Goal: Task Accomplishment & Management: Complete application form

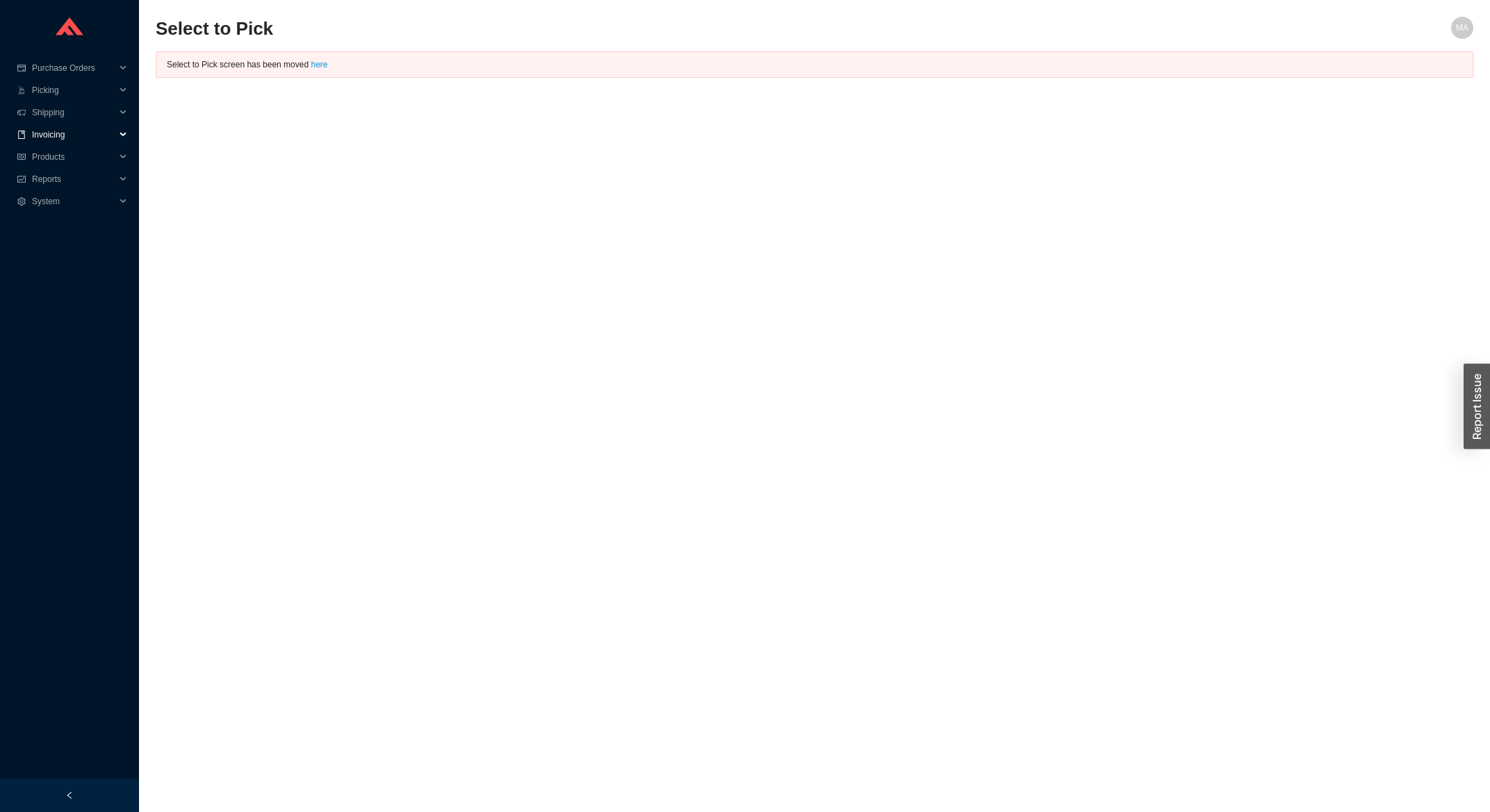
click at [60, 137] on span "Invoicing" at bounding box center [73, 134] width 83 height 22
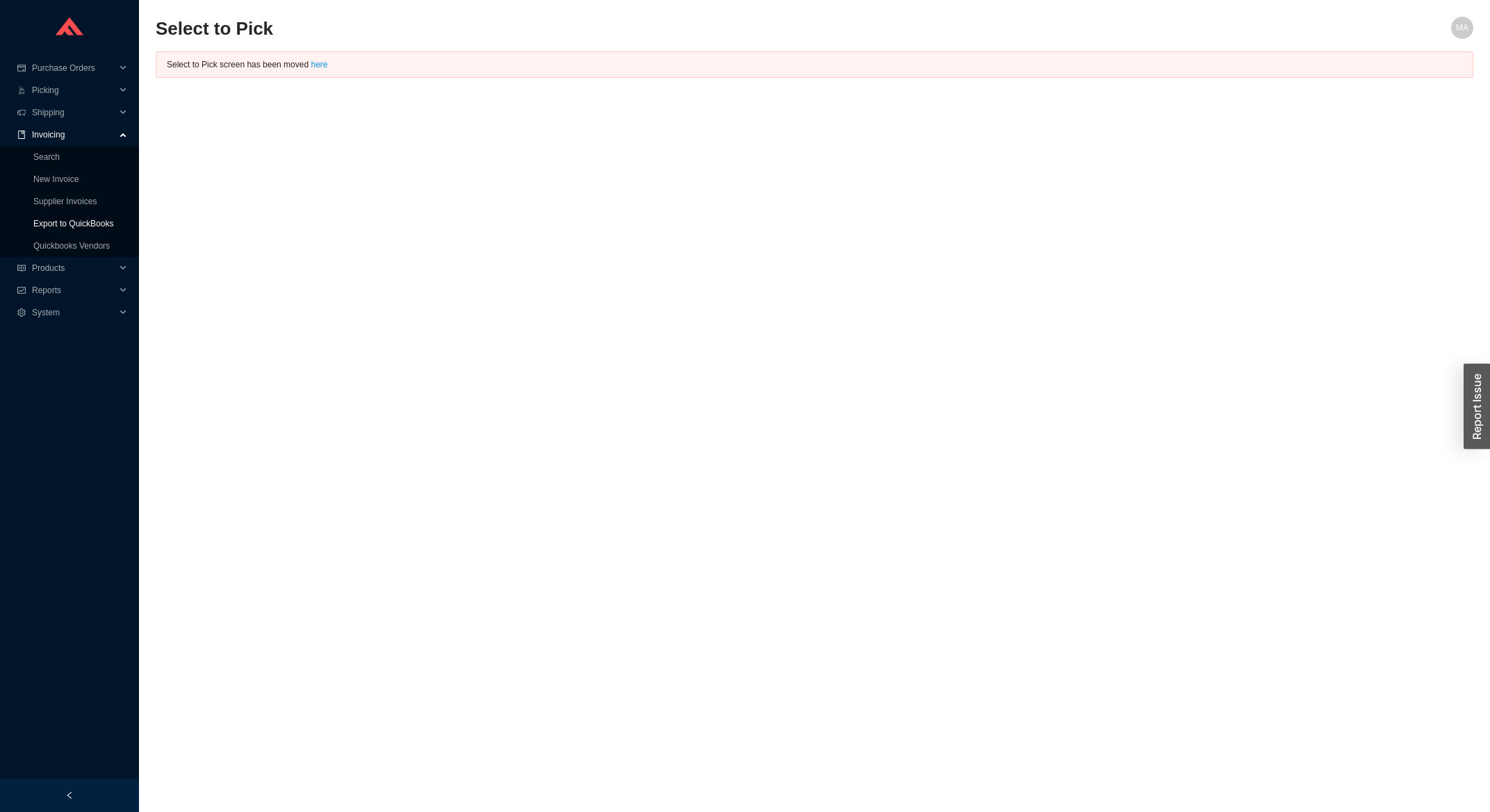
click at [88, 219] on link "Export to QuickBooks" at bounding box center [74, 224] width 80 height 10
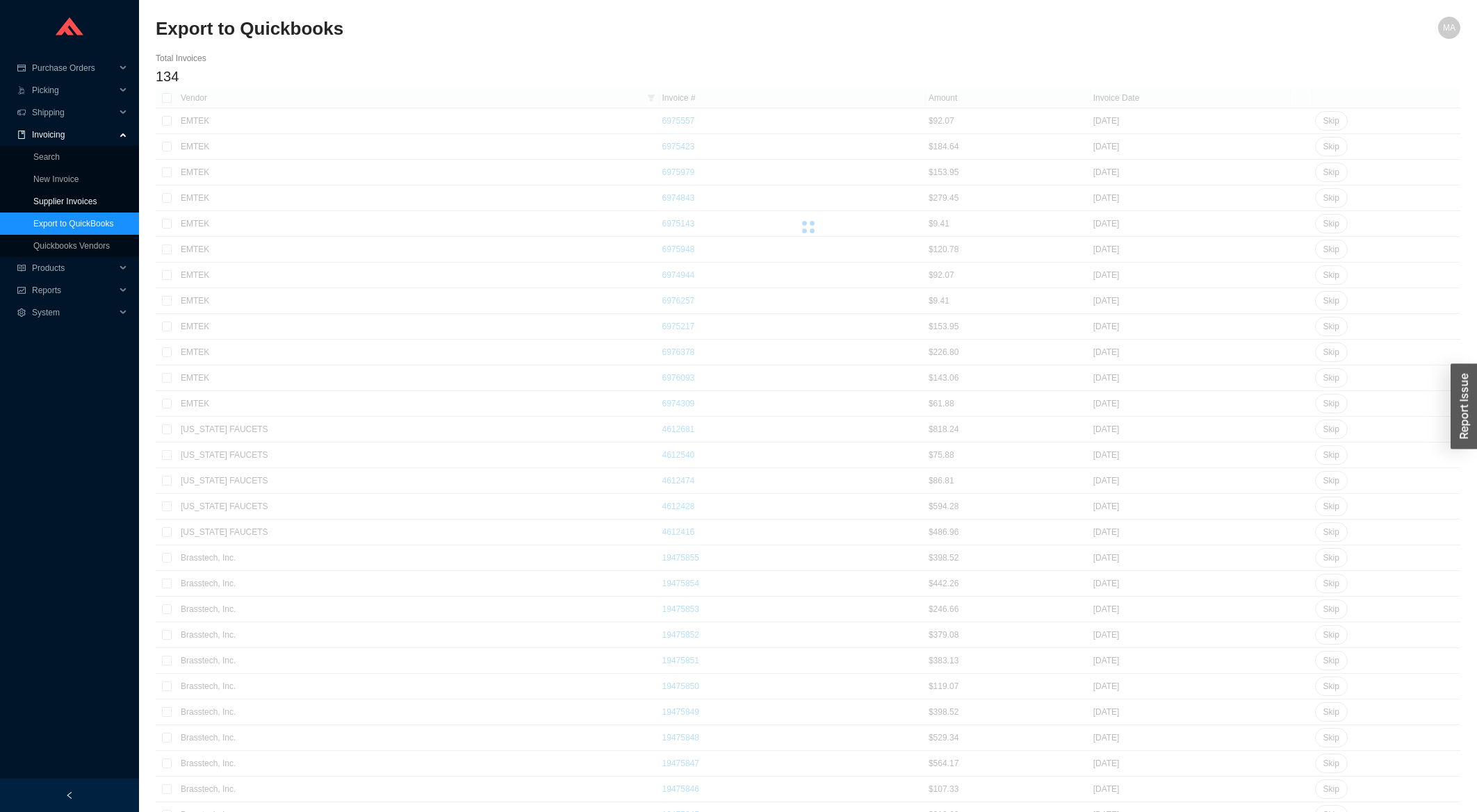
click at [85, 199] on link "Supplier Invoices" at bounding box center [65, 201] width 63 height 10
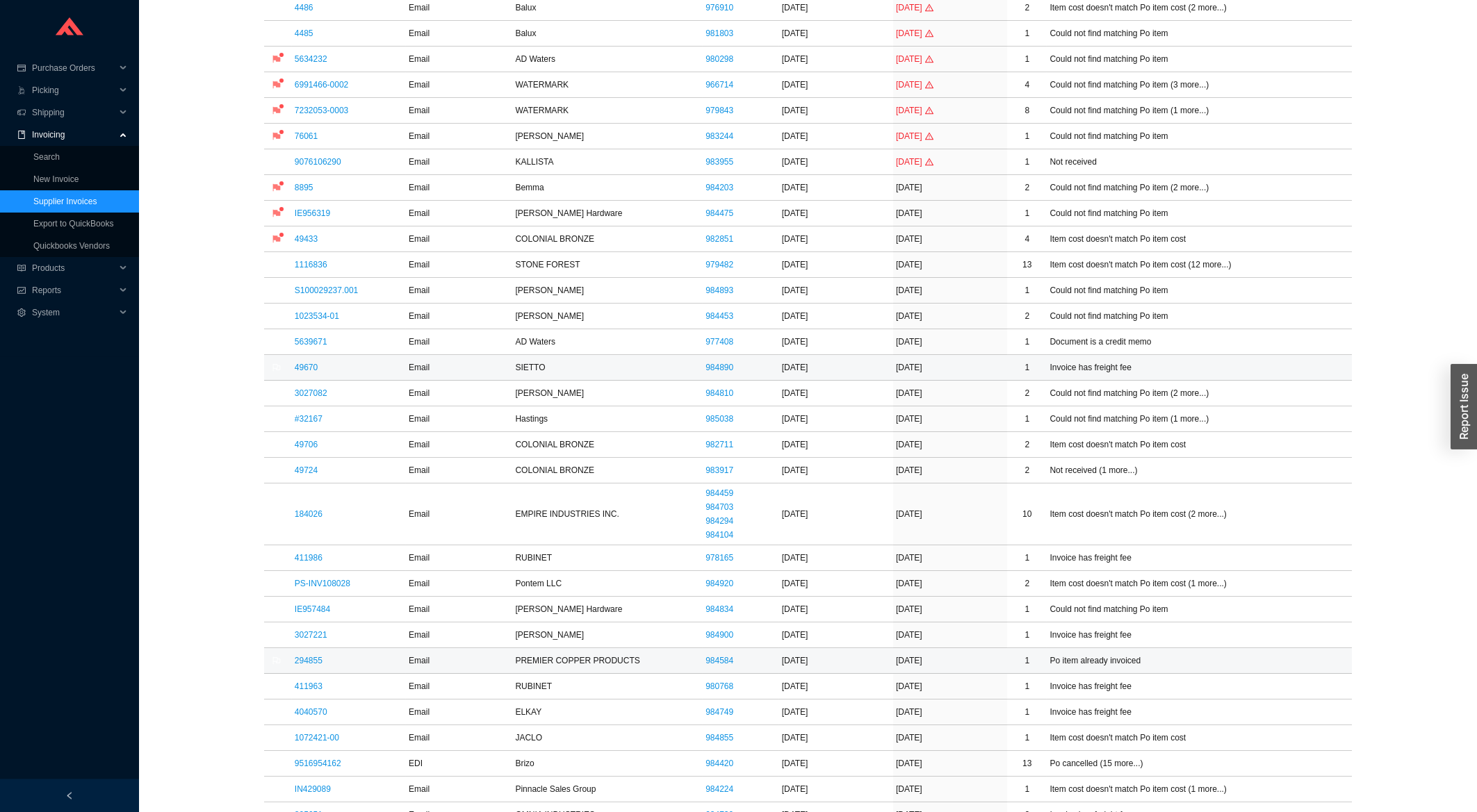
scroll to position [298, 0]
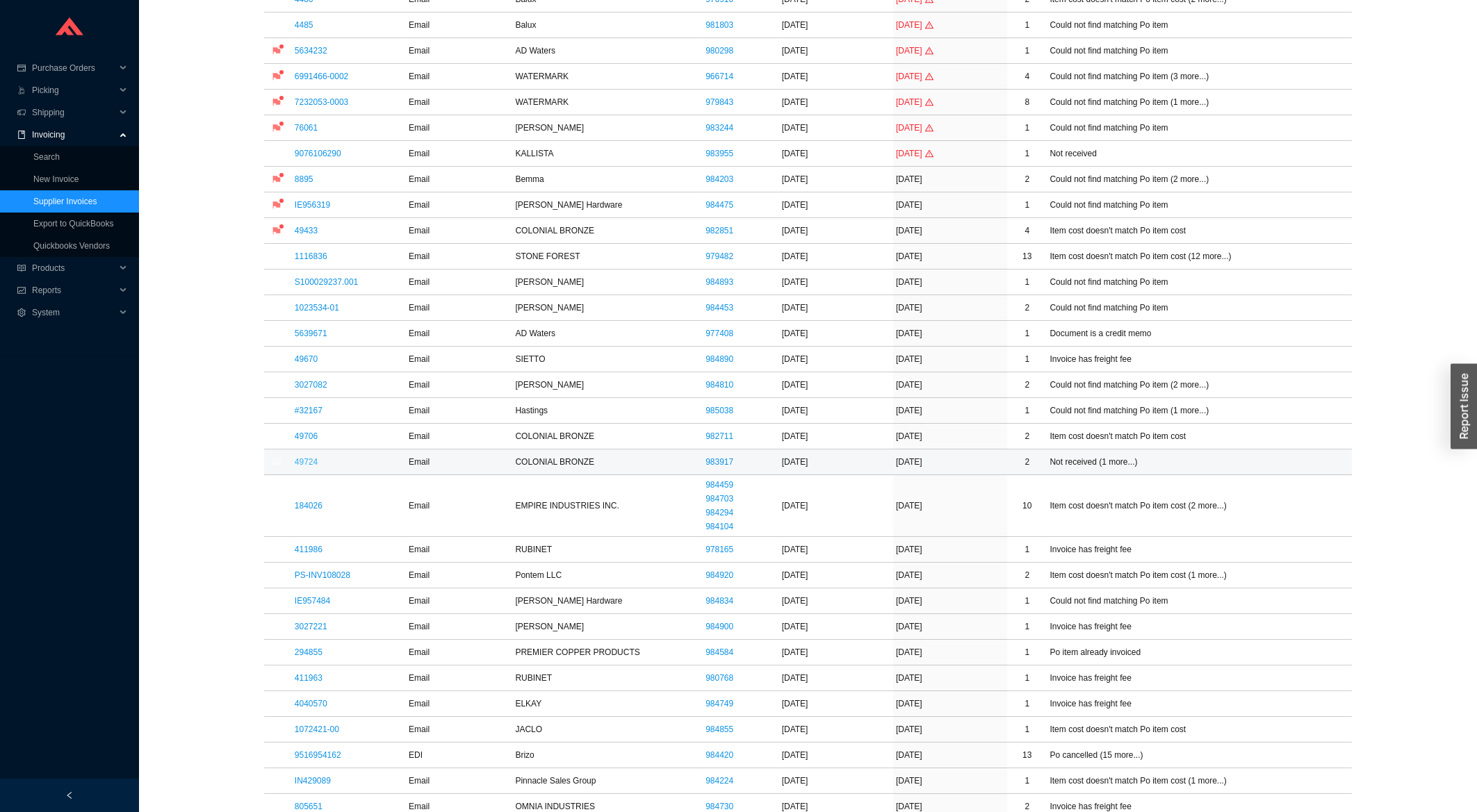
click at [300, 464] on link "49724" at bounding box center [306, 462] width 23 height 10
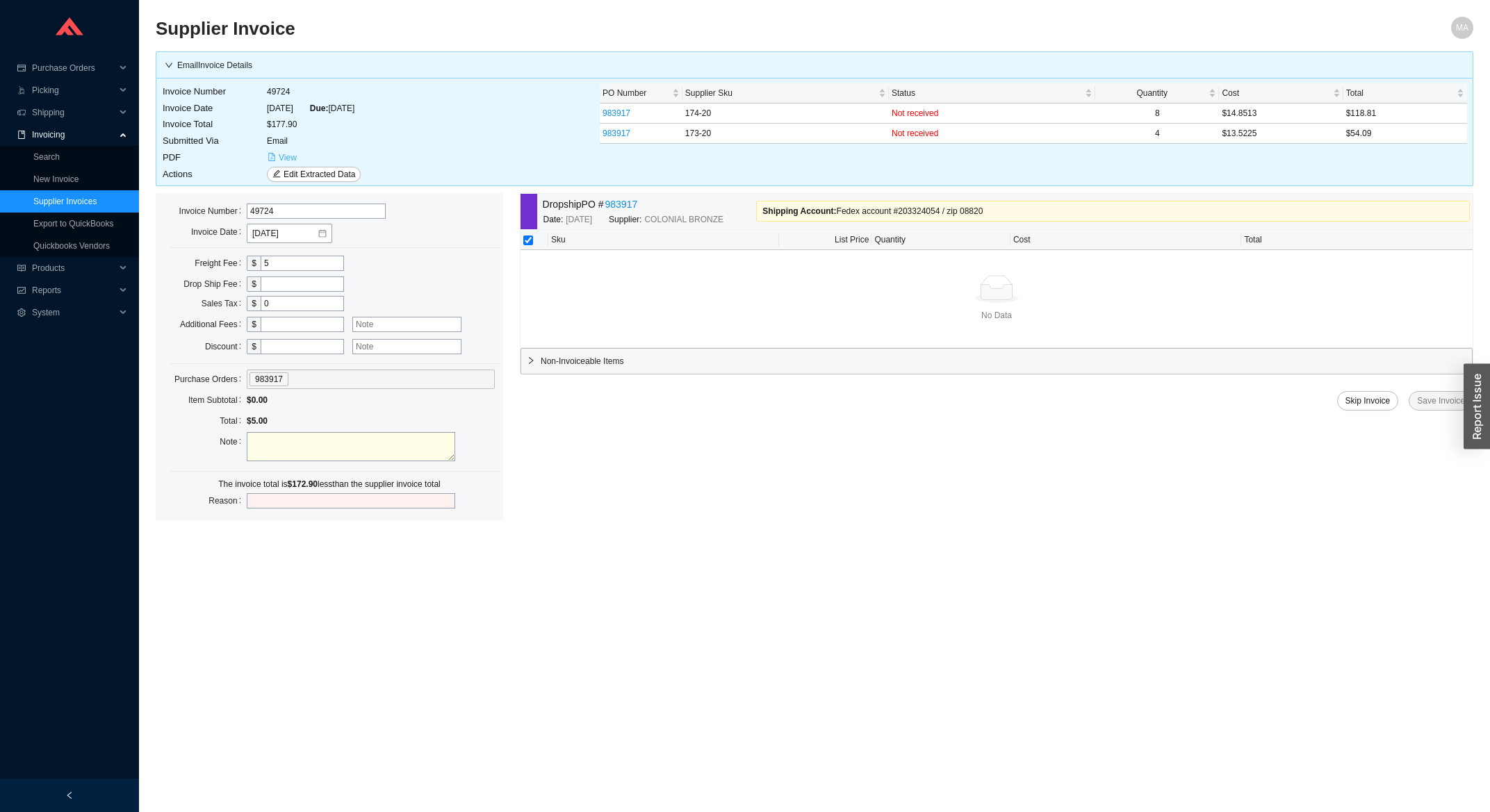
click at [278, 157] on button "View" at bounding box center [281, 157] width 30 height 16
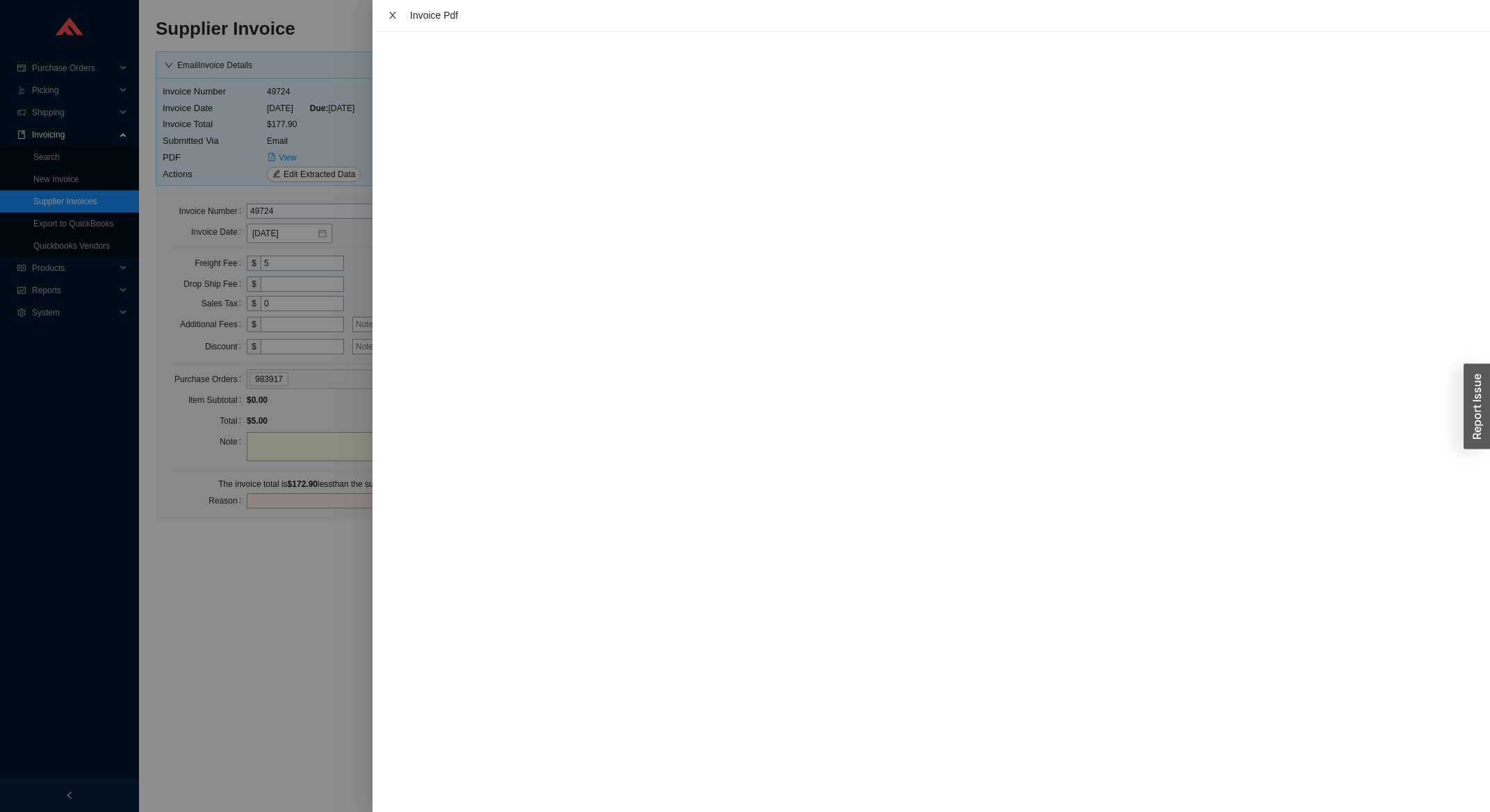
click at [394, 19] on icon "close" at bounding box center [393, 15] width 10 height 10
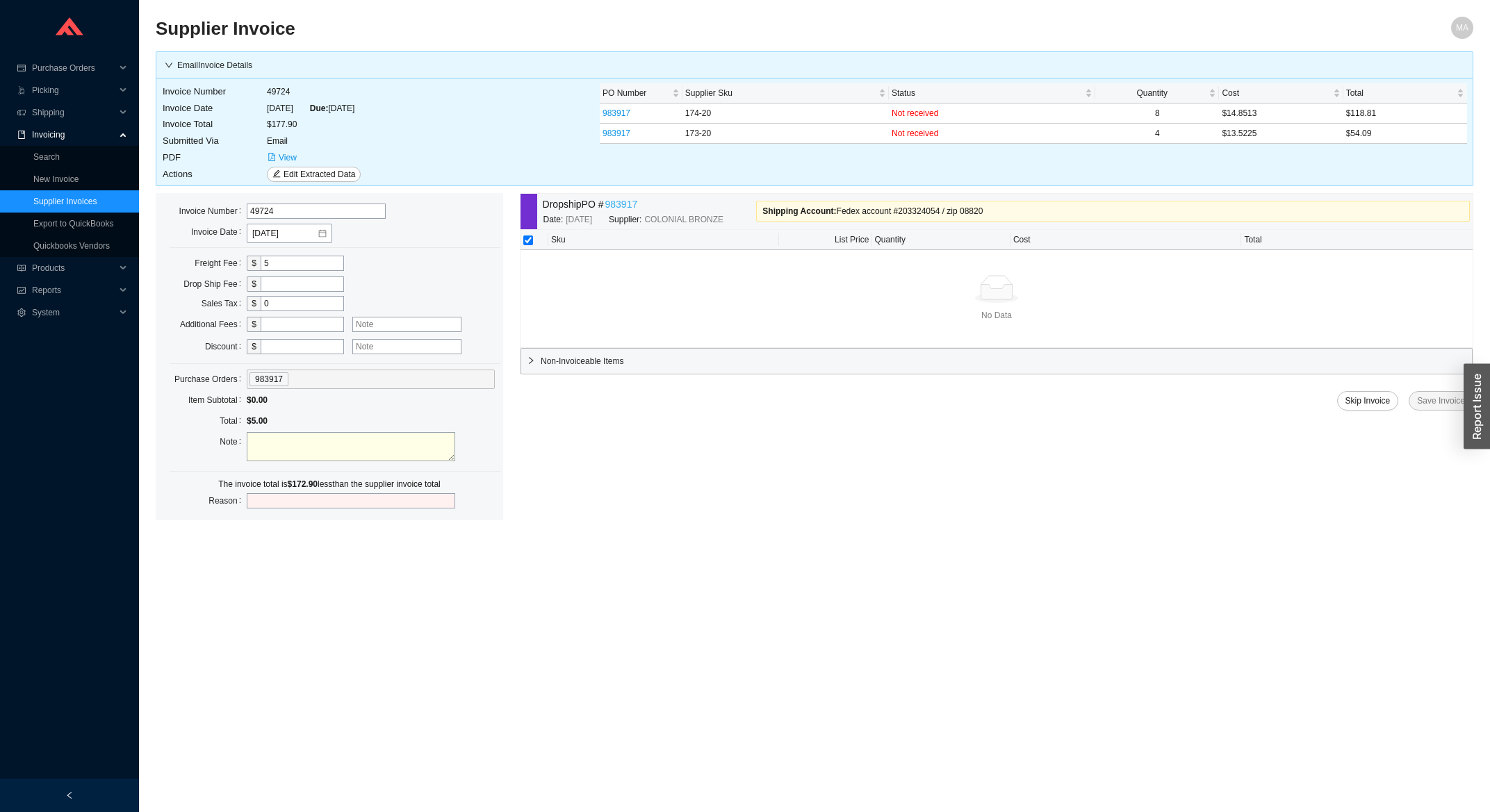
click at [618, 199] on link "983917" at bounding box center [622, 205] width 33 height 16
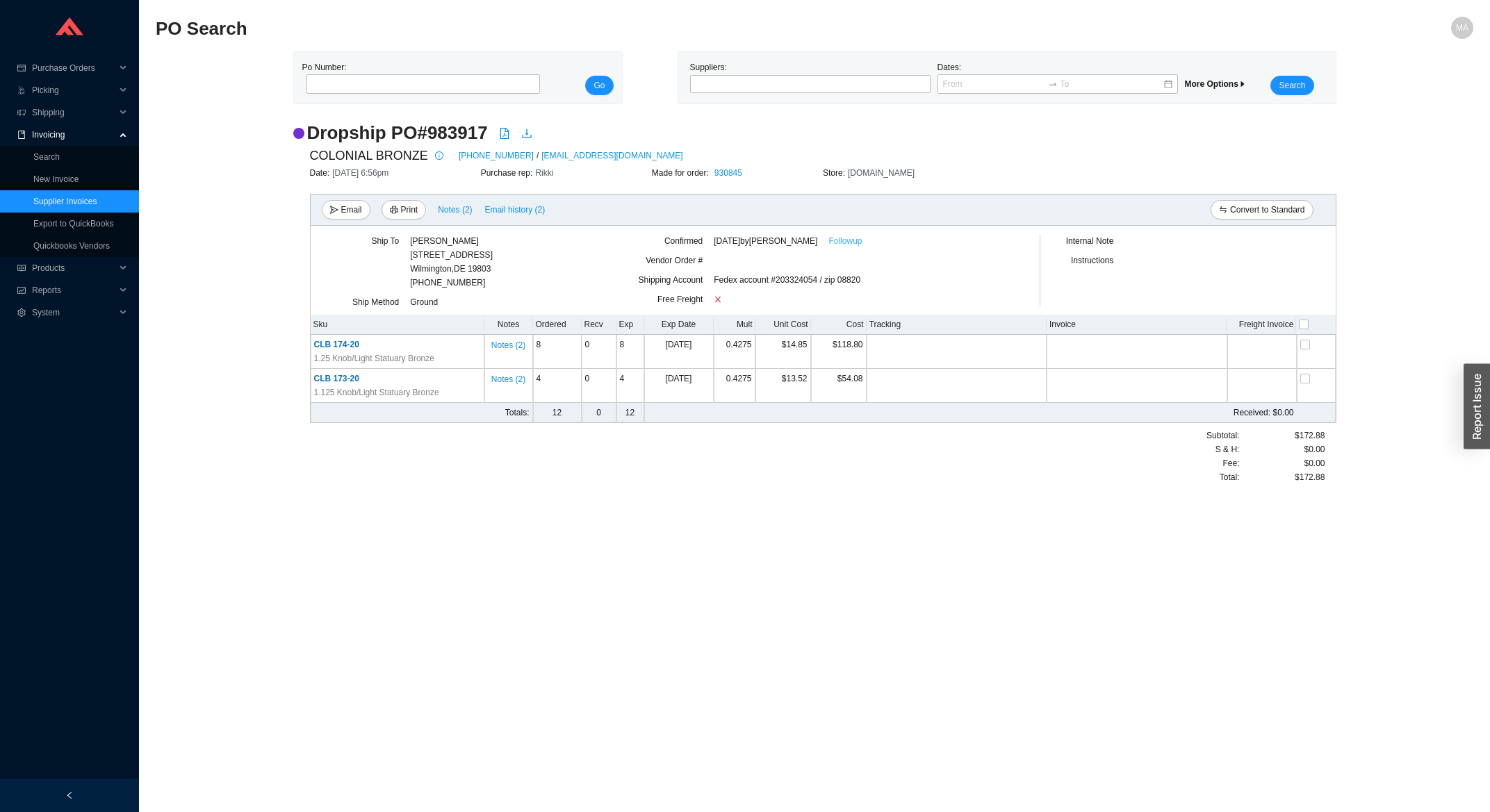
click at [851, 240] on link "Followup" at bounding box center [845, 240] width 34 height 14
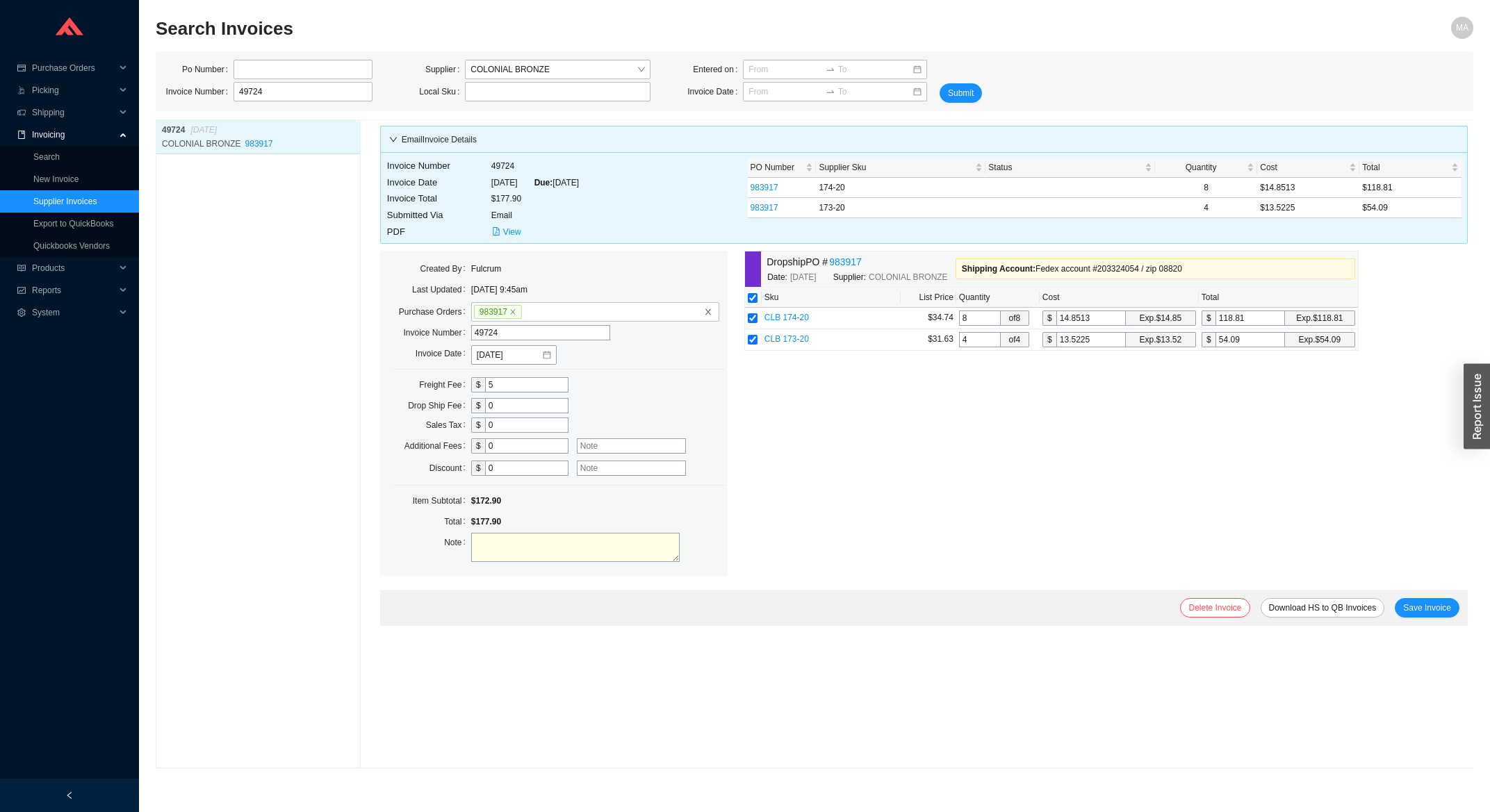
click at [68, 201] on link "Supplier Invoices" at bounding box center [65, 201] width 63 height 10
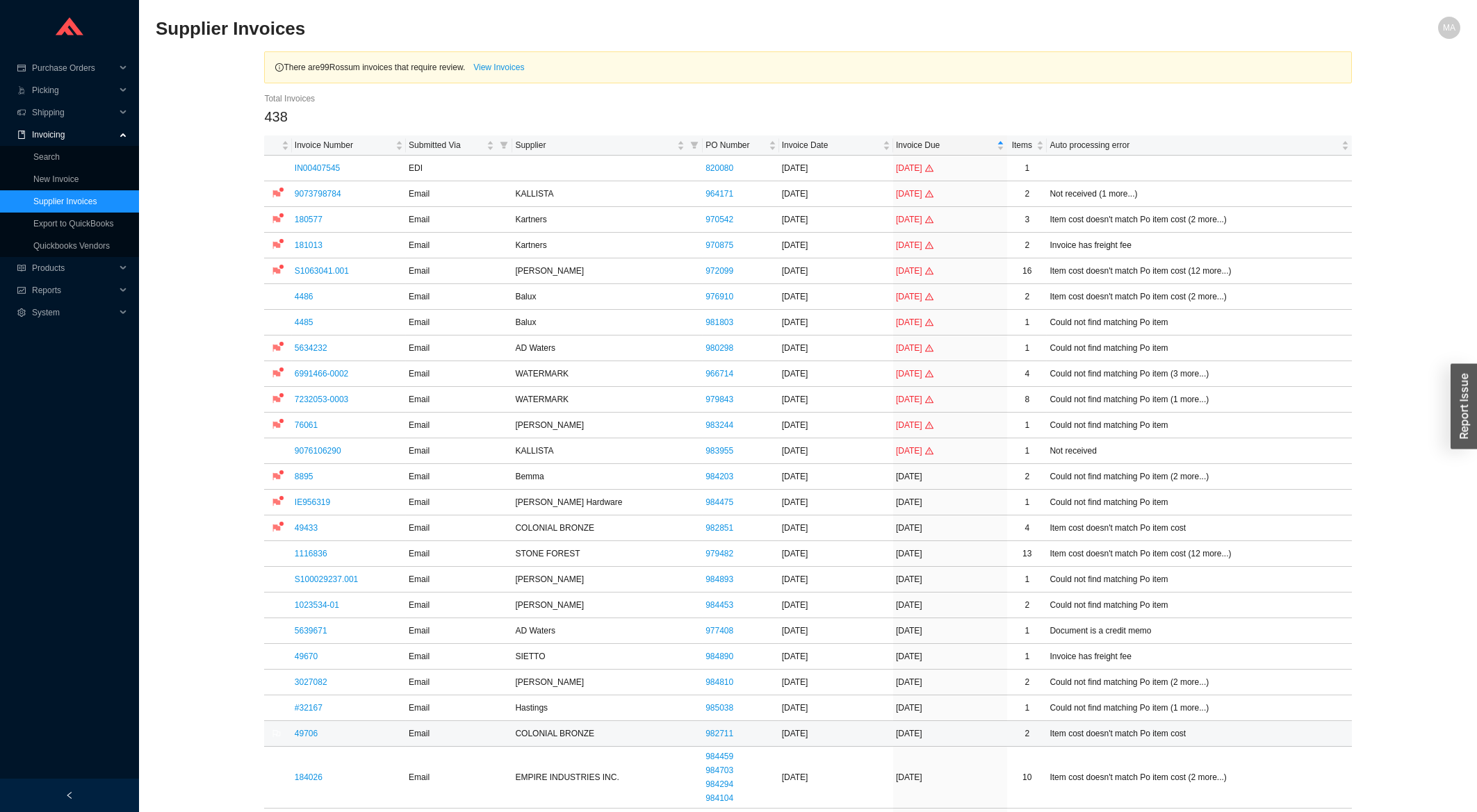
scroll to position [149, 0]
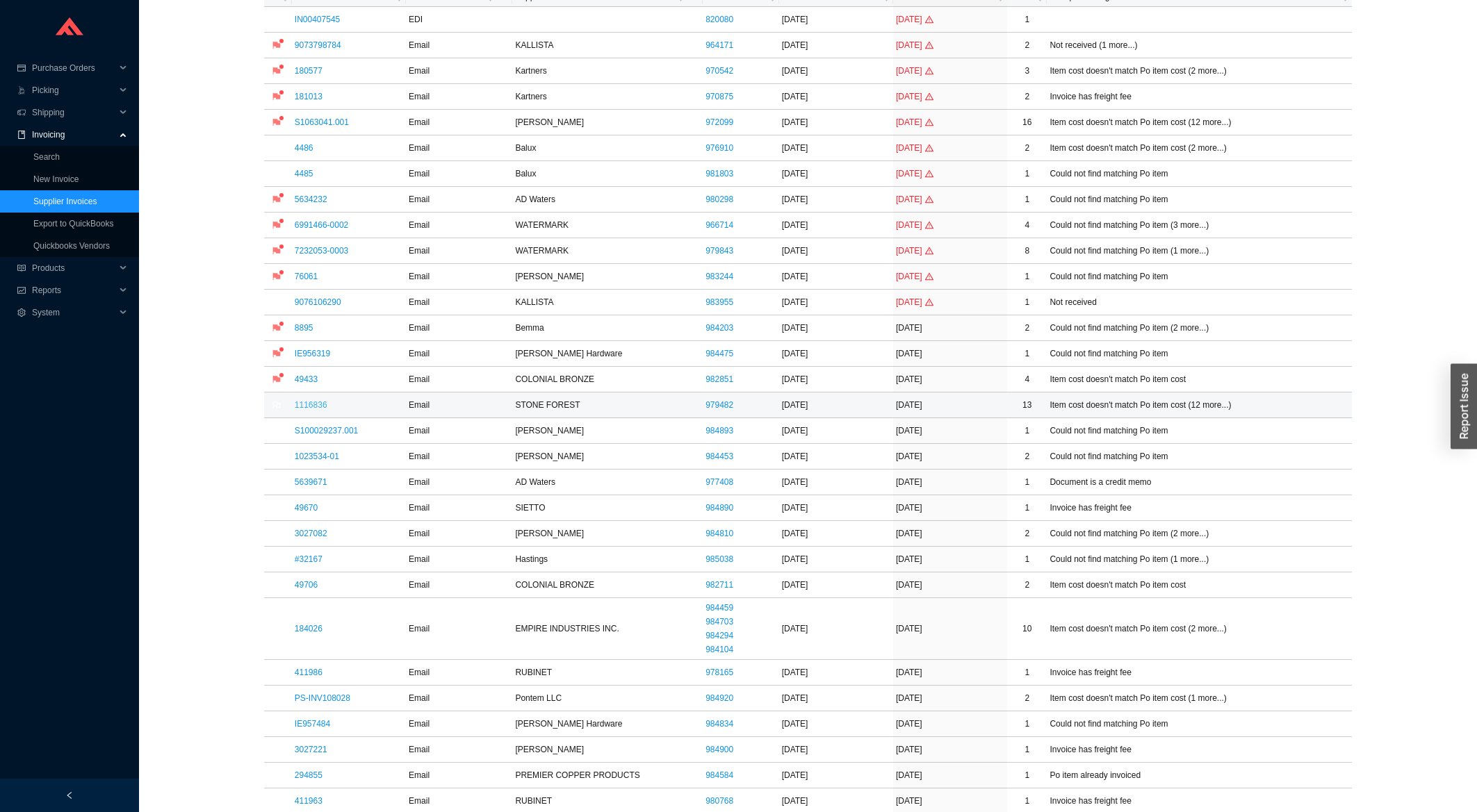
click at [312, 405] on link "1116836" at bounding box center [311, 405] width 33 height 10
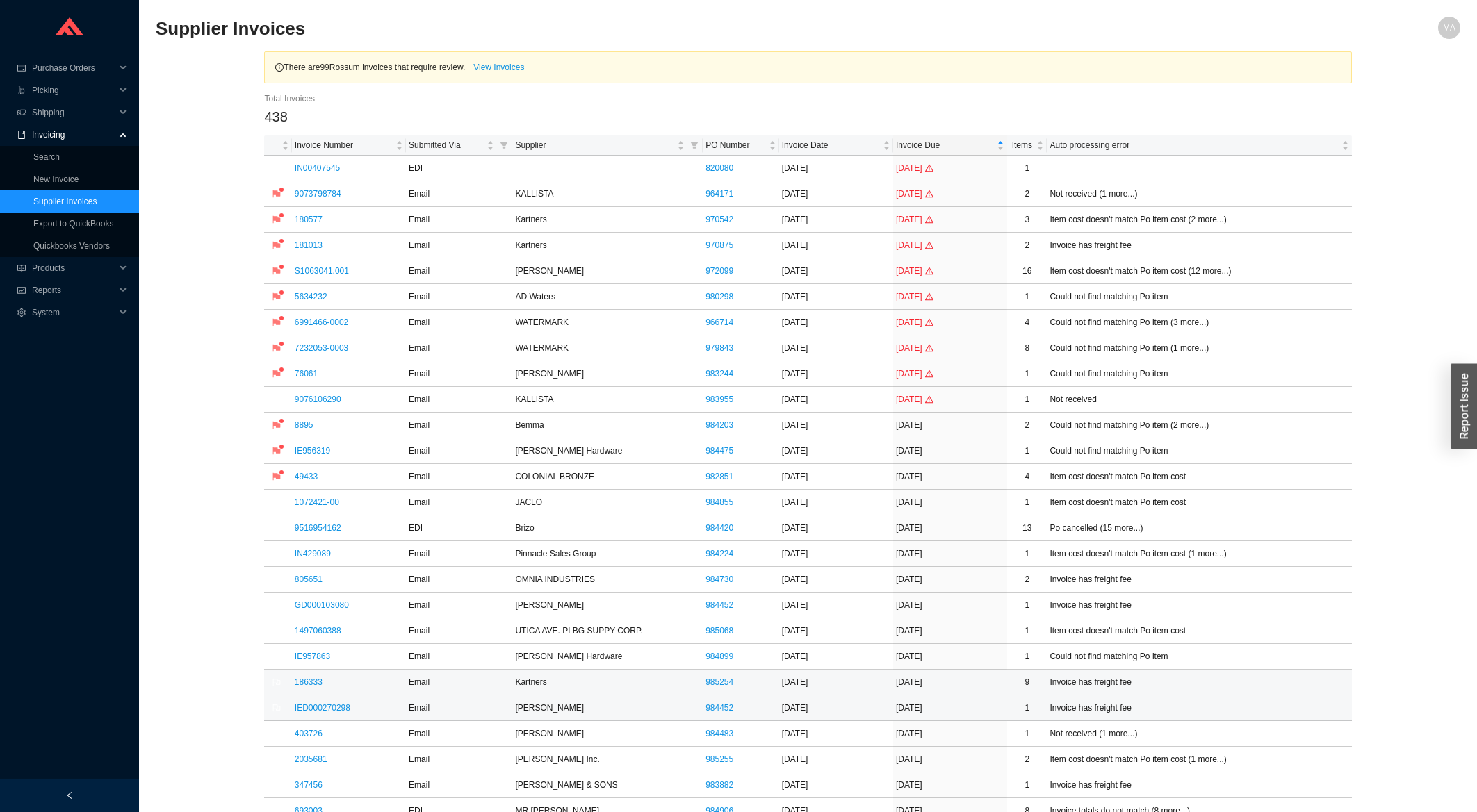
scroll to position [149, 0]
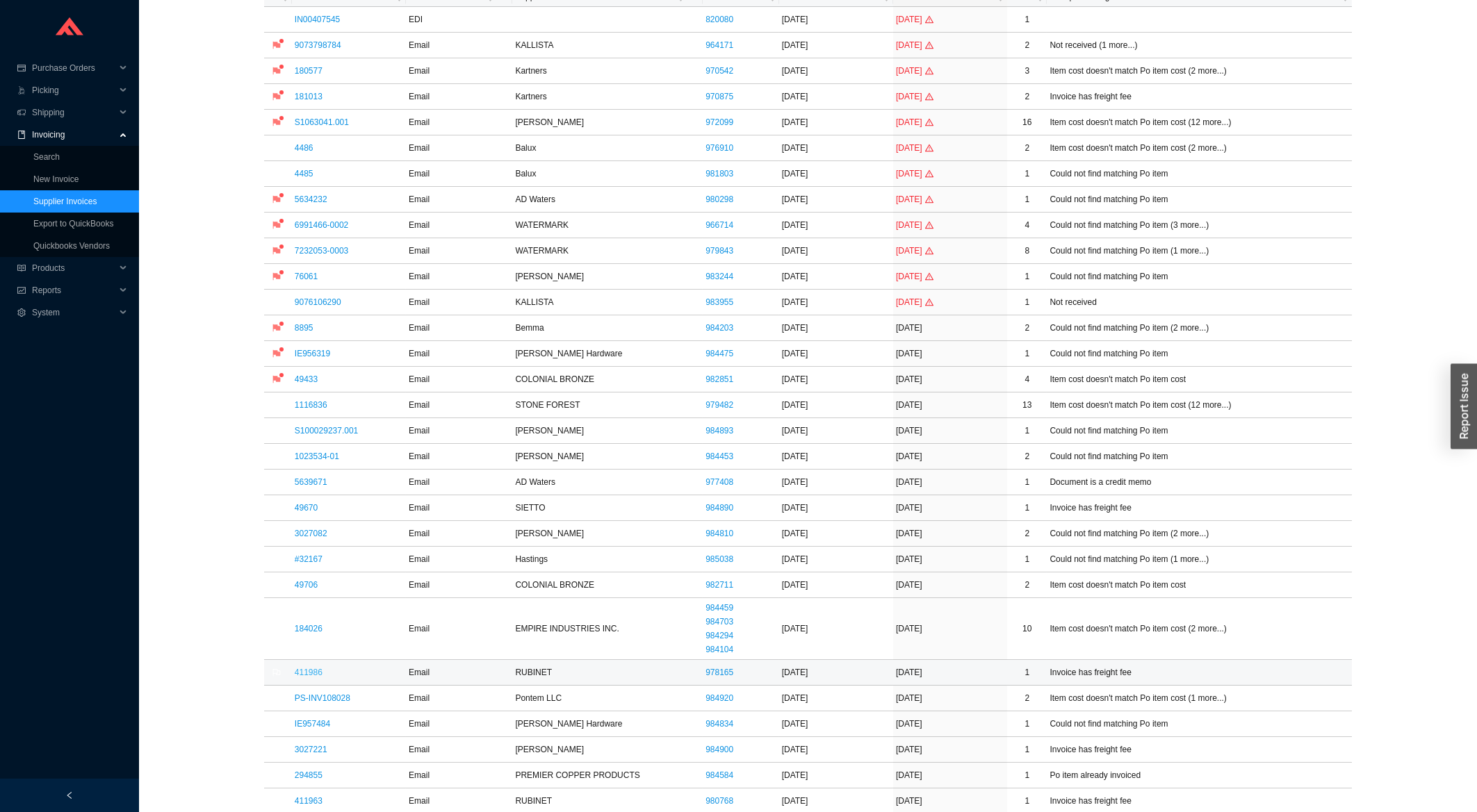
click at [312, 672] on link "411986" at bounding box center [309, 672] width 27 height 10
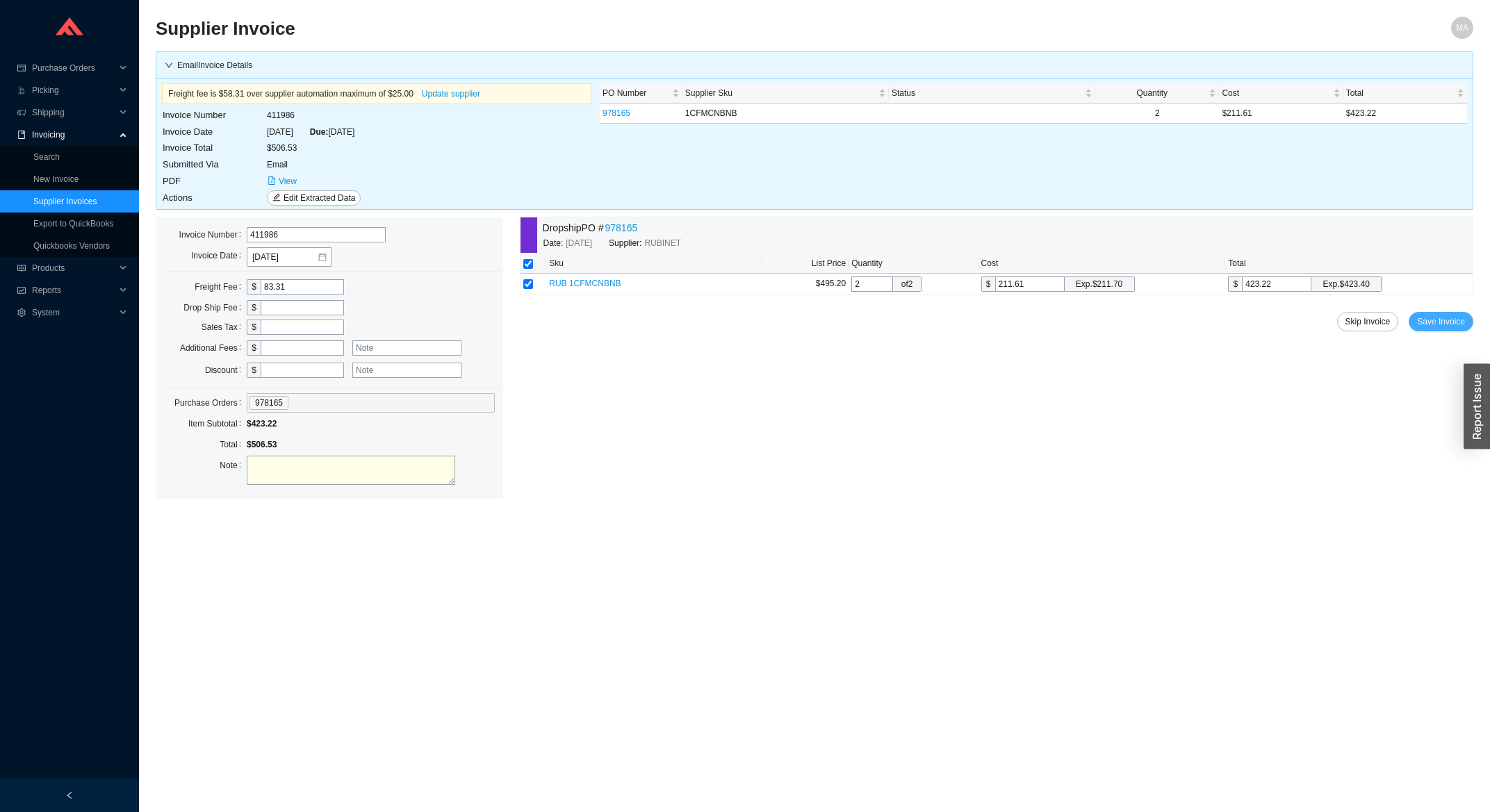
click at [1443, 326] on span "Save Invoice" at bounding box center [1441, 322] width 48 height 14
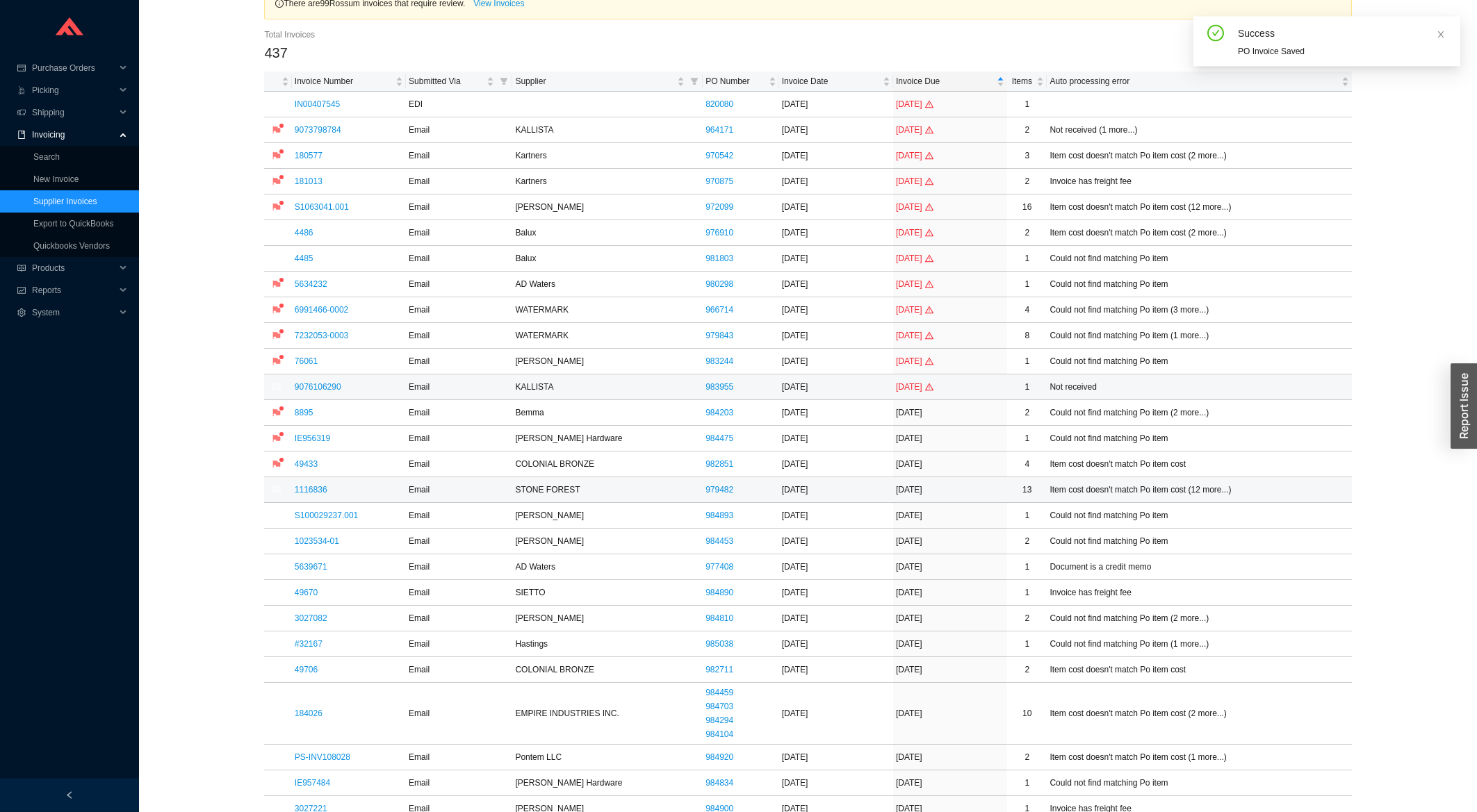
scroll to position [149, 0]
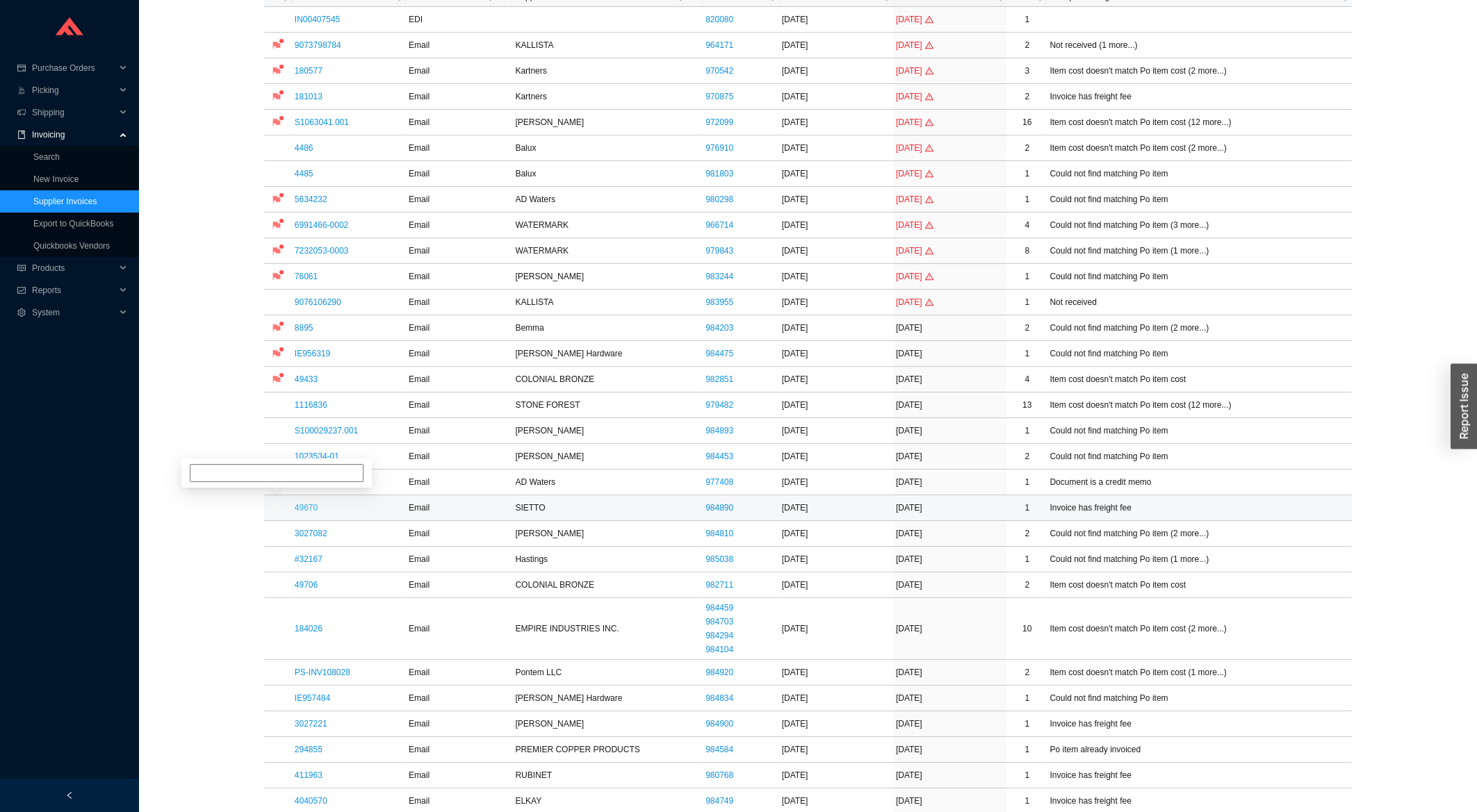
click at [315, 511] on link "49670" at bounding box center [306, 508] width 23 height 10
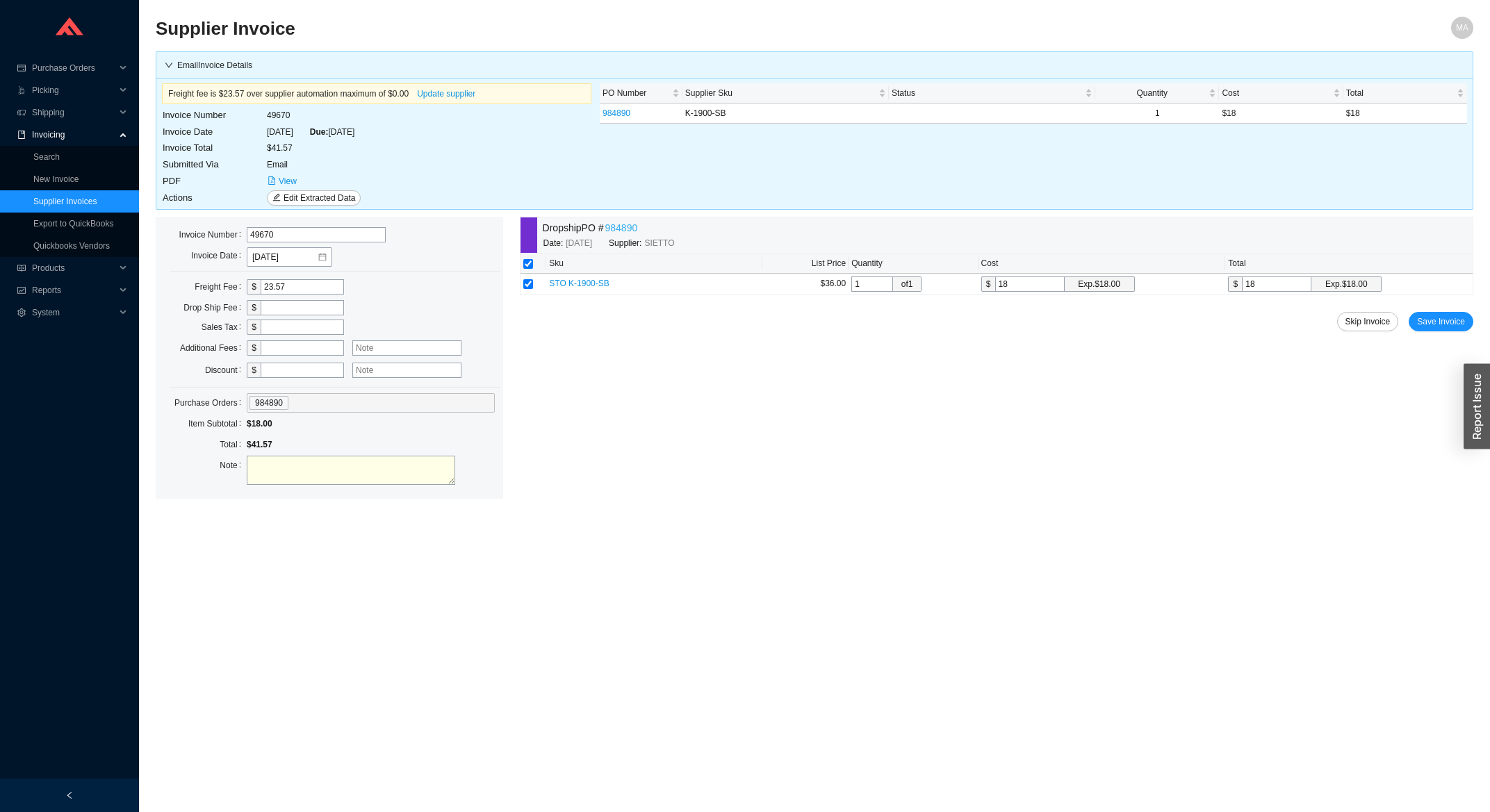
click at [634, 232] on link "984890" at bounding box center [622, 228] width 33 height 16
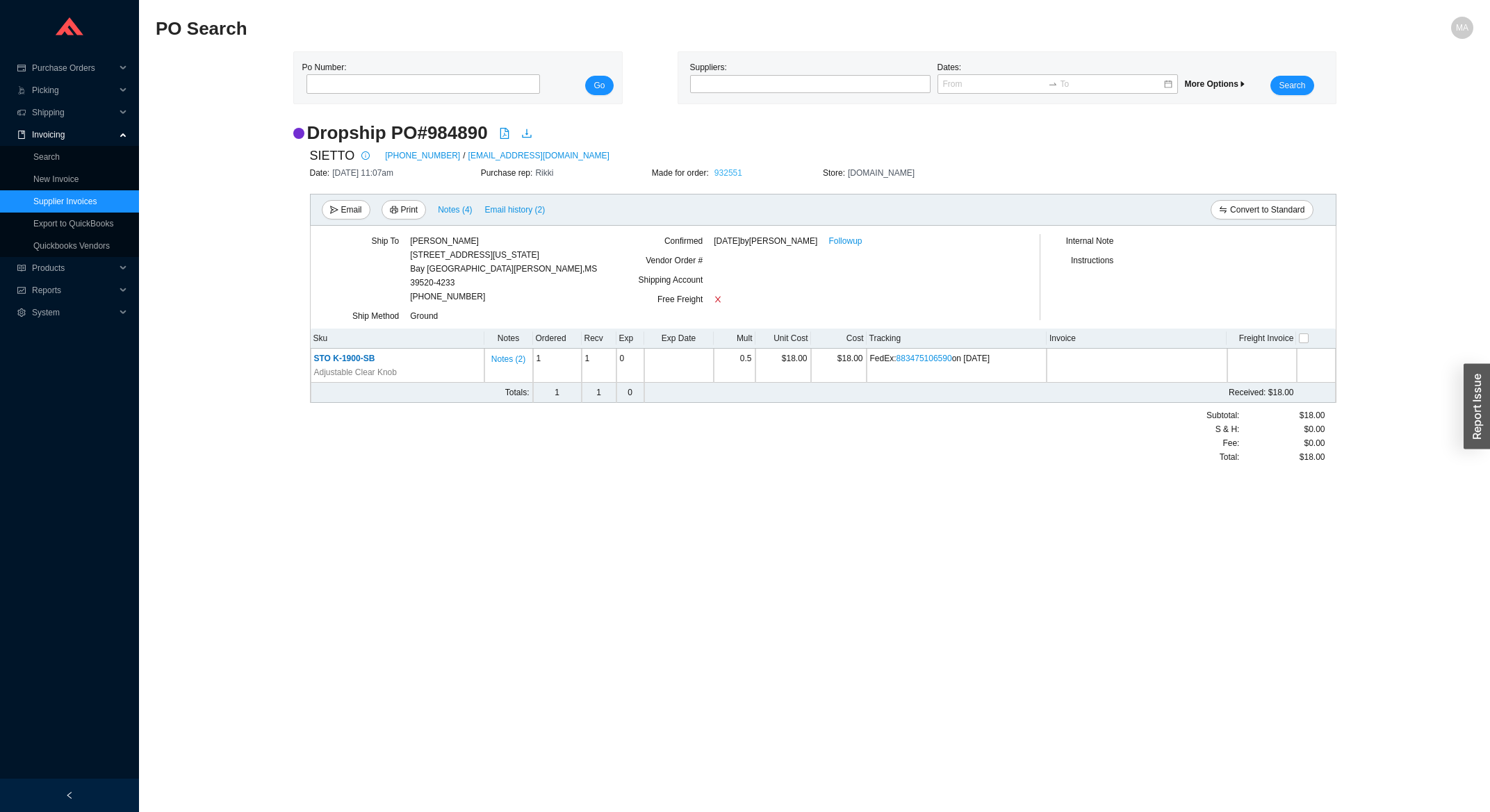
click at [723, 174] on link "932551" at bounding box center [728, 173] width 27 height 10
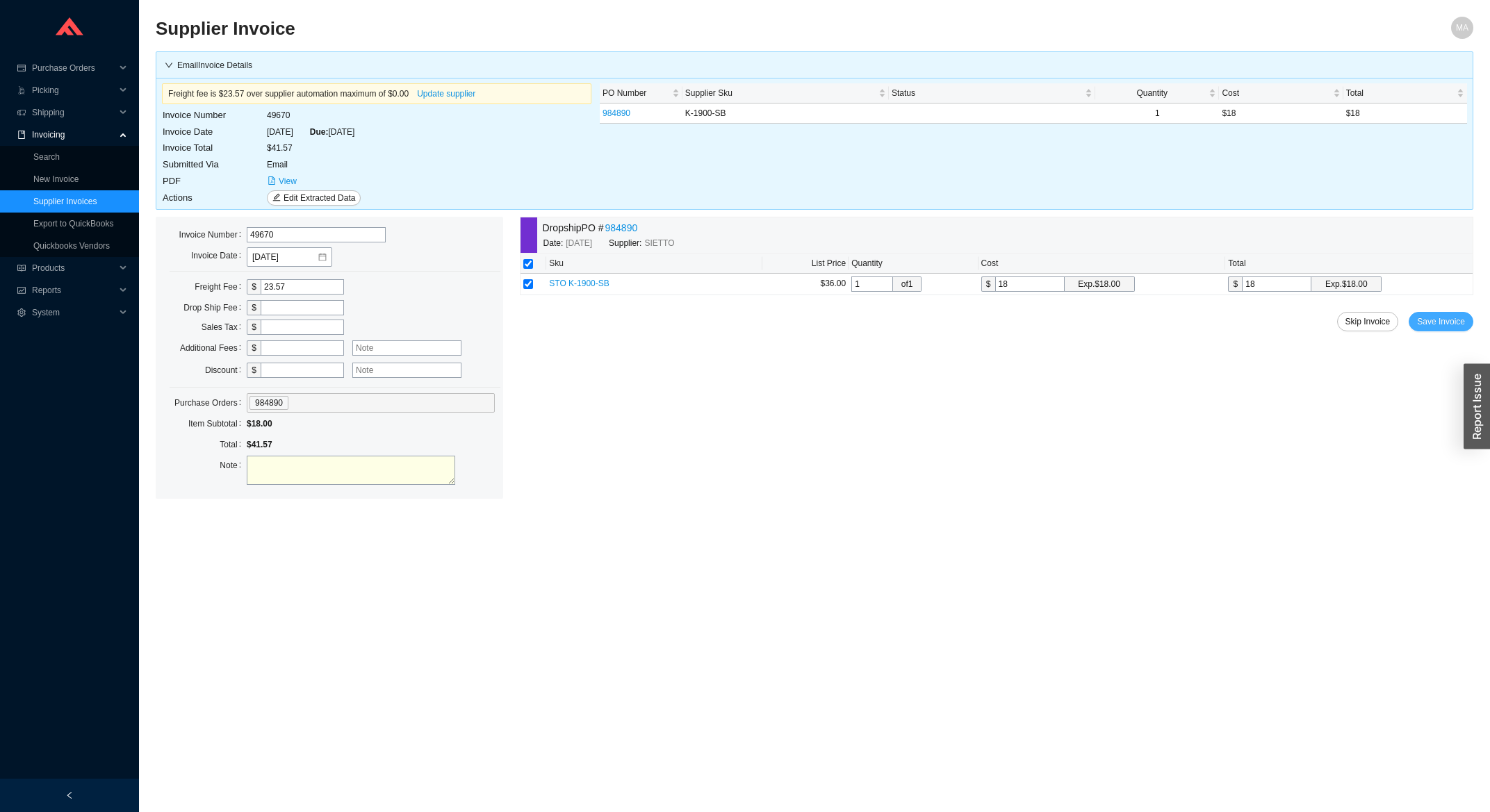
click at [1426, 326] on span "Save Invoice" at bounding box center [1441, 322] width 48 height 14
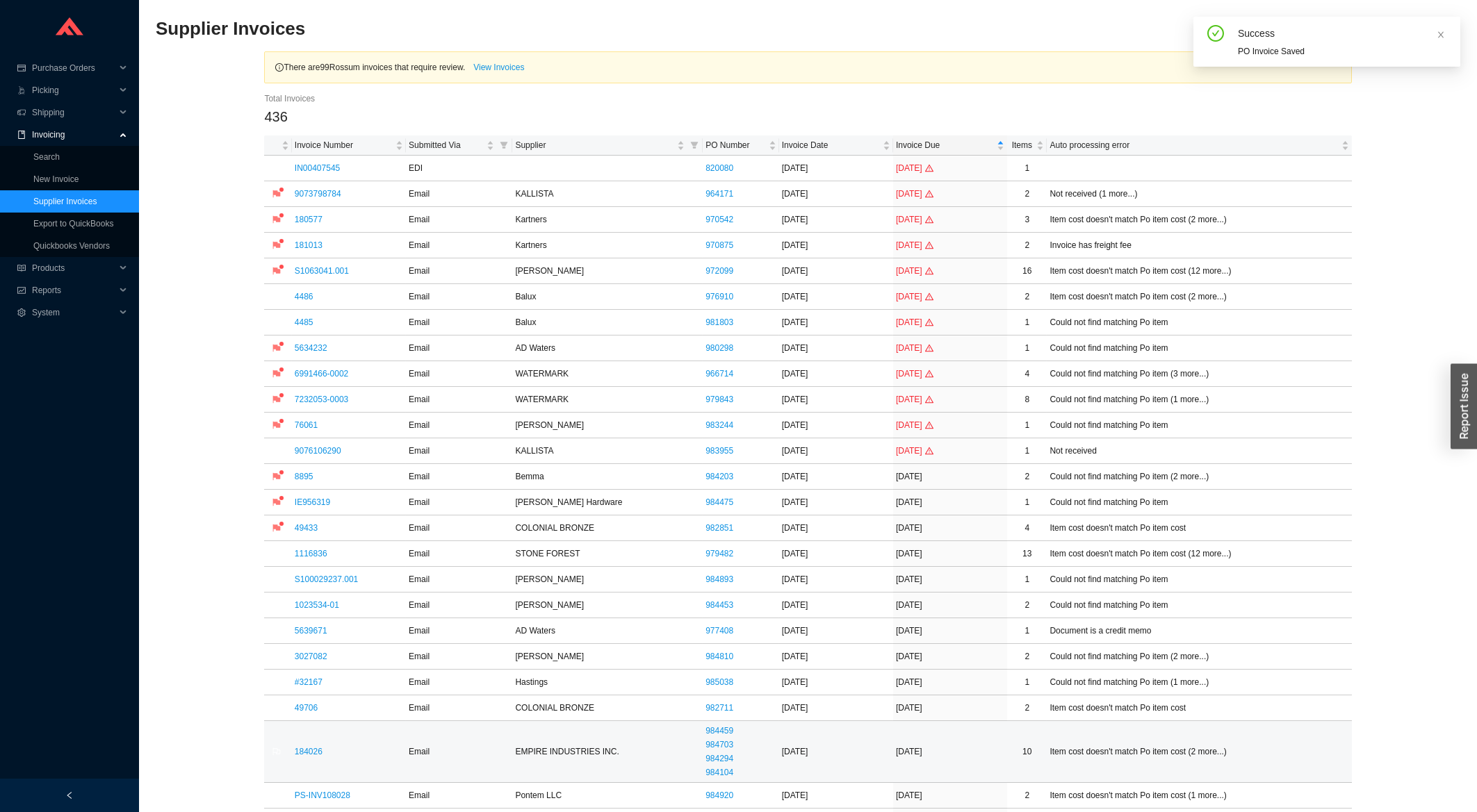
scroll to position [223, 0]
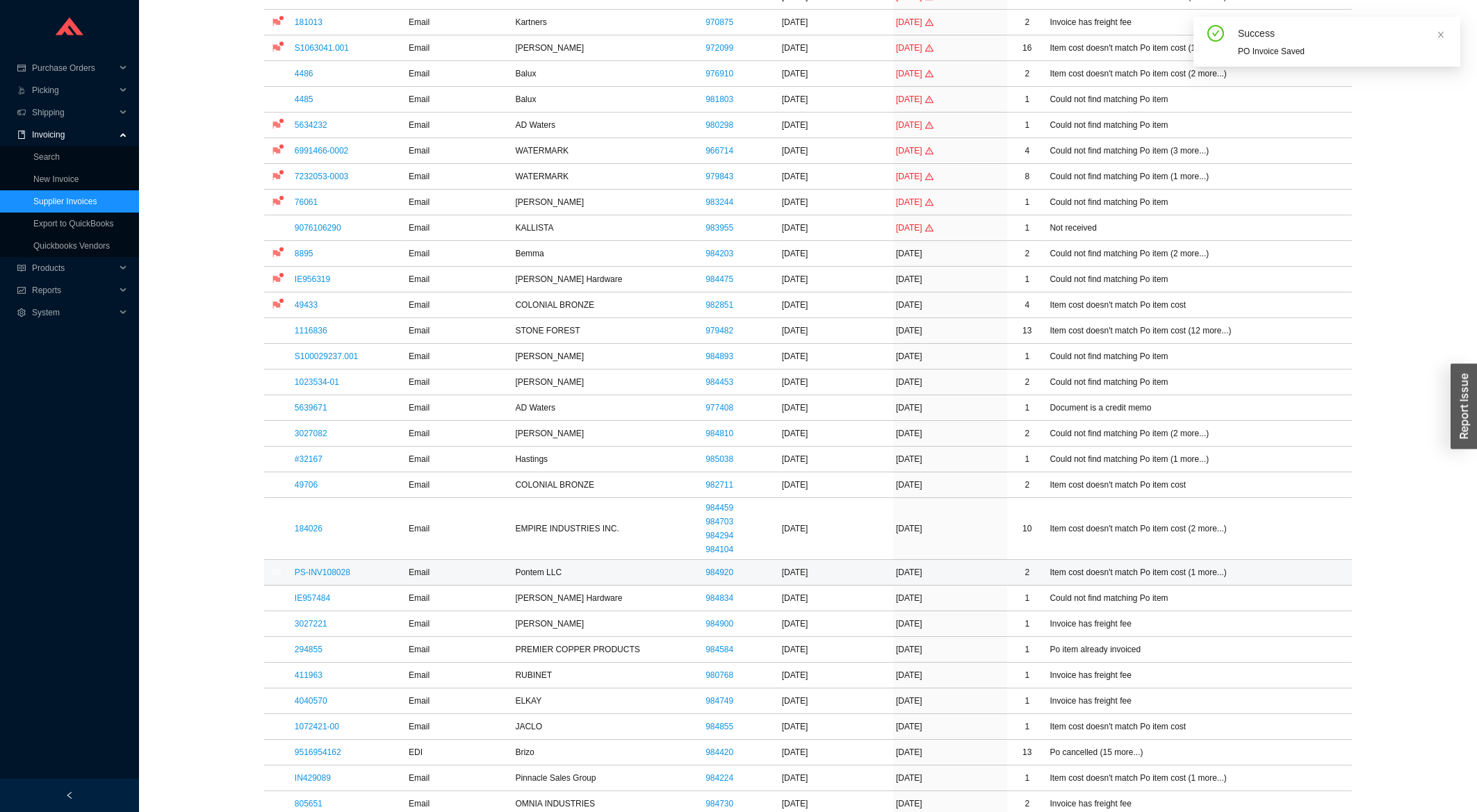
click at [314, 580] on td "PS-INV108028" at bounding box center [349, 573] width 114 height 26
click at [318, 577] on link "PS-INV108028" at bounding box center [322, 573] width 56 height 10
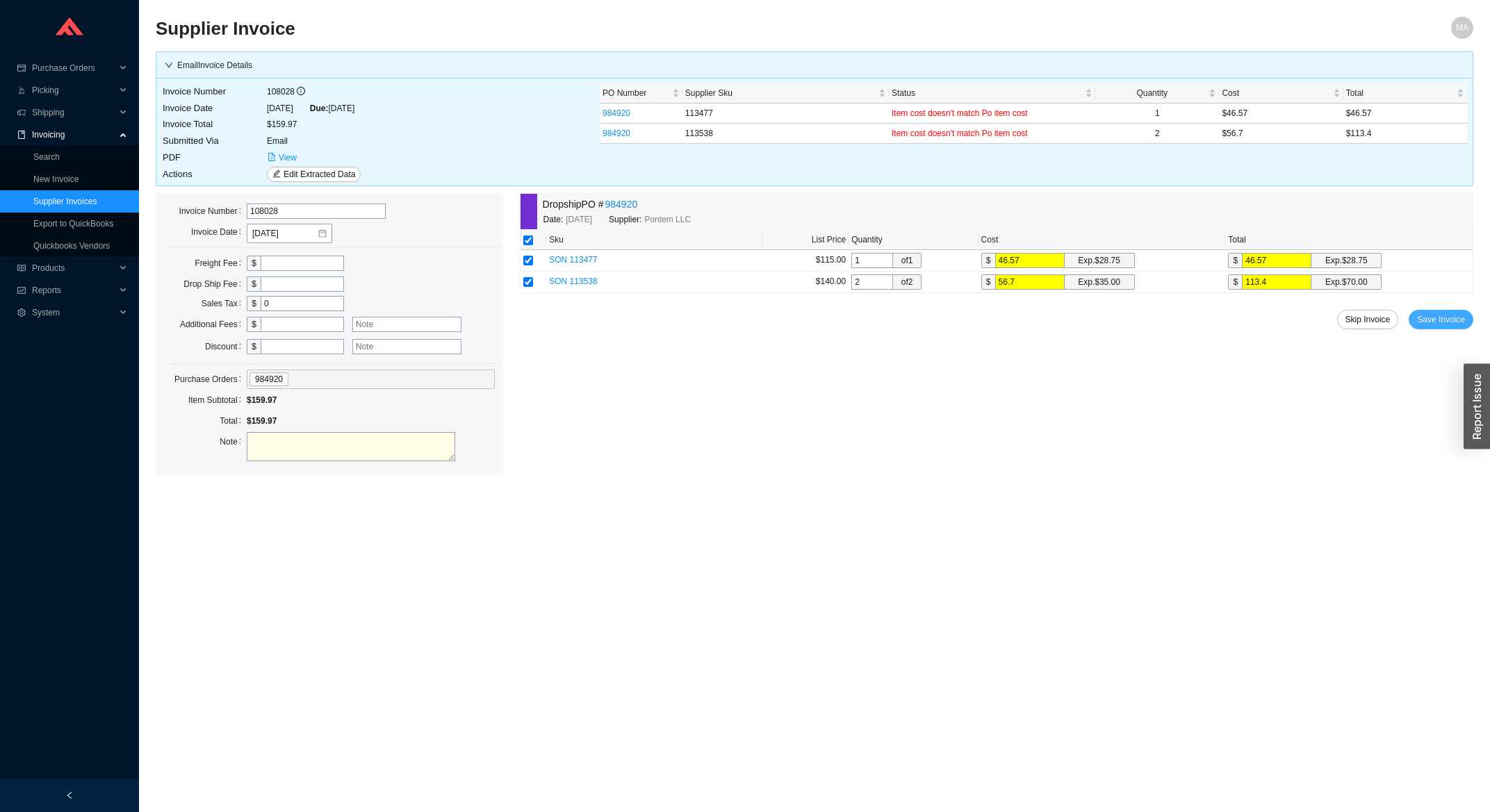
click at [1444, 321] on span "Save Invoice" at bounding box center [1441, 319] width 48 height 14
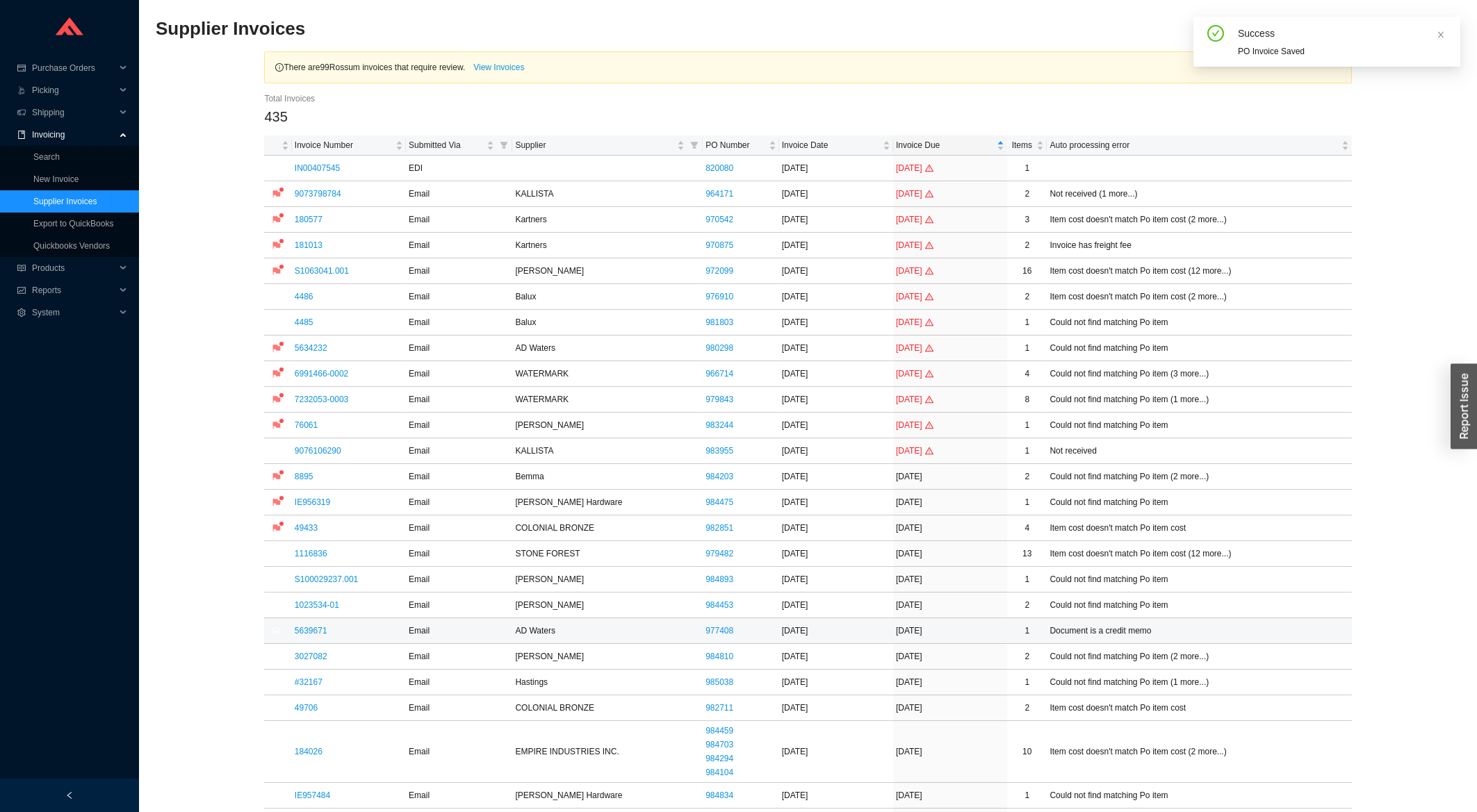
scroll to position [149, 0]
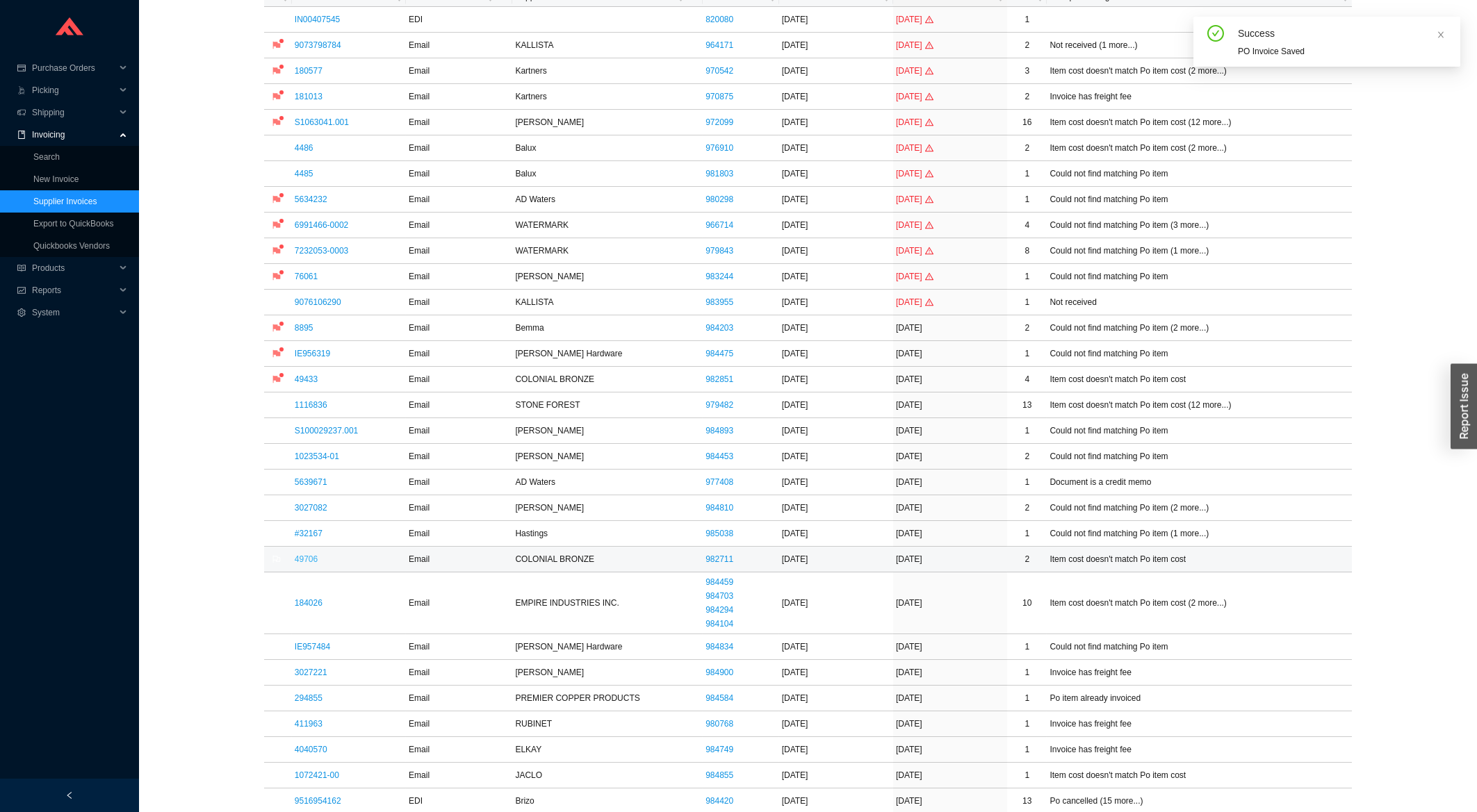
click at [301, 561] on link "49706" at bounding box center [306, 559] width 23 height 10
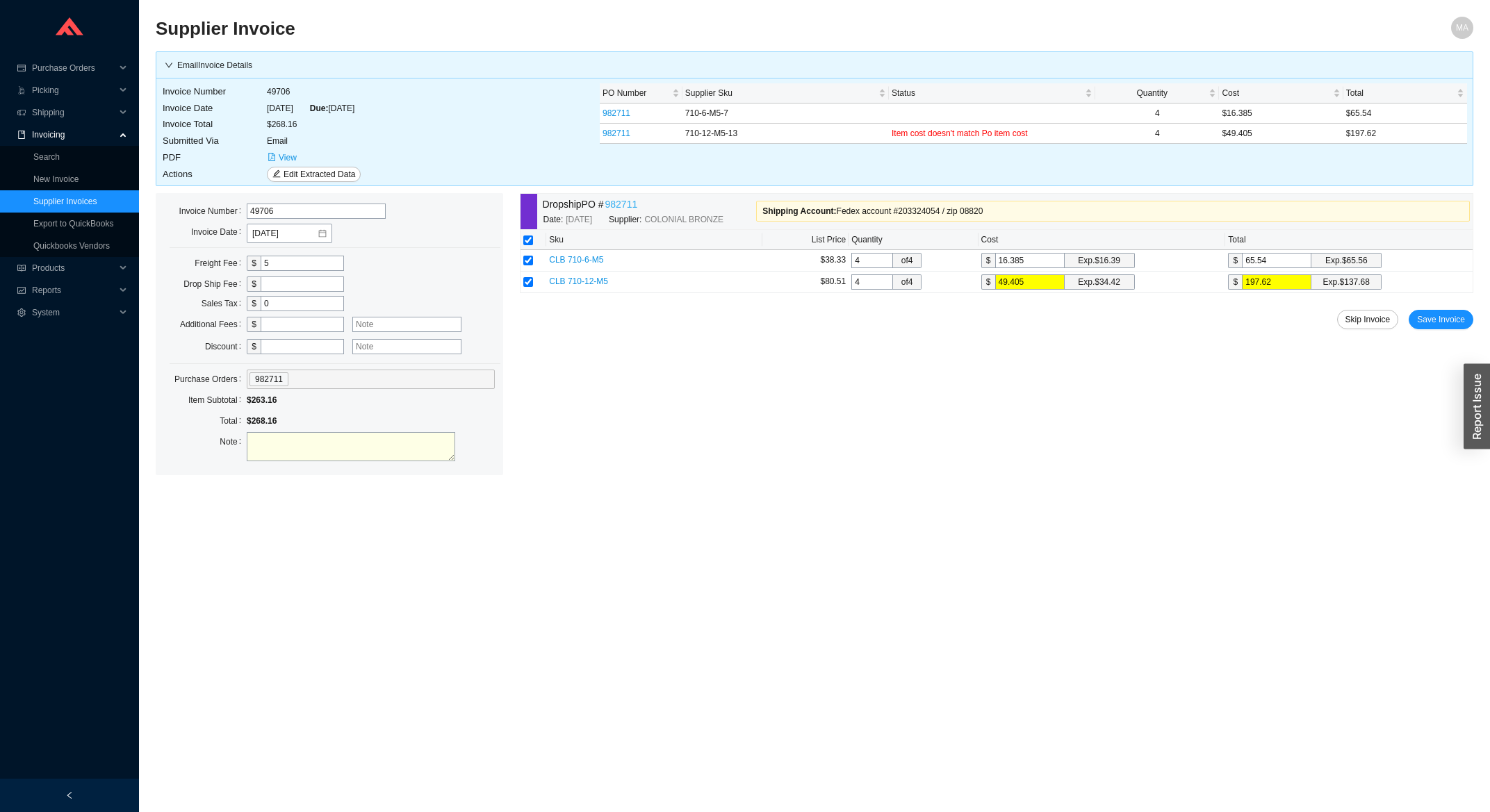
click at [629, 212] on link "982711" at bounding box center [622, 205] width 33 height 16
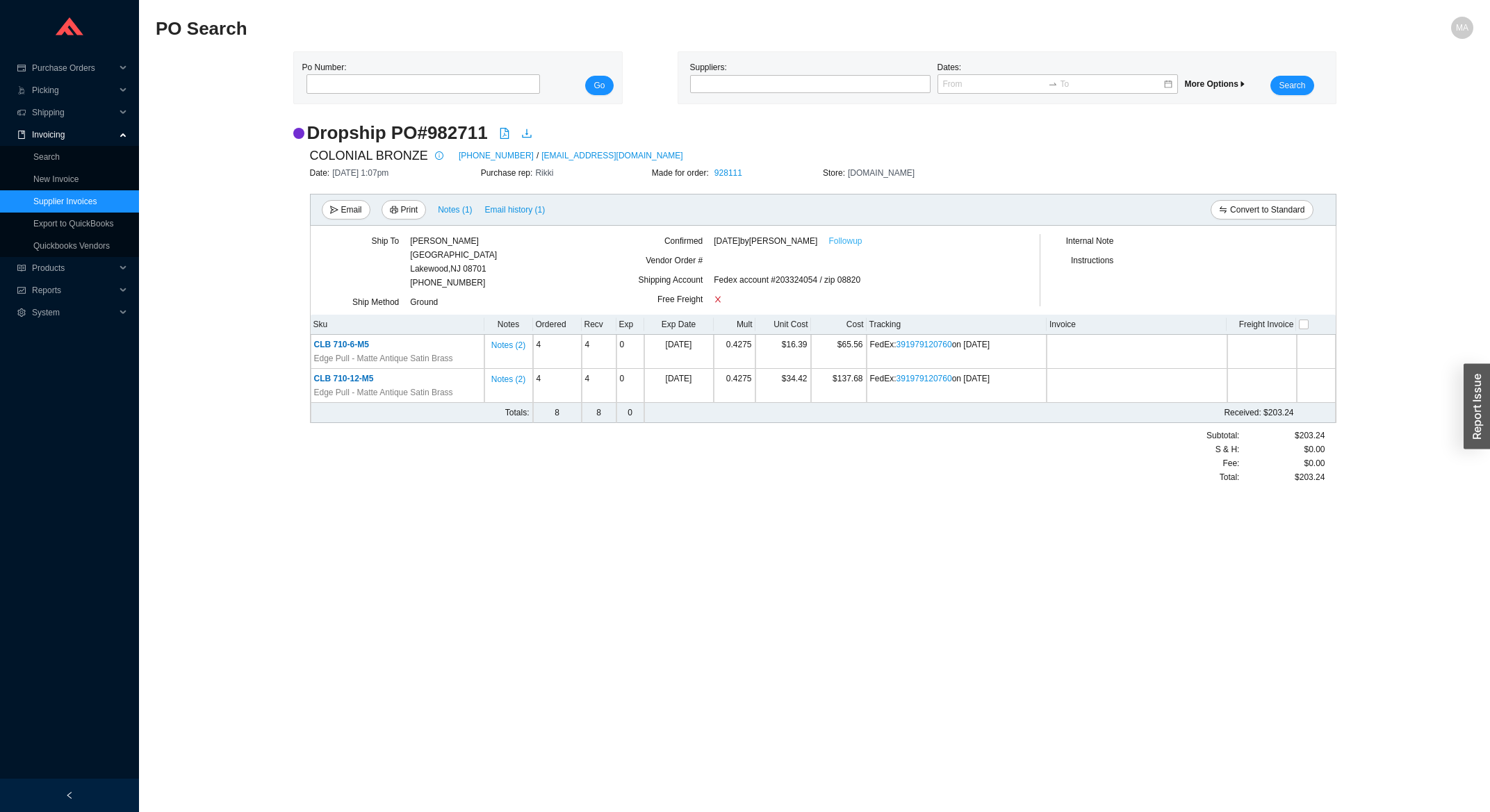
click at [831, 240] on link "Followup" at bounding box center [845, 240] width 34 height 14
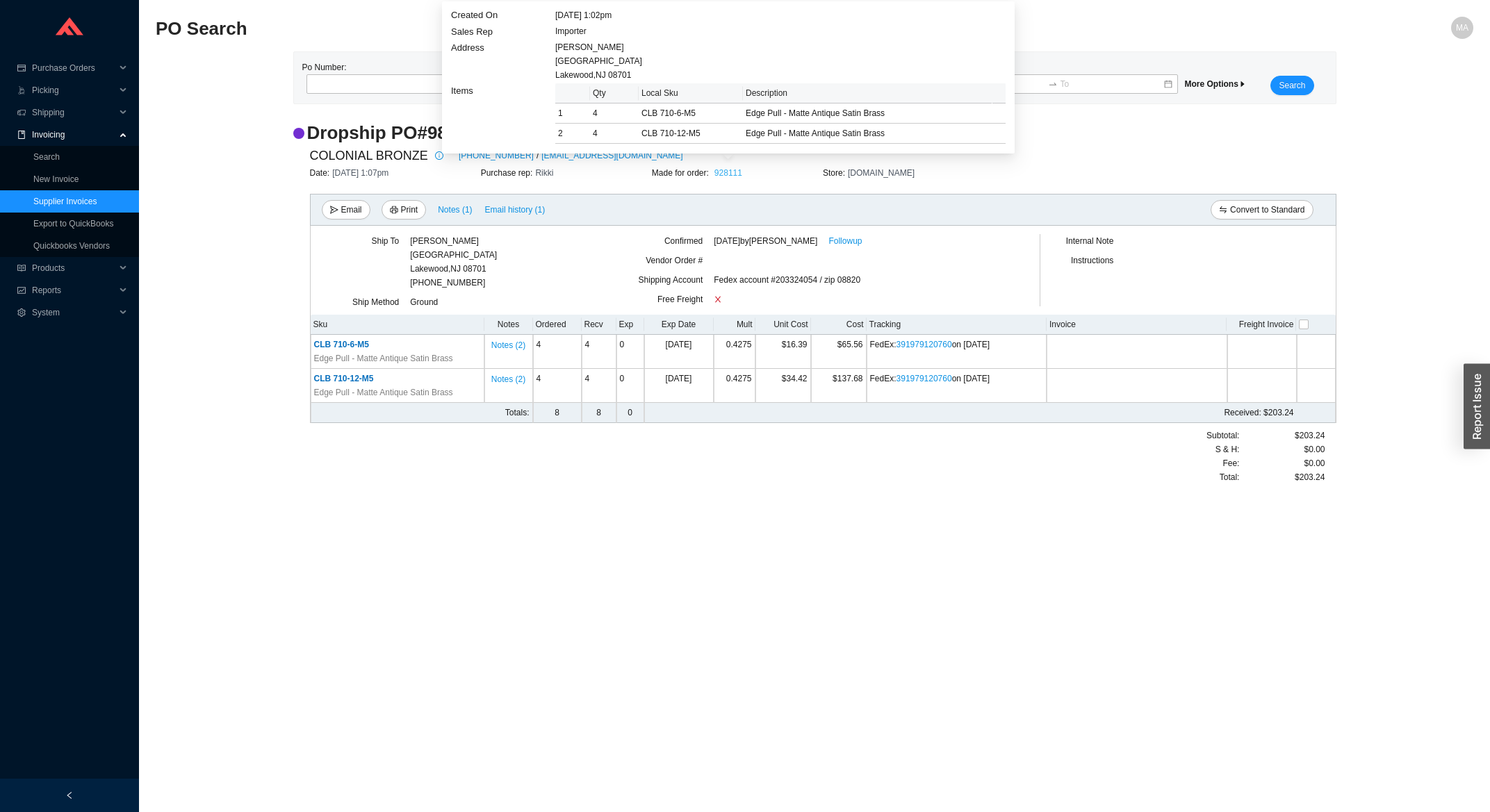
click at [723, 171] on link "928111" at bounding box center [728, 173] width 27 height 10
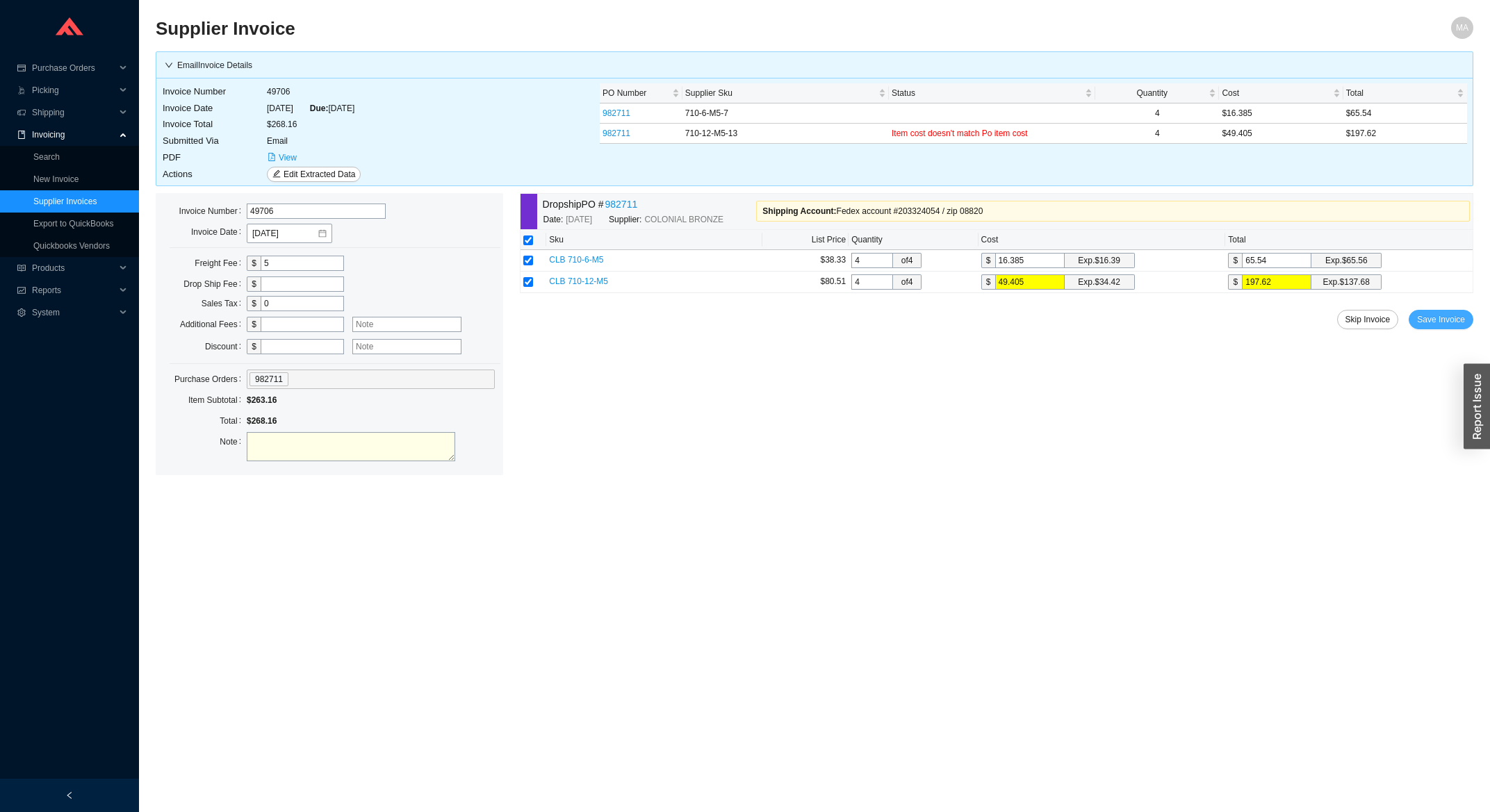
drag, startPoint x: 1450, startPoint y: 326, endPoint x: 1435, endPoint y: 329, distance: 15.3
click at [1449, 326] on span "Save Invoice" at bounding box center [1441, 319] width 48 height 14
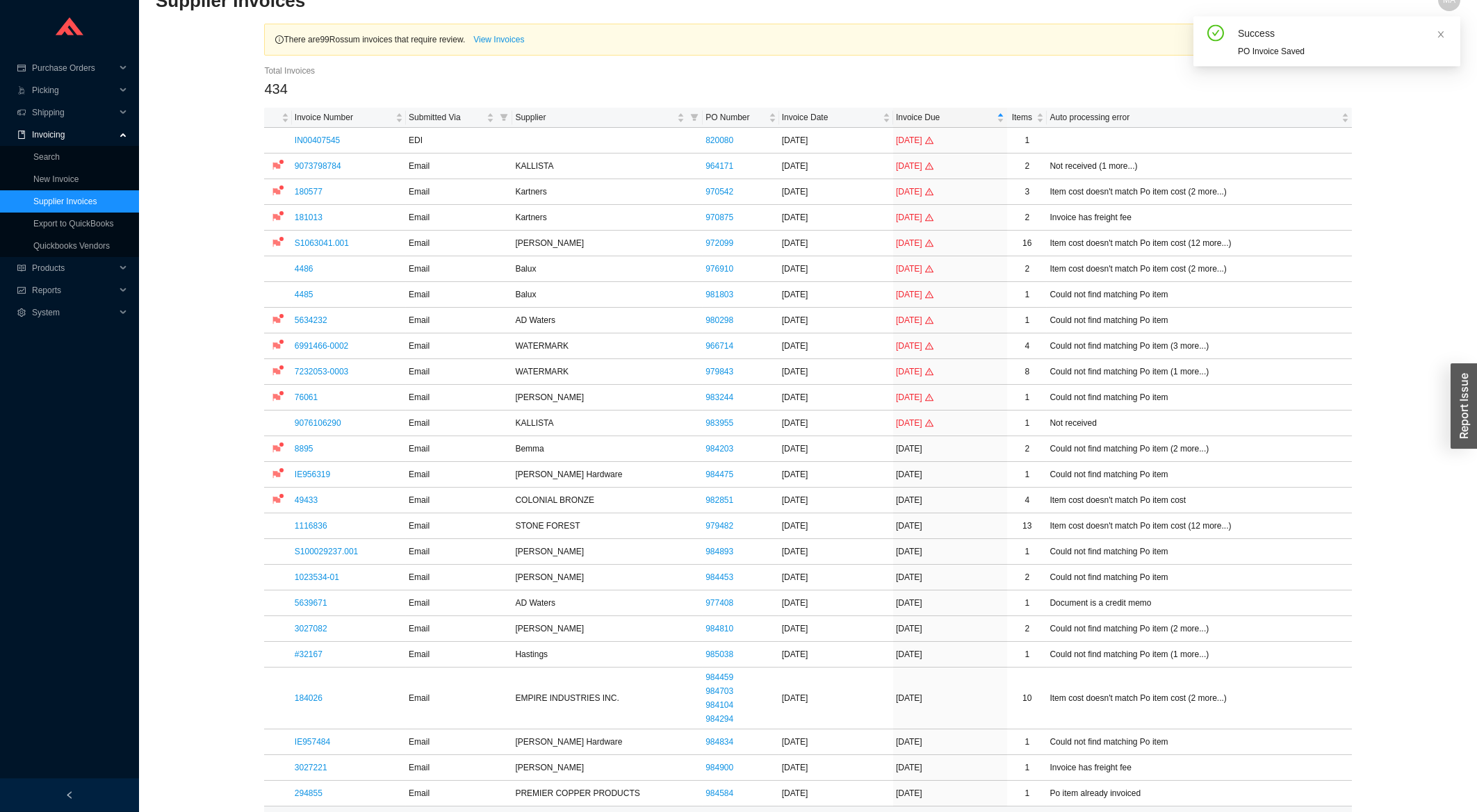
scroll to position [149, 0]
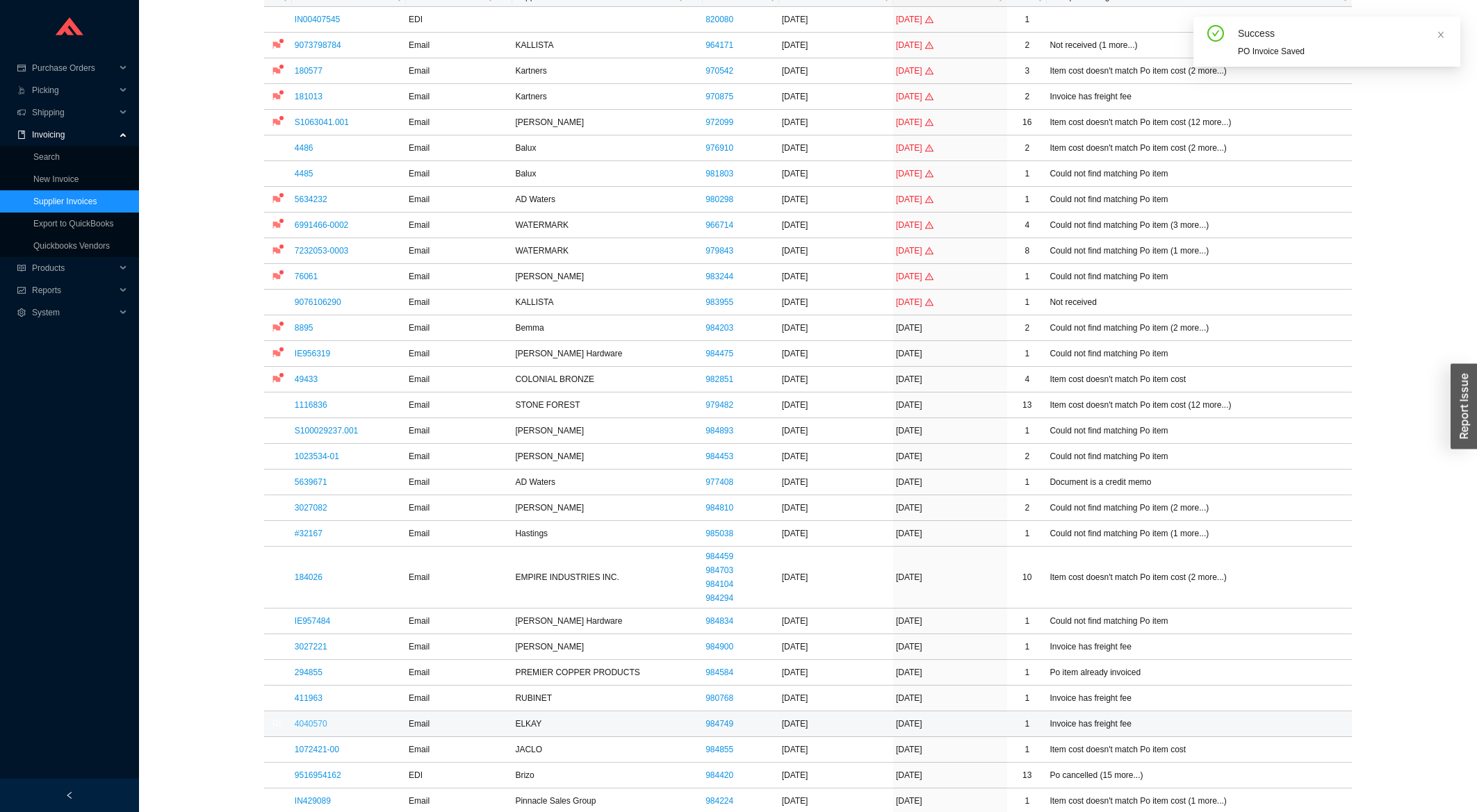
click at [322, 729] on link "4040570" at bounding box center [311, 724] width 33 height 10
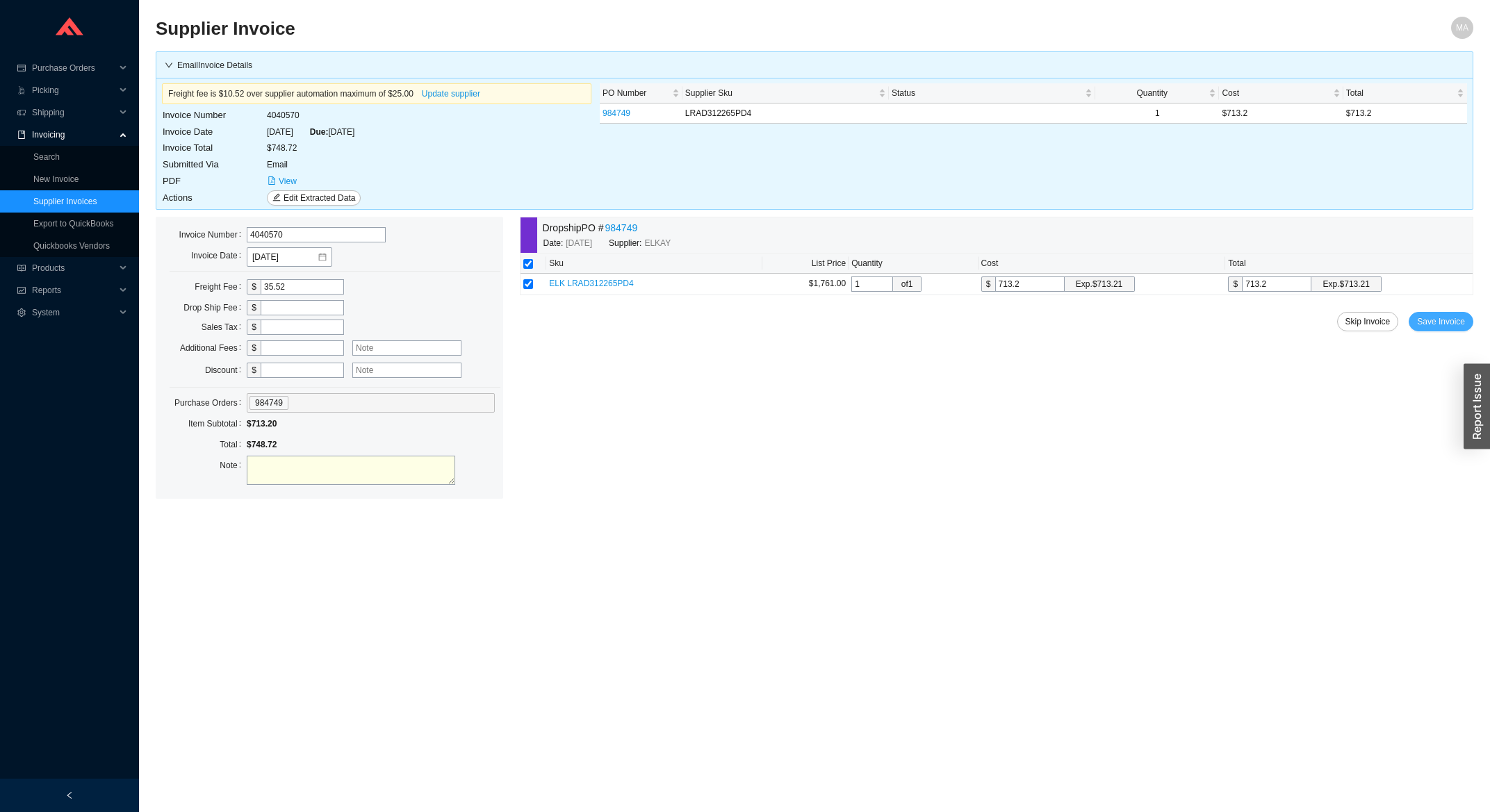
click at [1446, 320] on span "Save Invoice" at bounding box center [1441, 322] width 48 height 14
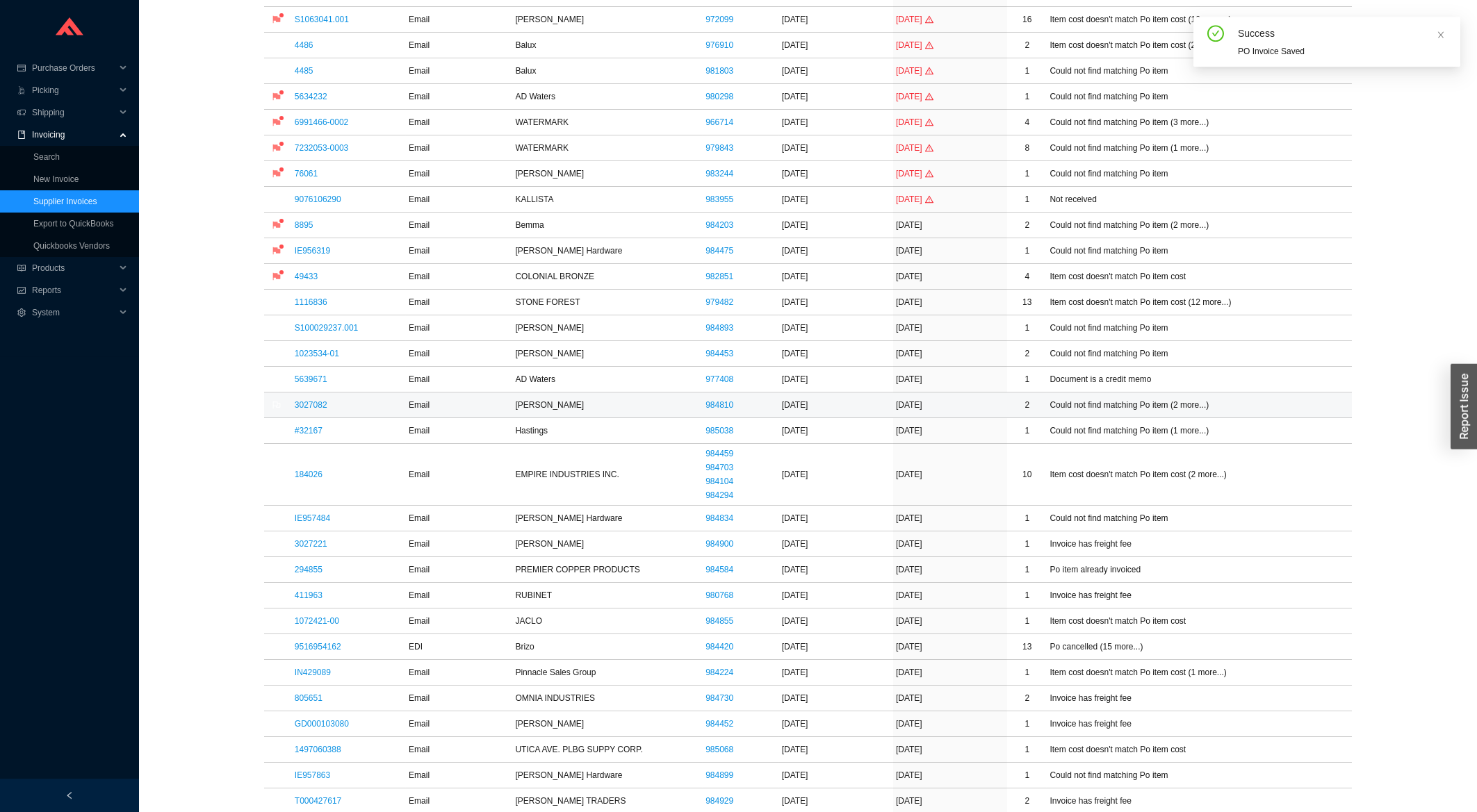
scroll to position [298, 0]
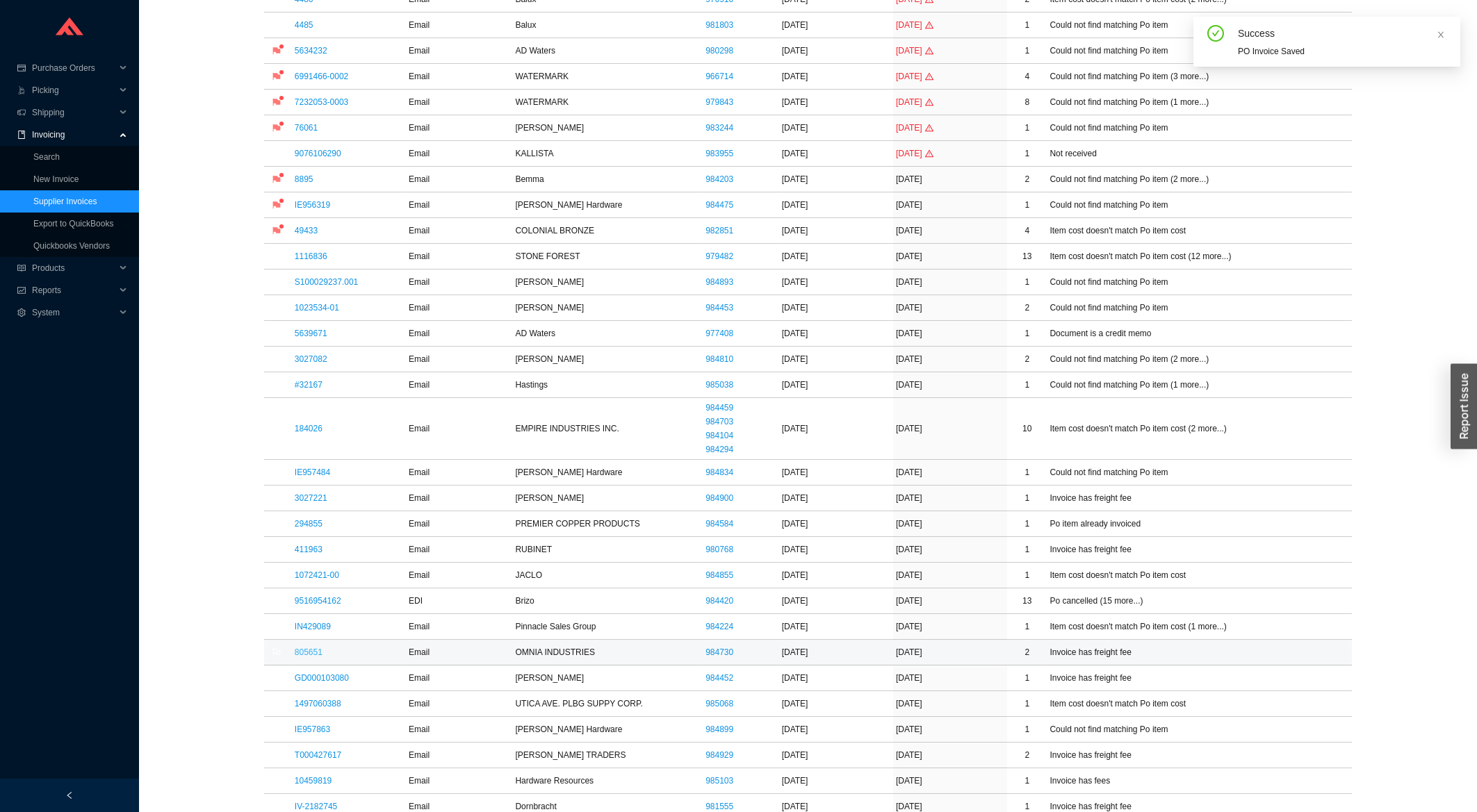
click at [308, 657] on link "805651" at bounding box center [309, 652] width 27 height 10
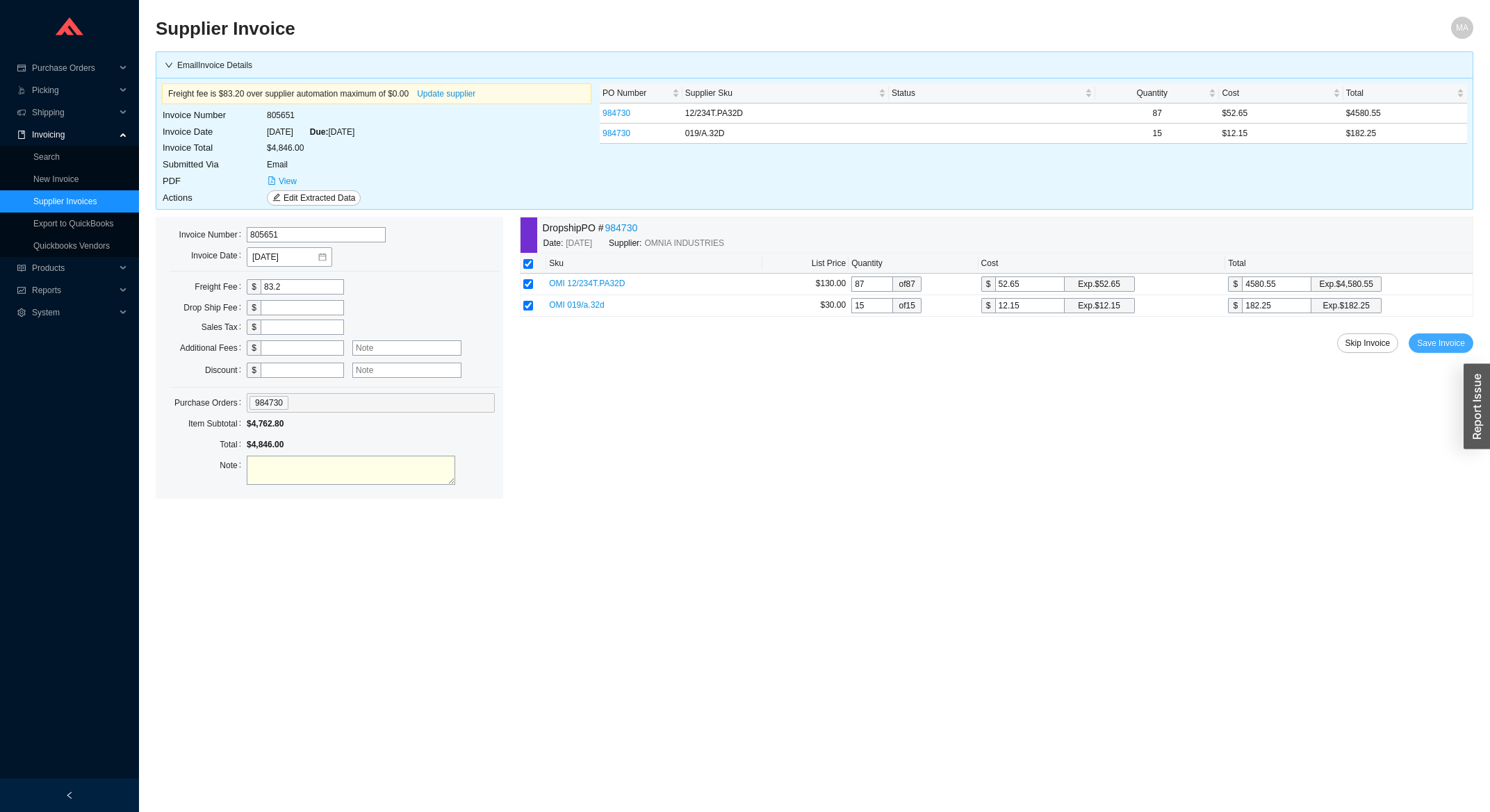
click at [1470, 346] on button "Save Invoice" at bounding box center [1441, 343] width 65 height 19
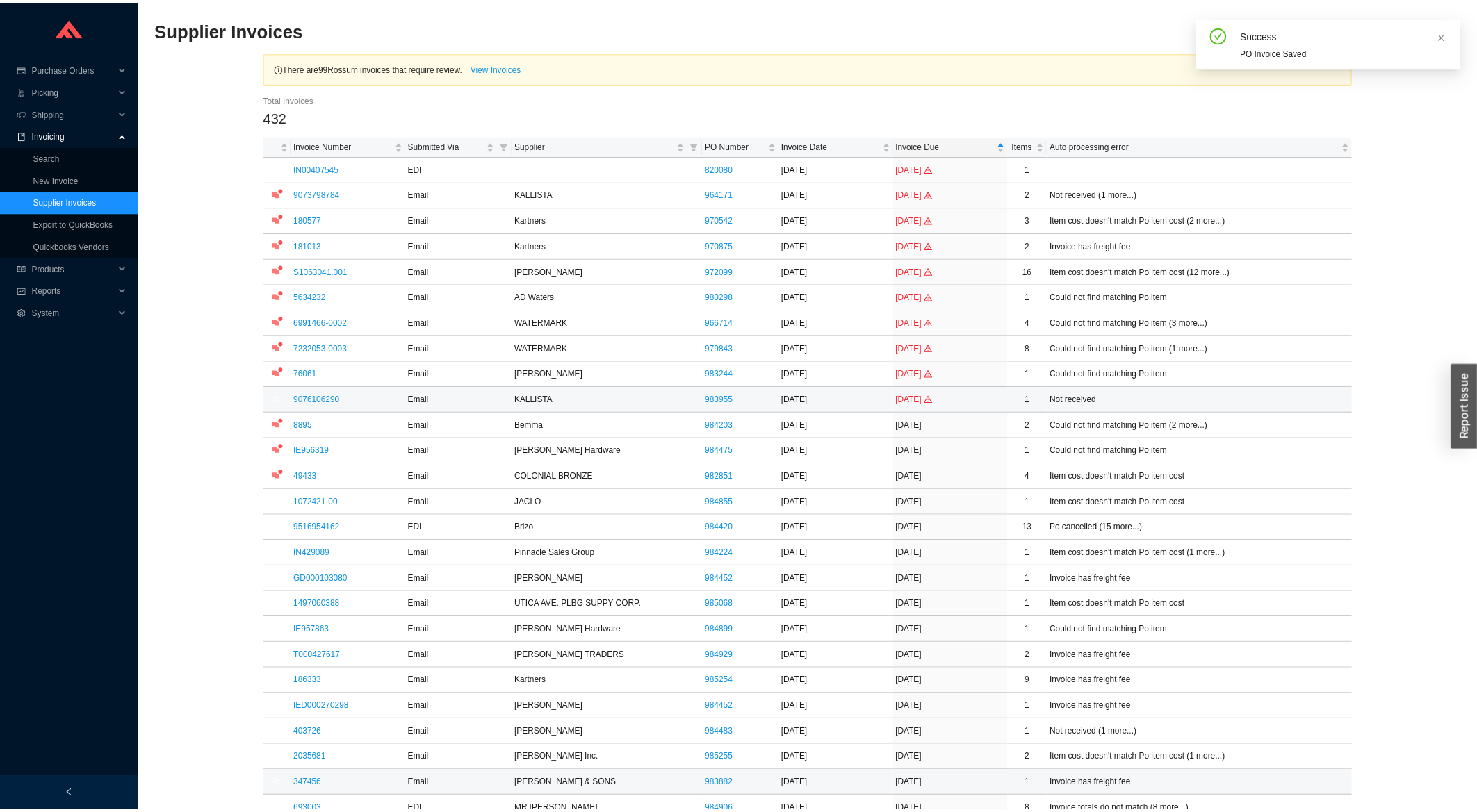
scroll to position [373, 0]
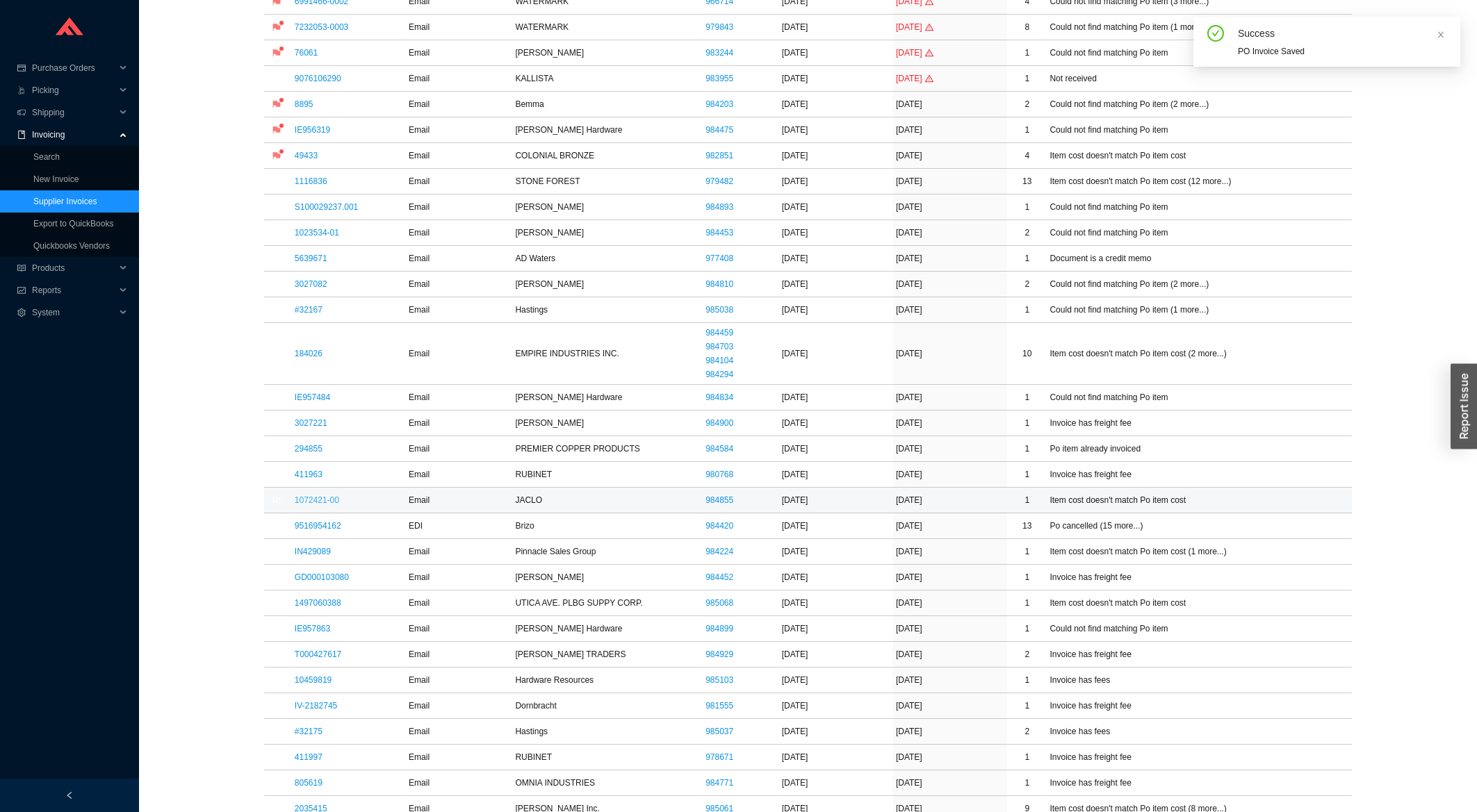
click at [334, 501] on link "1072421-00" at bounding box center [317, 501] width 45 height 10
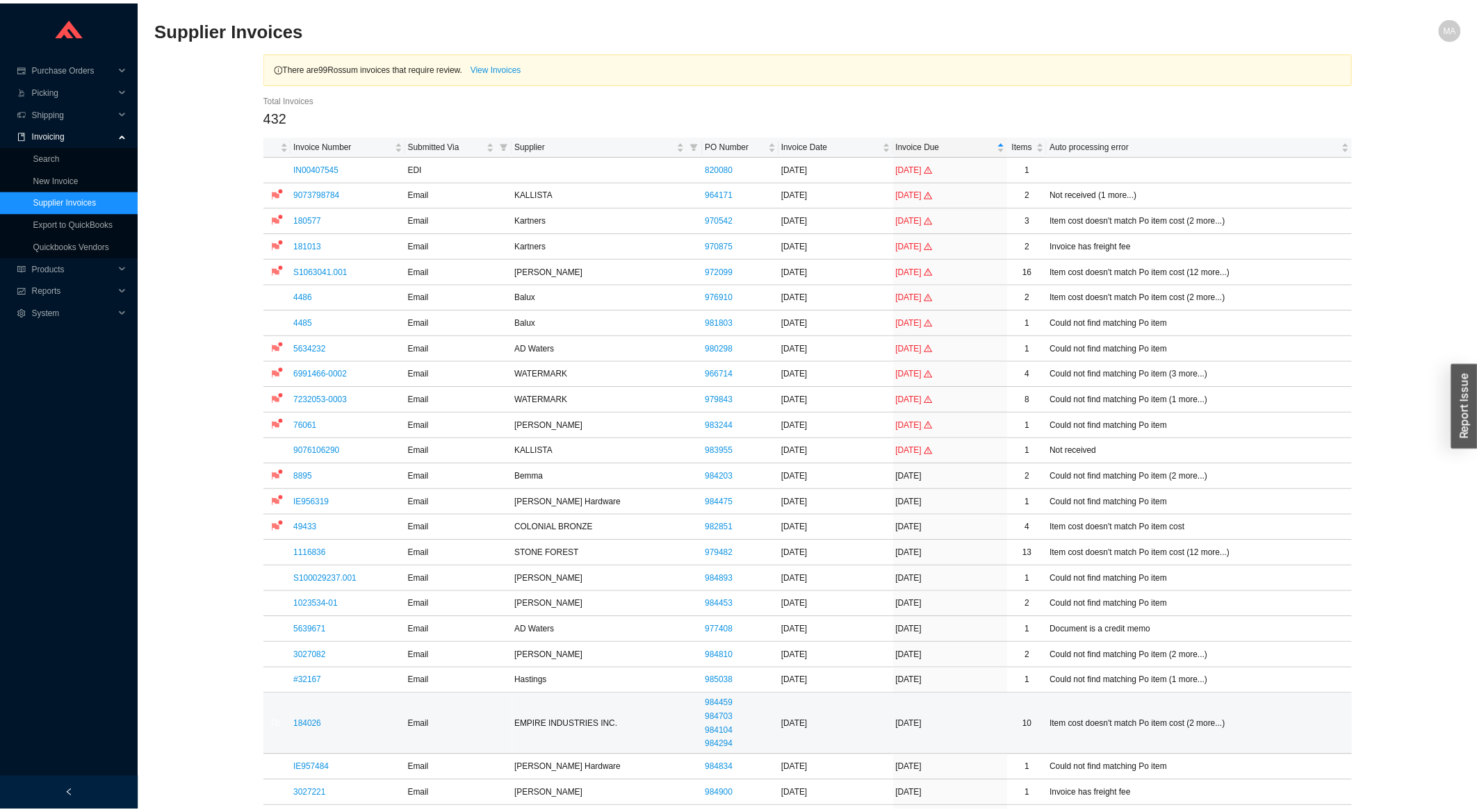
scroll to position [373, 0]
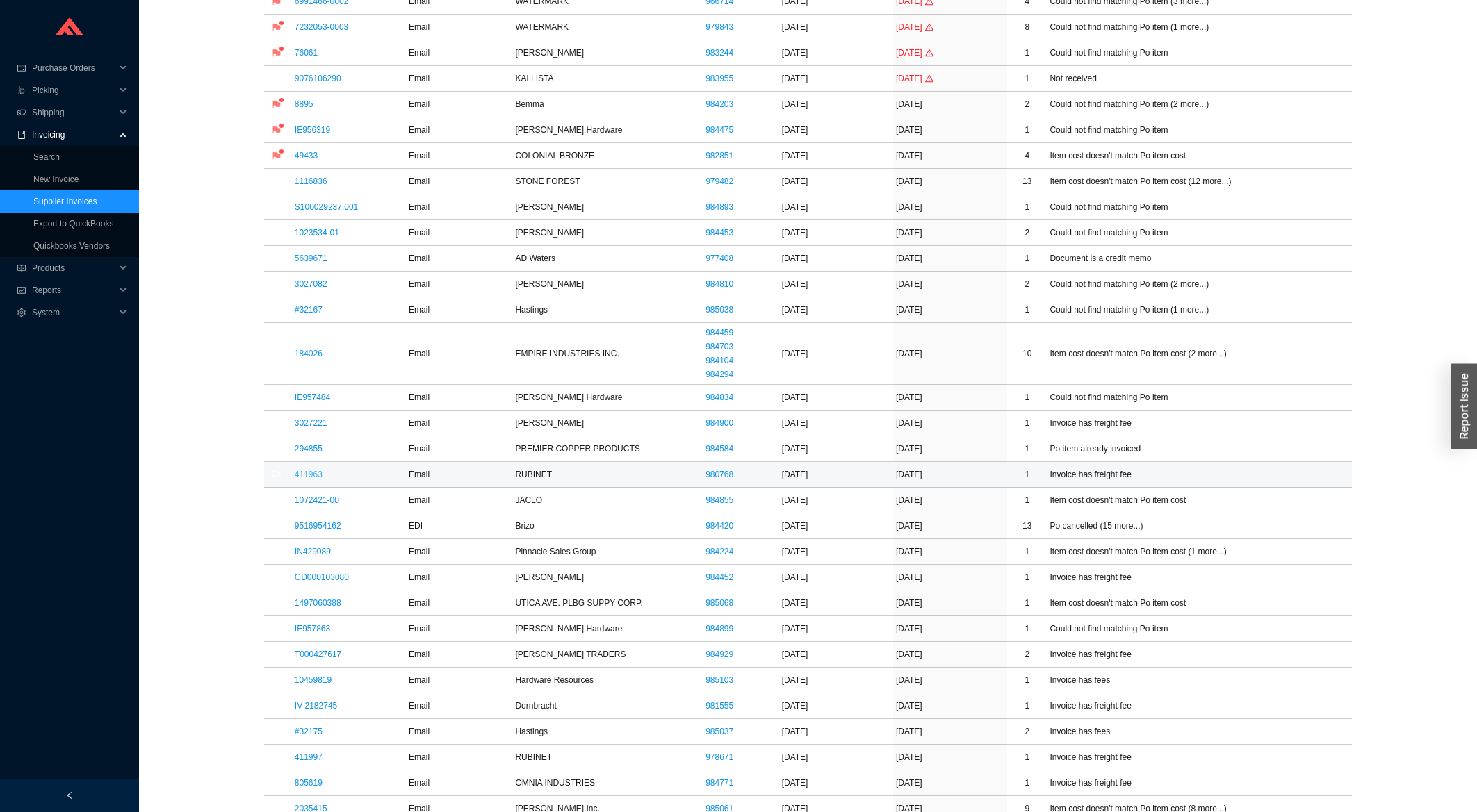
click at [311, 479] on link "411963" at bounding box center [309, 474] width 27 height 10
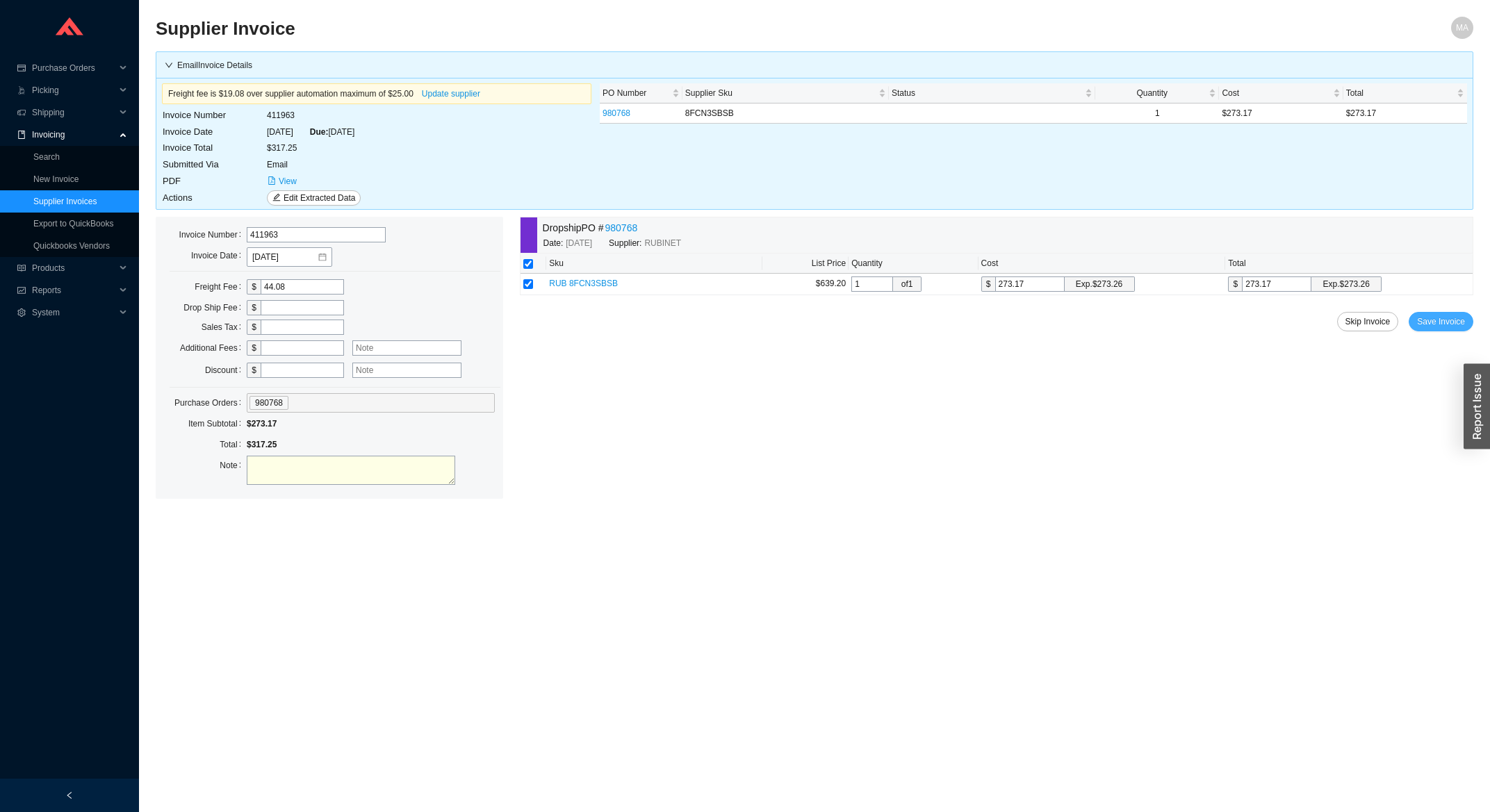
click at [1442, 325] on span "Save Invoice" at bounding box center [1441, 322] width 48 height 14
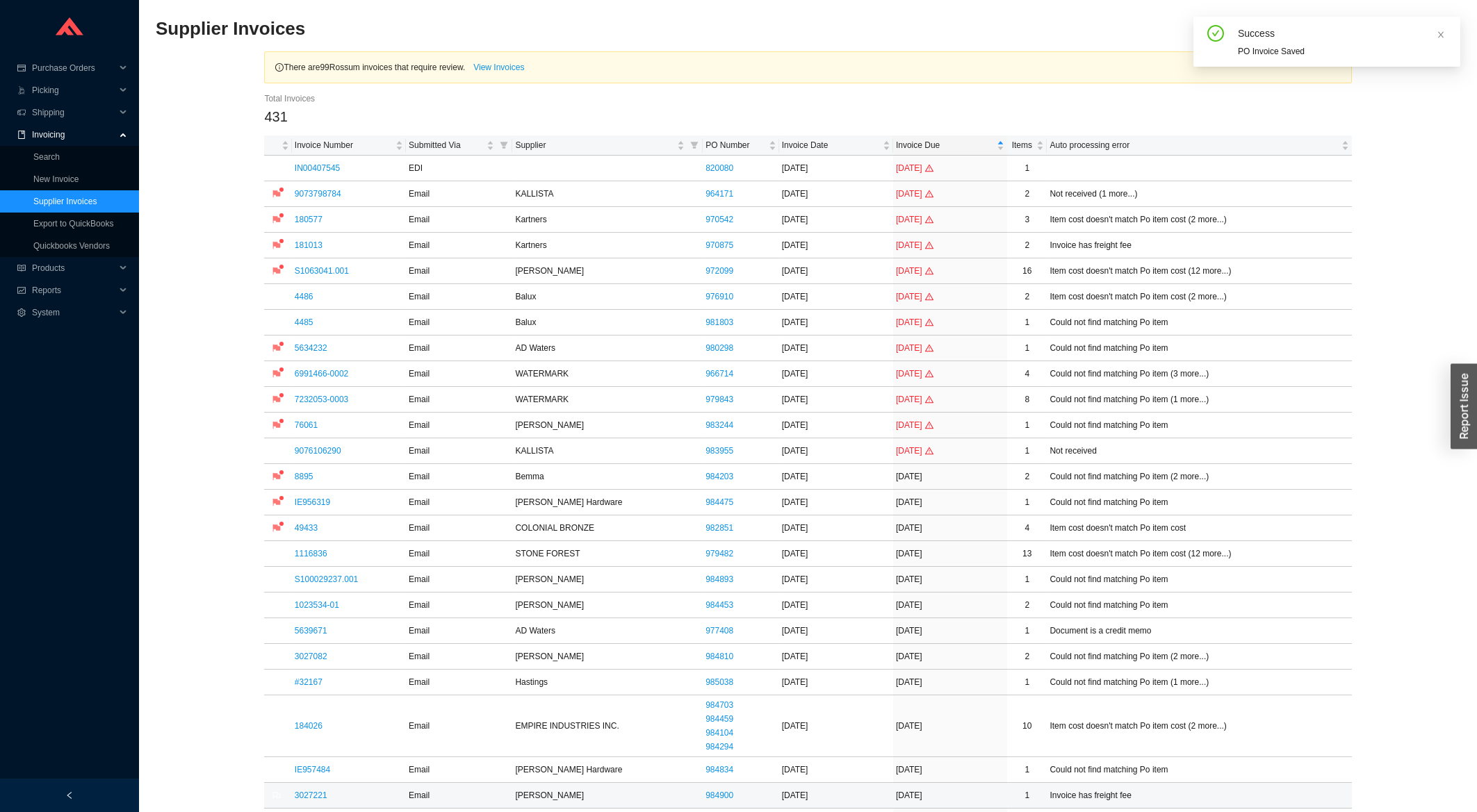
scroll to position [223, 0]
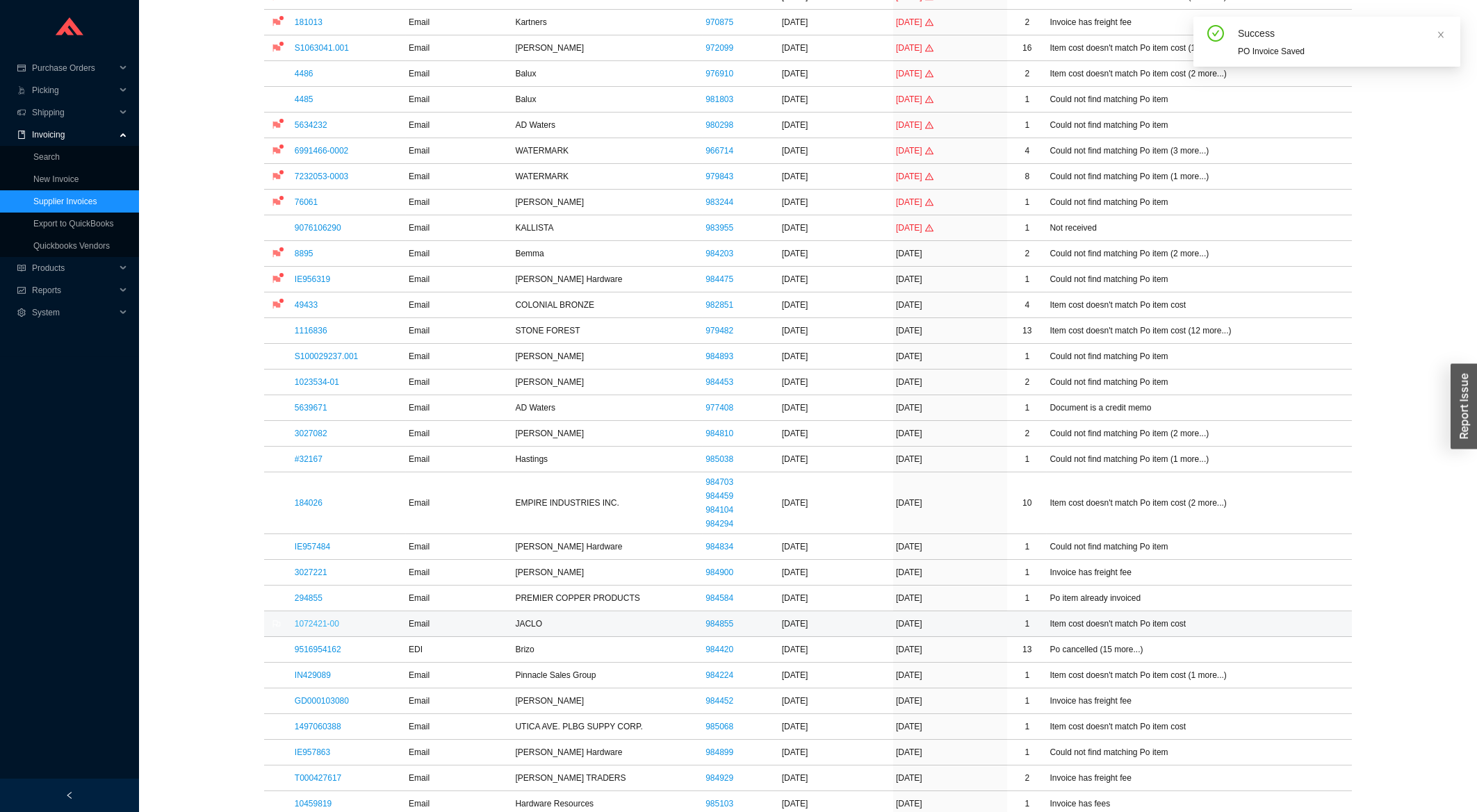
click at [332, 629] on link "1072421-00" at bounding box center [317, 624] width 45 height 10
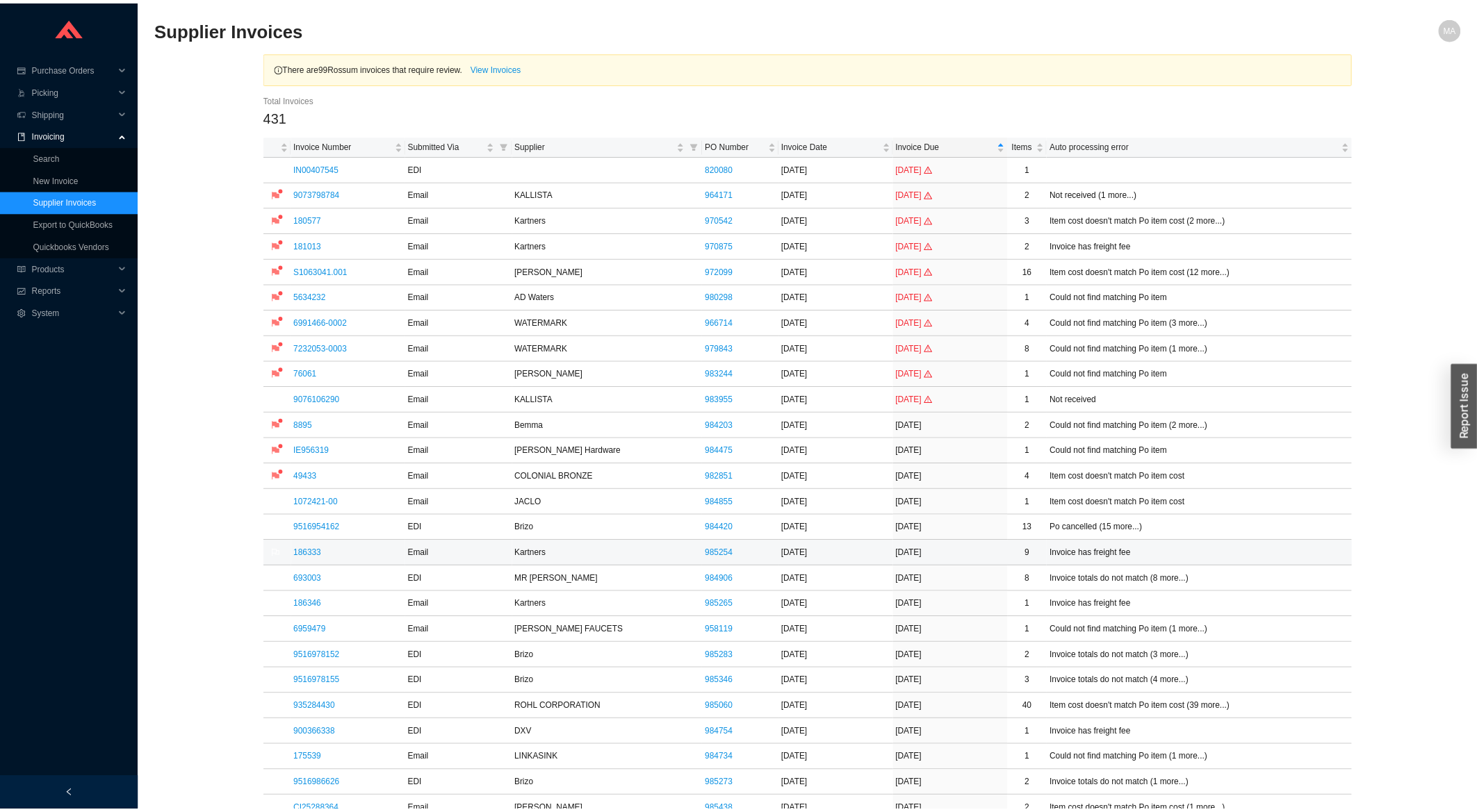
scroll to position [223, 0]
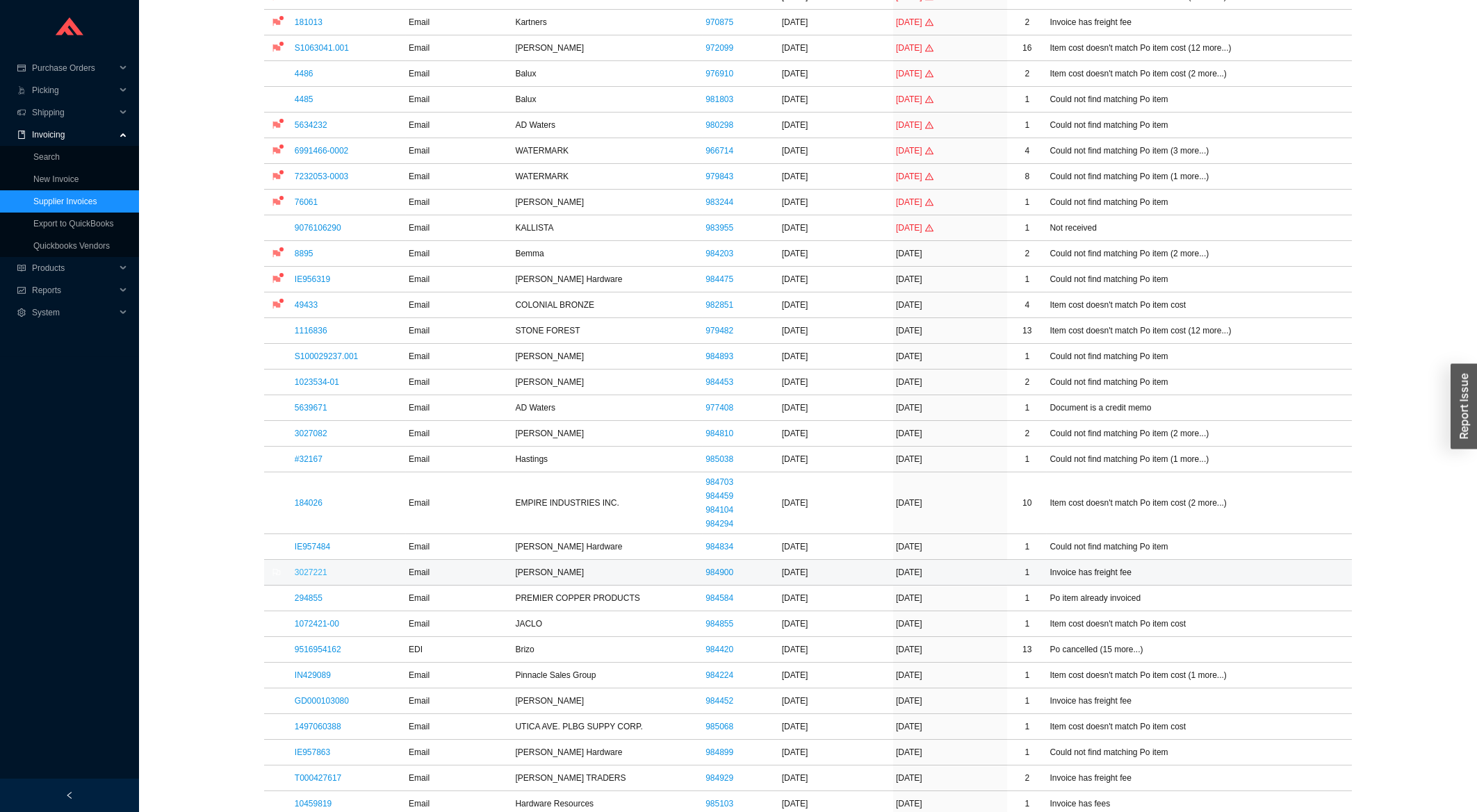
click at [311, 572] on link "3027221" at bounding box center [311, 573] width 33 height 10
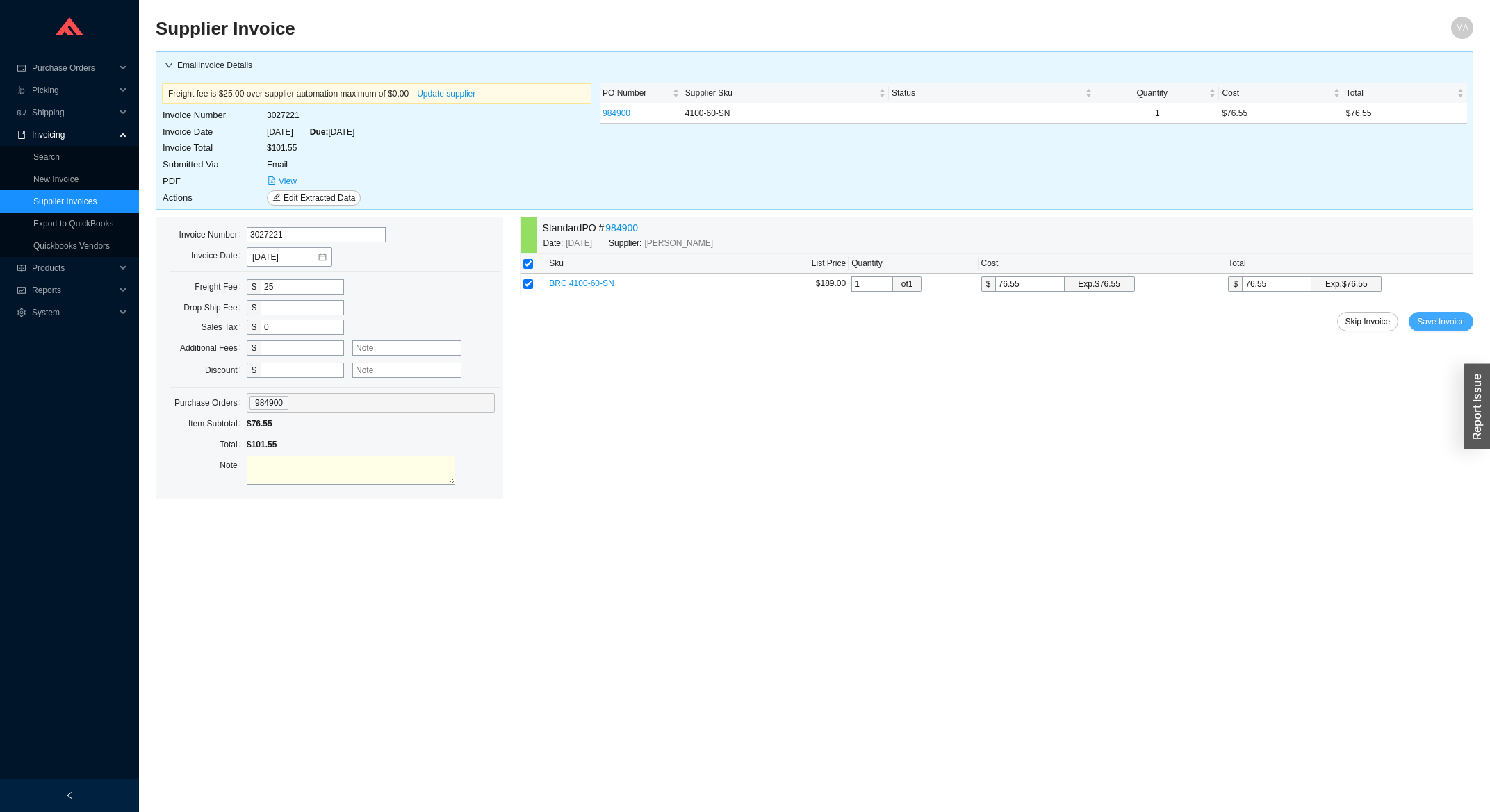
click at [1436, 331] on button "Save Invoice" at bounding box center [1441, 322] width 65 height 19
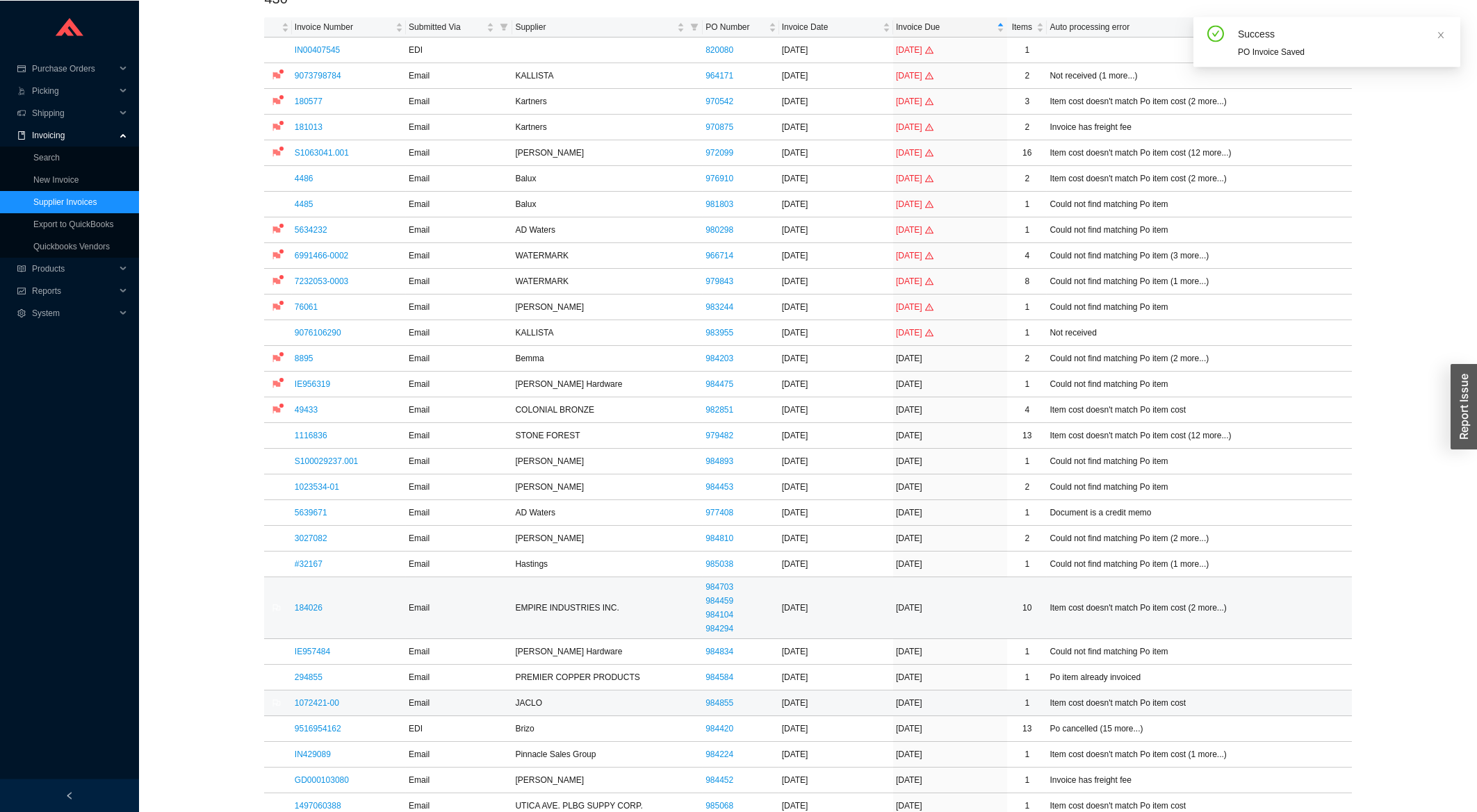
scroll to position [149, 0]
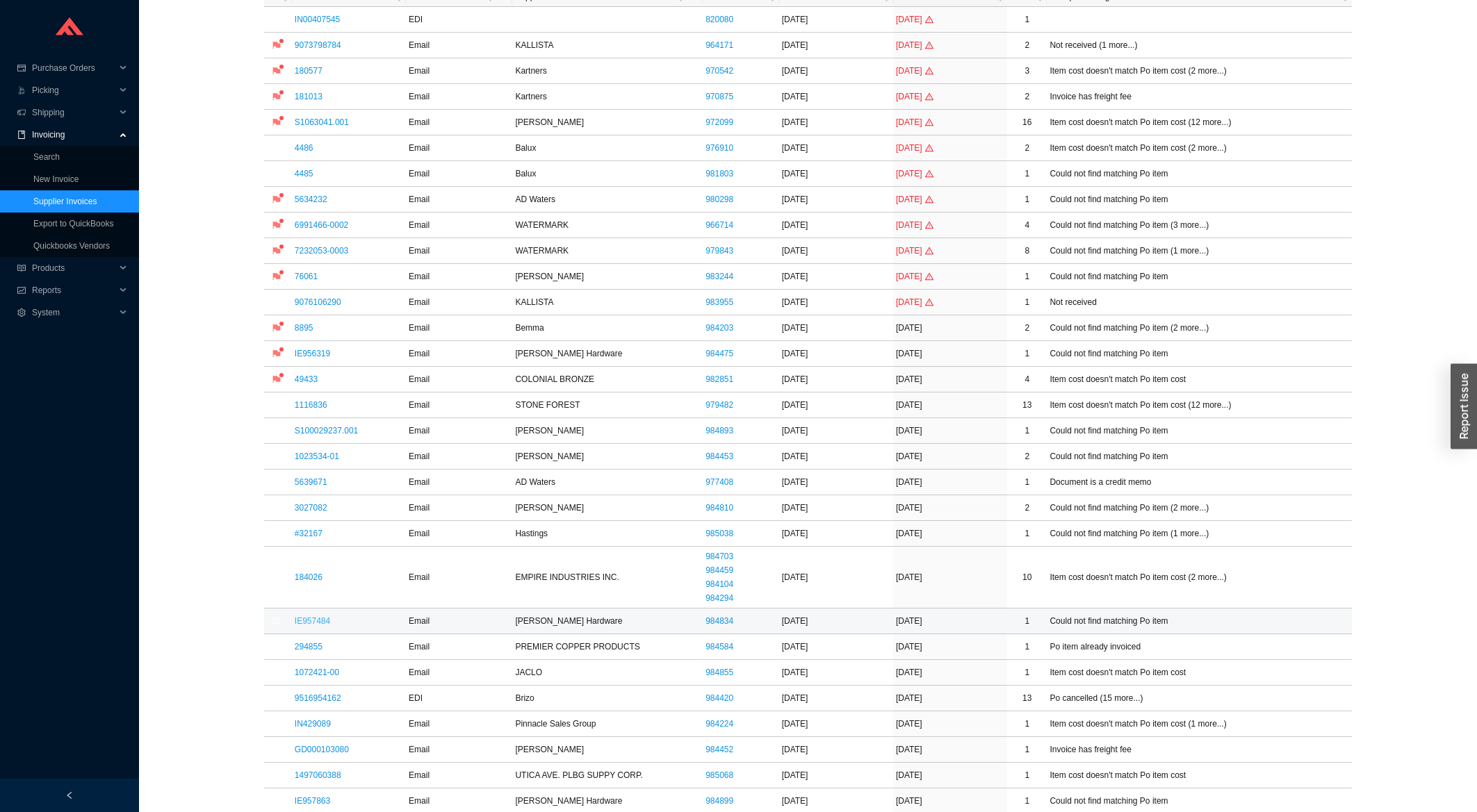
click at [322, 627] on link "IE957484" at bounding box center [312, 621] width 36 height 10
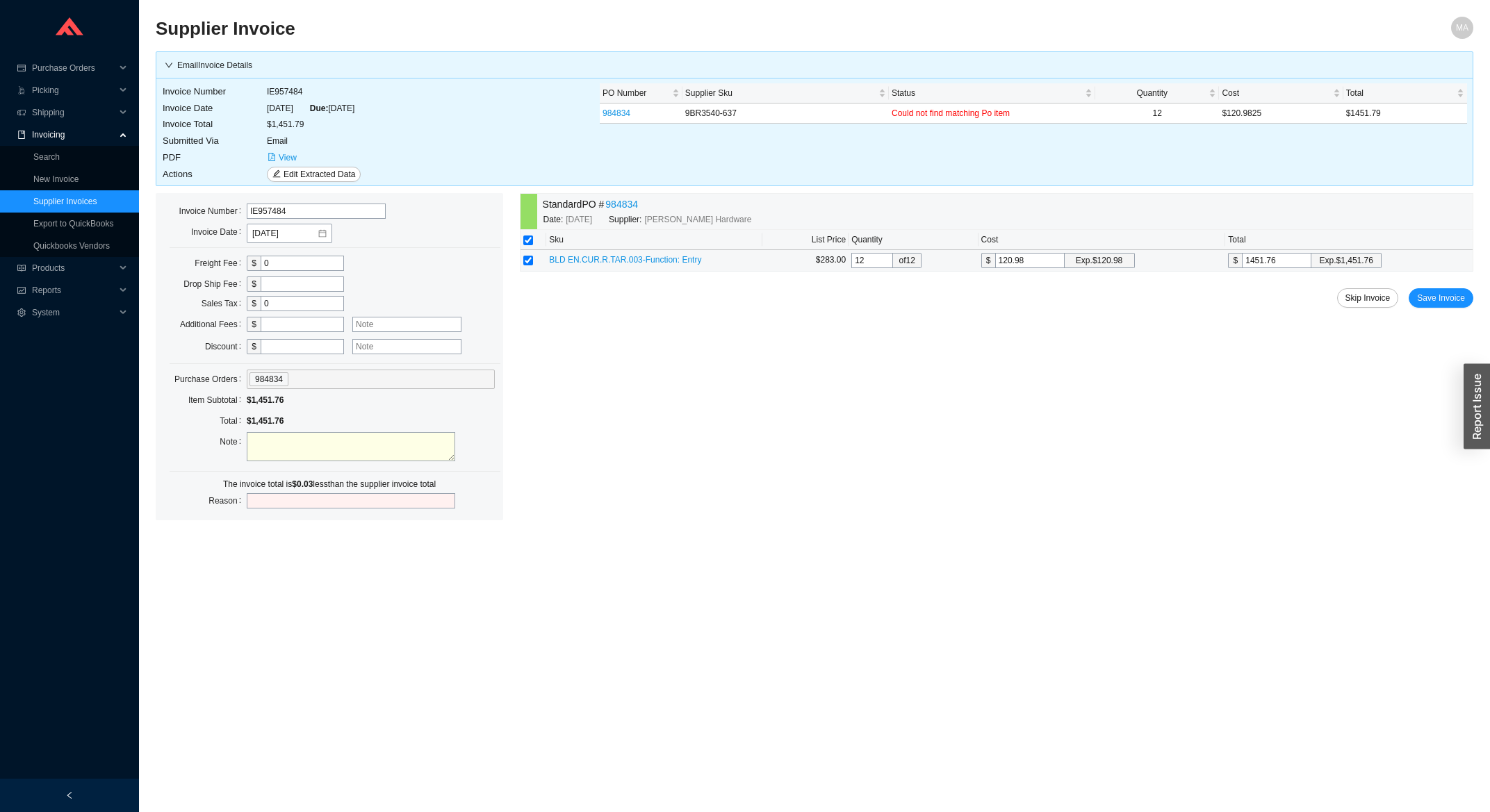
drag, startPoint x: 1294, startPoint y: 266, endPoint x: 1272, endPoint y: 260, distance: 22.8
click at [1272, 260] on input "1451.76" at bounding box center [1277, 260] width 69 height 16
type input "120.9825"
type input "1451.79"
click at [1441, 304] on span "Save Invoice" at bounding box center [1441, 298] width 48 height 14
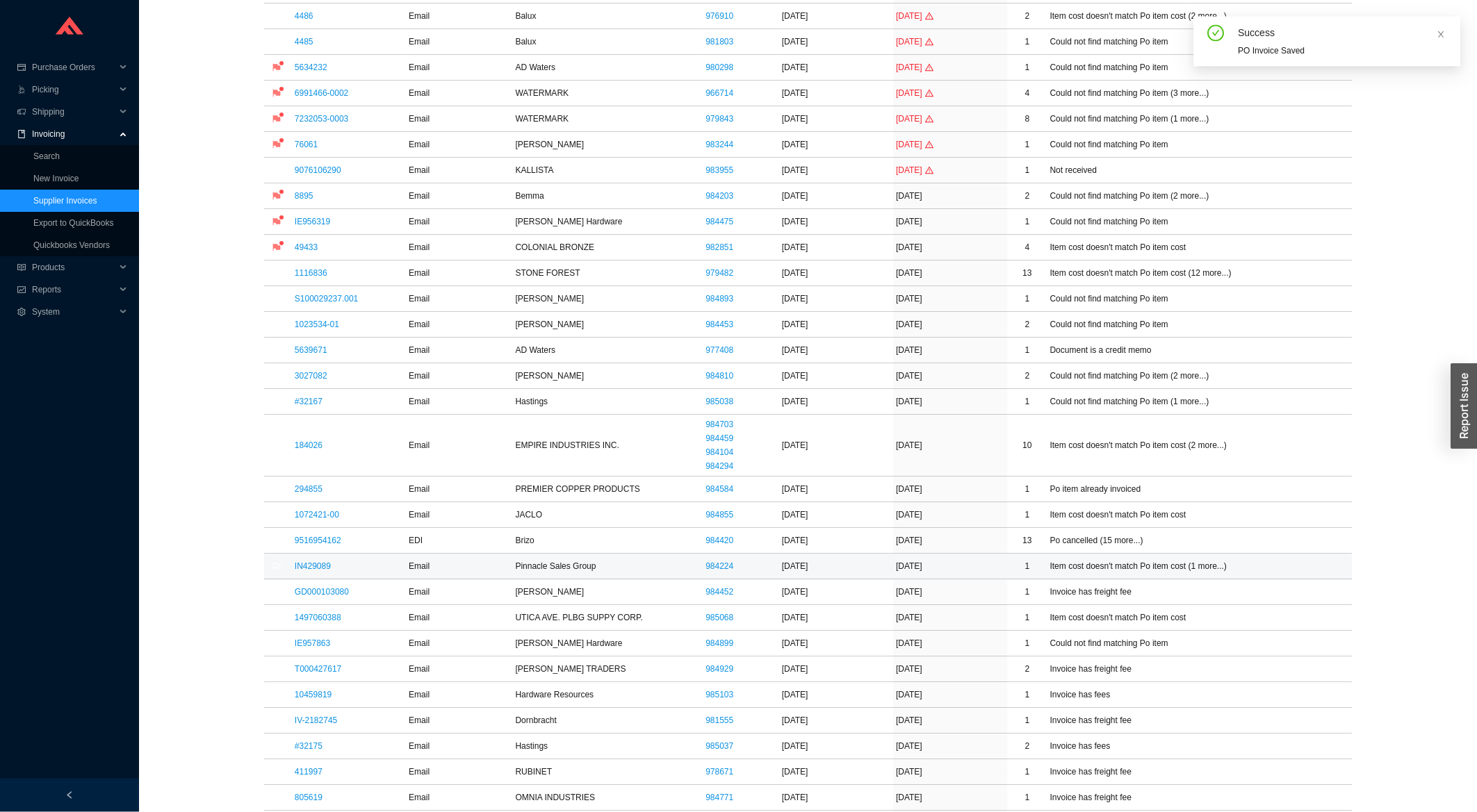
scroll to position [298, 0]
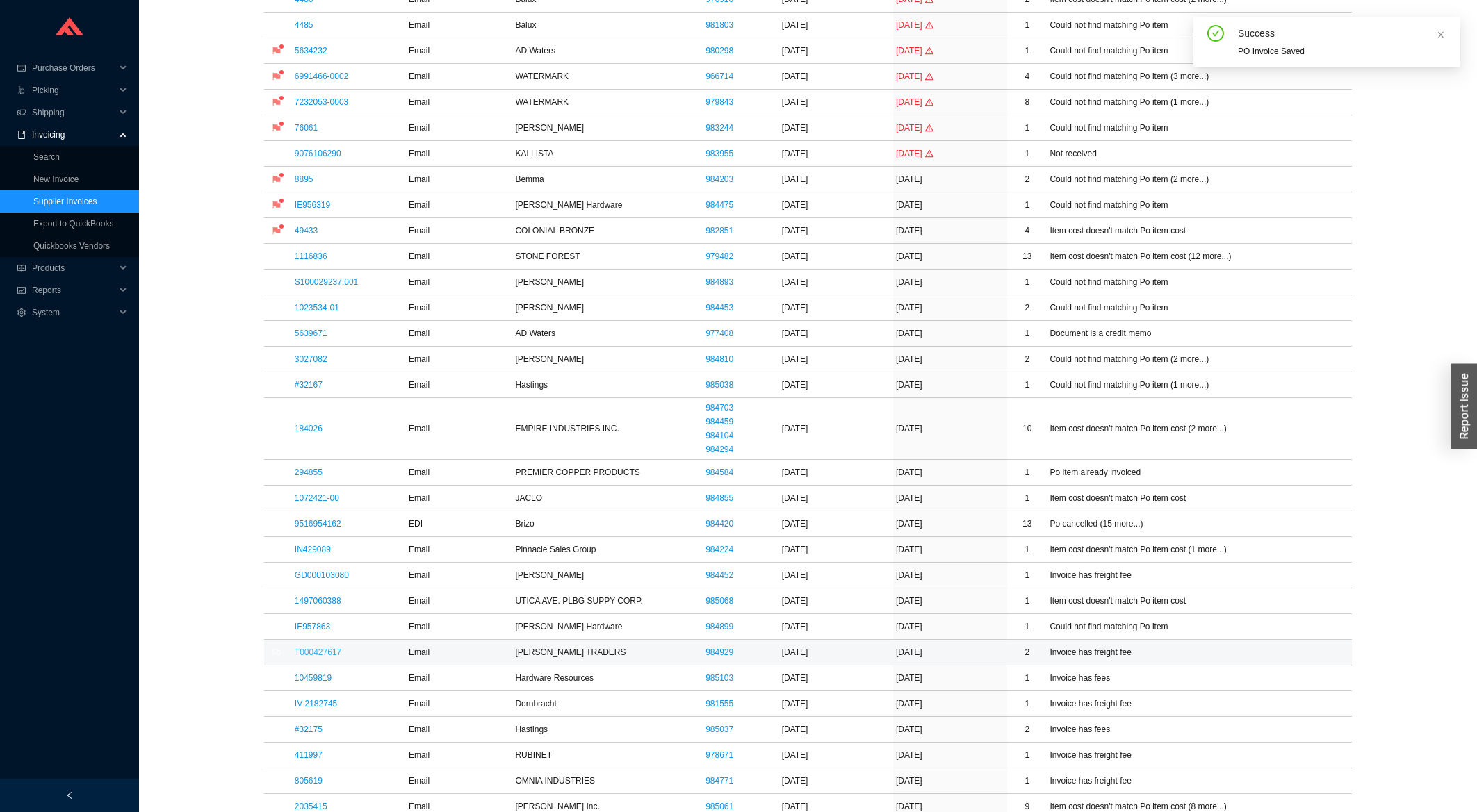
click at [314, 658] on link "T000427617" at bounding box center [318, 652] width 47 height 10
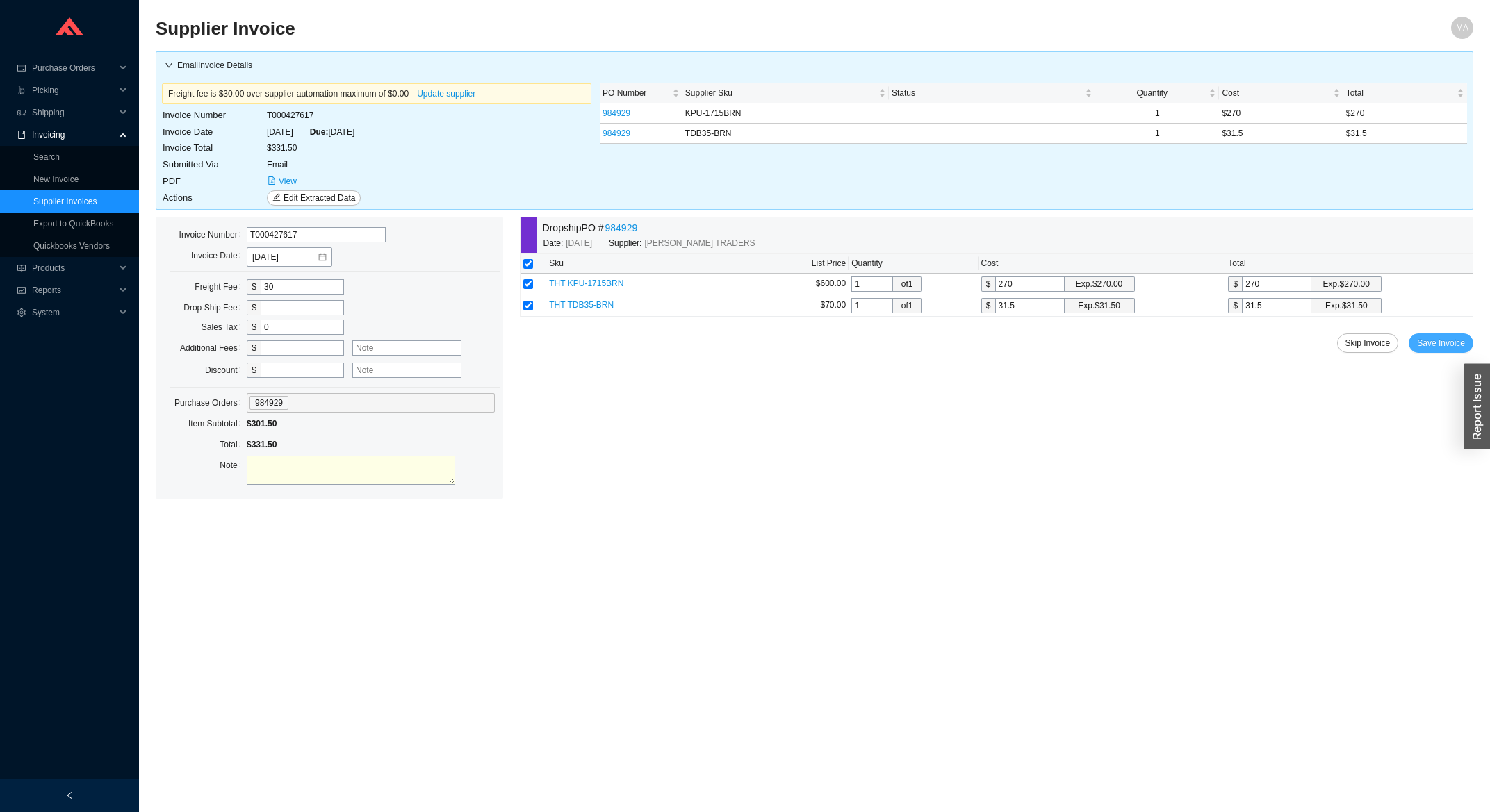
click at [1439, 346] on span "Save Invoice" at bounding box center [1441, 343] width 48 height 14
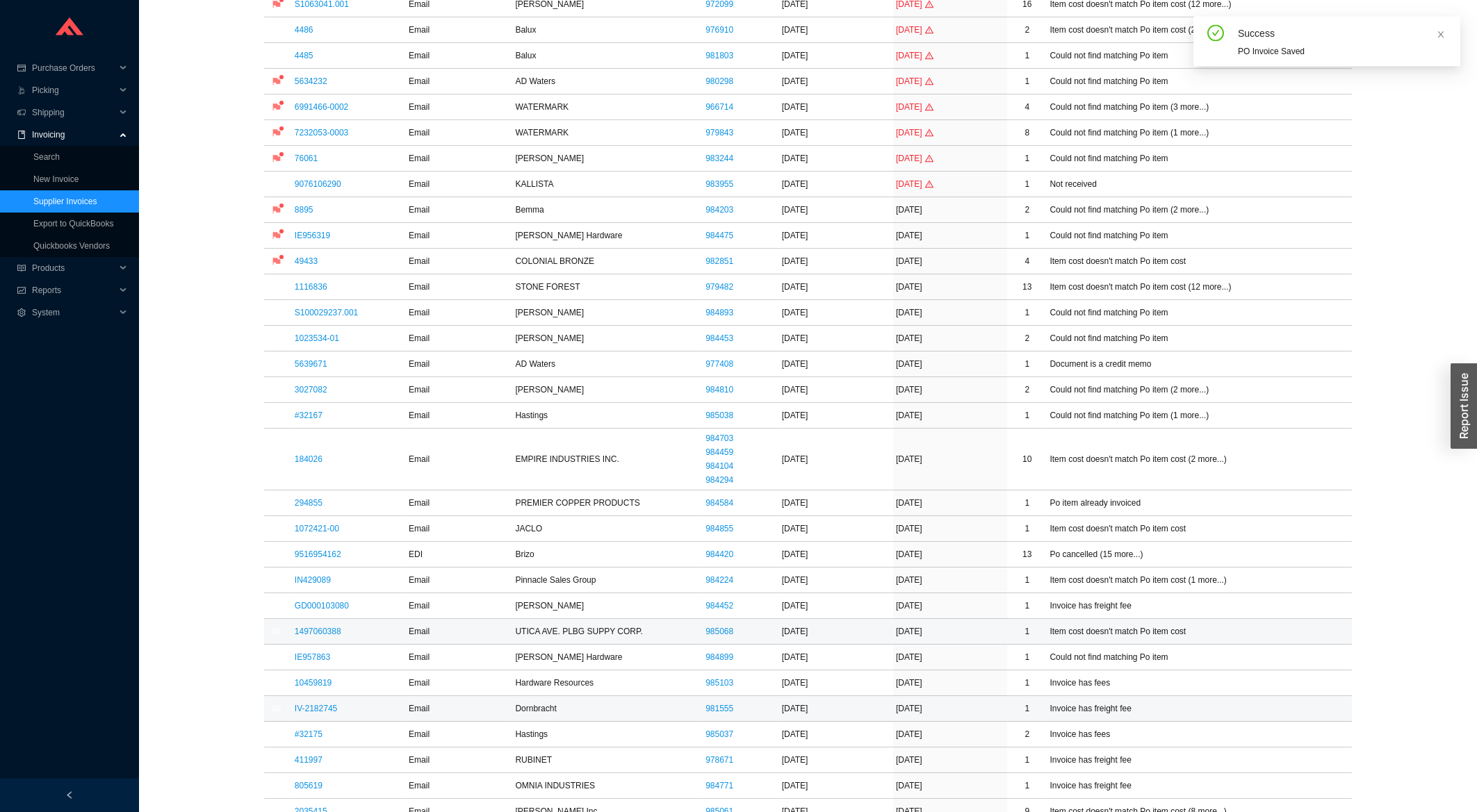
scroll to position [298, 0]
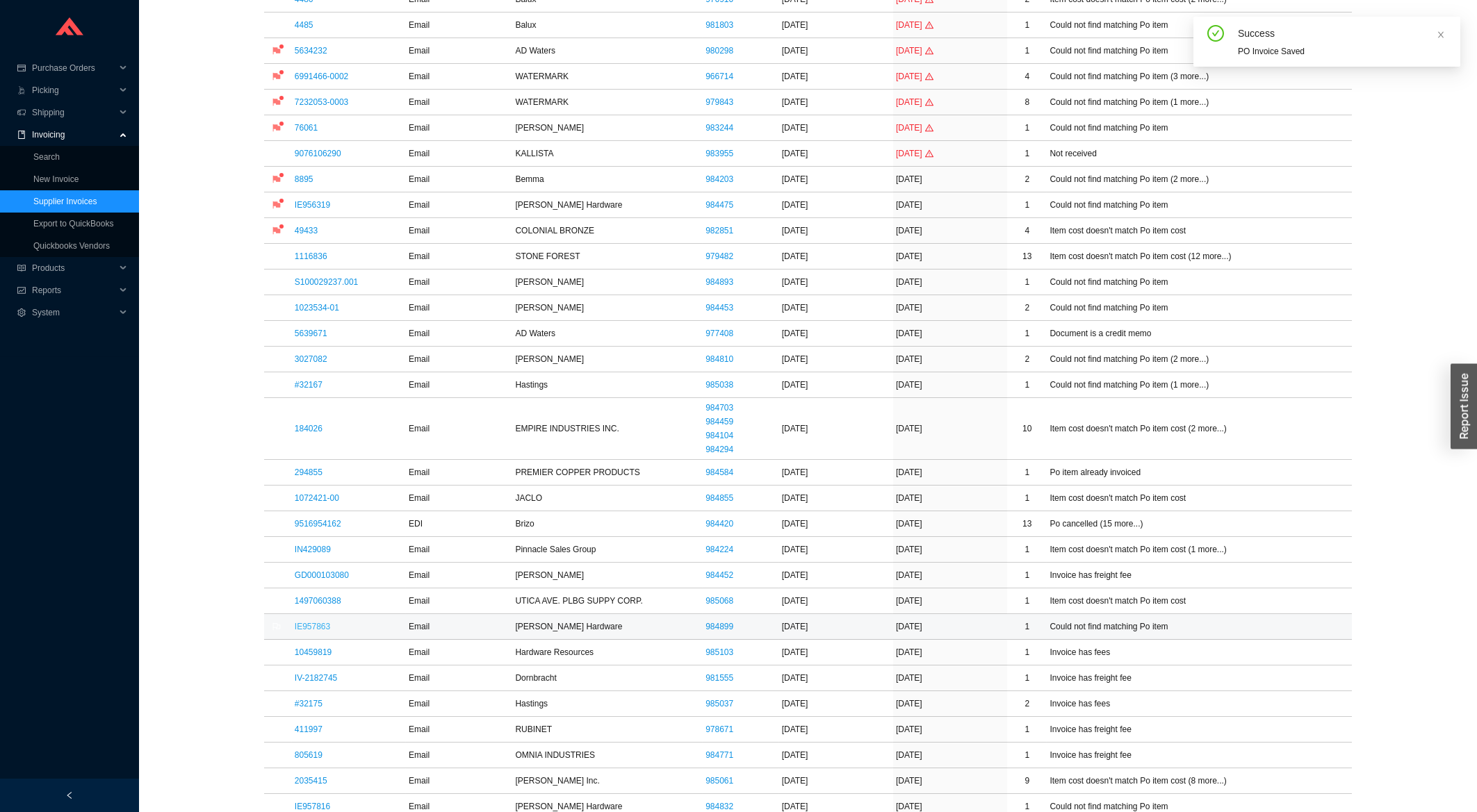
click at [306, 629] on link "IE957863" at bounding box center [312, 627] width 36 height 10
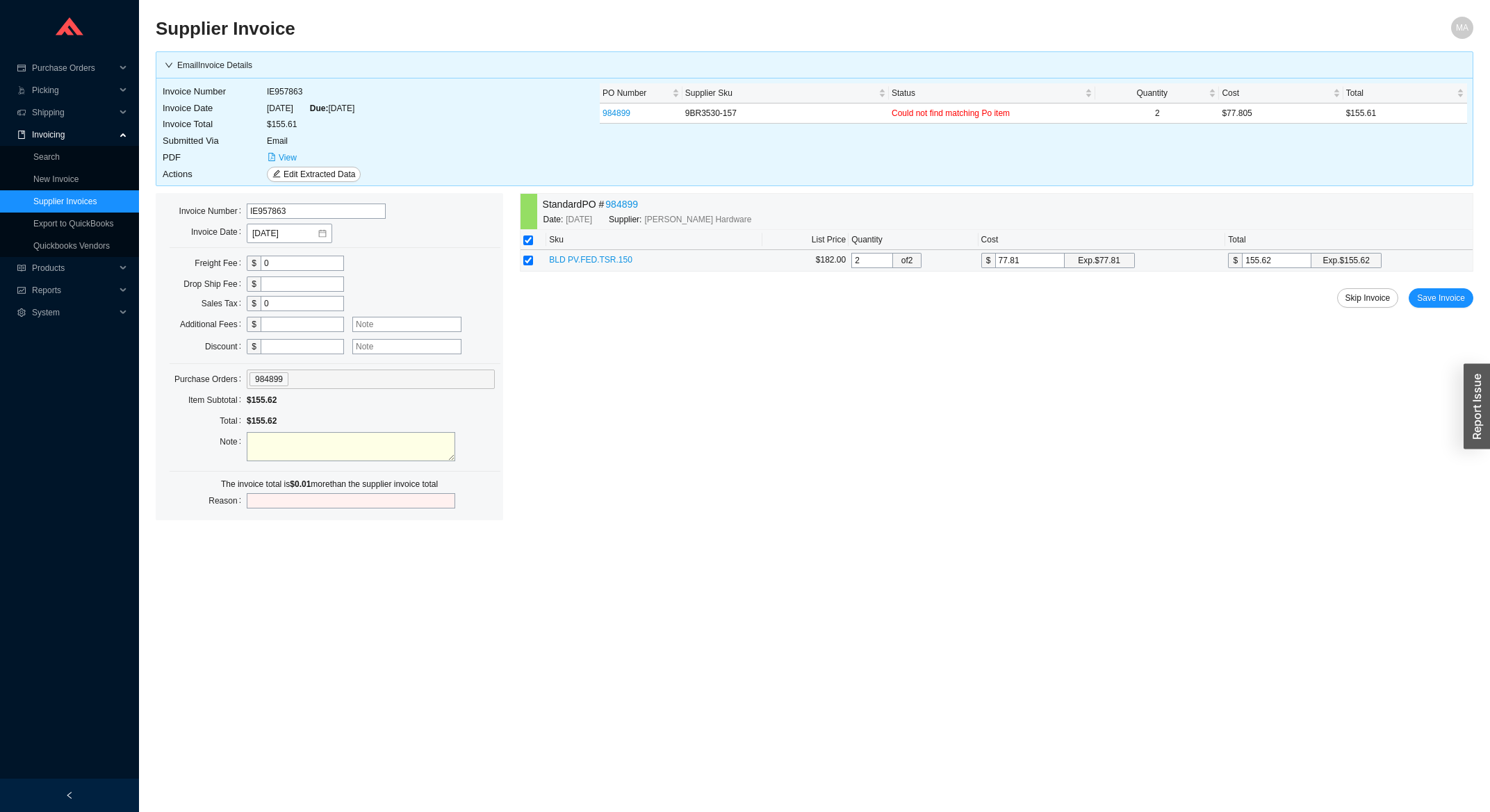
click at [1286, 262] on input "155.62" at bounding box center [1277, 260] width 69 height 16
type input "77.8"
type input "155.6"
type input "77.805"
type input "155.61"
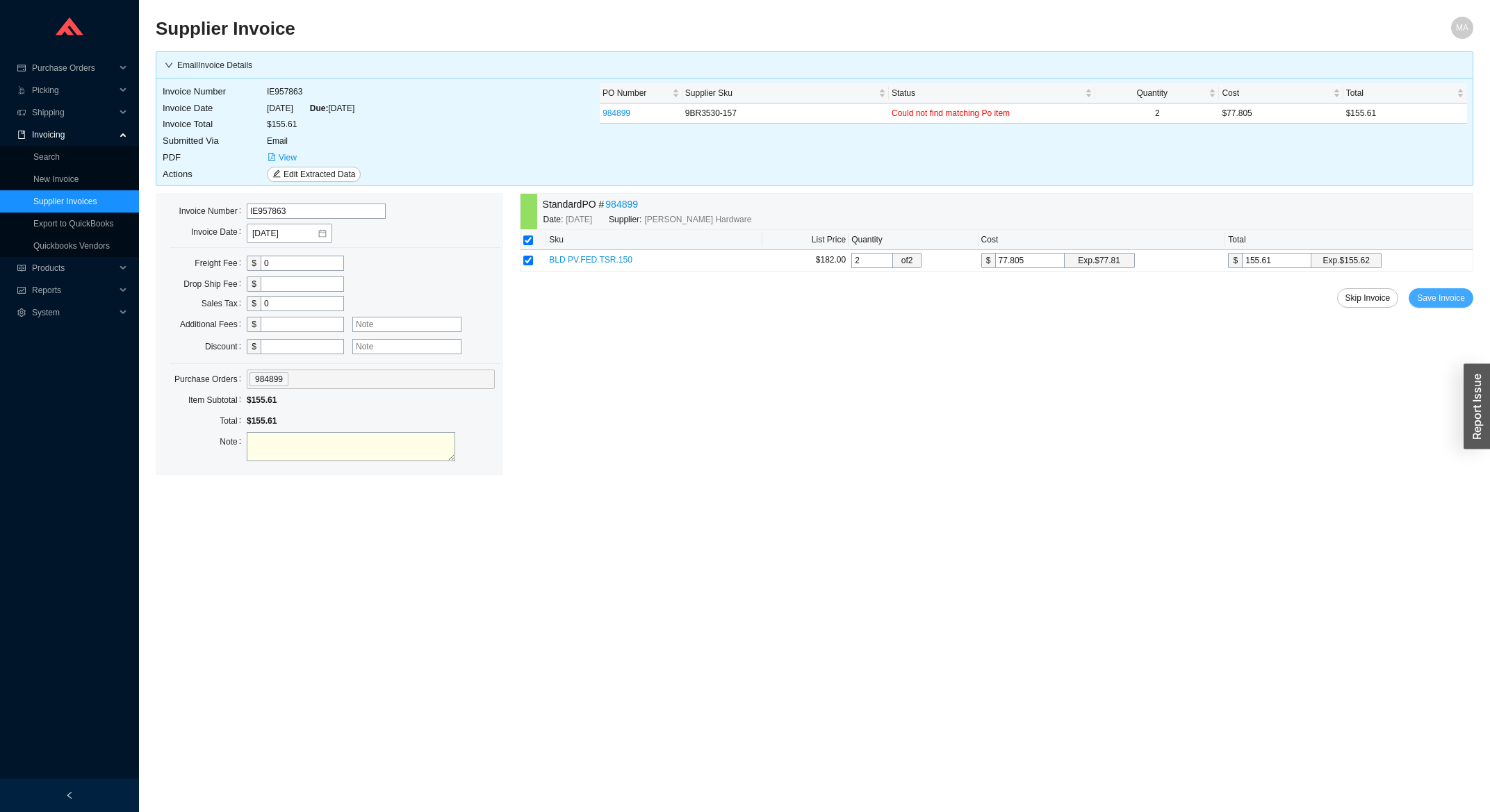
click at [1464, 299] on span "Save Invoice" at bounding box center [1441, 298] width 48 height 14
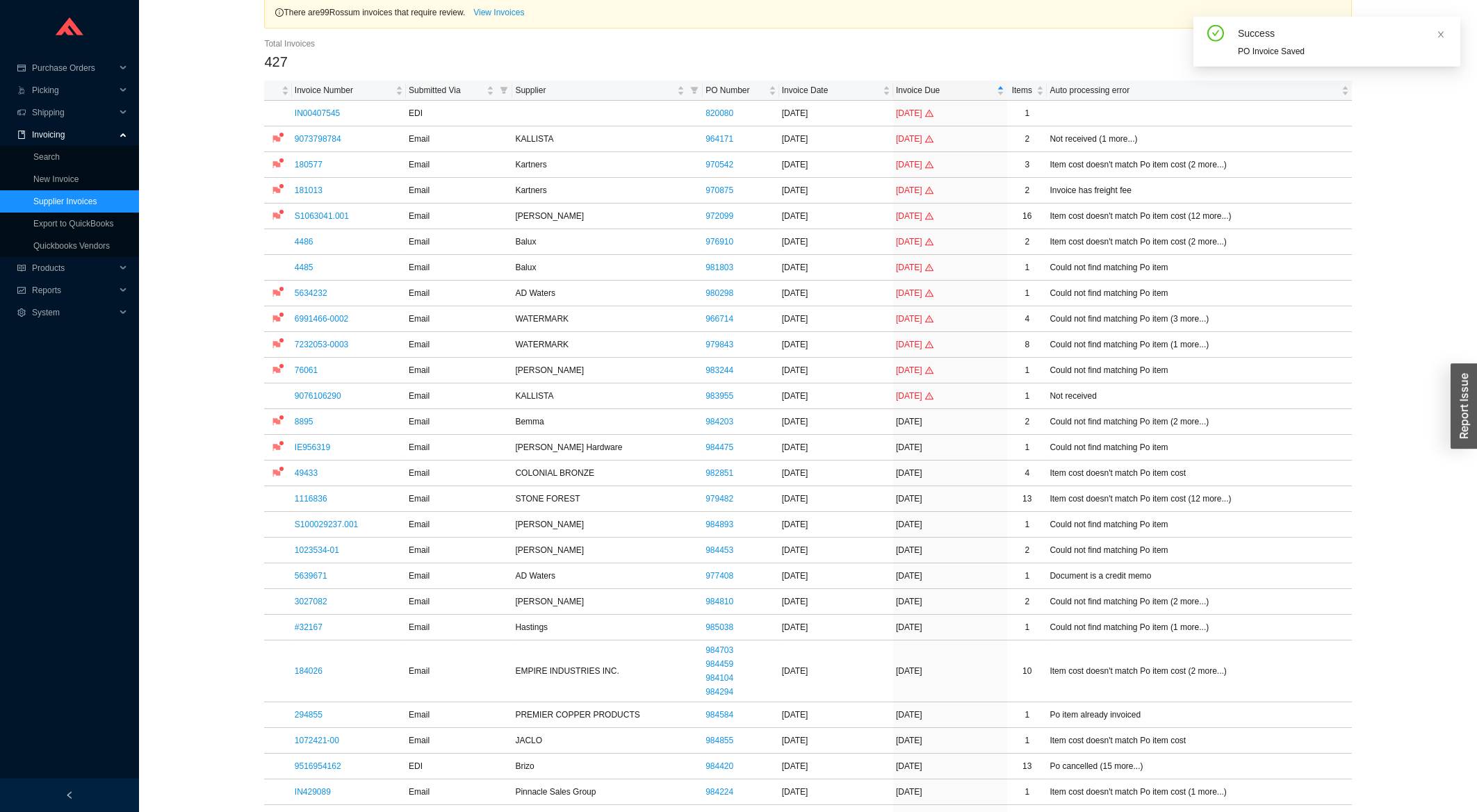
scroll to position [149, 0]
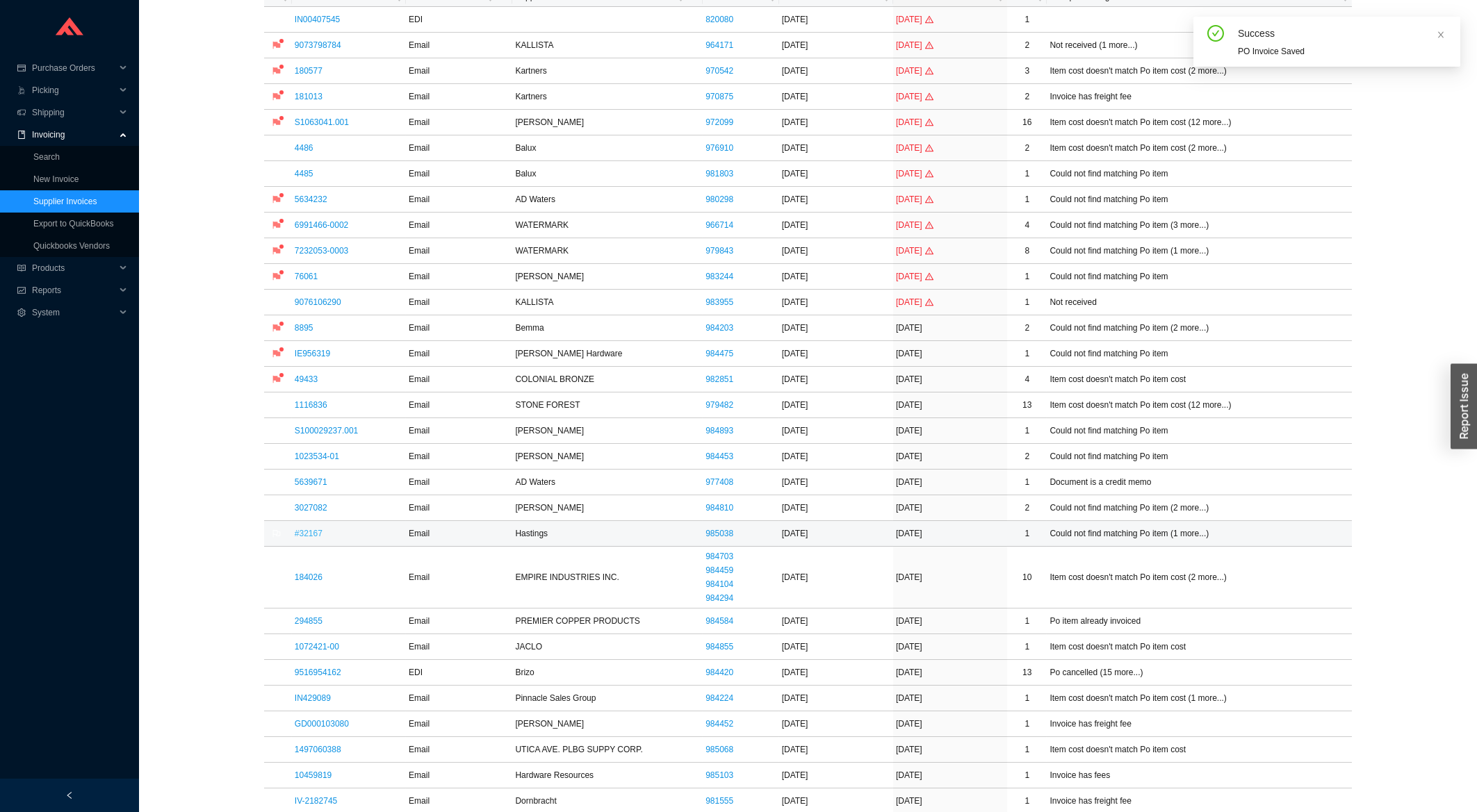
click at [321, 539] on link "#32167" at bounding box center [309, 533] width 27 height 10
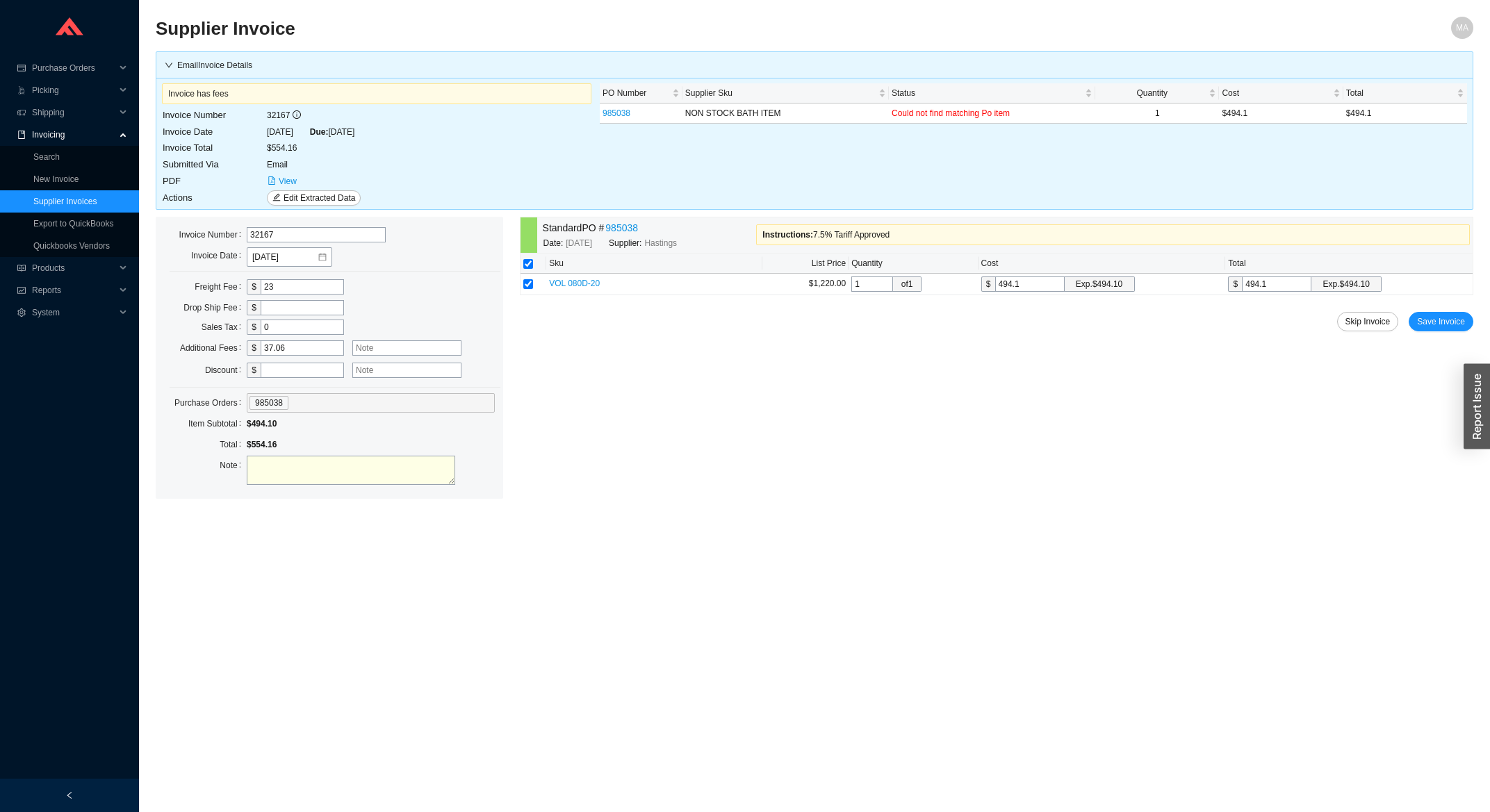
click at [374, 344] on input "text" at bounding box center [407, 348] width 109 height 16
type input "7.5% tariff"
click at [1421, 332] on div "Standard PO # 985038 Date: 8/11/2025 Supplier: Hastings Instructions : 7.5% Tar…" at bounding box center [997, 357] width 954 height 282
click at [1422, 329] on span "Save Invoice" at bounding box center [1441, 322] width 48 height 14
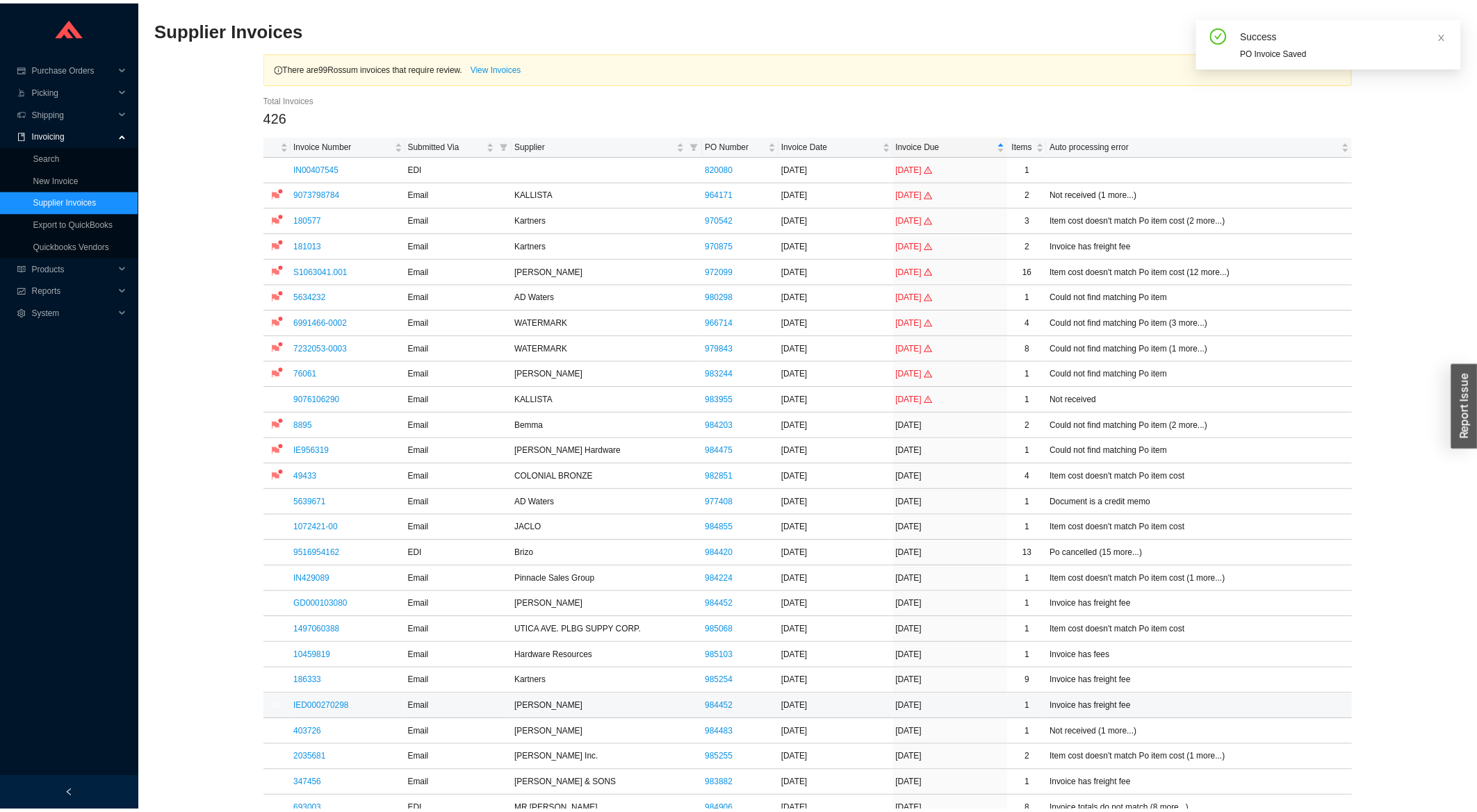
scroll to position [373, 0]
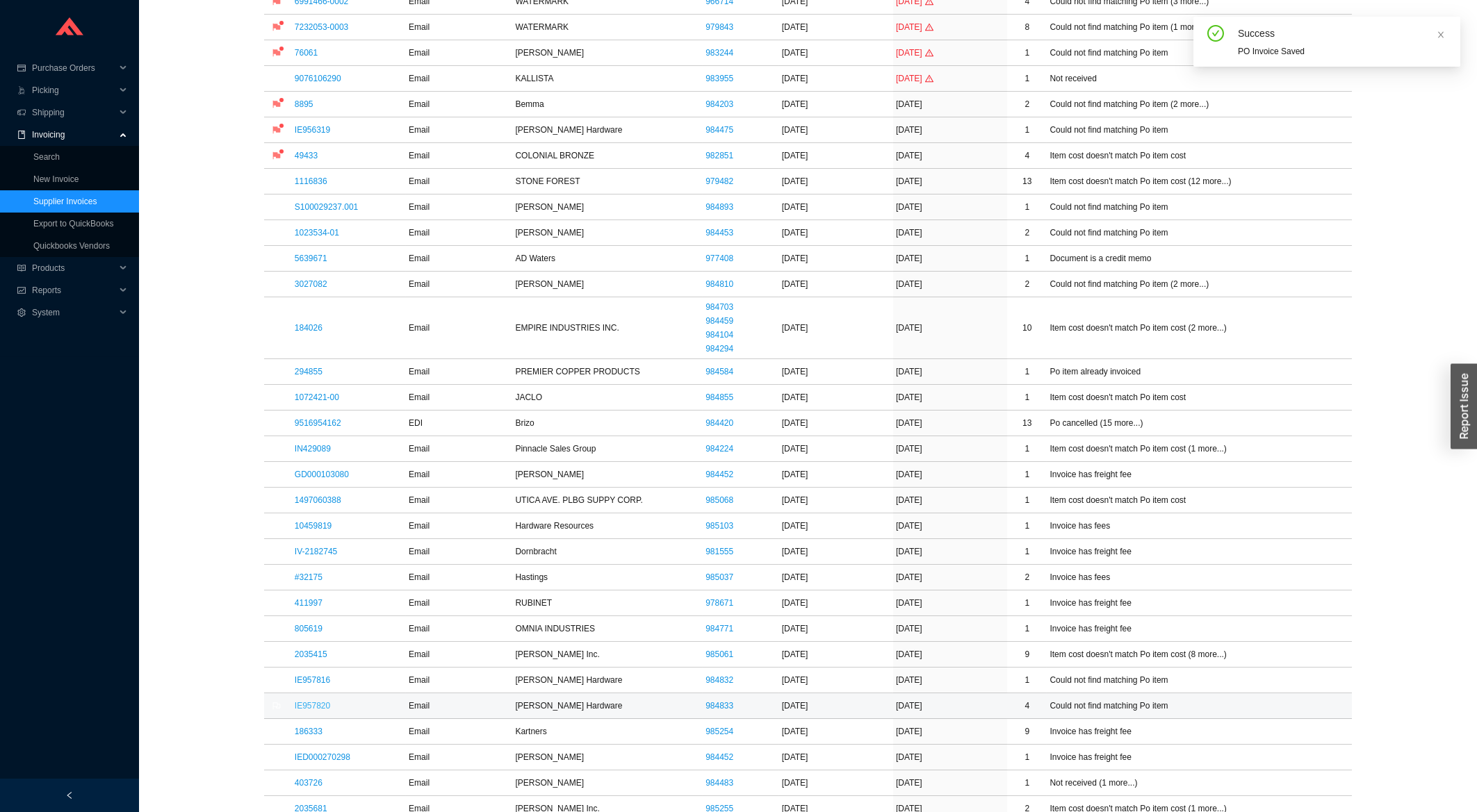
click at [320, 710] on link "IE957820" at bounding box center [312, 706] width 36 height 10
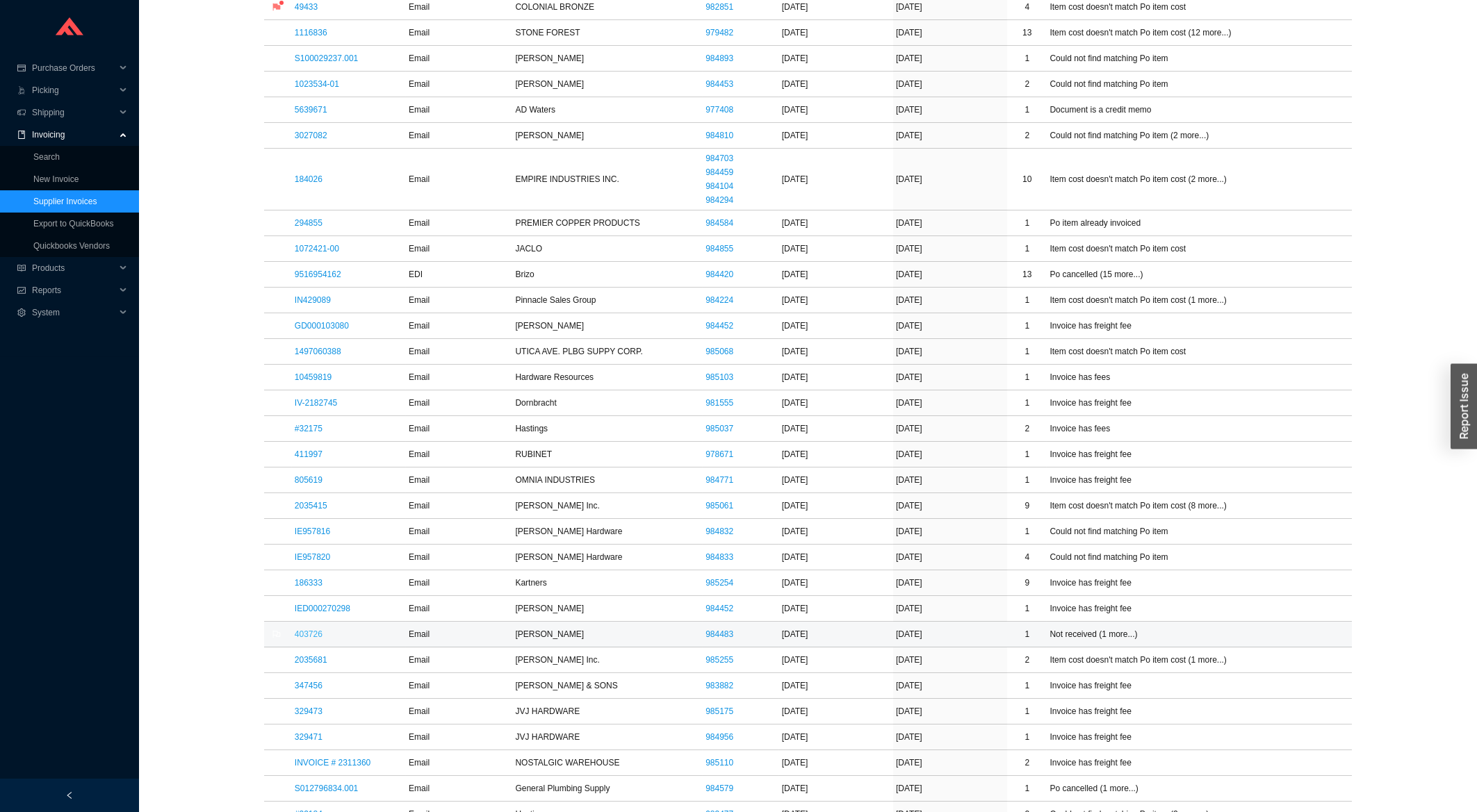
click at [304, 639] on link "403726" at bounding box center [309, 634] width 27 height 10
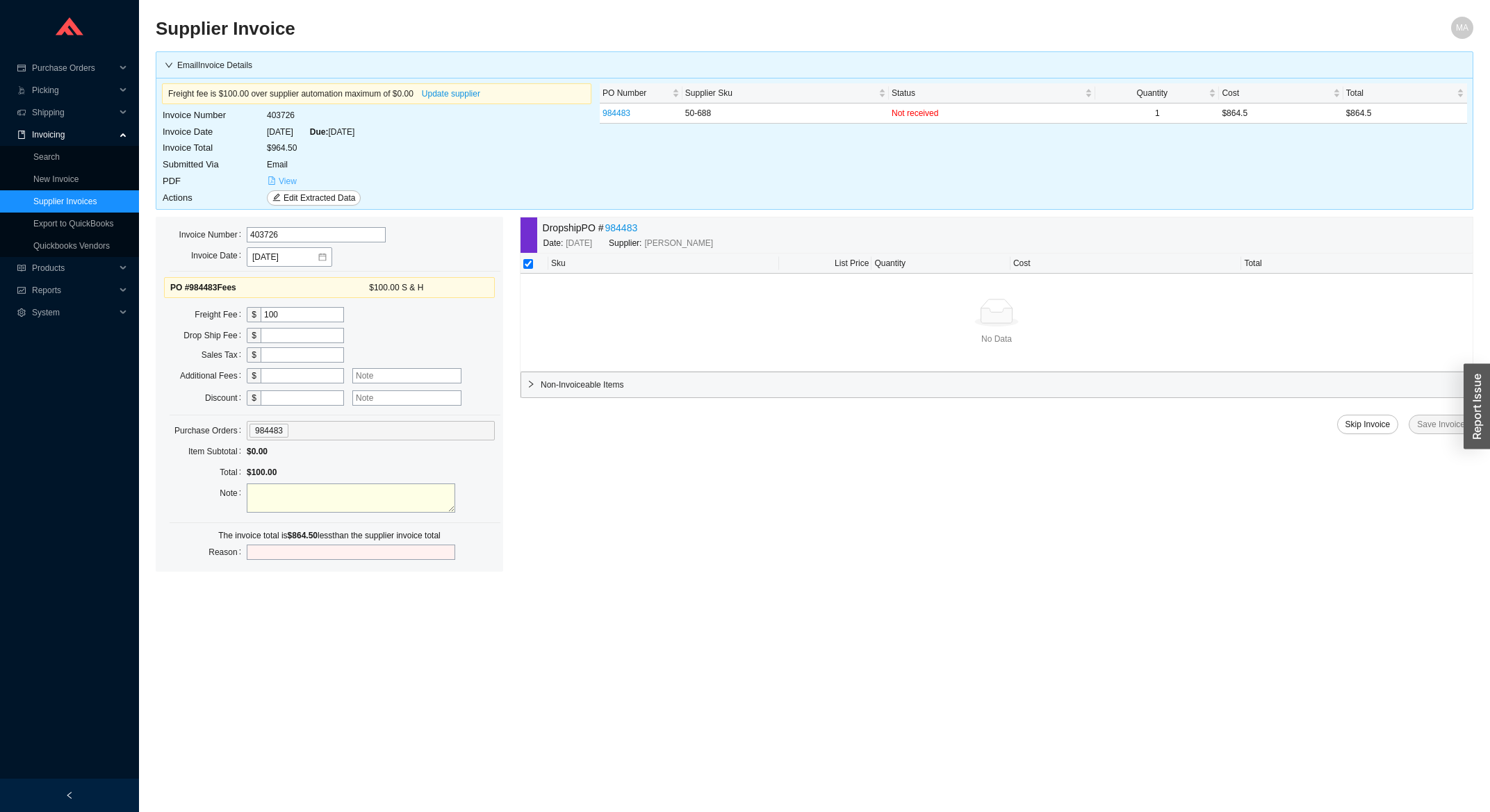
click at [284, 182] on span "View" at bounding box center [288, 181] width 18 height 14
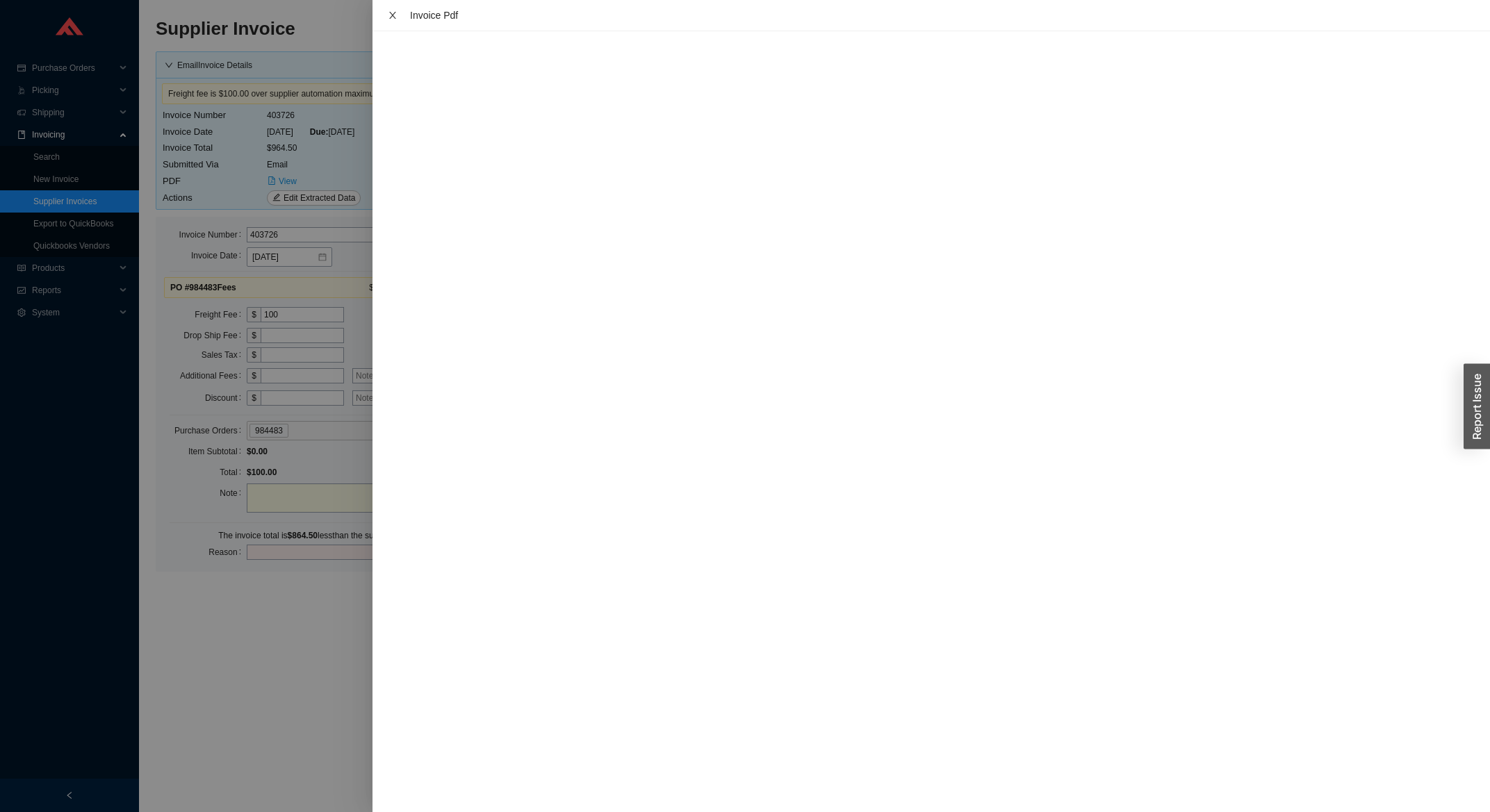
click at [394, 14] on icon "close" at bounding box center [393, 15] width 10 height 10
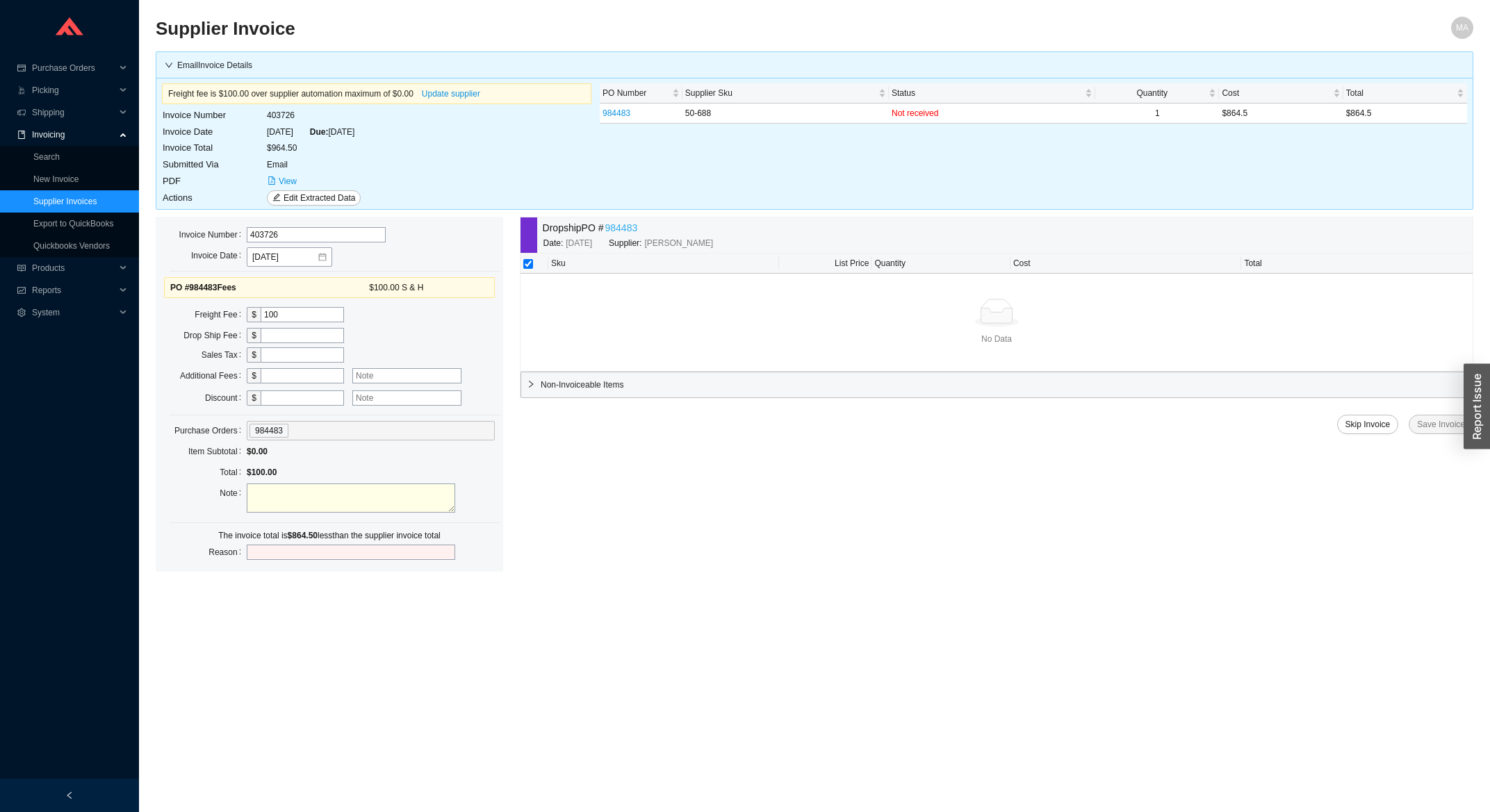
click at [624, 226] on link "984483" at bounding box center [622, 228] width 33 height 16
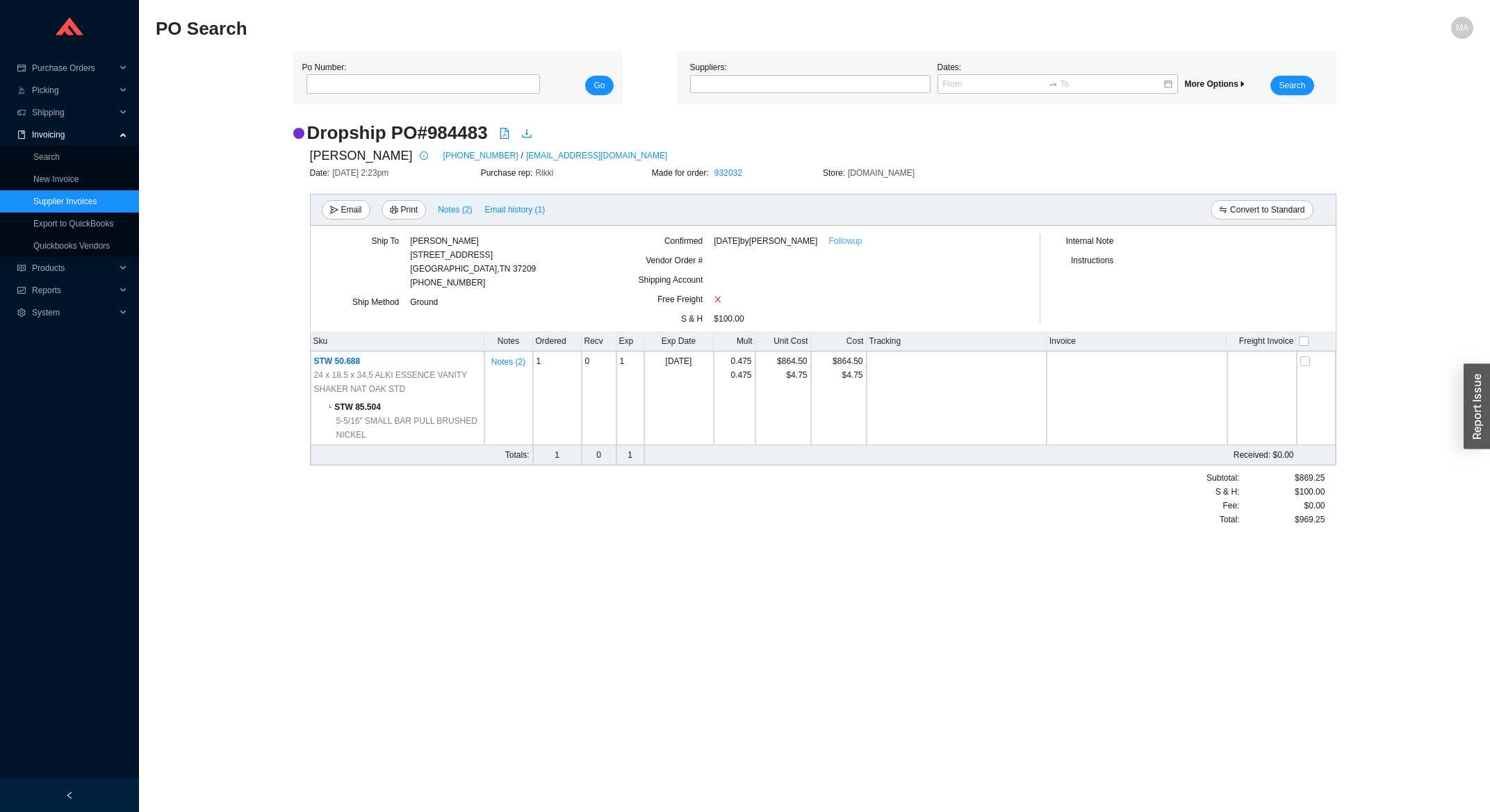
click at [836, 239] on link "Followup" at bounding box center [845, 240] width 34 height 14
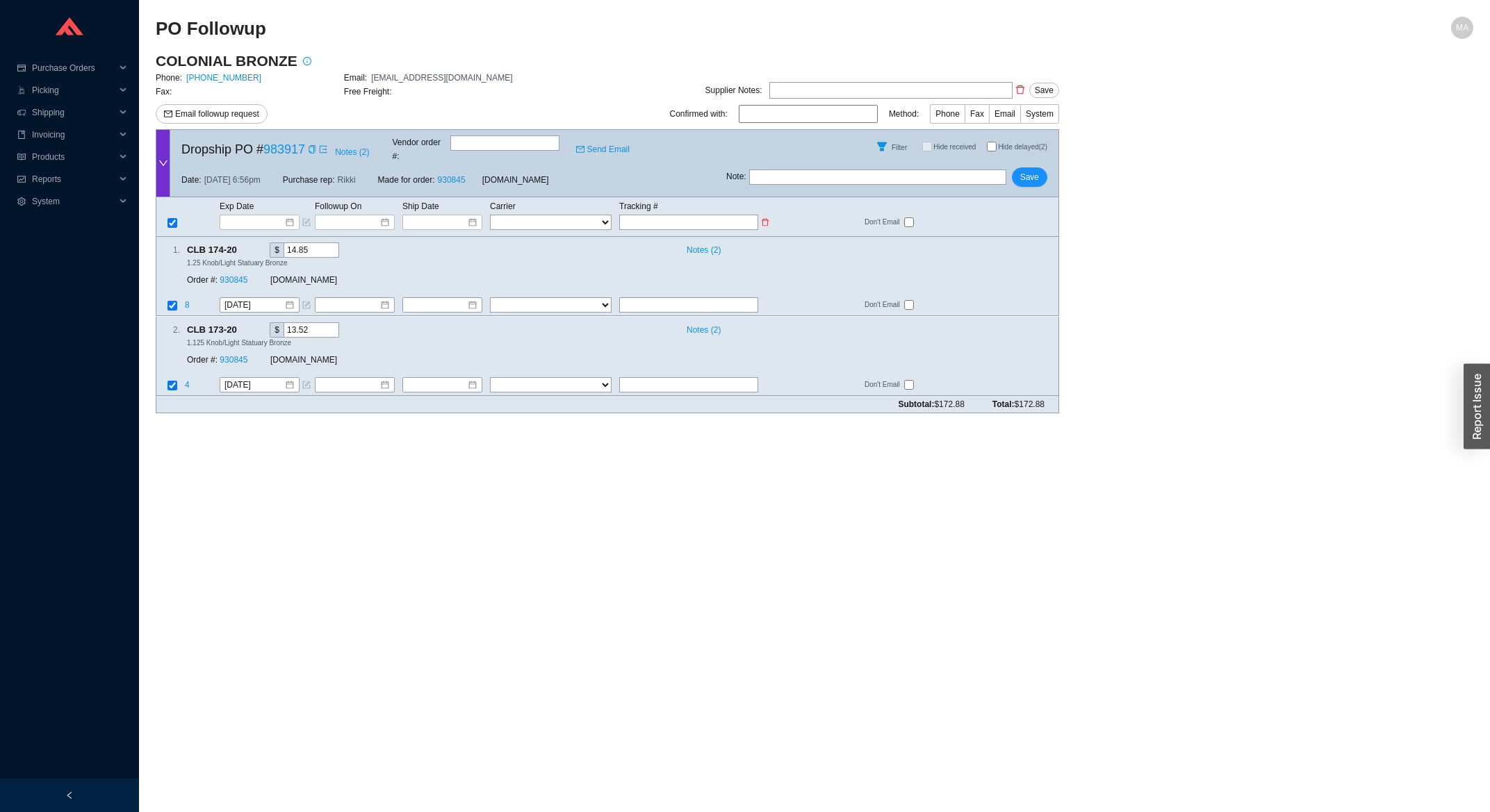
click at [703, 220] on input "text" at bounding box center [689, 222] width 139 height 16
type input "3"
type input "39"
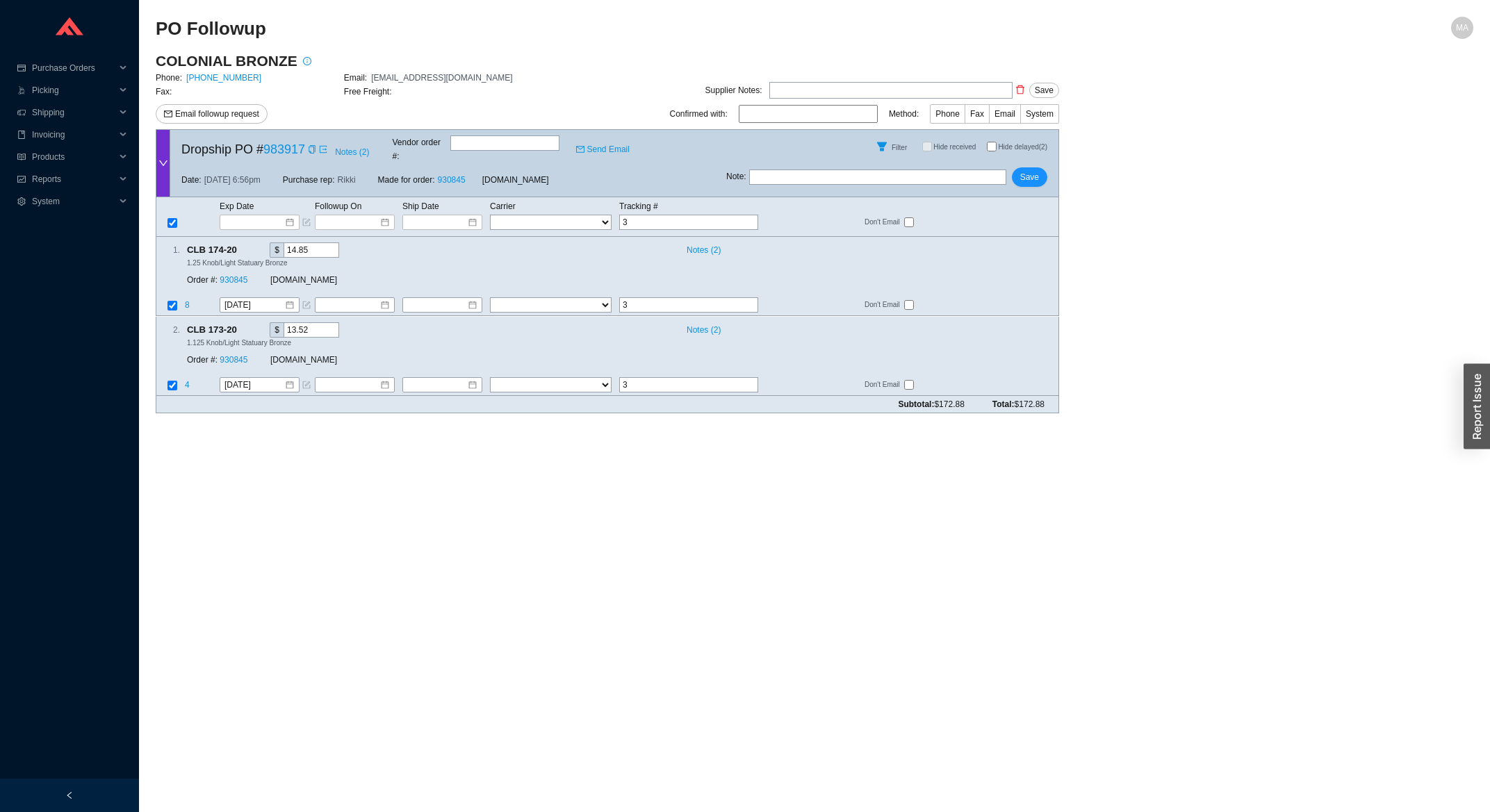
type input "39"
type input "391"
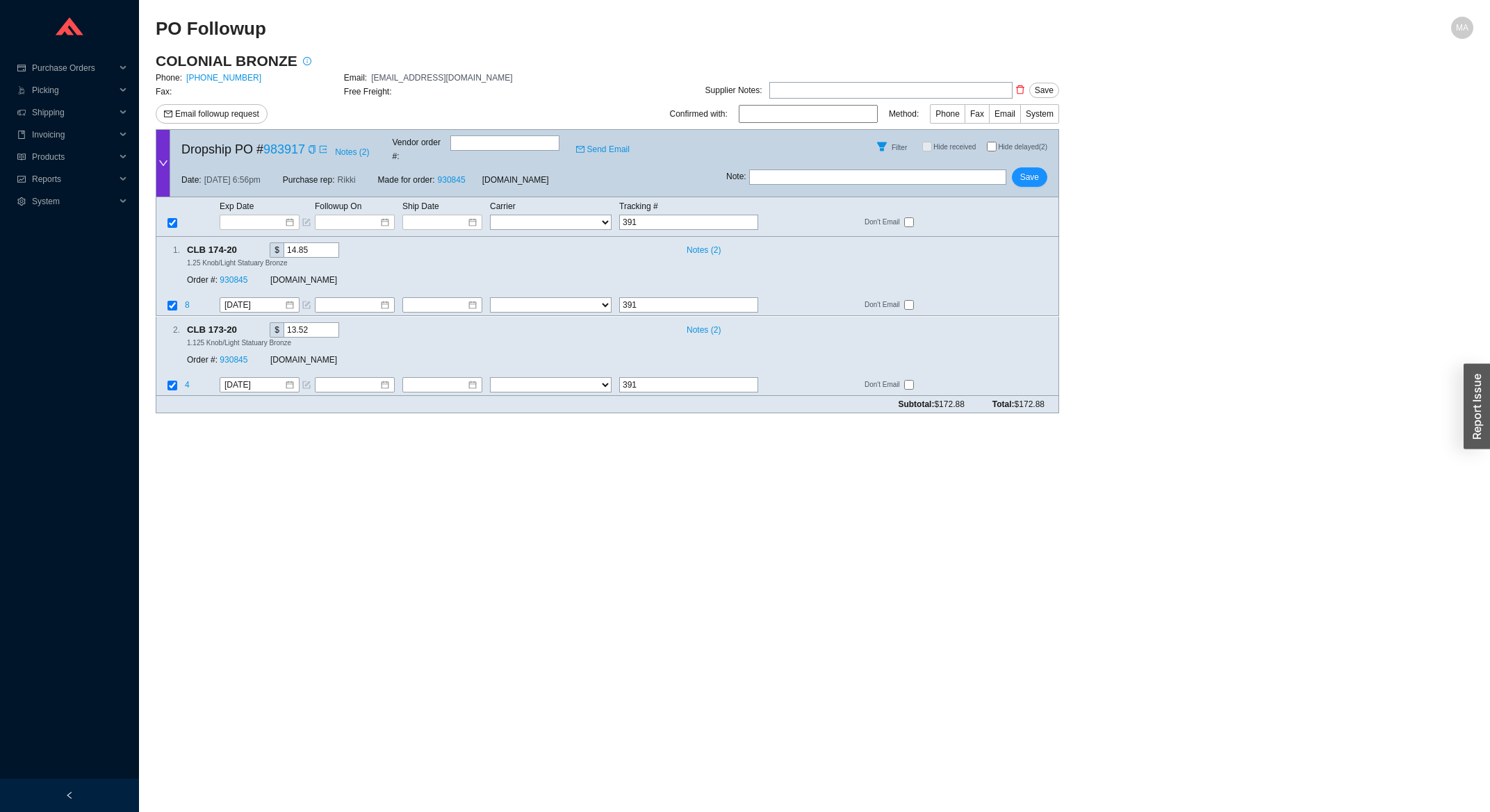
type input "3919"
type input "39197"
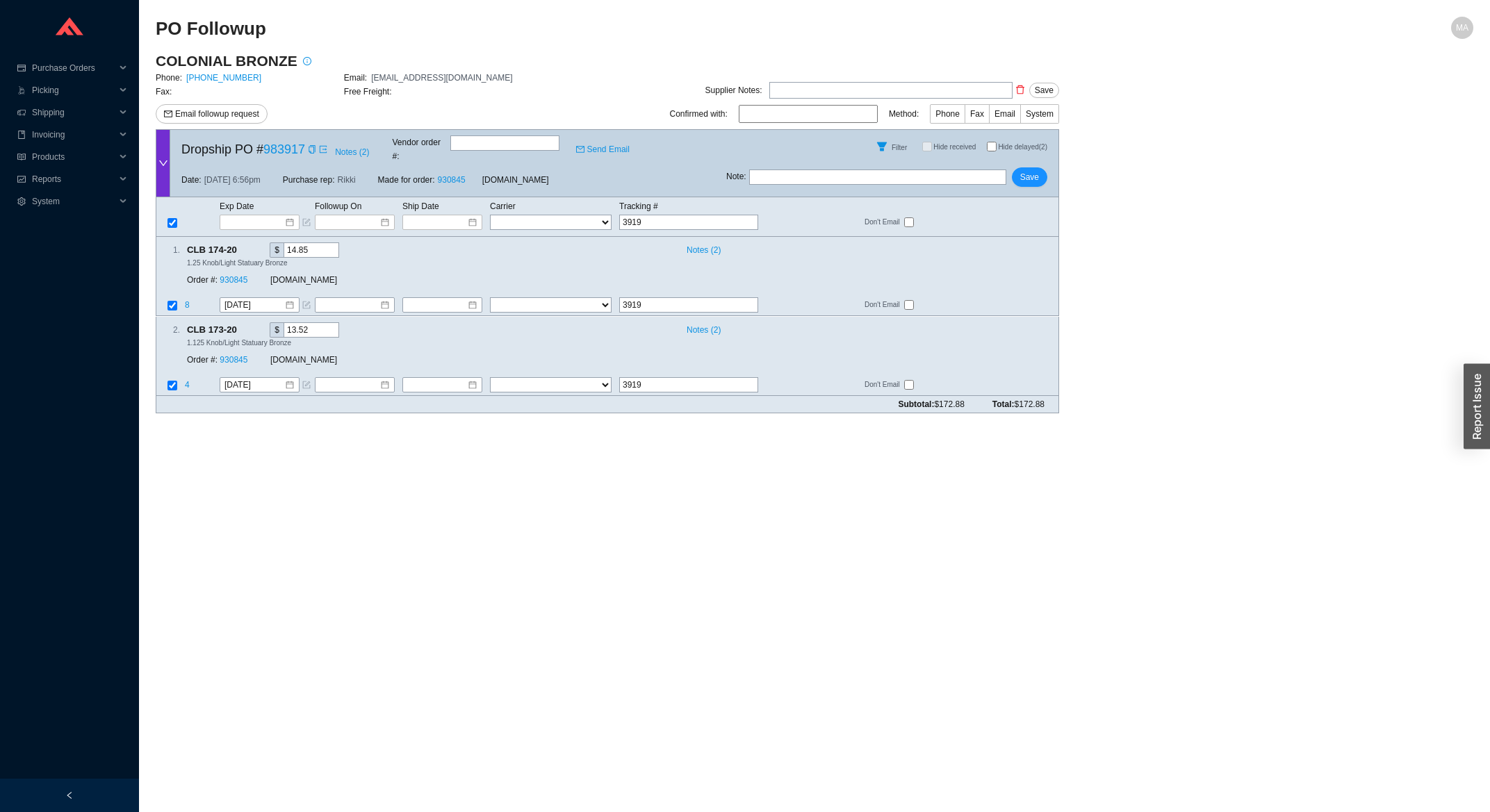
type input "39197"
type input "391970"
type input "3919708"
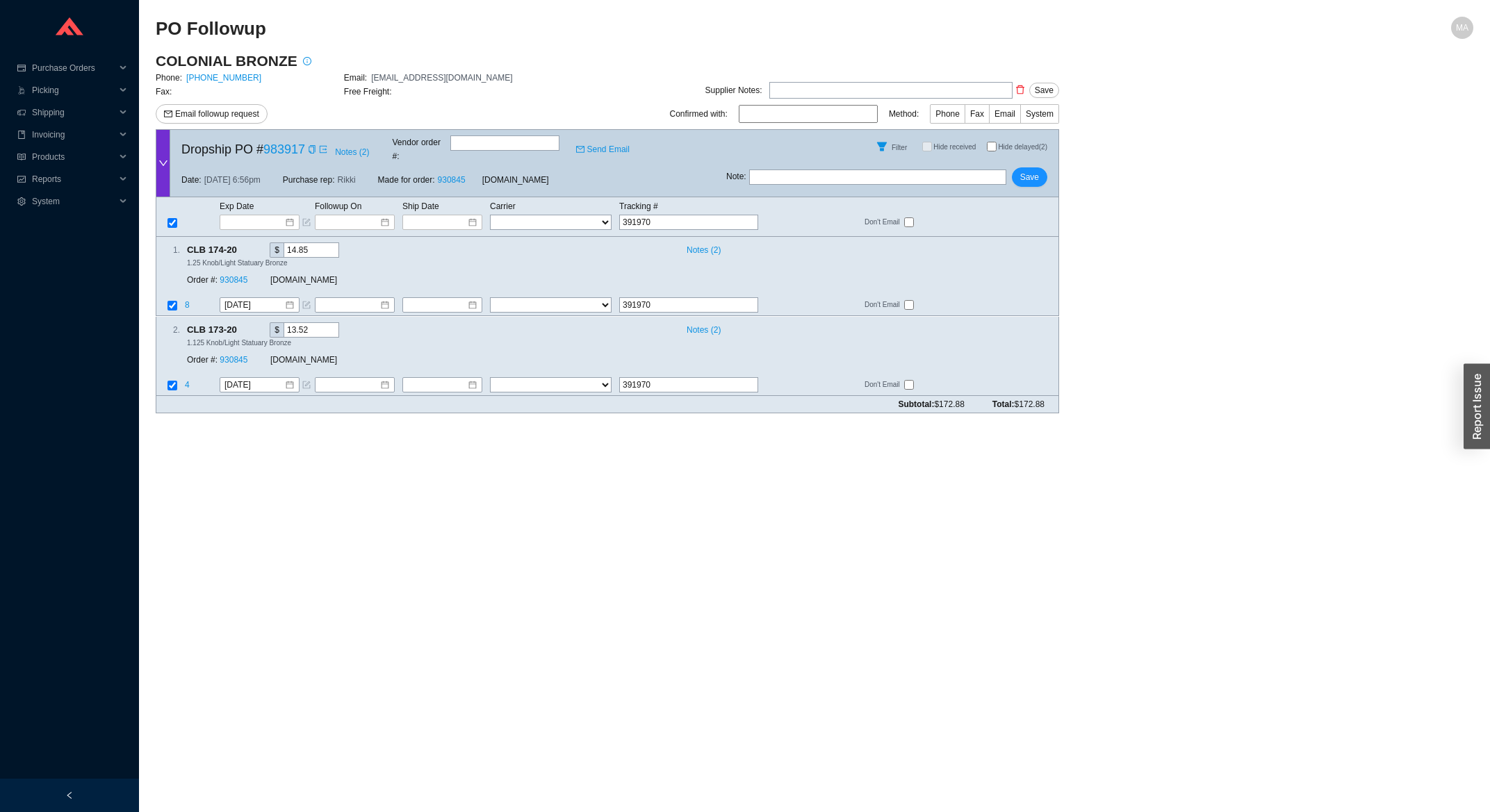
type input "3919708"
type input "39197089"
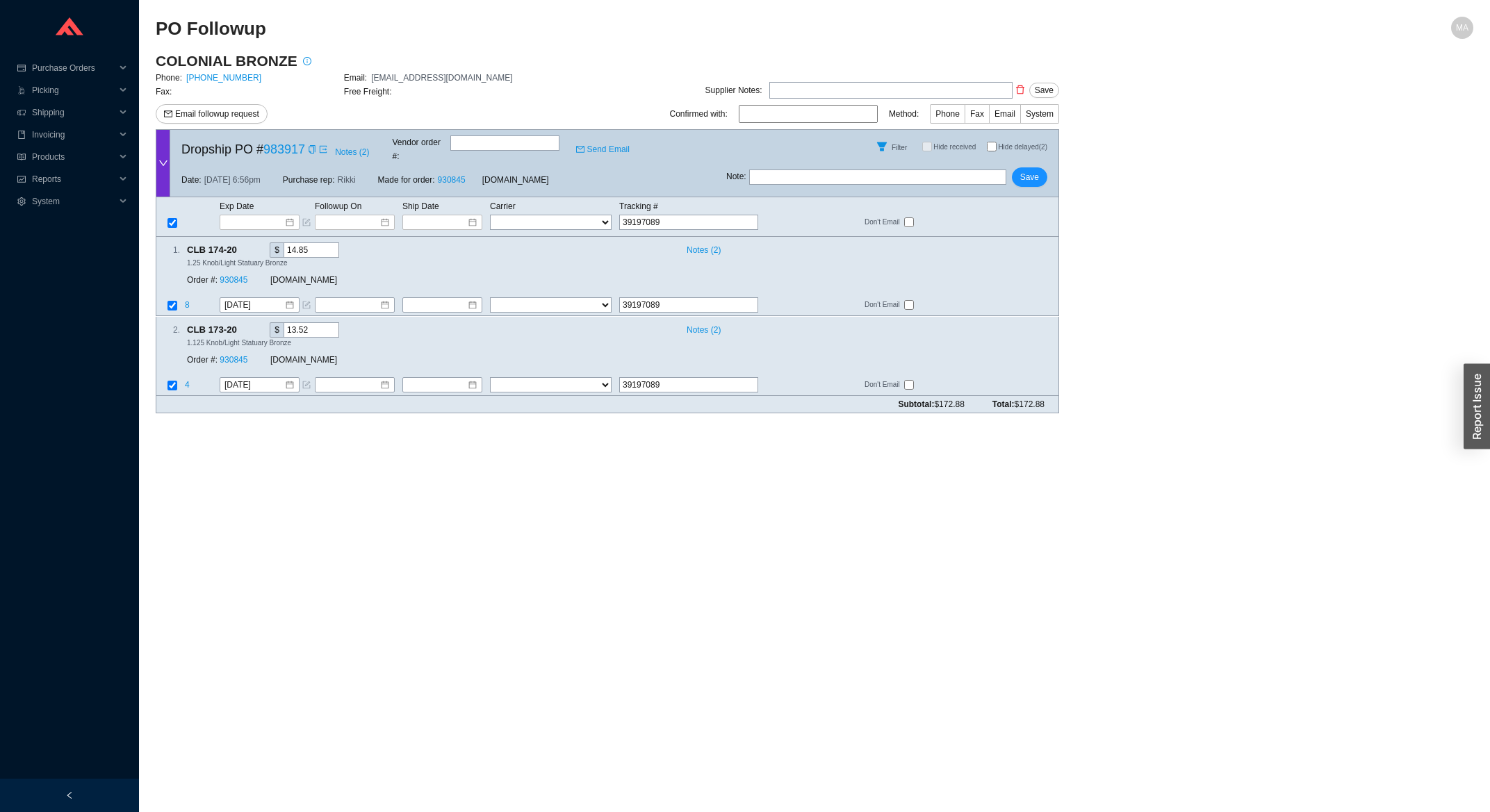
type input "391970893"
type input "3919708934"
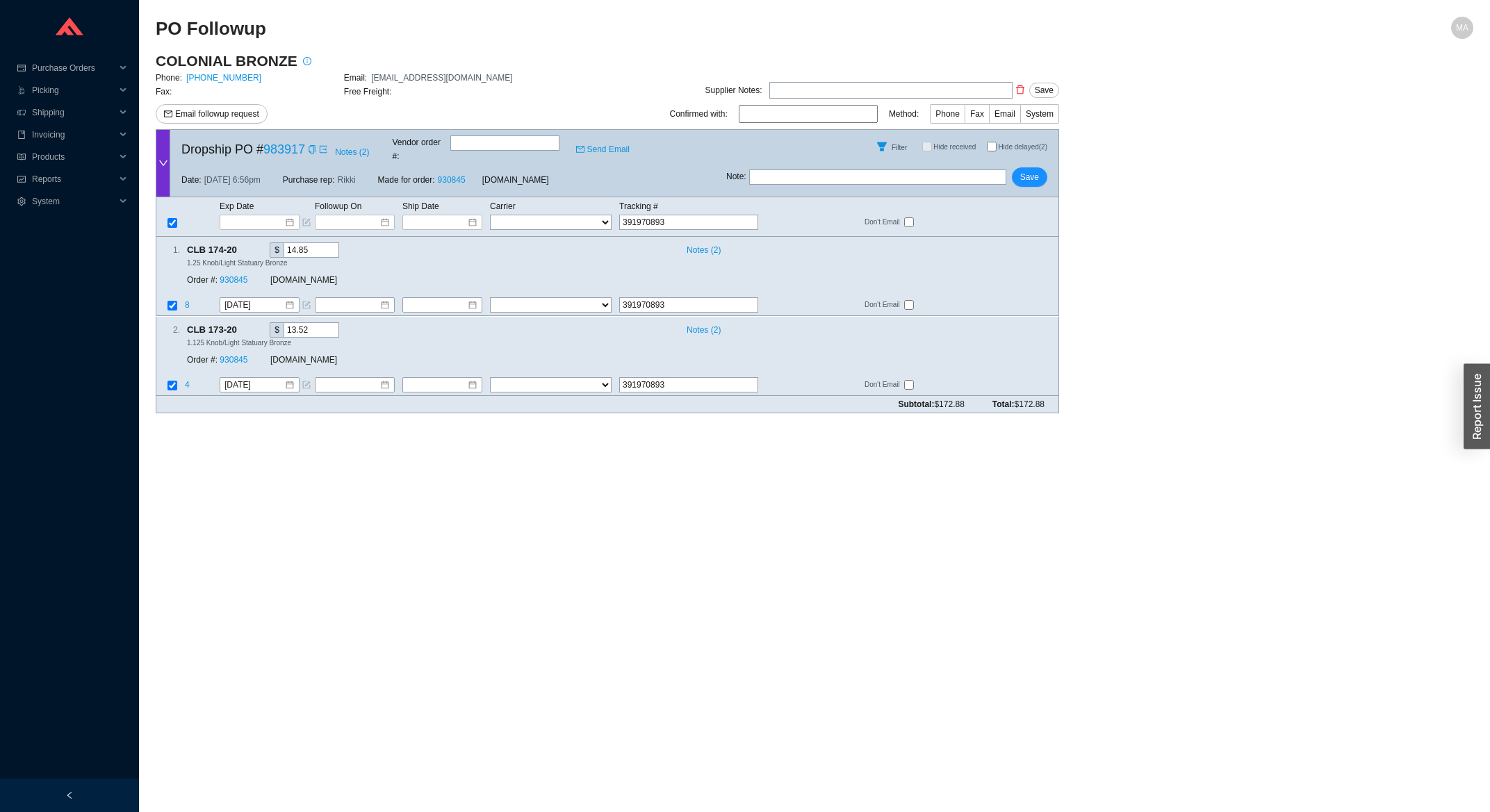
type input "3919708934"
type input "39197089347"
type input "391970893470"
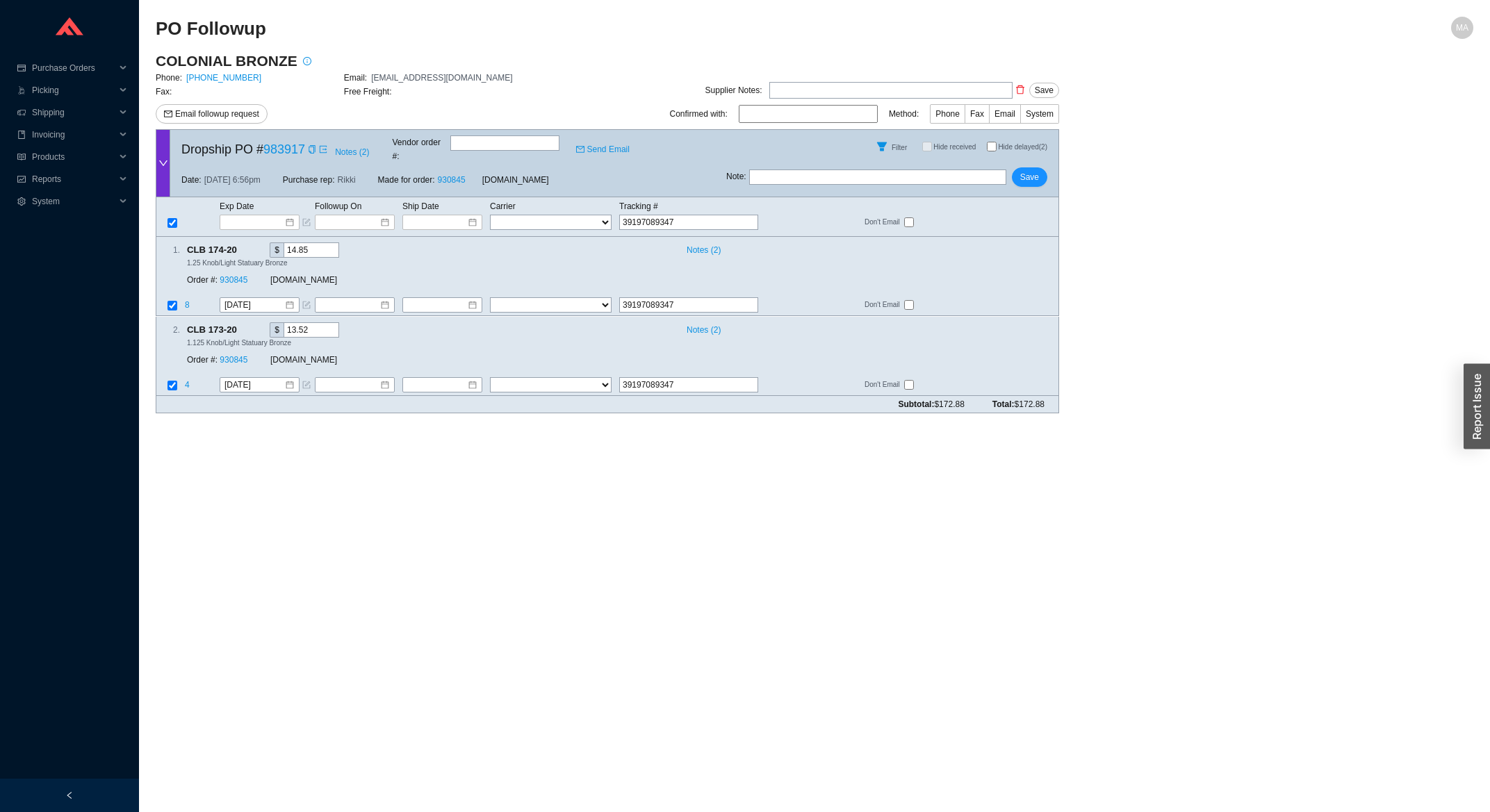
type input "391970893470"
select select "1"
click option "FedEx" at bounding box center [0, 0] width 0 height 0
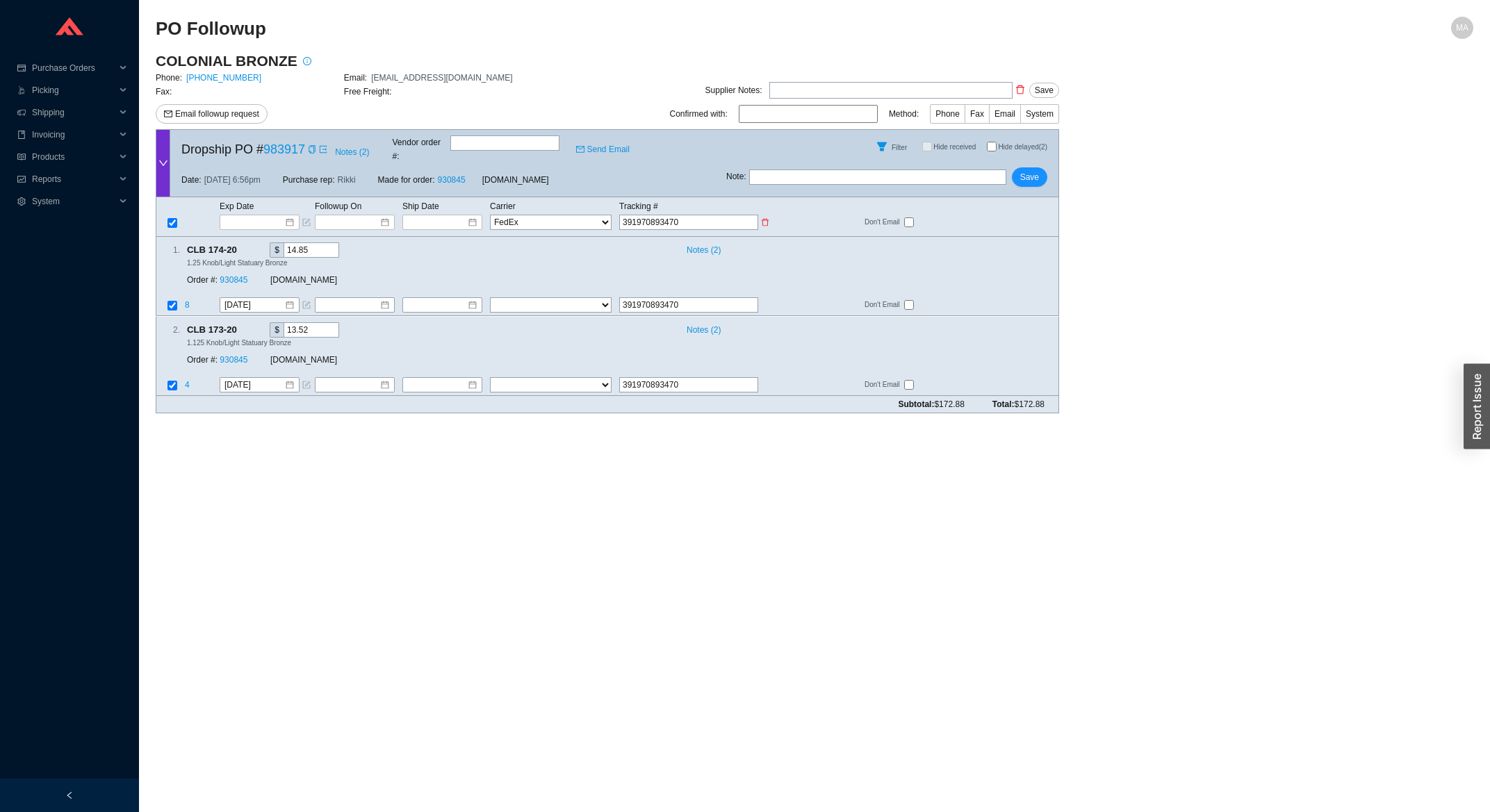
select select "1"
click at [463, 216] on input at bounding box center [438, 222] width 59 height 14
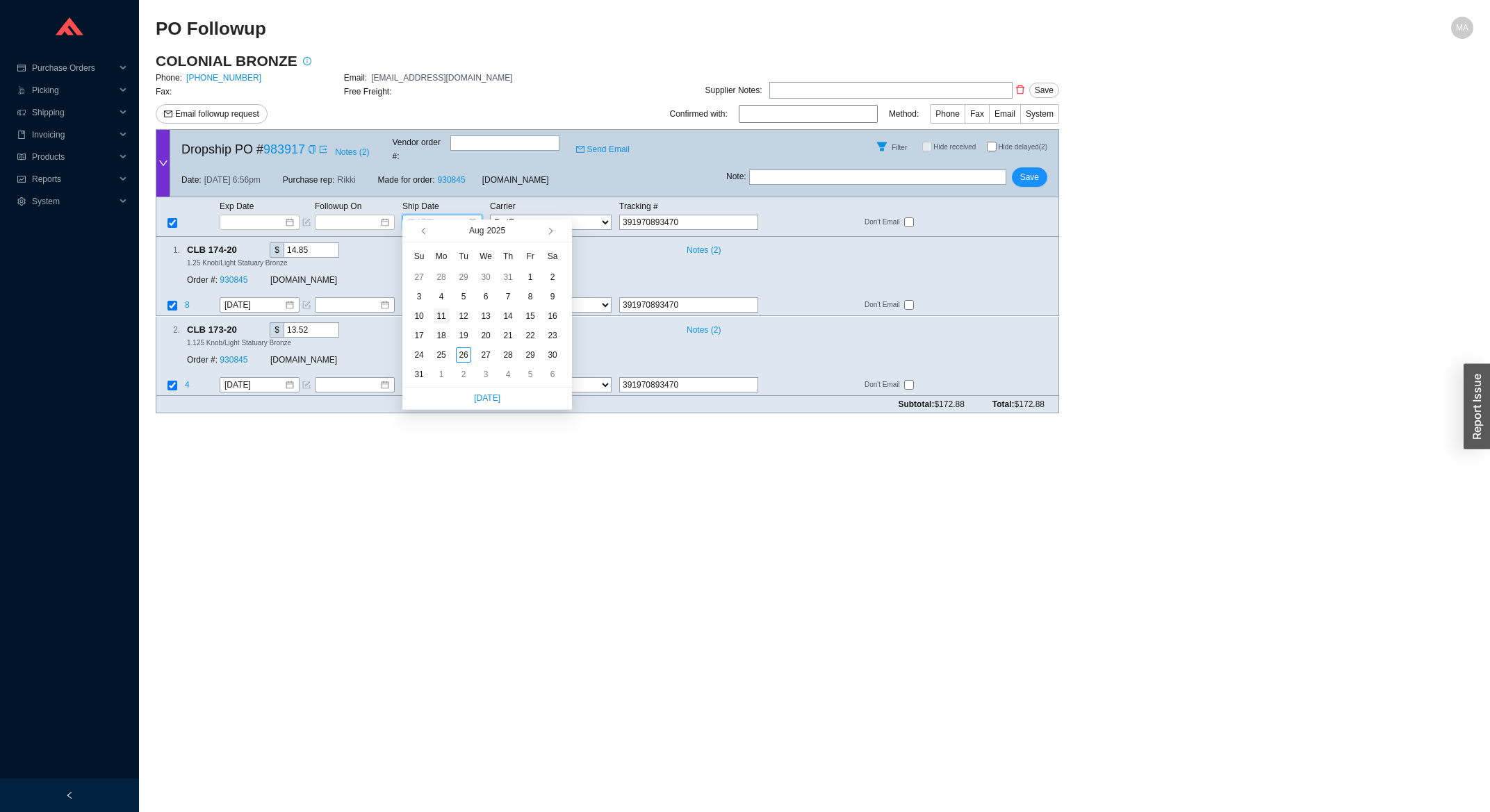
type input "8/11/2025"
click at [440, 320] on div "11" at bounding box center [441, 316] width 16 height 16
type input "8/11/2025"
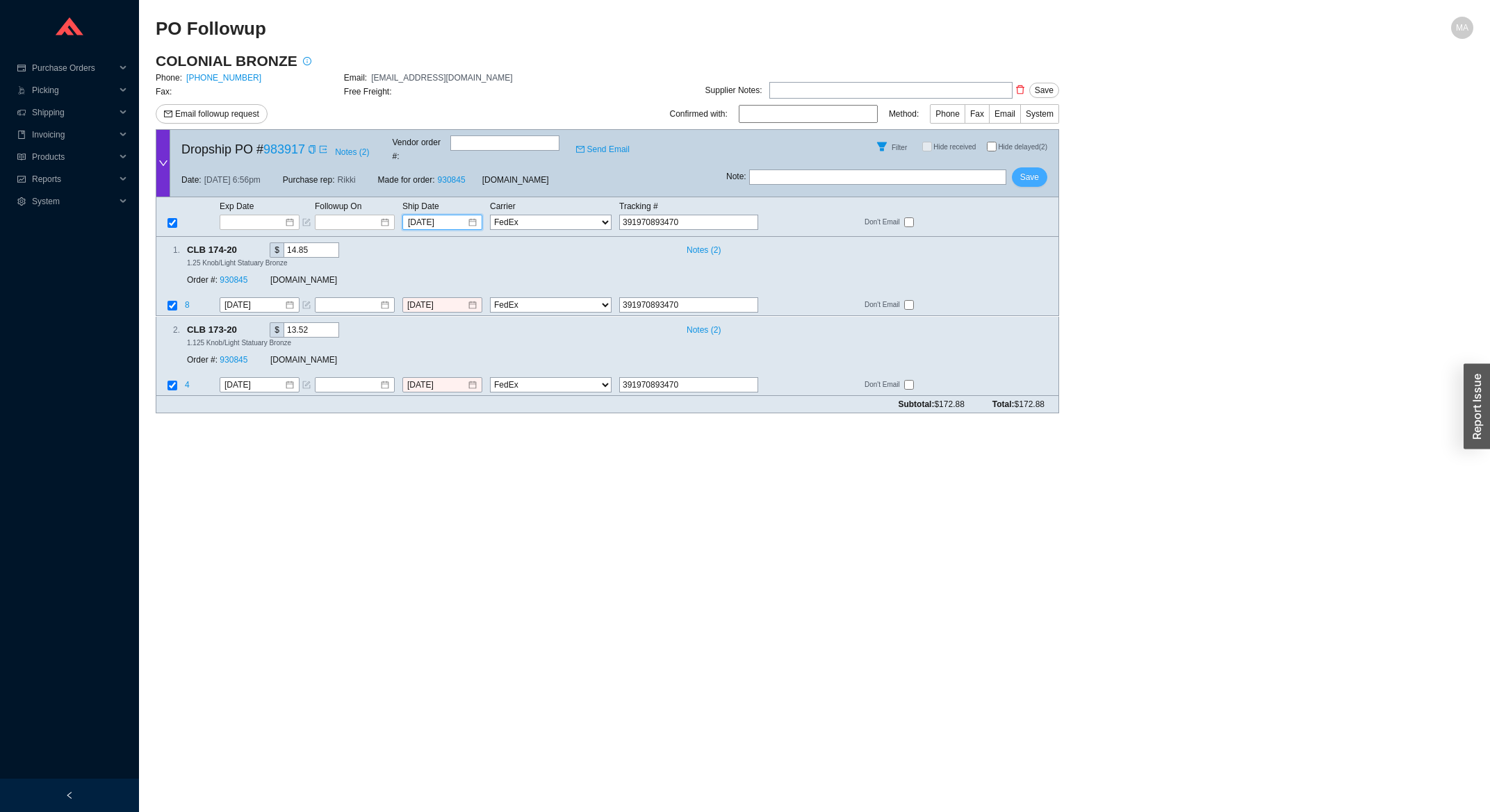
click at [1039, 173] on span "Save" at bounding box center [1030, 176] width 19 height 14
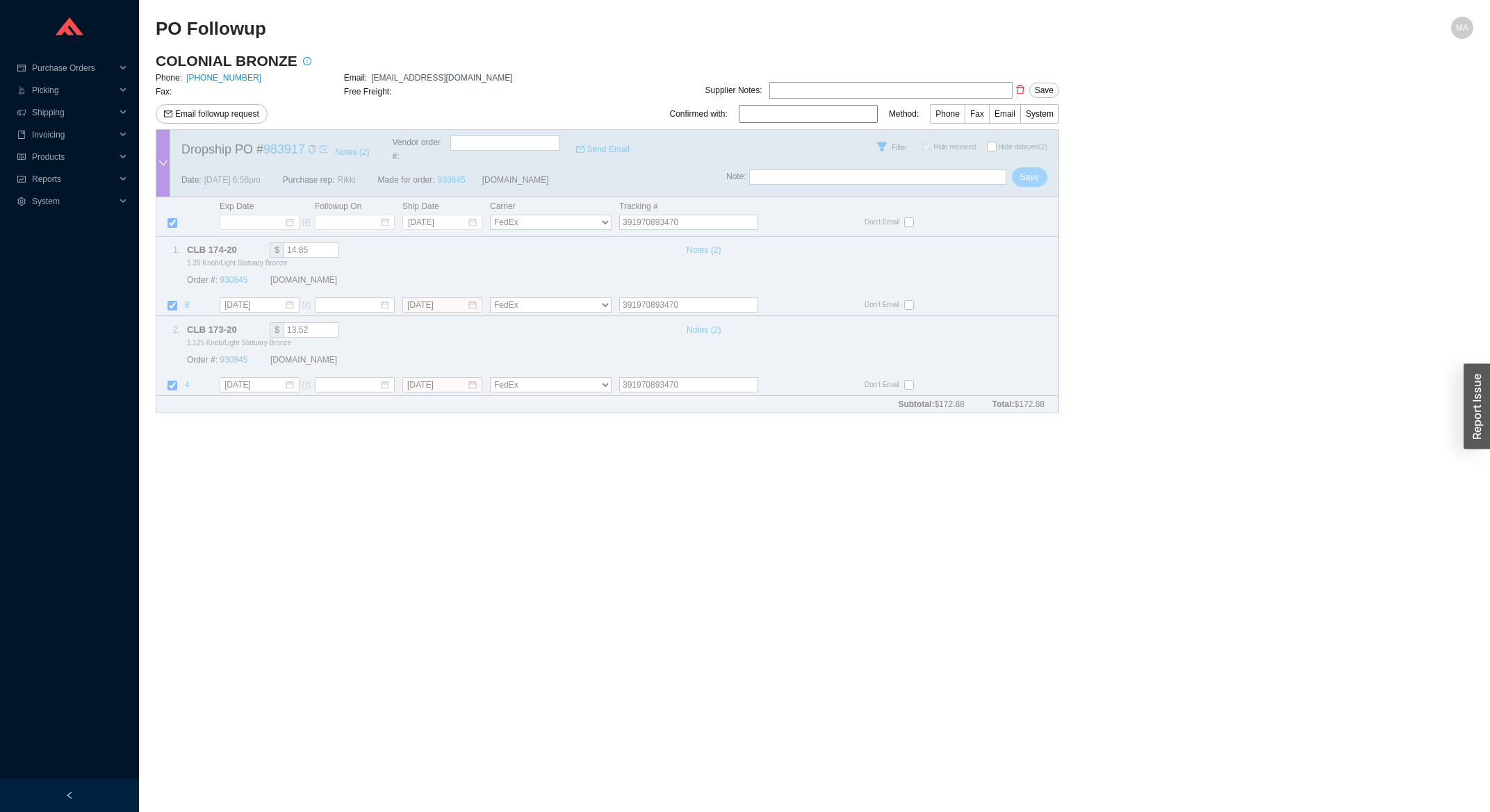
checkbox input "true"
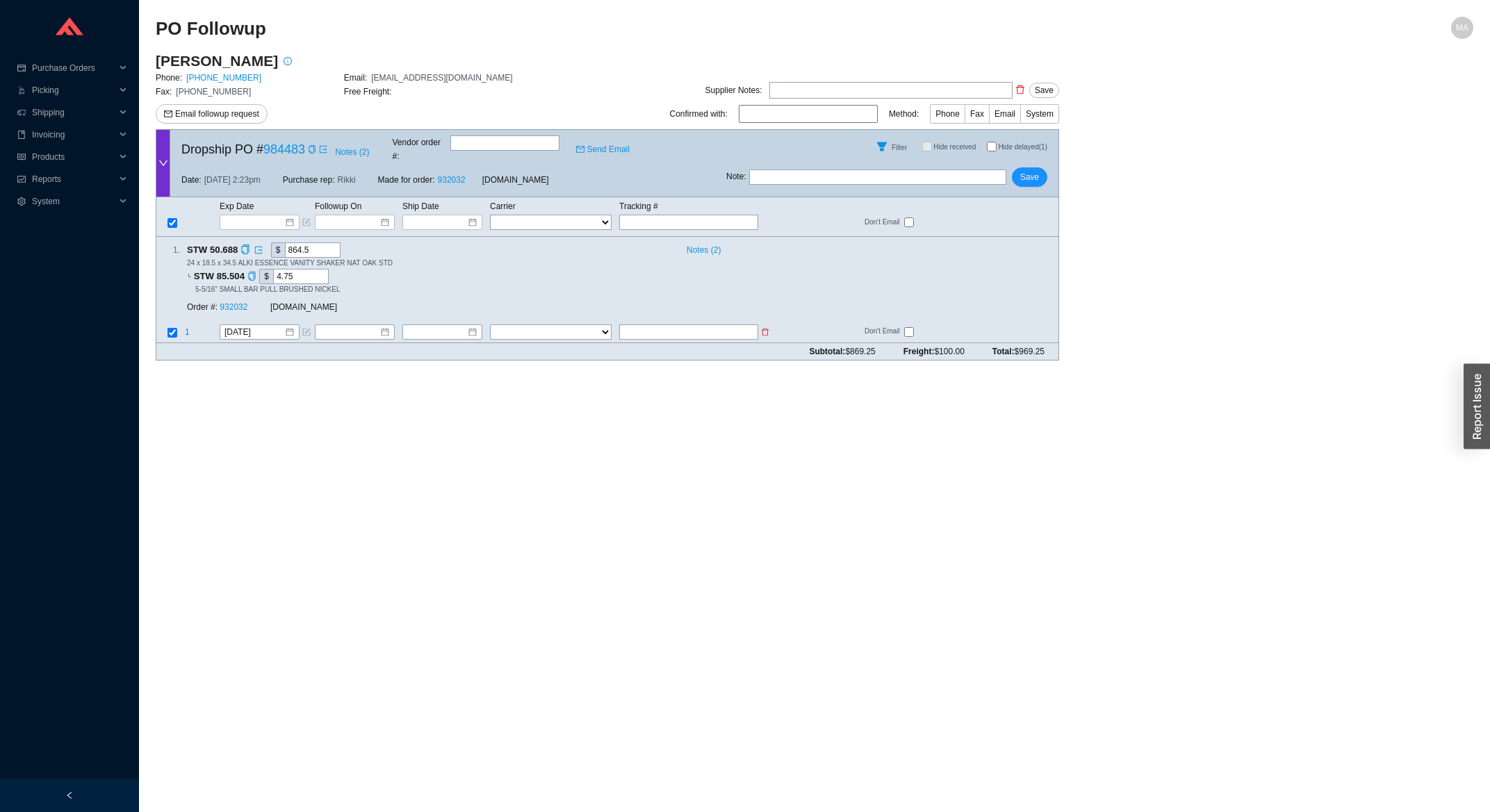
click at [660, 324] on input "text" at bounding box center [689, 332] width 139 height 16
click at [619, 324] on input "36608954" at bounding box center [689, 332] width 139 height 16
type input "36608954"
click at [490, 324] on select "FedEx UPS ---------------- 2 Day Transportation INC A&B Freight A. Duie Pyle AA…" at bounding box center [550, 332] width 122 height 16
select select "60"
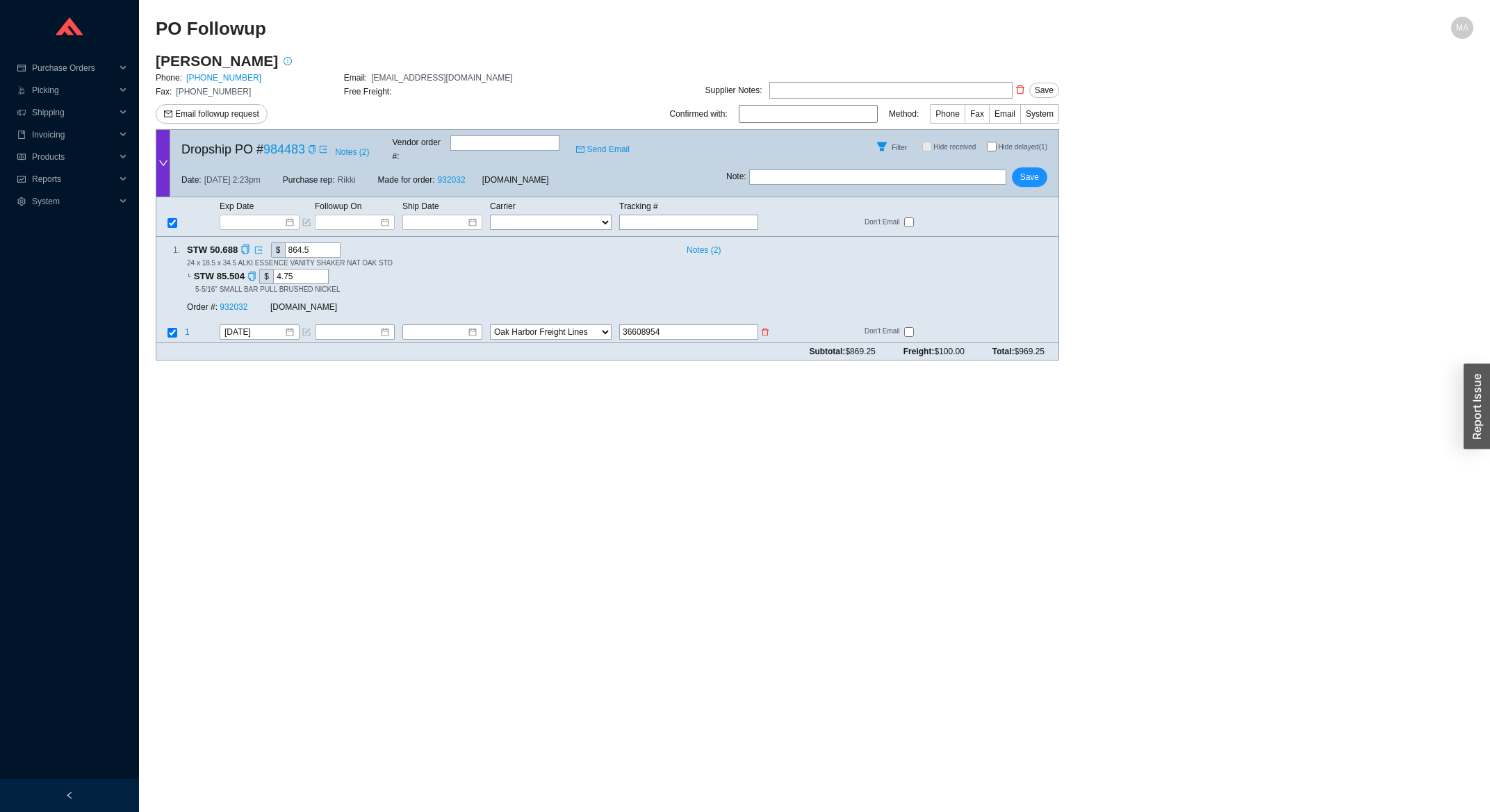
click option "Oak Harbor Freight Lines" at bounding box center [0, 0] width 0 height 0
click at [432, 325] on input at bounding box center [437, 332] width 59 height 14
type input "[DATE]"
click at [487, 429] on div "13" at bounding box center [485, 427] width 16 height 16
click at [1043, 172] on button "Save" at bounding box center [1030, 176] width 36 height 19
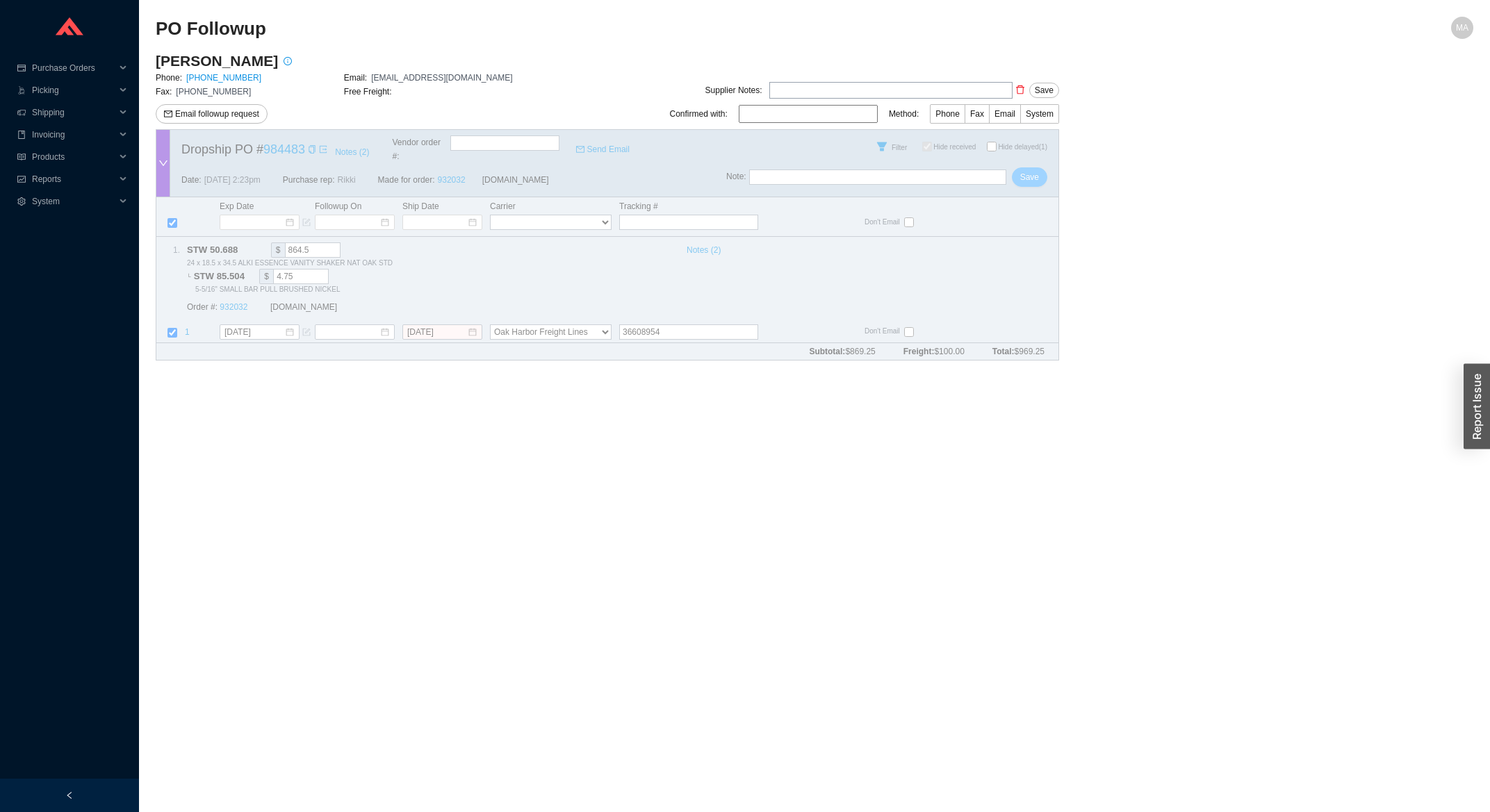
checkbox input "true"
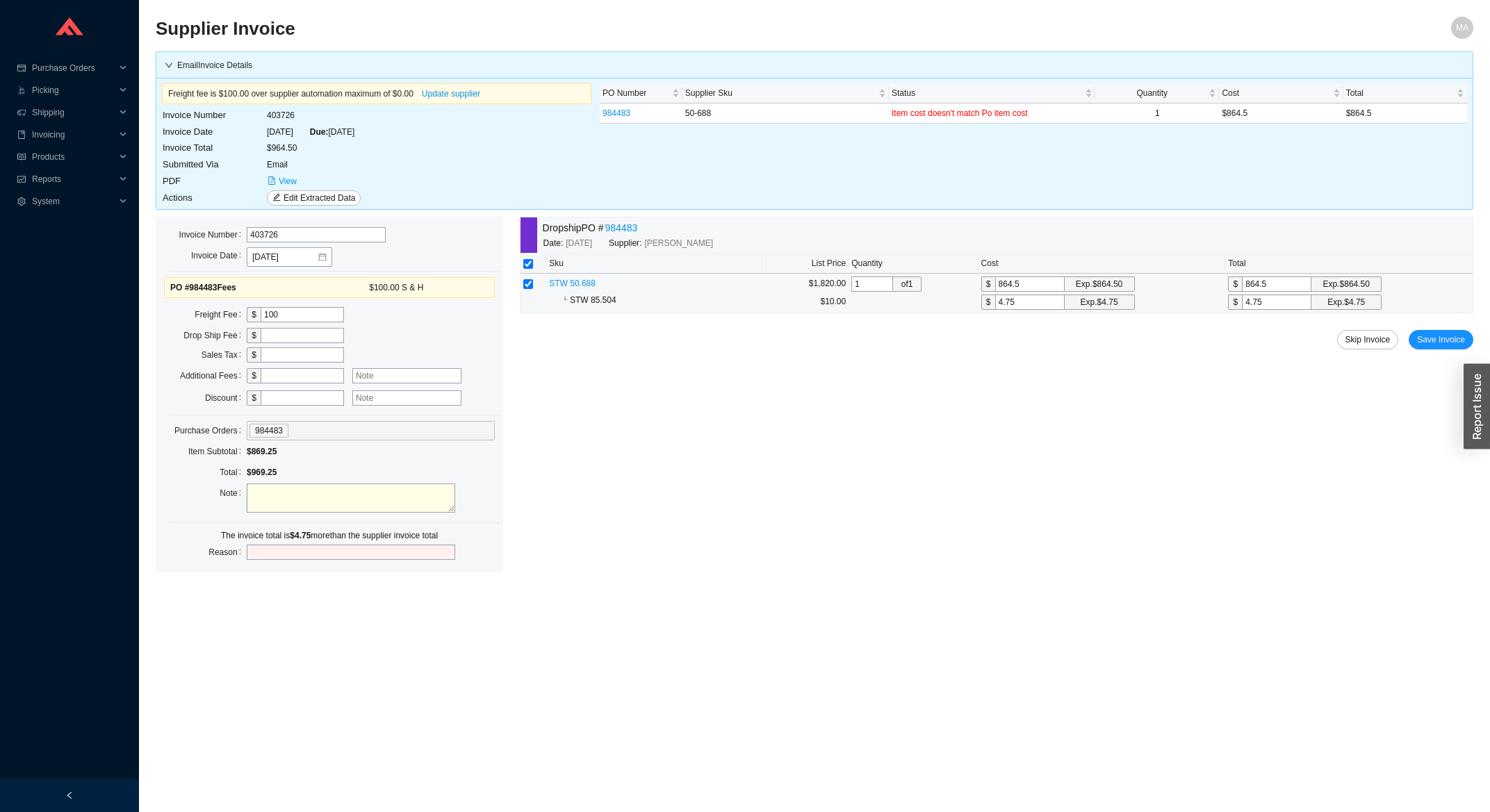
drag, startPoint x: 1014, startPoint y: 307, endPoint x: 996, endPoint y: 307, distance: 18.0
click at [996, 307] on input "4.75" at bounding box center [1030, 302] width 69 height 16
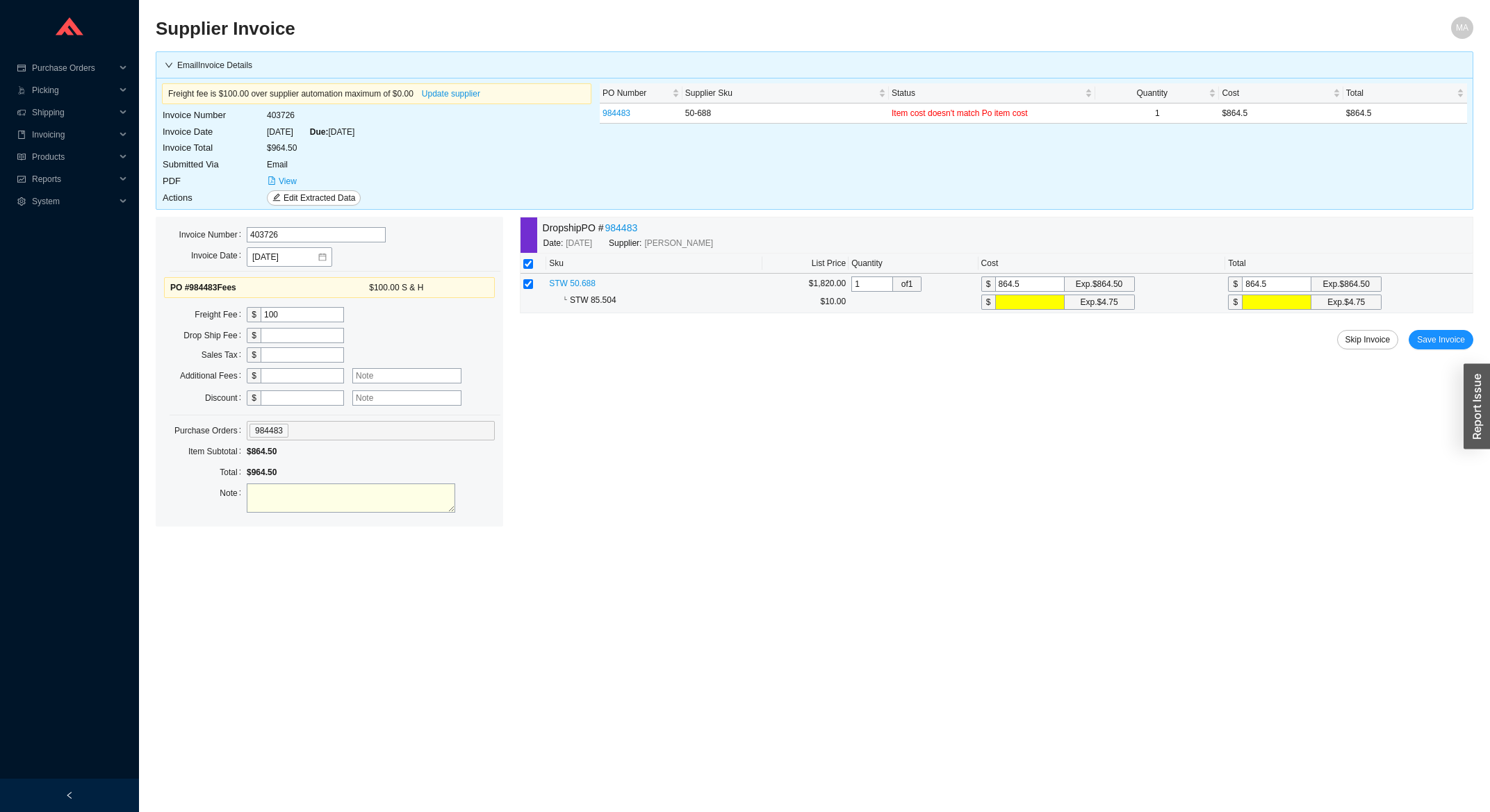
click at [1270, 306] on input "text" at bounding box center [1277, 302] width 69 height 16
type input "0"
click at [1027, 303] on input "text" at bounding box center [1030, 302] width 69 height 16
type input "0"
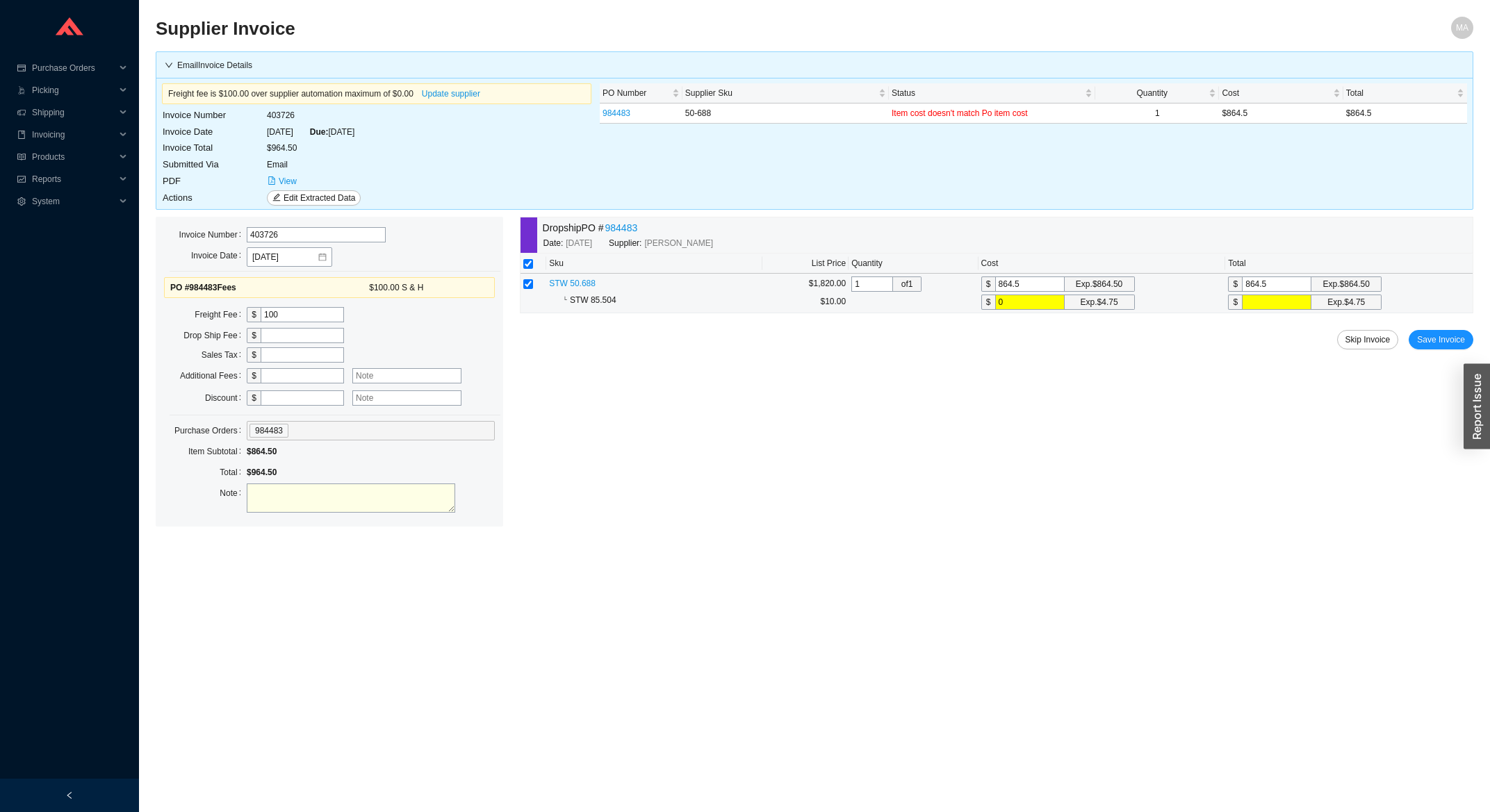
click at [1297, 309] on input "text" at bounding box center [1277, 302] width 69 height 16
click at [1442, 335] on span "Save Invoice" at bounding box center [1441, 339] width 48 height 14
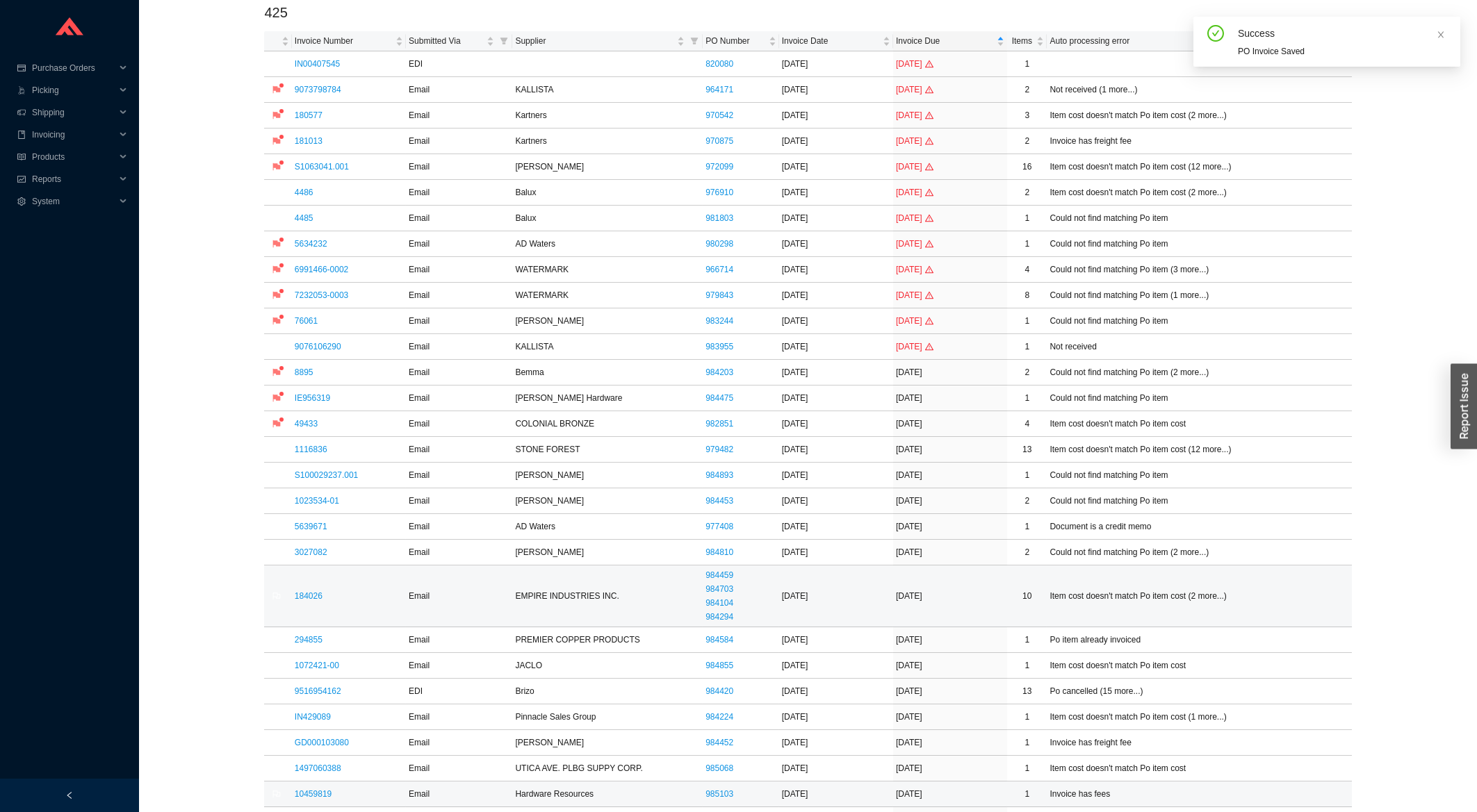
scroll to position [223, 0]
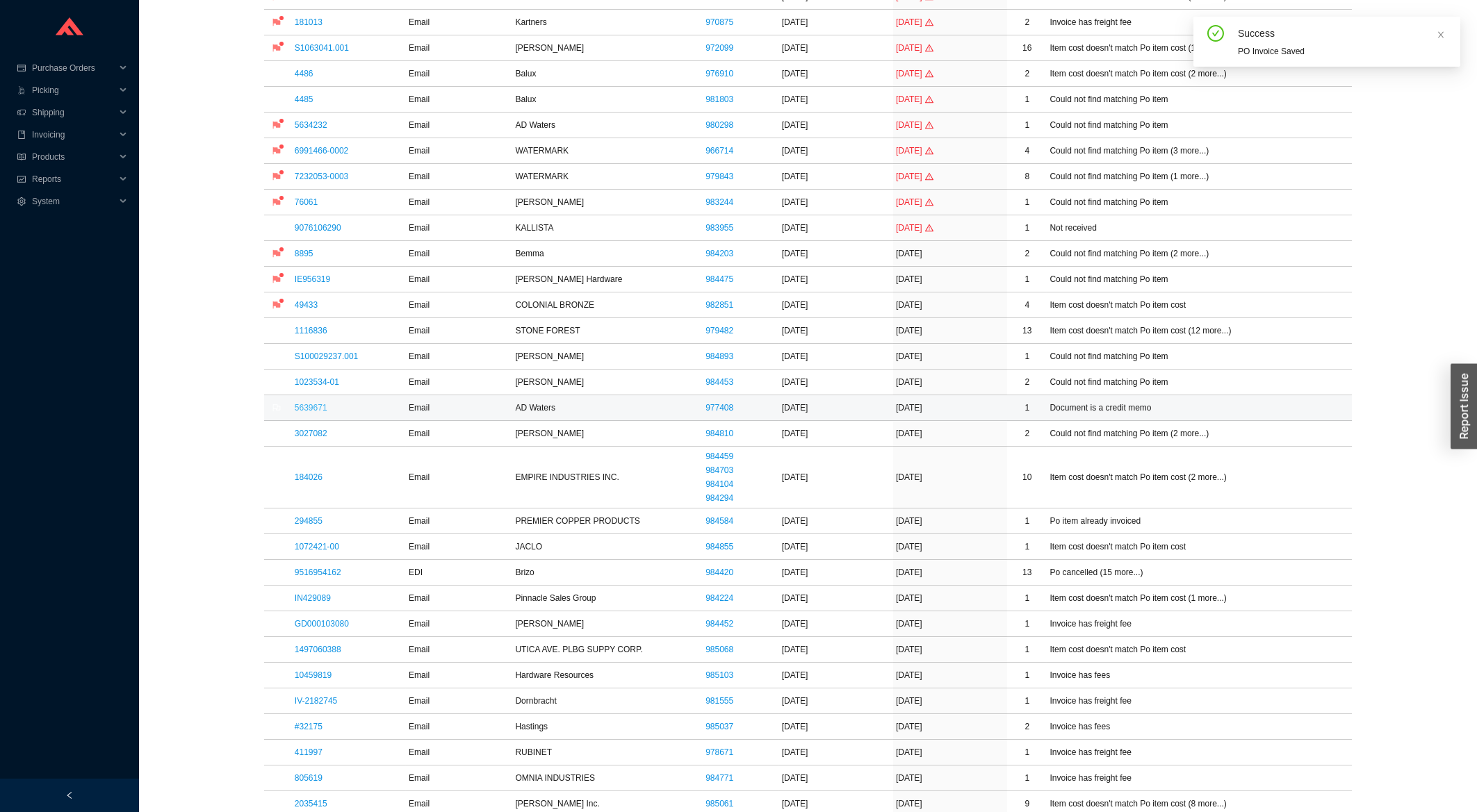
click at [307, 408] on link "5639671" at bounding box center [311, 407] width 33 height 10
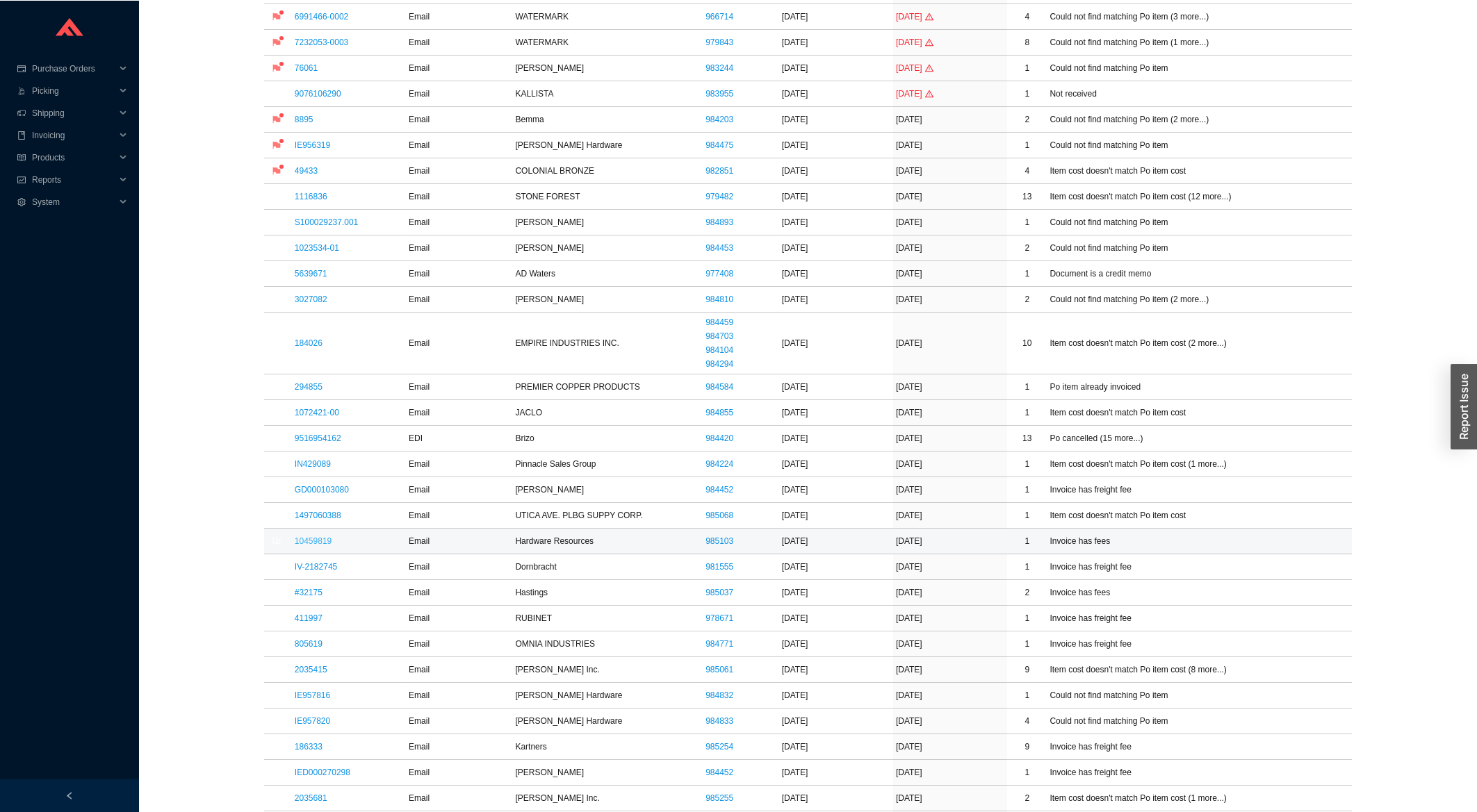
scroll to position [373, 0]
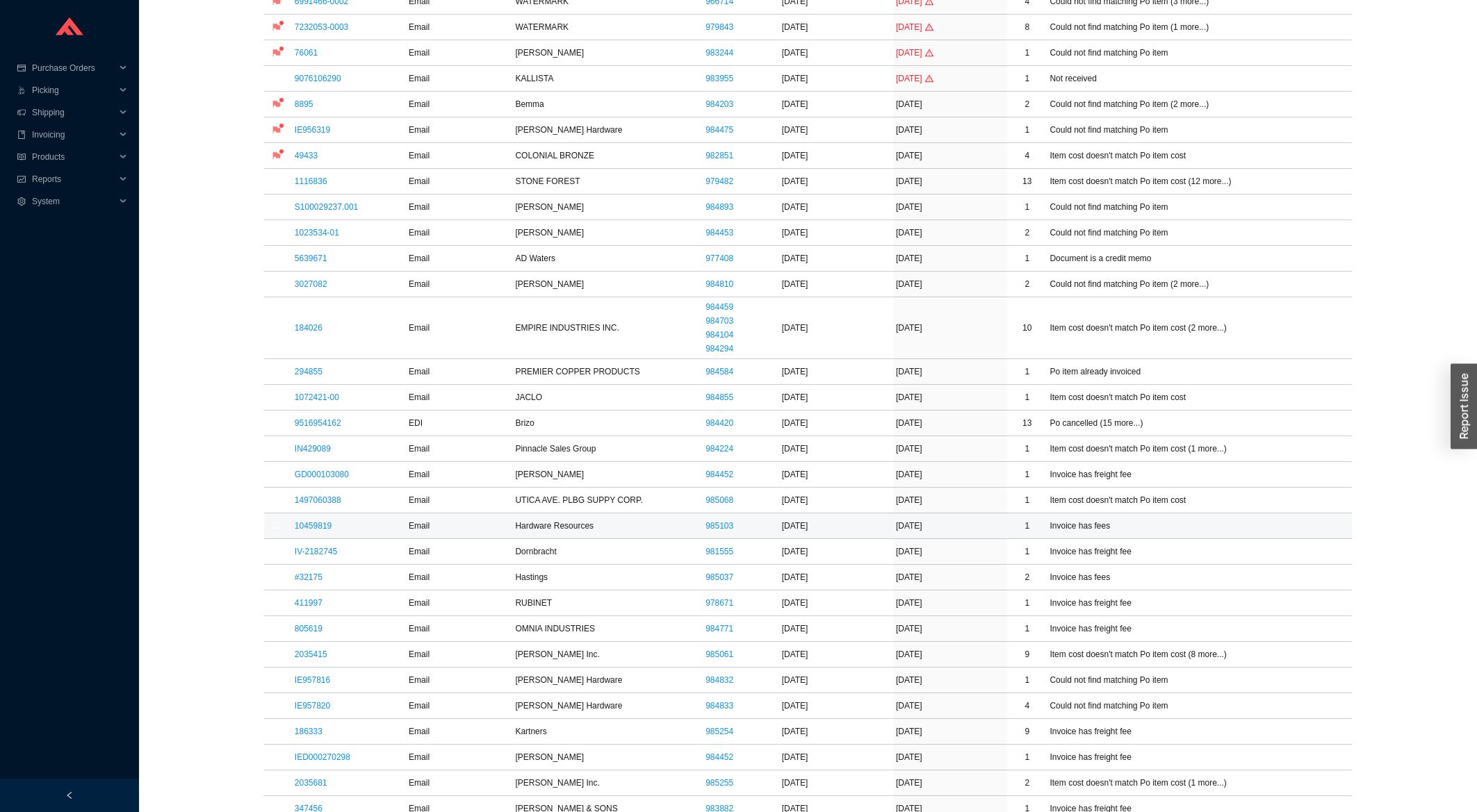
click at [300, 531] on link "10459819" at bounding box center [313, 526] width 37 height 10
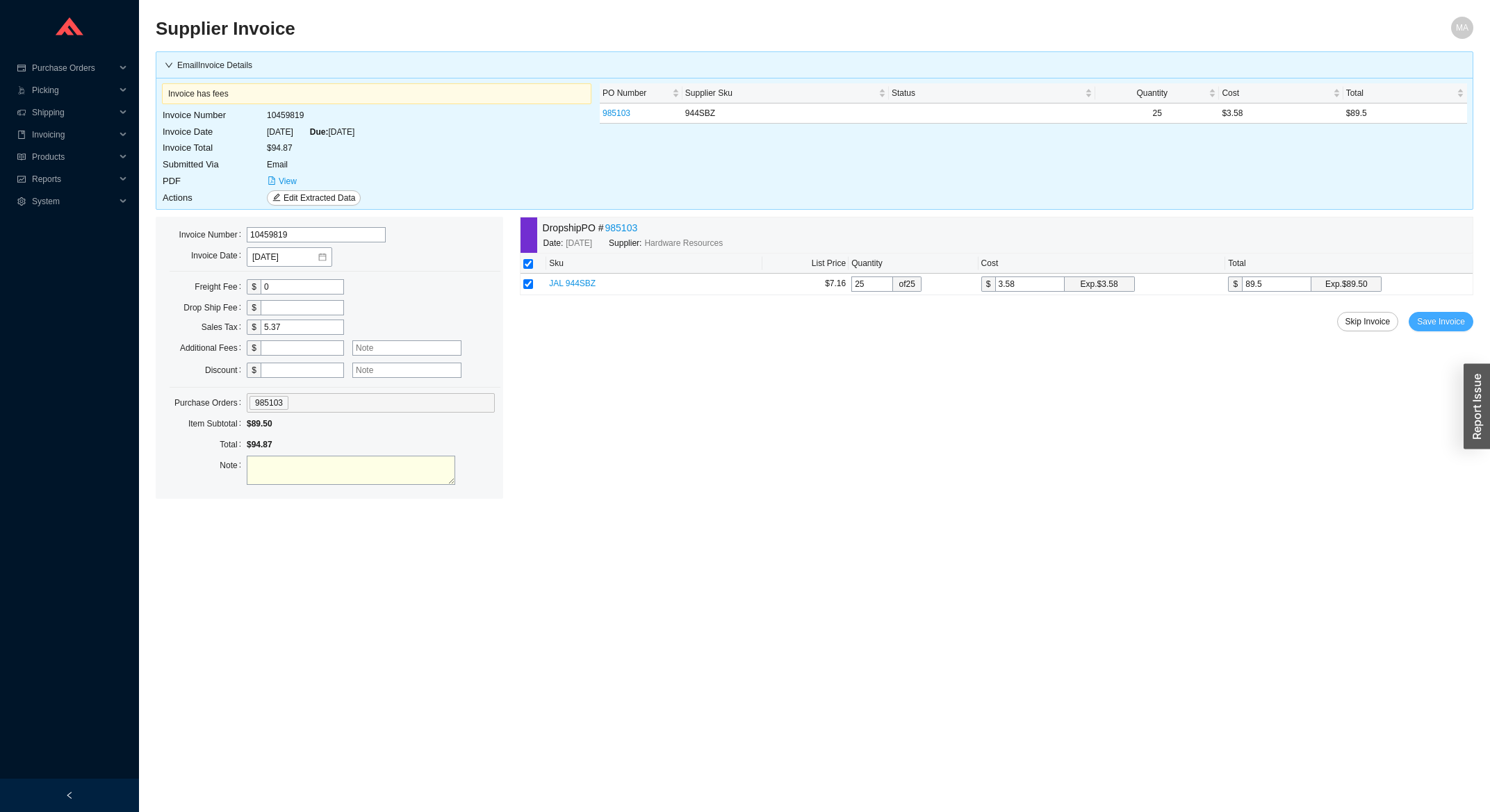
click at [1423, 318] on span "Save Invoice" at bounding box center [1441, 322] width 48 height 14
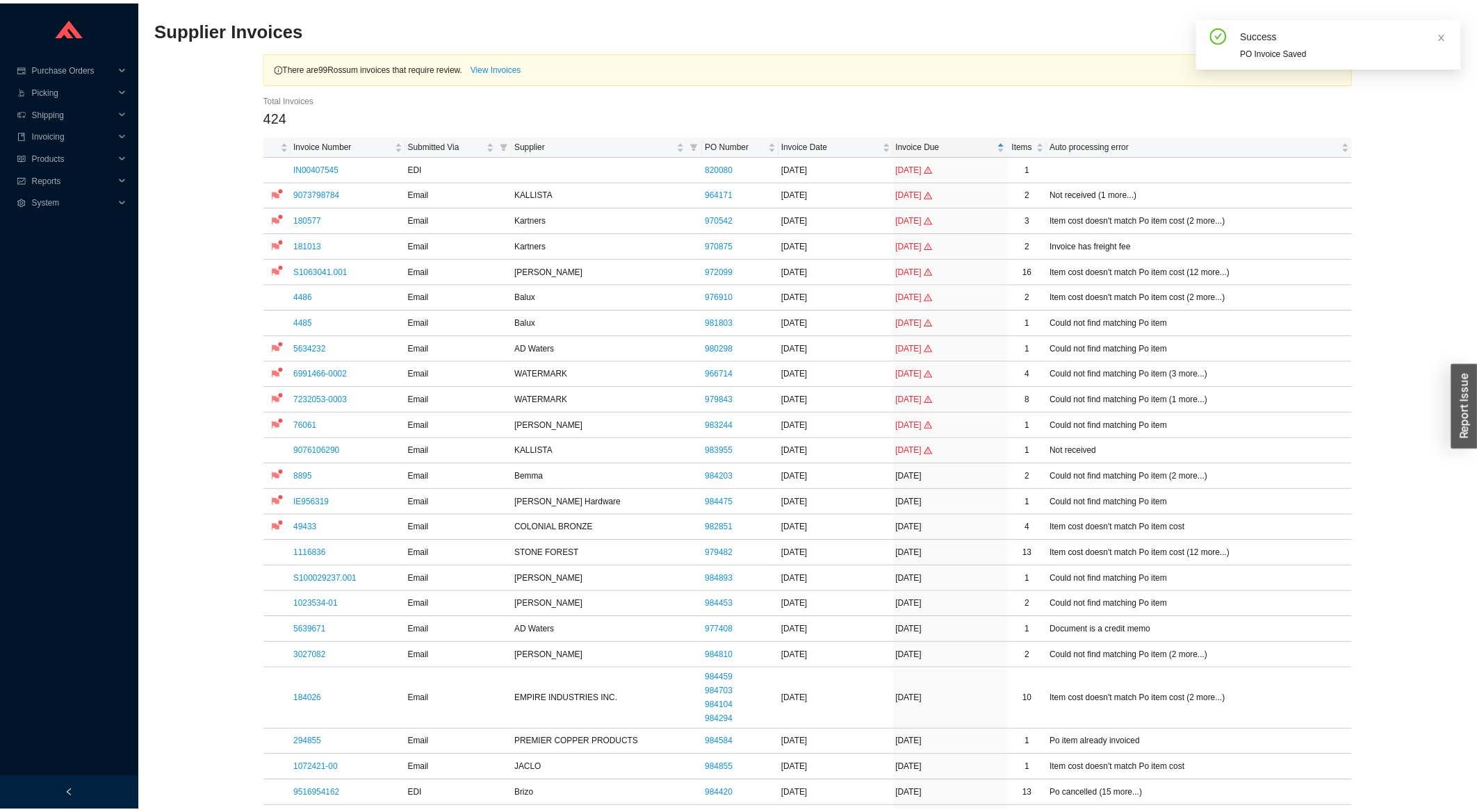
scroll to position [298, 0]
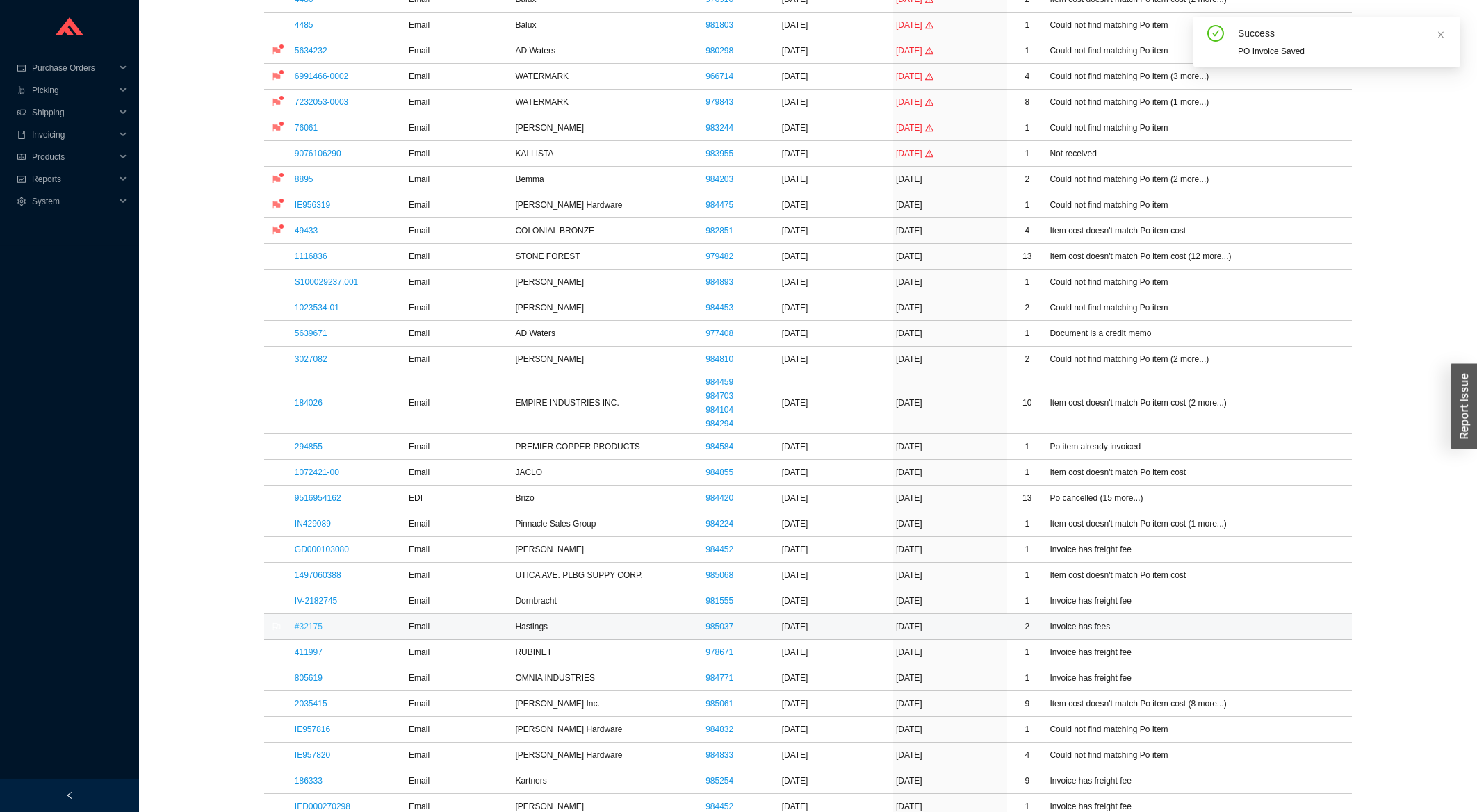
click at [317, 629] on link "#32175" at bounding box center [309, 627] width 27 height 10
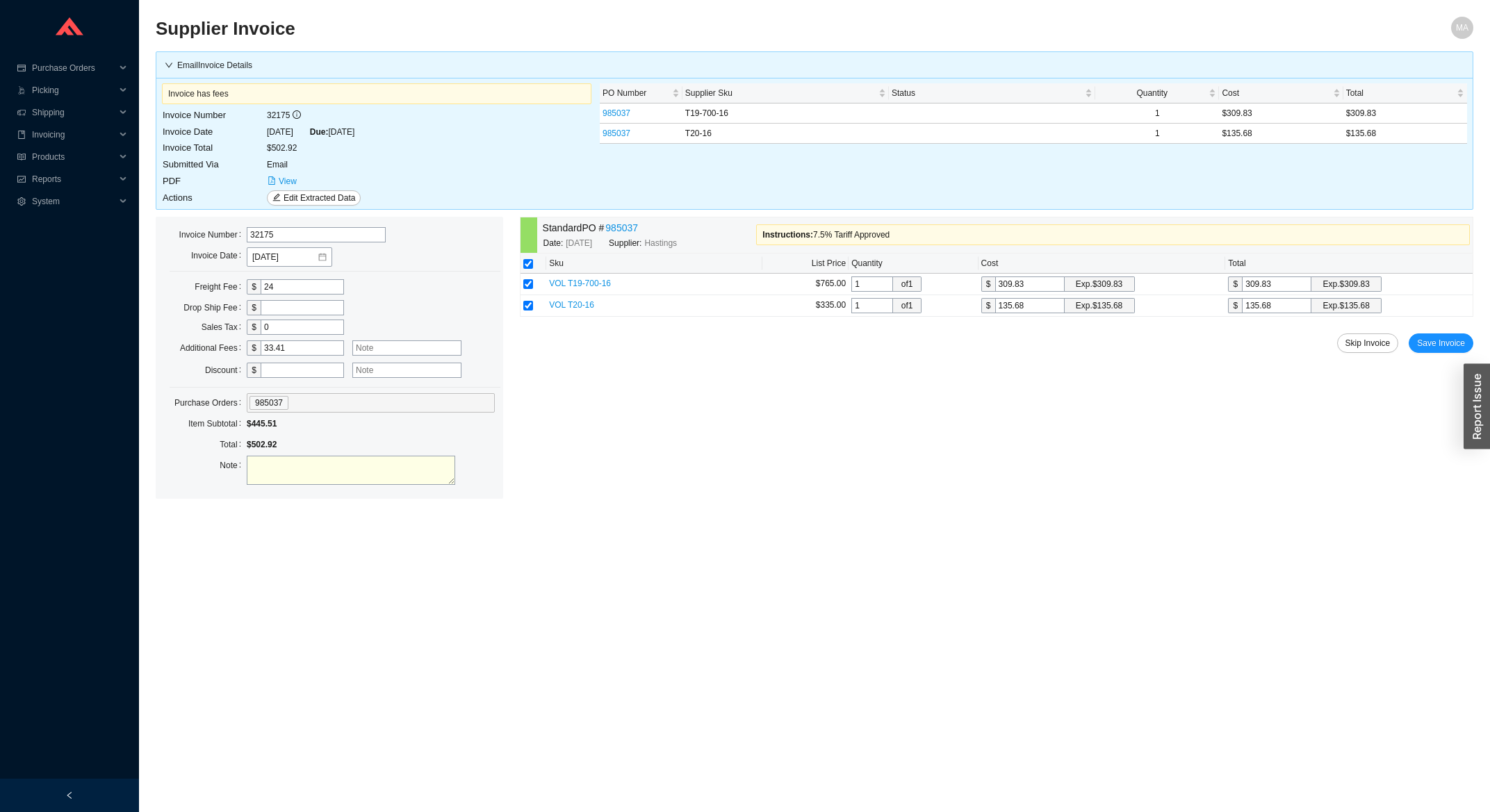
click at [425, 344] on input "text" at bounding box center [407, 348] width 109 height 16
type input "7.5"
click at [1455, 340] on span "Save Invoice" at bounding box center [1441, 343] width 48 height 14
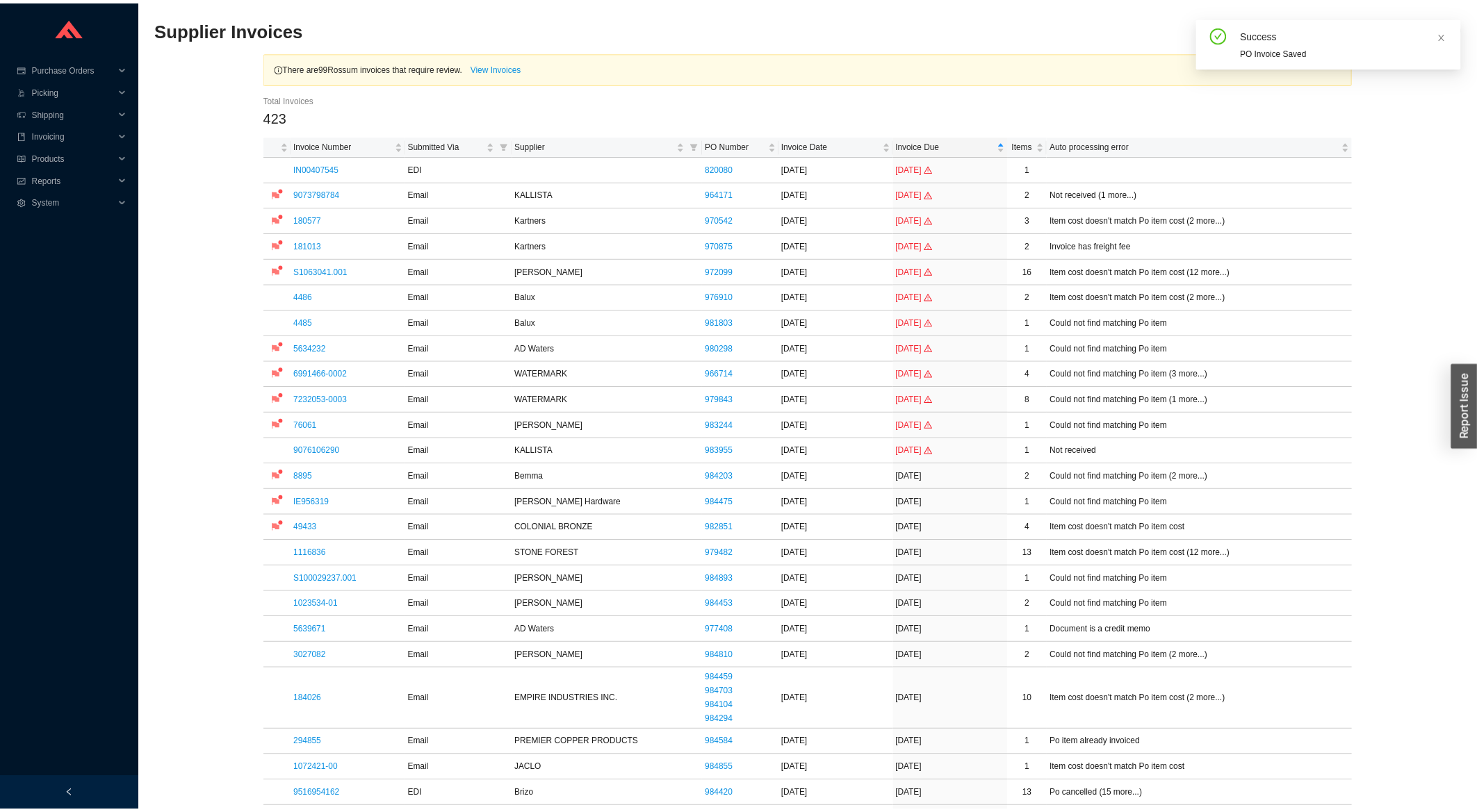
scroll to position [223, 0]
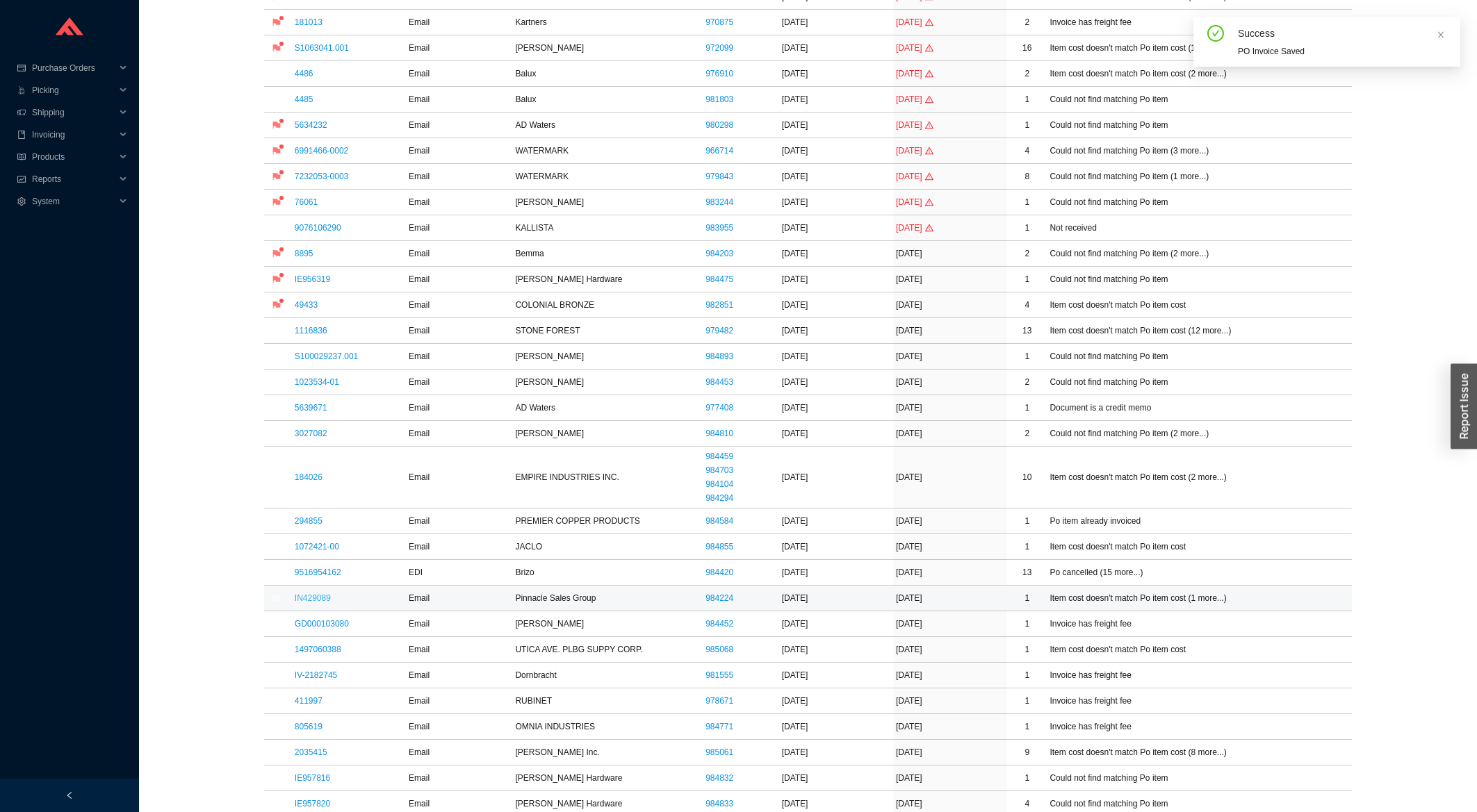
click at [311, 600] on link "IN429089" at bounding box center [313, 598] width 37 height 10
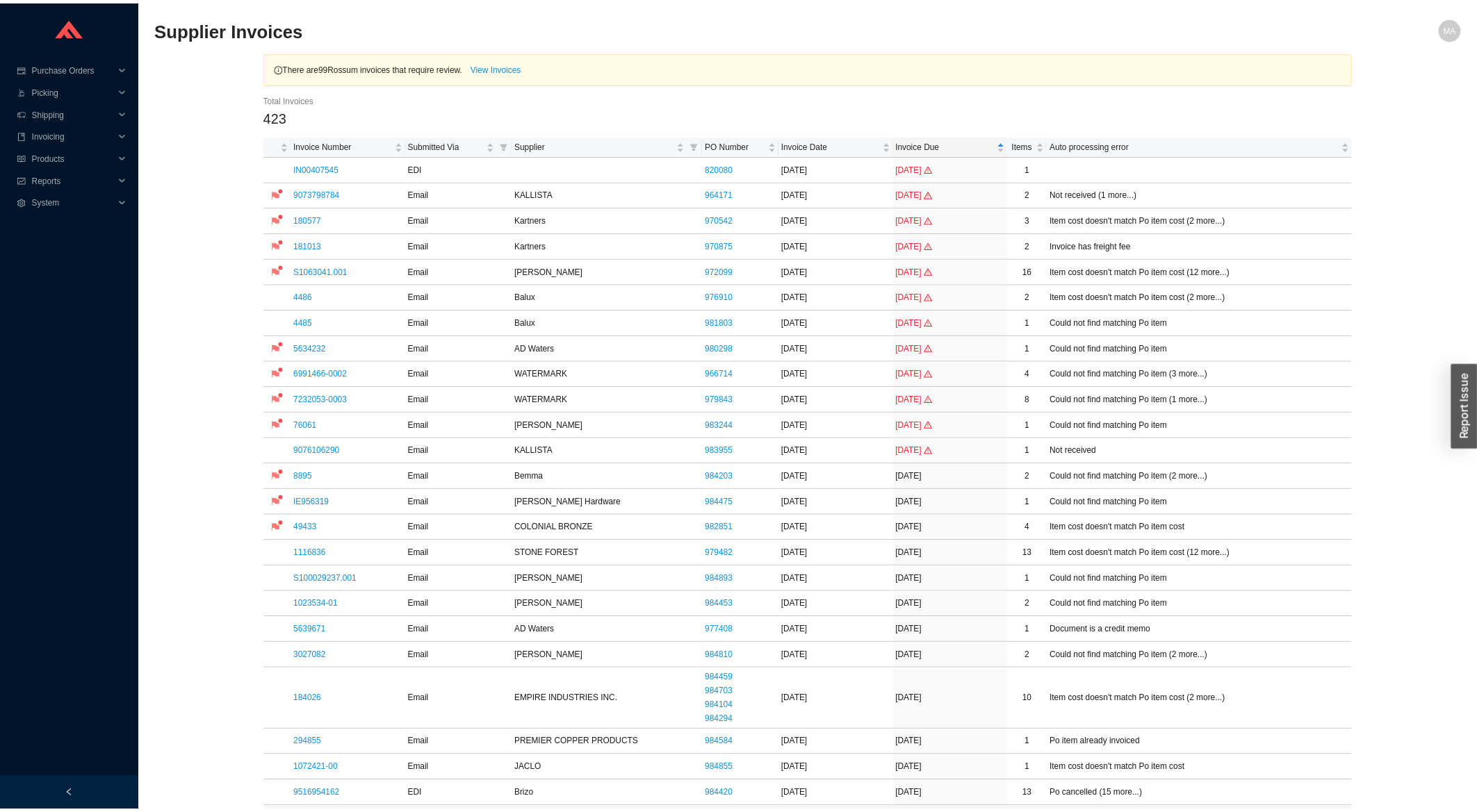
scroll to position [223, 0]
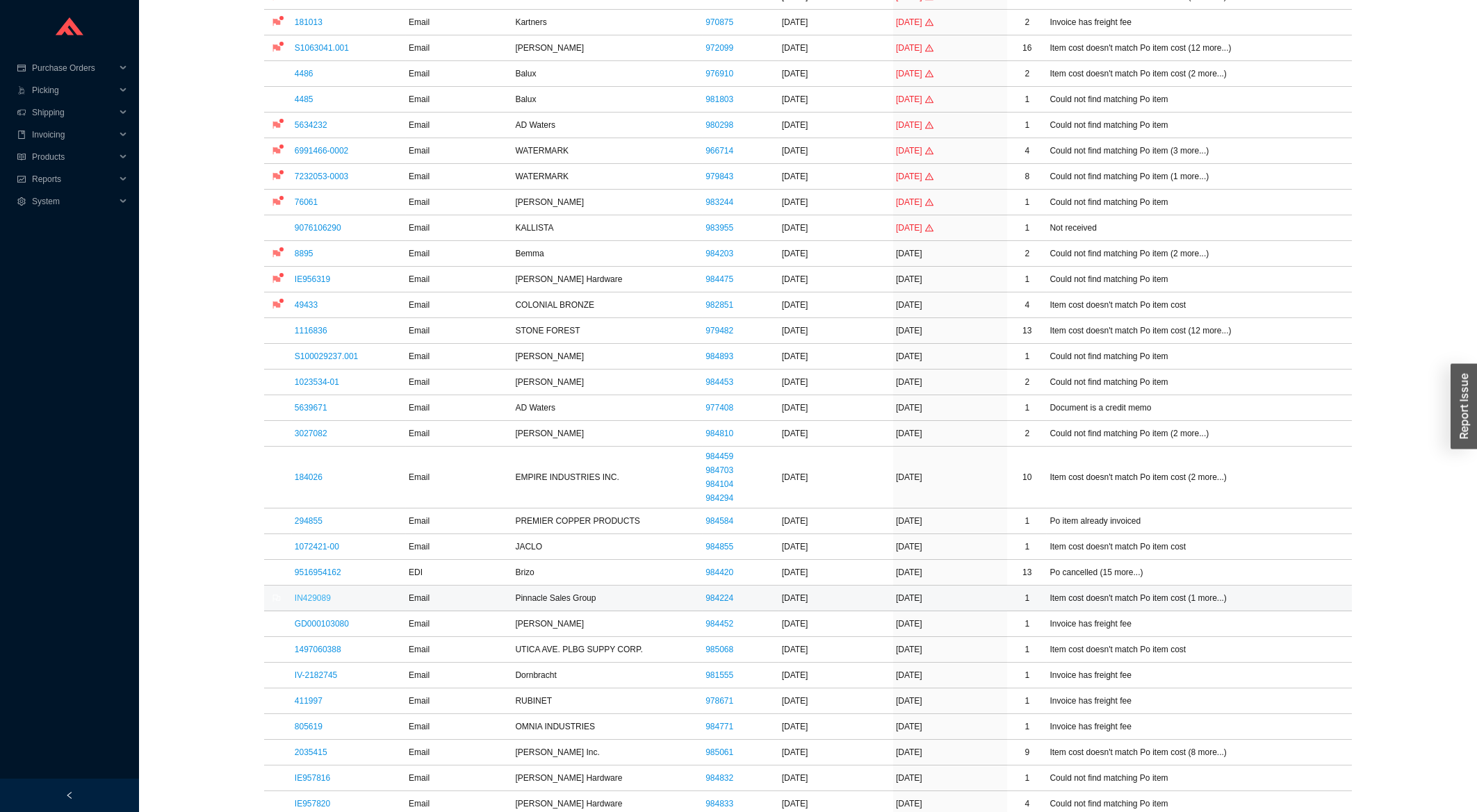
click at [322, 600] on link "IN429089" at bounding box center [313, 598] width 37 height 10
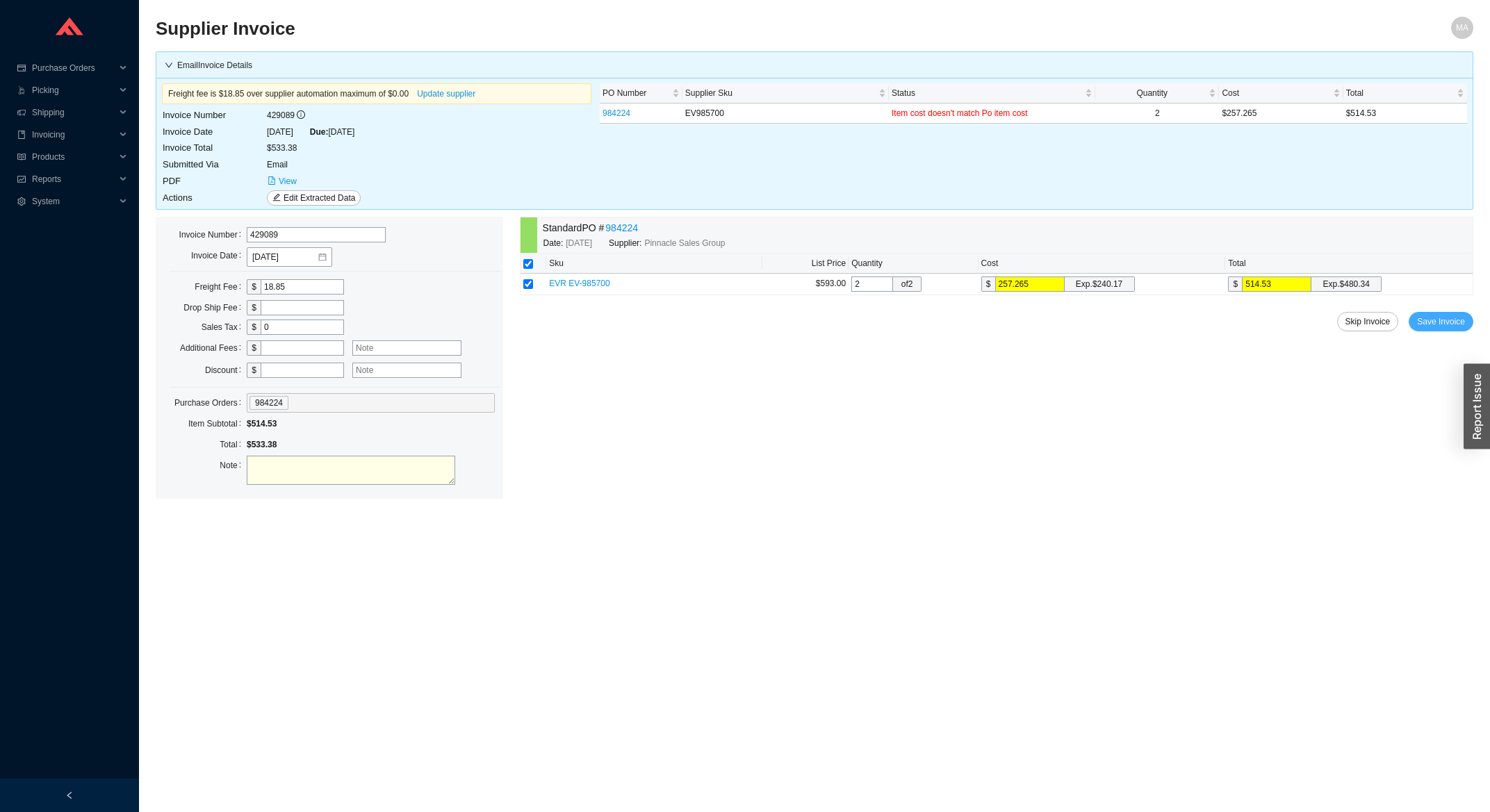
drag, startPoint x: 1439, startPoint y: 322, endPoint x: 1211, endPoint y: 401, distance: 241.3
click at [1439, 323] on span "Save Invoice" at bounding box center [1441, 322] width 48 height 14
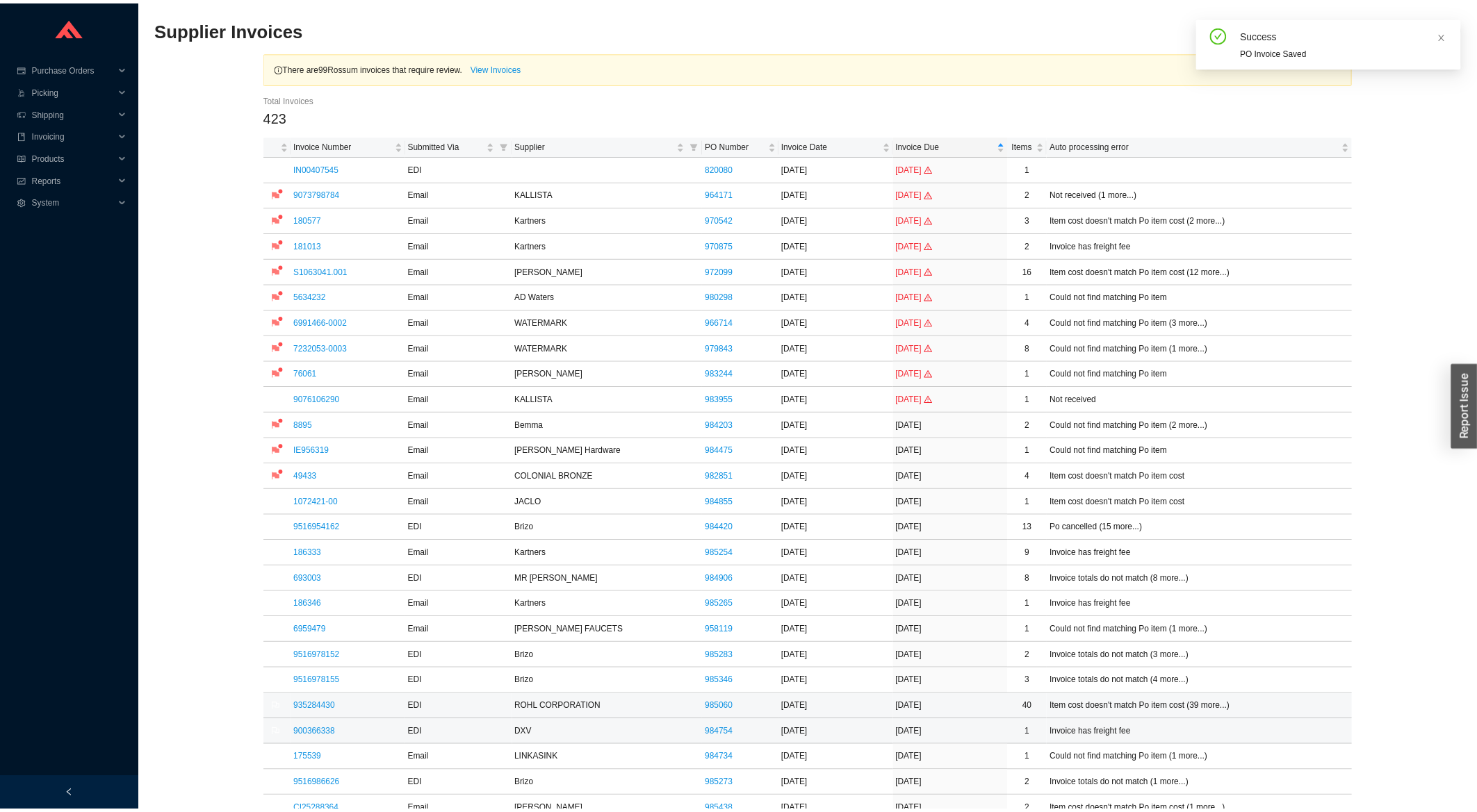
scroll to position [149, 0]
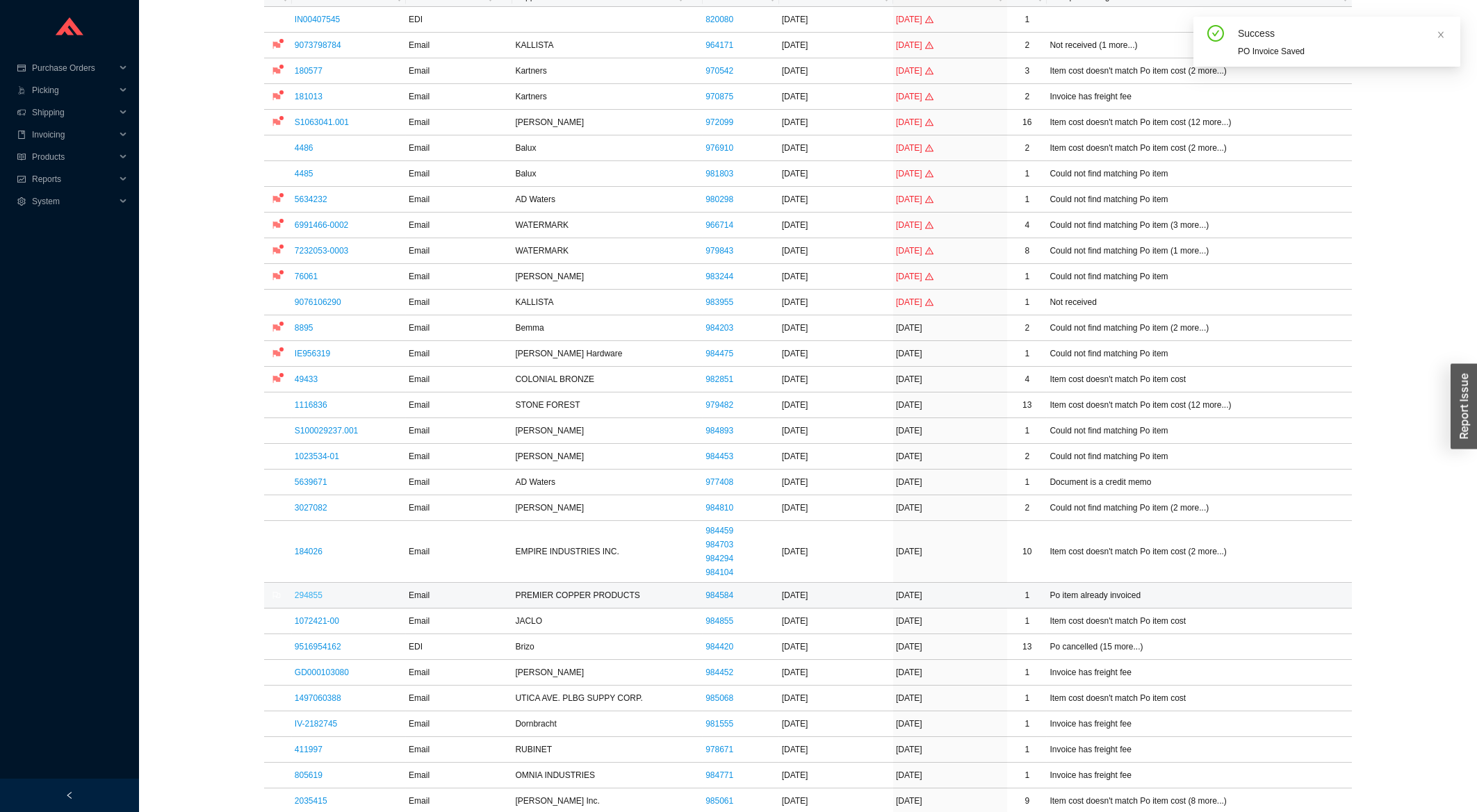
click at [310, 593] on link "294855" at bounding box center [309, 596] width 27 height 10
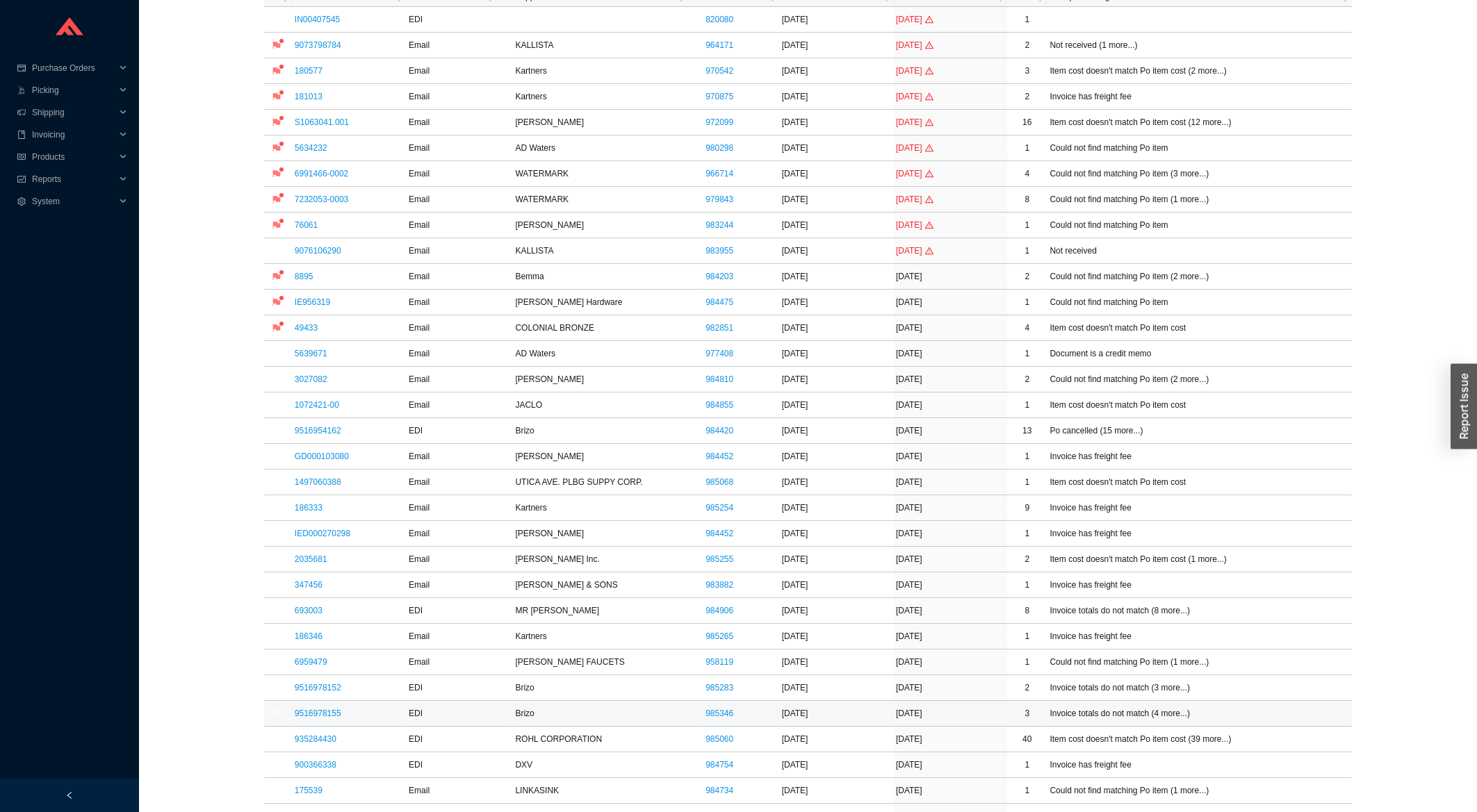
scroll to position [223, 0]
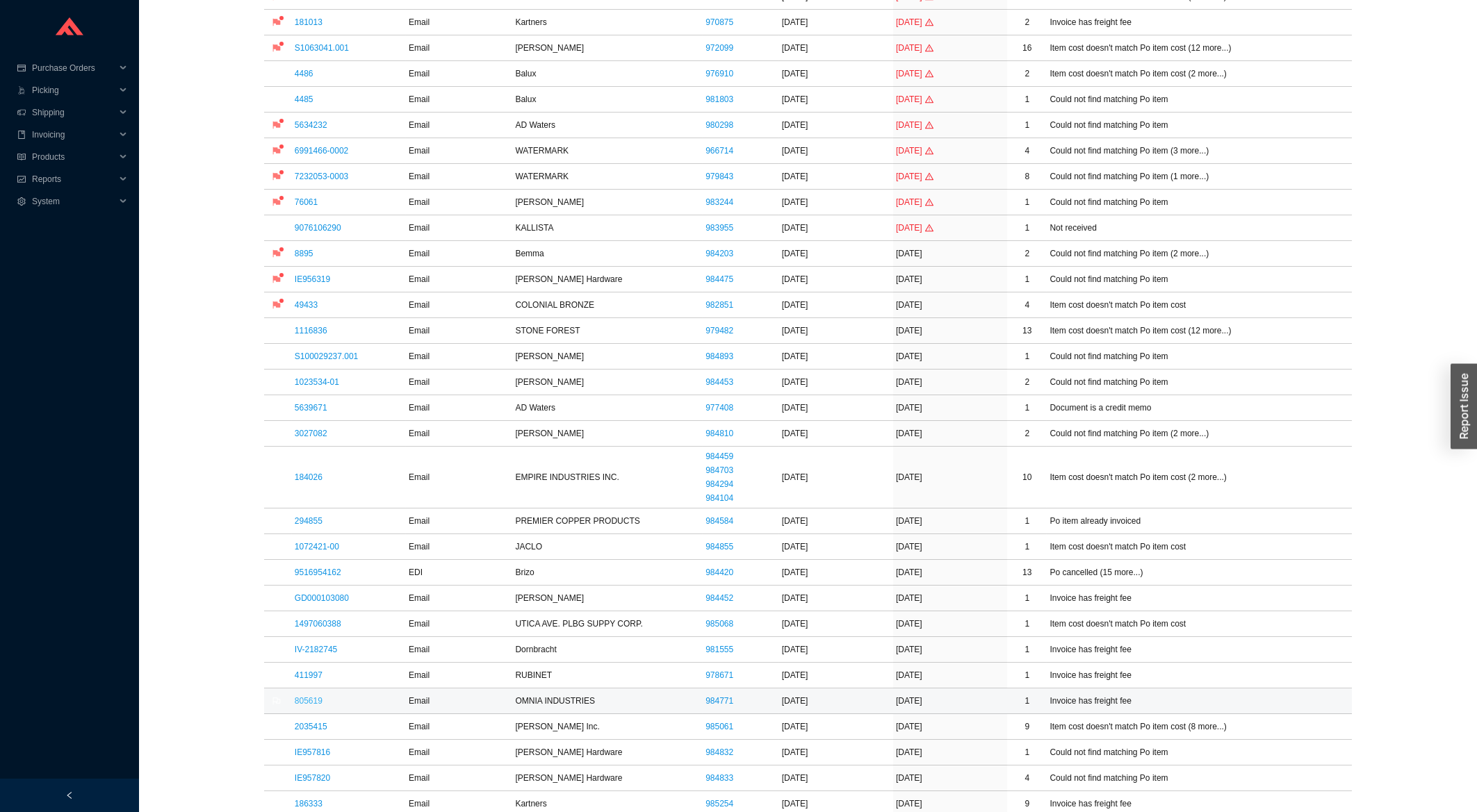
click at [308, 705] on link "805619" at bounding box center [309, 701] width 27 height 10
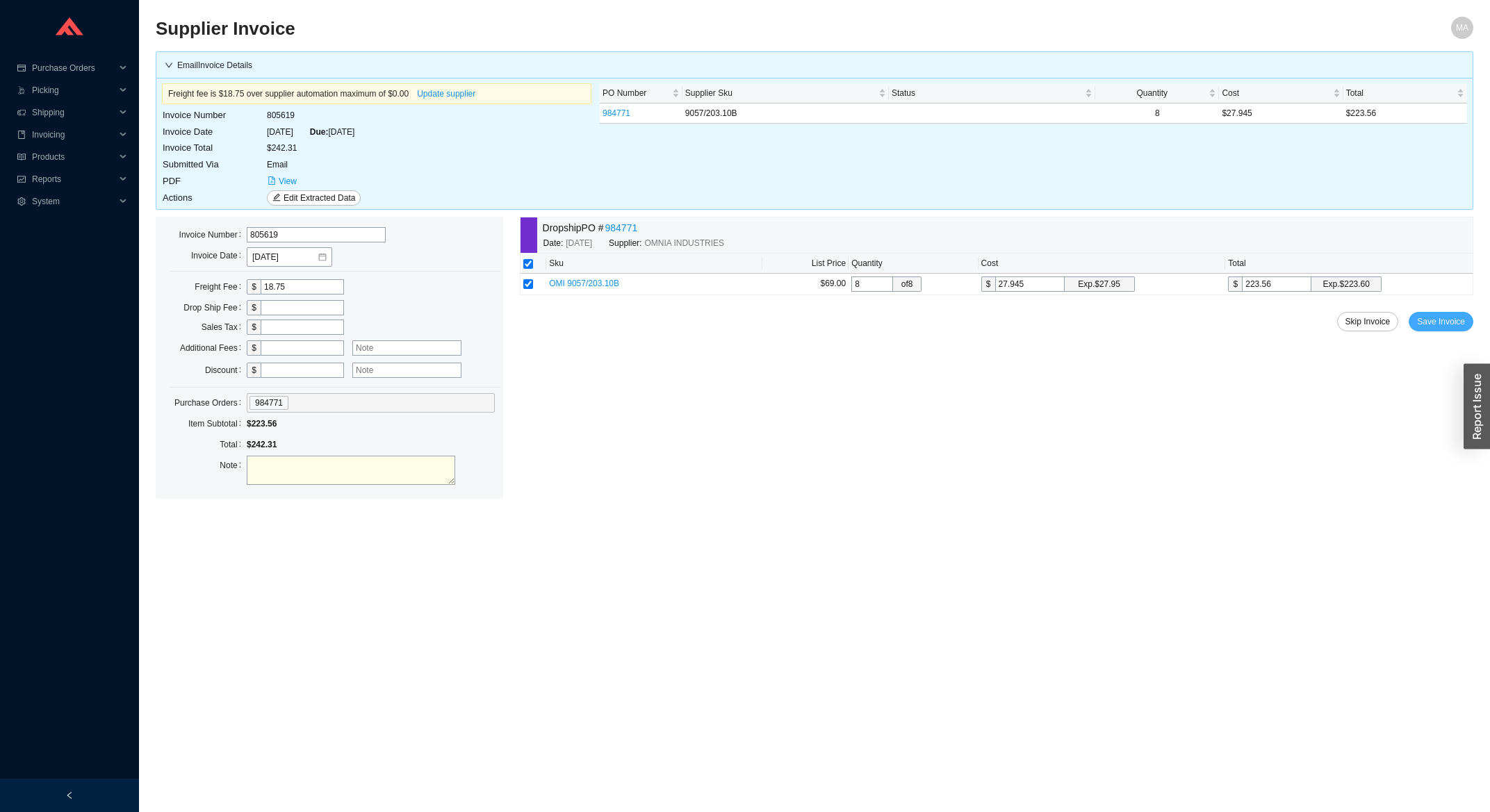
click at [1448, 322] on span "Save Invoice" at bounding box center [1441, 322] width 48 height 14
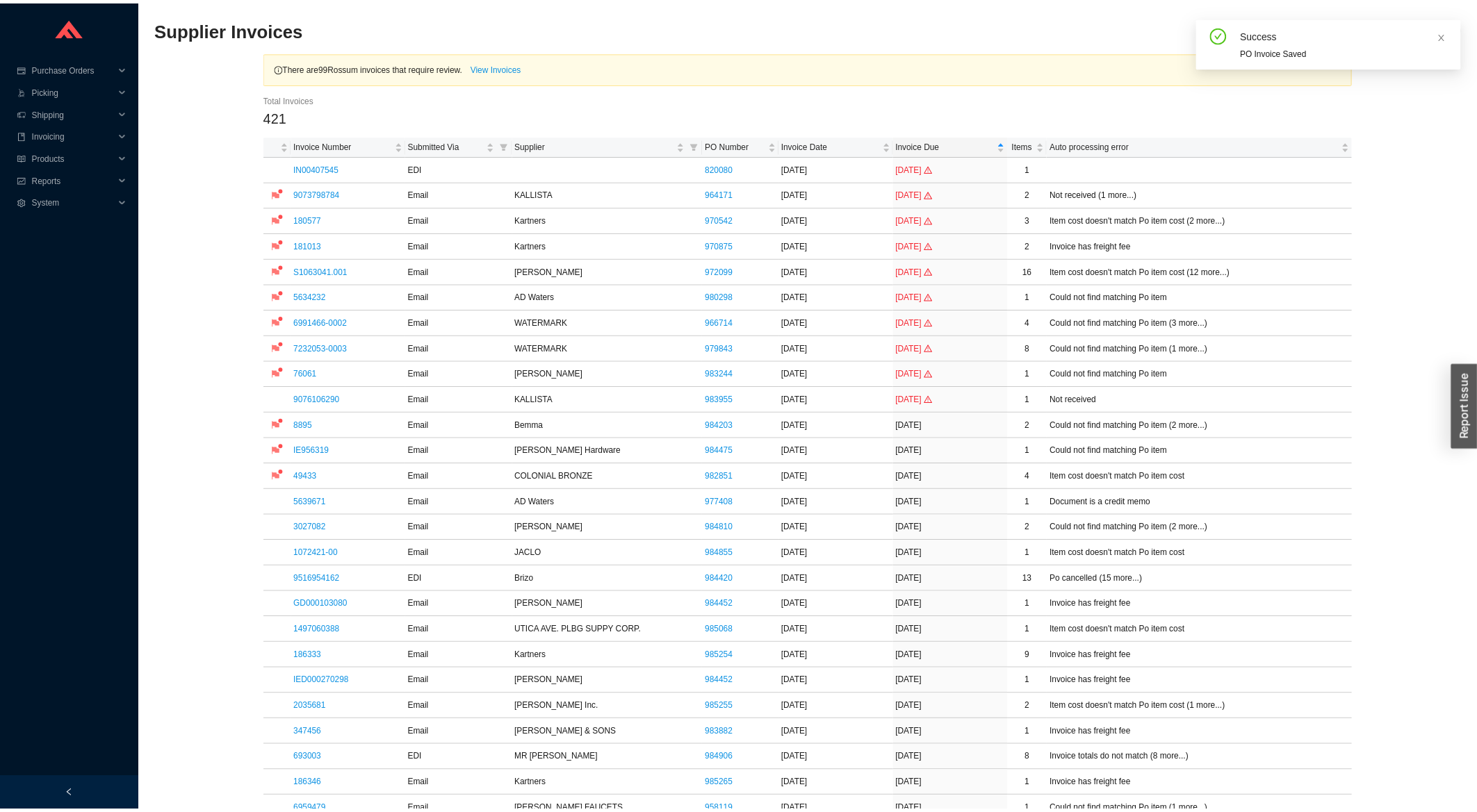
scroll to position [223, 0]
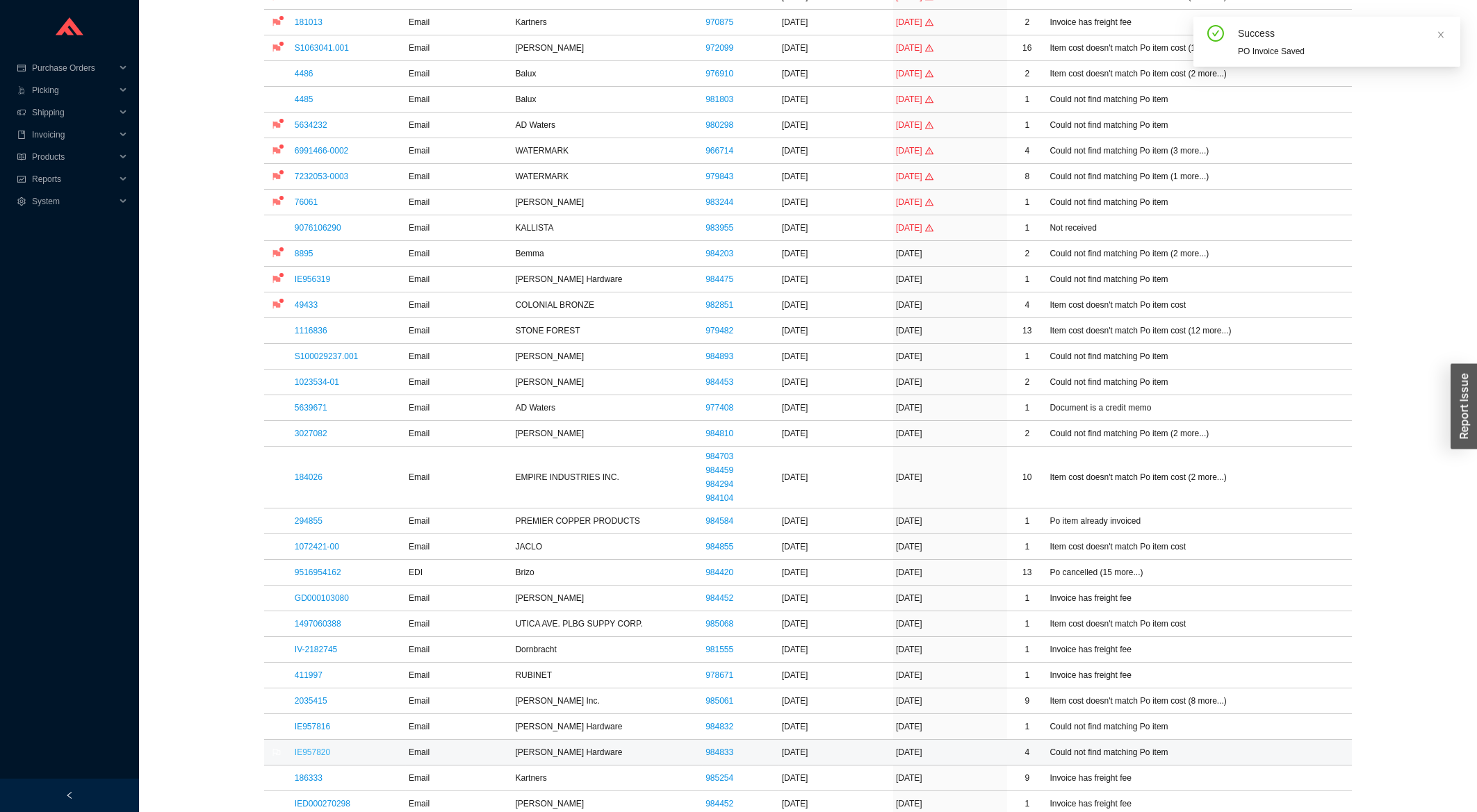
click at [308, 752] on link "IE957820" at bounding box center [312, 753] width 36 height 10
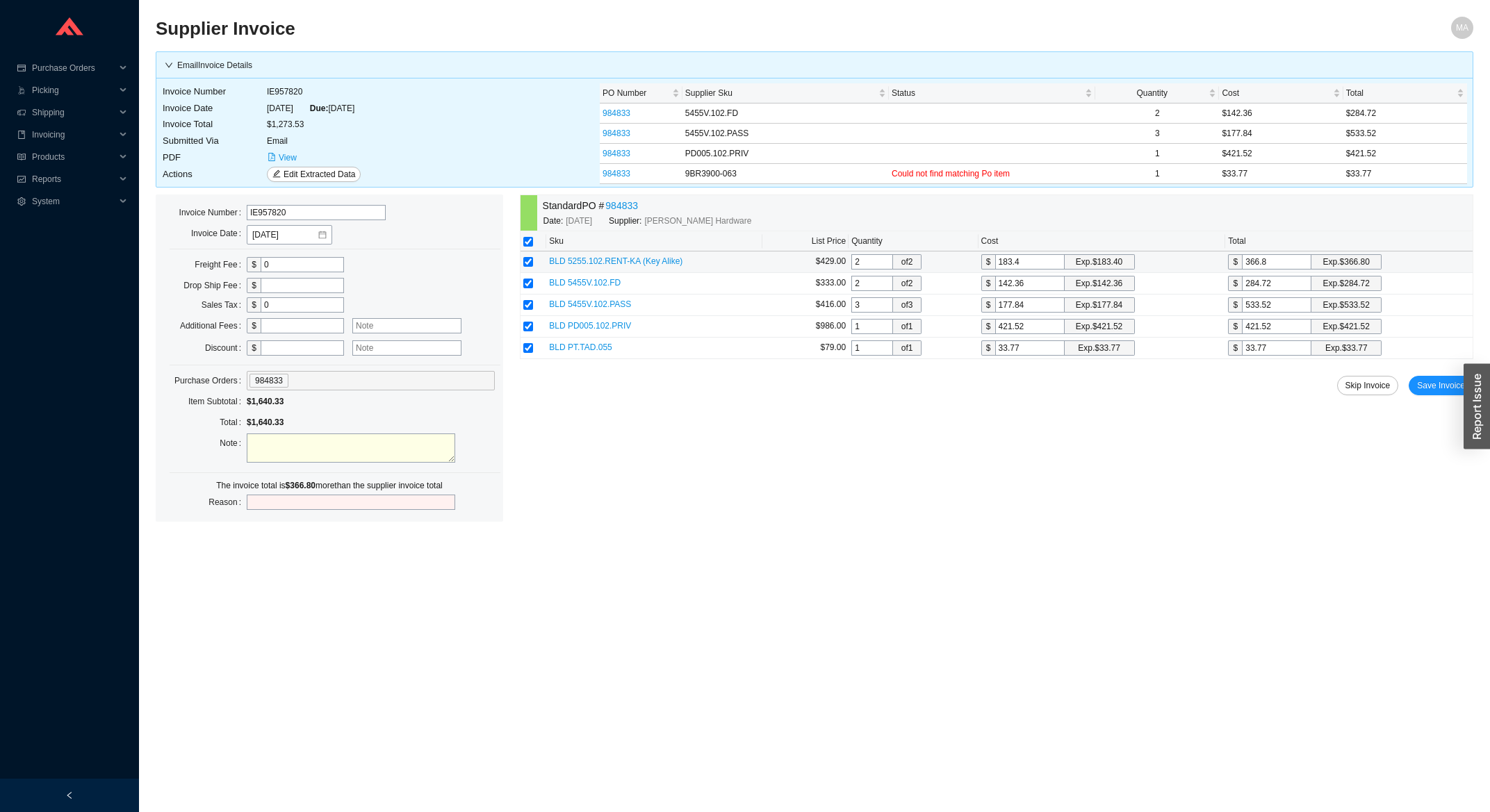
click at [528, 266] on input "checkbox" at bounding box center [528, 262] width 10 height 10
checkbox input "false"
click at [1445, 371] on div "Standard PO # 984833 Date: 8/7/2025 Supplier: Baldwin Hardware Sku List Price Q…" at bounding box center [997, 335] width 954 height 282
click at [1432, 393] on span "Save Invoice" at bounding box center [1441, 385] width 48 height 14
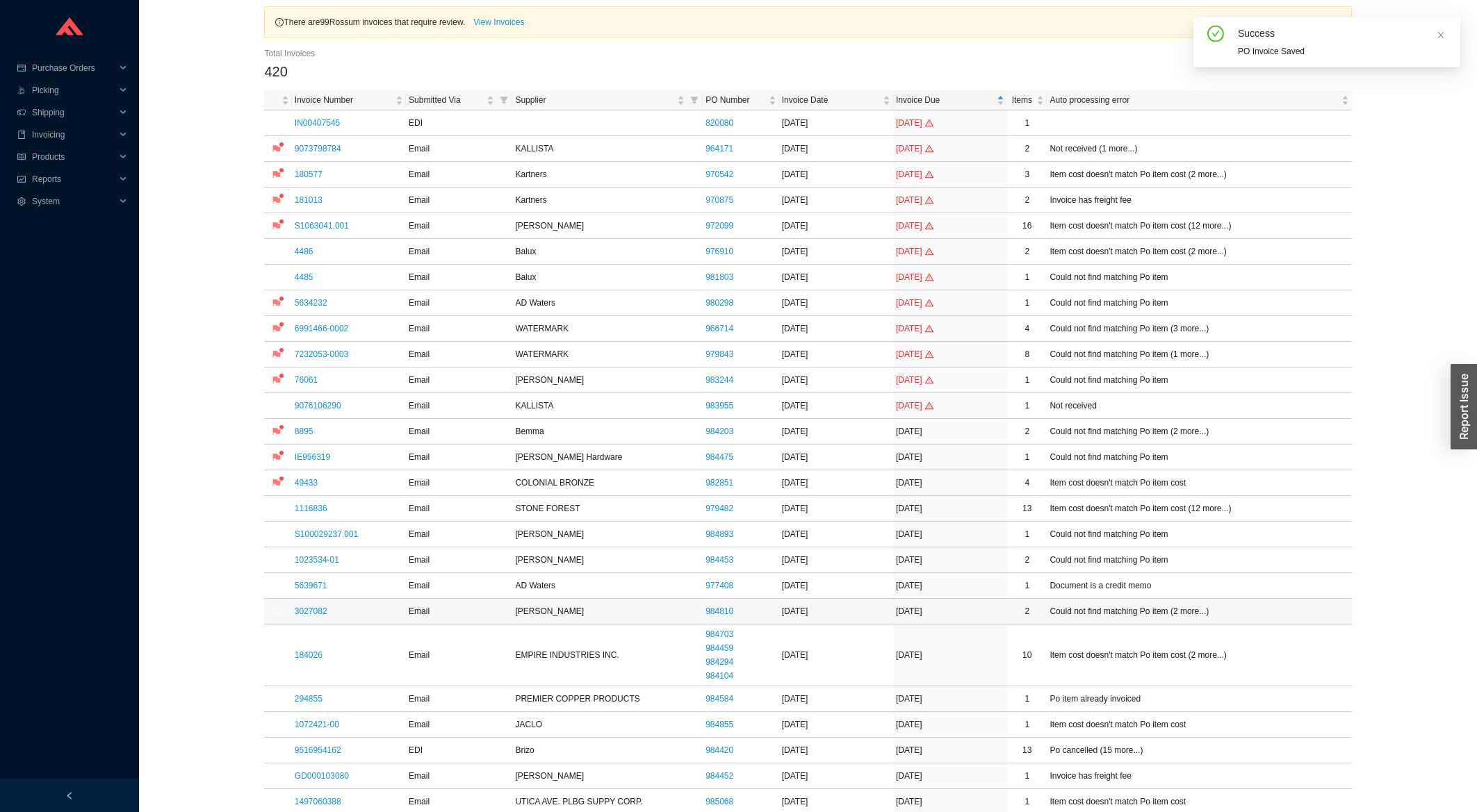
scroll to position [149, 0]
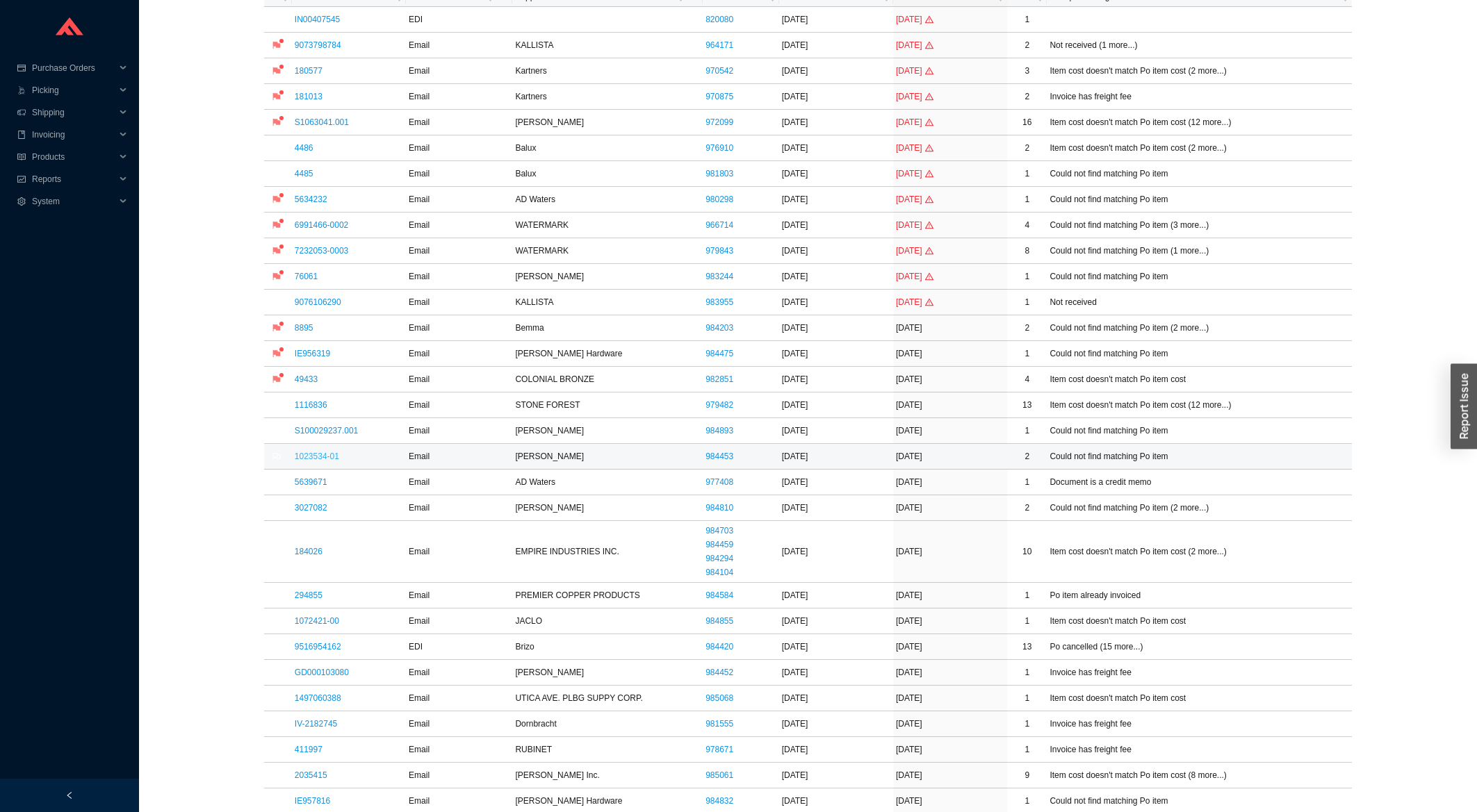
click at [333, 459] on link "1023534-01" at bounding box center [317, 457] width 45 height 10
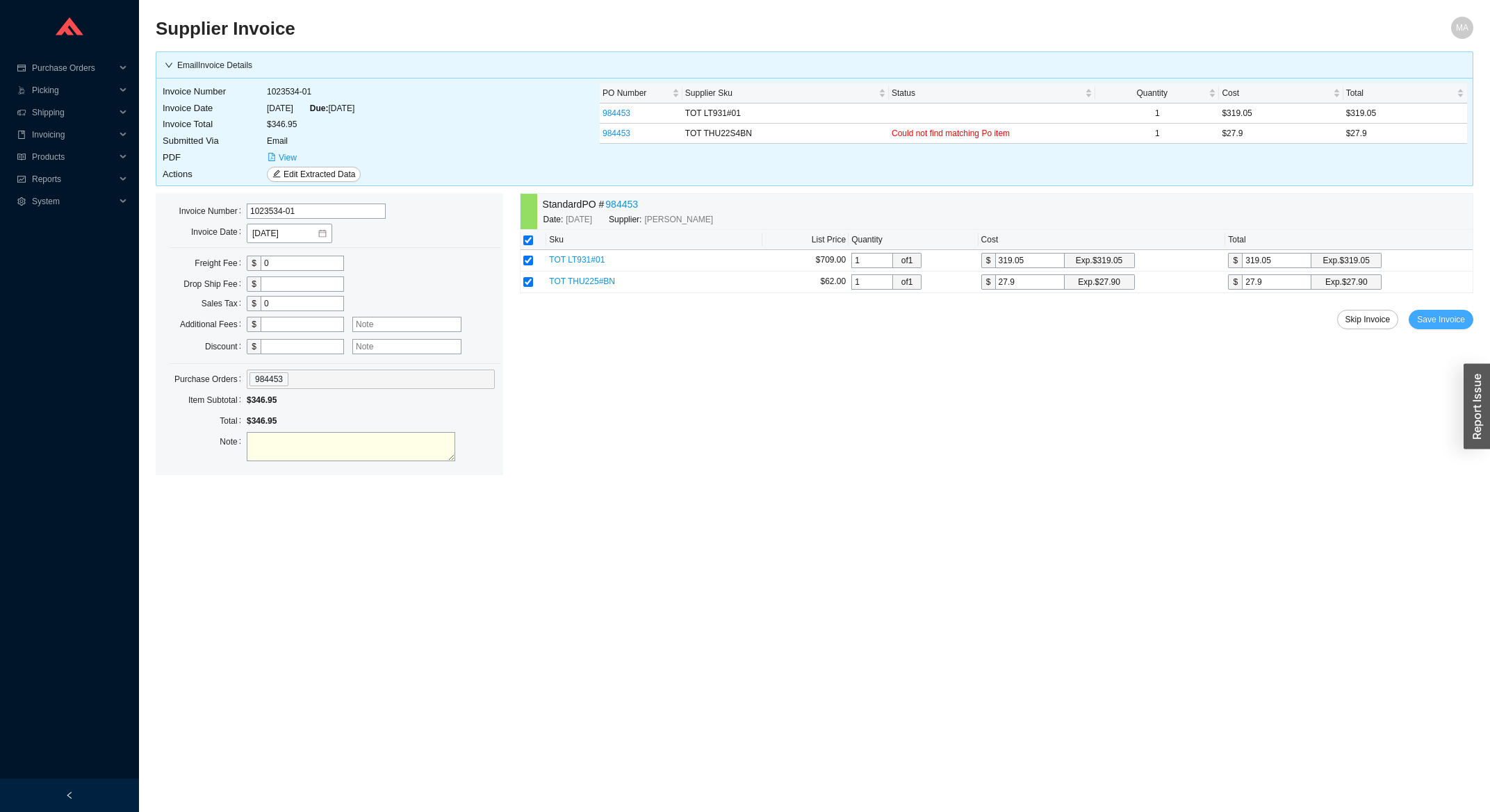
click at [1452, 312] on button "Save Invoice" at bounding box center [1441, 319] width 65 height 19
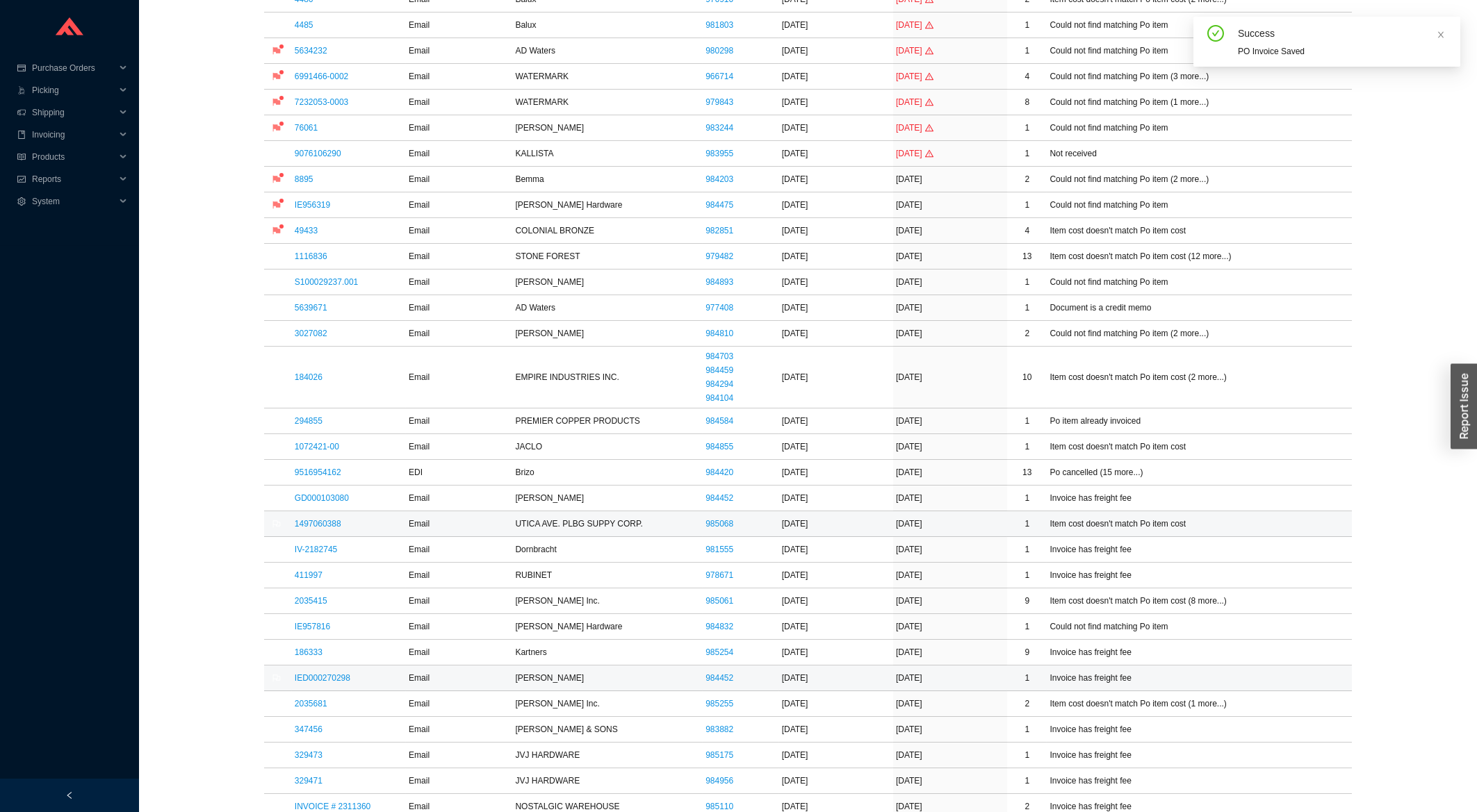
scroll to position [447, 0]
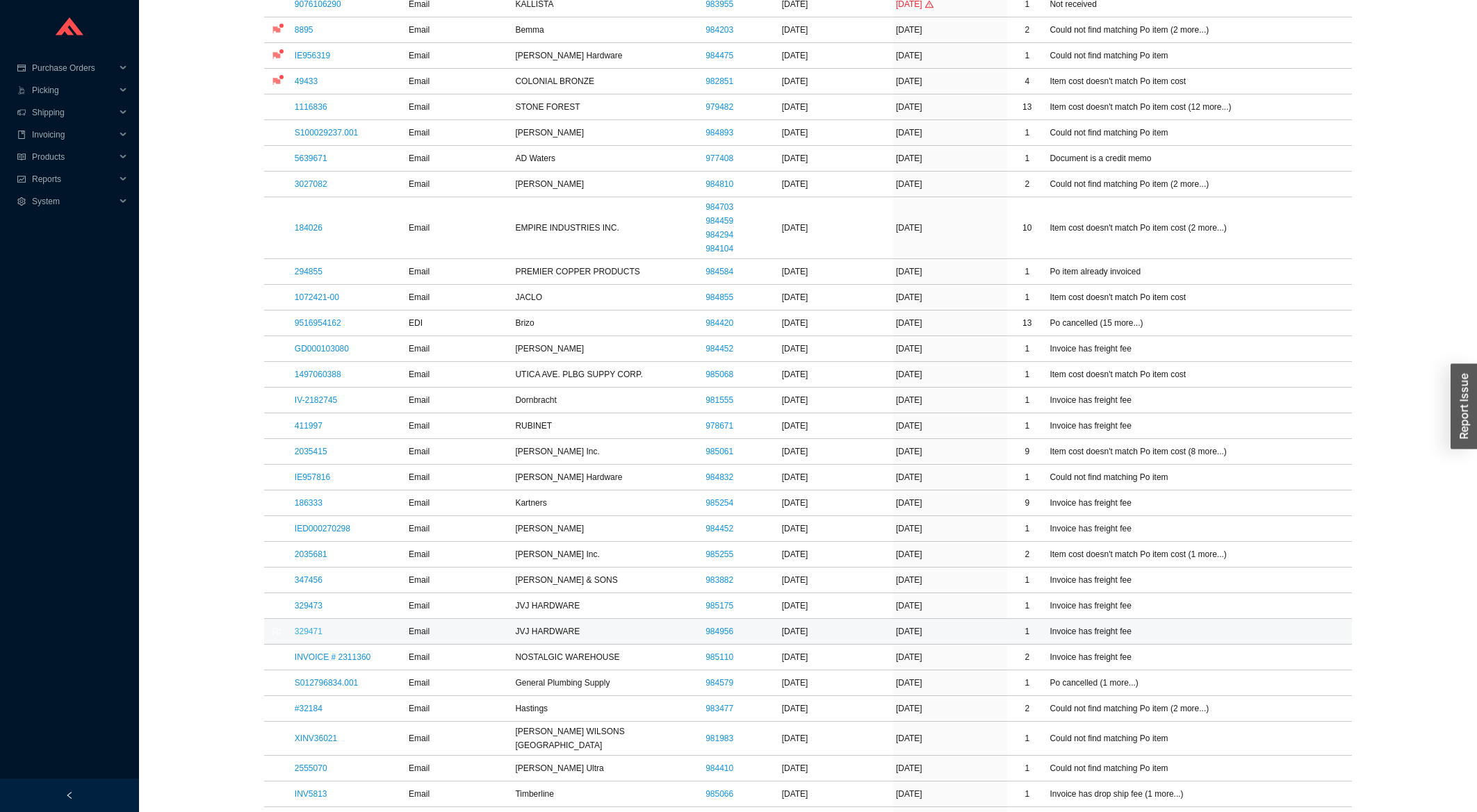
click at [309, 636] on link "329471" at bounding box center [309, 631] width 27 height 10
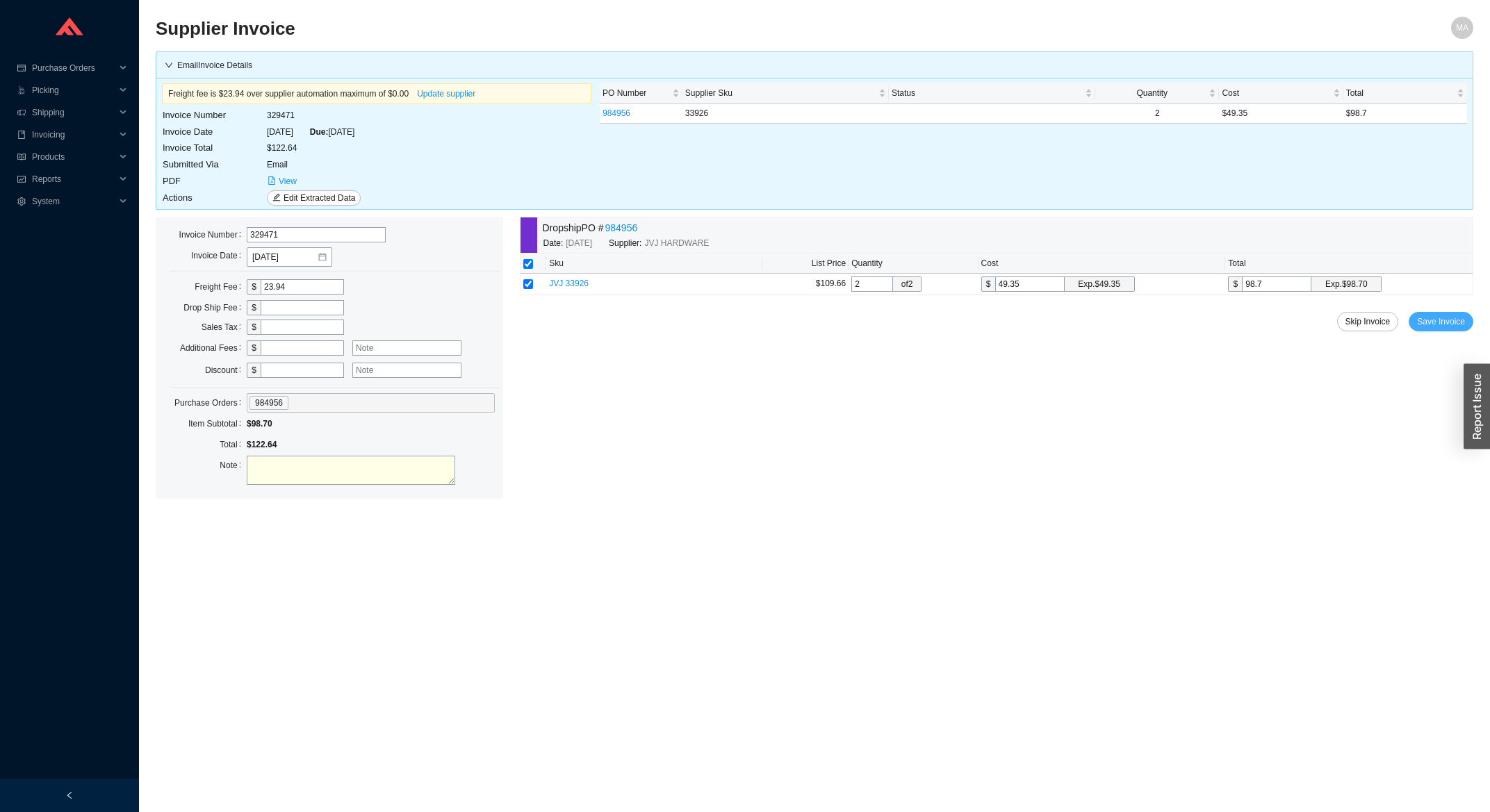
click at [1464, 322] on span "Save Invoice" at bounding box center [1441, 322] width 48 height 14
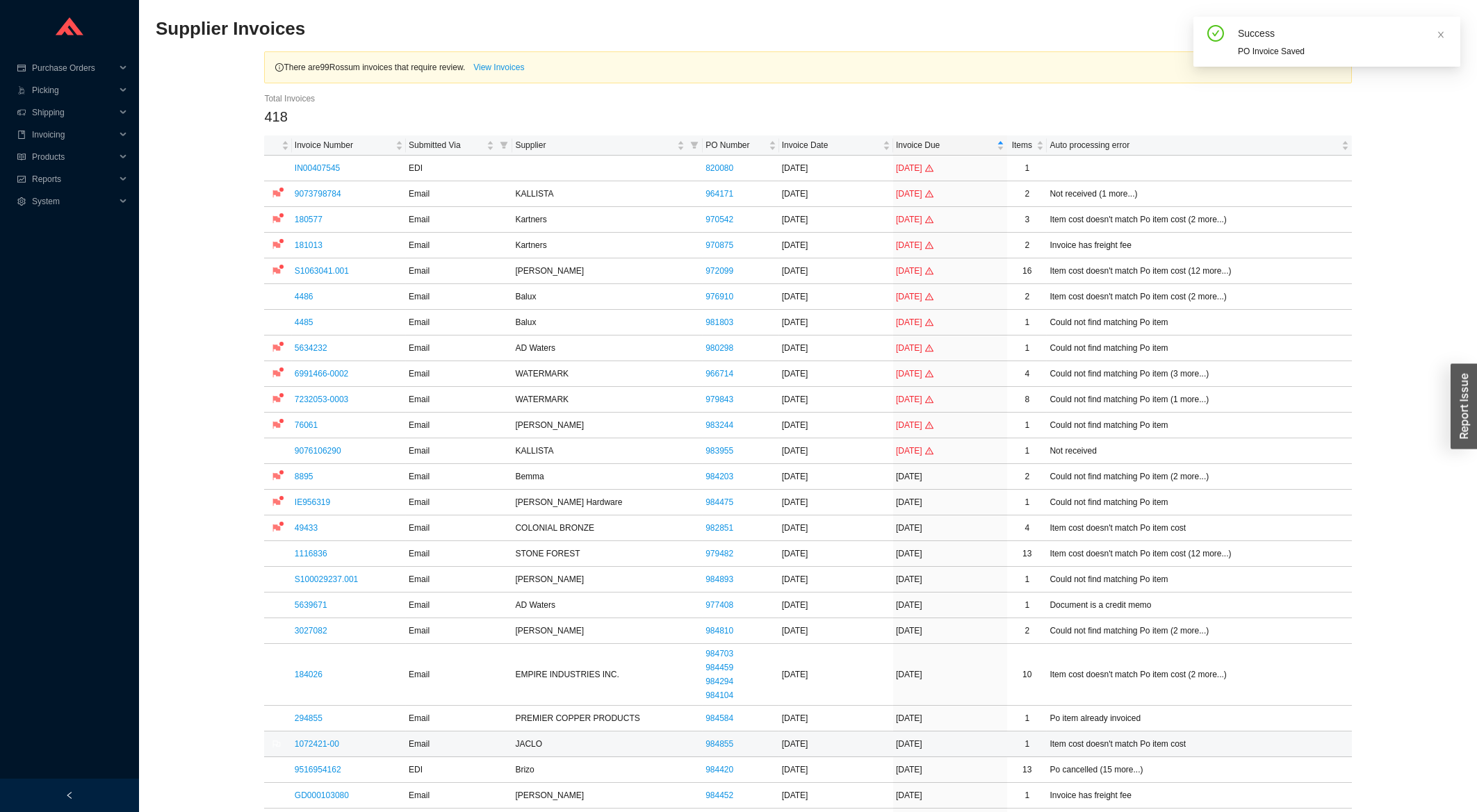
scroll to position [149, 0]
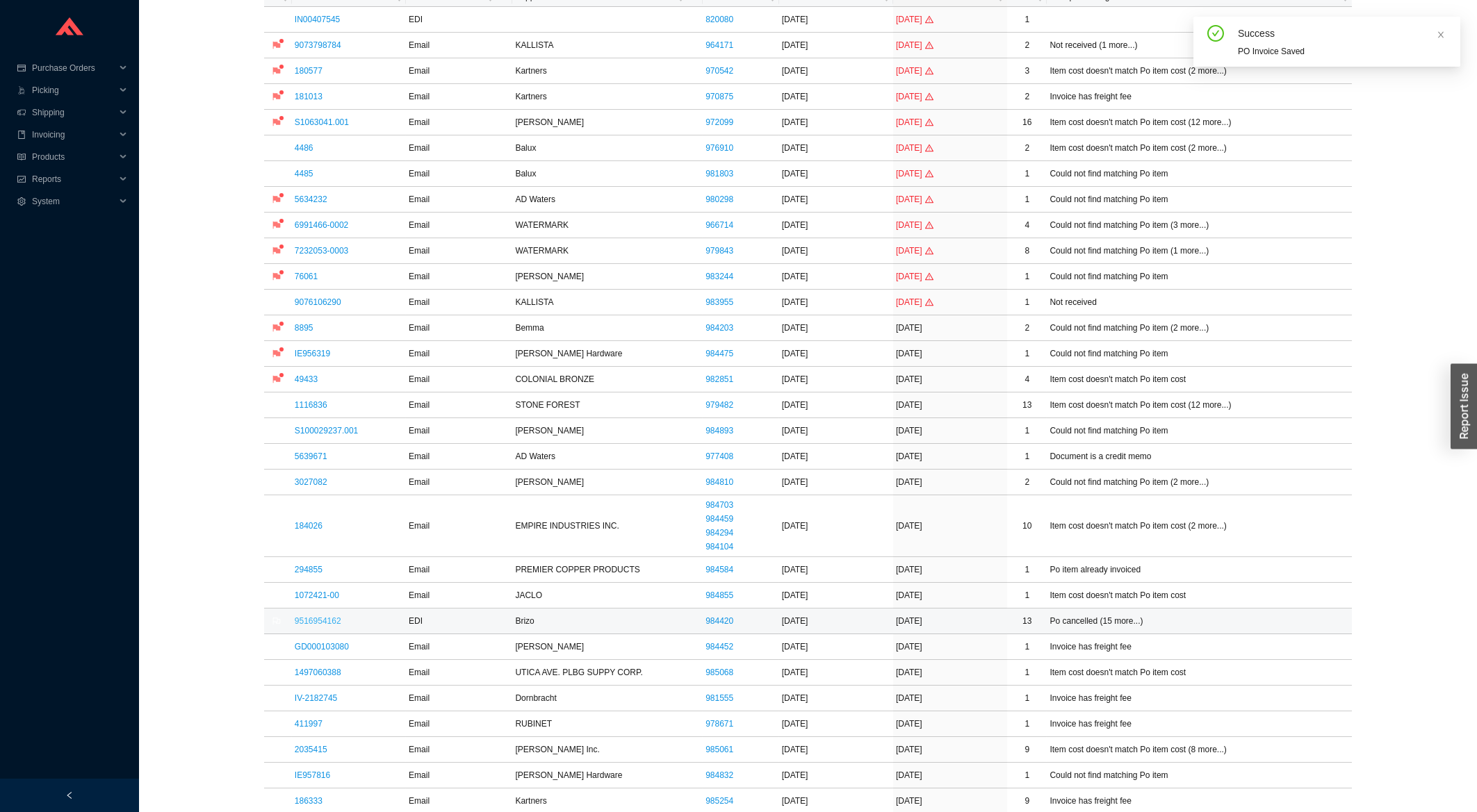
click at [318, 623] on link "9516954162" at bounding box center [318, 621] width 47 height 10
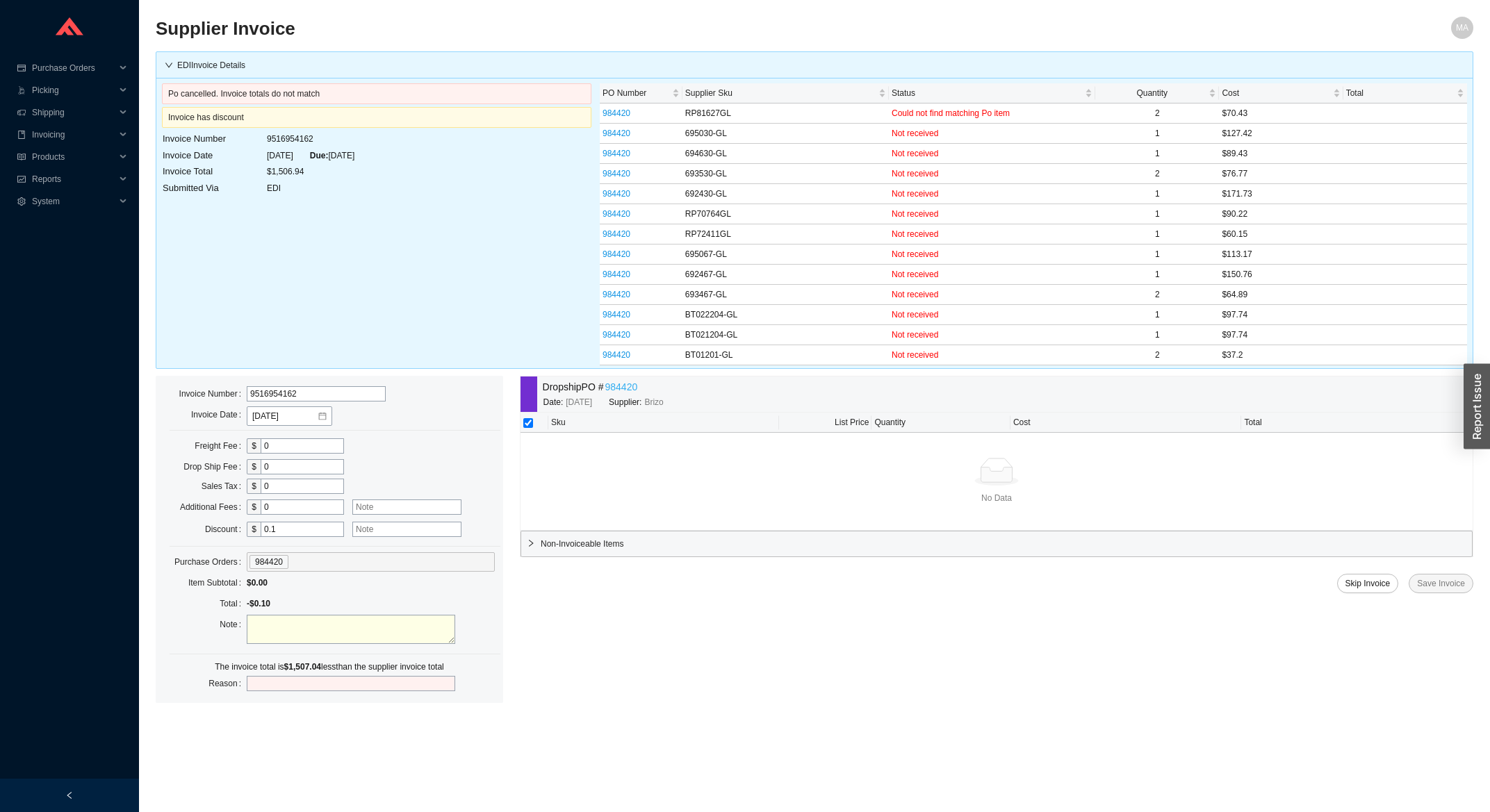
click at [624, 395] on link "984420" at bounding box center [622, 387] width 33 height 16
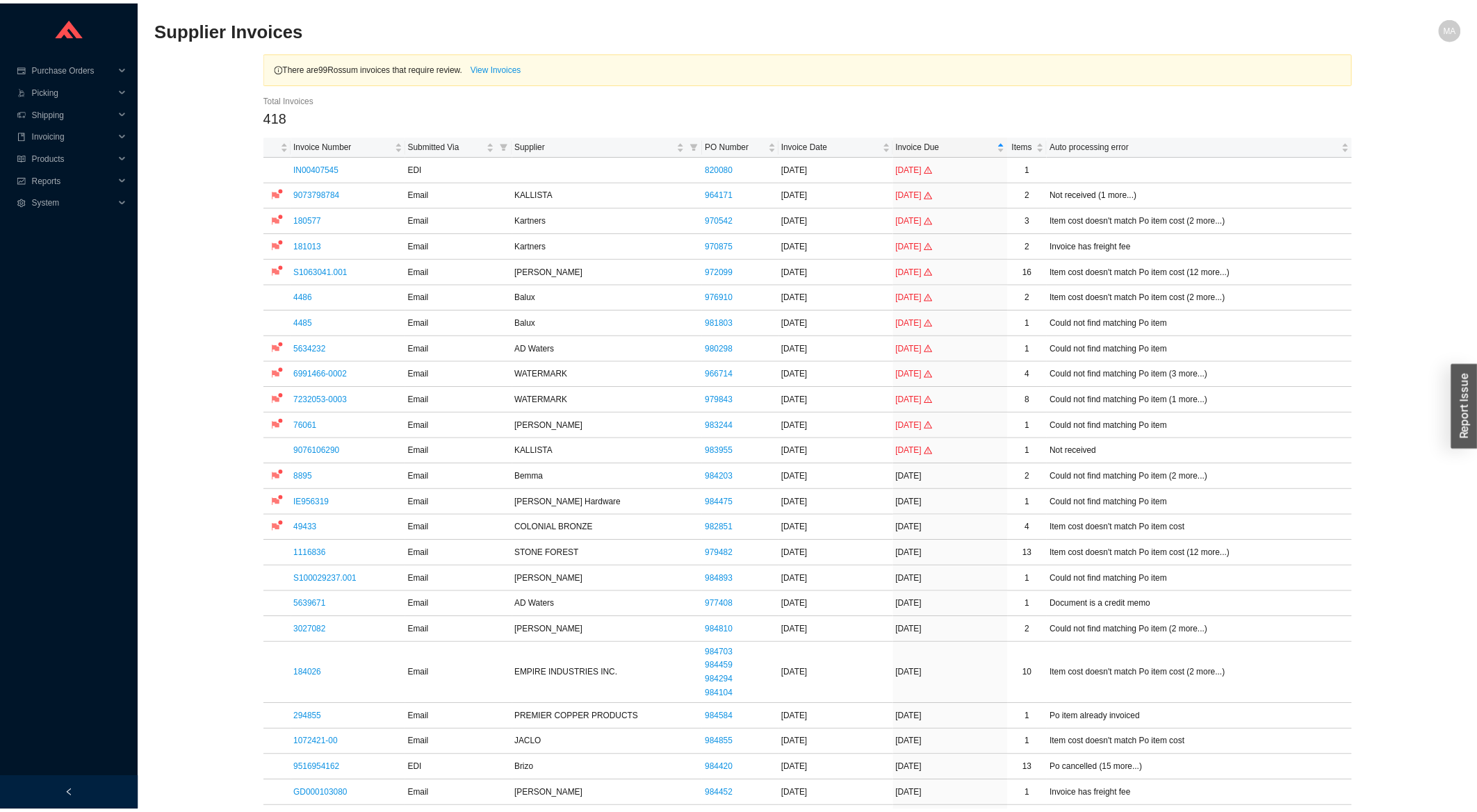
scroll to position [298, 0]
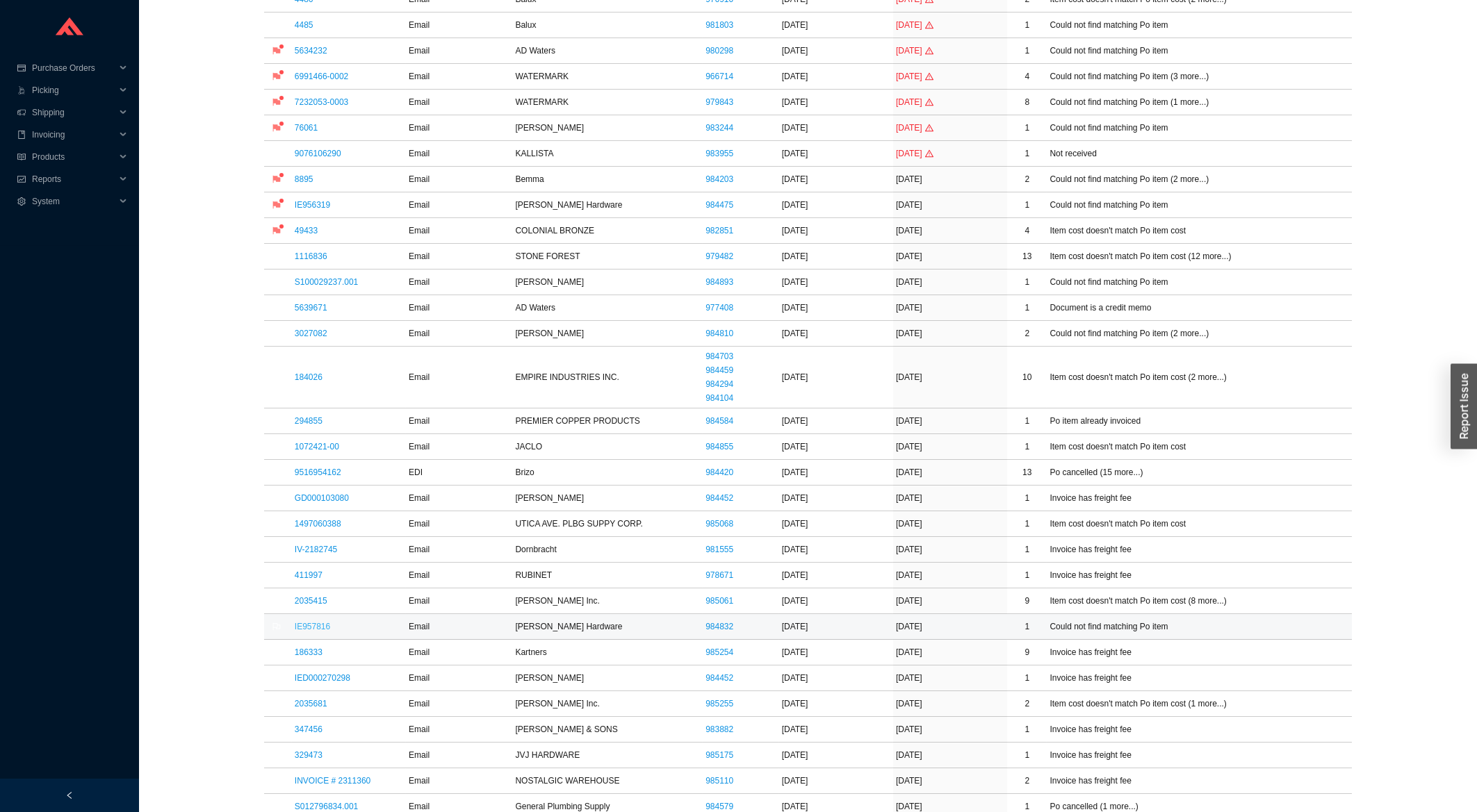
click at [305, 629] on link "IE957816" at bounding box center [312, 627] width 36 height 10
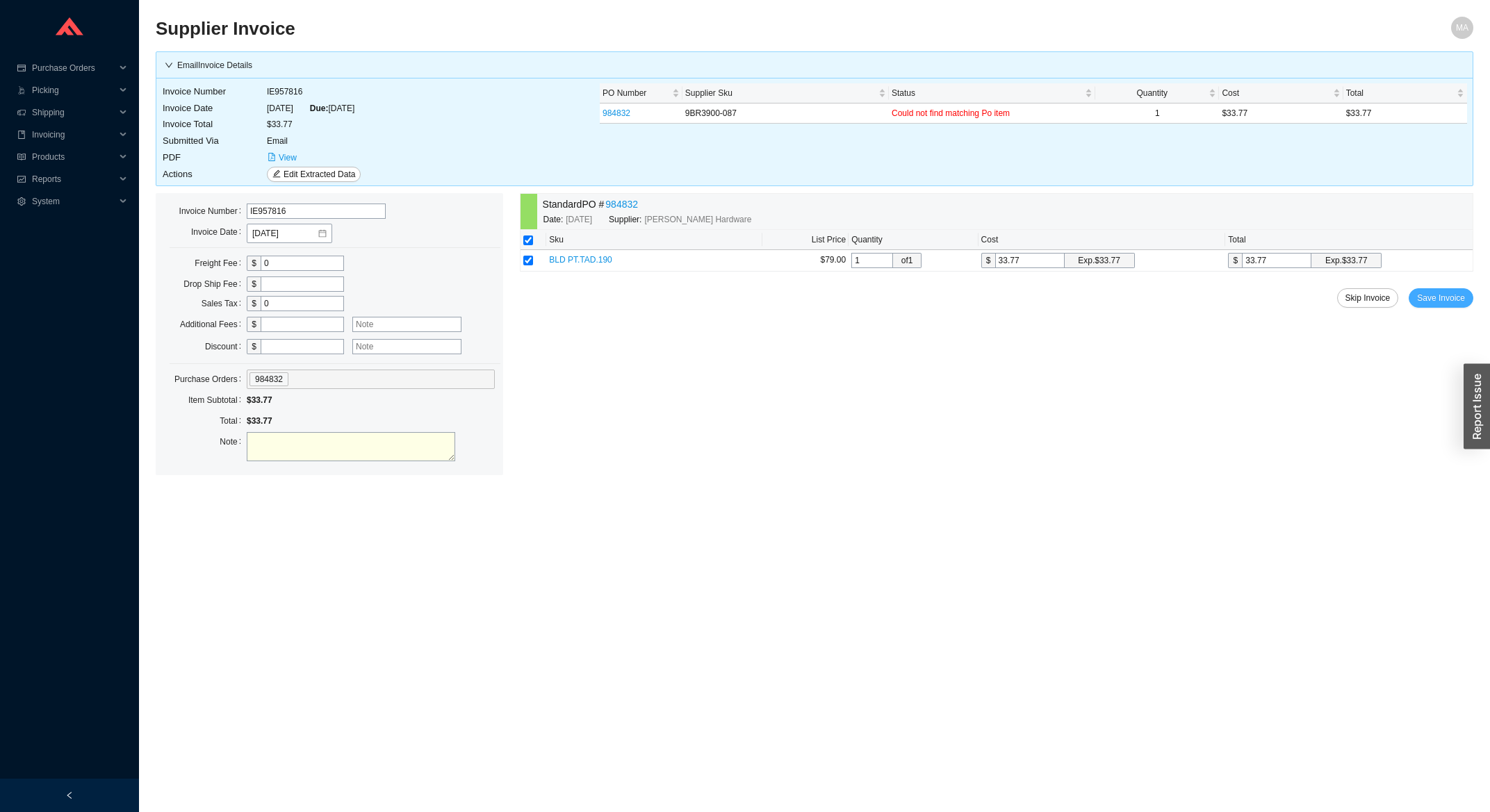
click at [1425, 299] on span "Save Invoice" at bounding box center [1441, 298] width 48 height 14
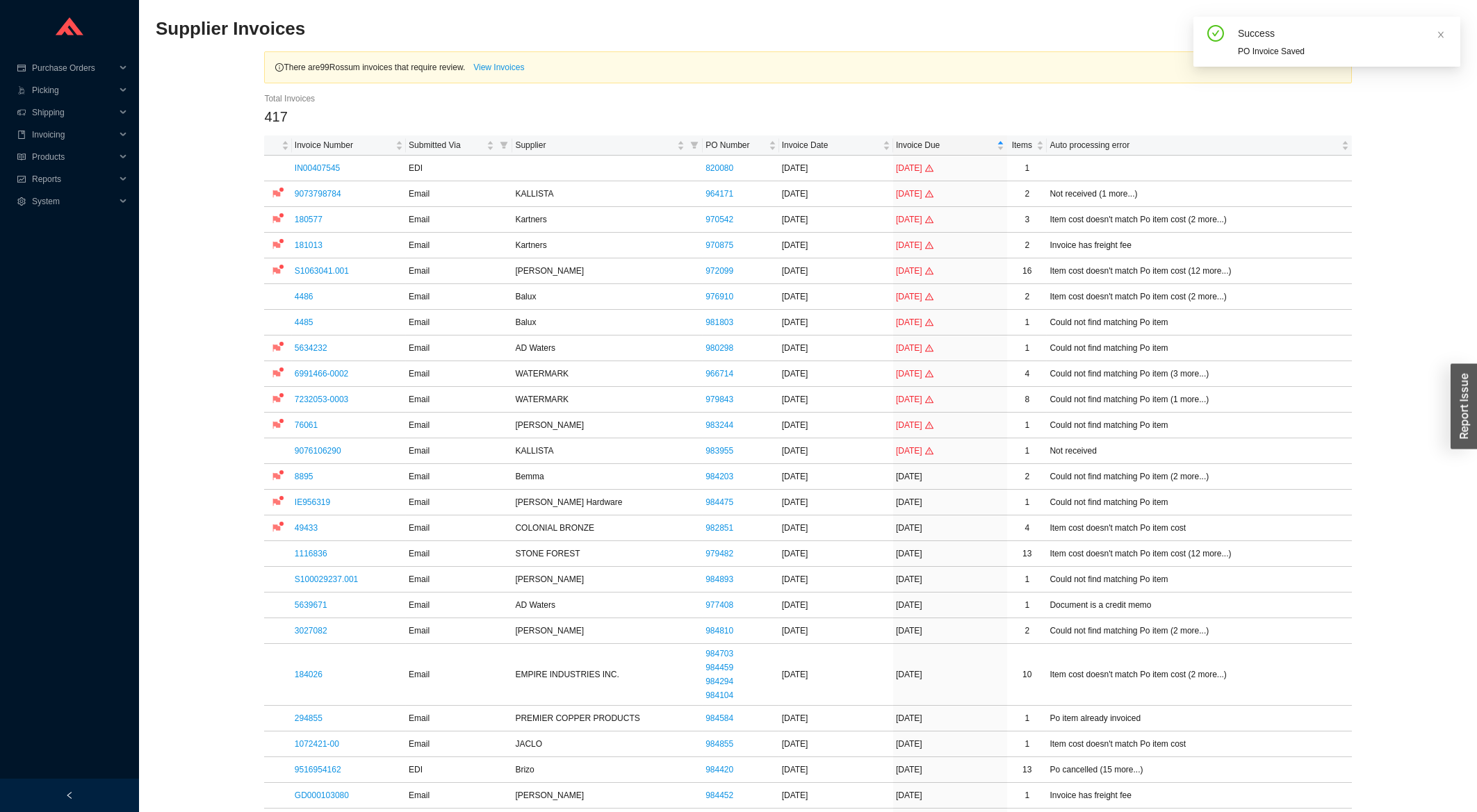
scroll to position [298, 0]
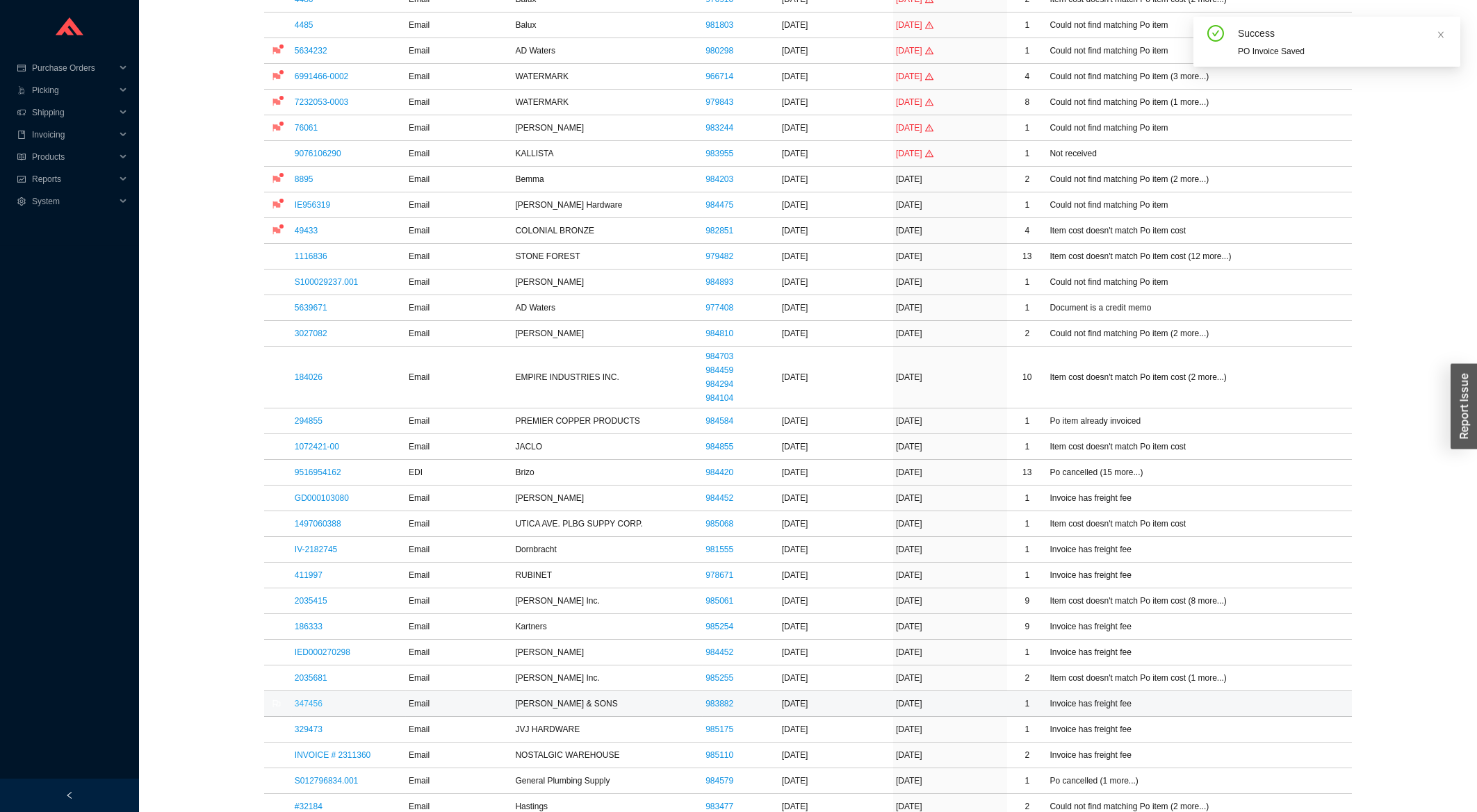
click at [311, 703] on link "347456" at bounding box center [309, 703] width 27 height 10
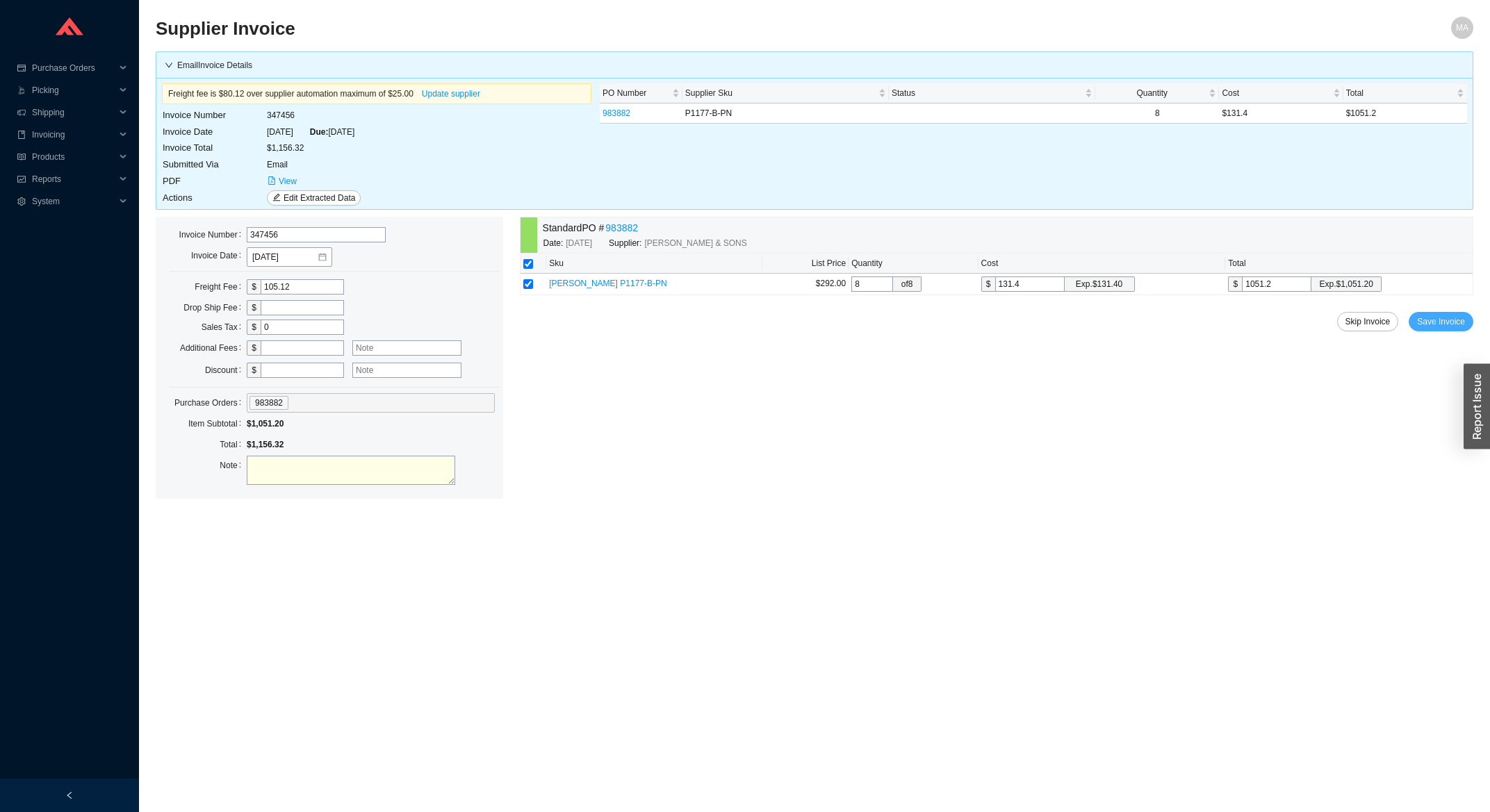
click at [1449, 323] on span "Save Invoice" at bounding box center [1441, 322] width 48 height 14
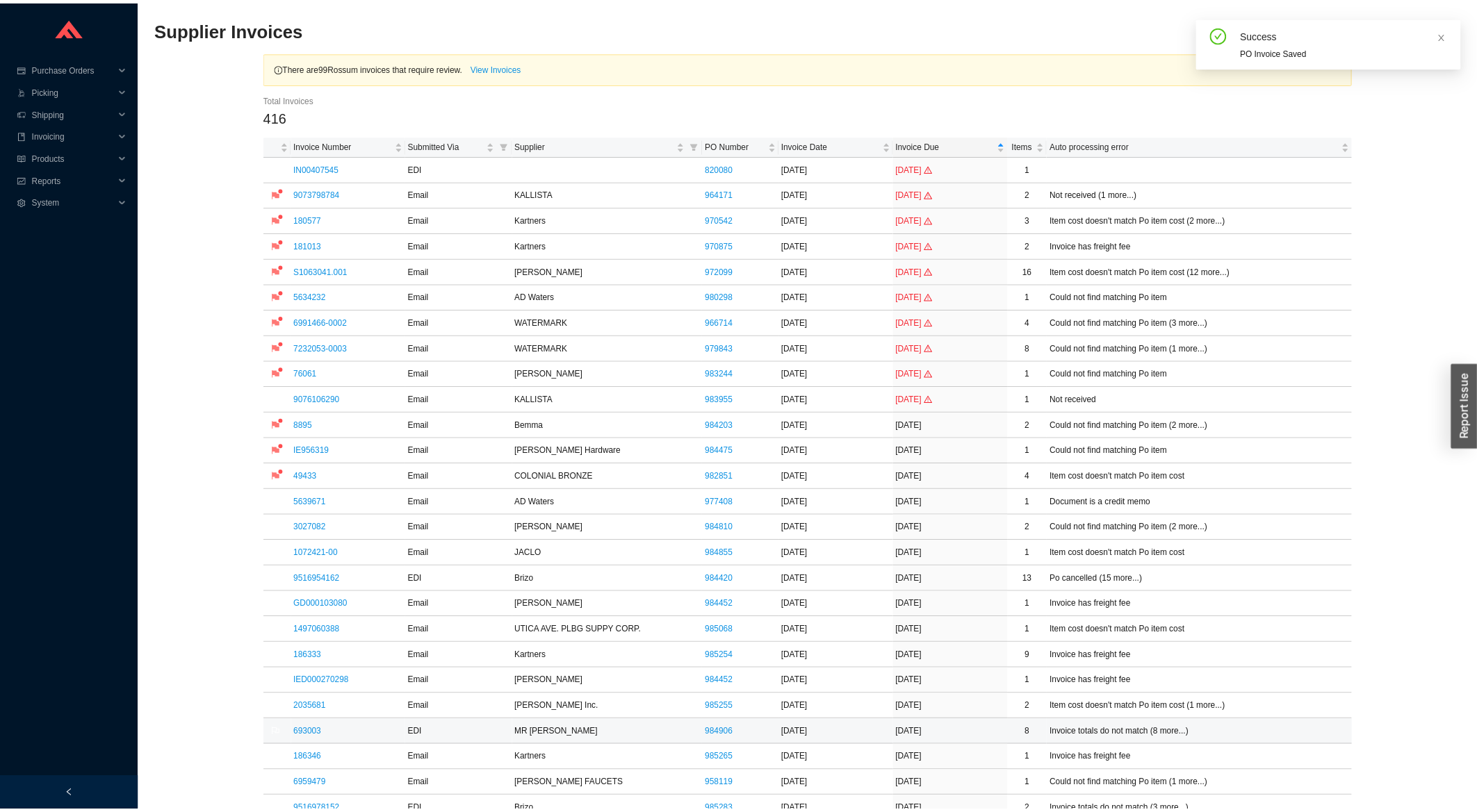
scroll to position [447, 0]
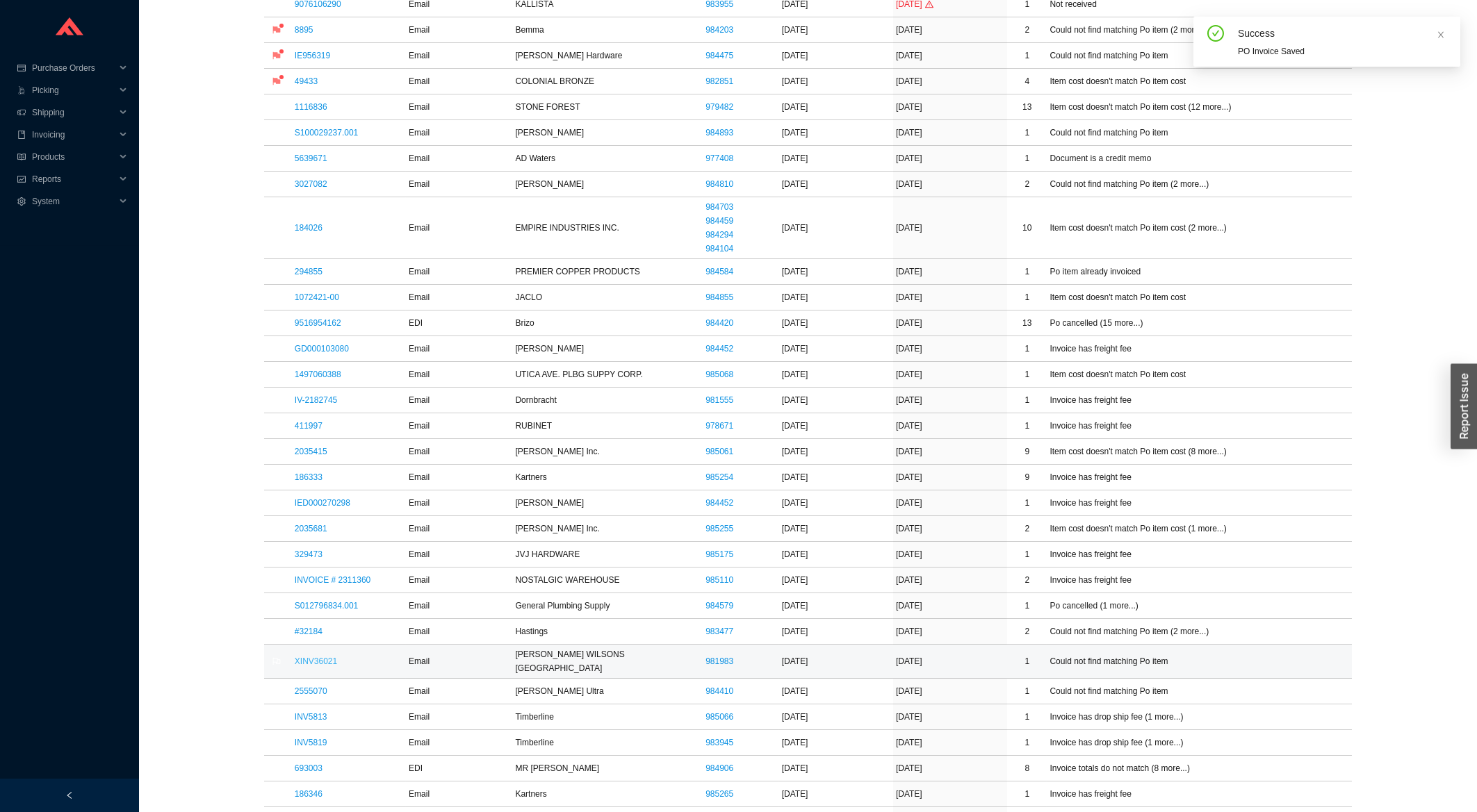
click at [304, 659] on link "XINV36021" at bounding box center [316, 661] width 42 height 10
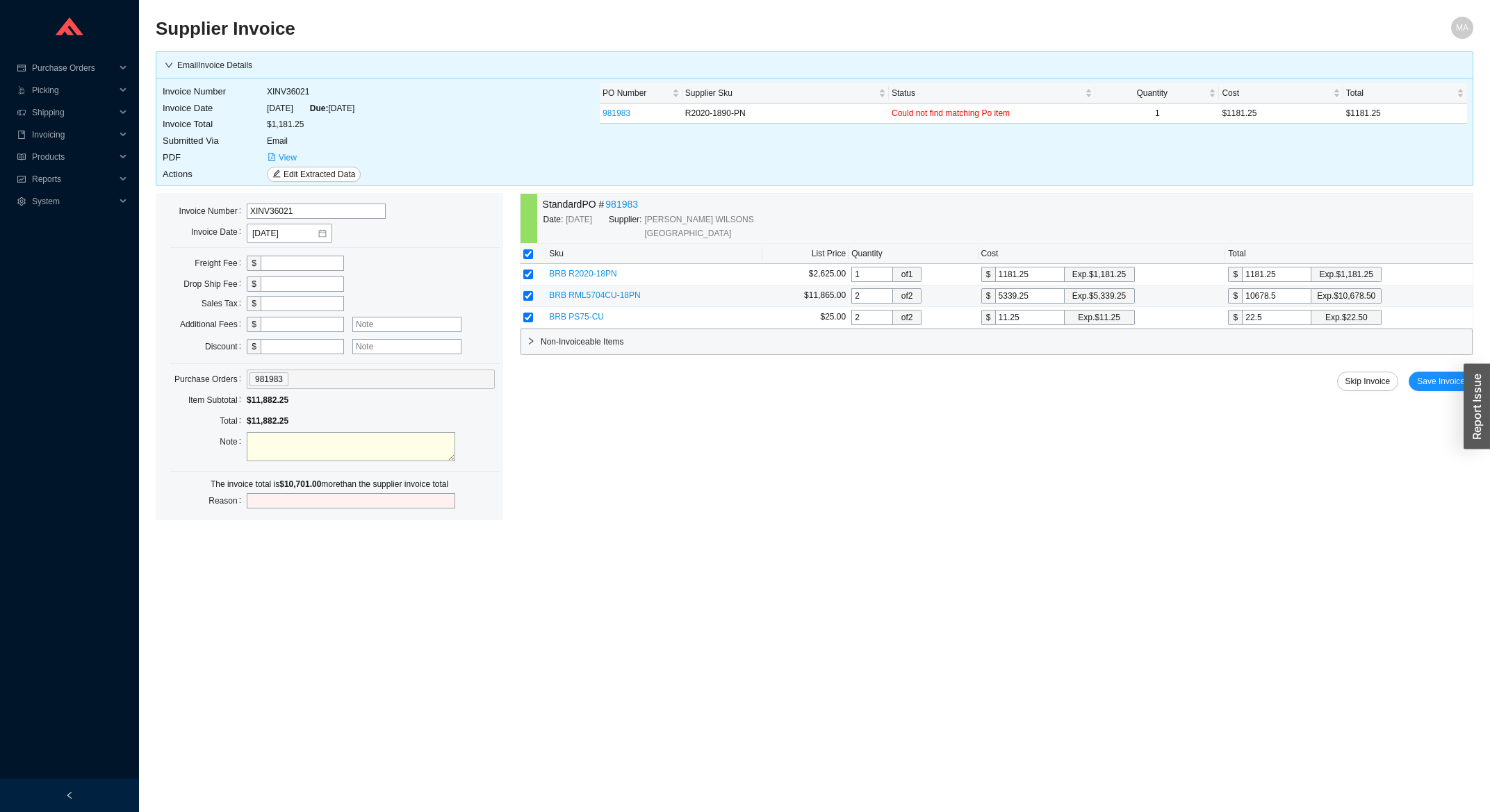
click at [528, 299] on input "checkbox" at bounding box center [528, 296] width 10 height 10
checkbox input "false"
click at [532, 315] on input "checkbox" at bounding box center [528, 317] width 10 height 10
checkbox input "false"
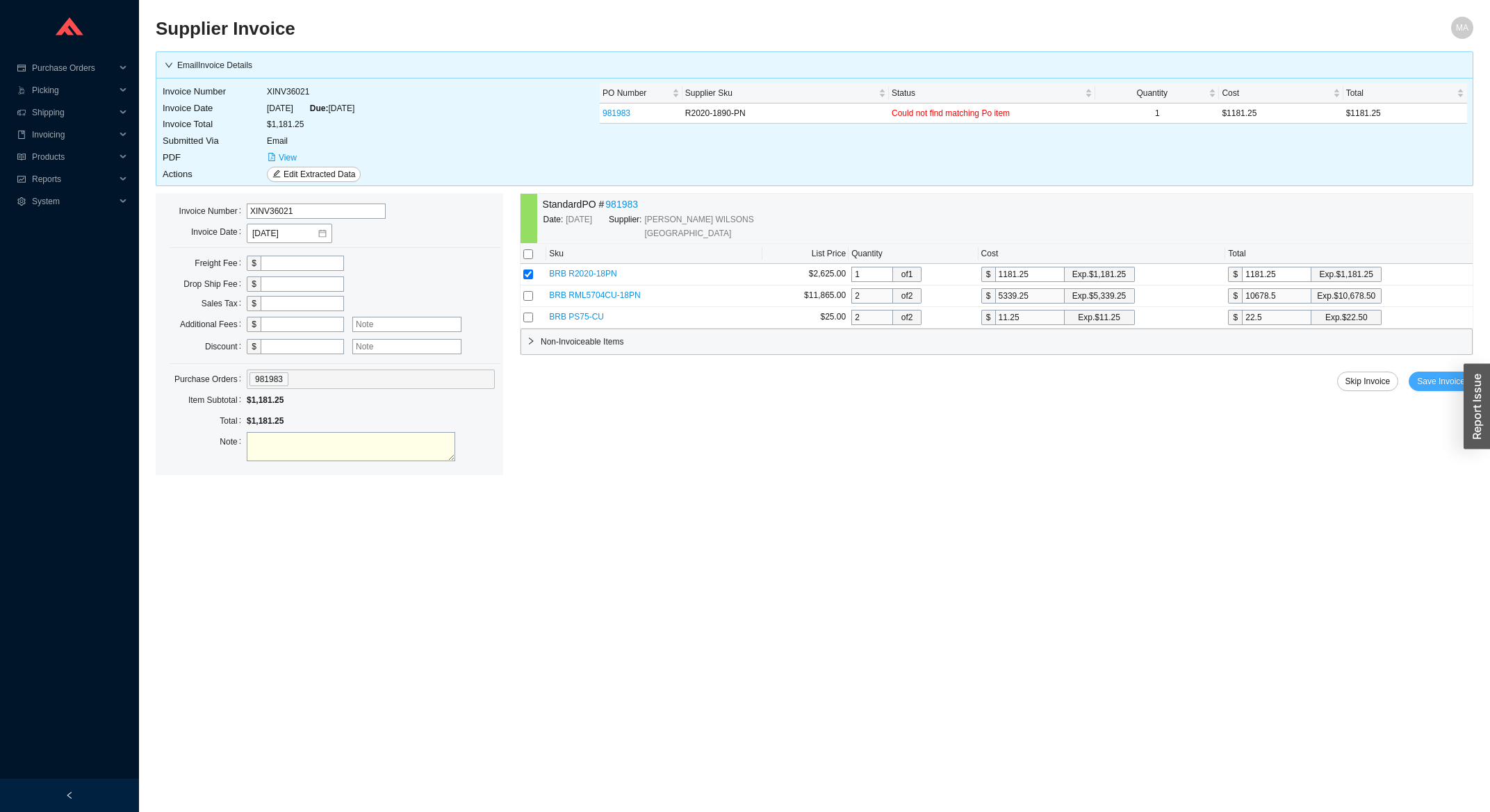
click at [1437, 382] on span "Save Invoice" at bounding box center [1441, 381] width 48 height 14
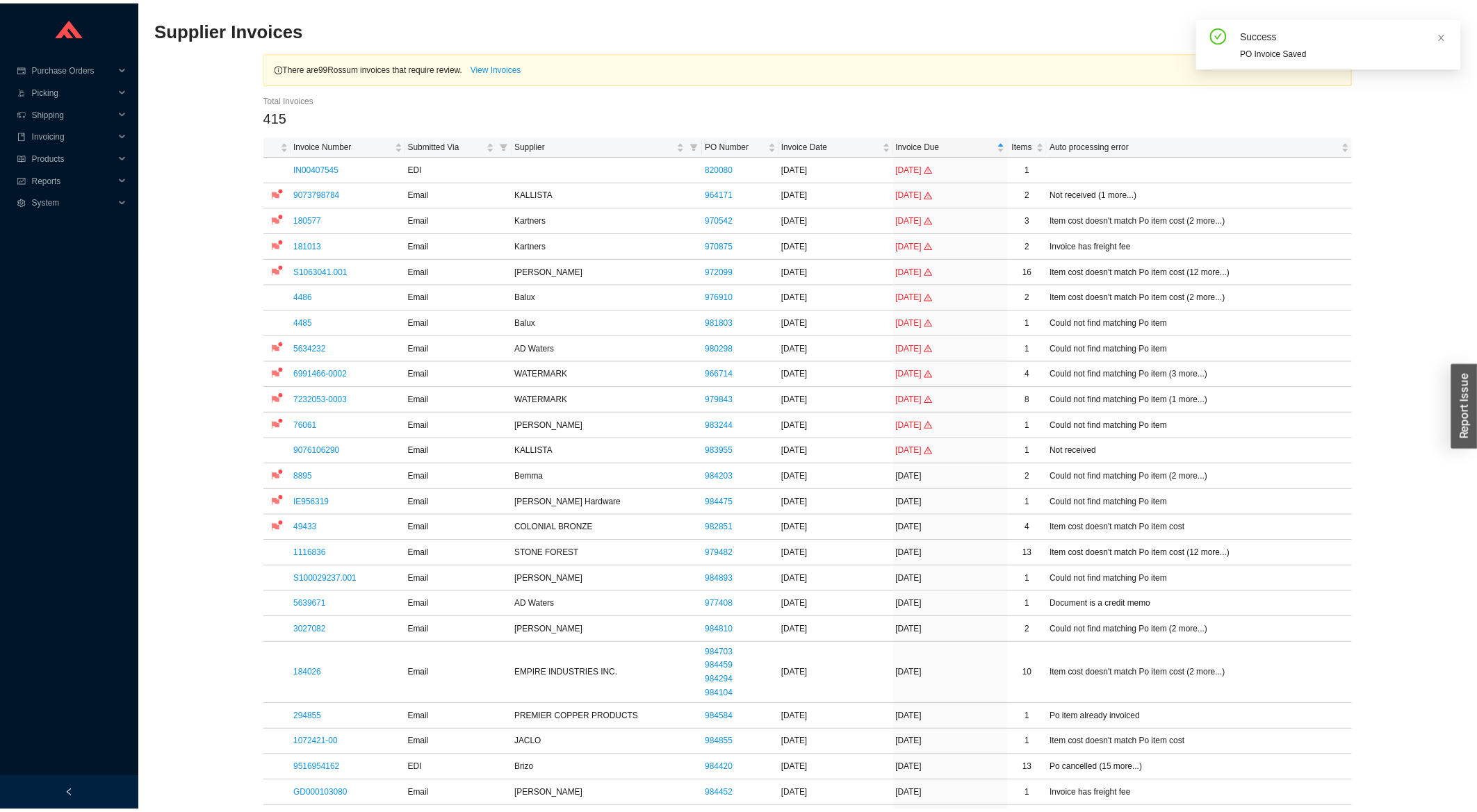
scroll to position [298, 0]
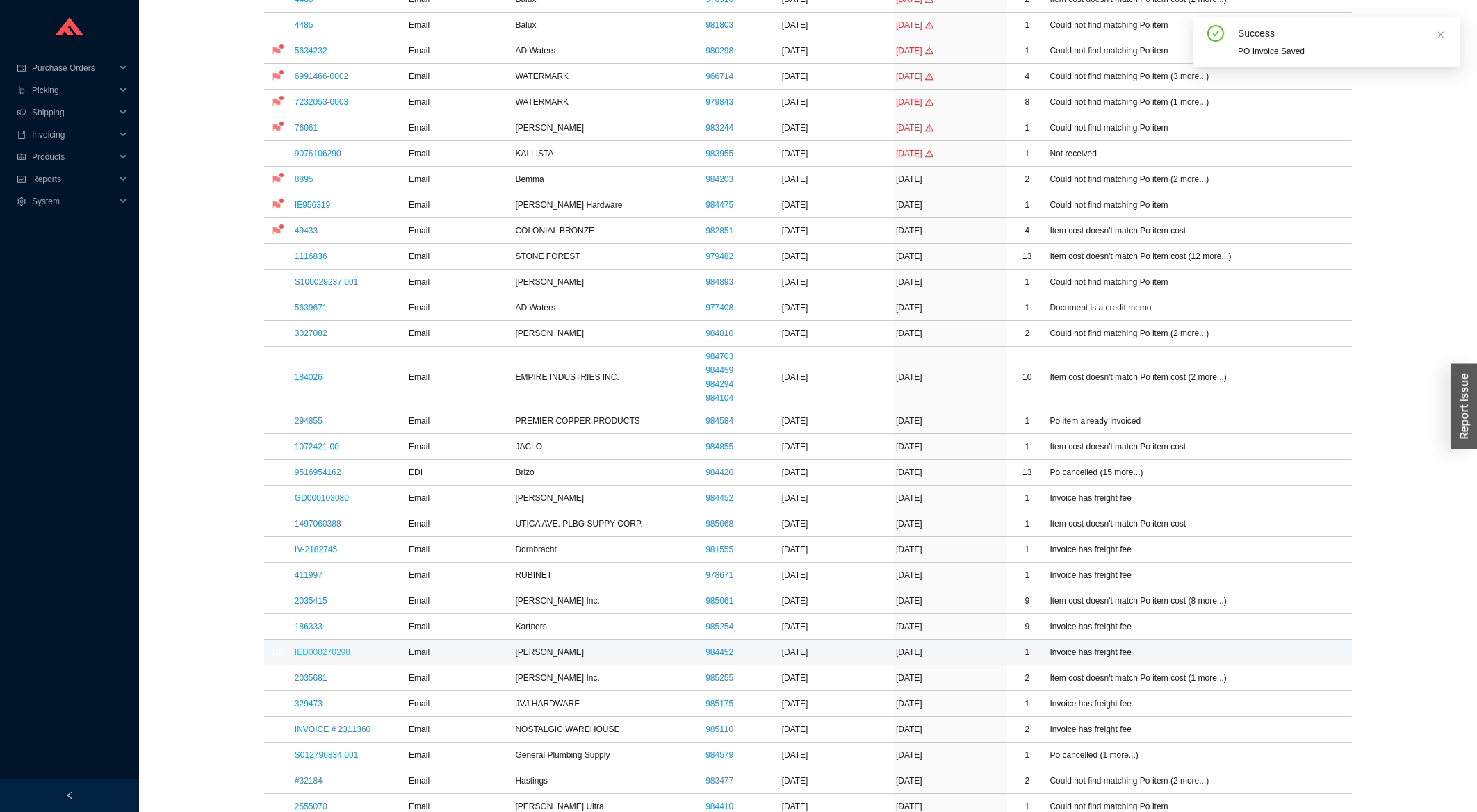
click at [319, 650] on link "IED000270298" at bounding box center [322, 652] width 56 height 10
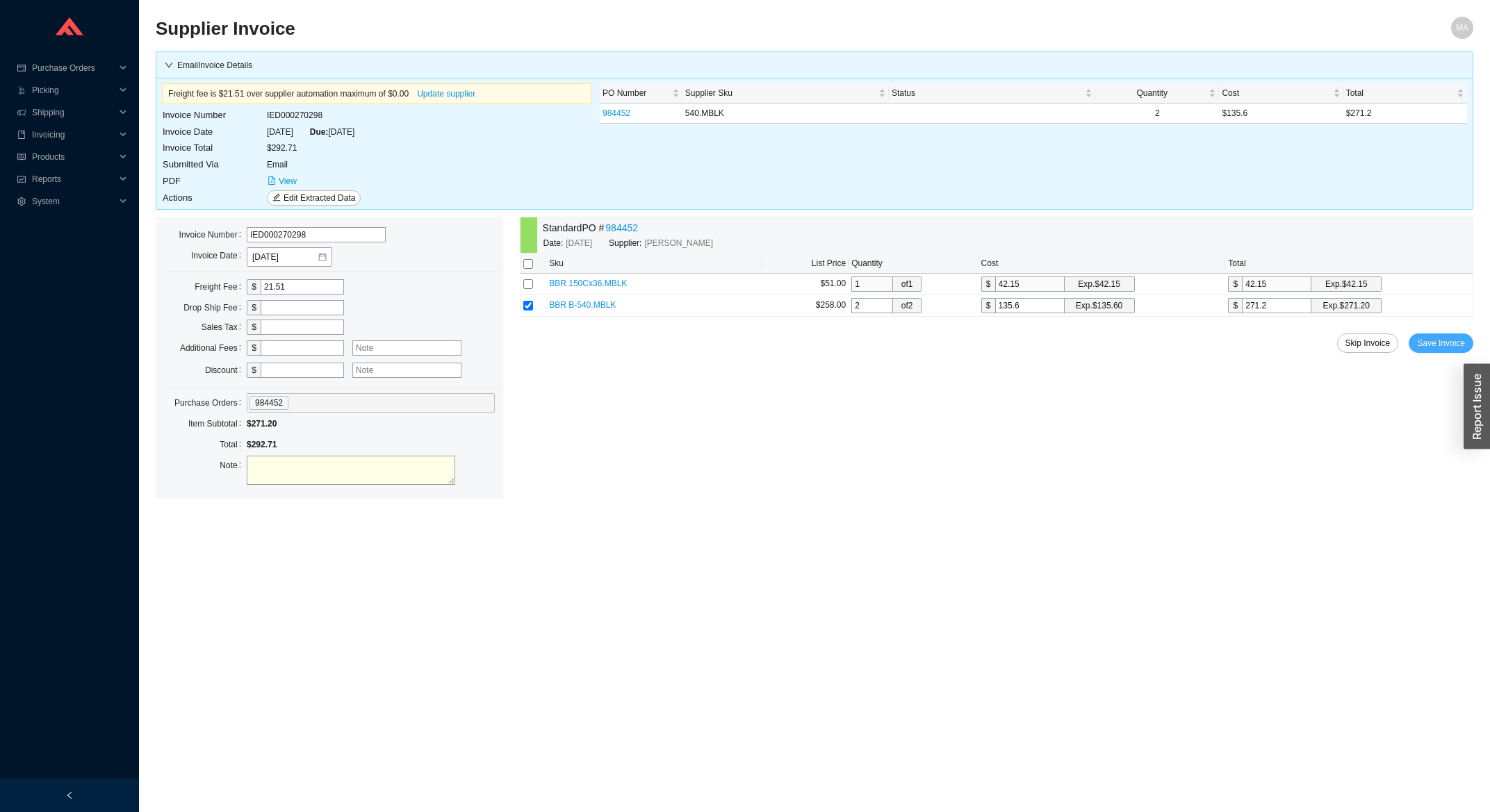
click at [1441, 347] on span "Save Invoice" at bounding box center [1441, 343] width 48 height 14
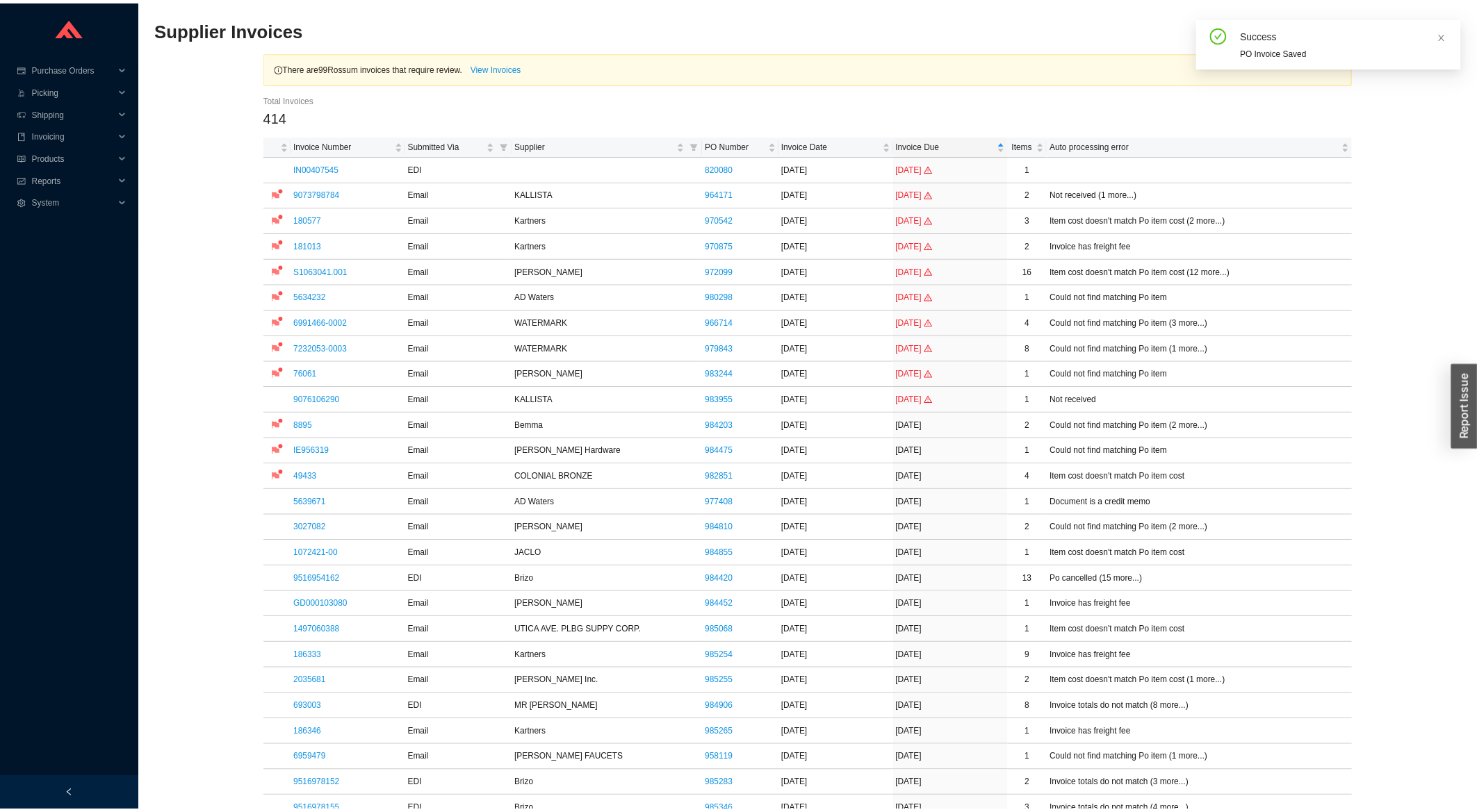
scroll to position [522, 0]
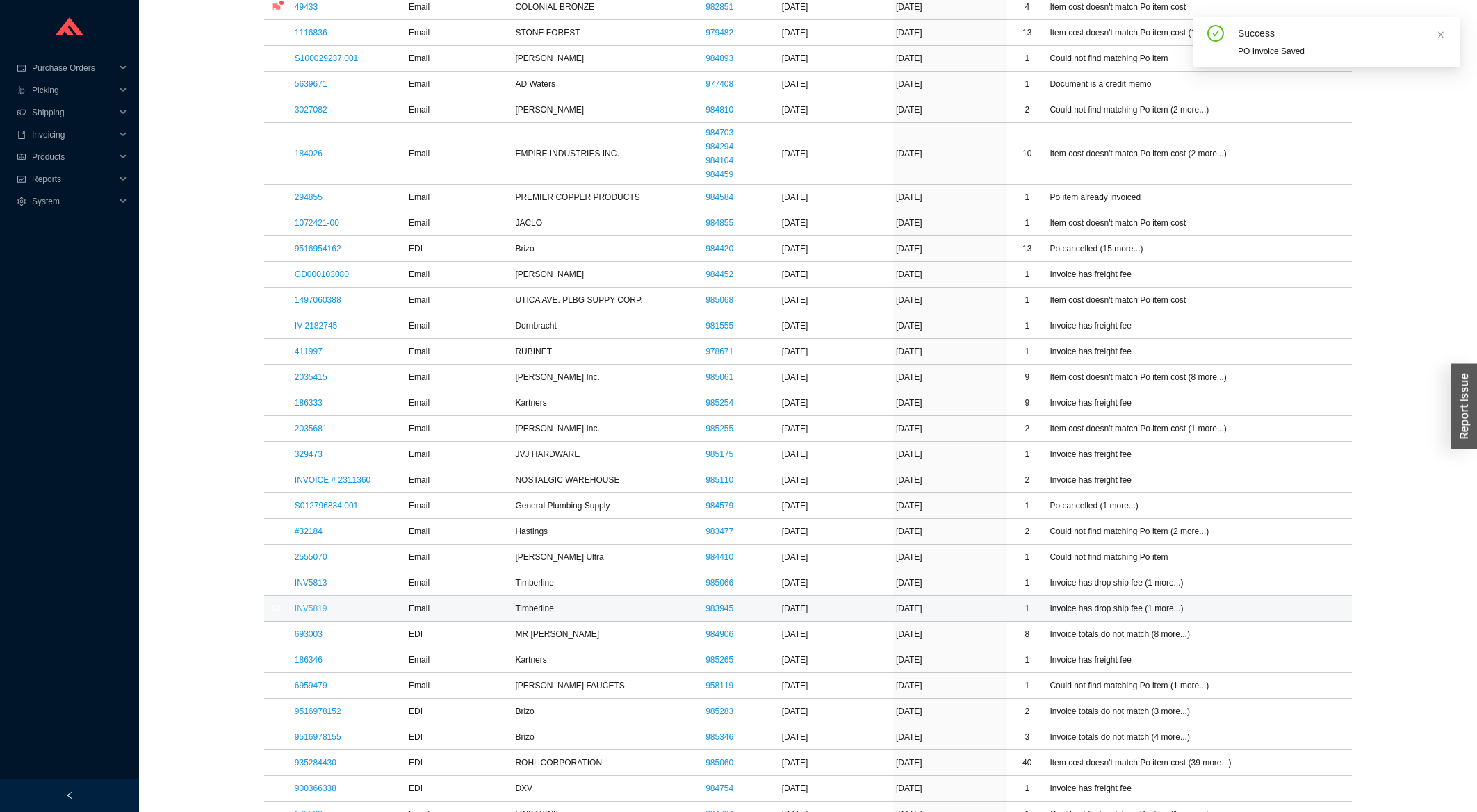
click at [301, 614] on link "INV5819" at bounding box center [311, 608] width 33 height 10
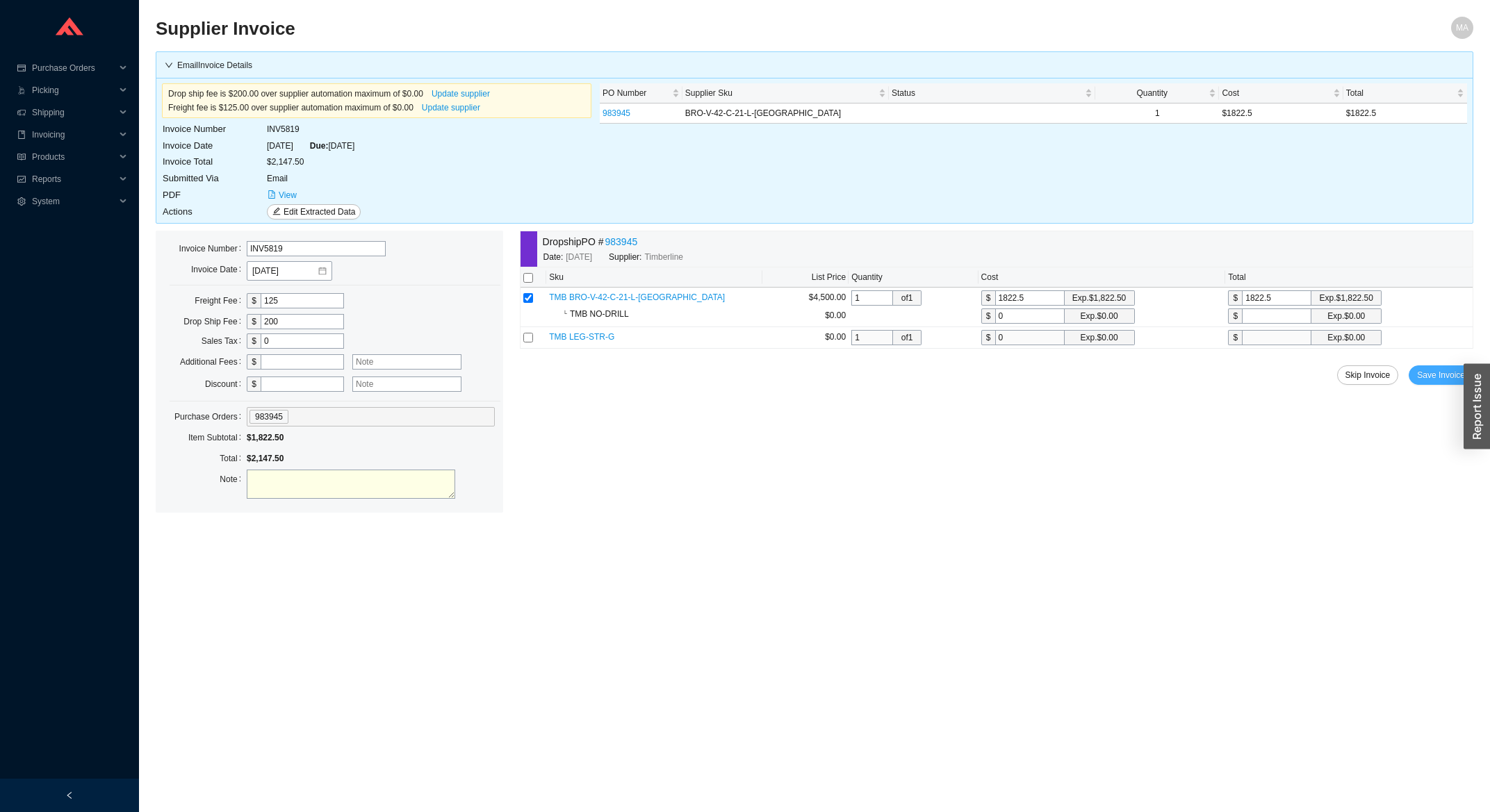
click at [1438, 370] on button "Save Invoice" at bounding box center [1441, 374] width 65 height 19
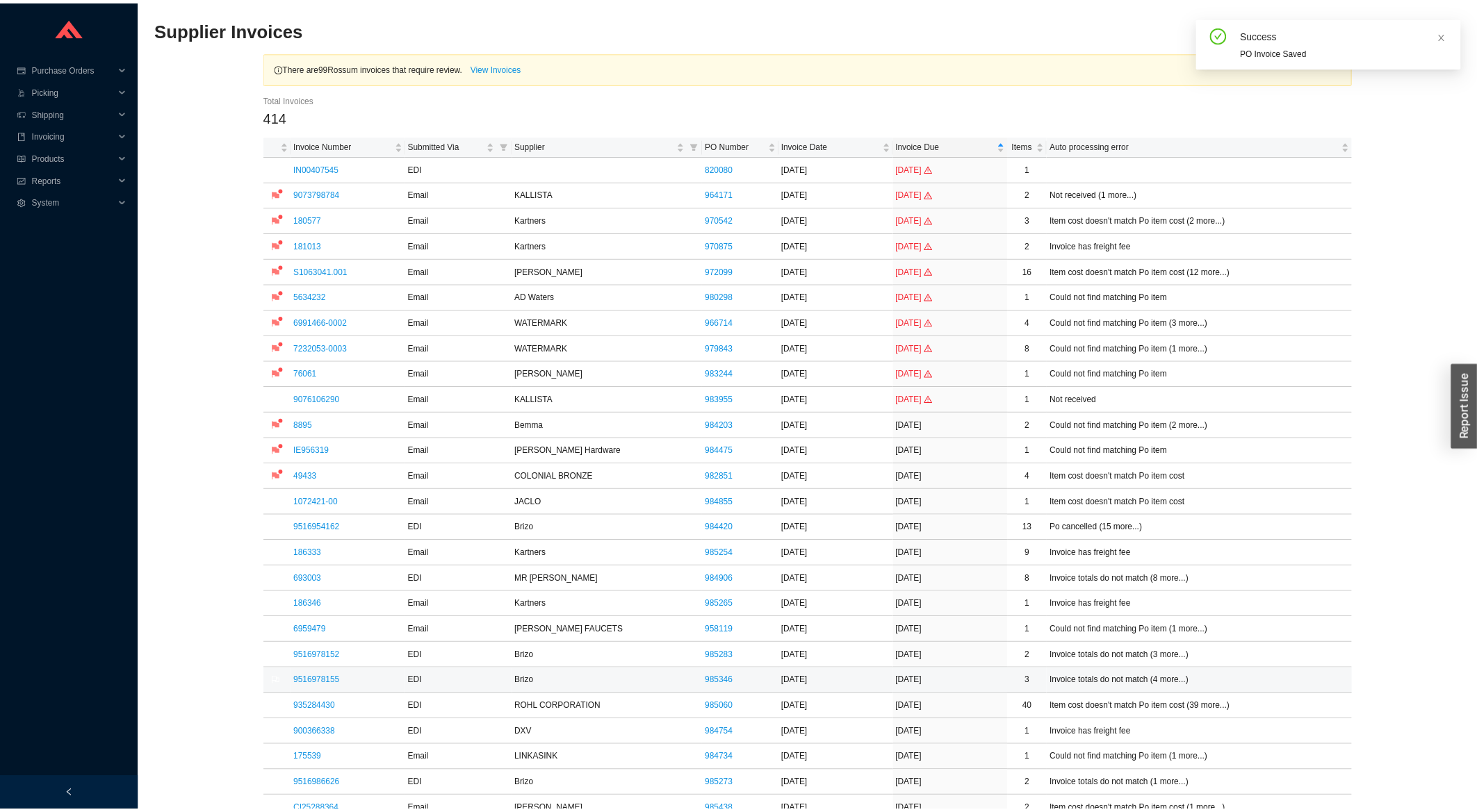
scroll to position [298, 0]
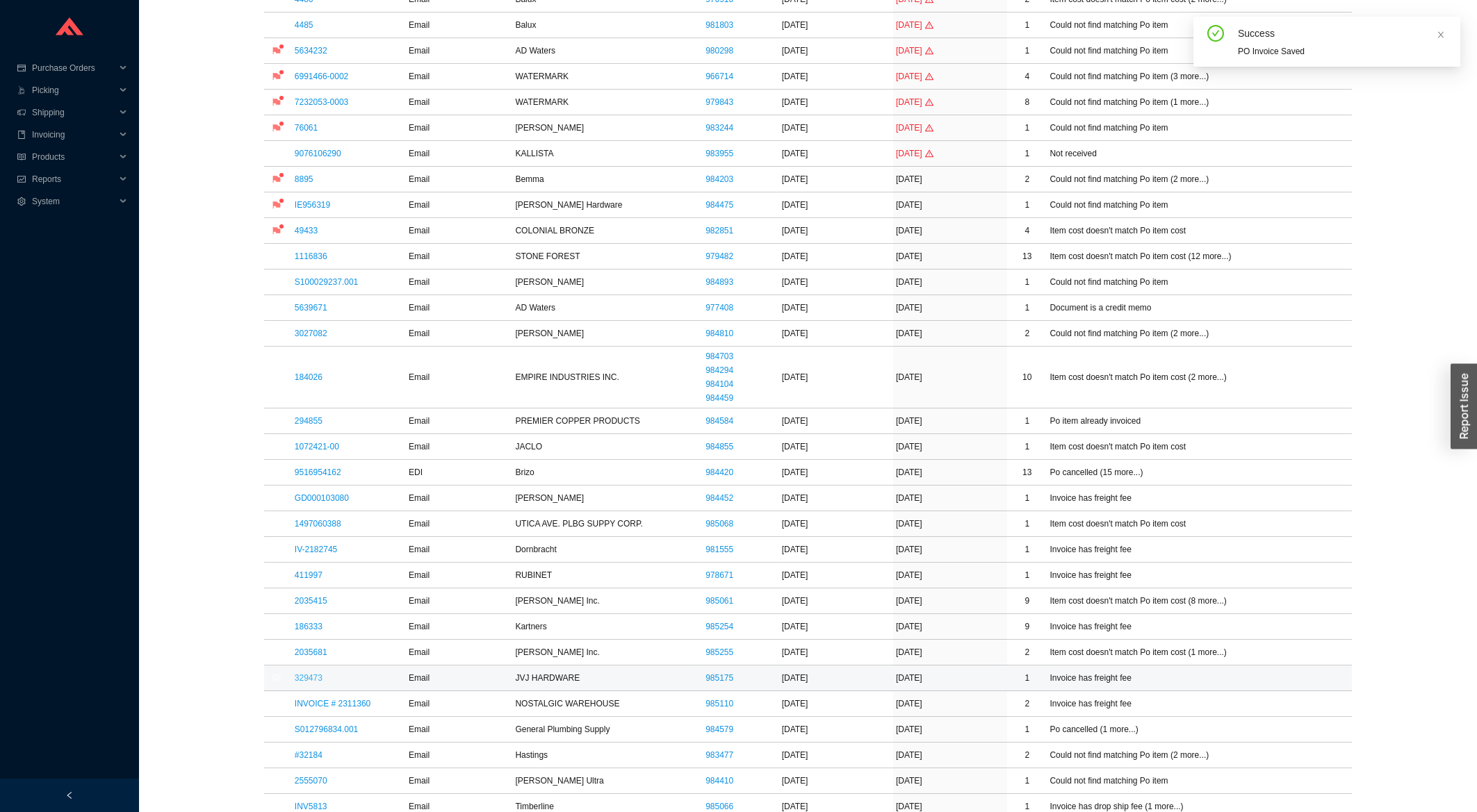
click at [298, 680] on link "329473" at bounding box center [309, 678] width 27 height 10
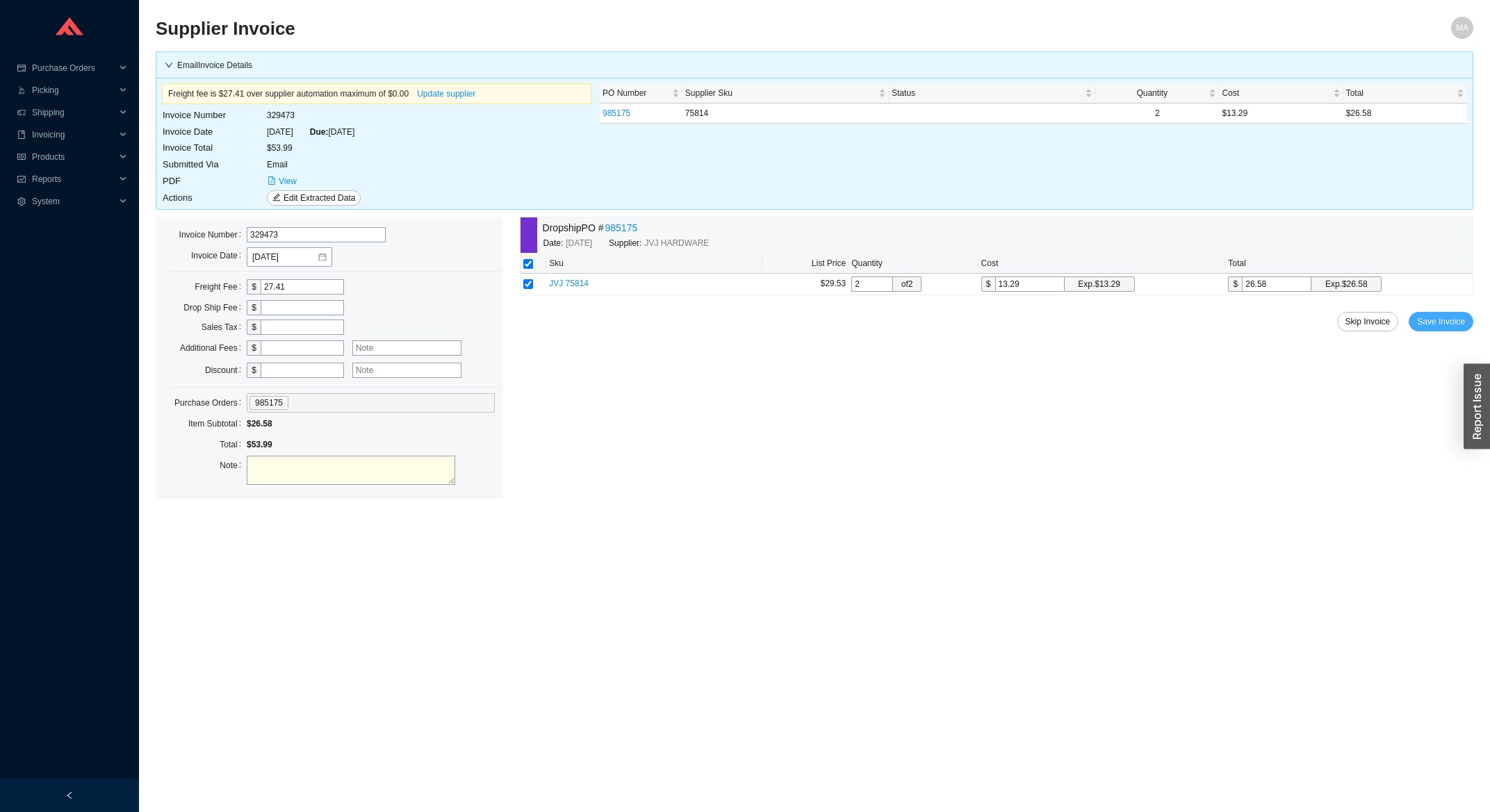
click at [1445, 321] on span "Save Invoice" at bounding box center [1441, 322] width 48 height 14
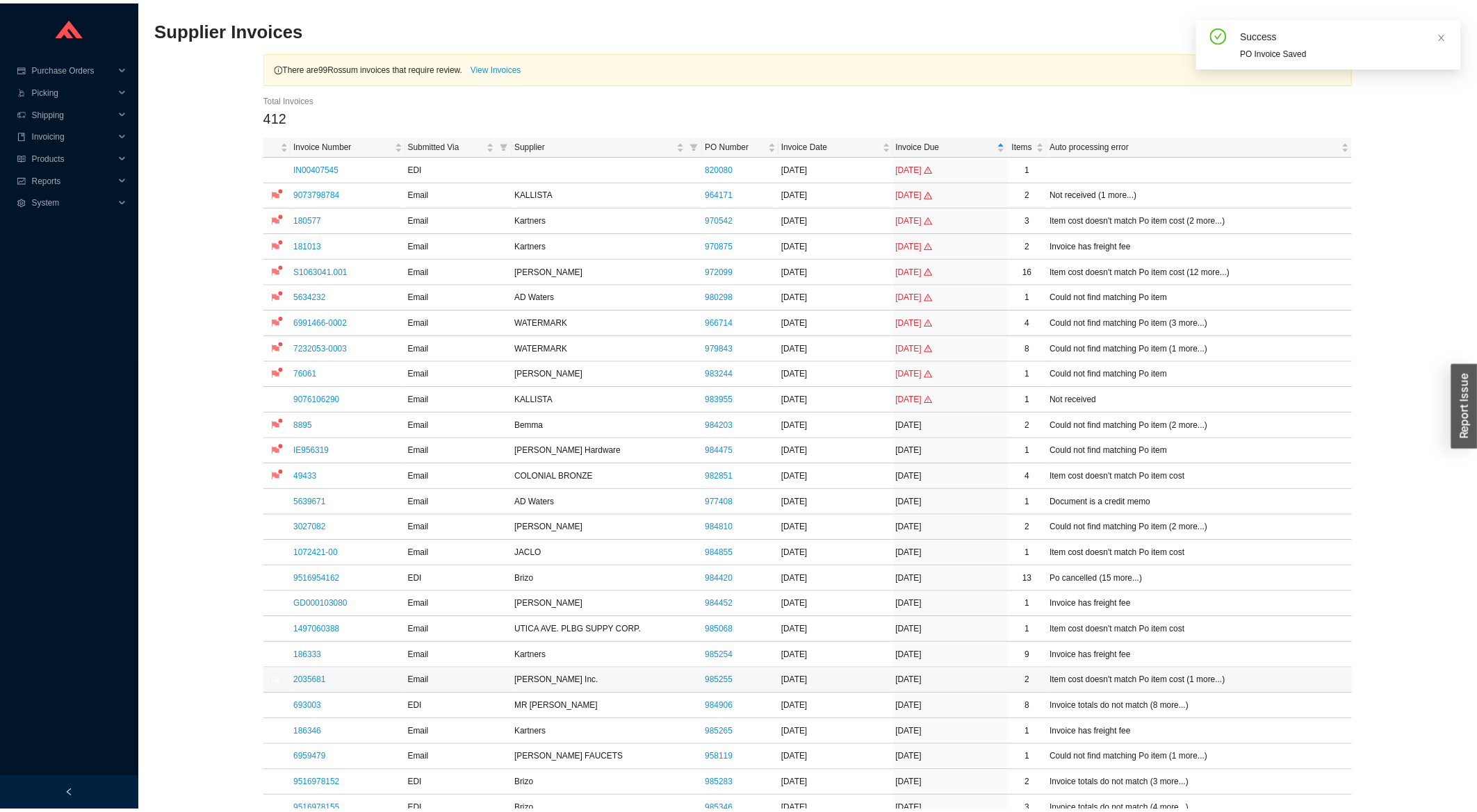
scroll to position [373, 0]
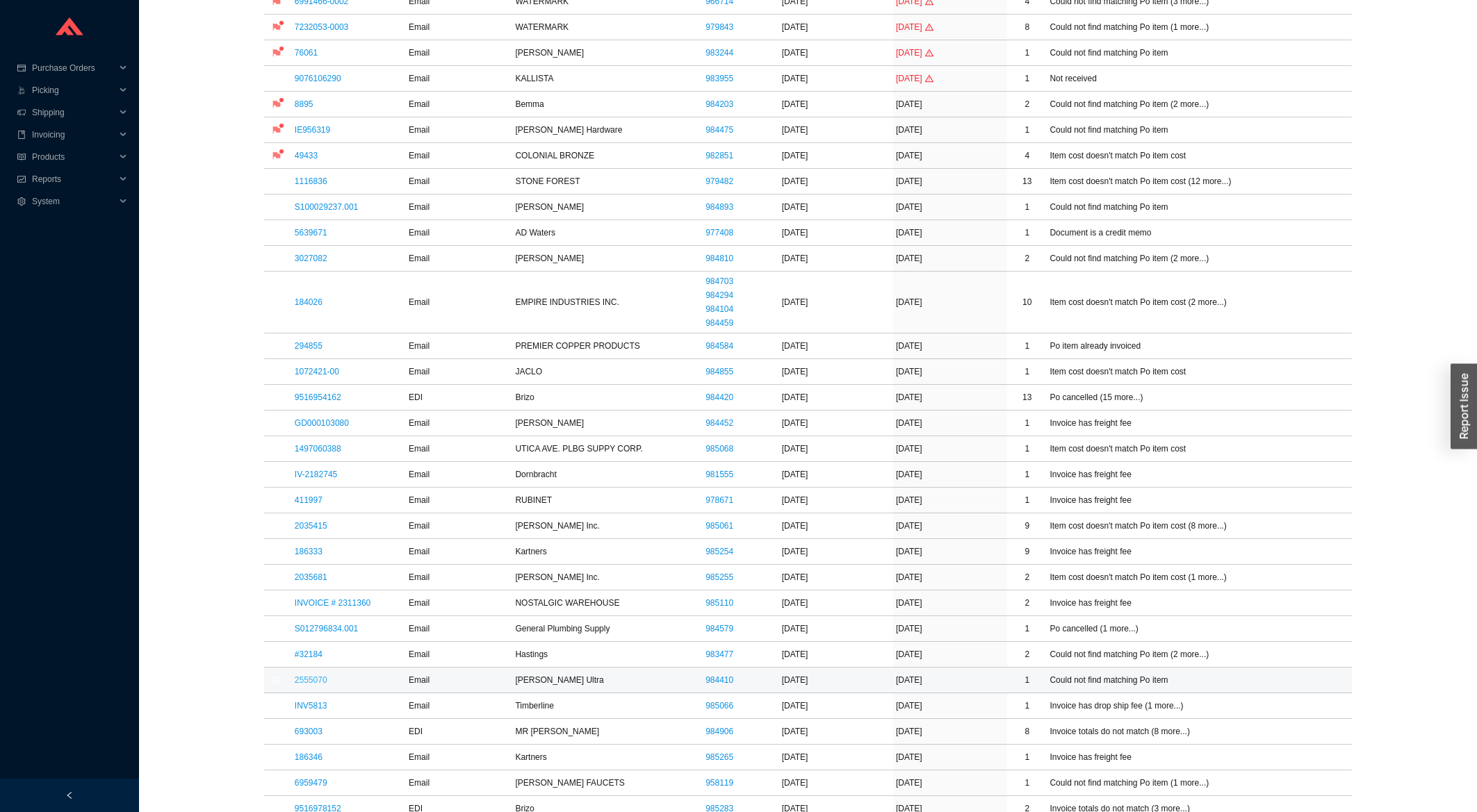
click at [322, 680] on link "2555070" at bounding box center [311, 680] width 33 height 10
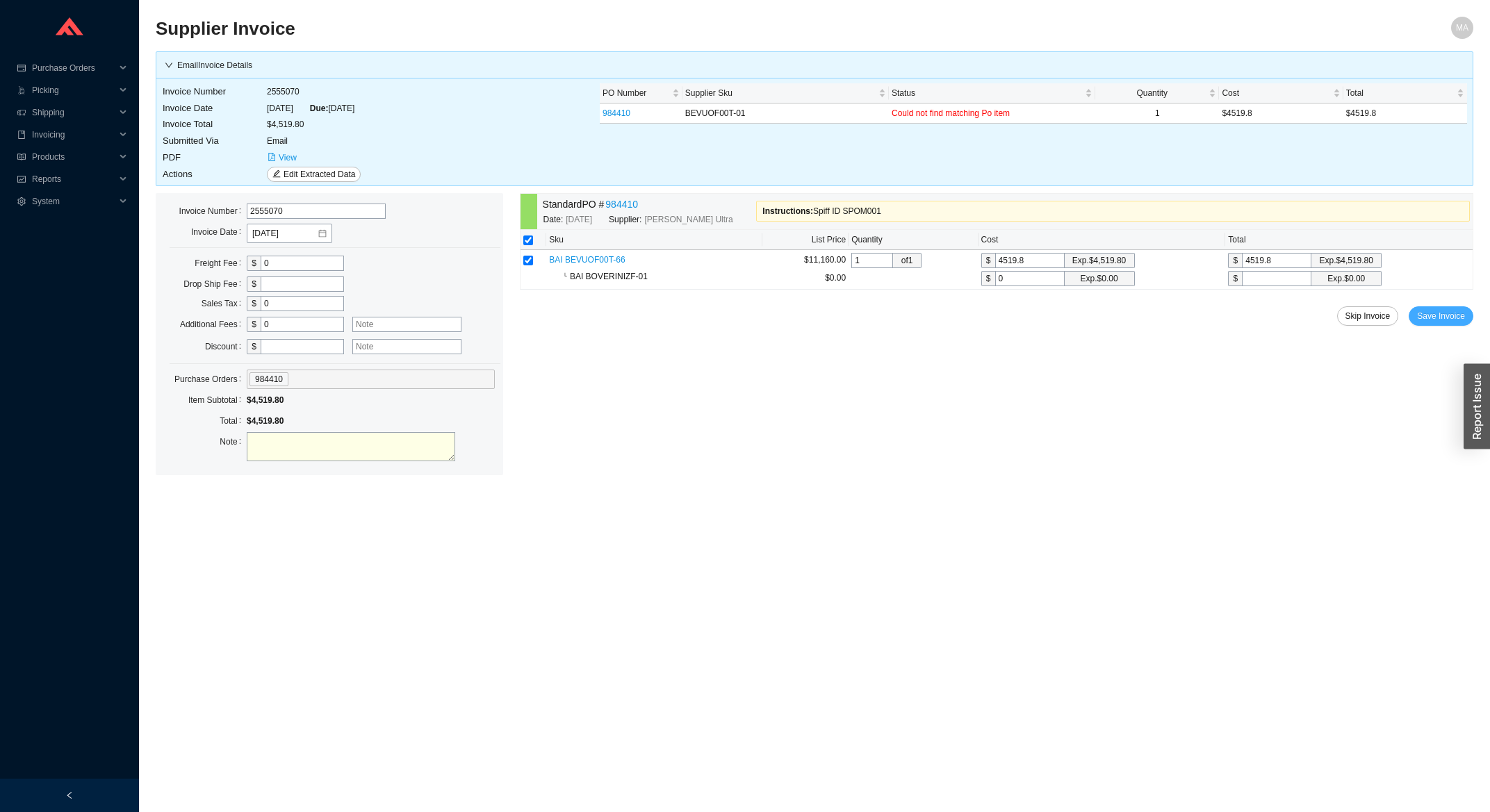
click at [1449, 310] on button "Save Invoice" at bounding box center [1441, 316] width 65 height 19
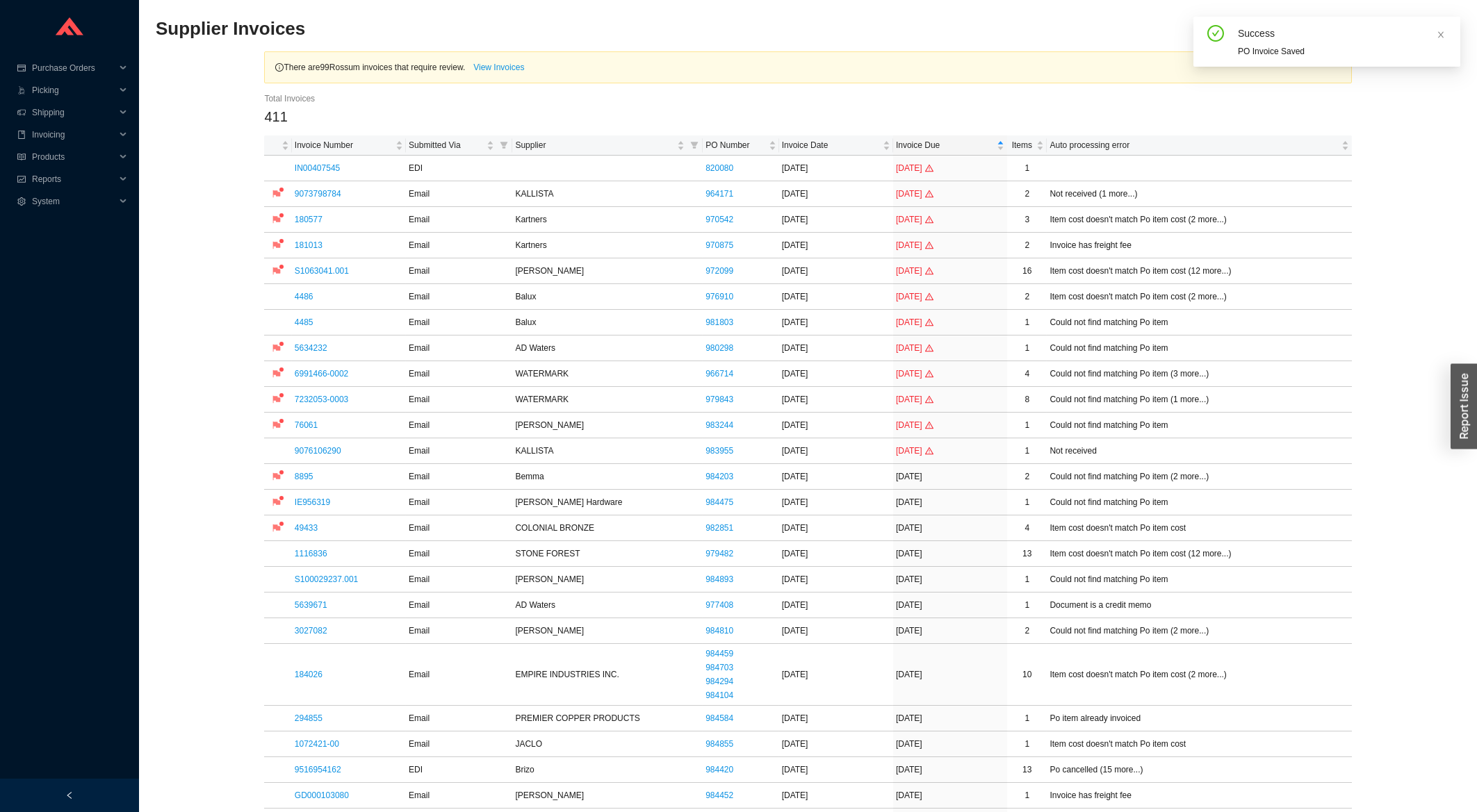
scroll to position [298, 0]
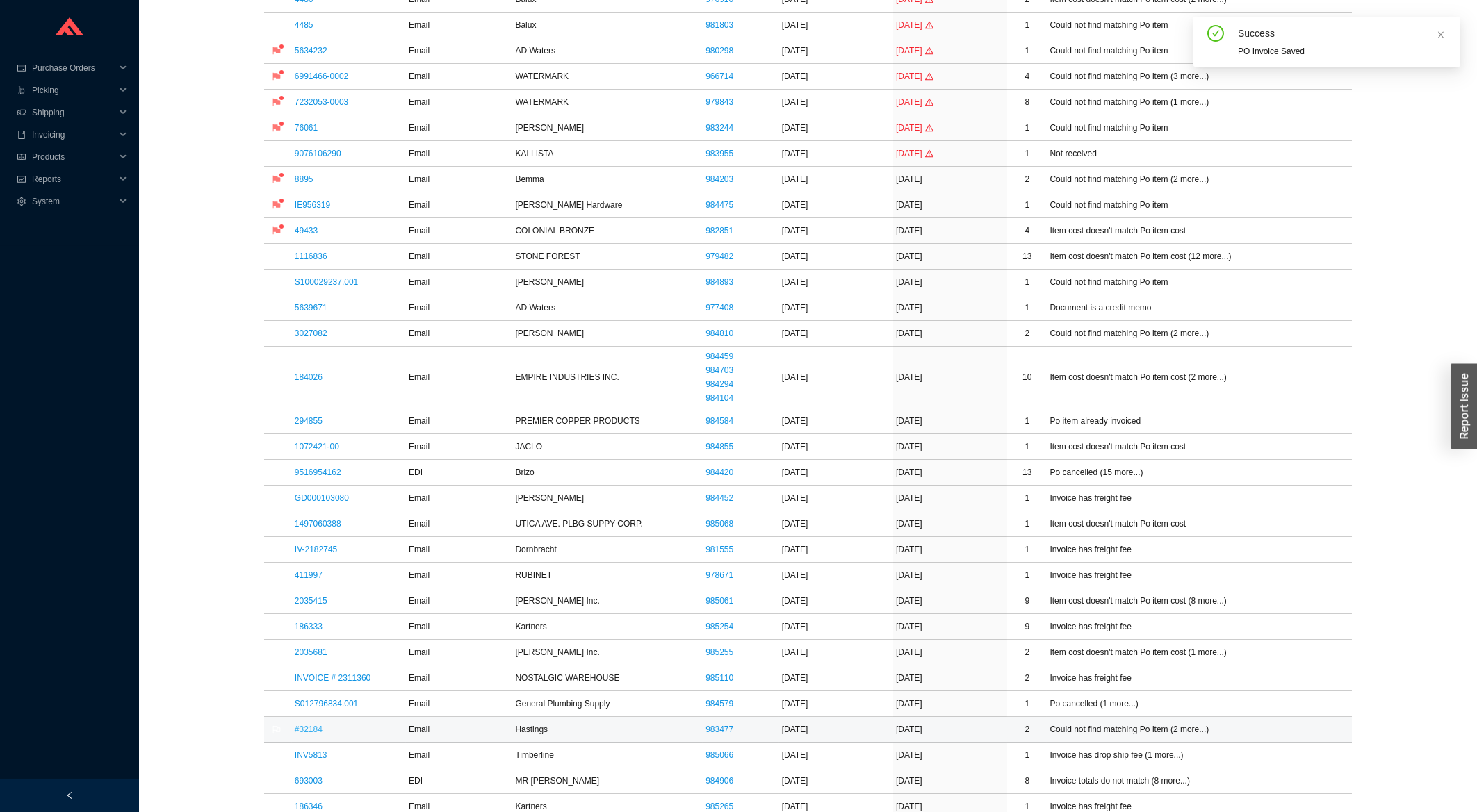
click at [312, 732] on link "#32184" at bounding box center [309, 730] width 27 height 10
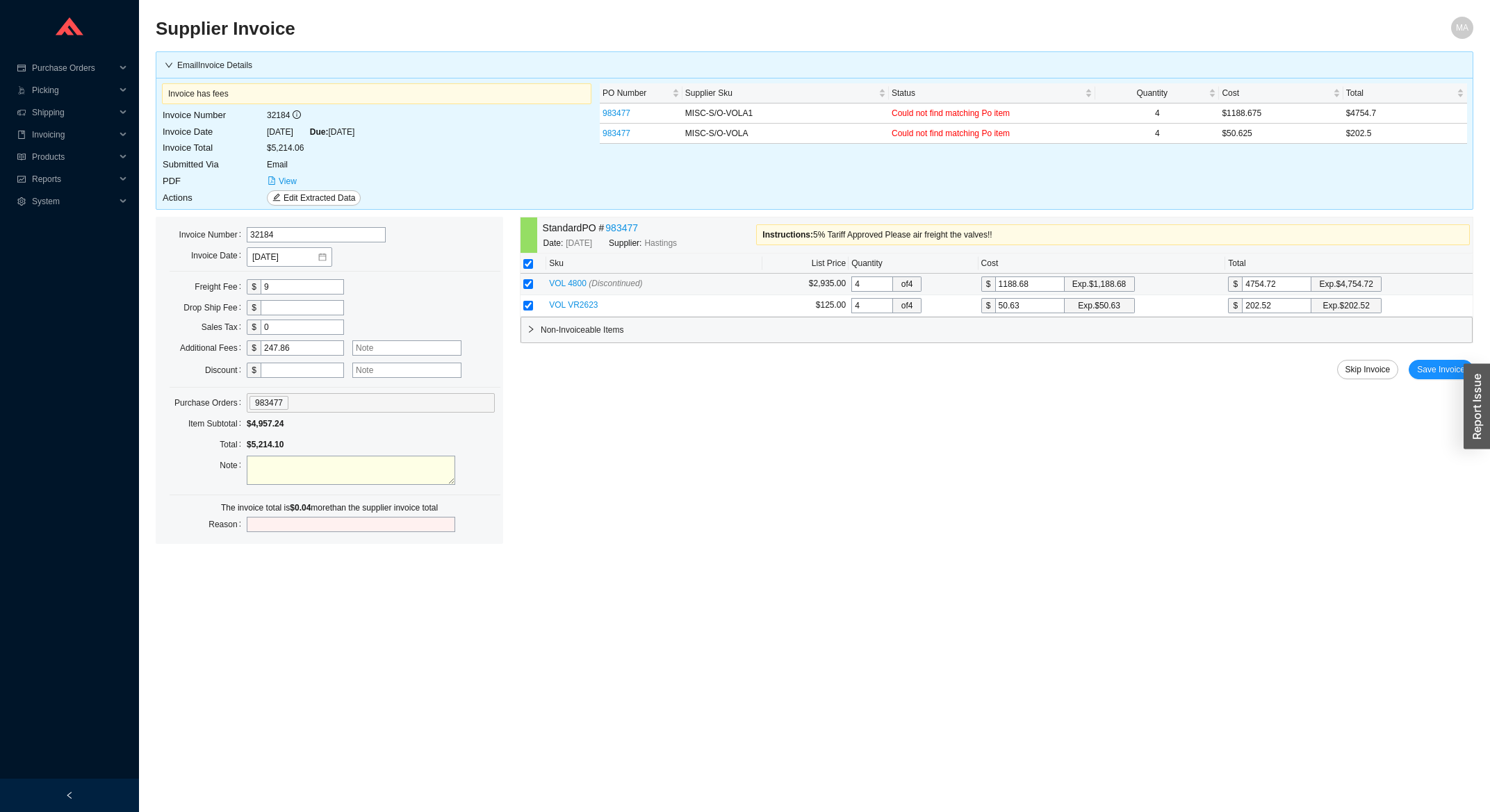
click at [1284, 290] on input "4754.72" at bounding box center [1277, 284] width 69 height 16
click at [1284, 304] on input "202.52" at bounding box center [1277, 305] width 69 height 16
click at [1272, 304] on input "202.52" at bounding box center [1277, 305] width 69 height 16
type input "50.5"
type input "202."
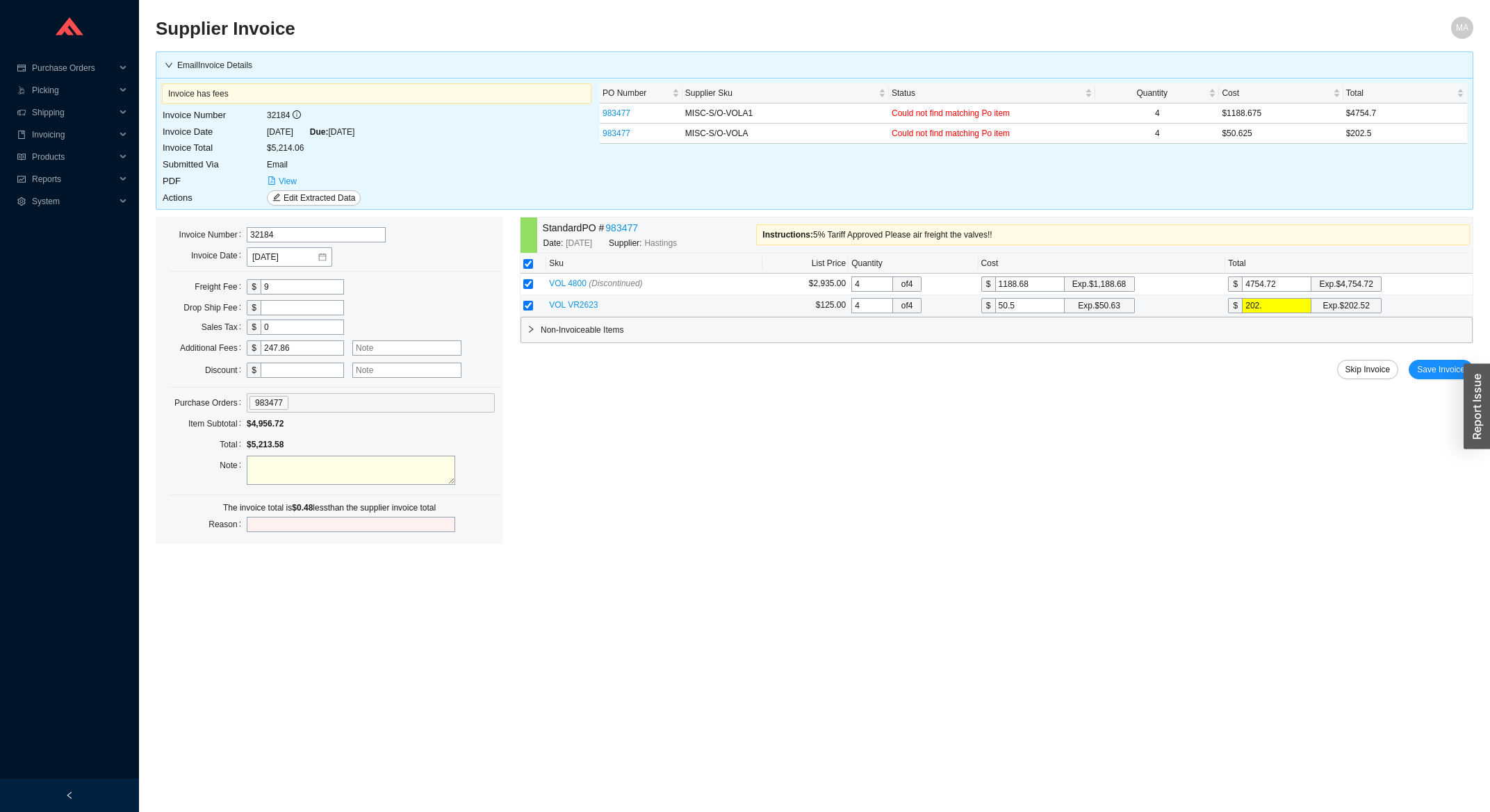
type input "50.6"
type input "202.4"
type input "50.62"
type input "202.48"
click at [1438, 364] on button "Save Invoice" at bounding box center [1441, 369] width 65 height 19
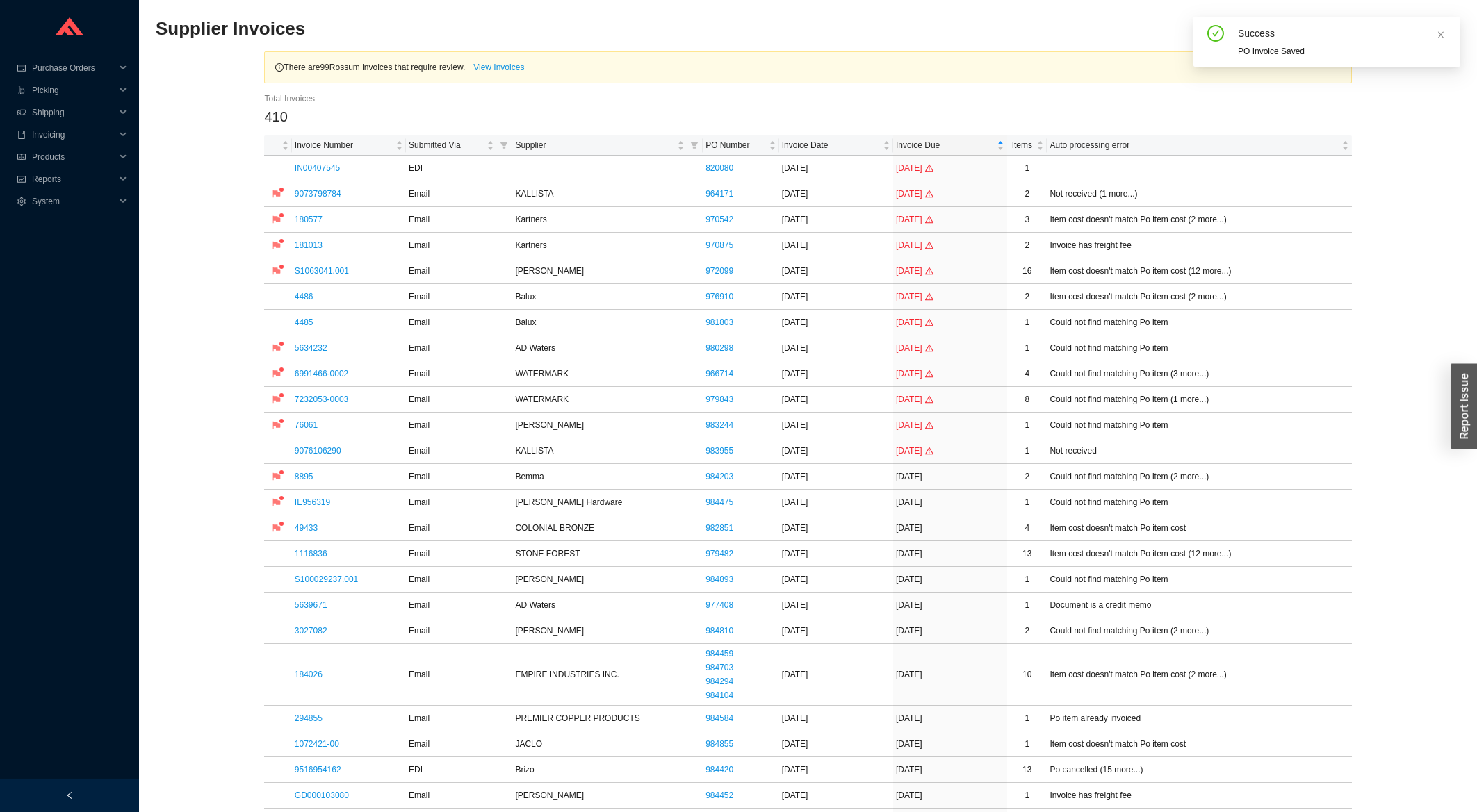
scroll to position [373, 0]
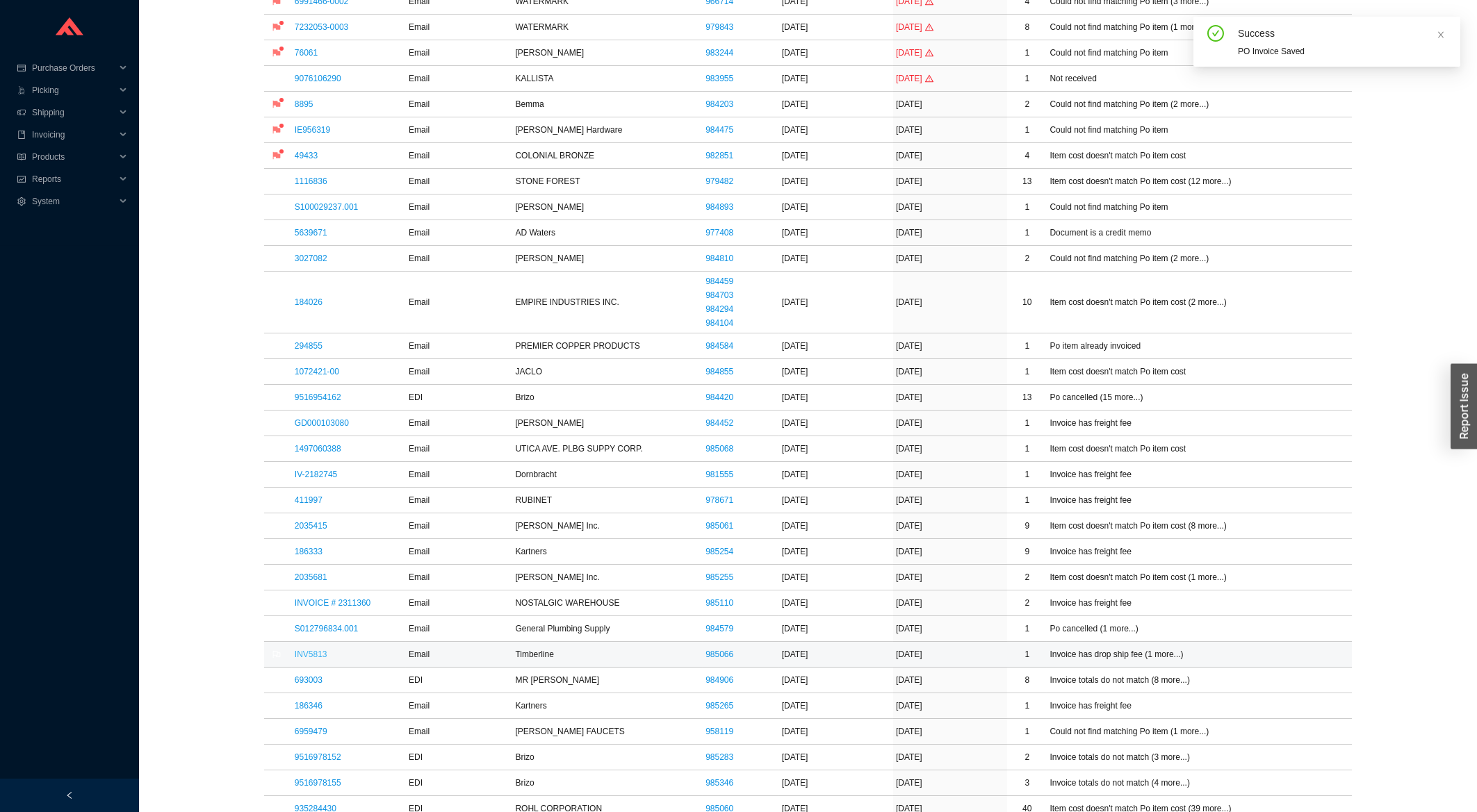
click at [305, 659] on link "INV5813" at bounding box center [311, 654] width 33 height 10
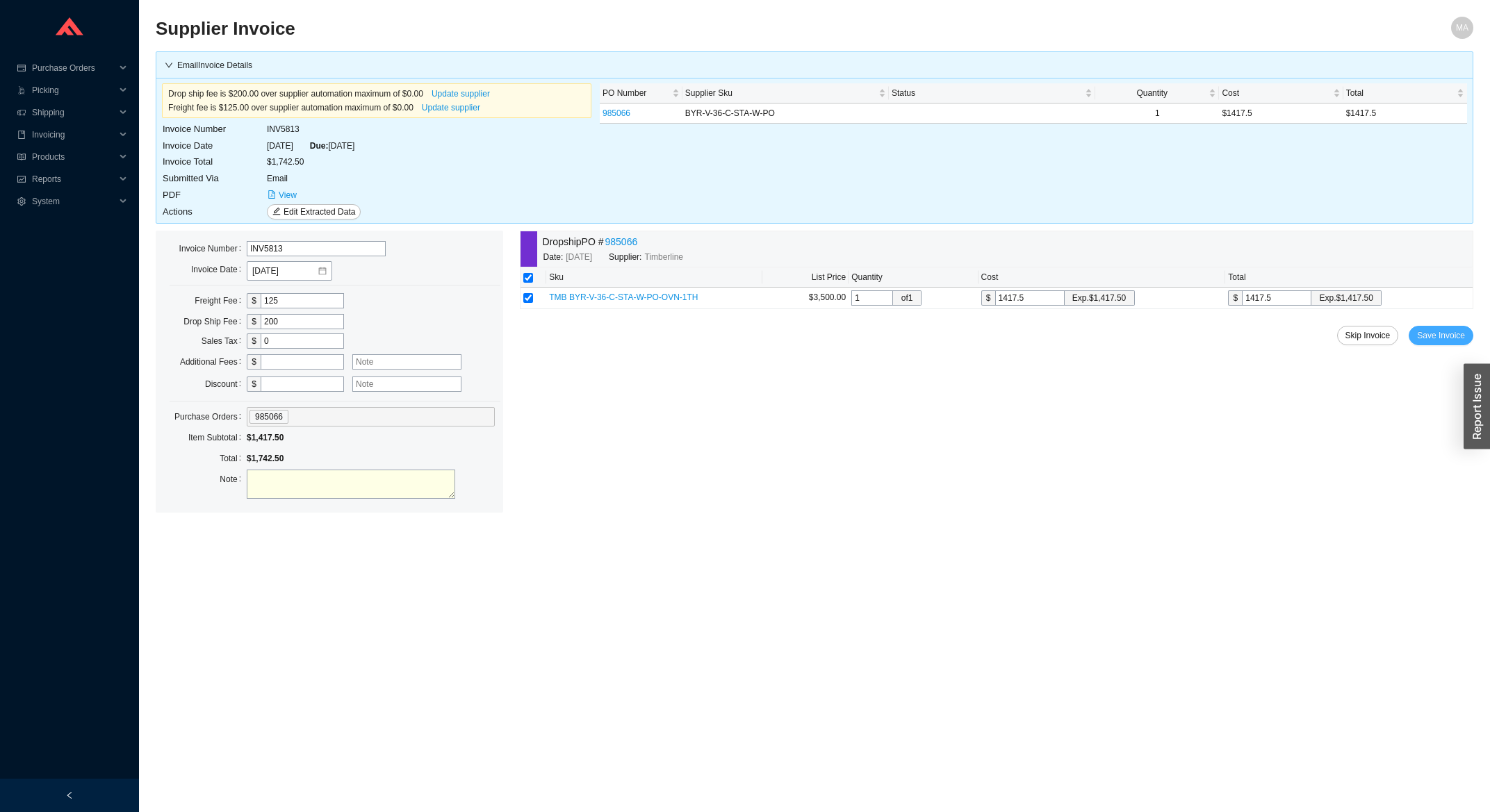
click at [1442, 332] on span "Save Invoice" at bounding box center [1441, 335] width 48 height 14
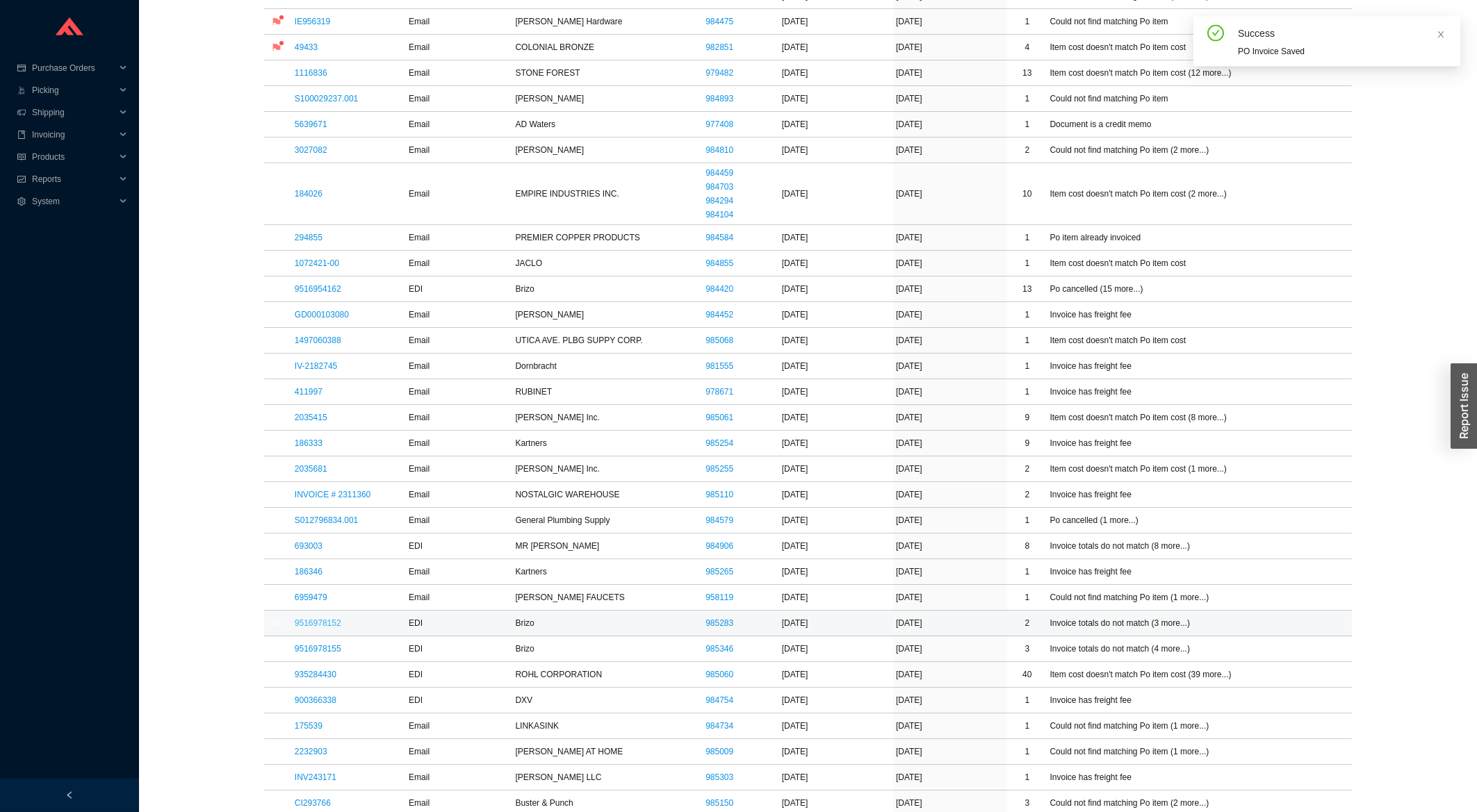
scroll to position [670, 0]
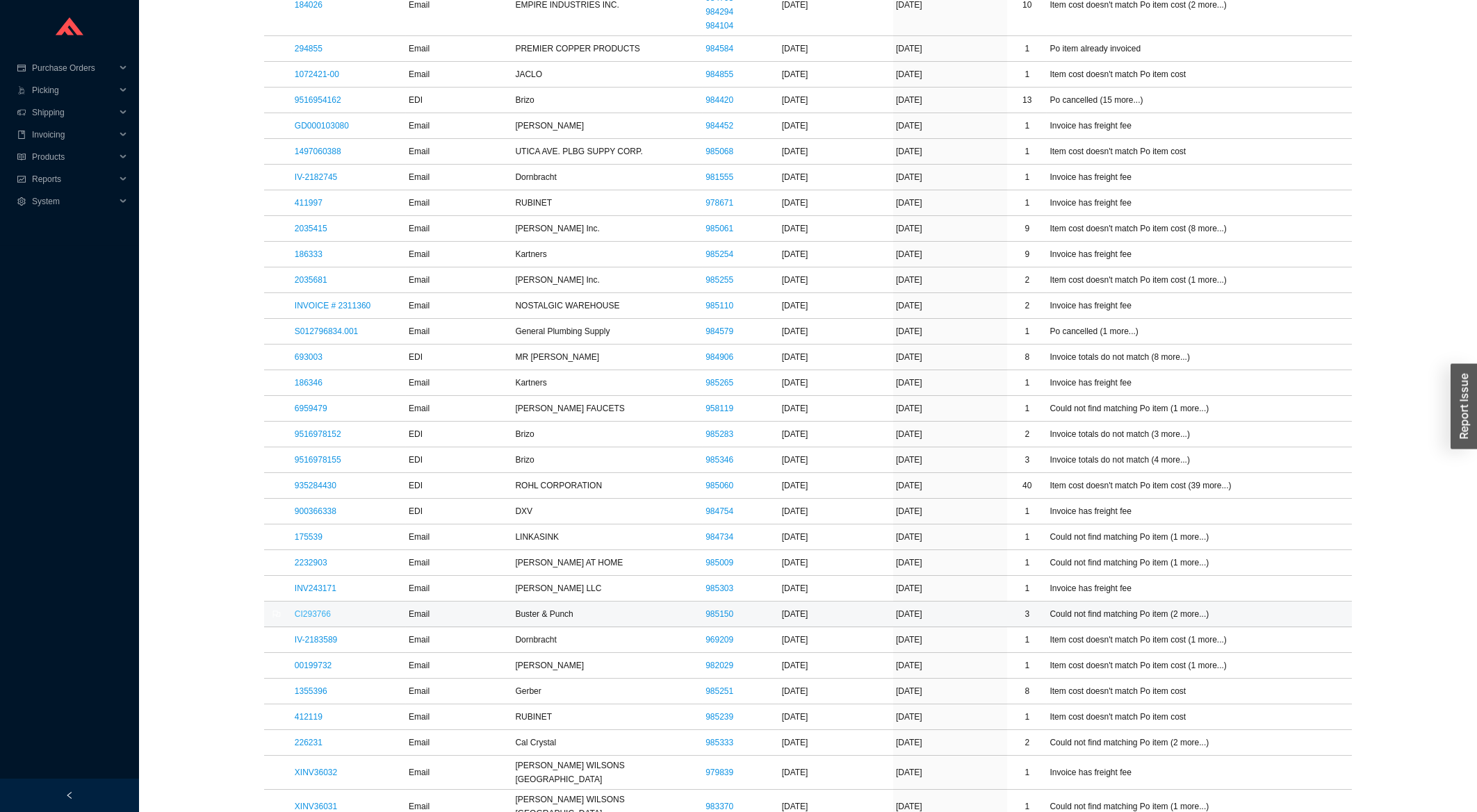
click at [312, 618] on link "CI293766" at bounding box center [313, 614] width 37 height 10
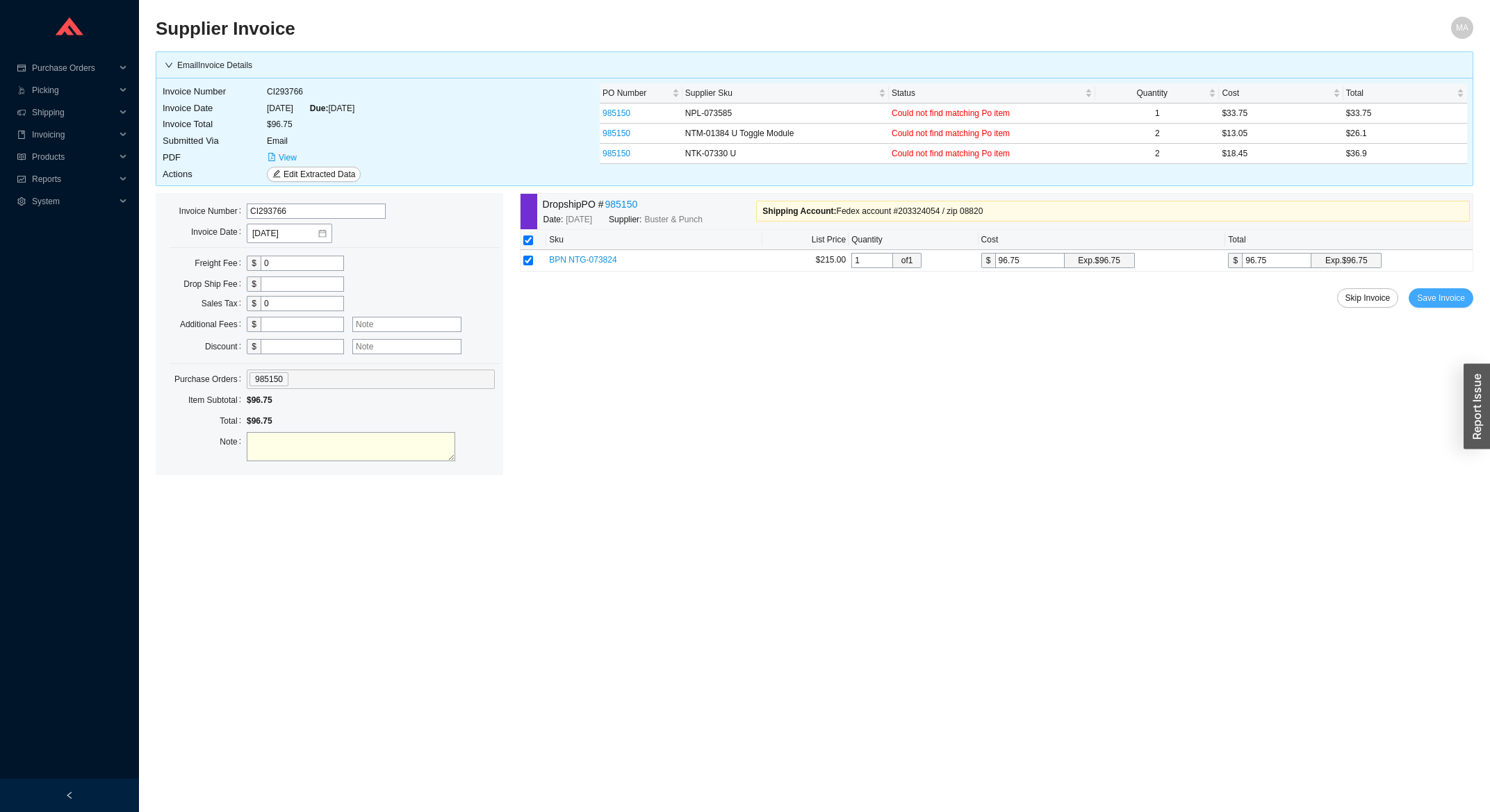
click at [1446, 304] on span "Save Invoice" at bounding box center [1441, 298] width 48 height 14
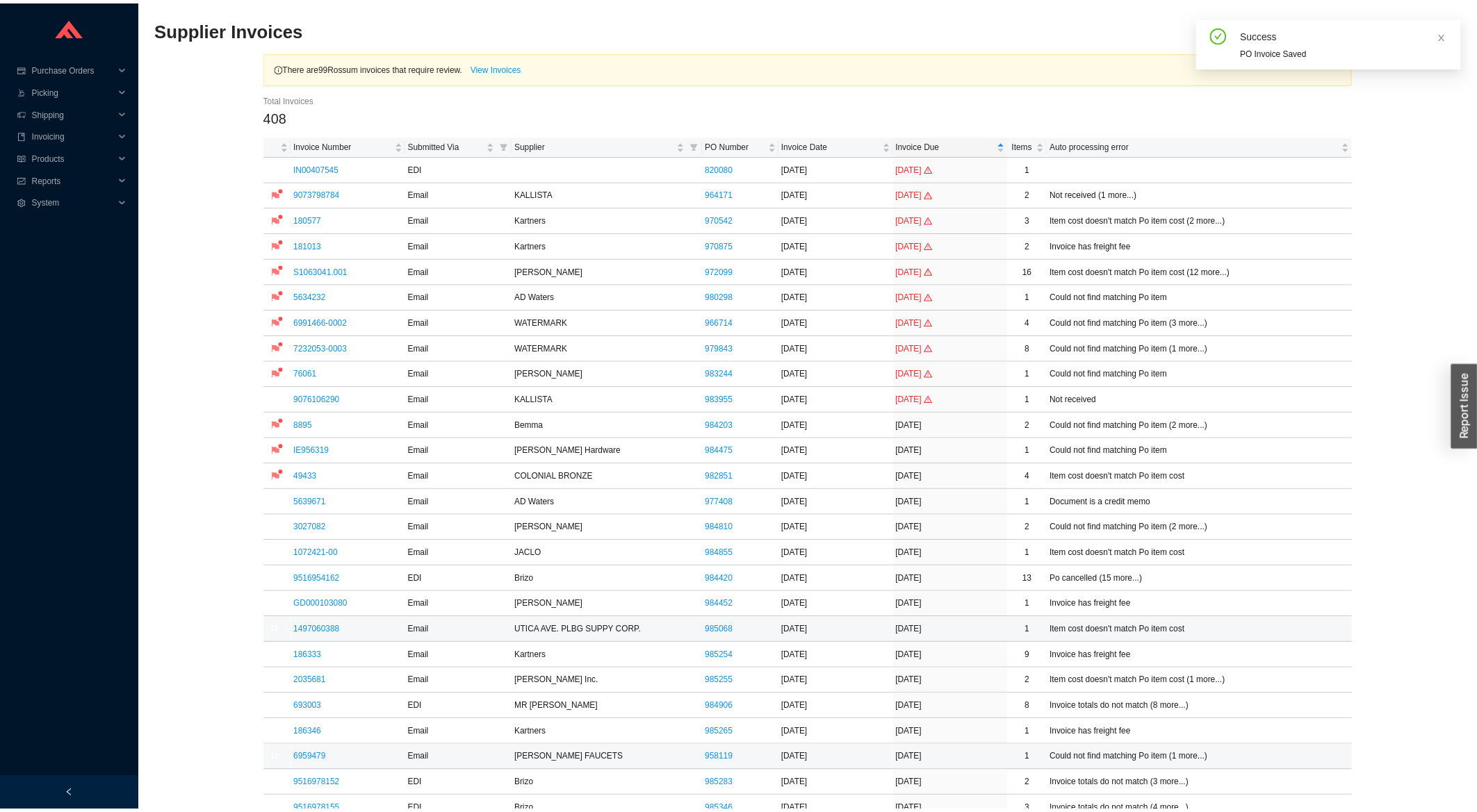
scroll to position [447, 0]
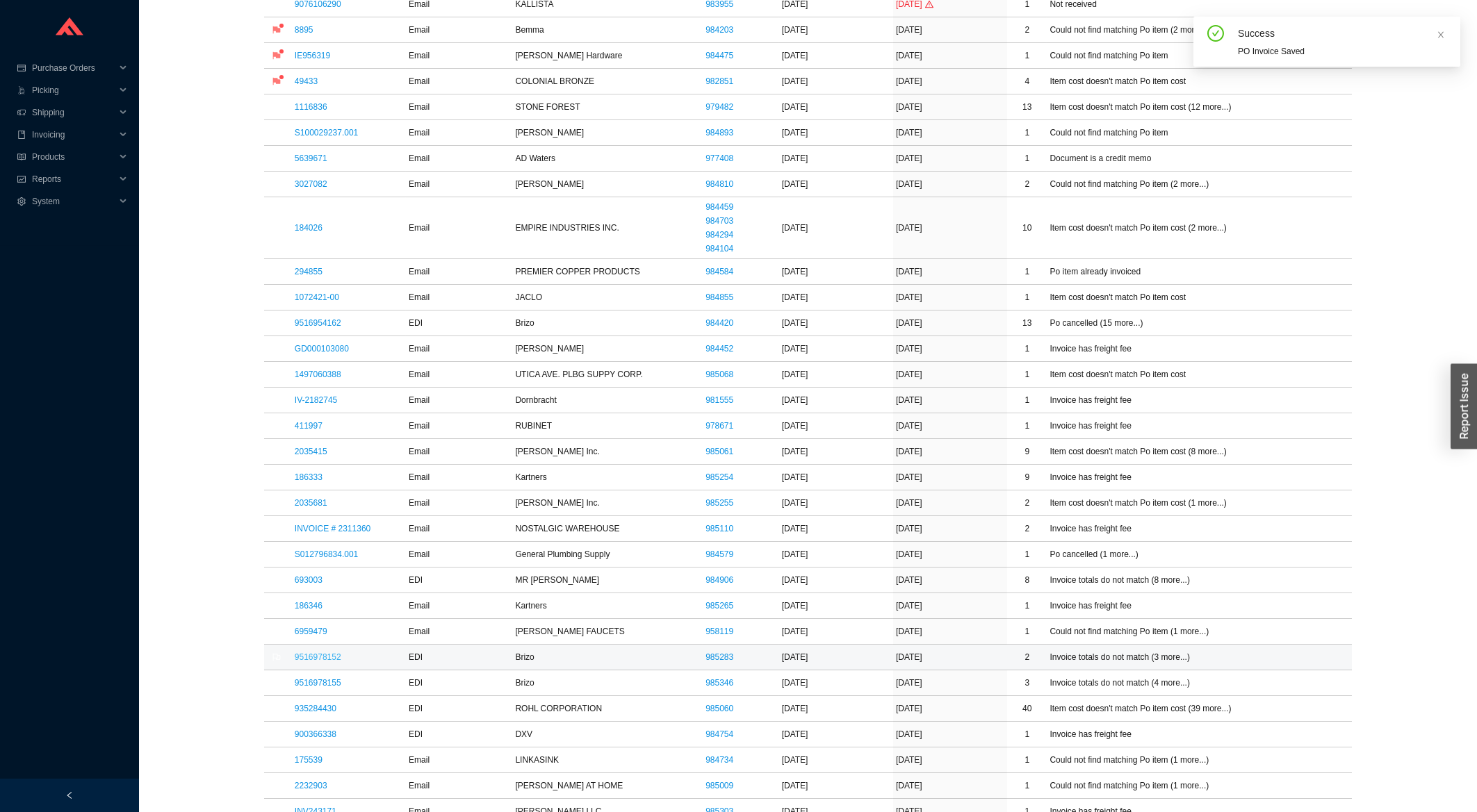
click at [312, 656] on link "9516978152" at bounding box center [318, 657] width 47 height 10
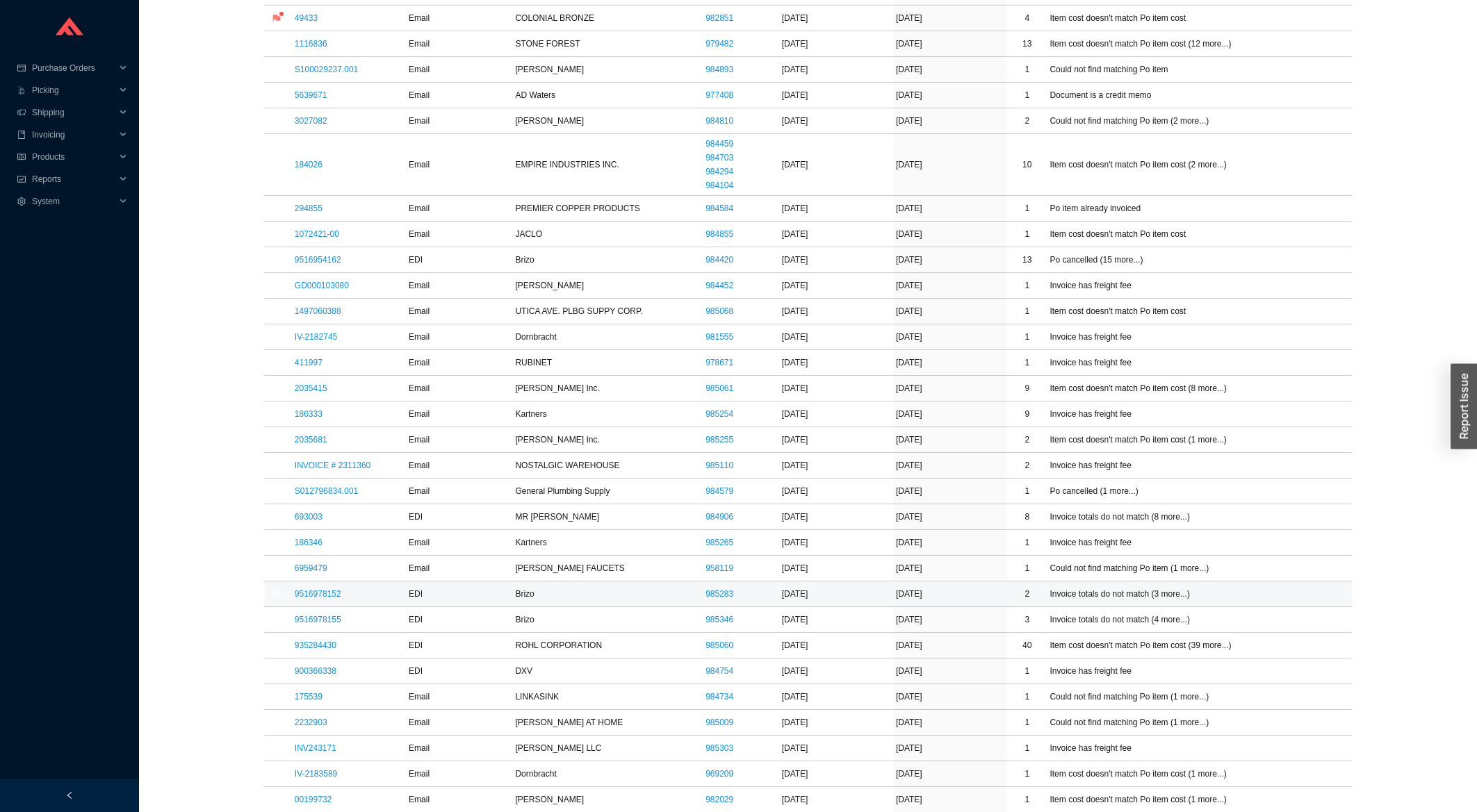
scroll to position [596, 0]
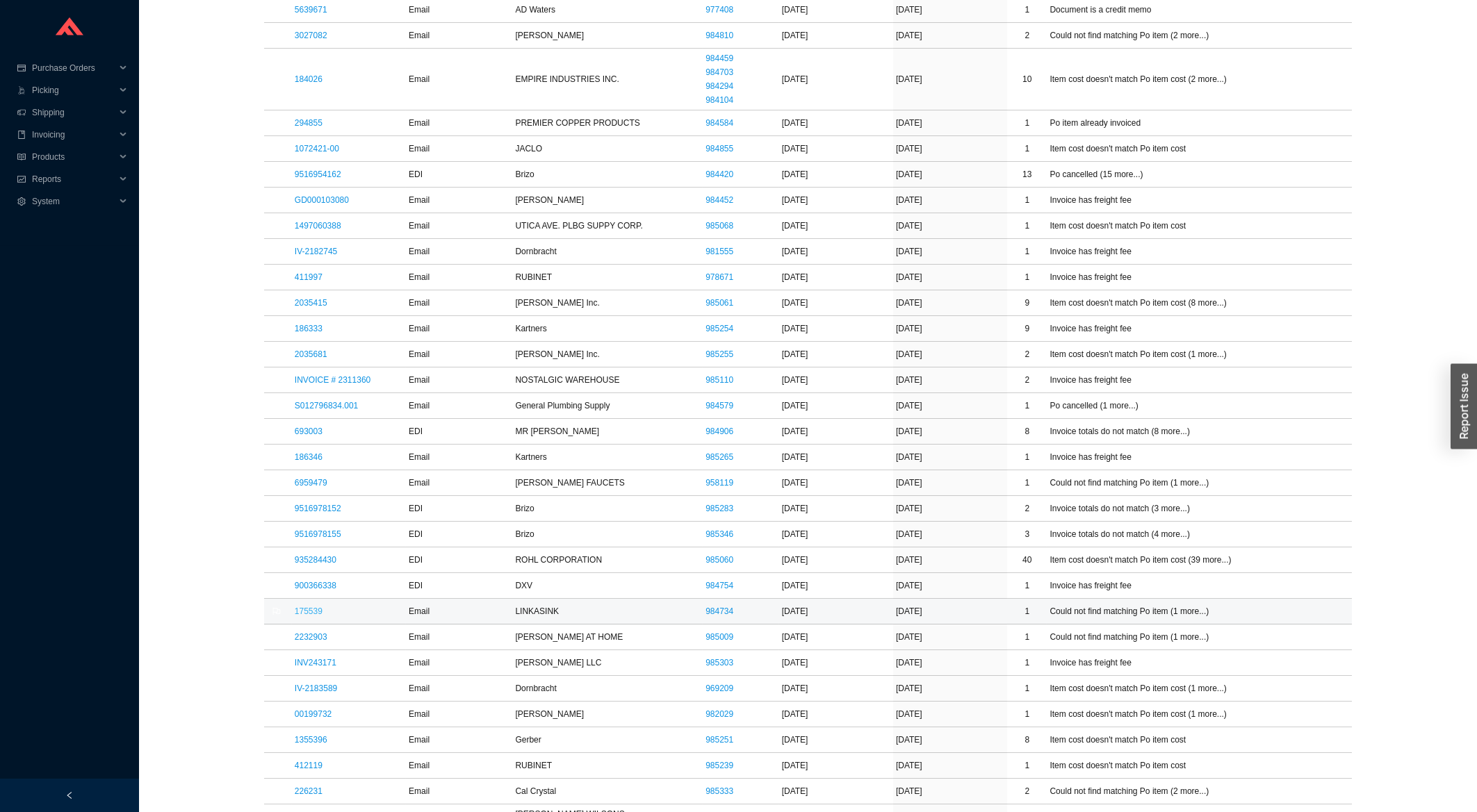
click at [311, 610] on link "175539" at bounding box center [309, 611] width 27 height 10
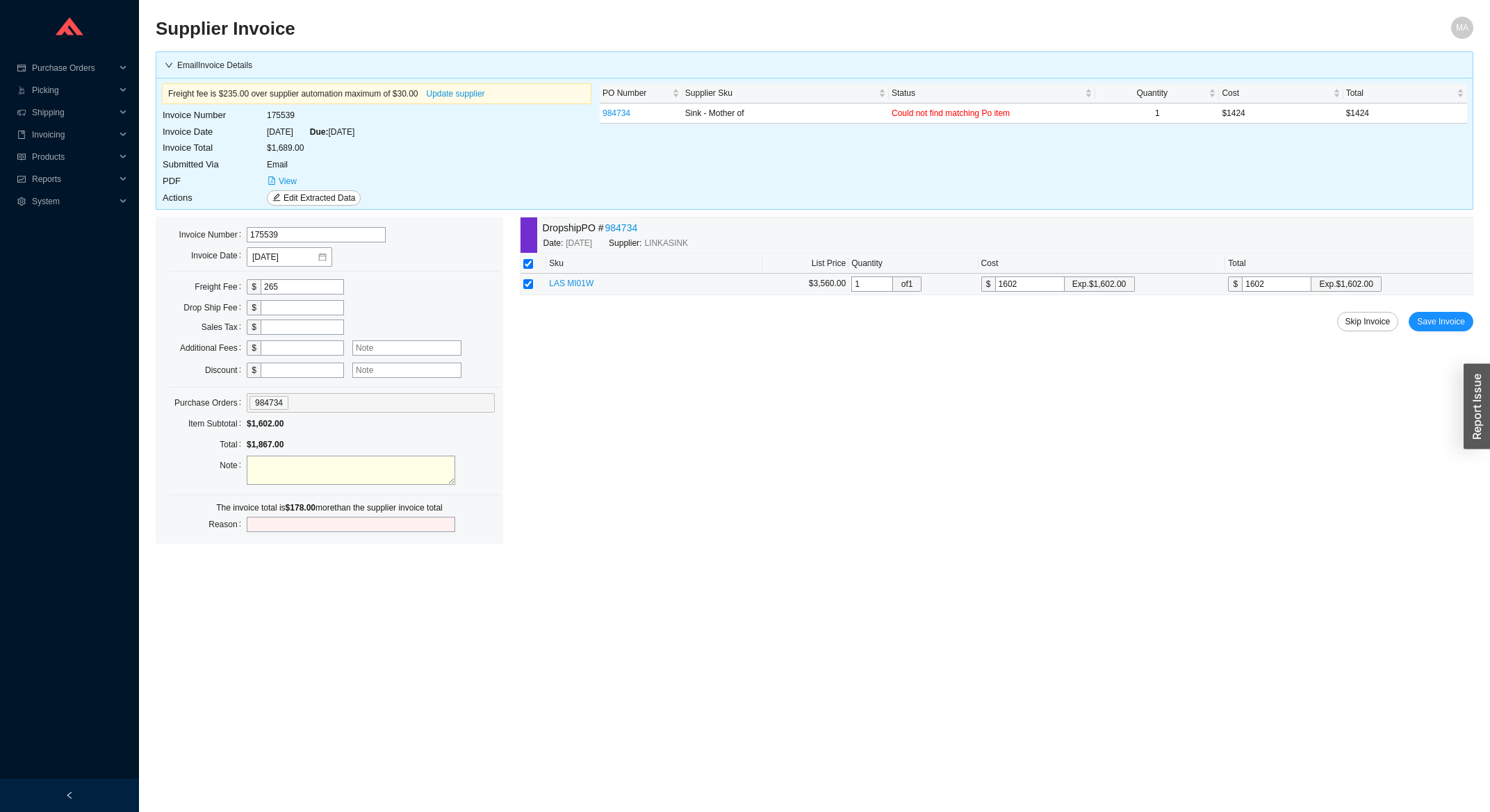
drag, startPoint x: 1031, startPoint y: 288, endPoint x: 937, endPoint y: 304, distance: 95.4
click at [996, 292] on input "1602" at bounding box center [1030, 284] width 69 height 16
type input "1"
type input "14"
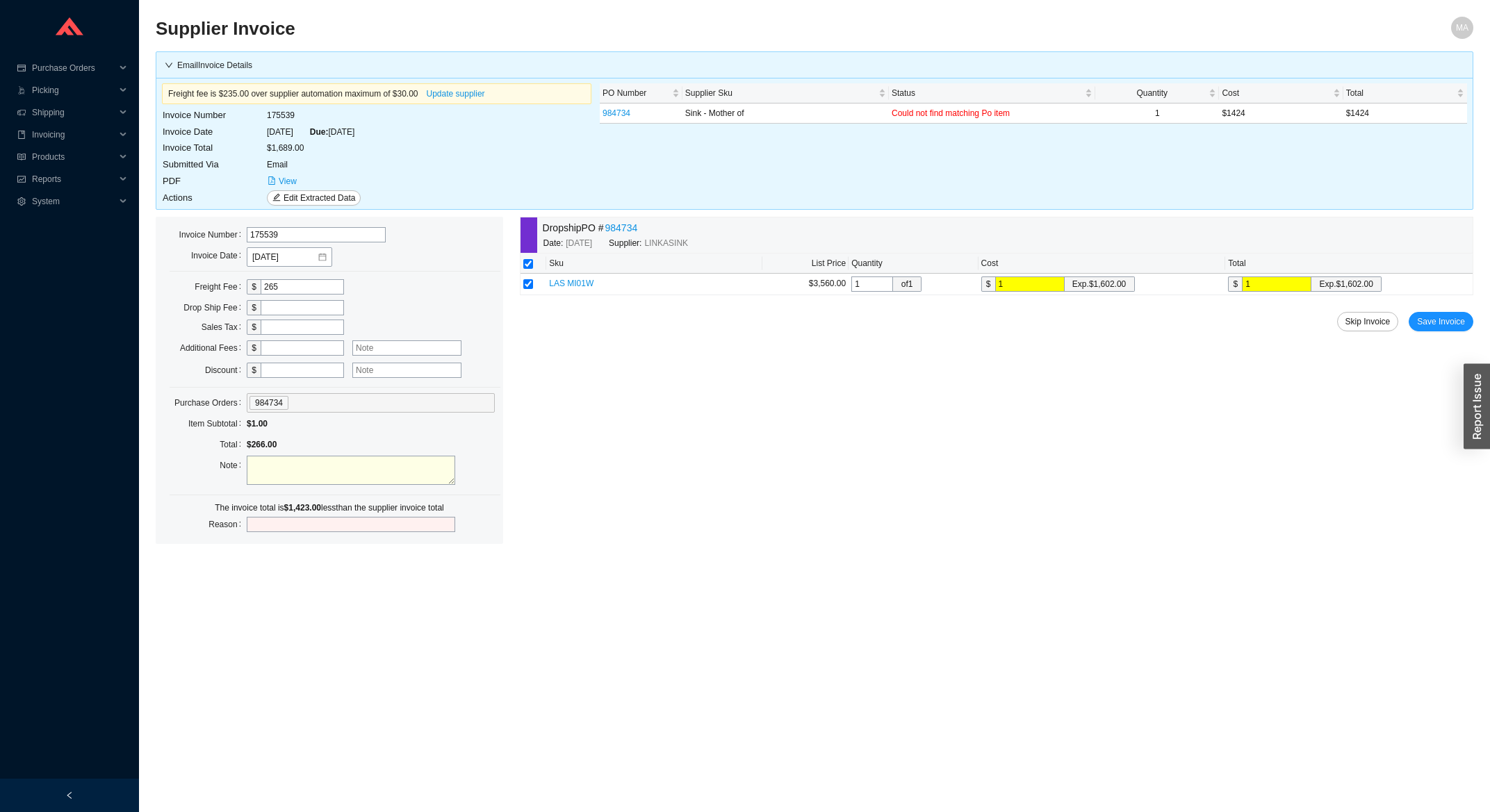
type input "14"
type input "142"
type input "1424"
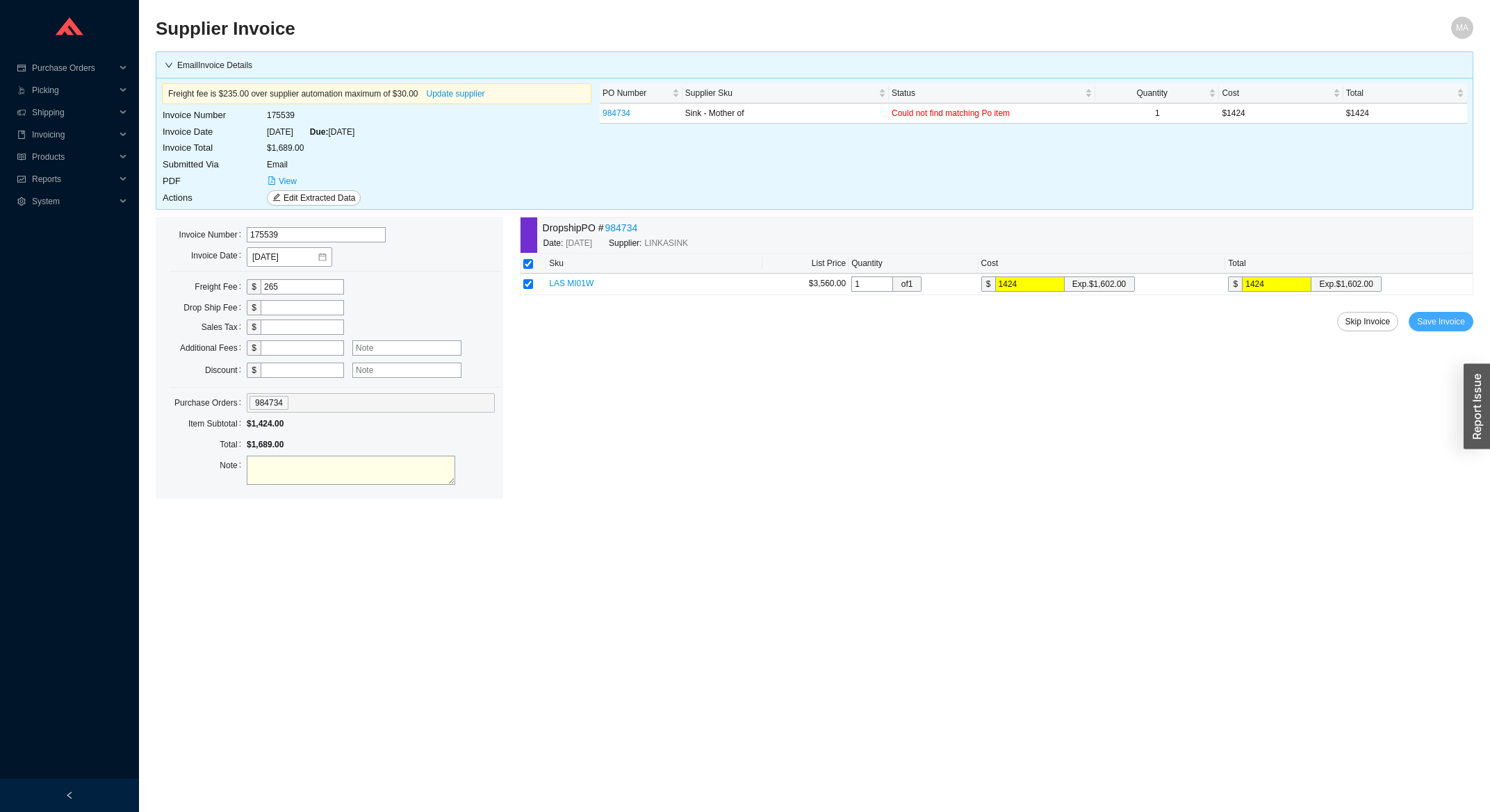
type input "1424"
click at [1426, 329] on span "Save Invoice" at bounding box center [1441, 322] width 48 height 14
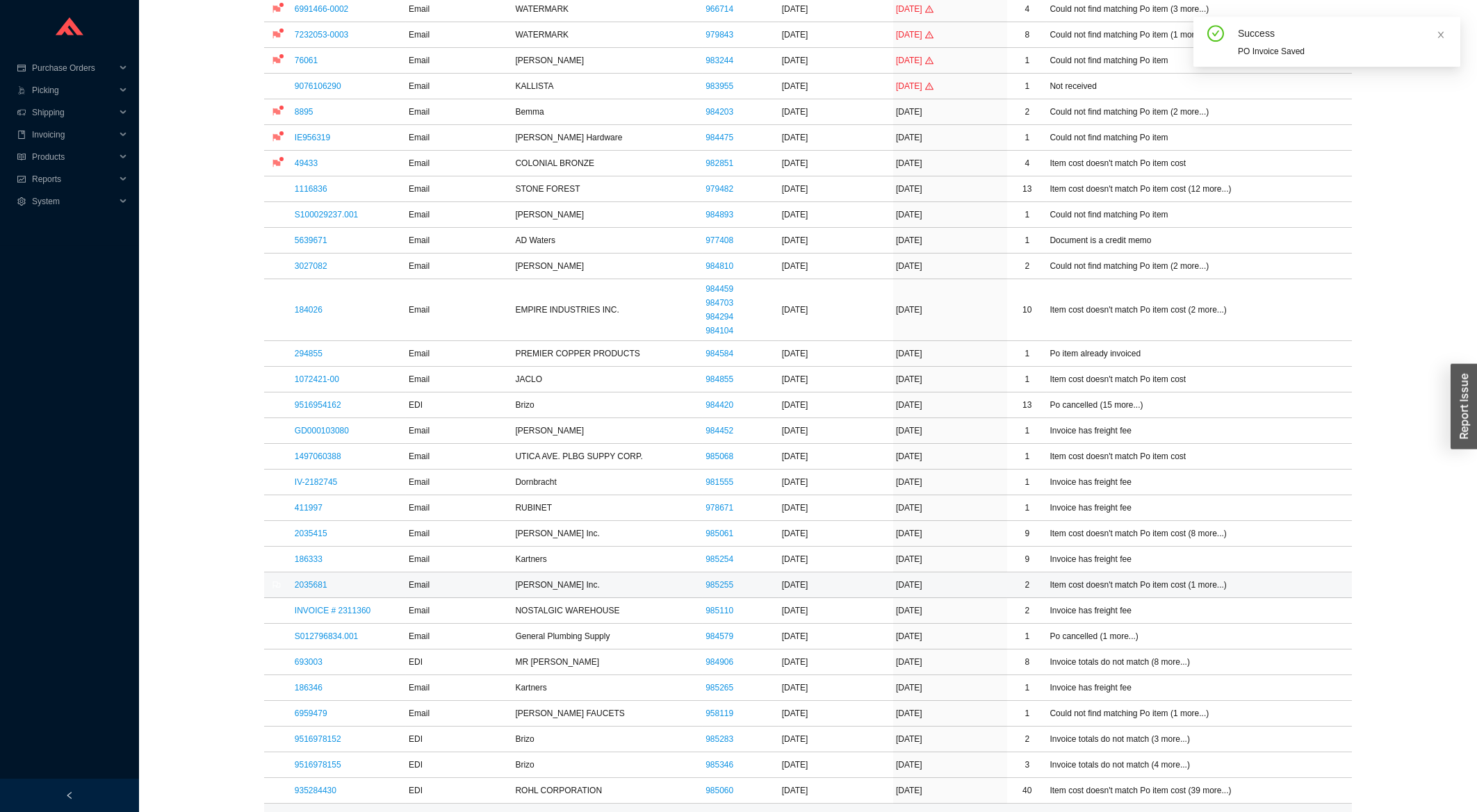
scroll to position [522, 0]
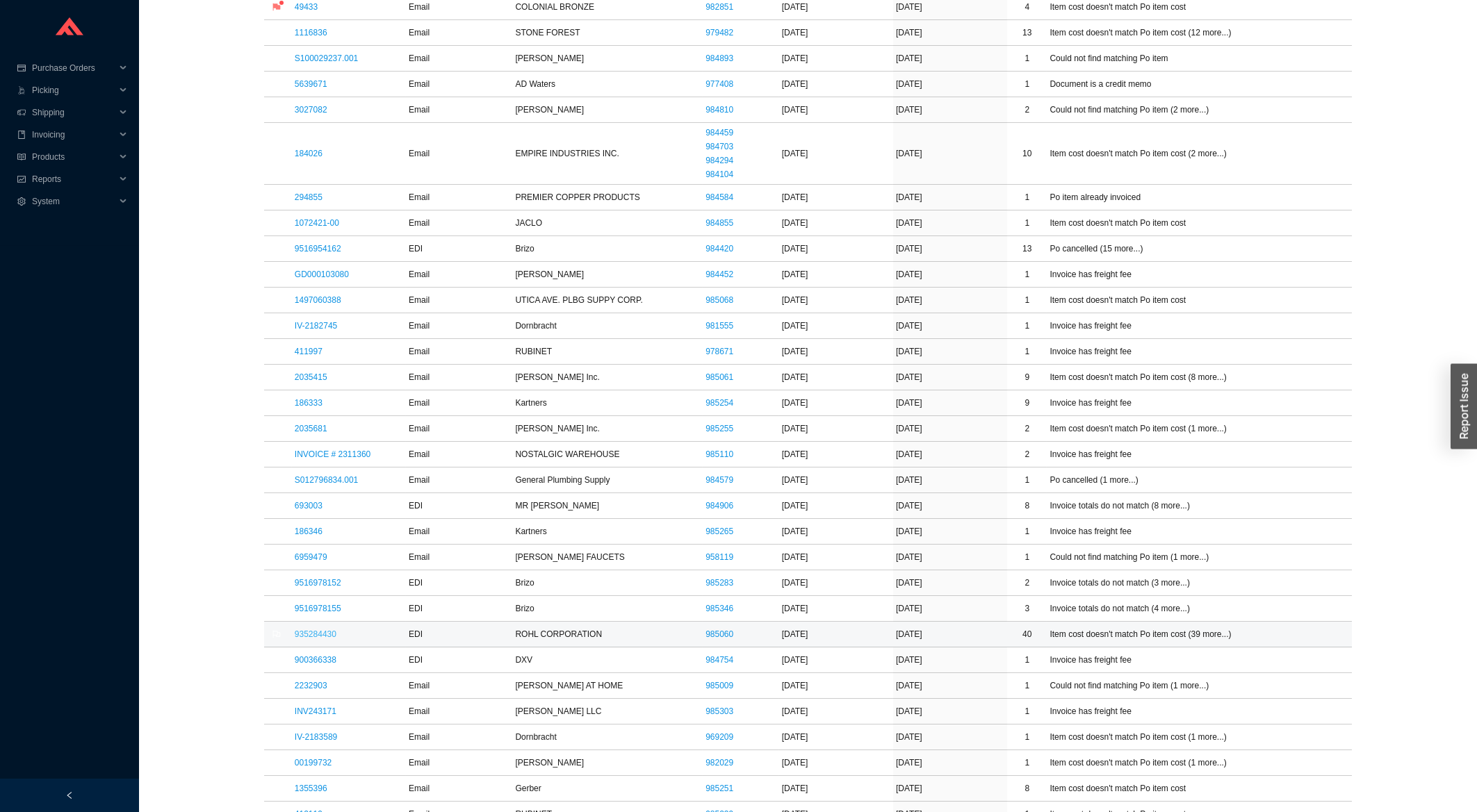
click at [311, 639] on link "935284430" at bounding box center [316, 634] width 42 height 10
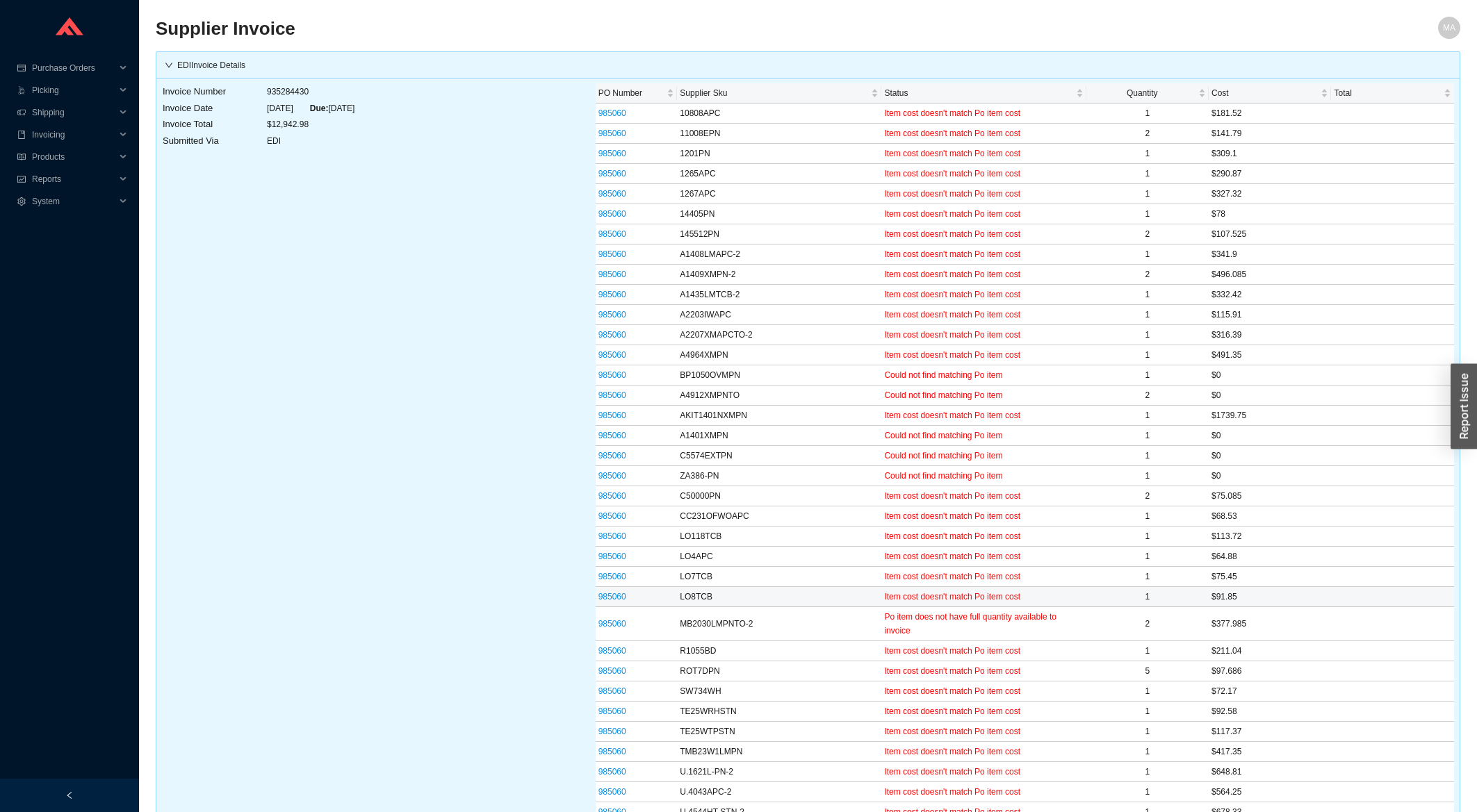
scroll to position [298, 0]
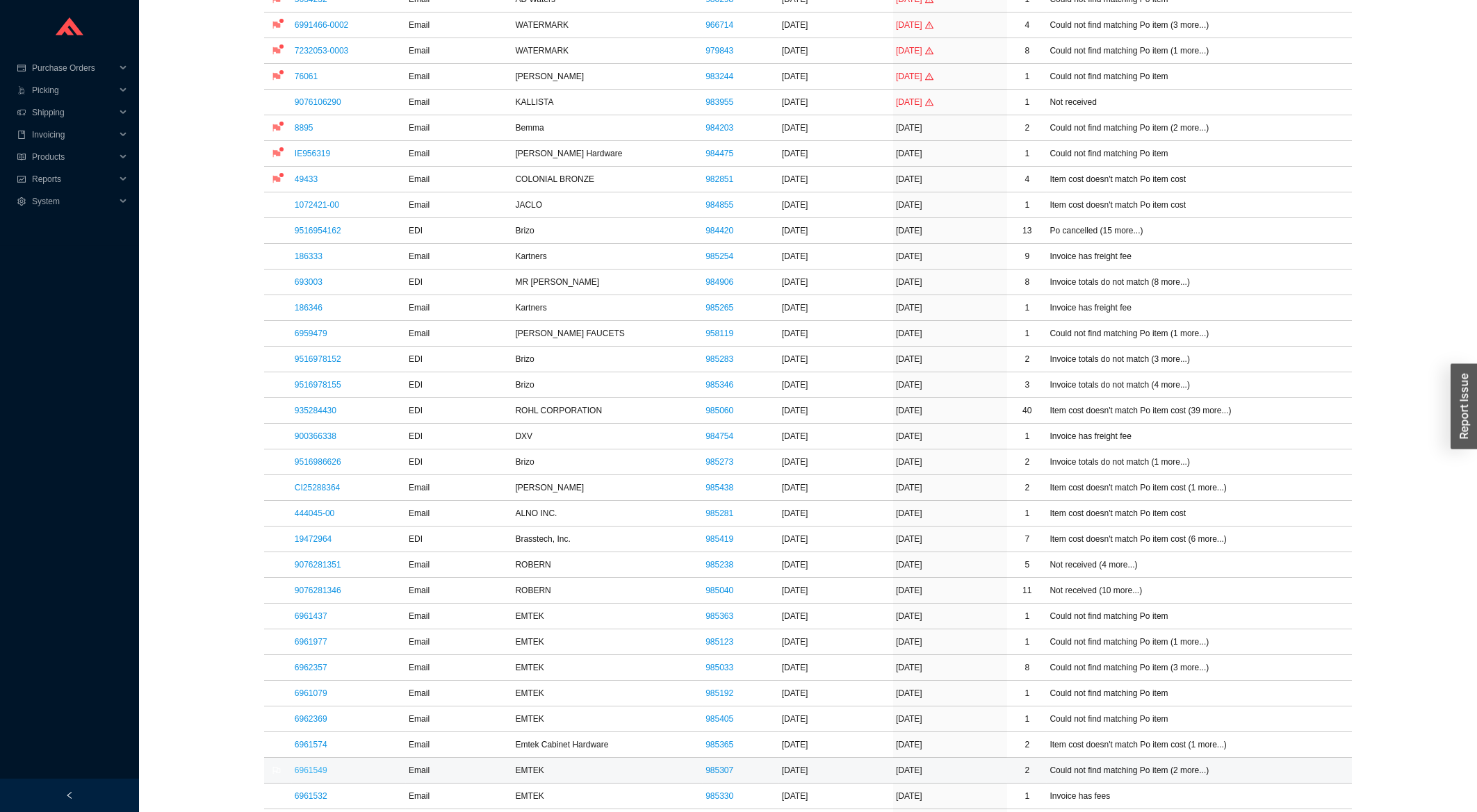
scroll to position [670, 0]
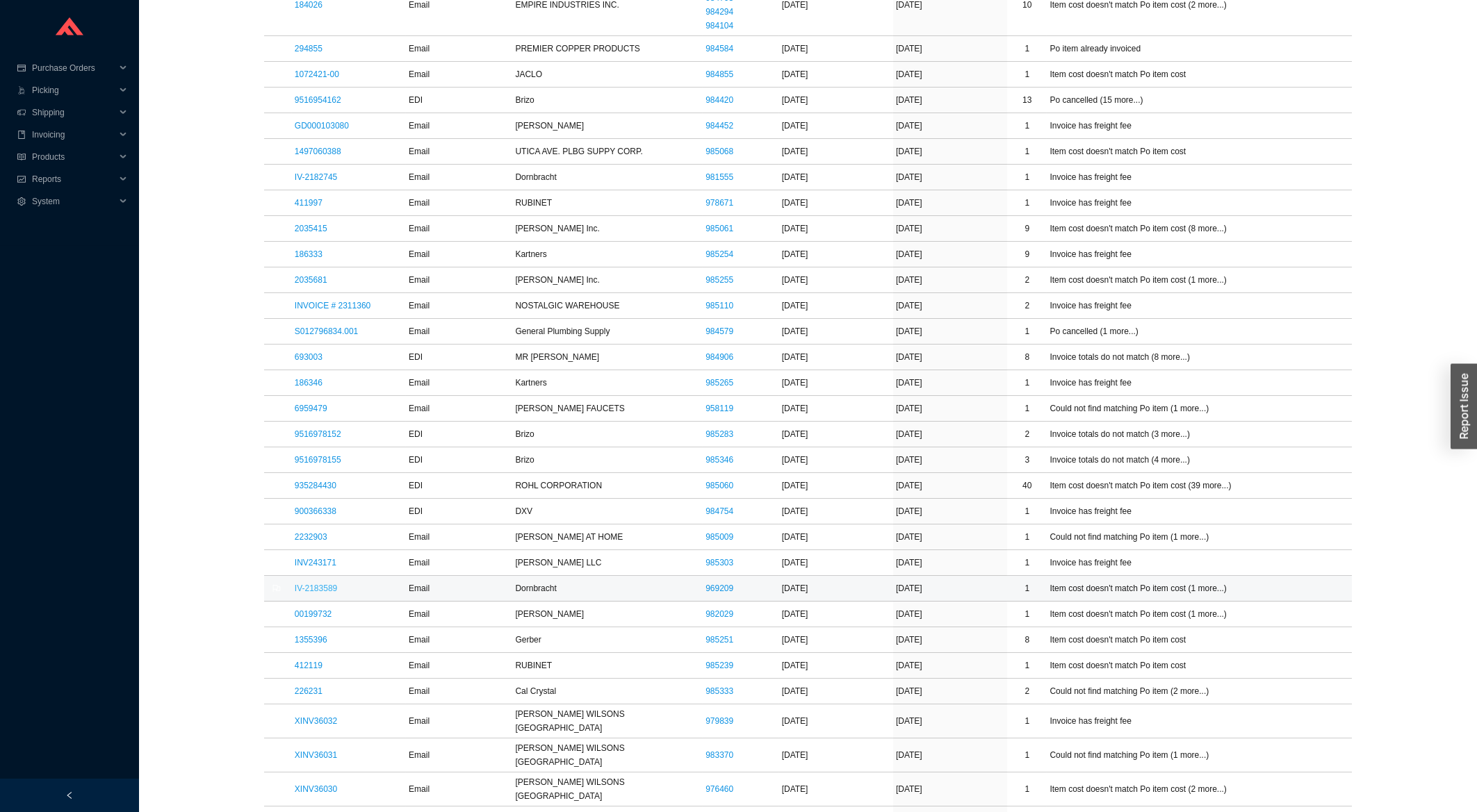
click at [317, 593] on link "IV-2183589" at bounding box center [316, 588] width 42 height 10
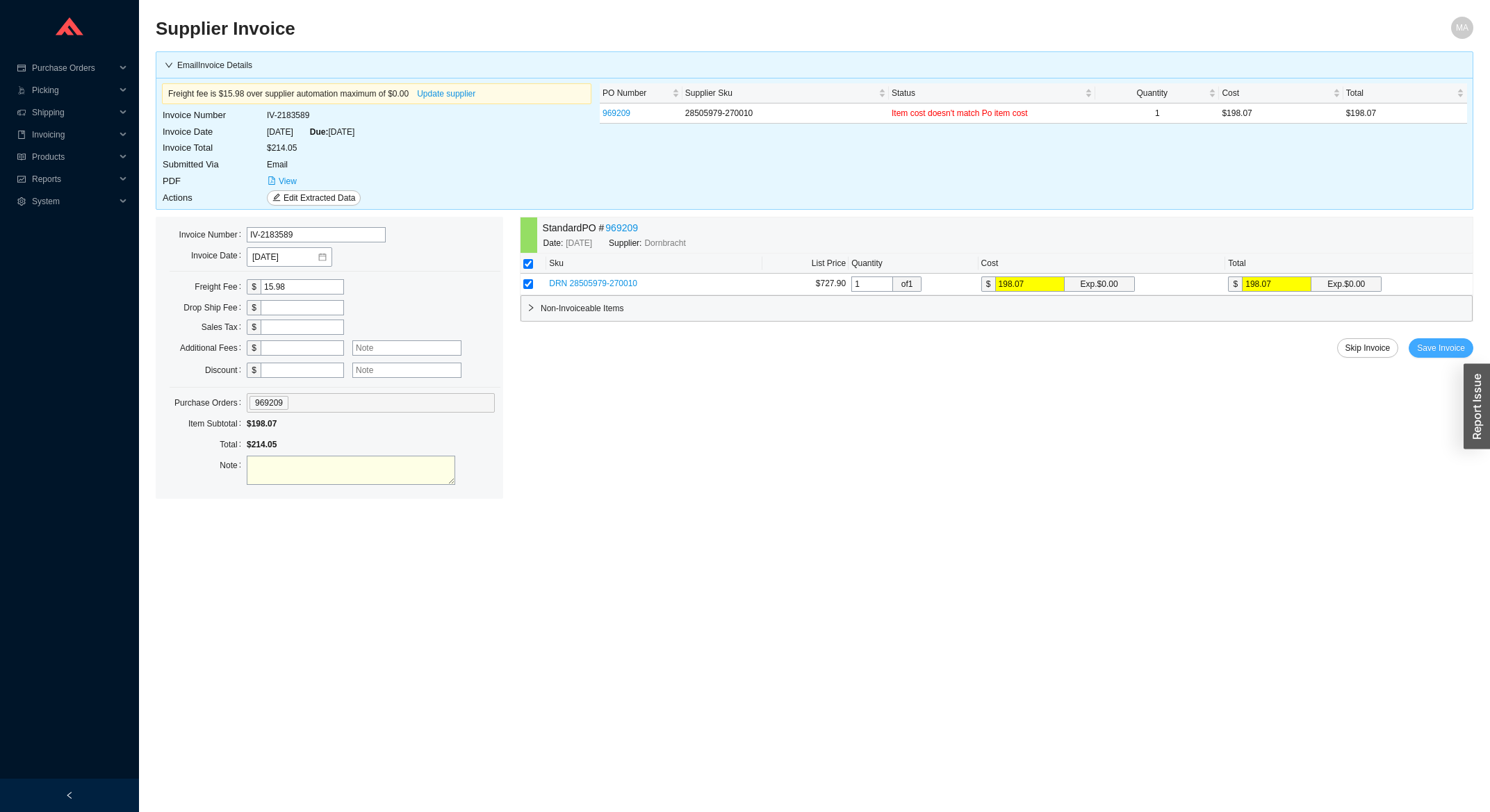
click at [1452, 353] on span "Save Invoice" at bounding box center [1441, 348] width 48 height 14
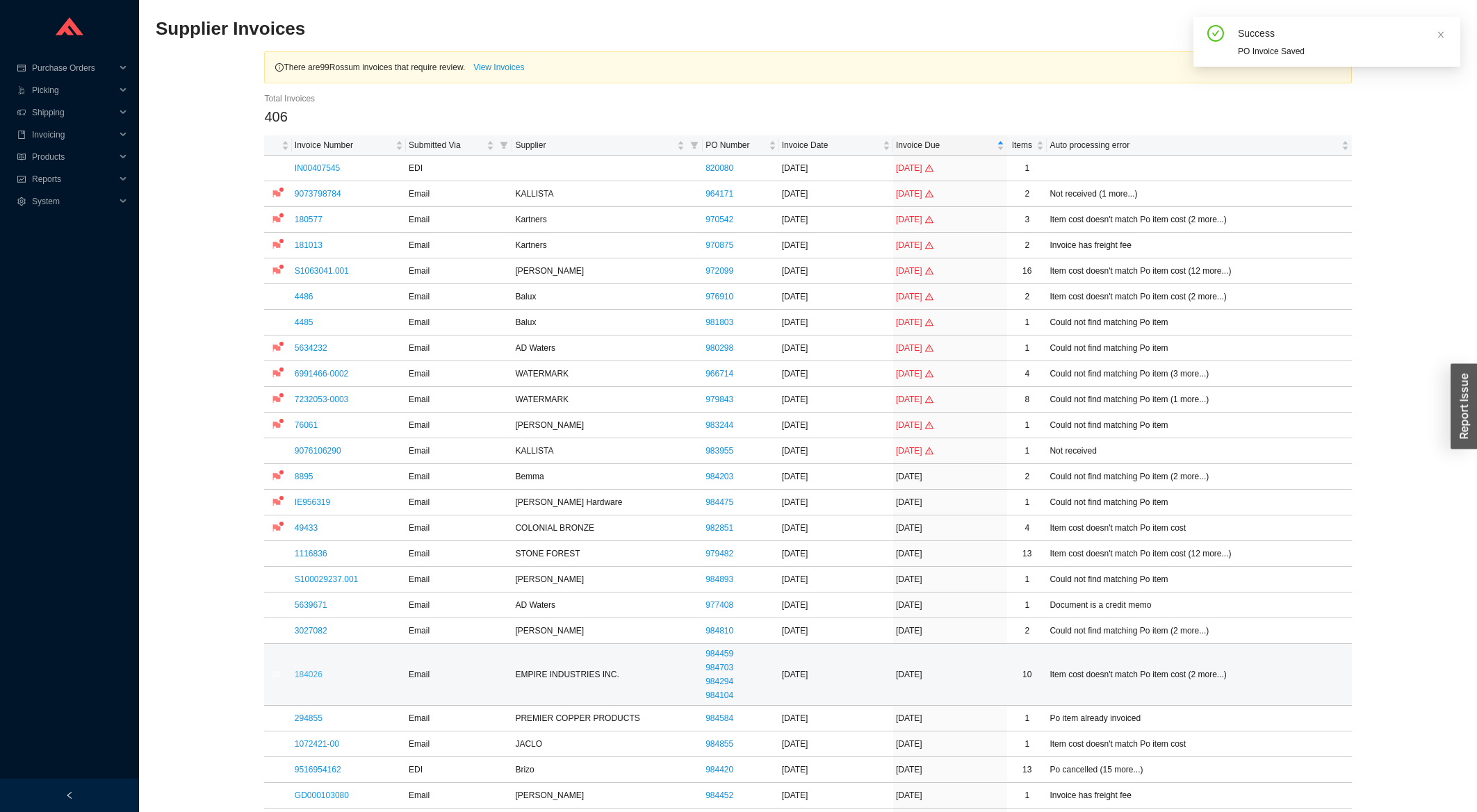
click at [311, 680] on link "184026" at bounding box center [309, 674] width 27 height 10
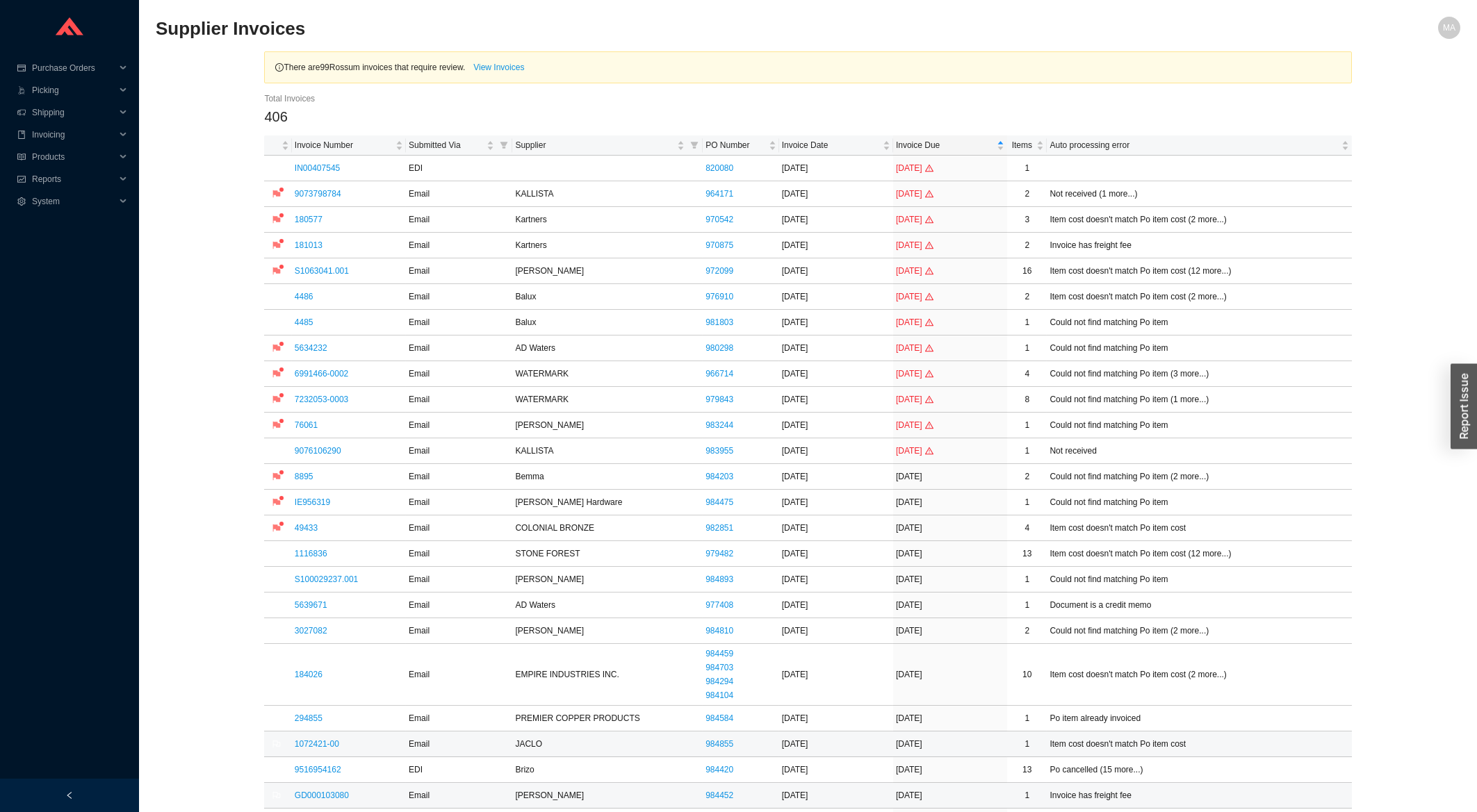
scroll to position [223, 0]
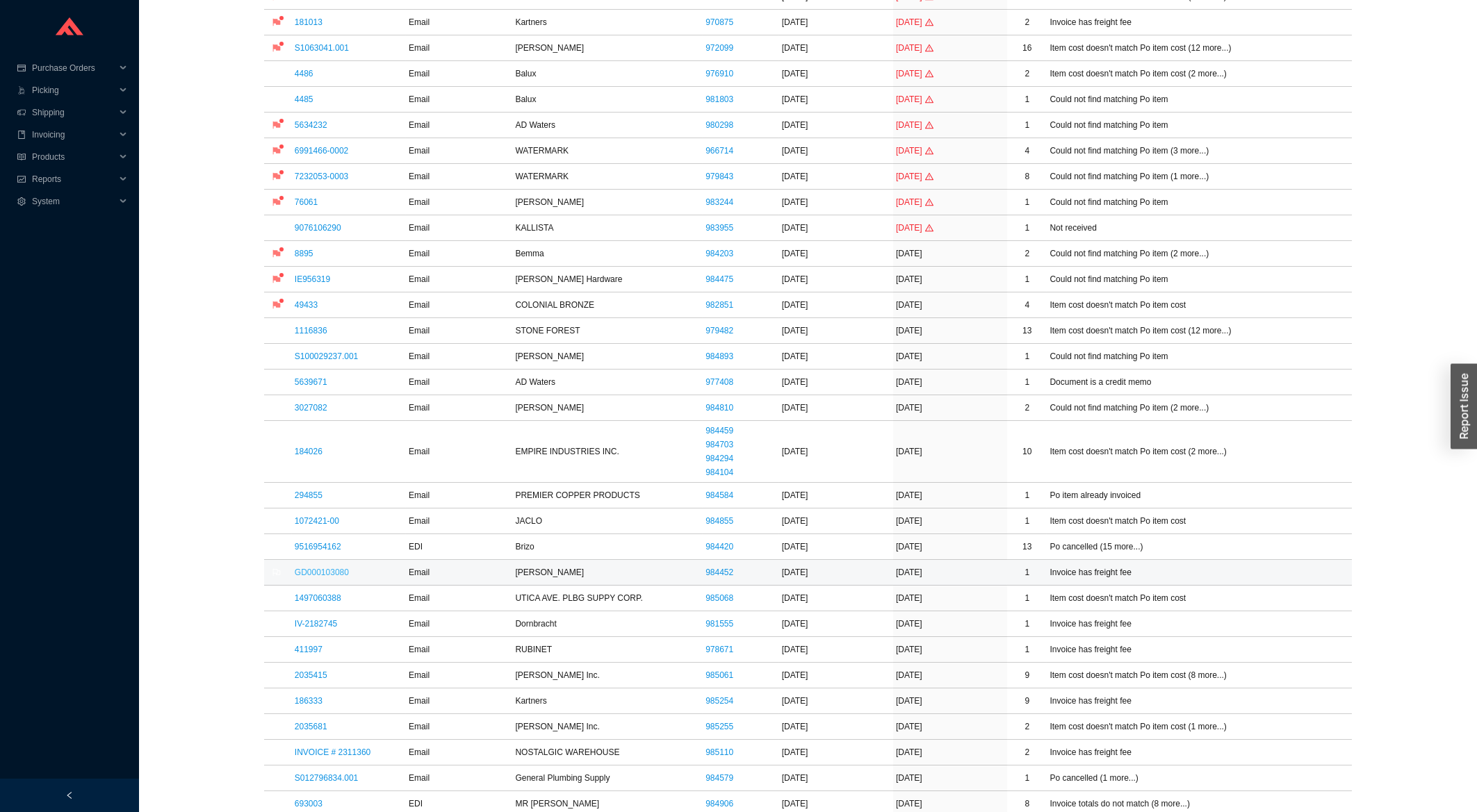
click at [315, 574] on link "GD000103080" at bounding box center [322, 573] width 54 height 10
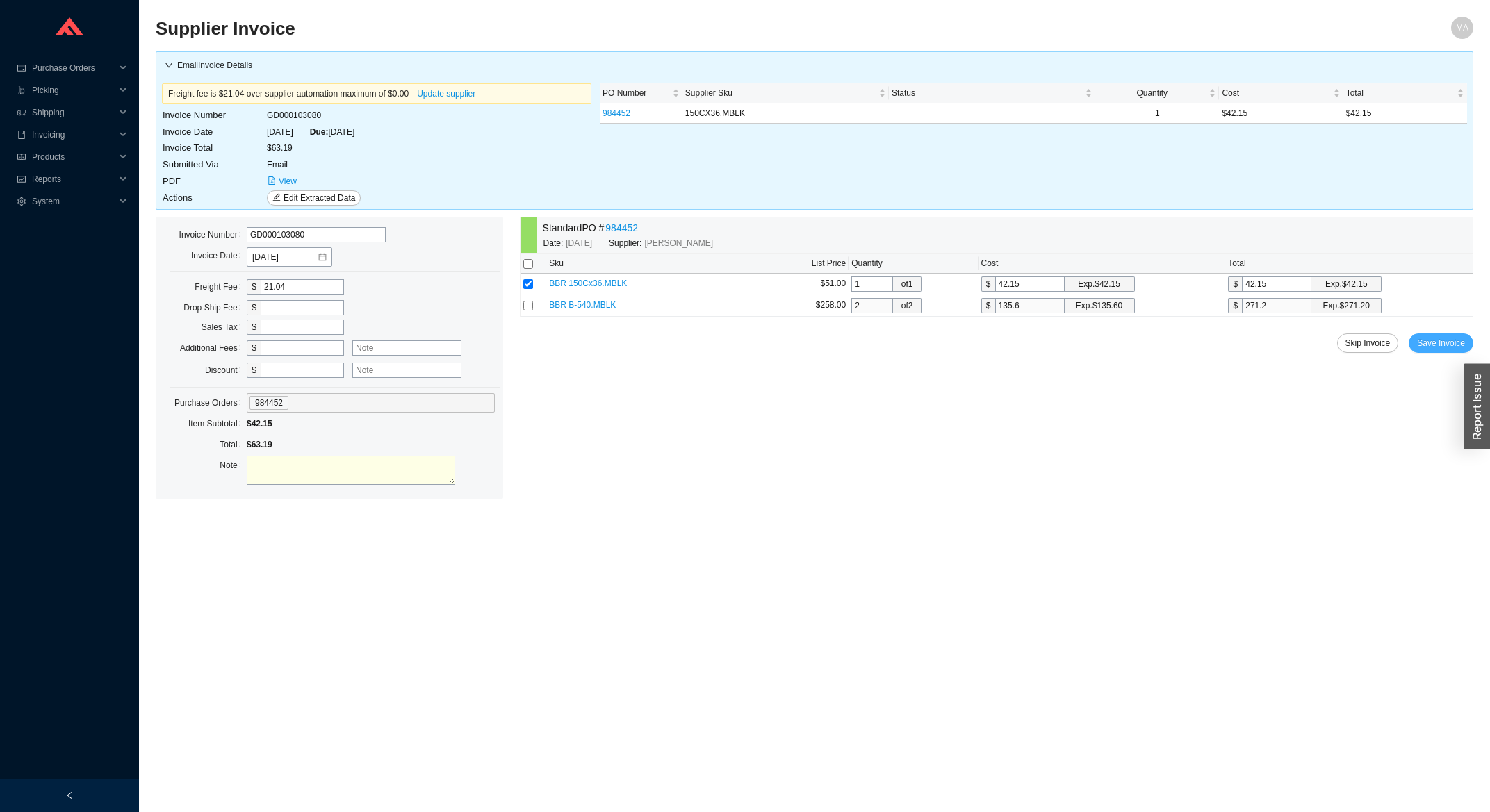
click at [1423, 337] on button "Save Invoice" at bounding box center [1441, 343] width 65 height 19
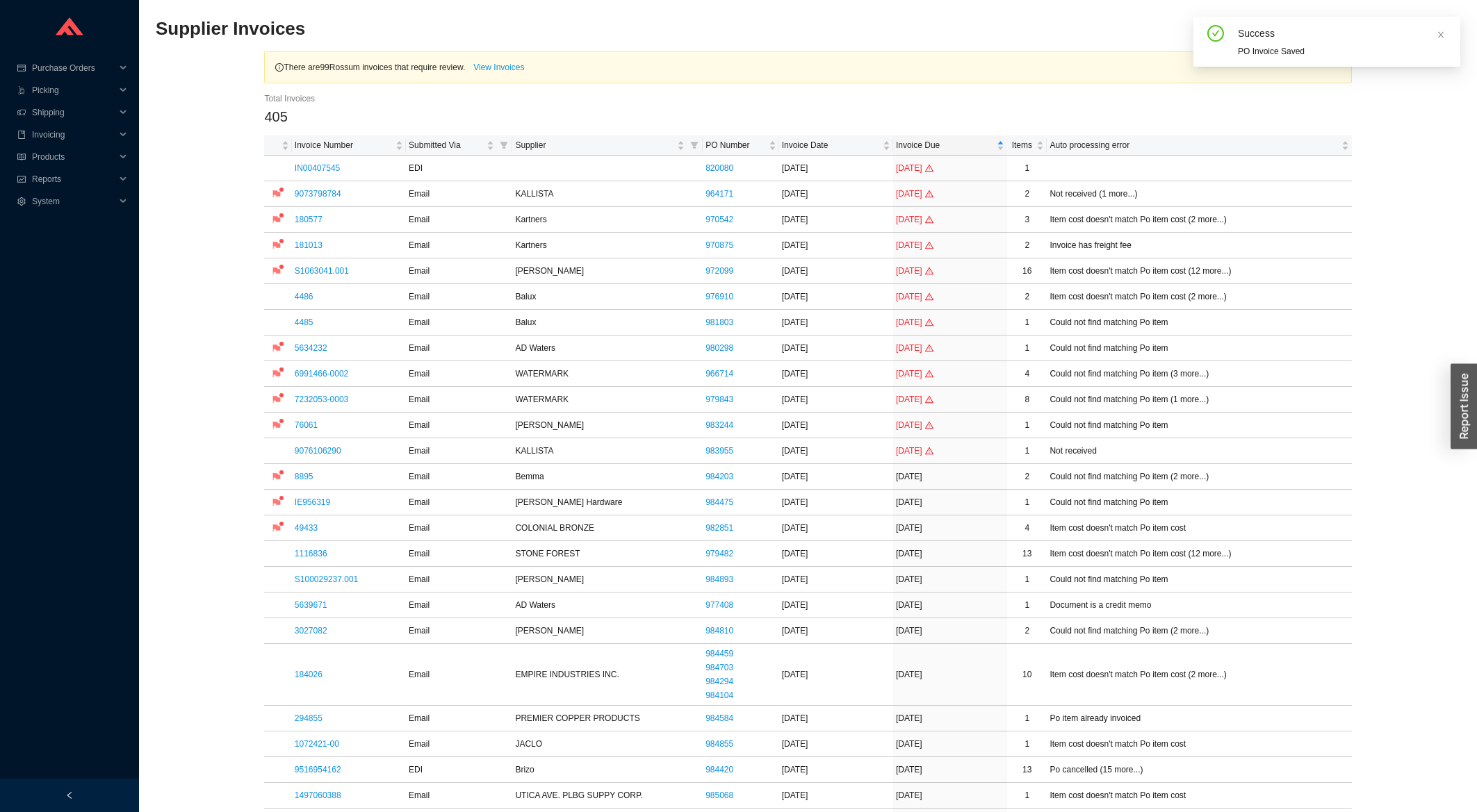
scroll to position [298, 0]
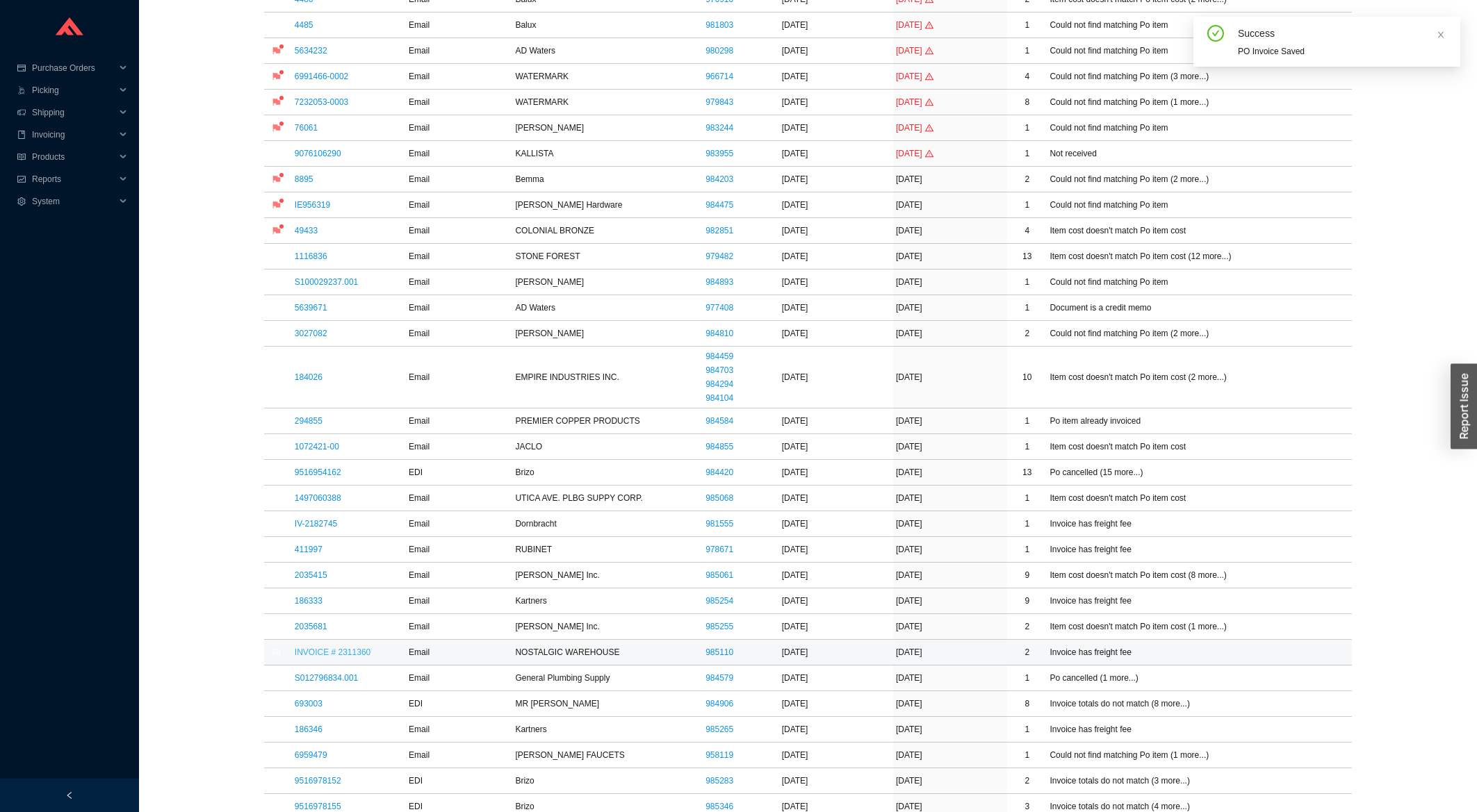
click at [352, 655] on link "INVOICE # 2311360" at bounding box center [332, 652] width 76 height 10
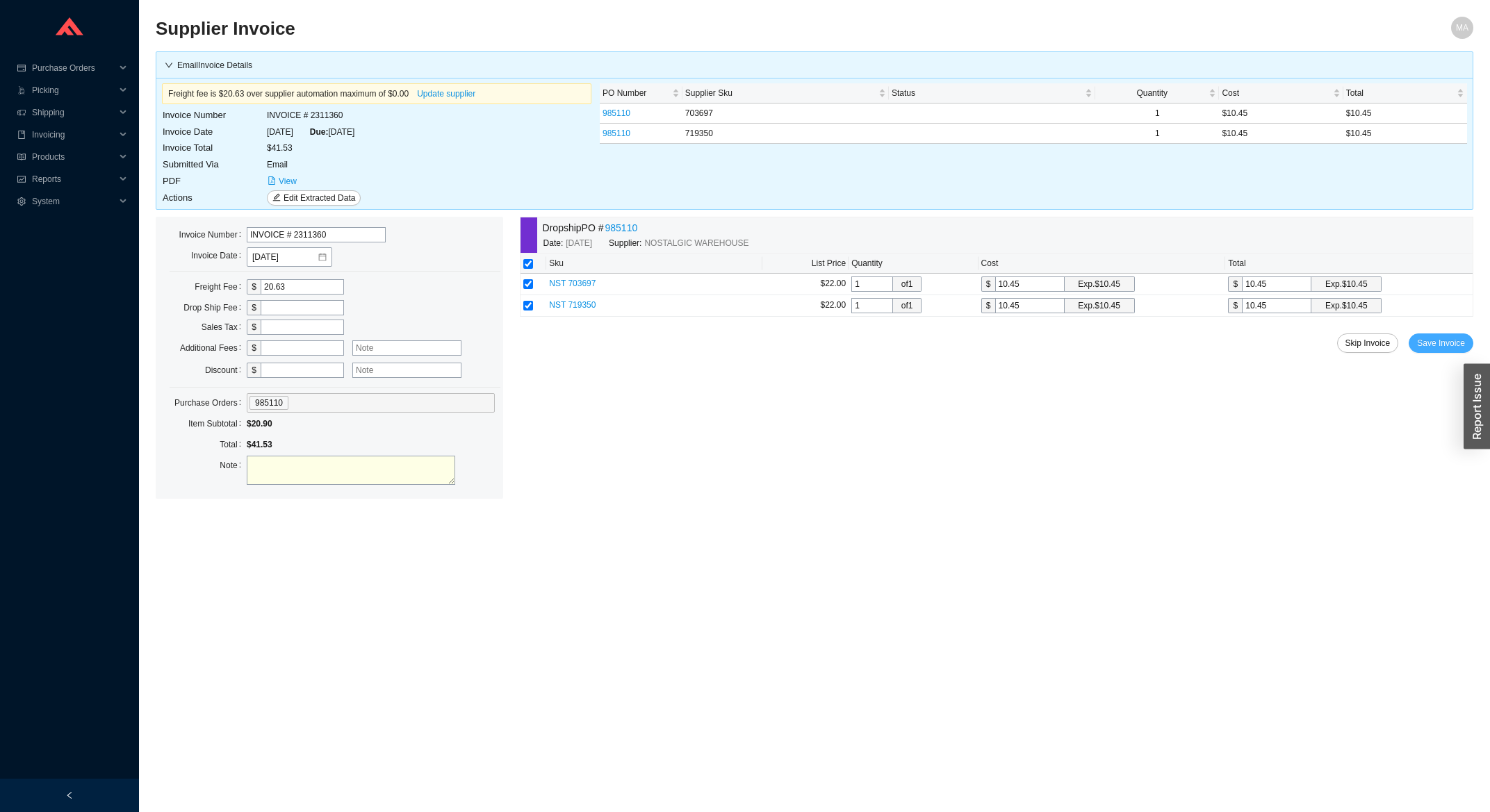
click at [1459, 339] on span "Save Invoice" at bounding box center [1441, 343] width 48 height 14
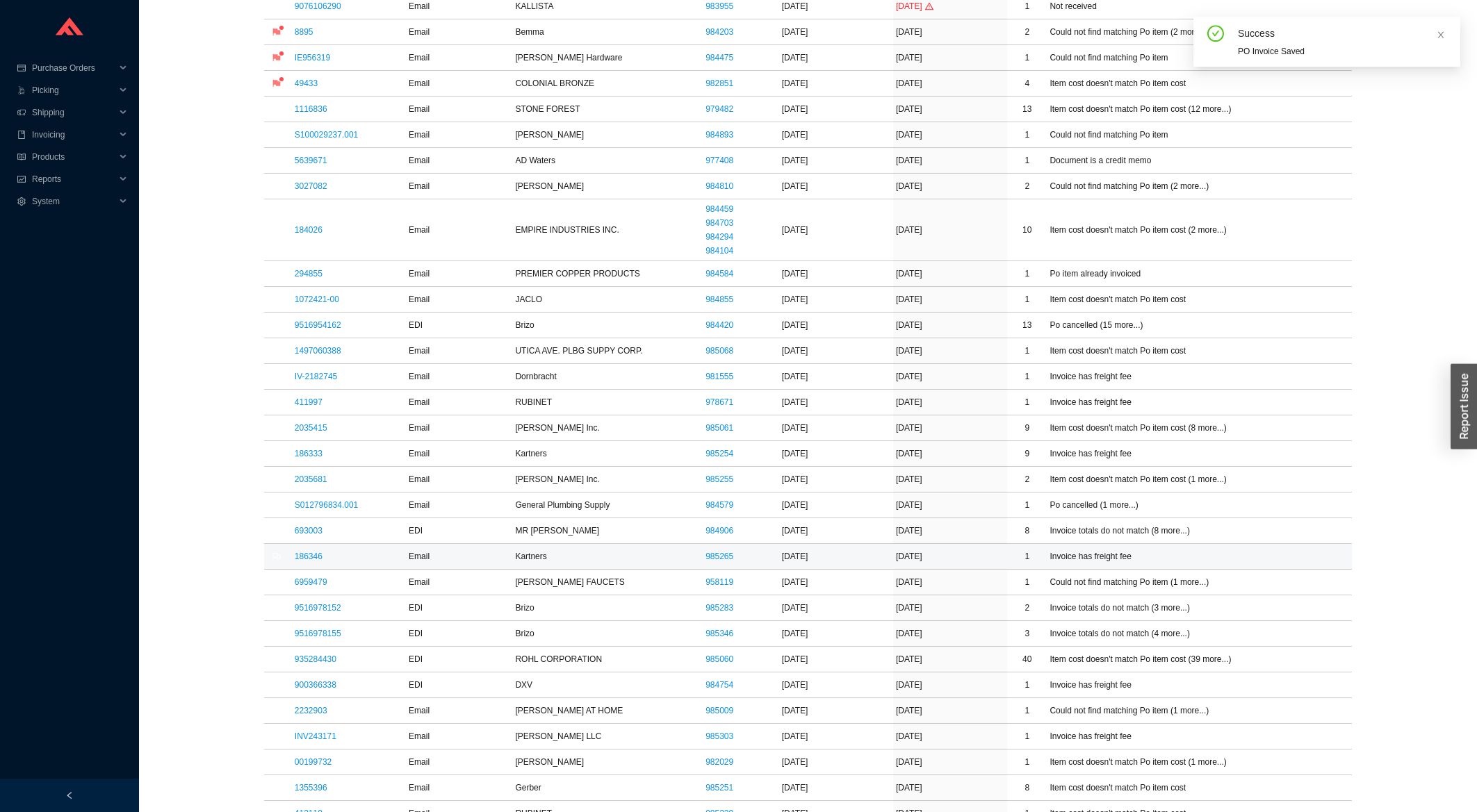
scroll to position [373, 0]
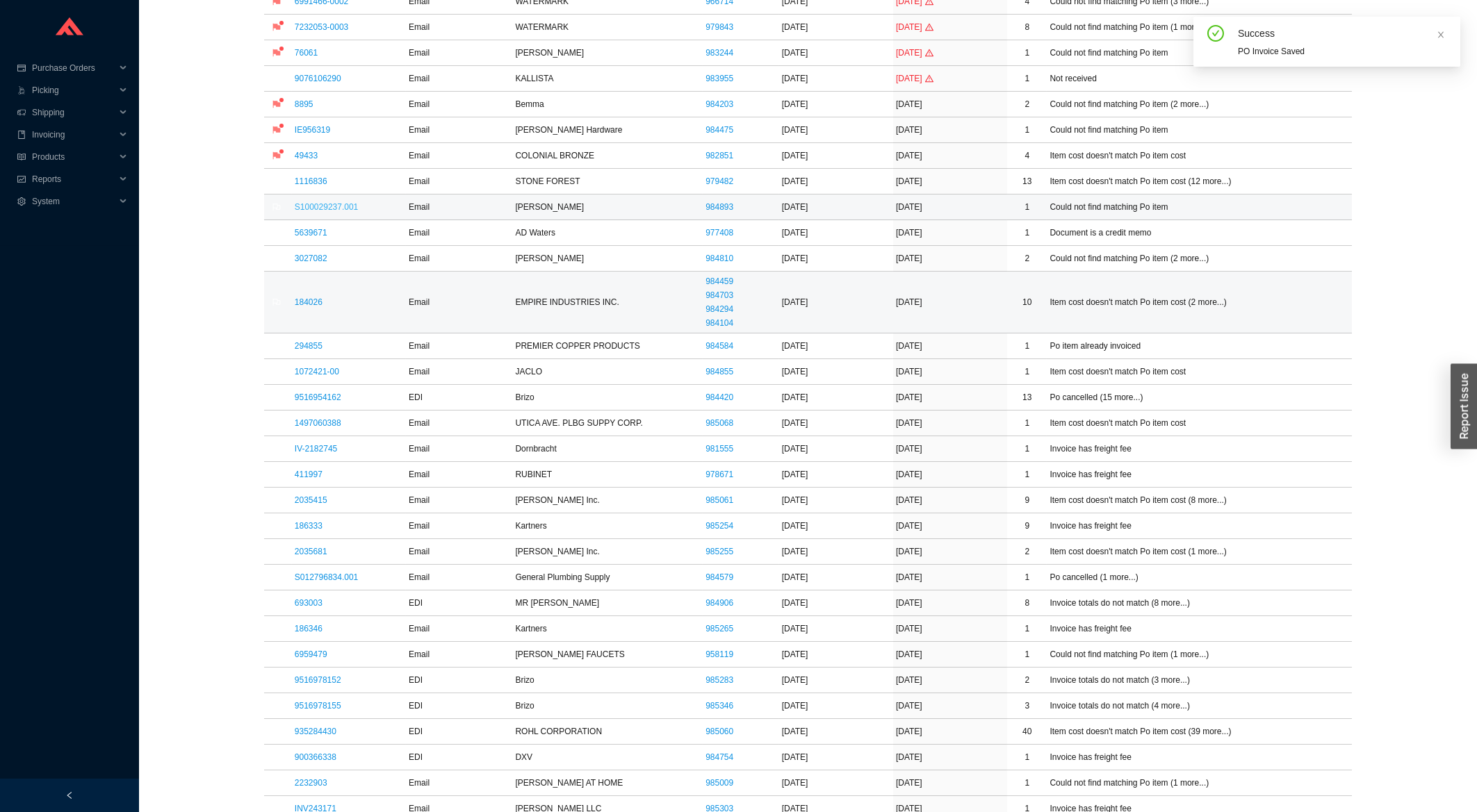
click at [320, 208] on link "S100029237.001" at bounding box center [326, 206] width 63 height 10
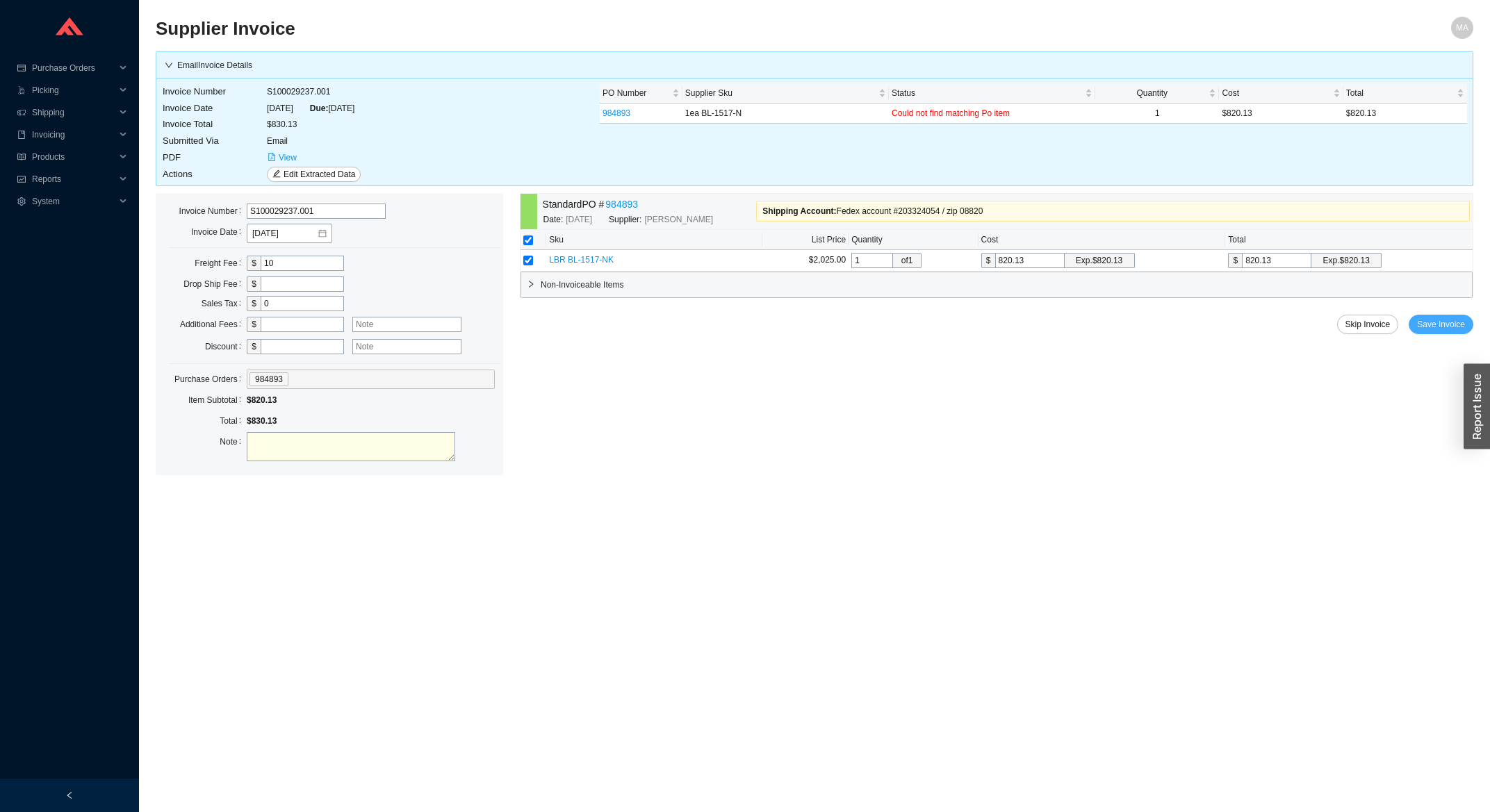
click at [1455, 320] on span "Save Invoice" at bounding box center [1441, 324] width 48 height 14
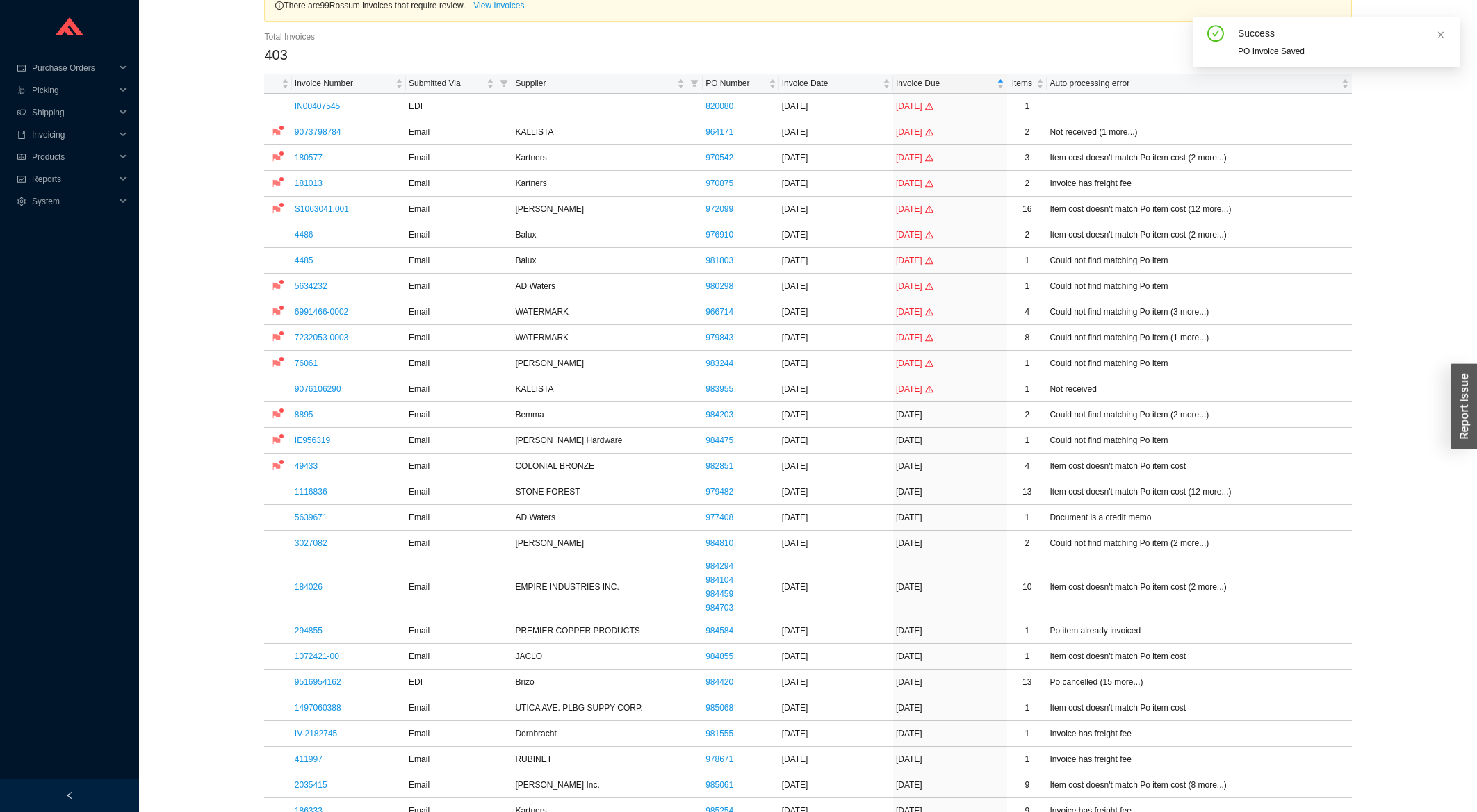
scroll to position [373, 0]
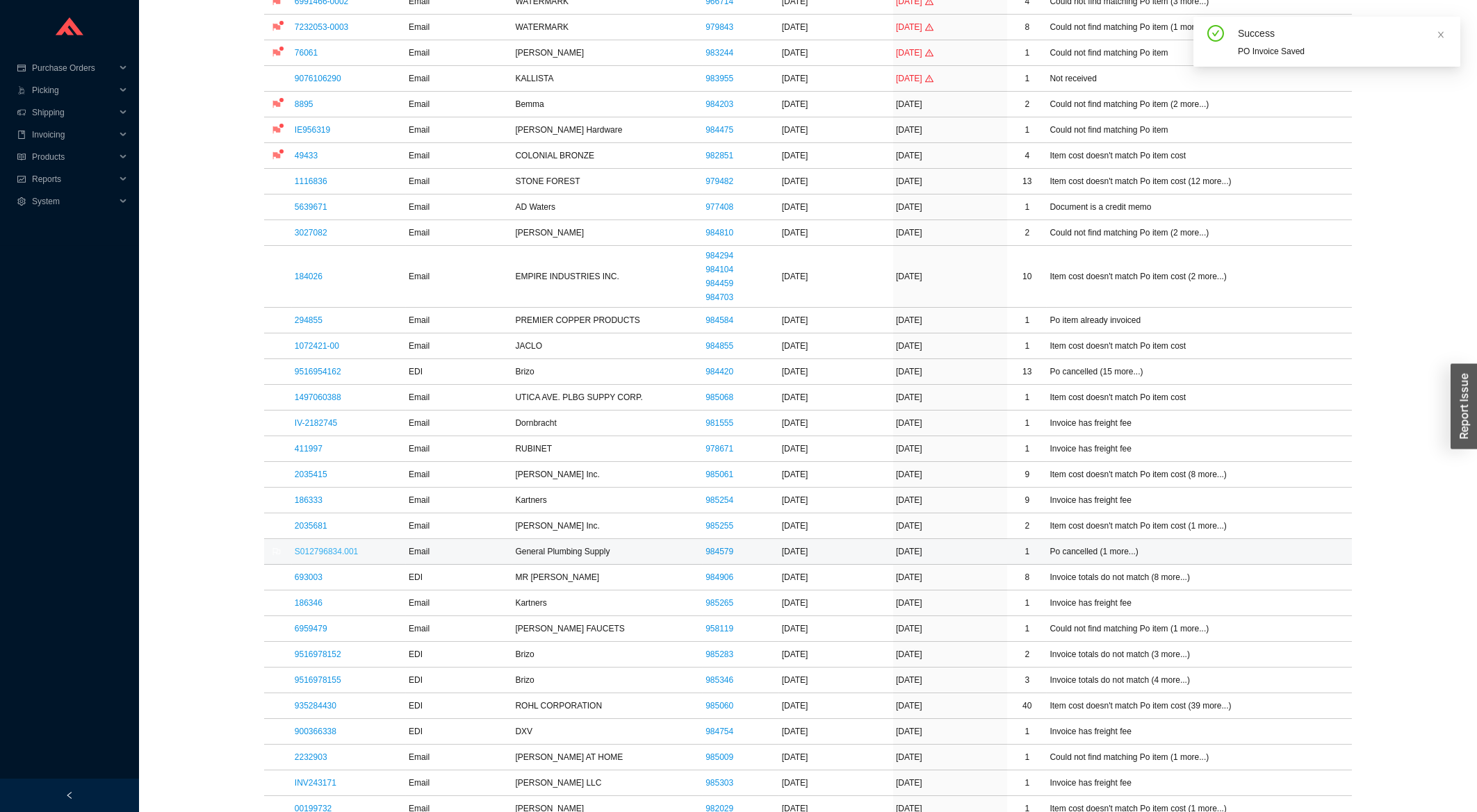
click at [305, 552] on link "S012796834.001" at bounding box center [326, 552] width 63 height 10
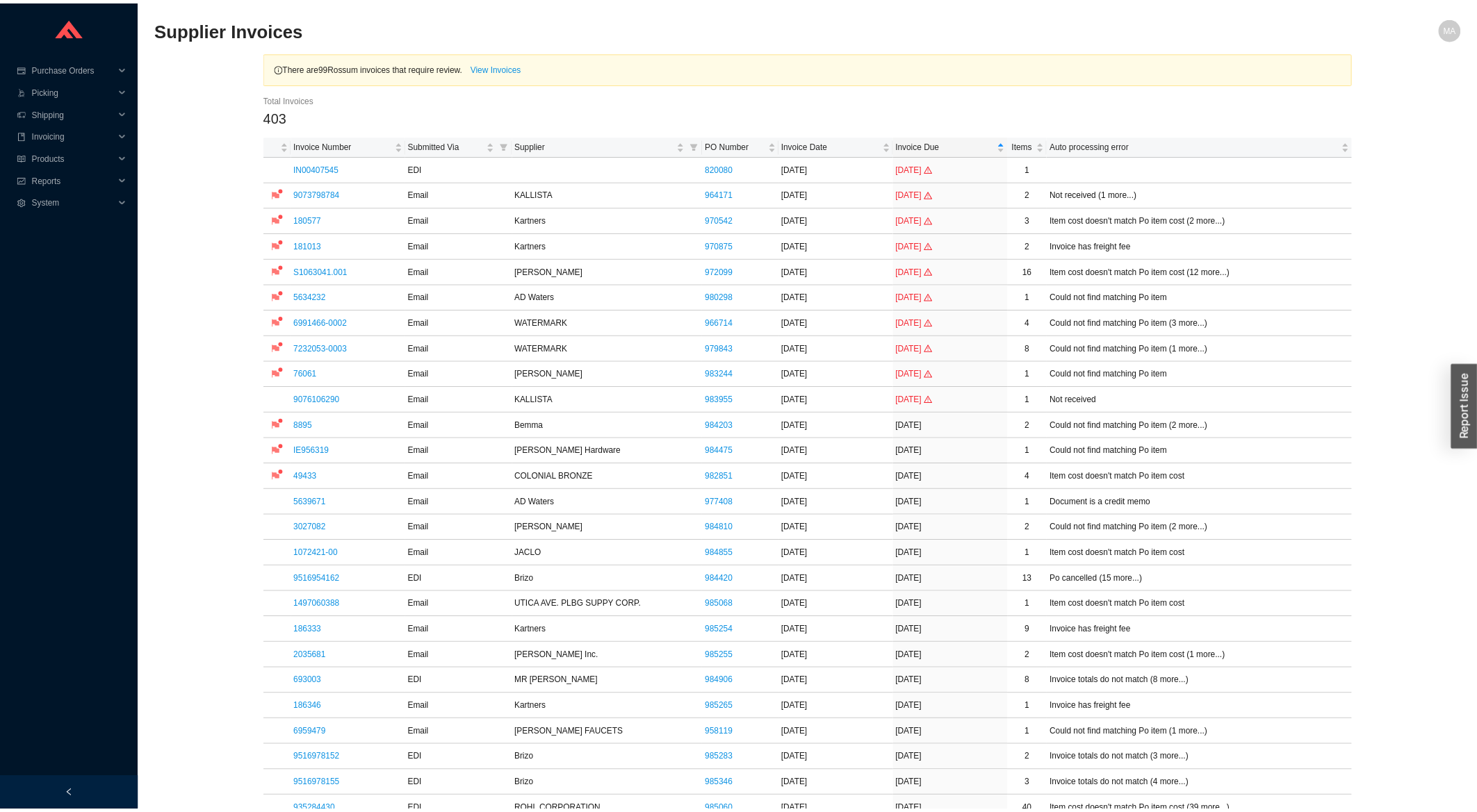
scroll to position [373, 0]
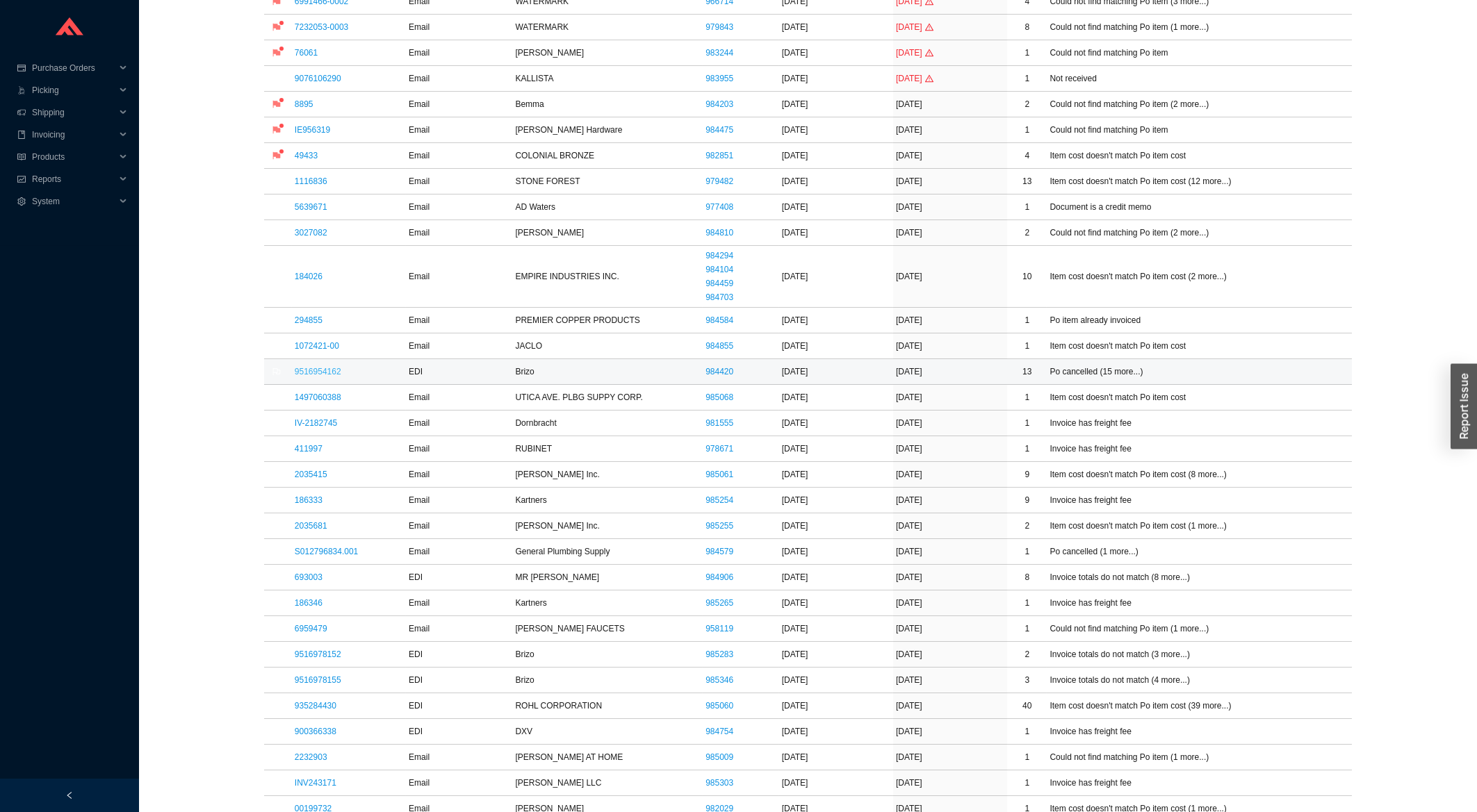
click at [318, 376] on link "9516954162" at bounding box center [318, 372] width 47 height 10
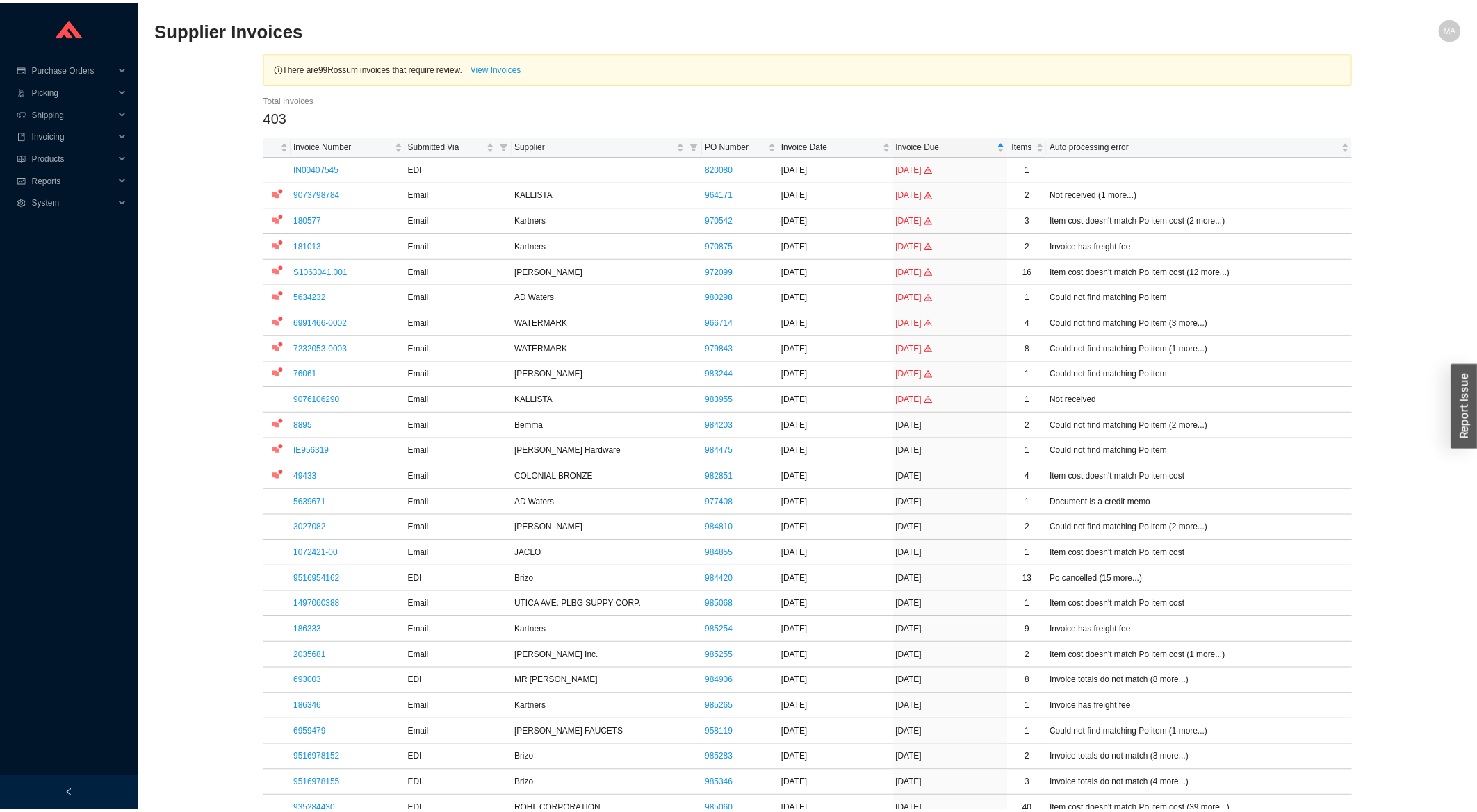
scroll to position [522, 0]
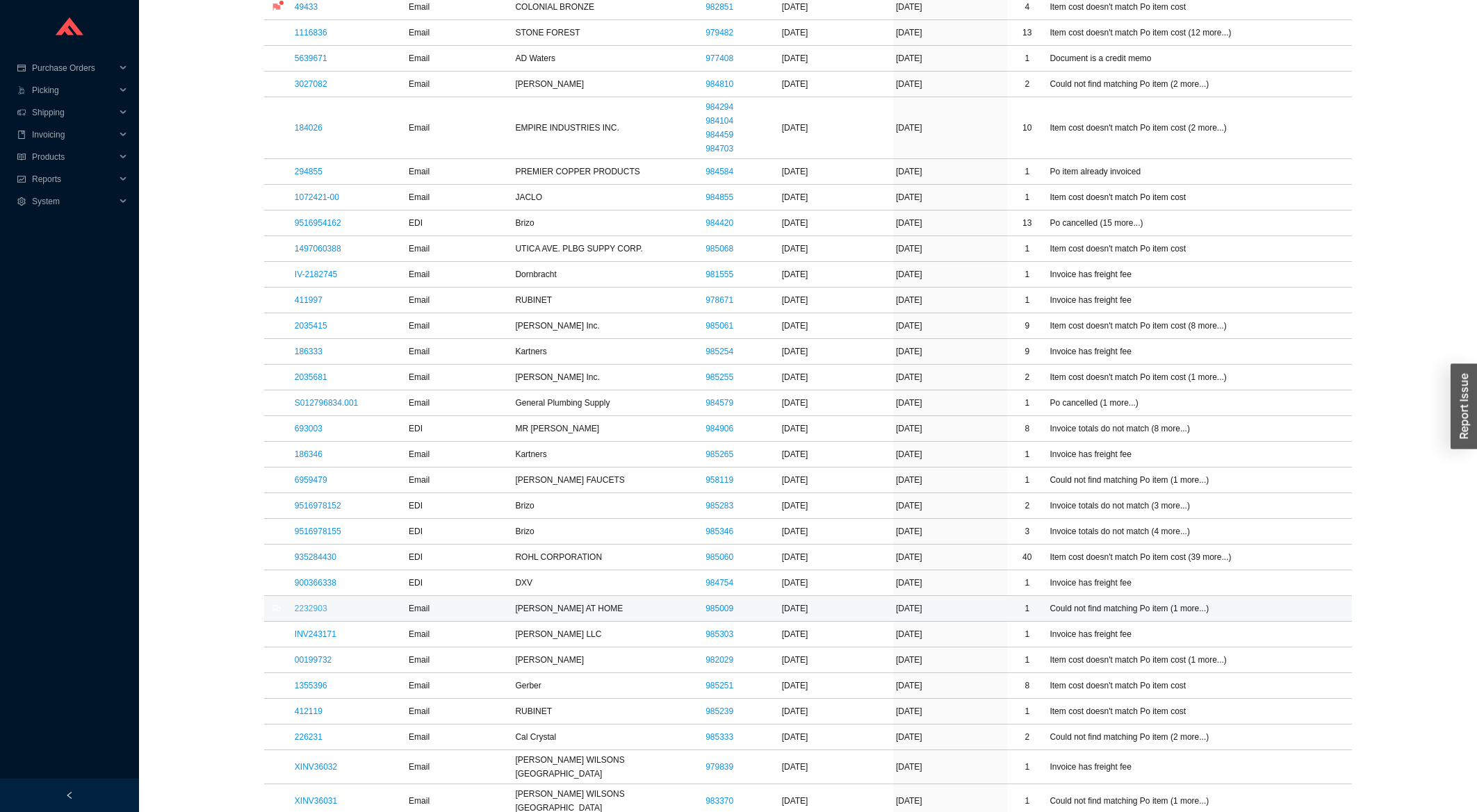
click at [311, 607] on link "2232903" at bounding box center [311, 608] width 33 height 10
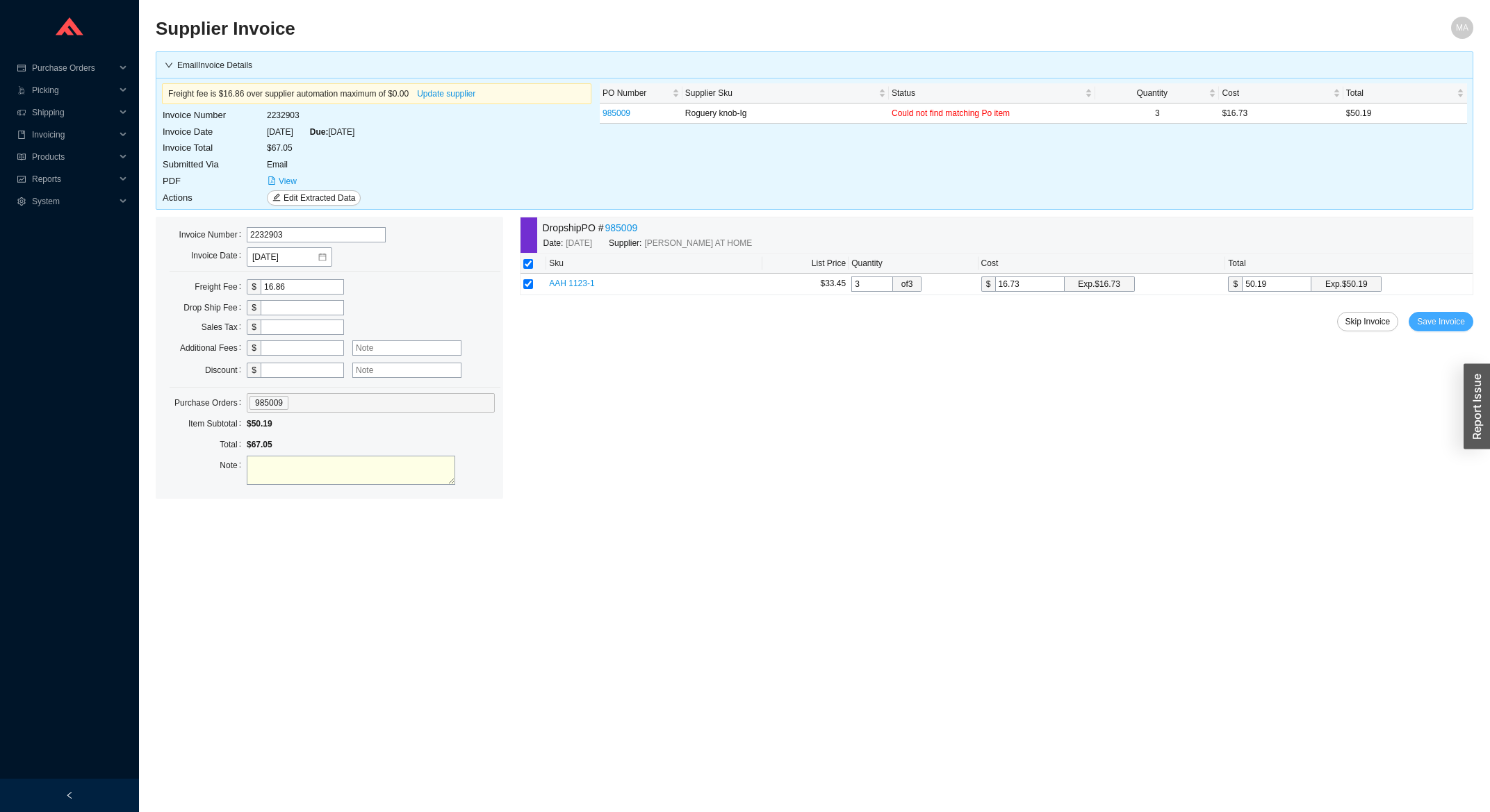
click at [1429, 322] on span "Save Invoice" at bounding box center [1441, 322] width 48 height 14
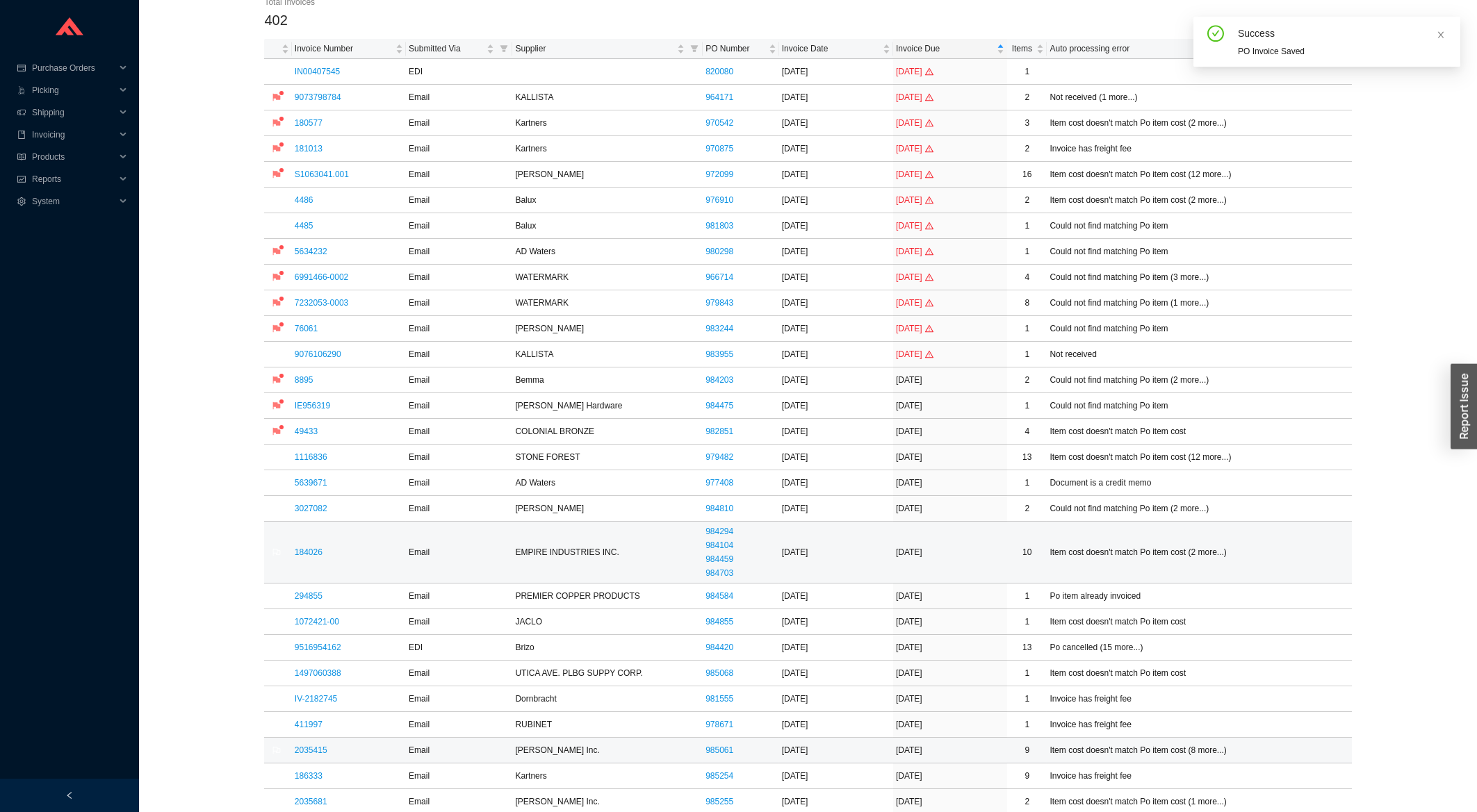
scroll to position [223, 0]
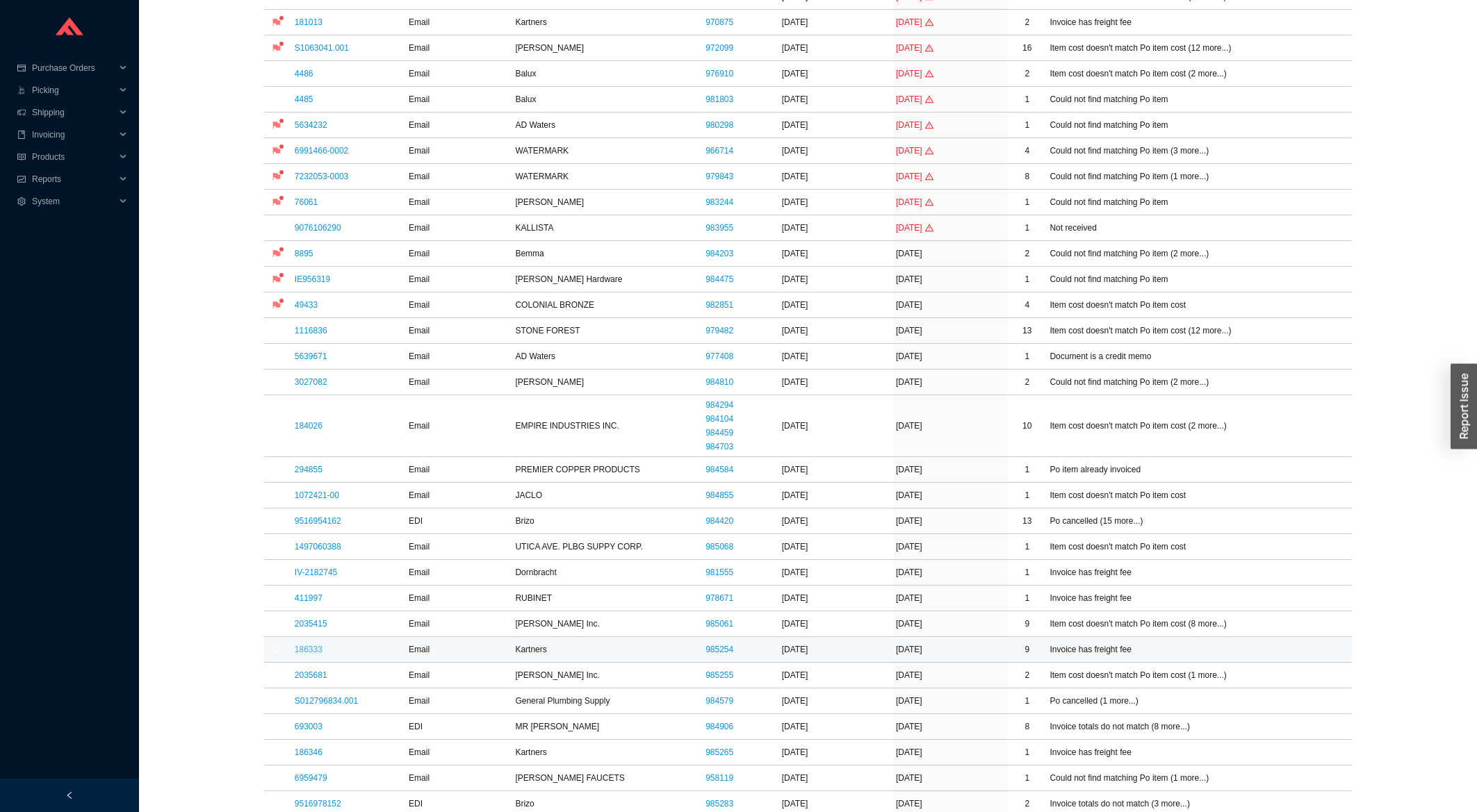
click at [317, 650] on link "186333" at bounding box center [309, 649] width 27 height 10
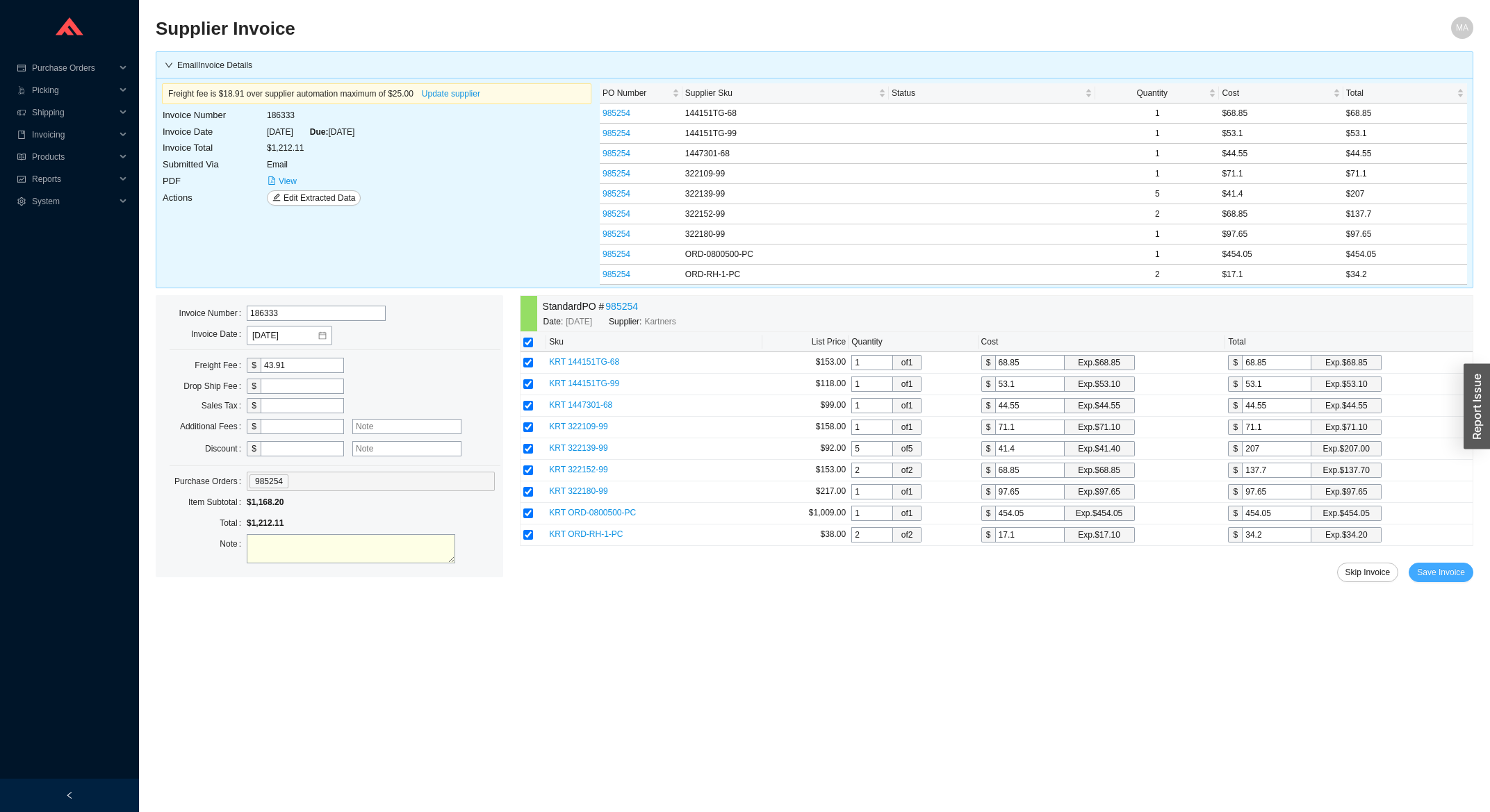
click at [1458, 583] on button "Save Invoice" at bounding box center [1441, 572] width 65 height 19
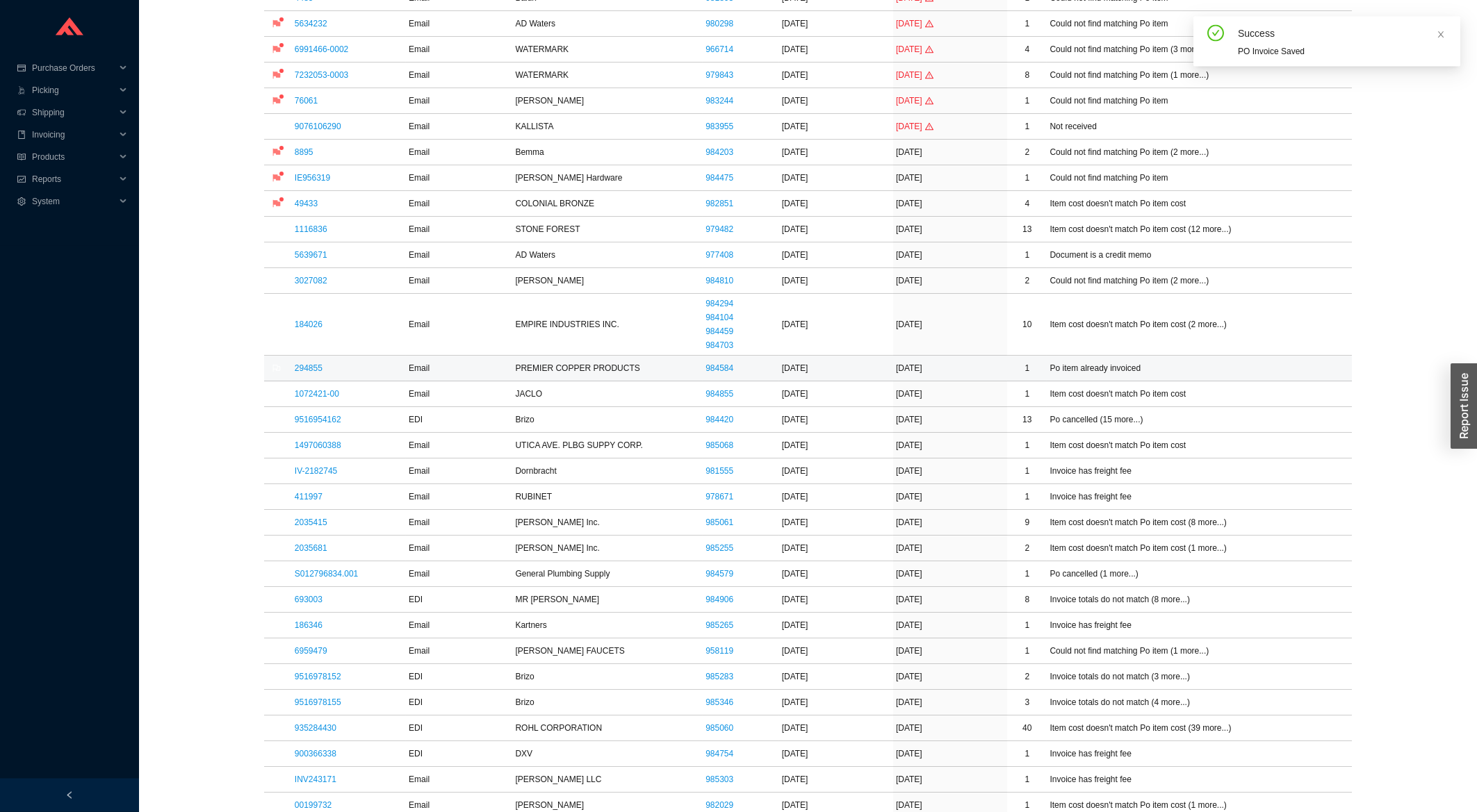
scroll to position [373, 0]
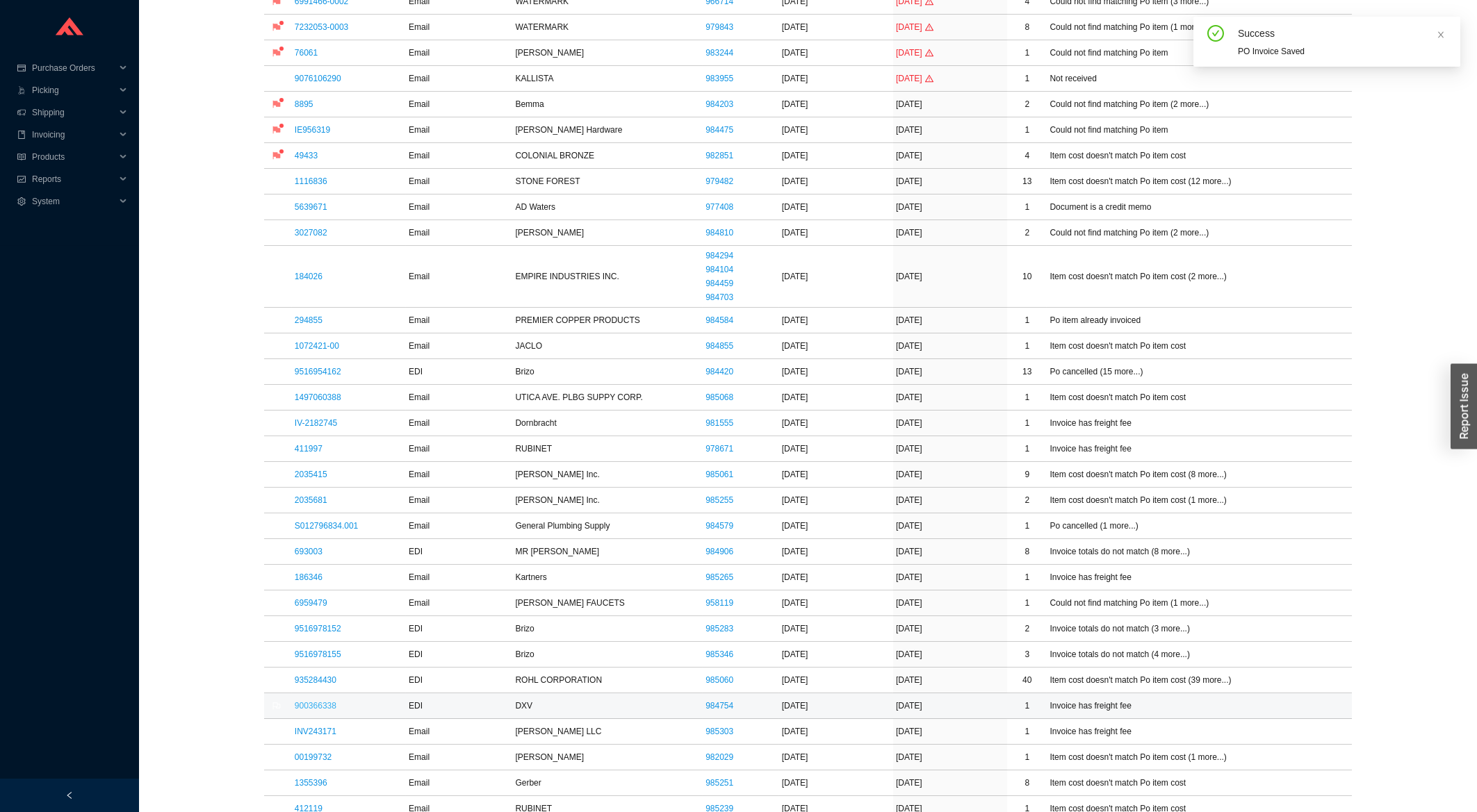
click at [319, 711] on link "900366338" at bounding box center [316, 706] width 42 height 10
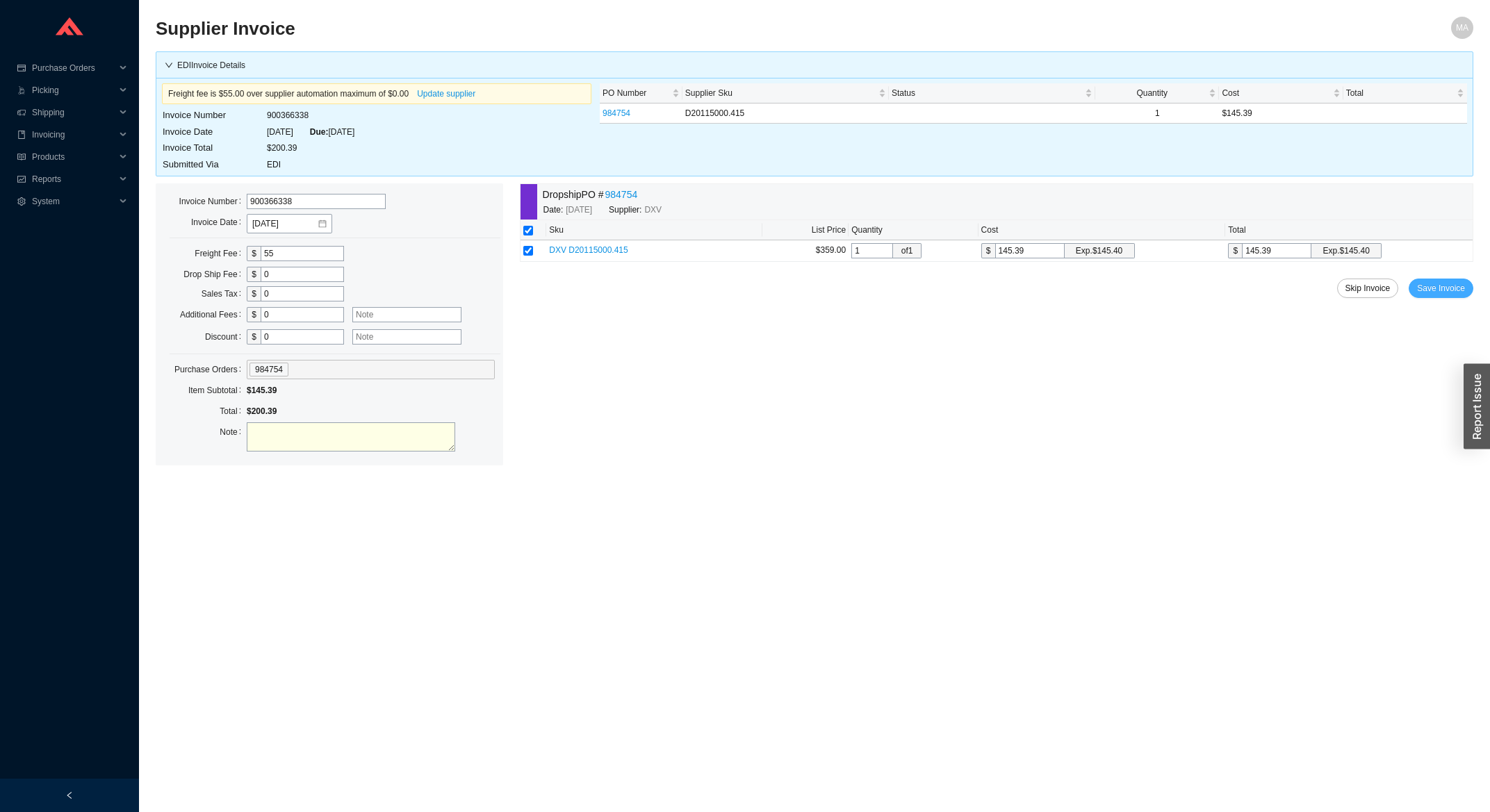
click at [1446, 291] on span "Save Invoice" at bounding box center [1441, 288] width 48 height 14
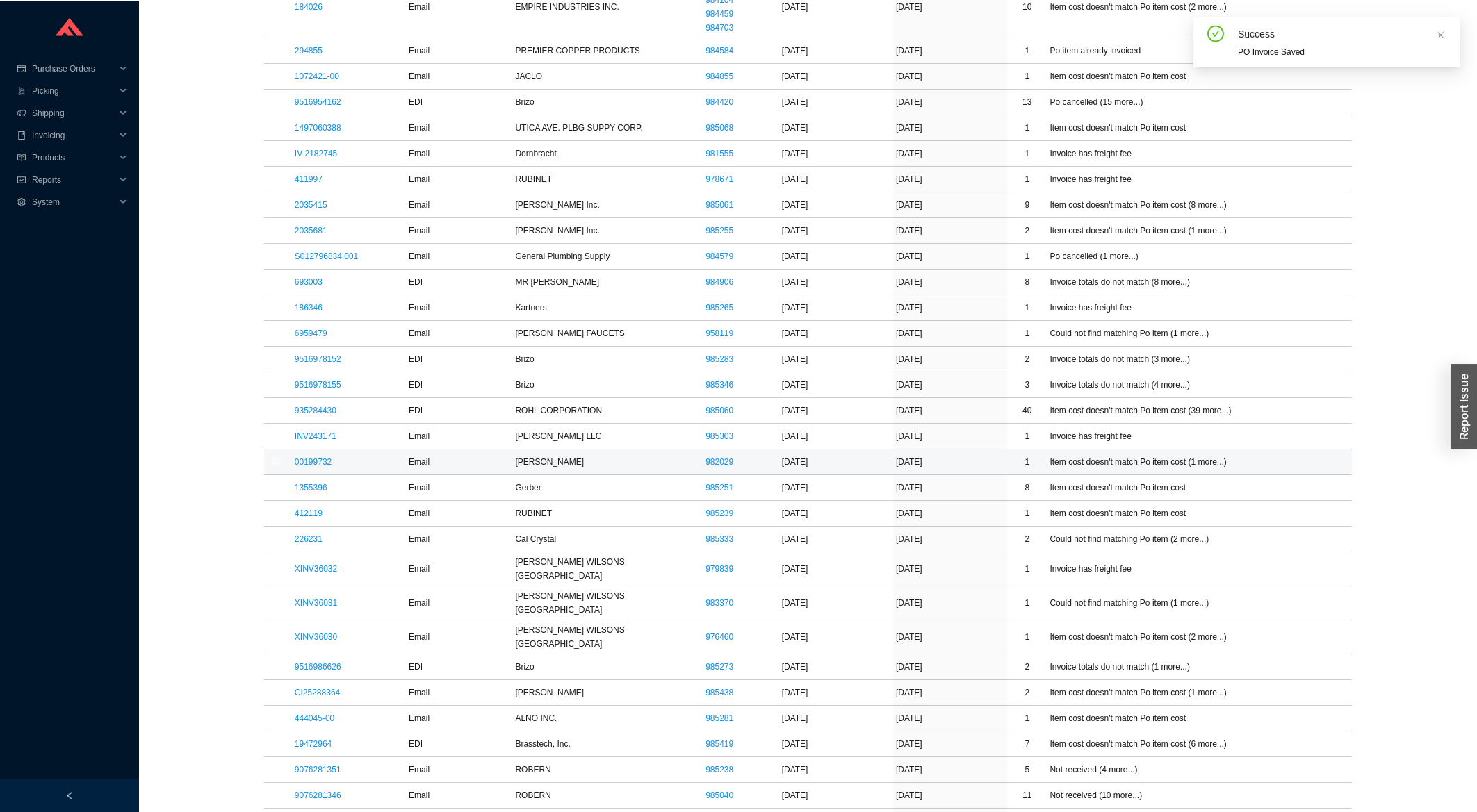
scroll to position [819, 0]
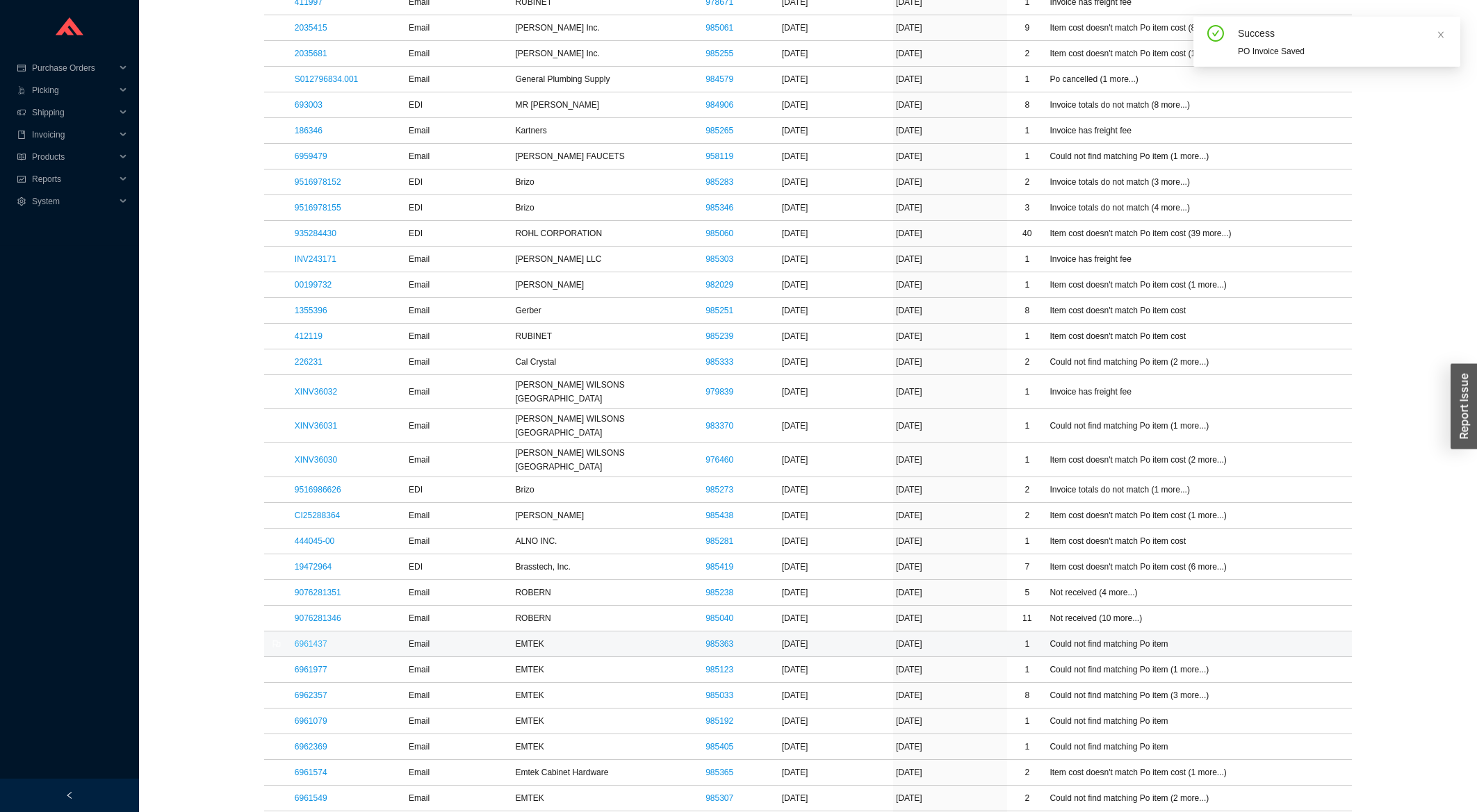
click at [312, 639] on link "6961437" at bounding box center [311, 644] width 33 height 10
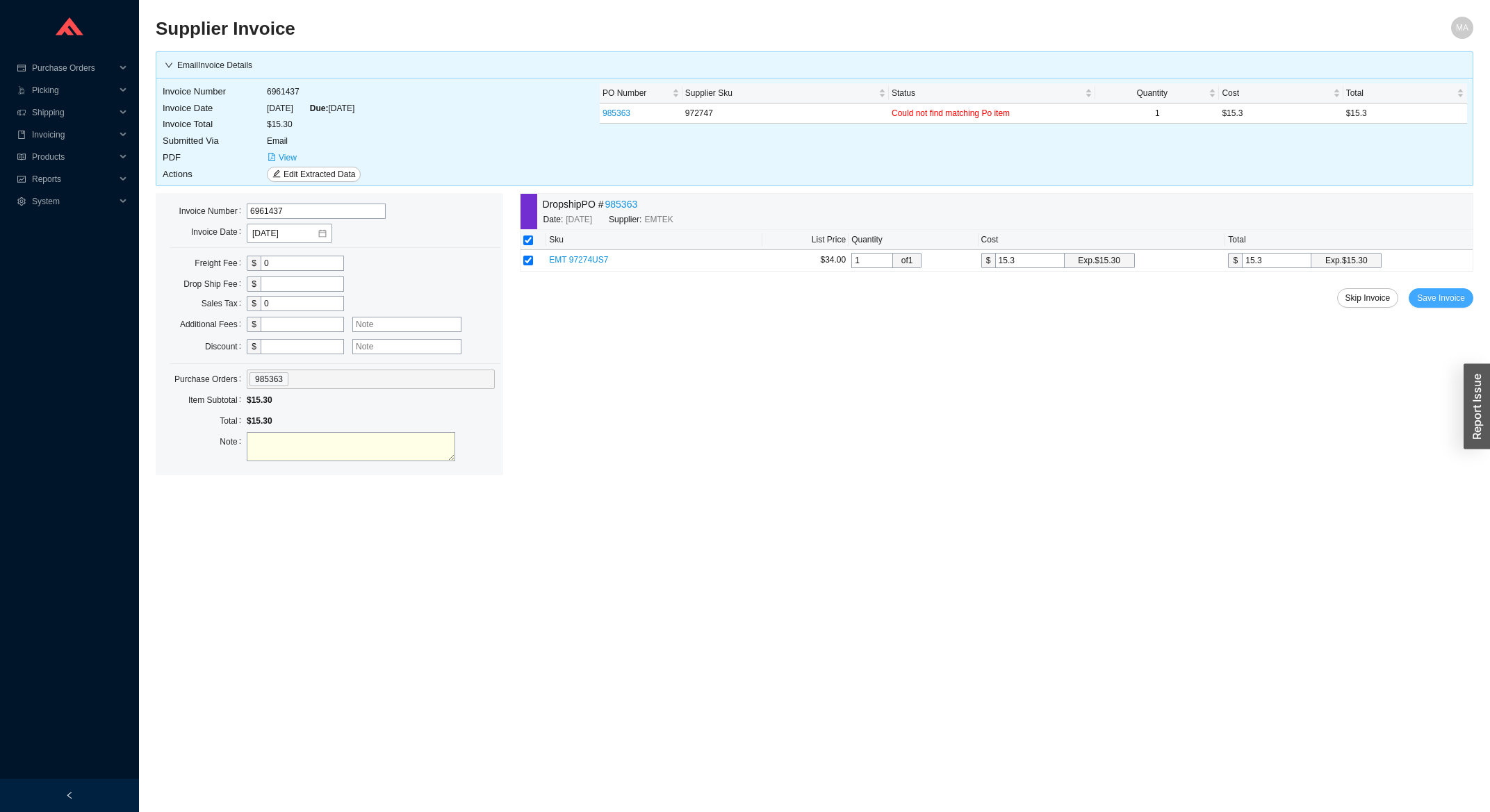
click at [1442, 305] on span "Save Invoice" at bounding box center [1441, 298] width 48 height 14
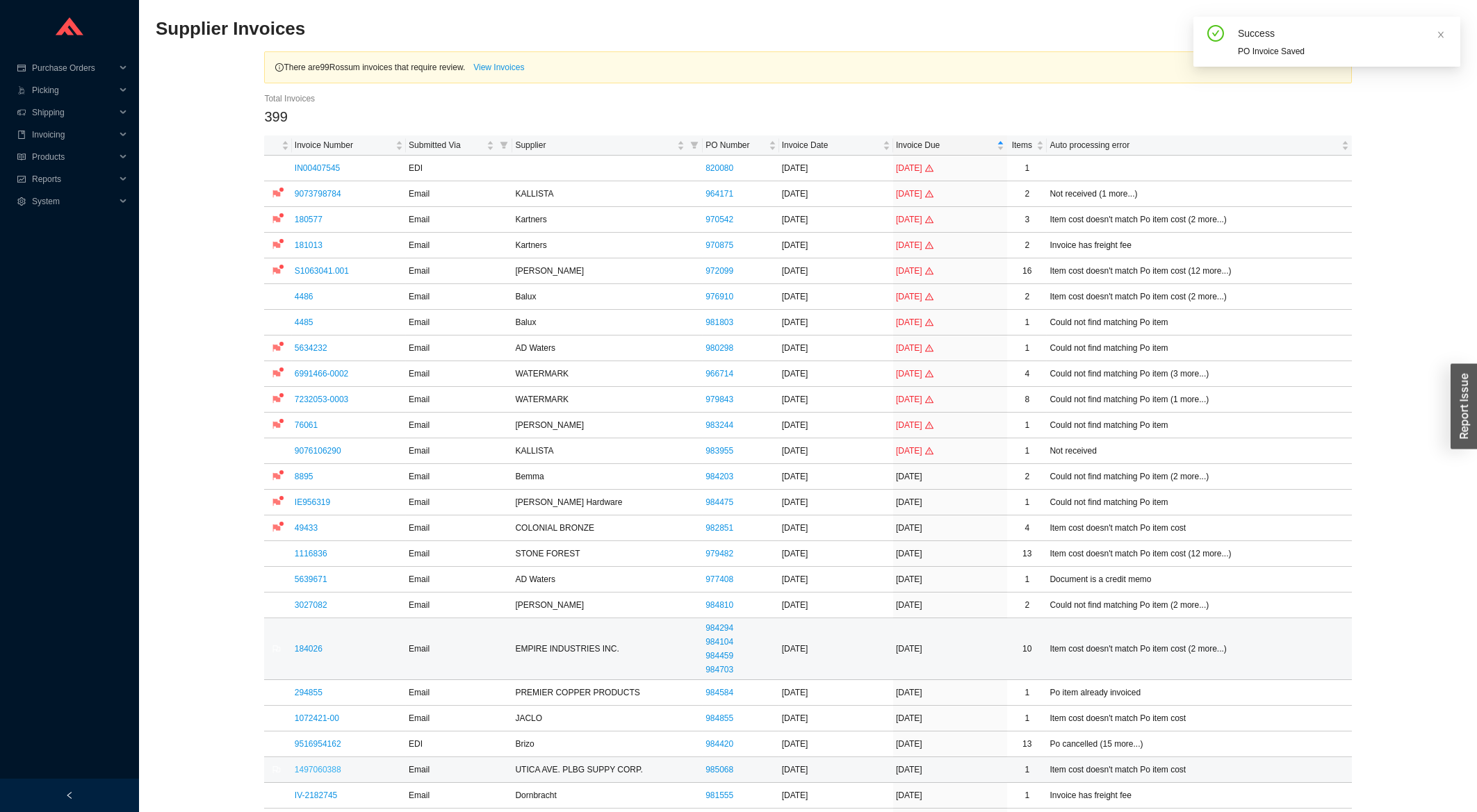
scroll to position [447, 0]
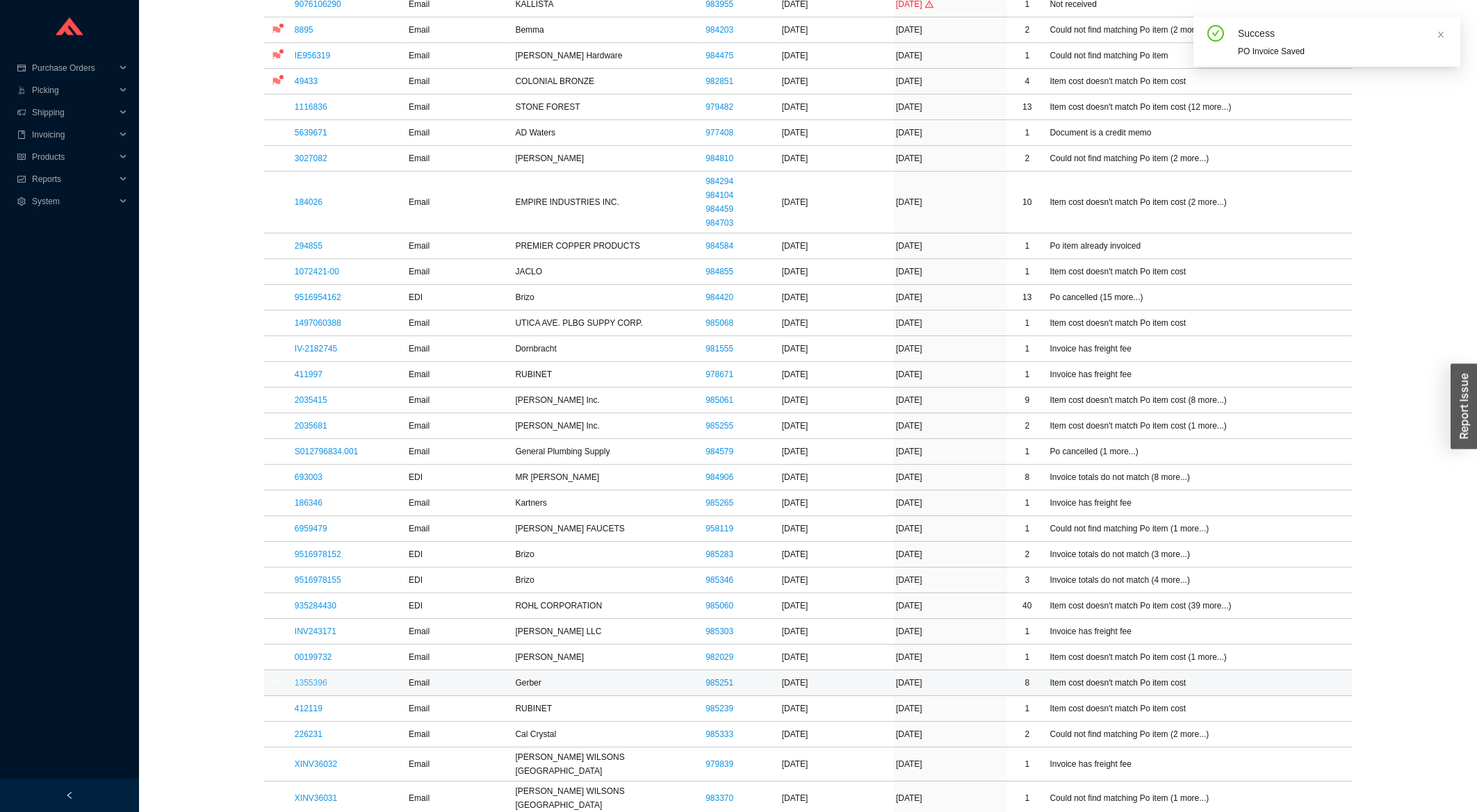
click at [309, 684] on link "1355396" at bounding box center [311, 683] width 33 height 10
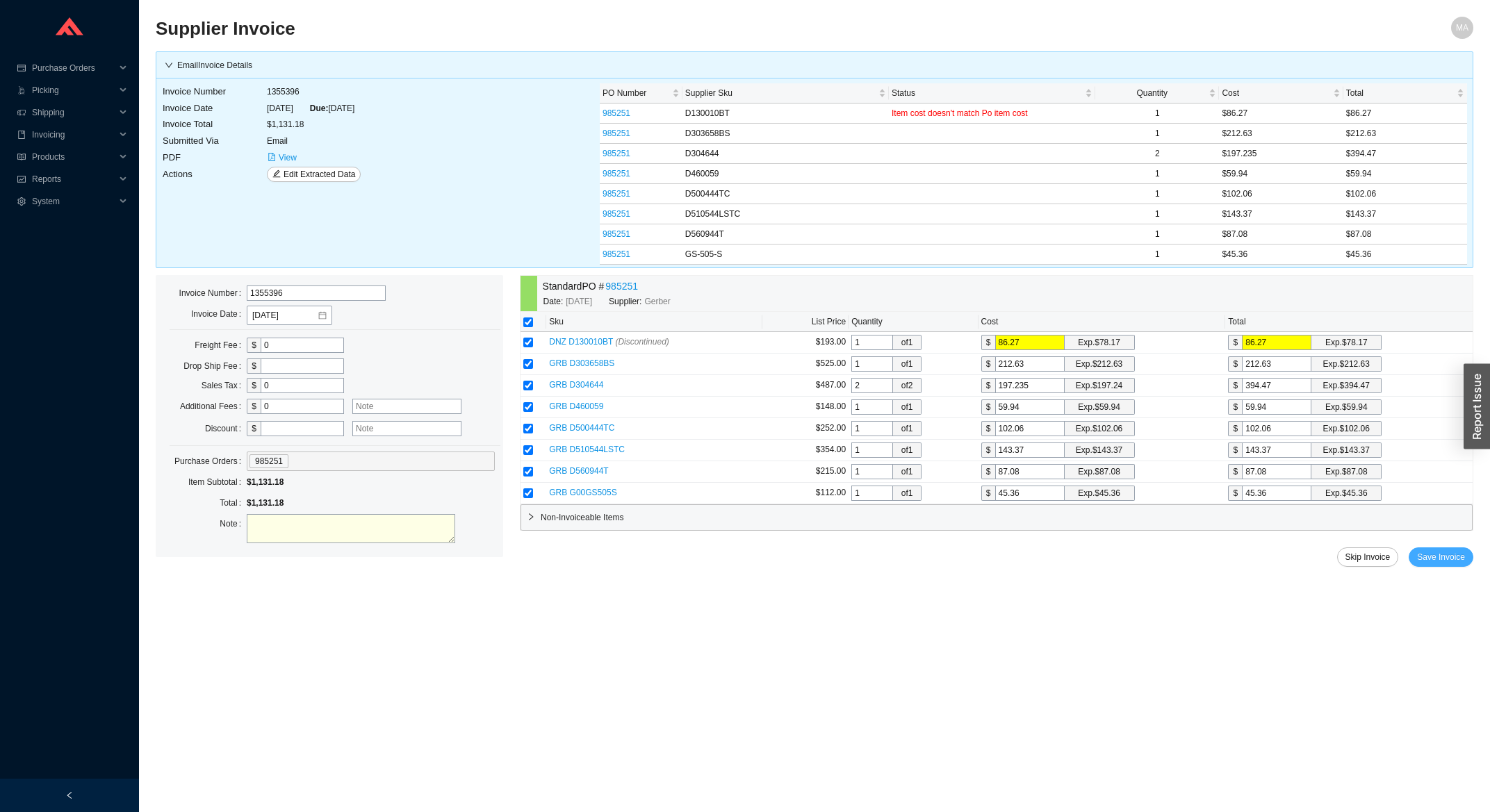
click at [1448, 558] on span "Save Invoice" at bounding box center [1441, 557] width 48 height 14
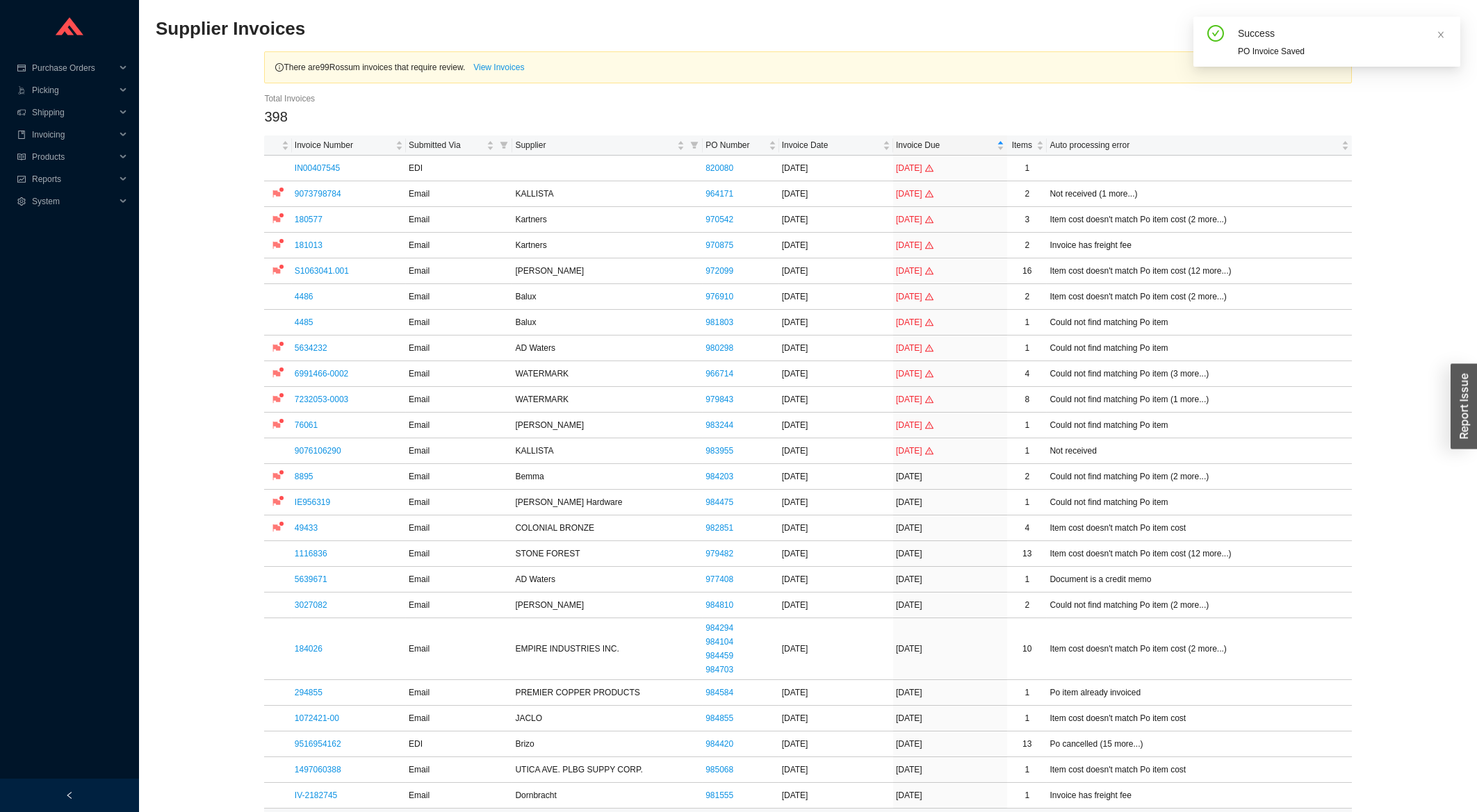
scroll to position [223, 0]
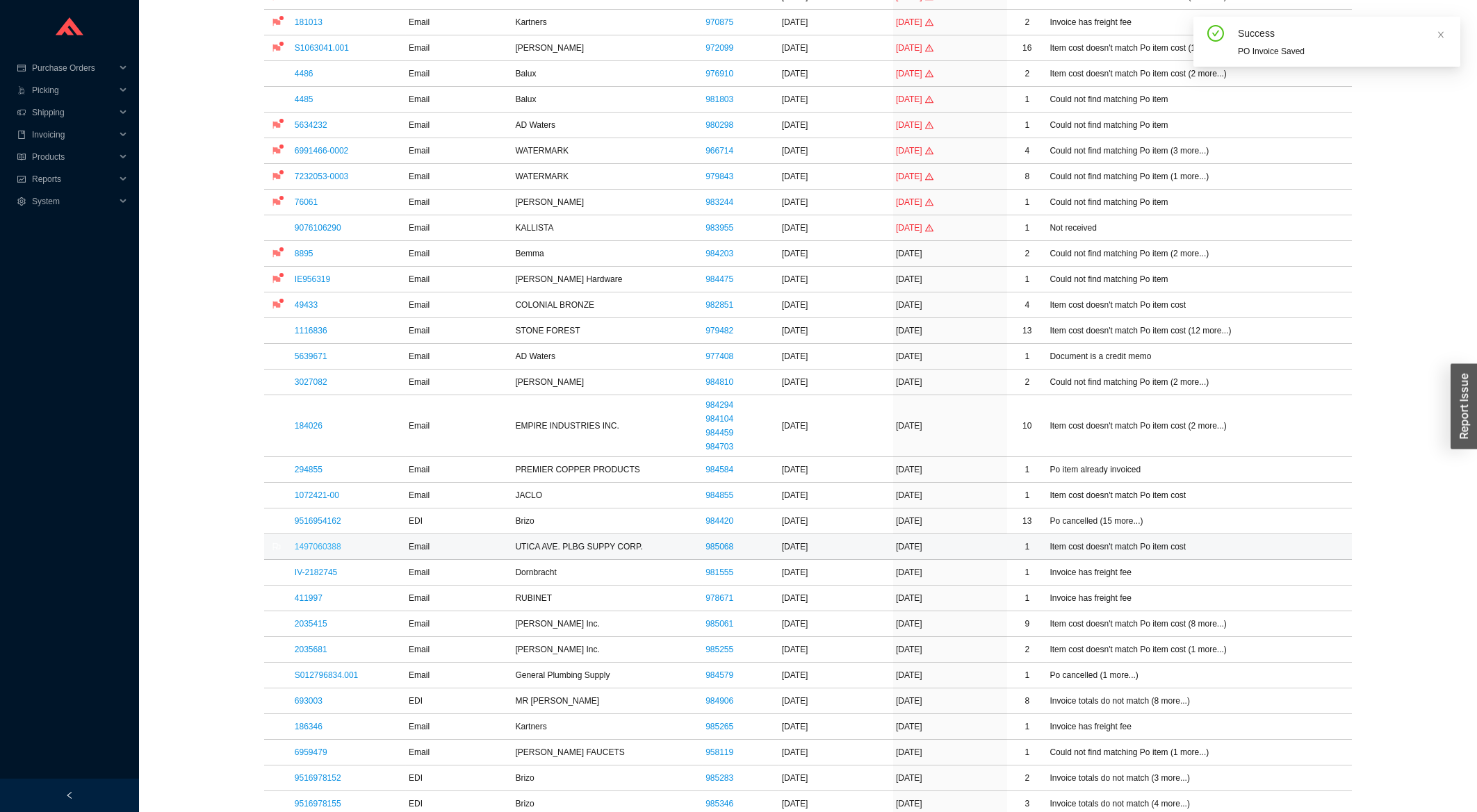
click at [310, 545] on link "1497060388" at bounding box center [318, 546] width 47 height 10
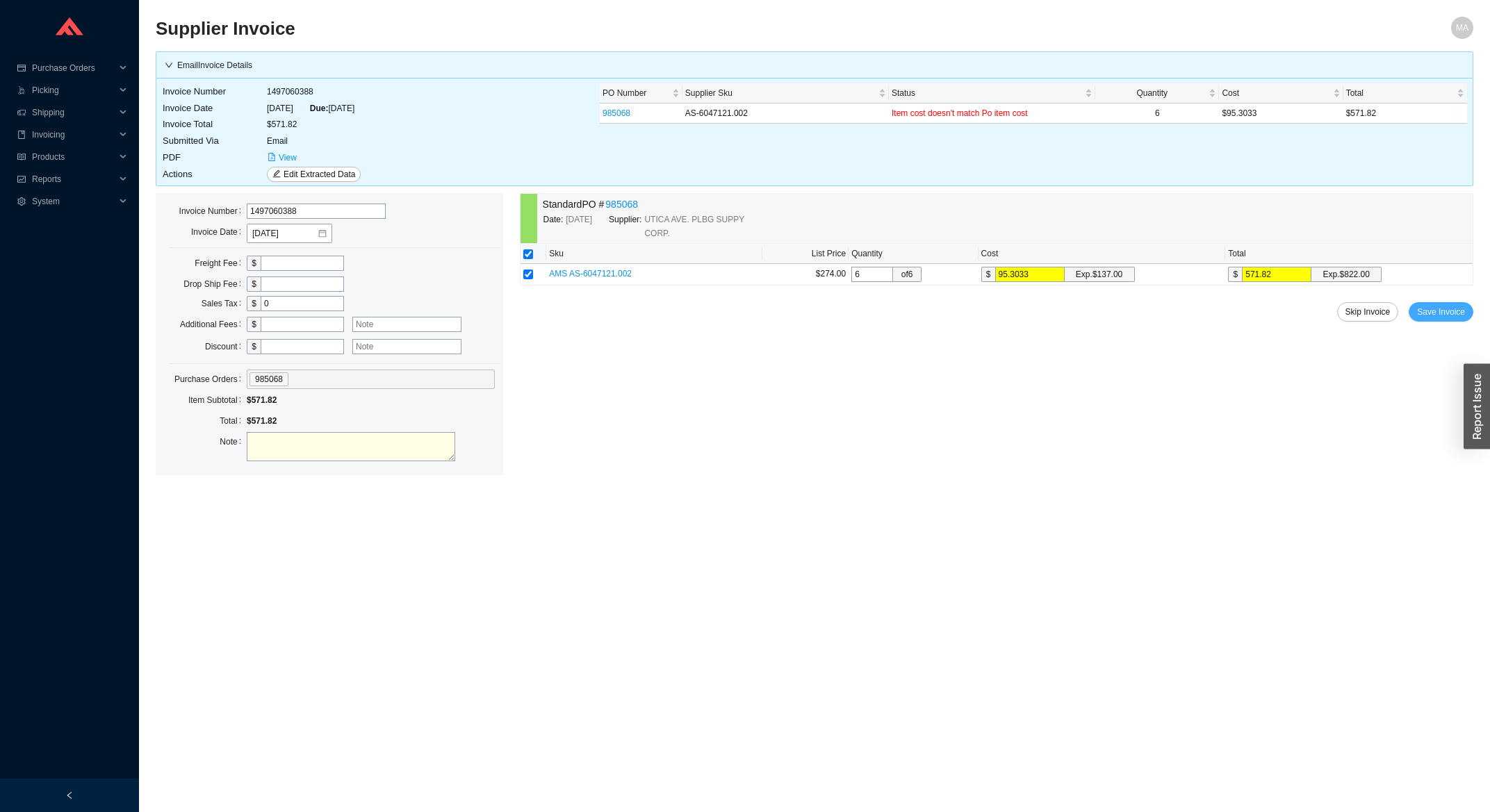
click at [1446, 310] on span "Save Invoice" at bounding box center [1441, 311] width 48 height 14
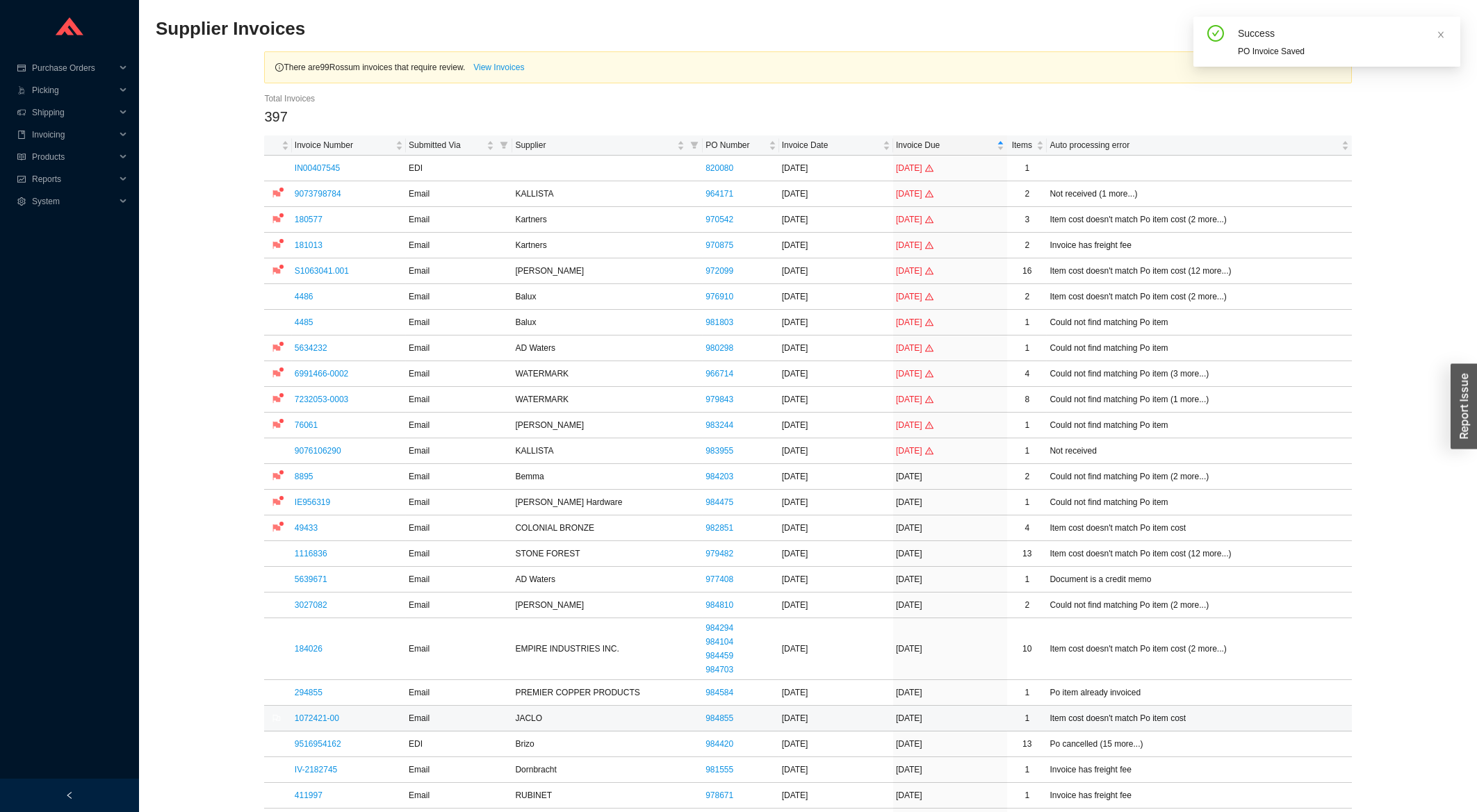
scroll to position [223, 0]
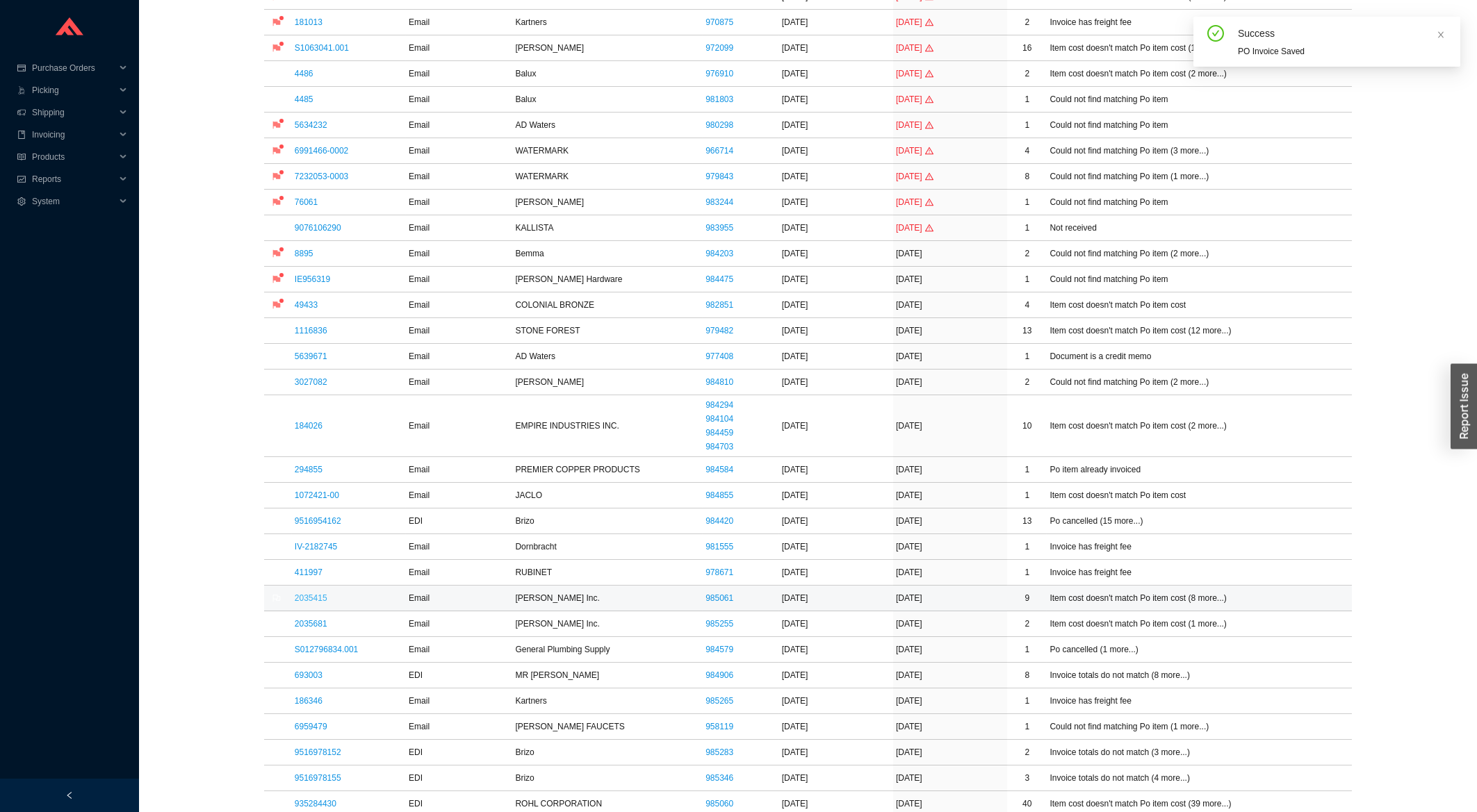
click at [307, 597] on link "2035415" at bounding box center [311, 598] width 33 height 10
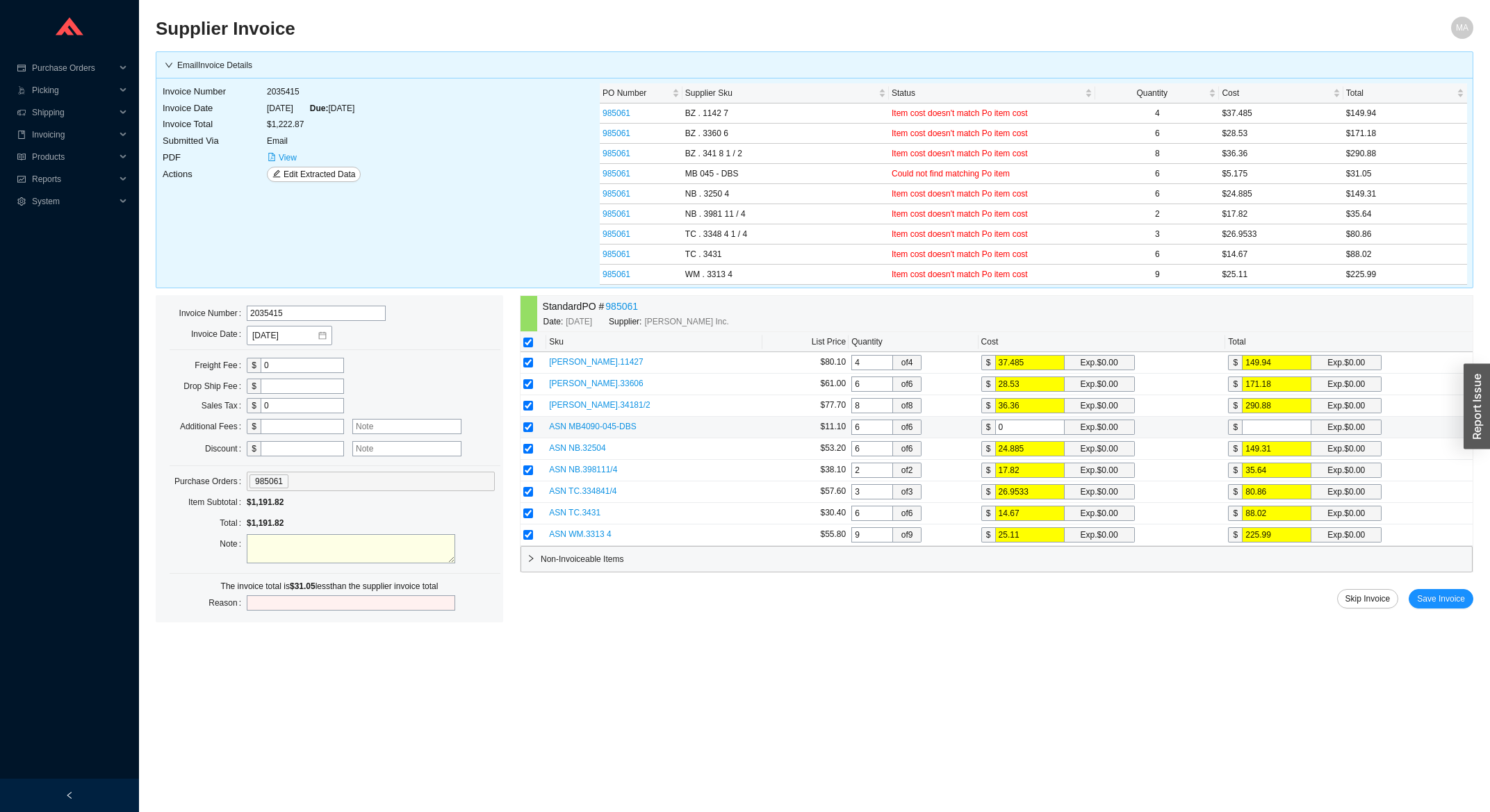
drag, startPoint x: 1020, startPoint y: 429, endPoint x: 994, endPoint y: 429, distance: 26.0
click at [996, 429] on input "0" at bounding box center [1030, 427] width 69 height 16
type input "5"
type input "30"
type input "5.1"
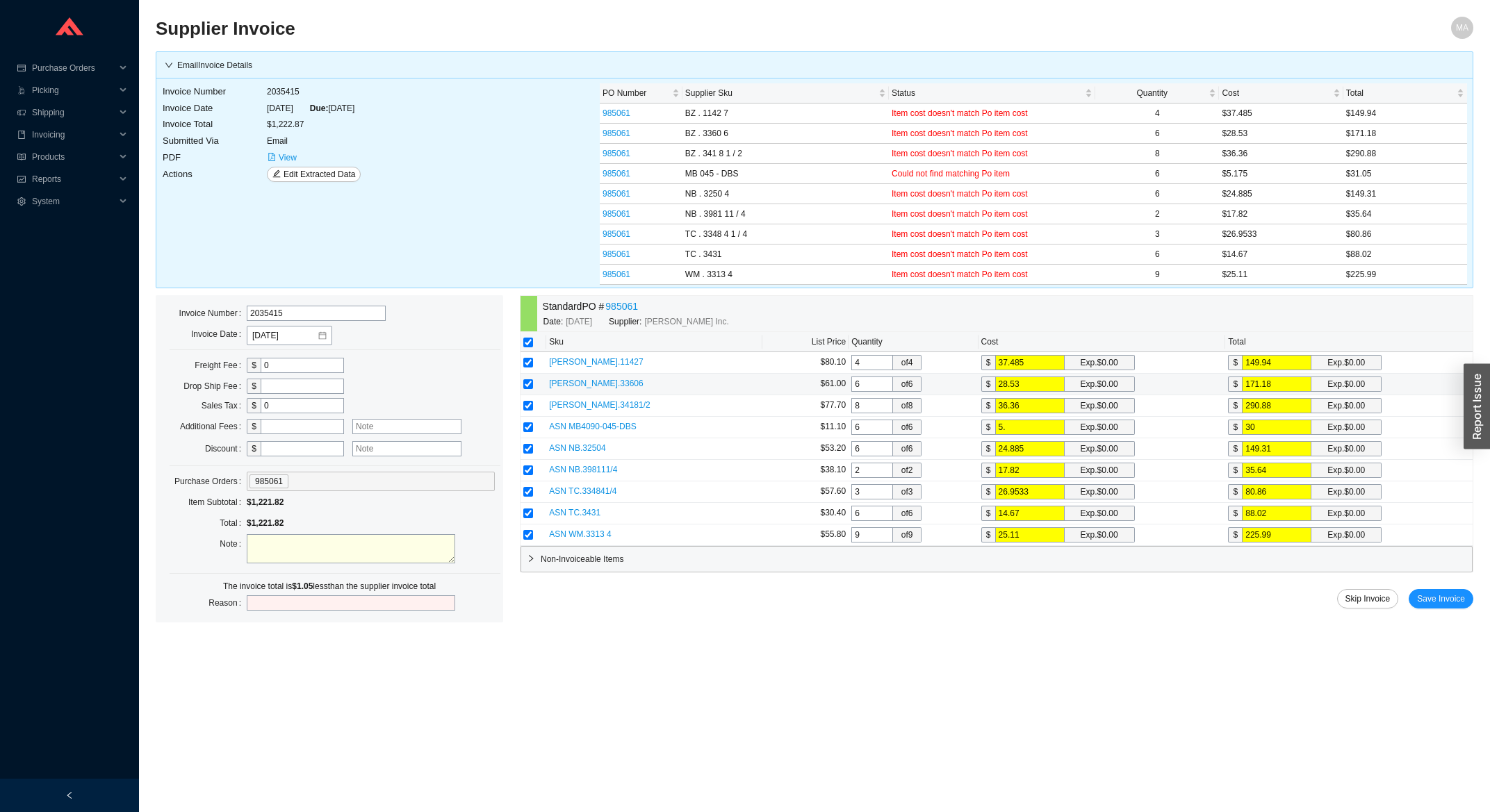
type input "30.6"
type input "5.17"
type input "31.02"
type input "5.175"
type input "31.05"
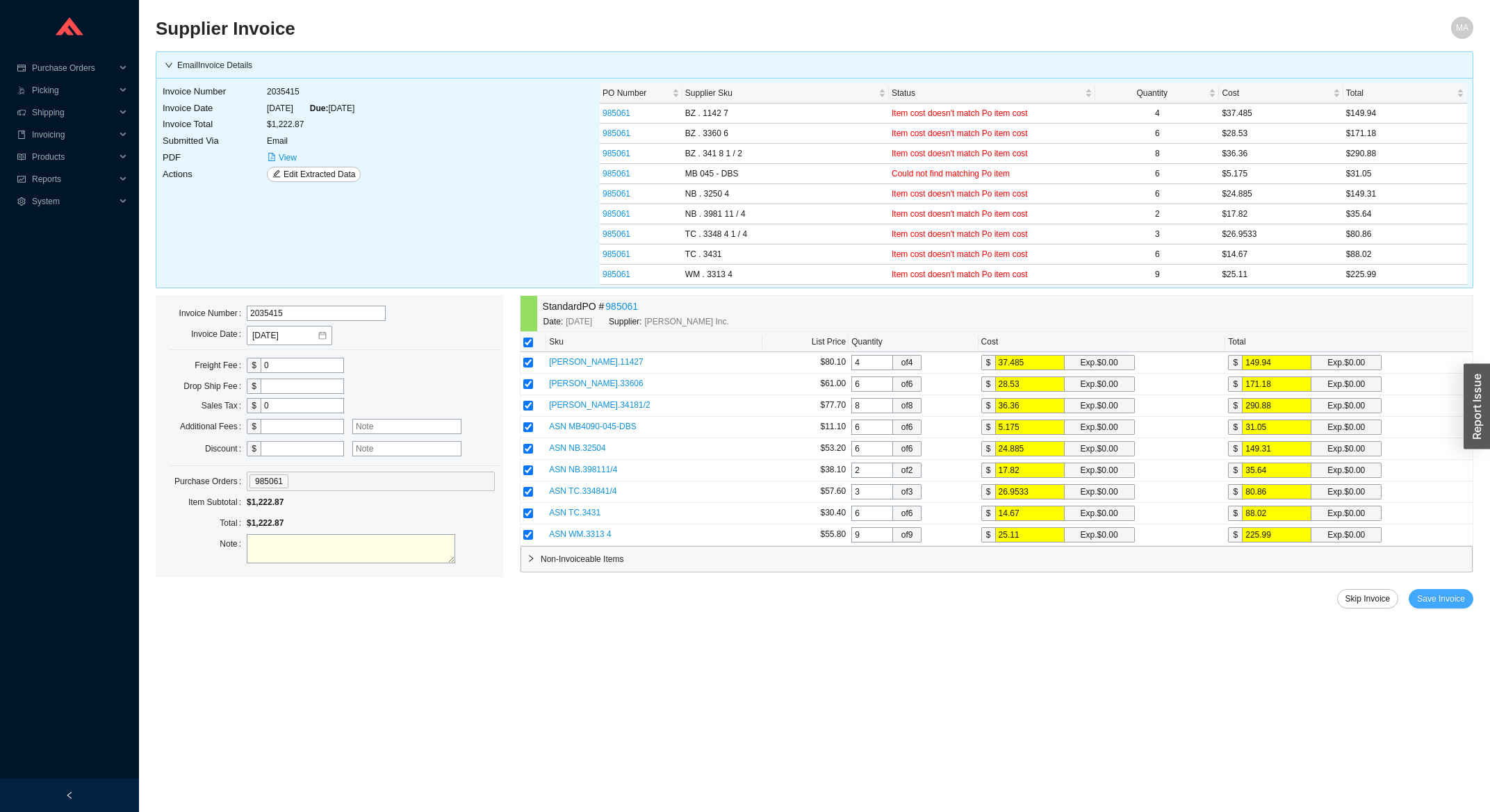
type input "5.175"
click at [1455, 600] on span "Save Invoice" at bounding box center [1441, 598] width 48 height 14
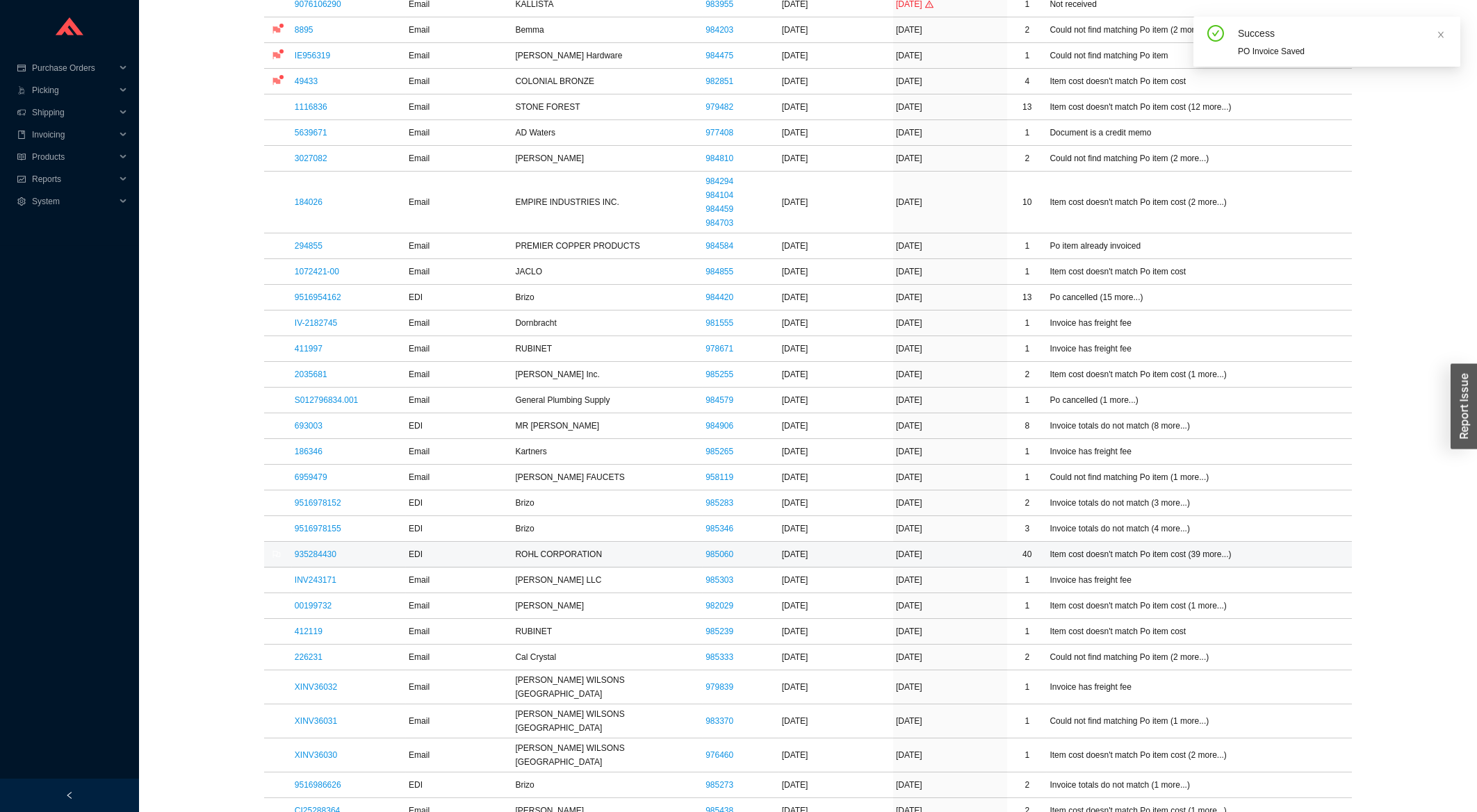
scroll to position [819, 0]
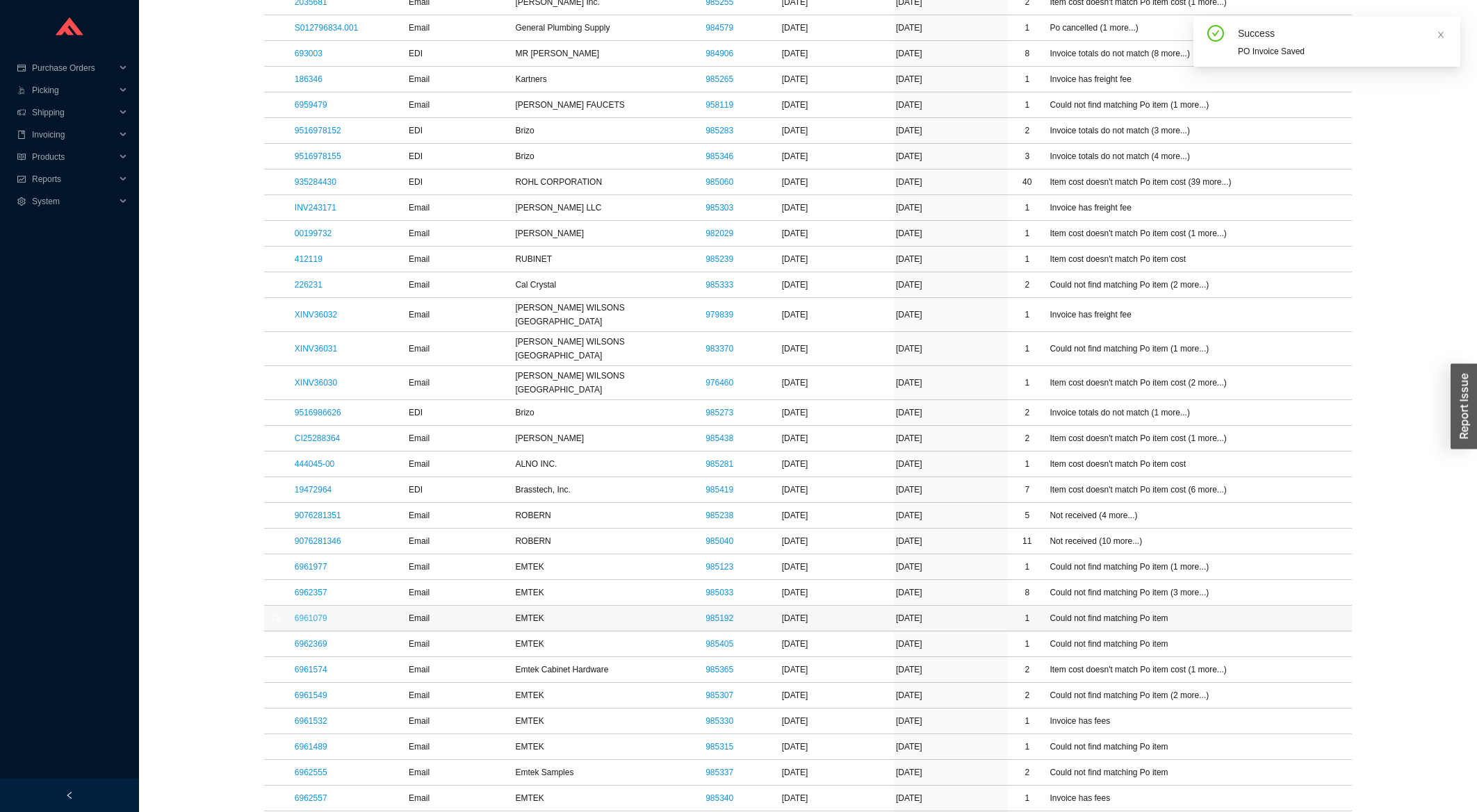
click at [317, 614] on link "6961079" at bounding box center [311, 618] width 33 height 10
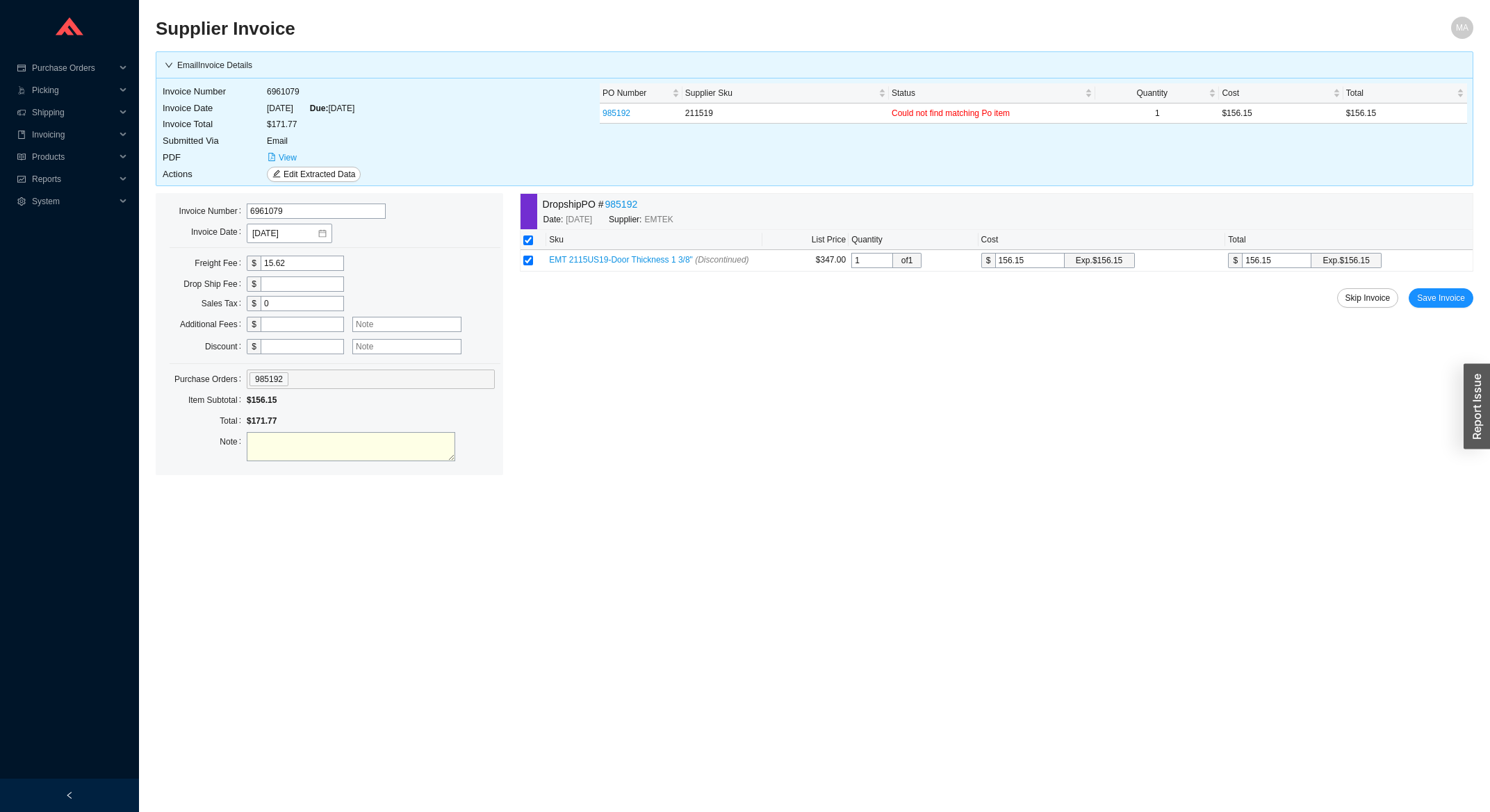
drag, startPoint x: 1463, startPoint y: 280, endPoint x: 1464, endPoint y: 289, distance: 9.1
click at [1464, 280] on div "Dropship PO # 985192 Date: 8/13/2025 Supplier: EMTEK Sku List Price Quantity Co…" at bounding box center [997, 334] width 954 height 282
click at [1464, 292] on span "Save Invoice" at bounding box center [1441, 298] width 48 height 14
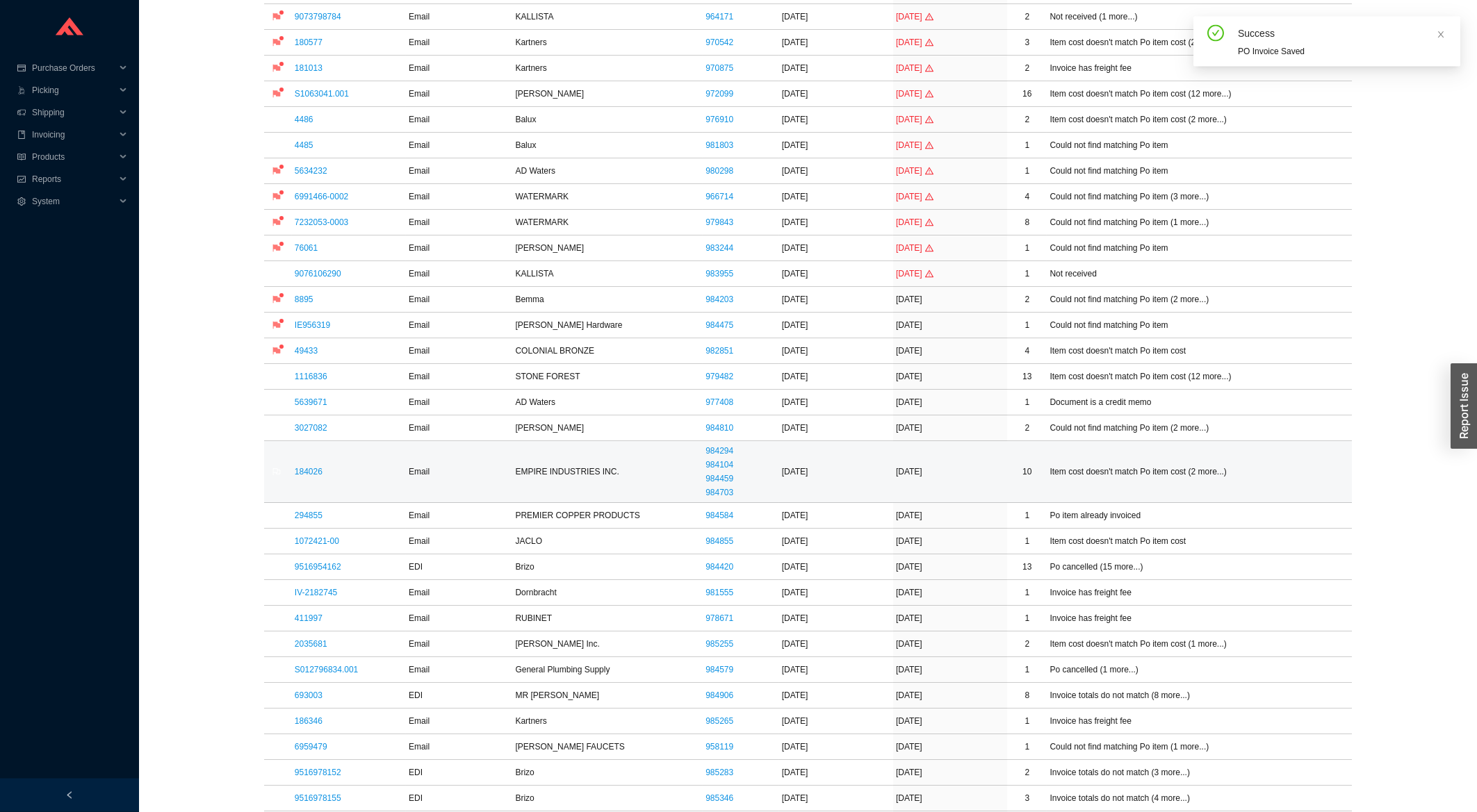
scroll to position [373, 0]
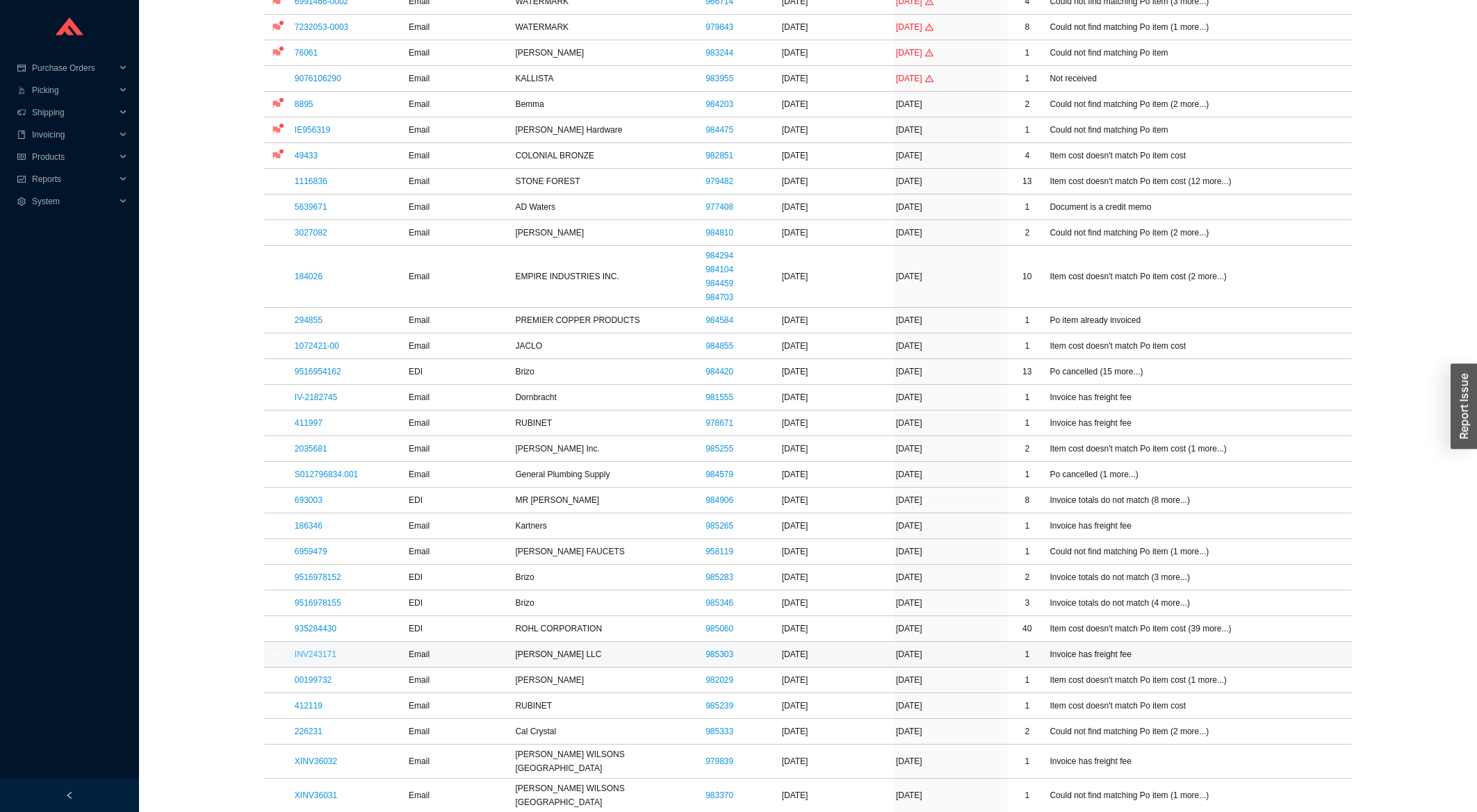
click at [331, 659] on link "INV243171" at bounding box center [316, 654] width 42 height 10
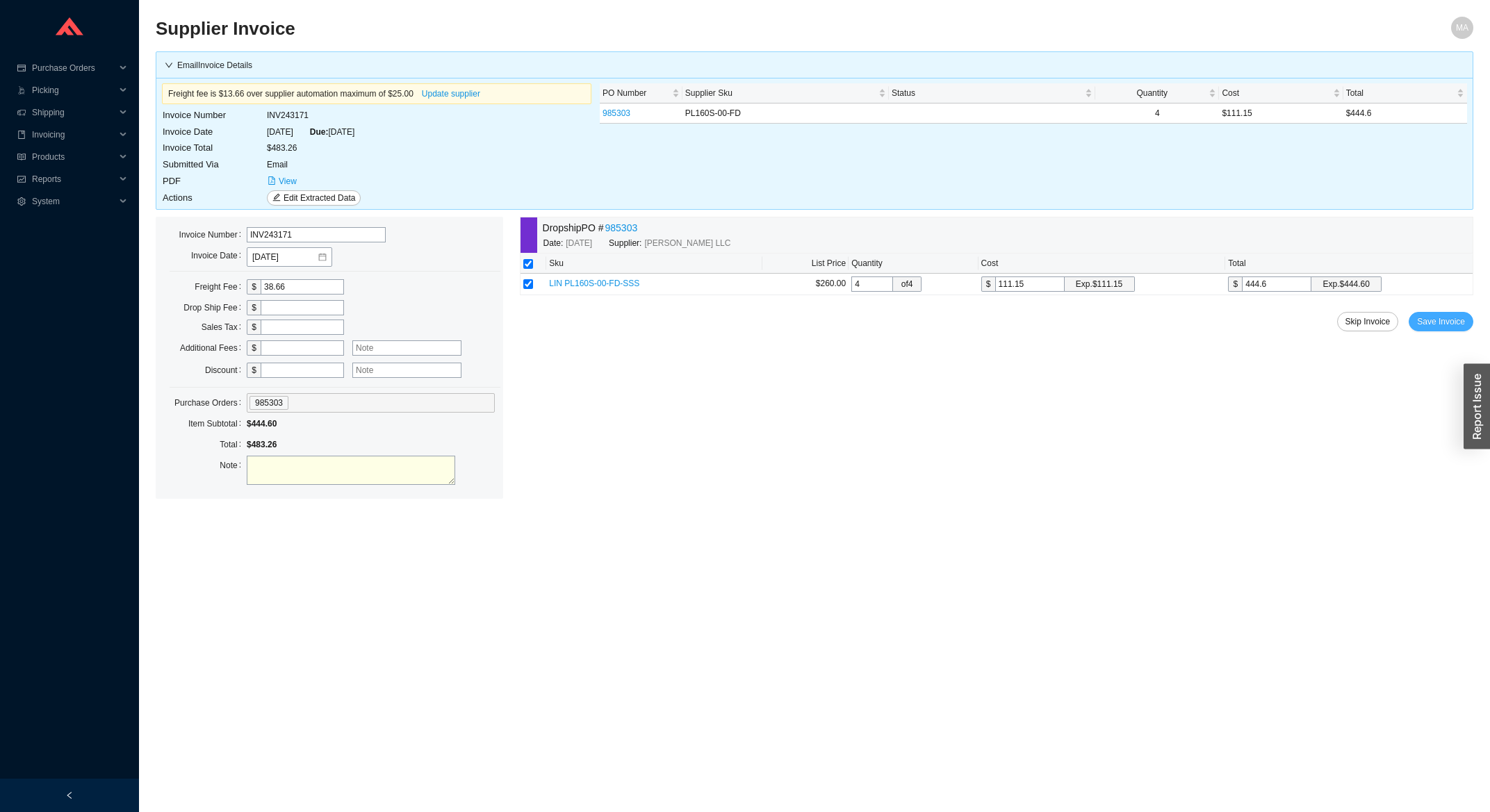
click at [1452, 324] on span "Save Invoice" at bounding box center [1441, 322] width 48 height 14
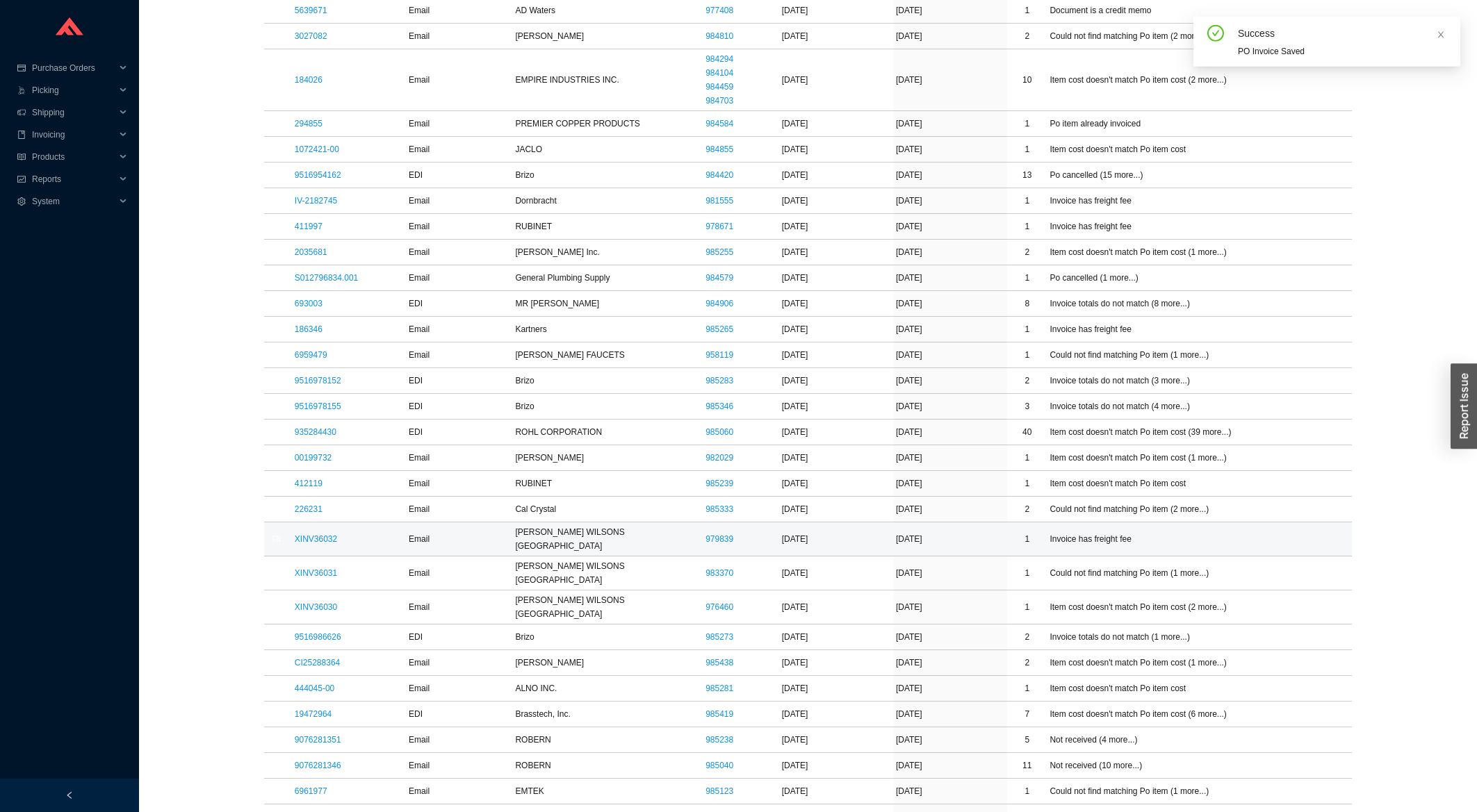
scroll to position [745, 0]
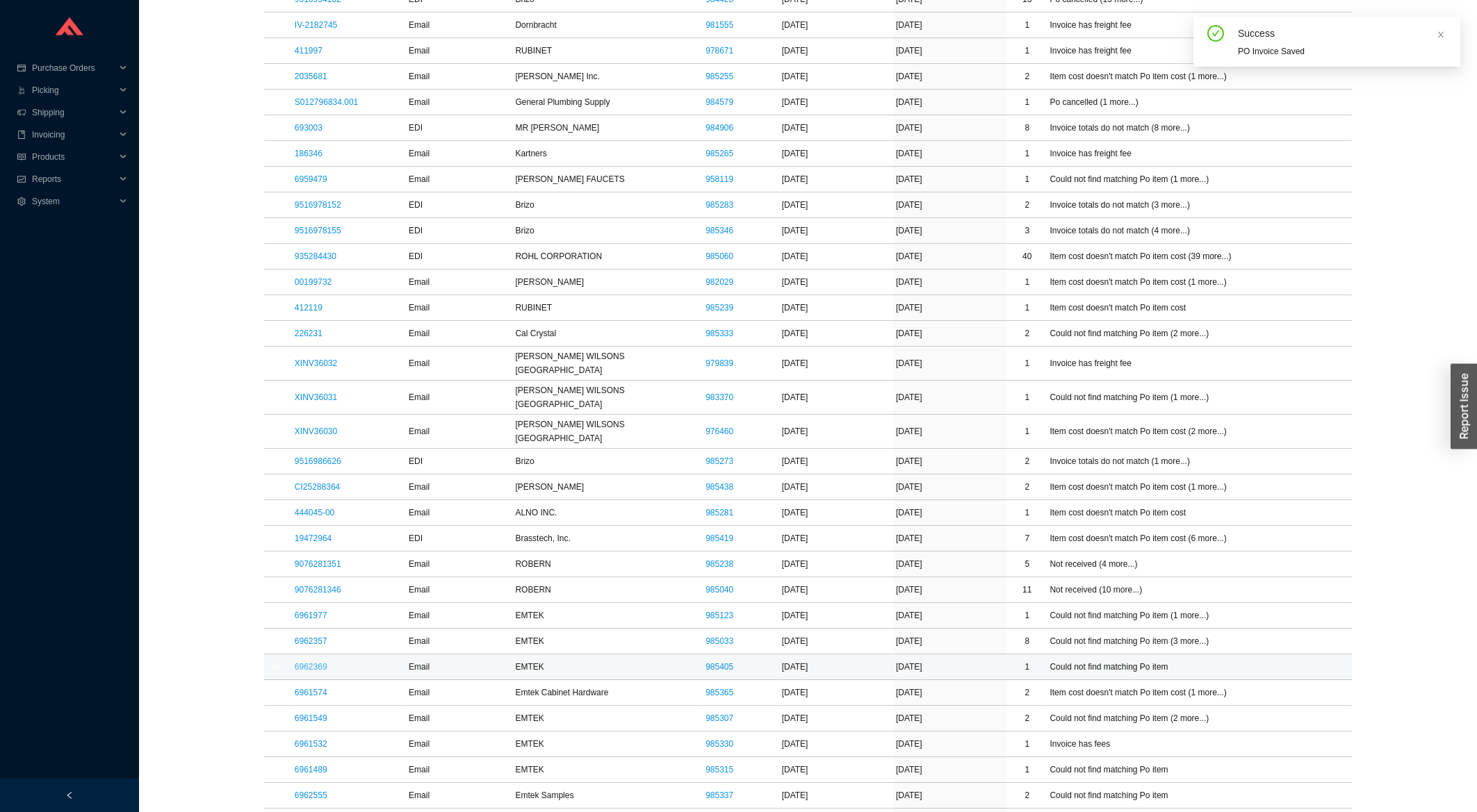
click at [319, 662] on link "6962369" at bounding box center [311, 667] width 33 height 10
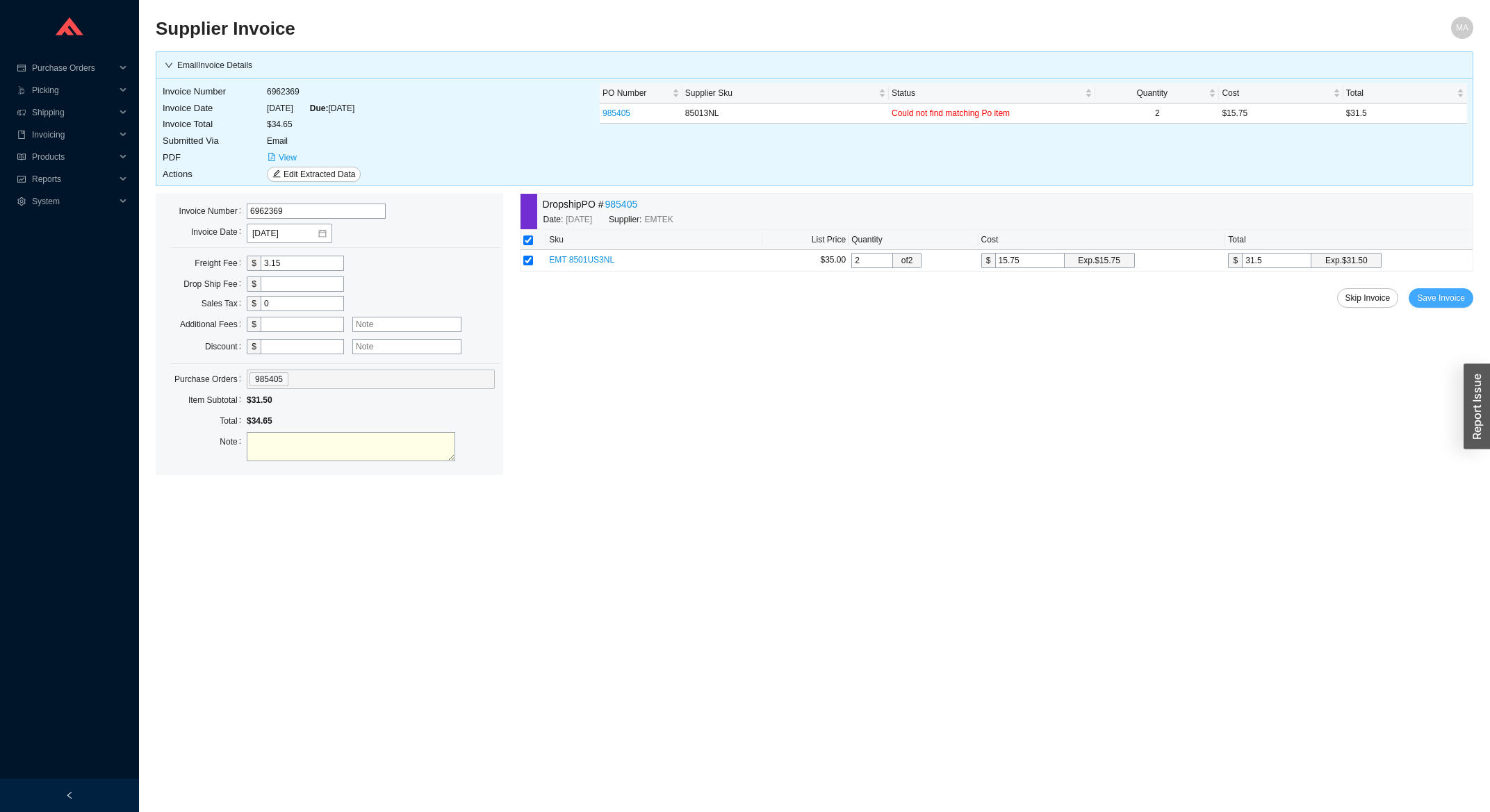
drag, startPoint x: 1449, startPoint y: 304, endPoint x: 1377, endPoint y: 334, distance: 78.0
click at [1448, 304] on span "Save Invoice" at bounding box center [1441, 298] width 48 height 14
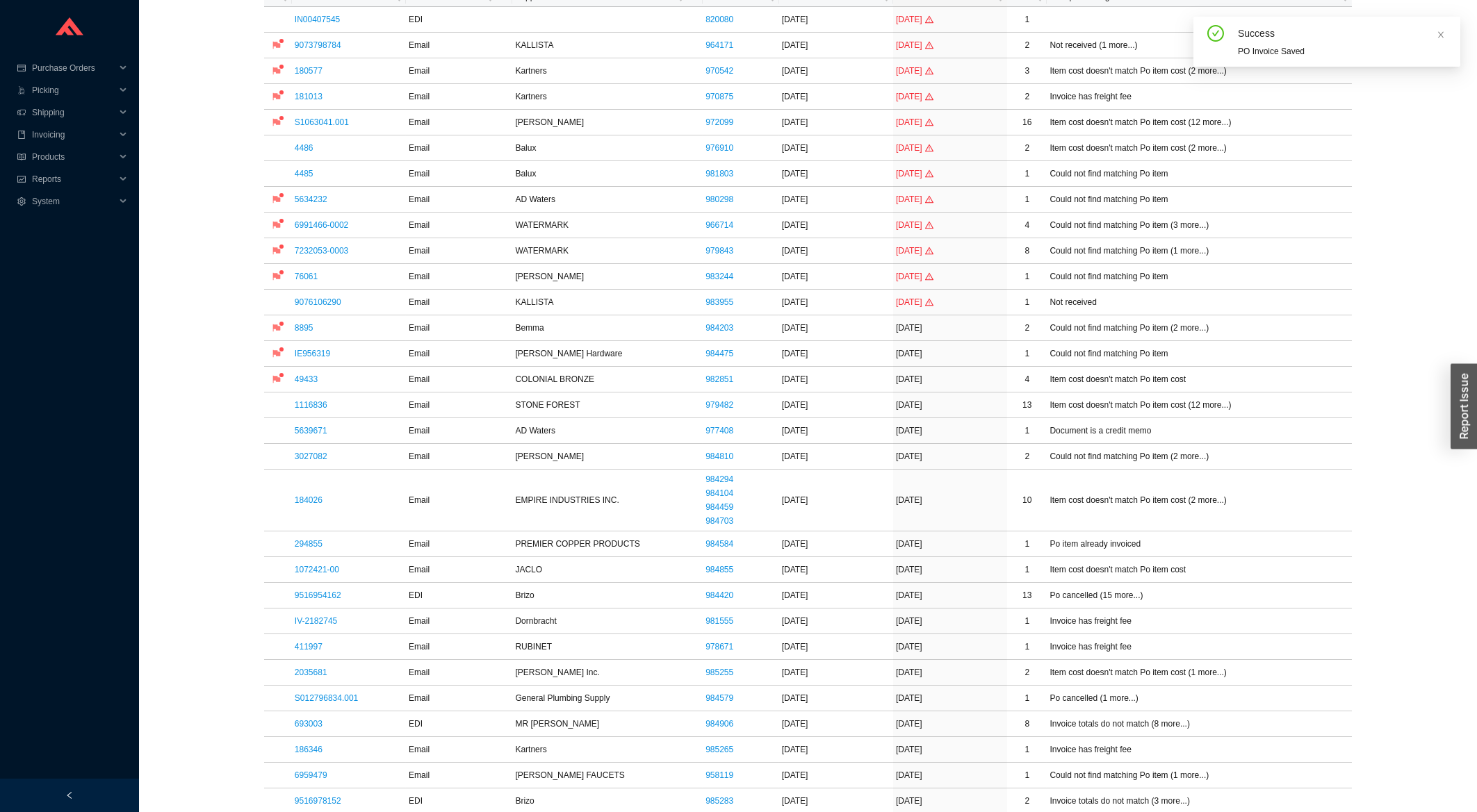
scroll to position [596, 0]
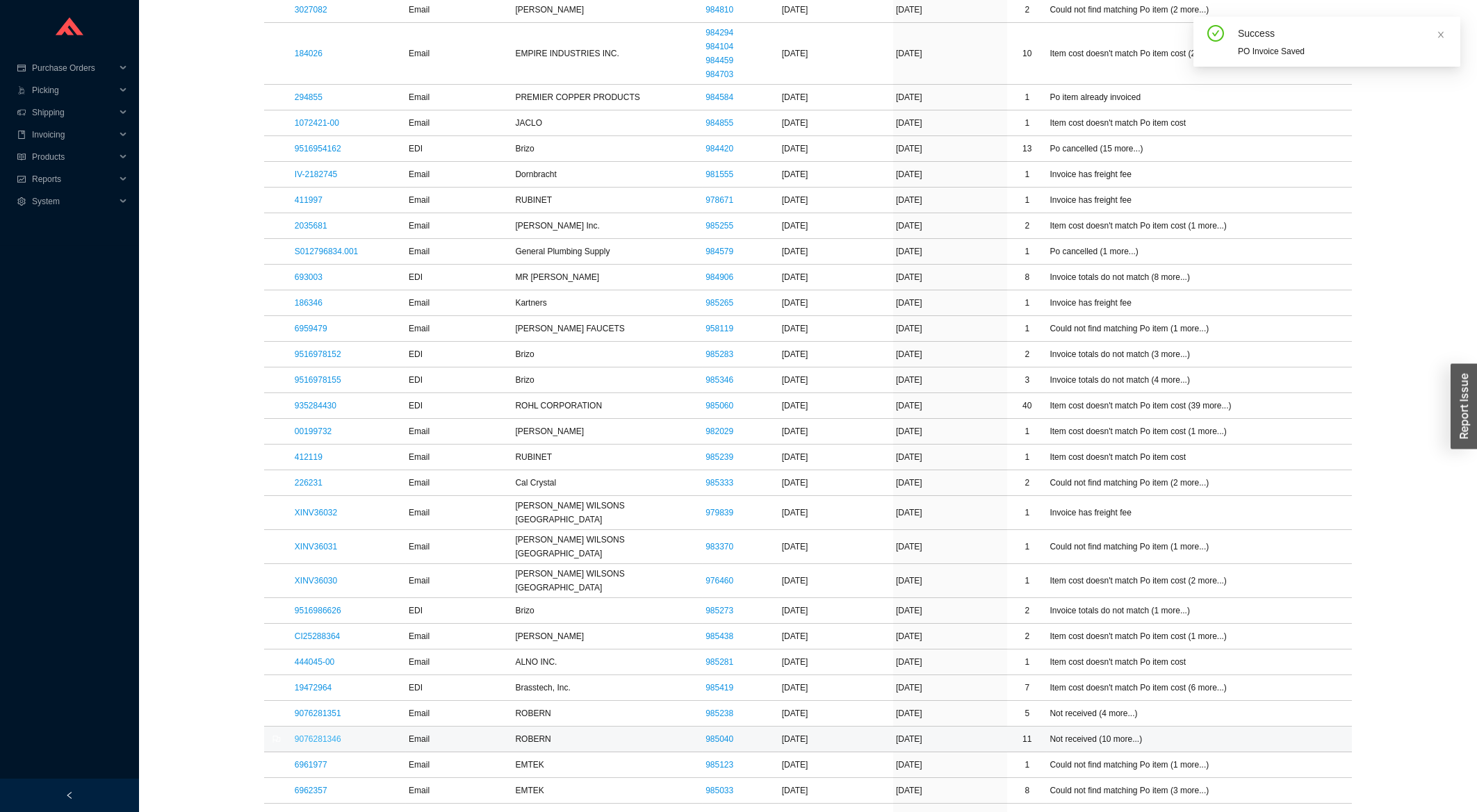
click at [312, 734] on link "9076281346" at bounding box center [318, 739] width 47 height 10
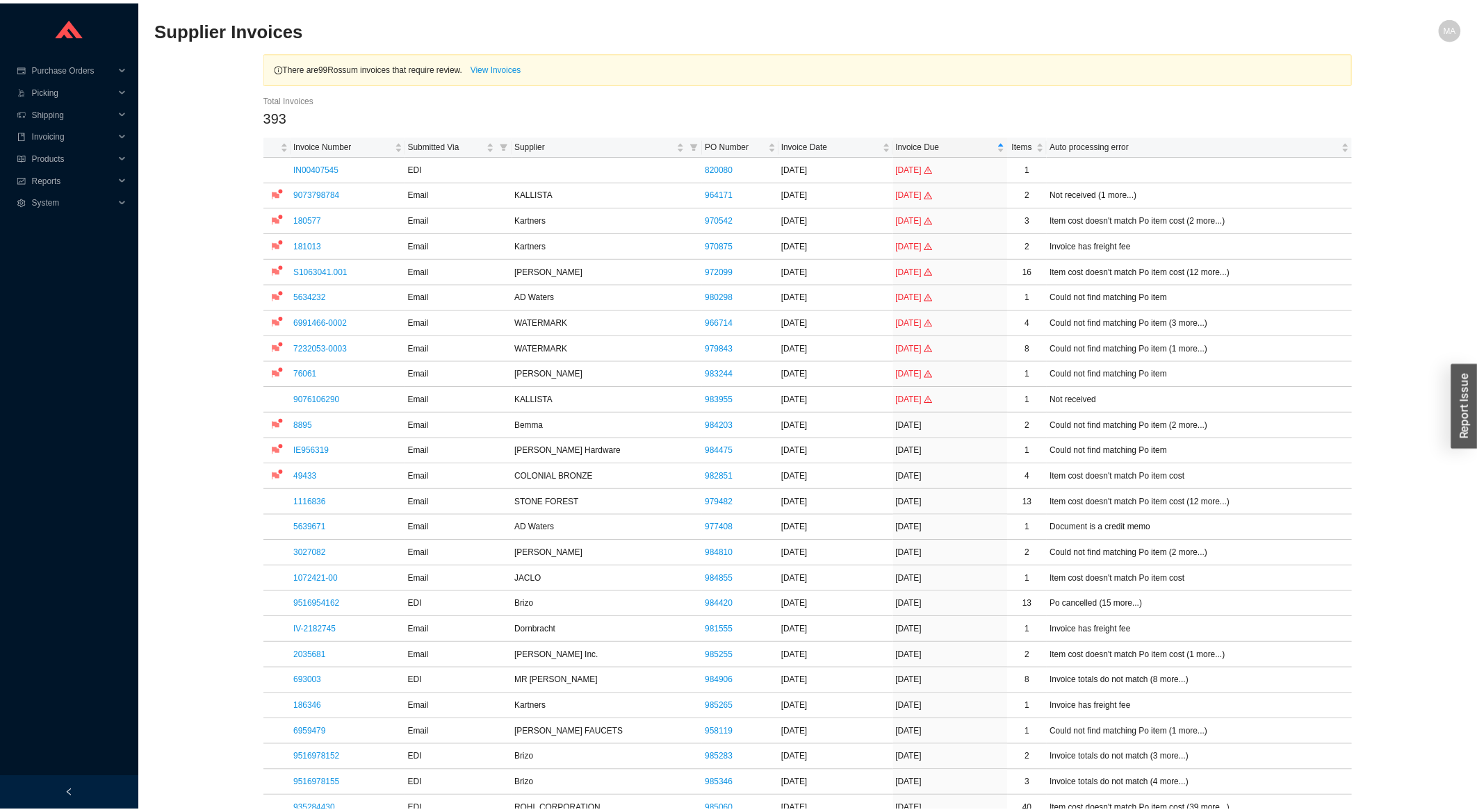
scroll to position [596, 0]
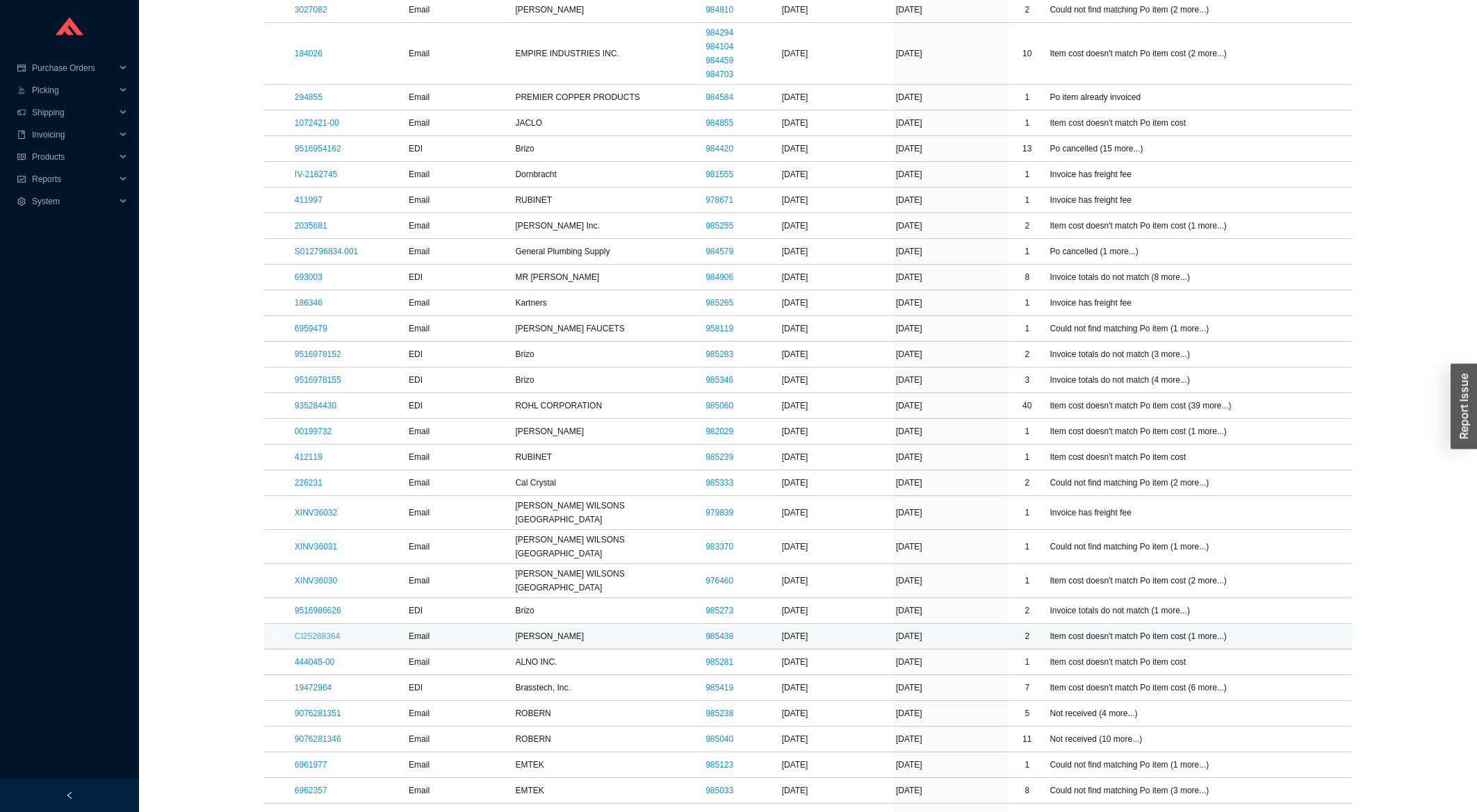
click at [301, 632] on link "CI25288364" at bounding box center [317, 637] width 45 height 10
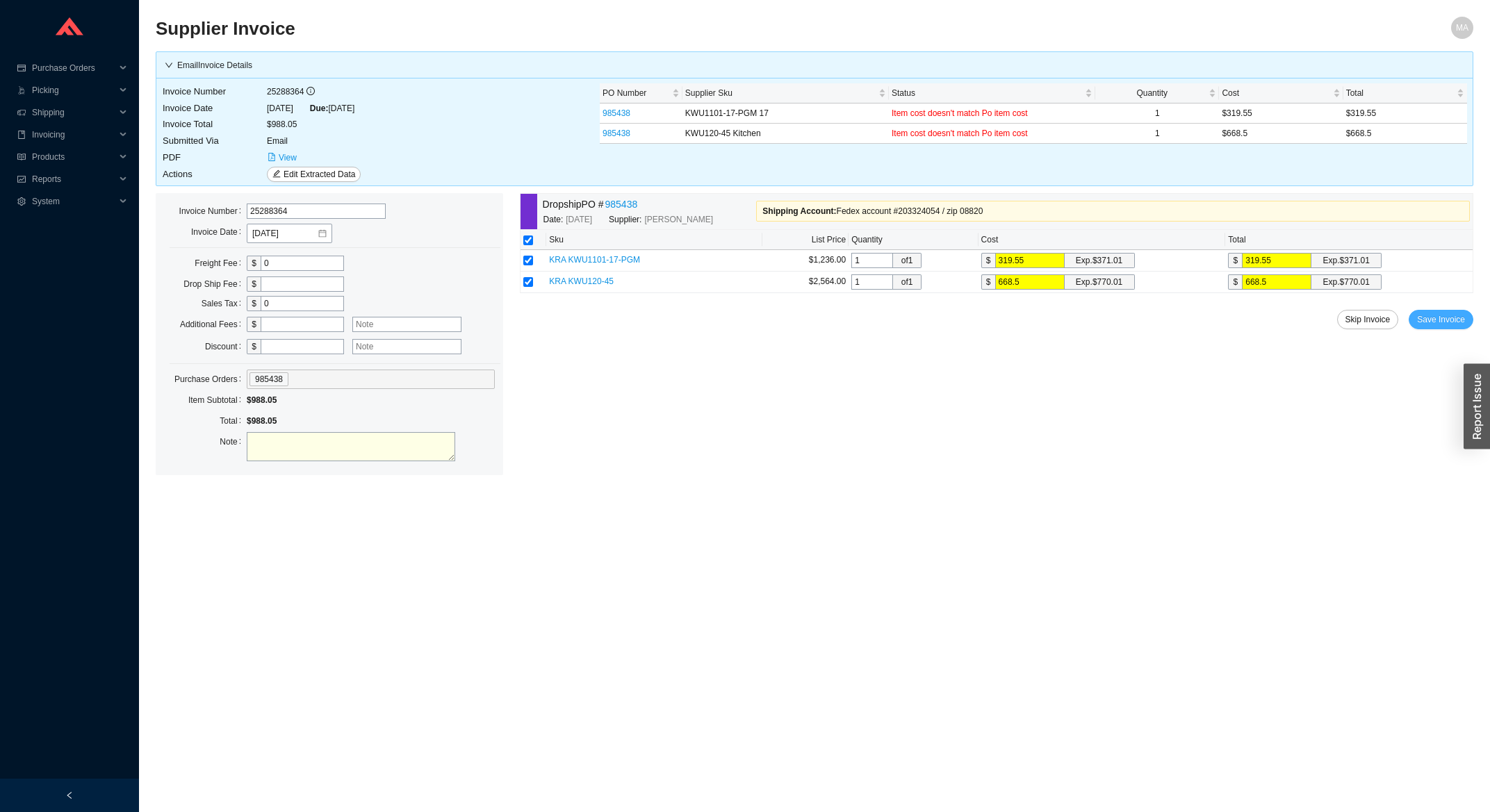
click at [1435, 319] on span "Save Invoice" at bounding box center [1441, 319] width 48 height 14
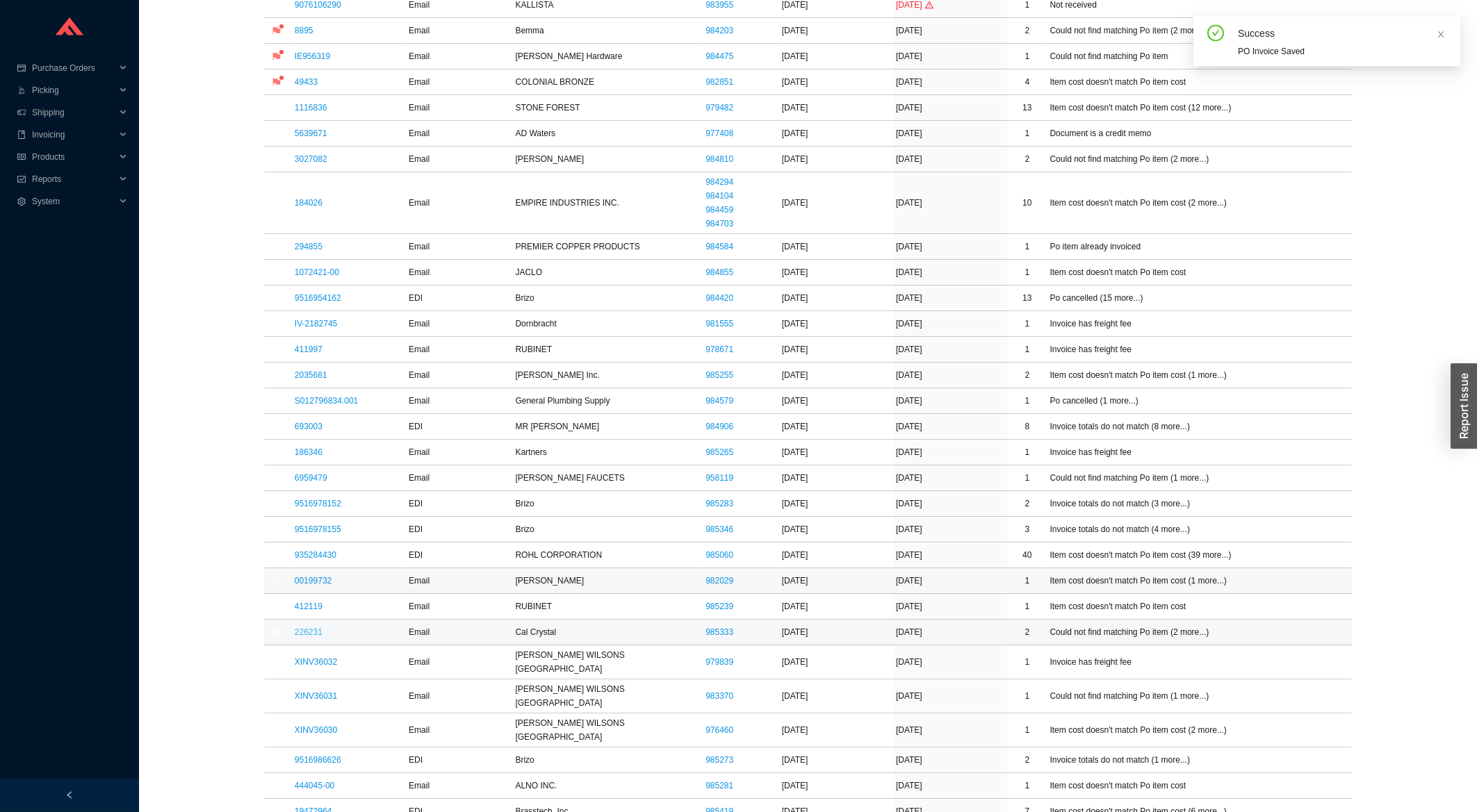
scroll to position [447, 0]
click at [309, 554] on link "935284430" at bounding box center [316, 554] width 42 height 10
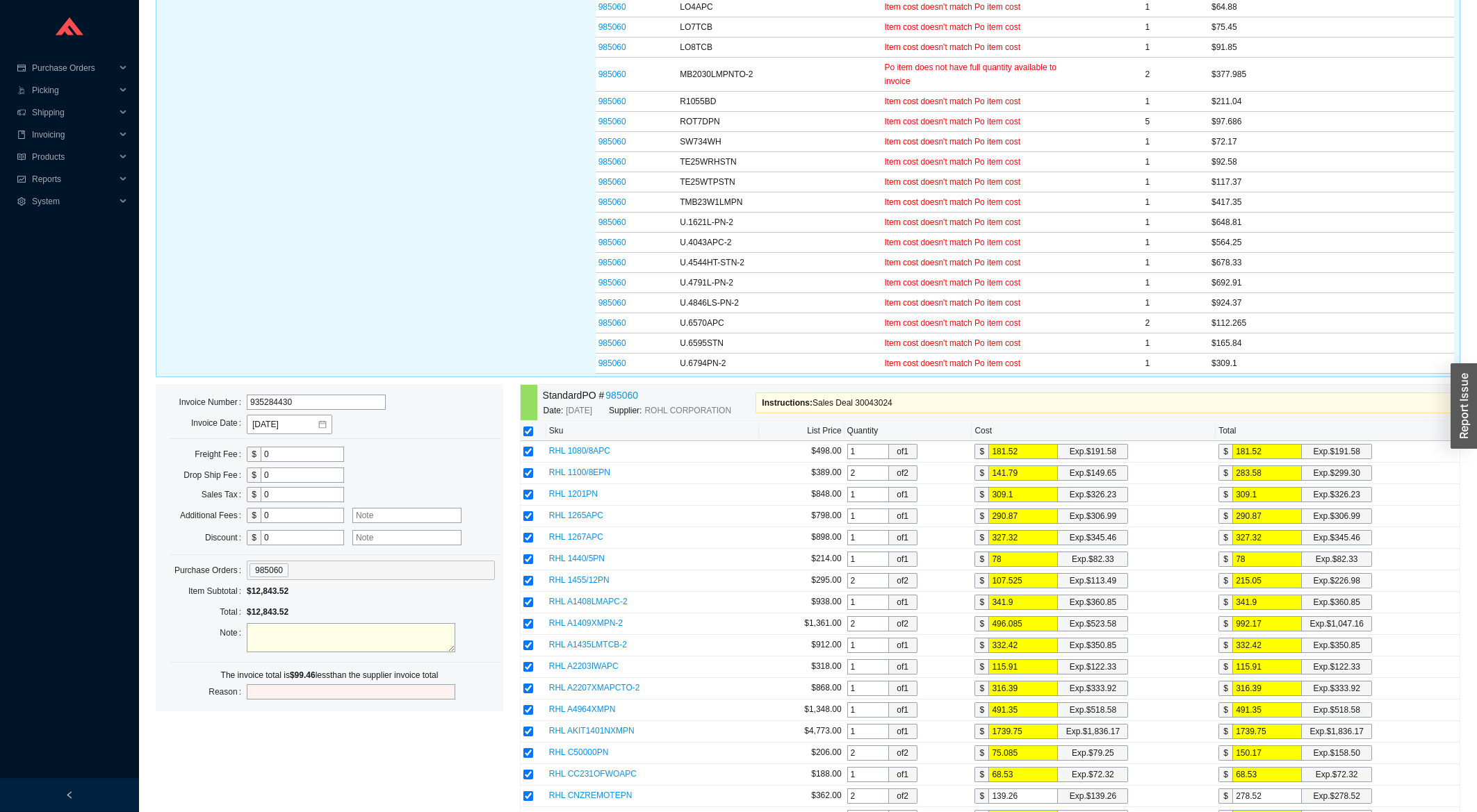
scroll to position [547, 0]
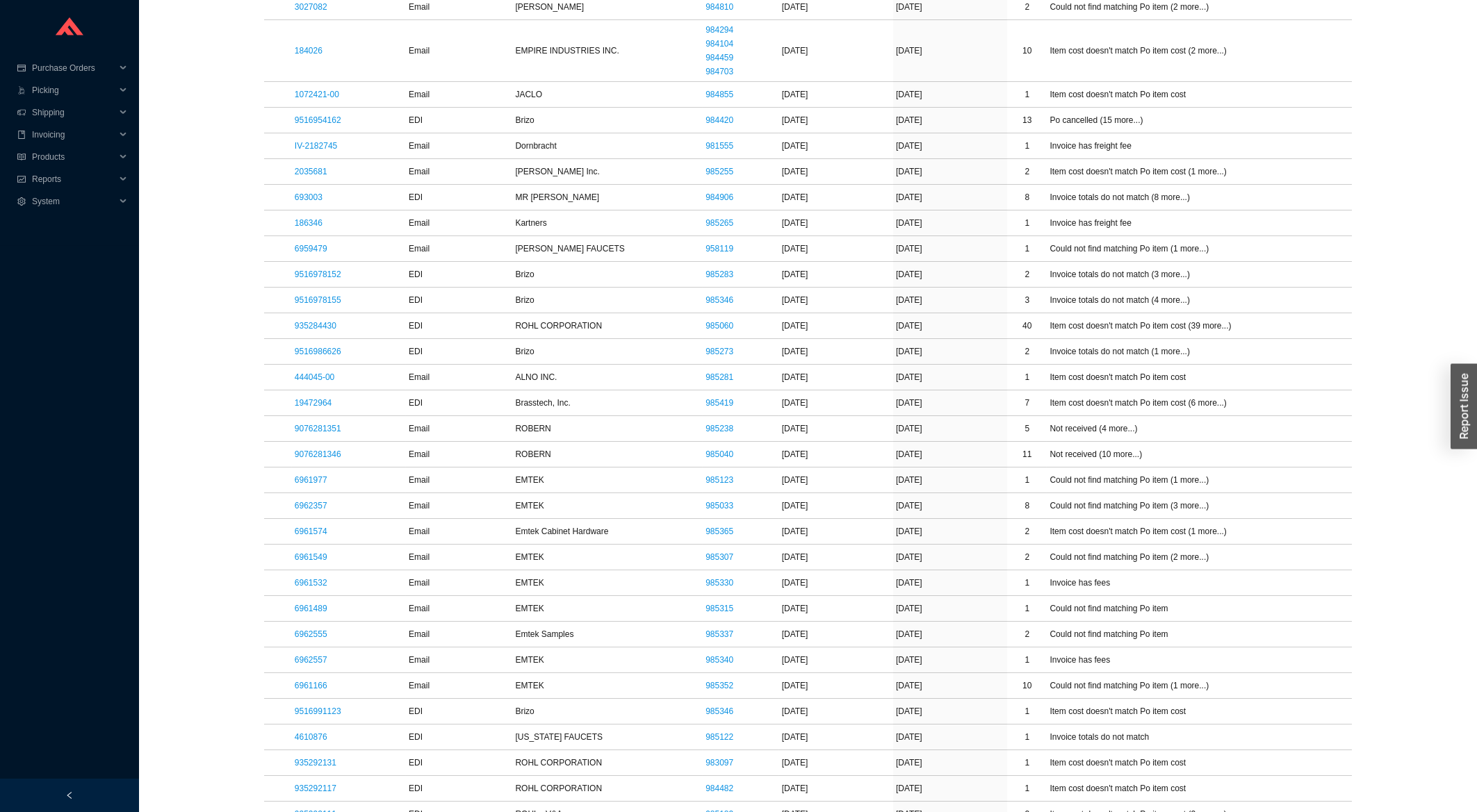
scroll to position [447, 0]
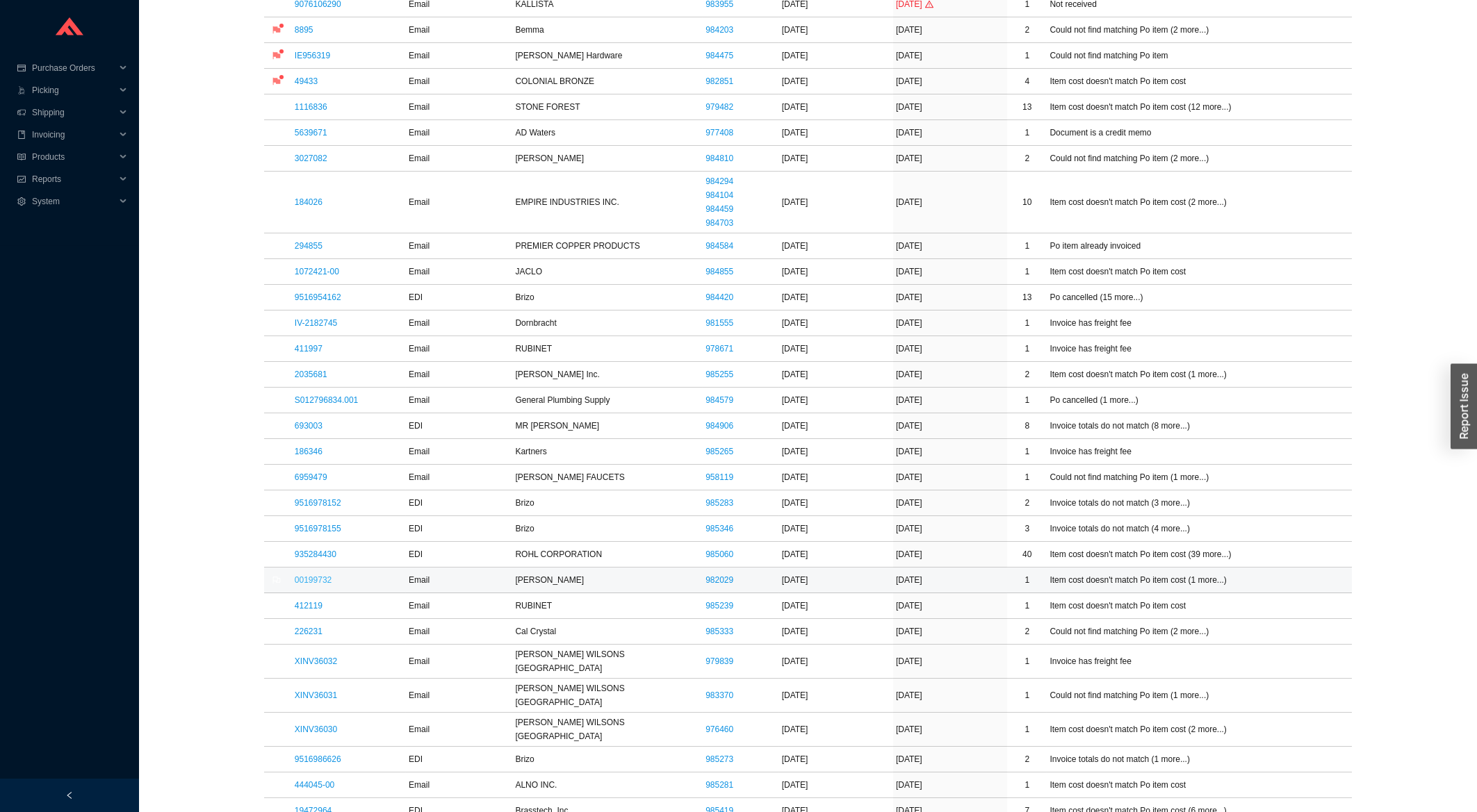
click at [324, 578] on link "00199732" at bounding box center [313, 580] width 37 height 10
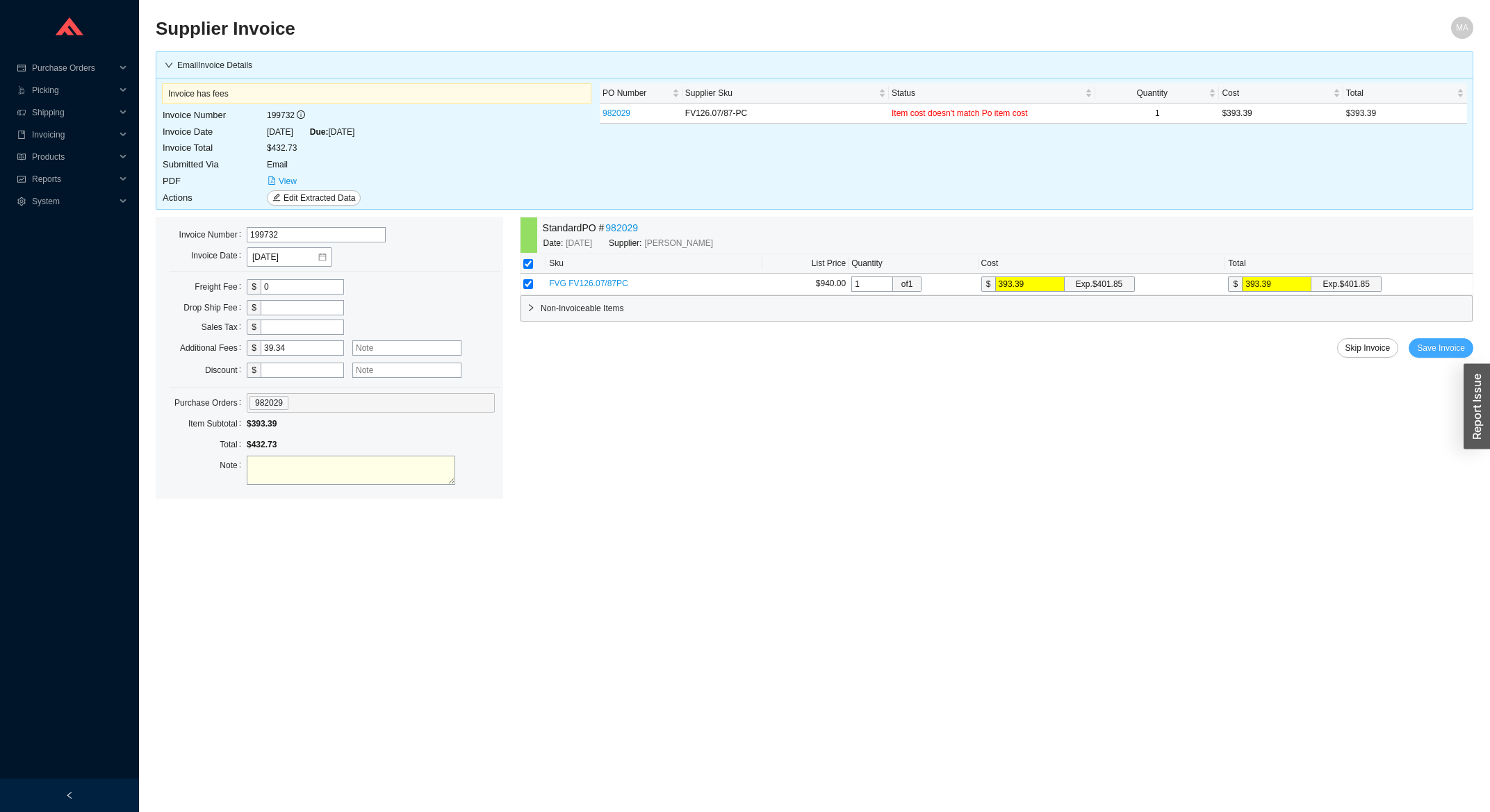
drag, startPoint x: 1441, startPoint y: 354, endPoint x: 1429, endPoint y: 362, distance: 14.4
click at [1441, 353] on span "Save Invoice" at bounding box center [1441, 348] width 48 height 14
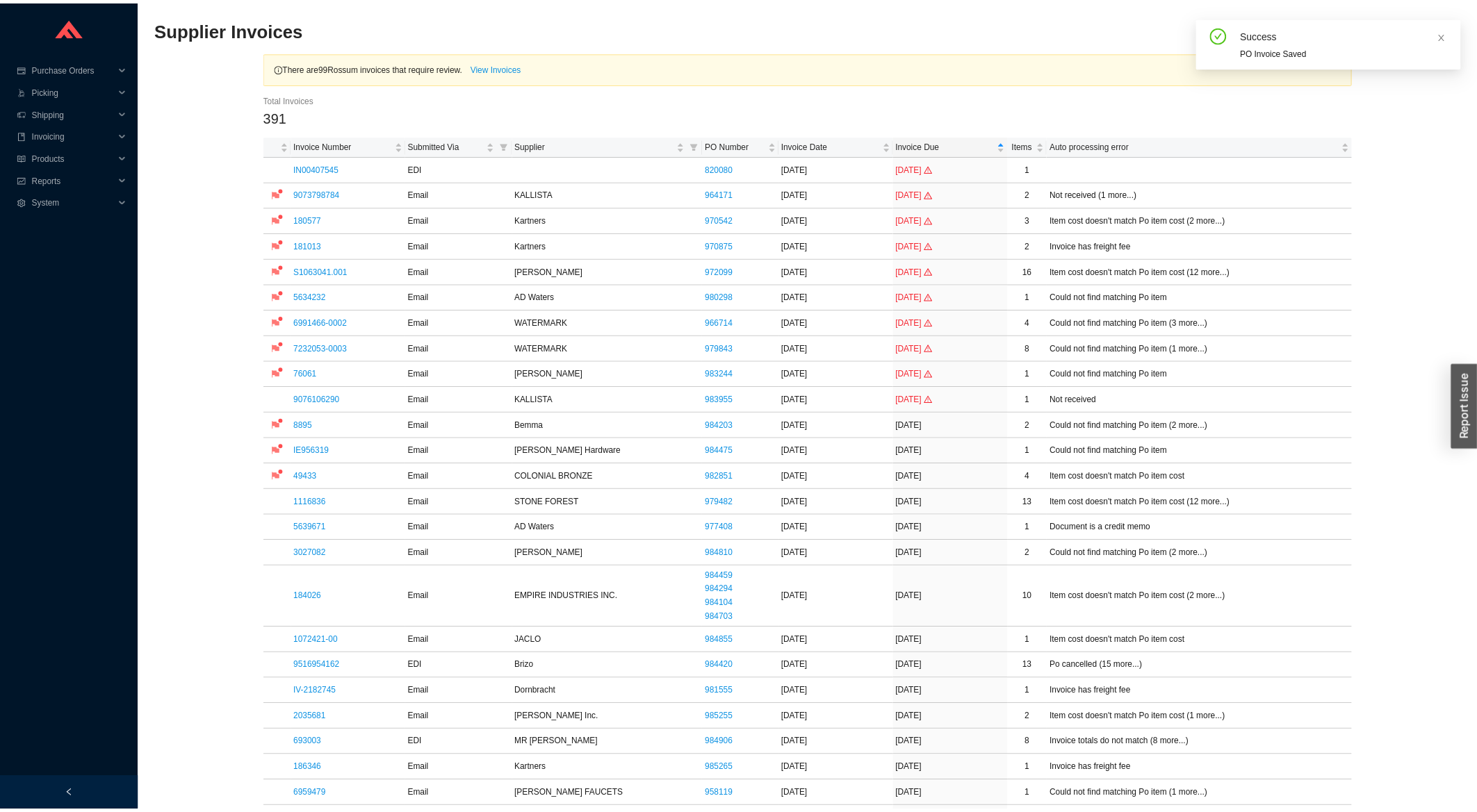
scroll to position [373, 0]
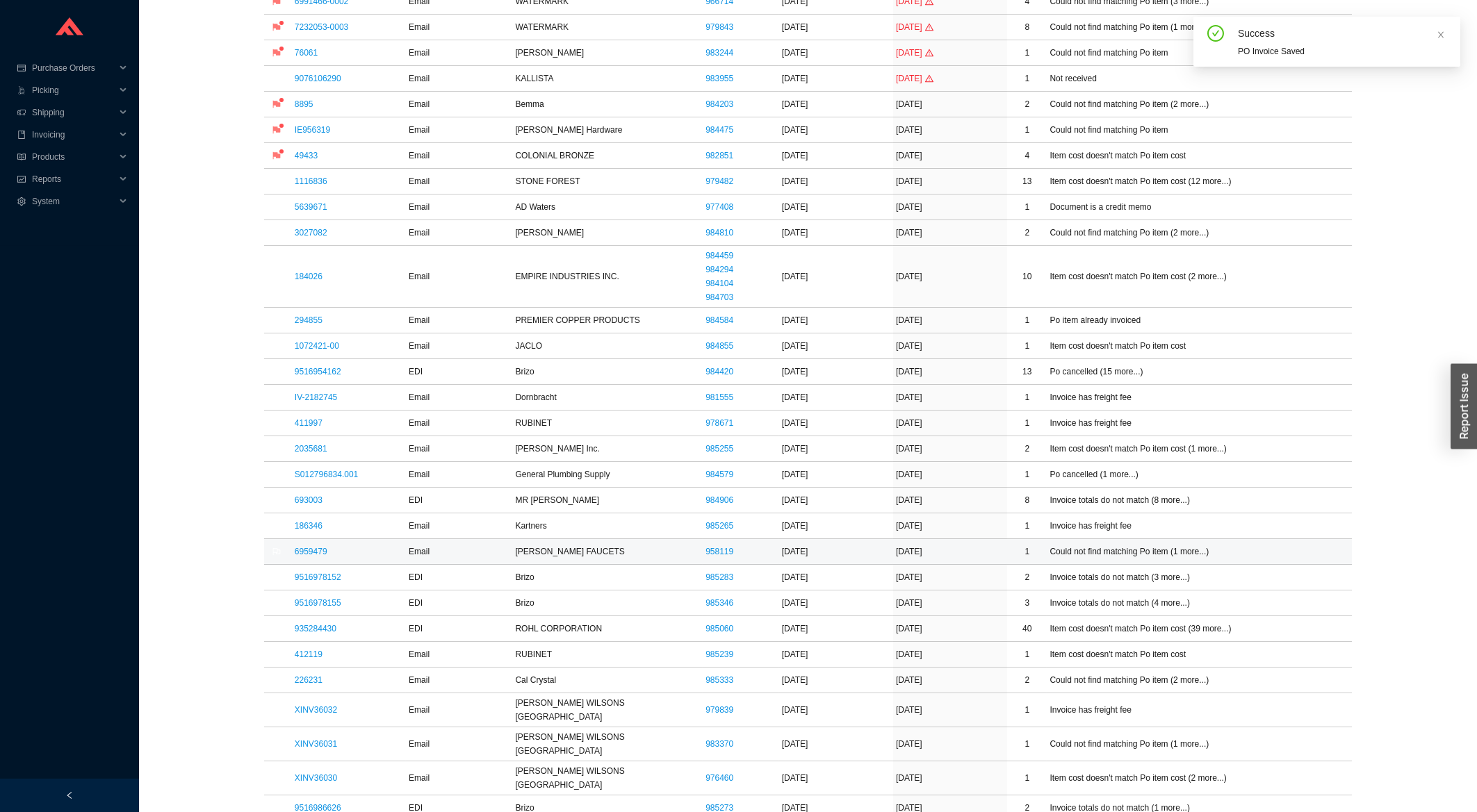
drag, startPoint x: 315, startPoint y: 546, endPoint x: 319, endPoint y: 564, distance: 18.4
click at [315, 548] on td "6959479" at bounding box center [349, 552] width 114 height 26
click at [319, 564] on td "6959479" at bounding box center [349, 552] width 114 height 26
click at [319, 556] on link "6959479" at bounding box center [311, 552] width 33 height 10
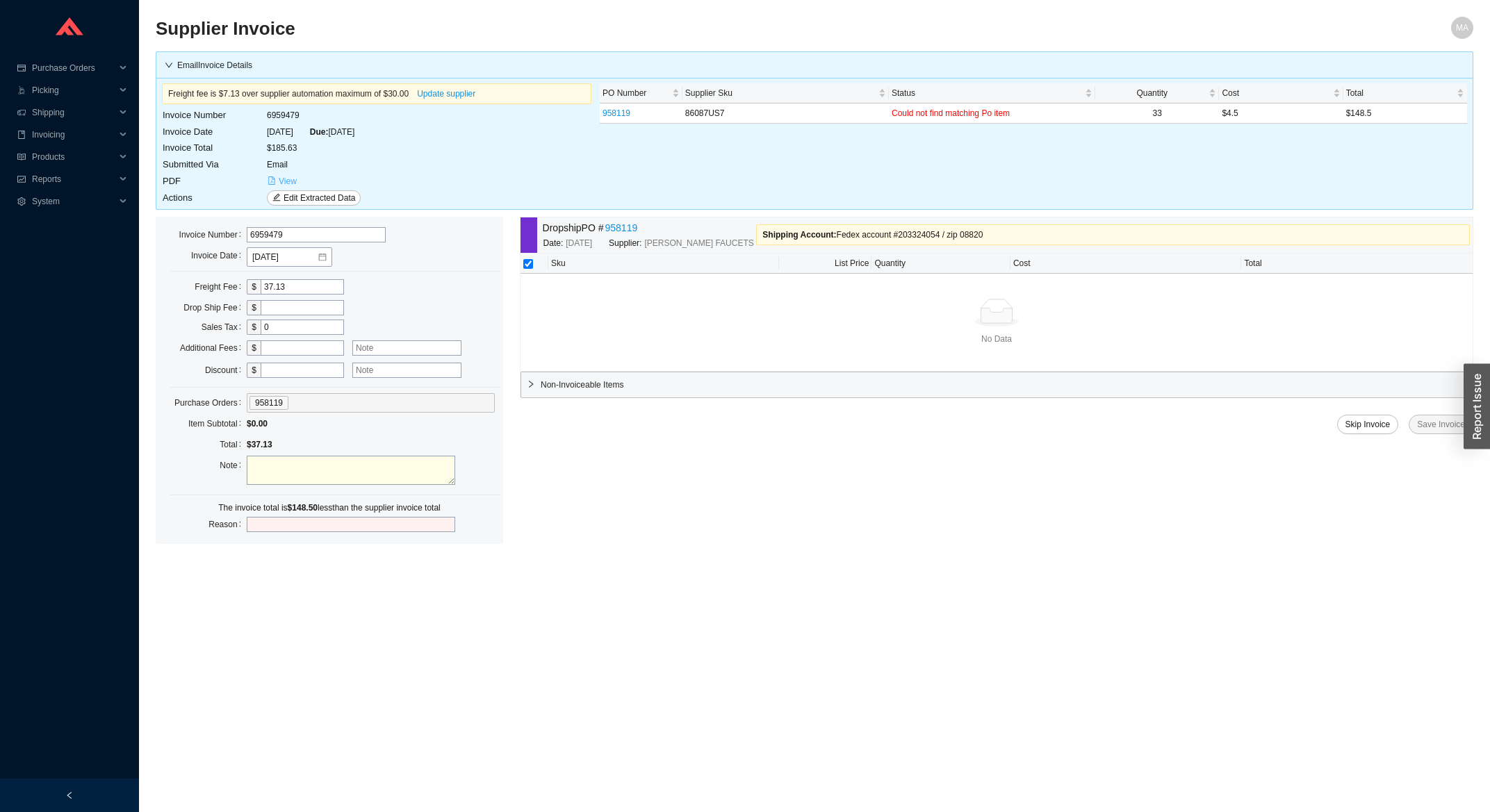
click at [278, 179] on button "View" at bounding box center [281, 181] width 30 height 16
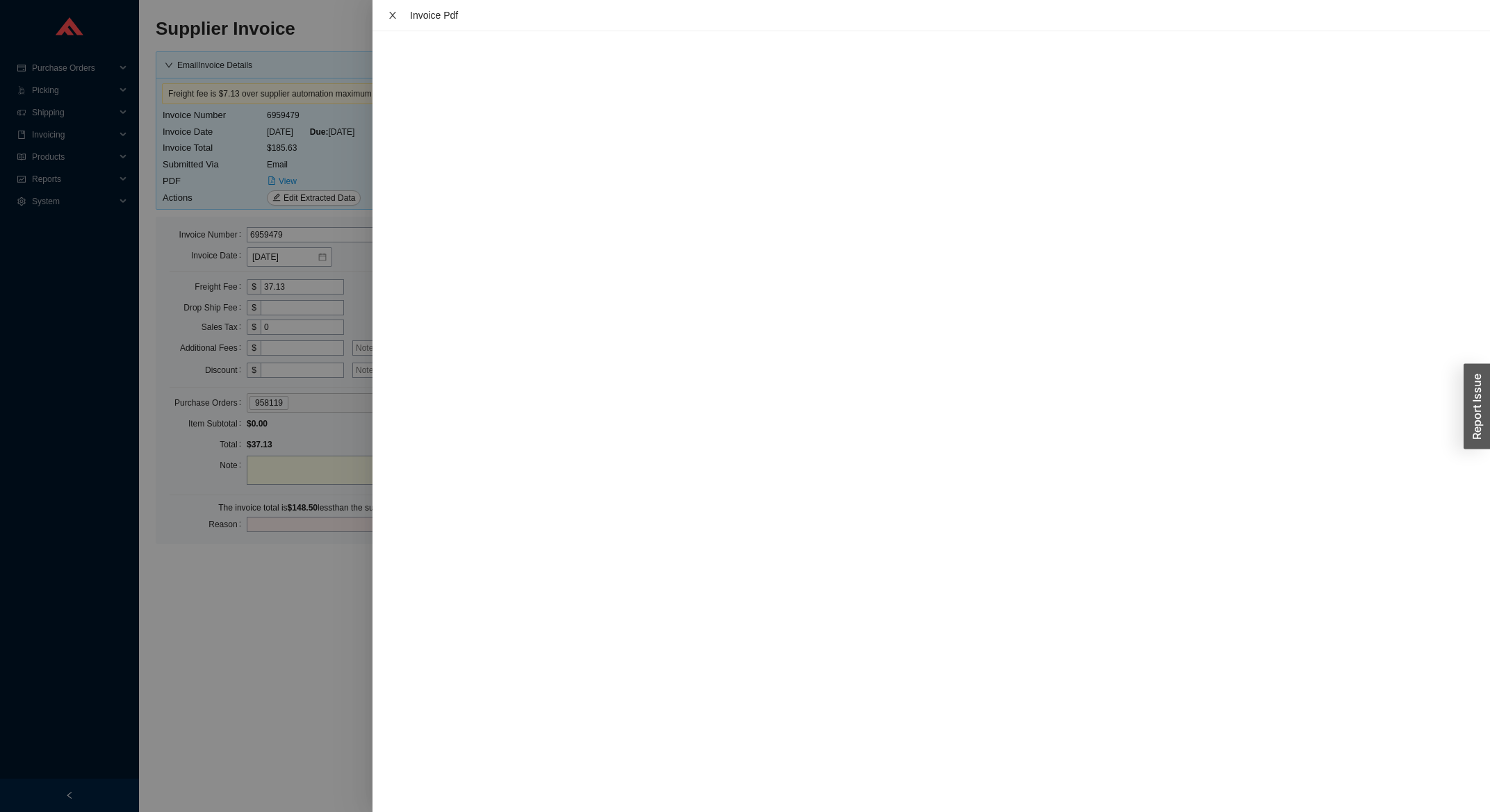
click at [386, 17] on button "Close" at bounding box center [393, 16] width 18 height 11
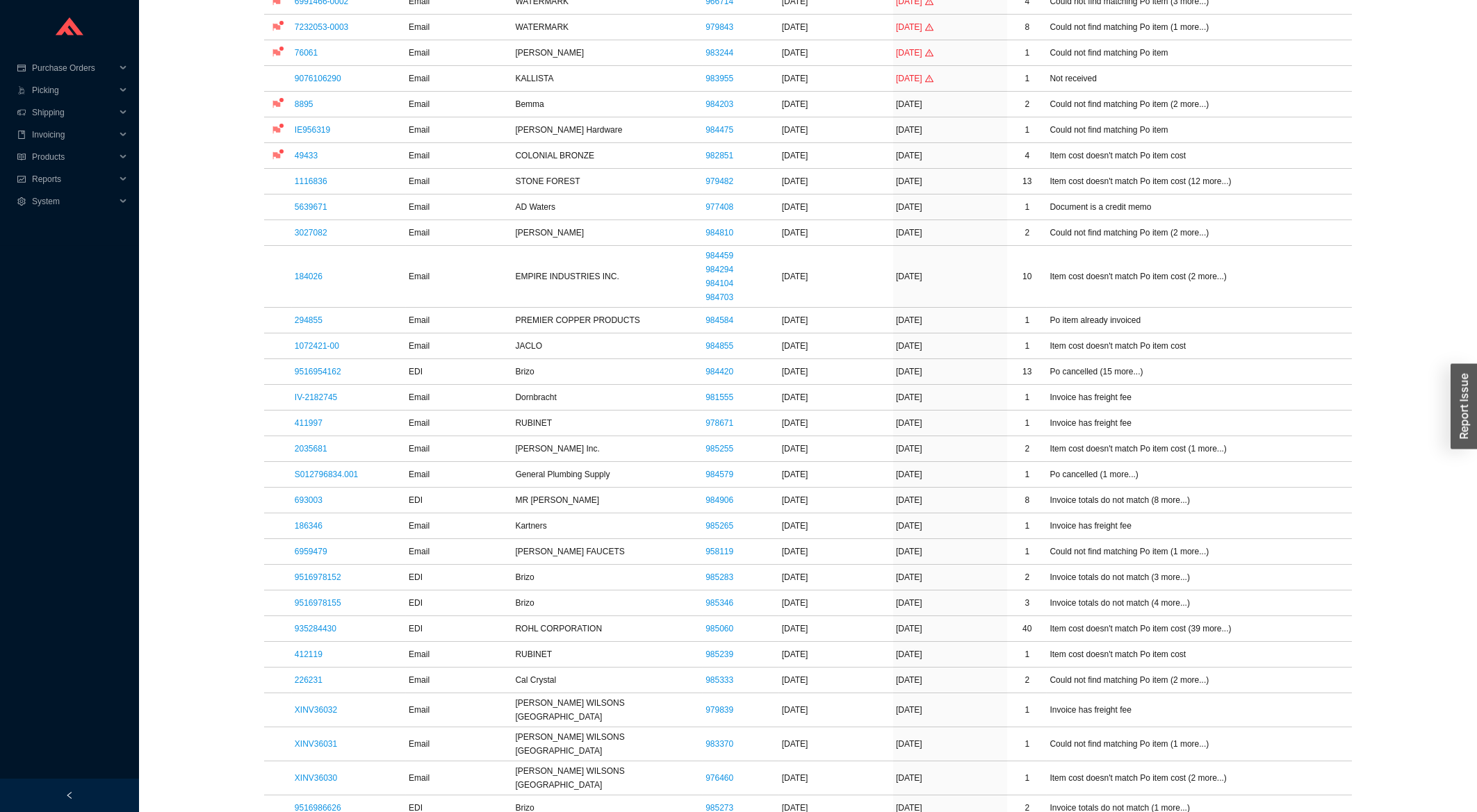
scroll to position [819, 0]
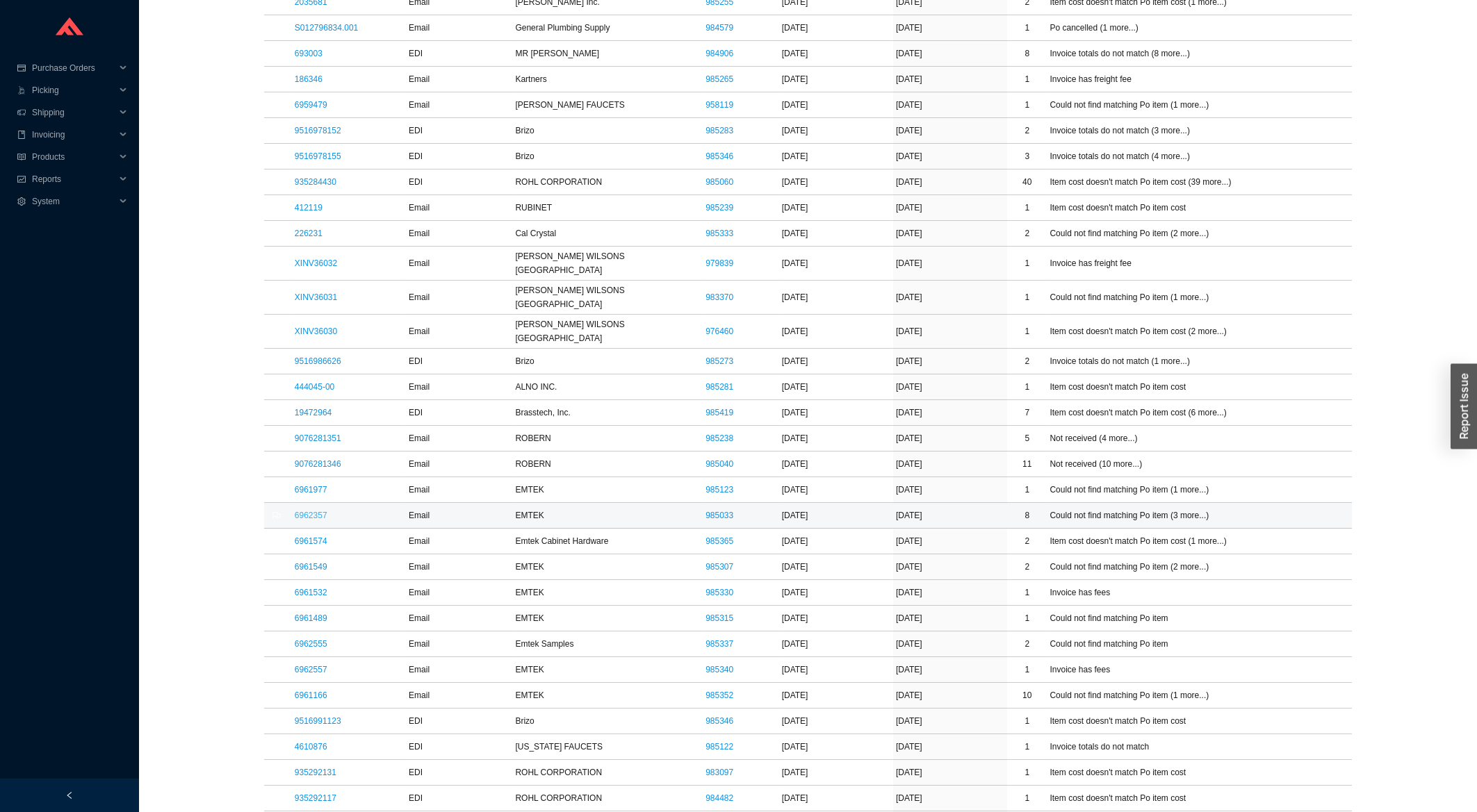
click at [311, 511] on link "6962357" at bounding box center [311, 515] width 33 height 10
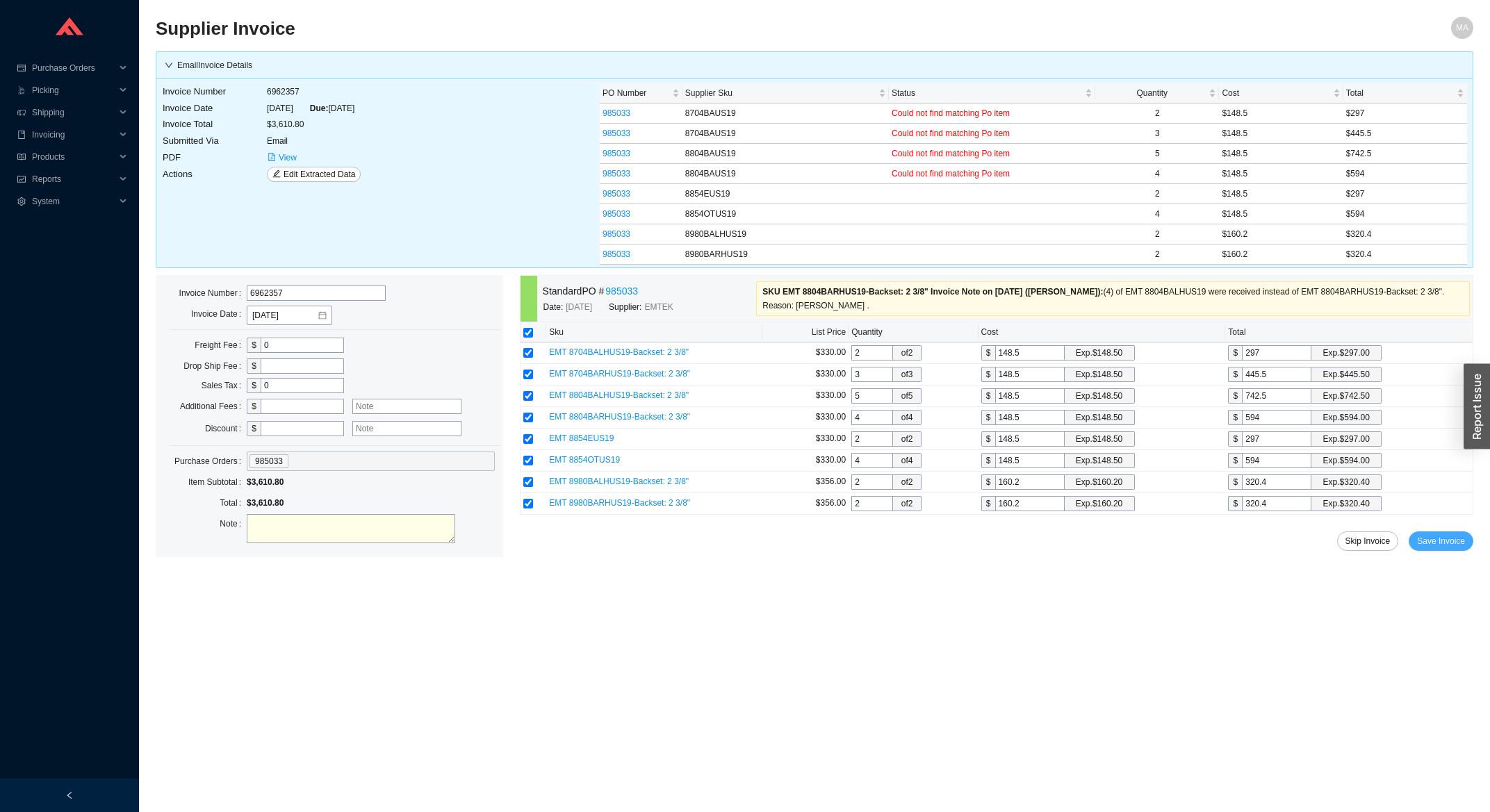
click at [1442, 539] on span "Save Invoice" at bounding box center [1441, 541] width 48 height 14
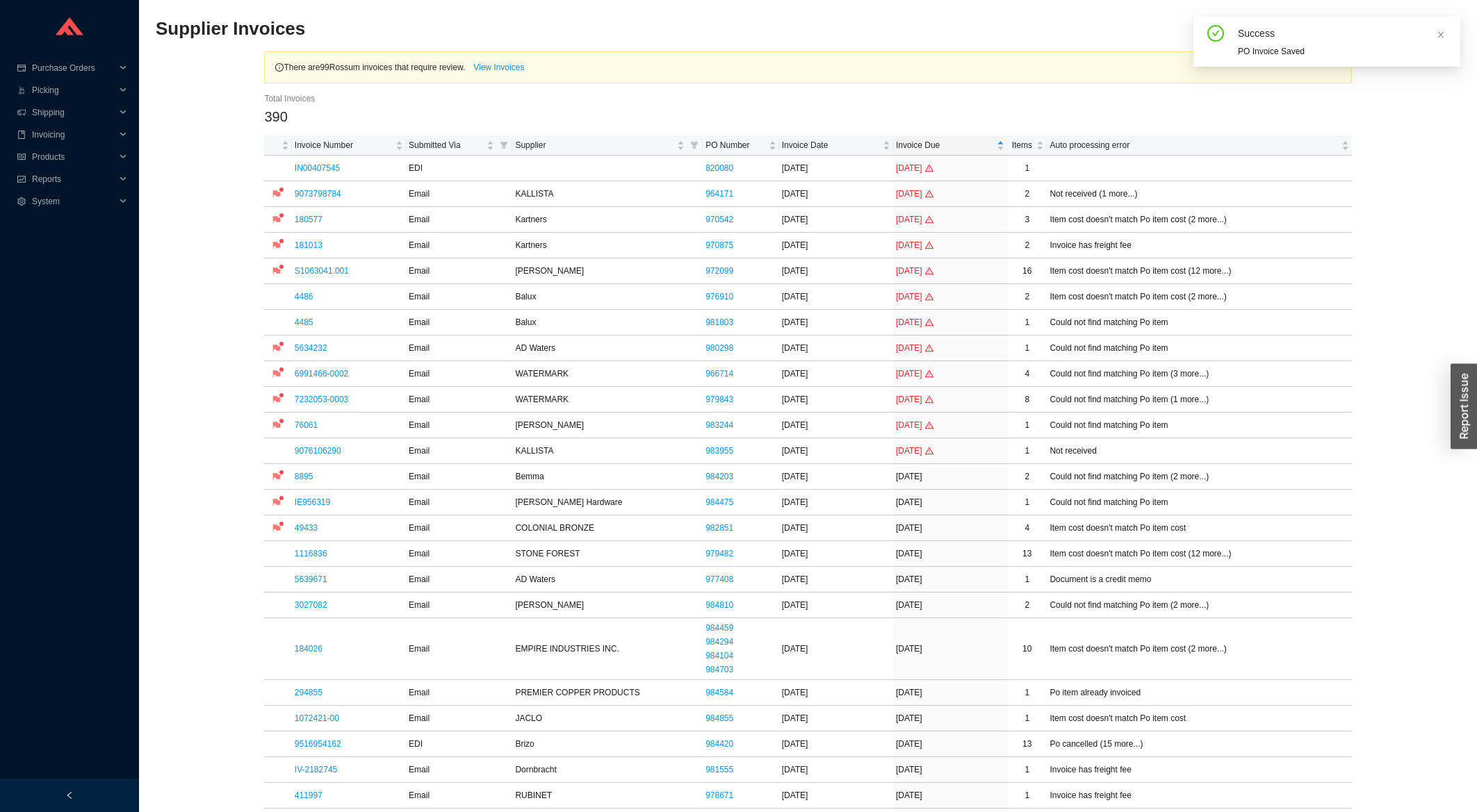
scroll to position [447, 0]
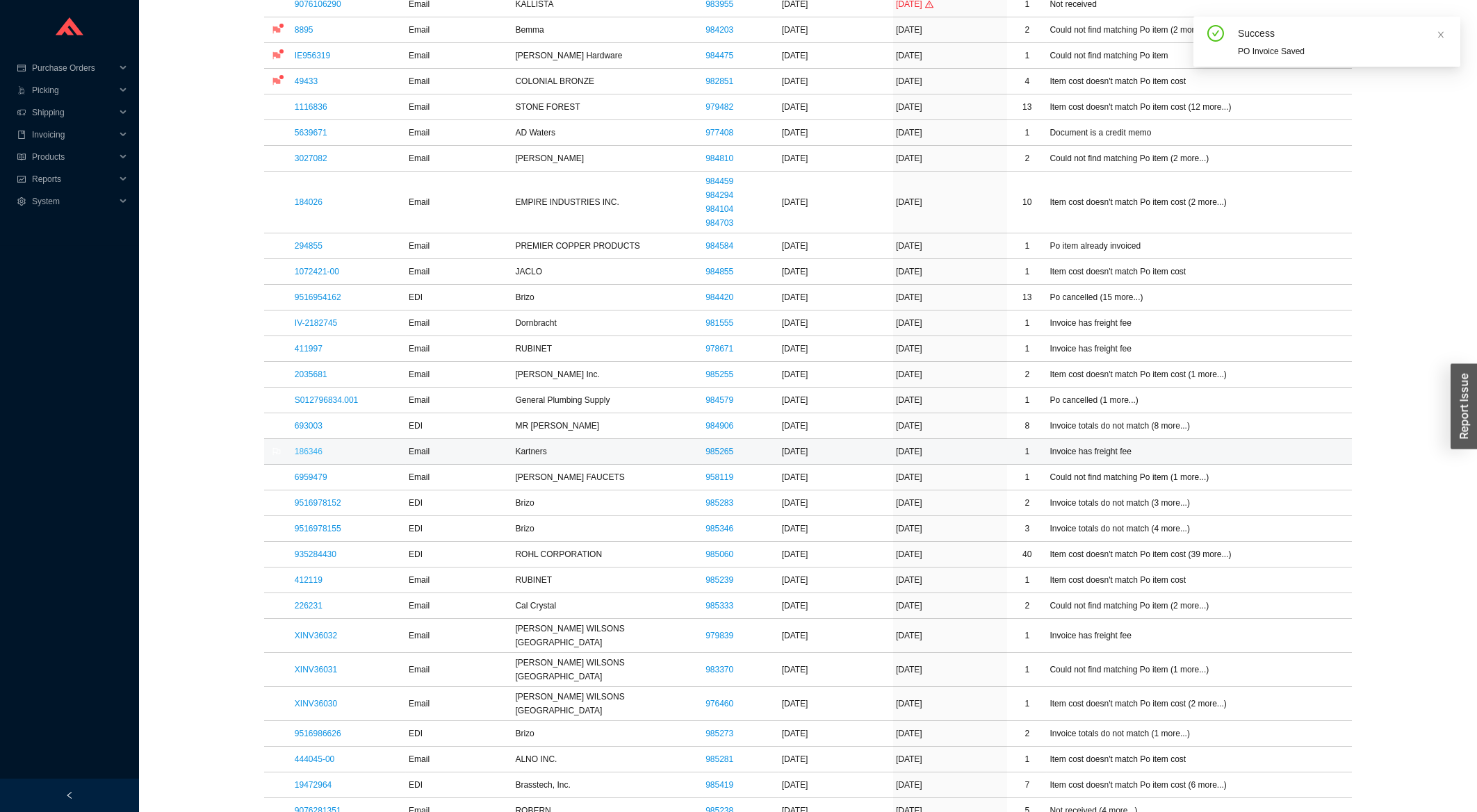
click at [318, 457] on link "186346" at bounding box center [309, 451] width 27 height 10
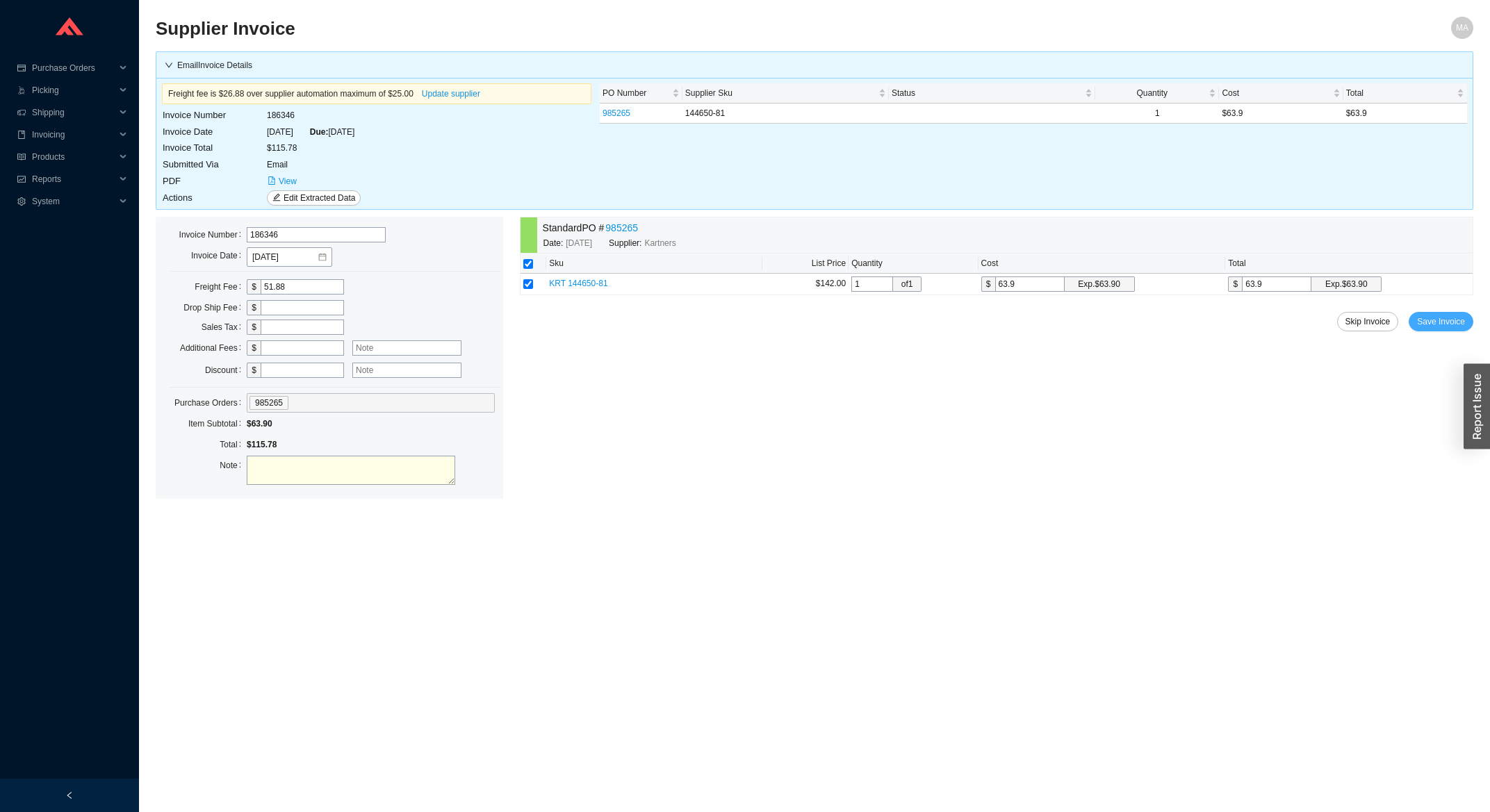
click at [1449, 318] on span "Save Invoice" at bounding box center [1441, 322] width 48 height 14
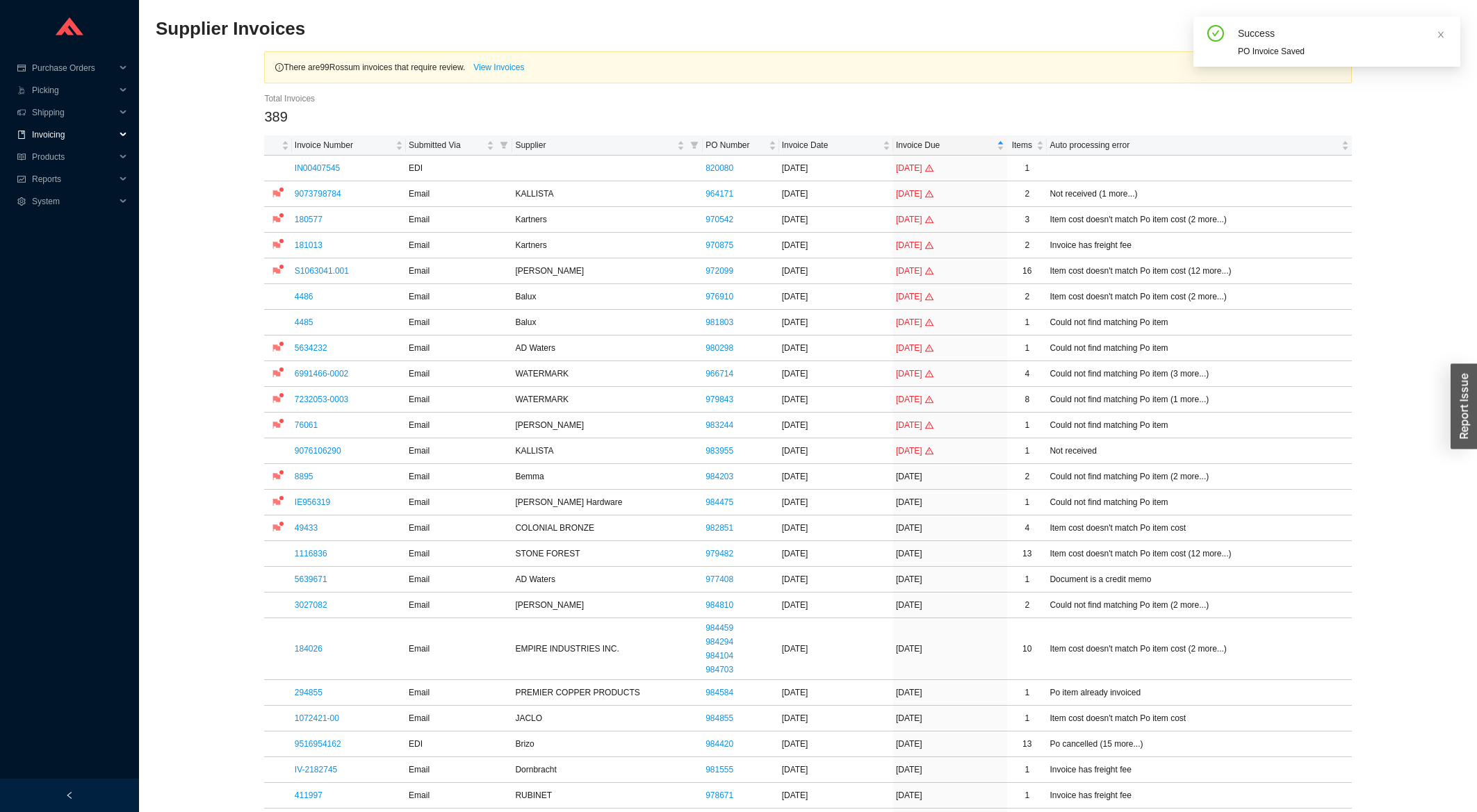
click at [54, 126] on span "Invoicing" at bounding box center [73, 134] width 83 height 22
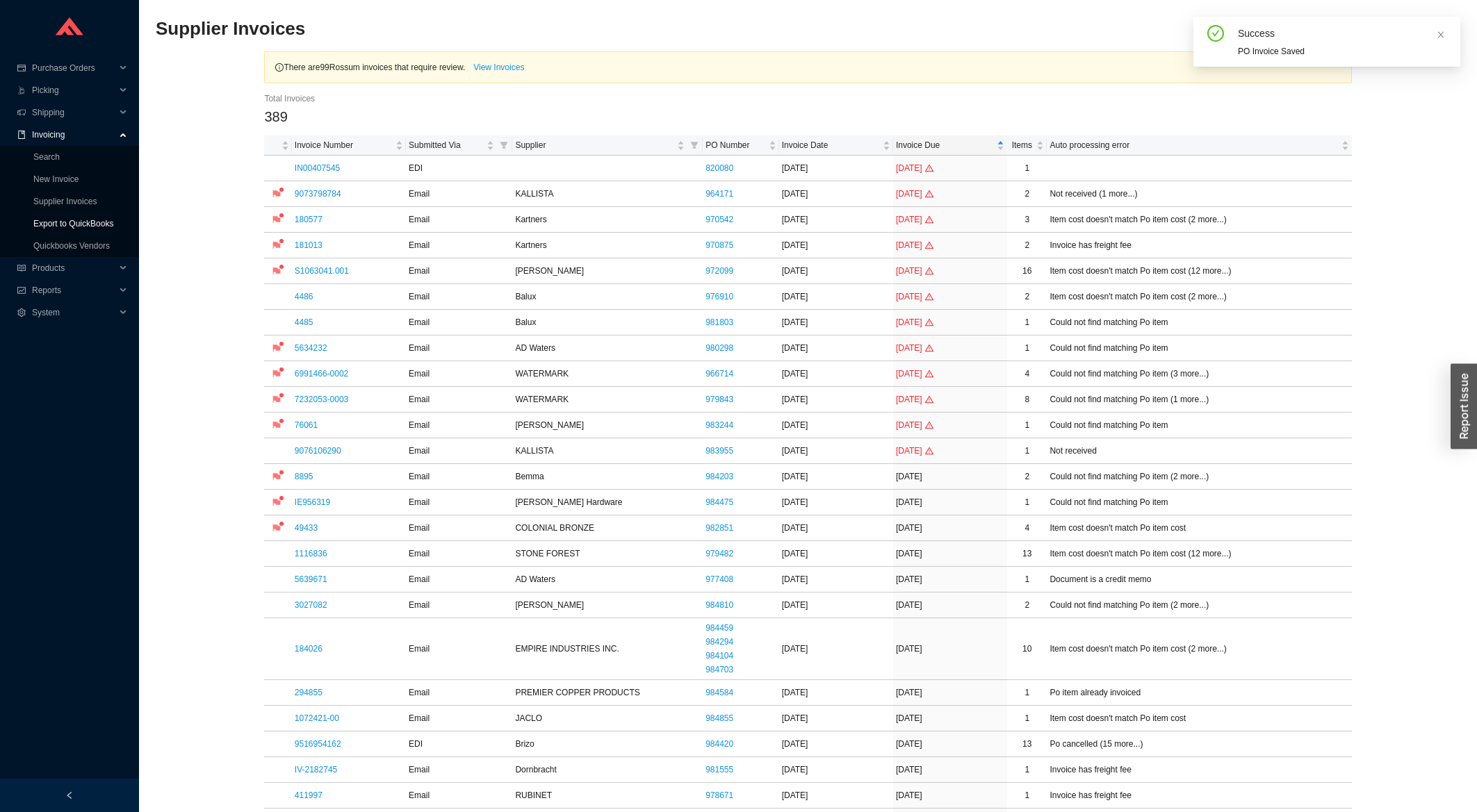
click at [60, 222] on link "Export to QuickBooks" at bounding box center [74, 224] width 80 height 10
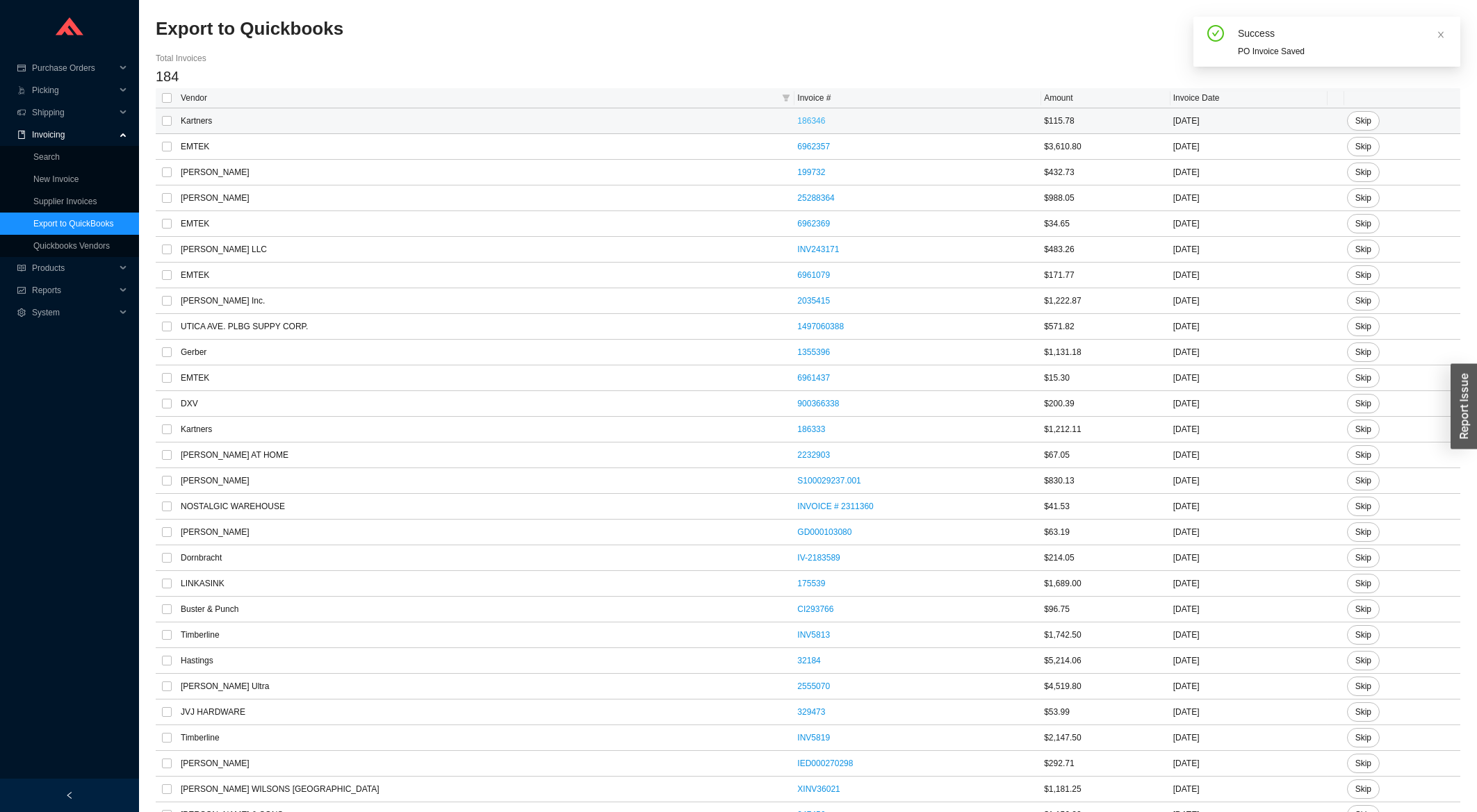
click at [797, 126] on link "186346" at bounding box center [811, 121] width 27 height 10
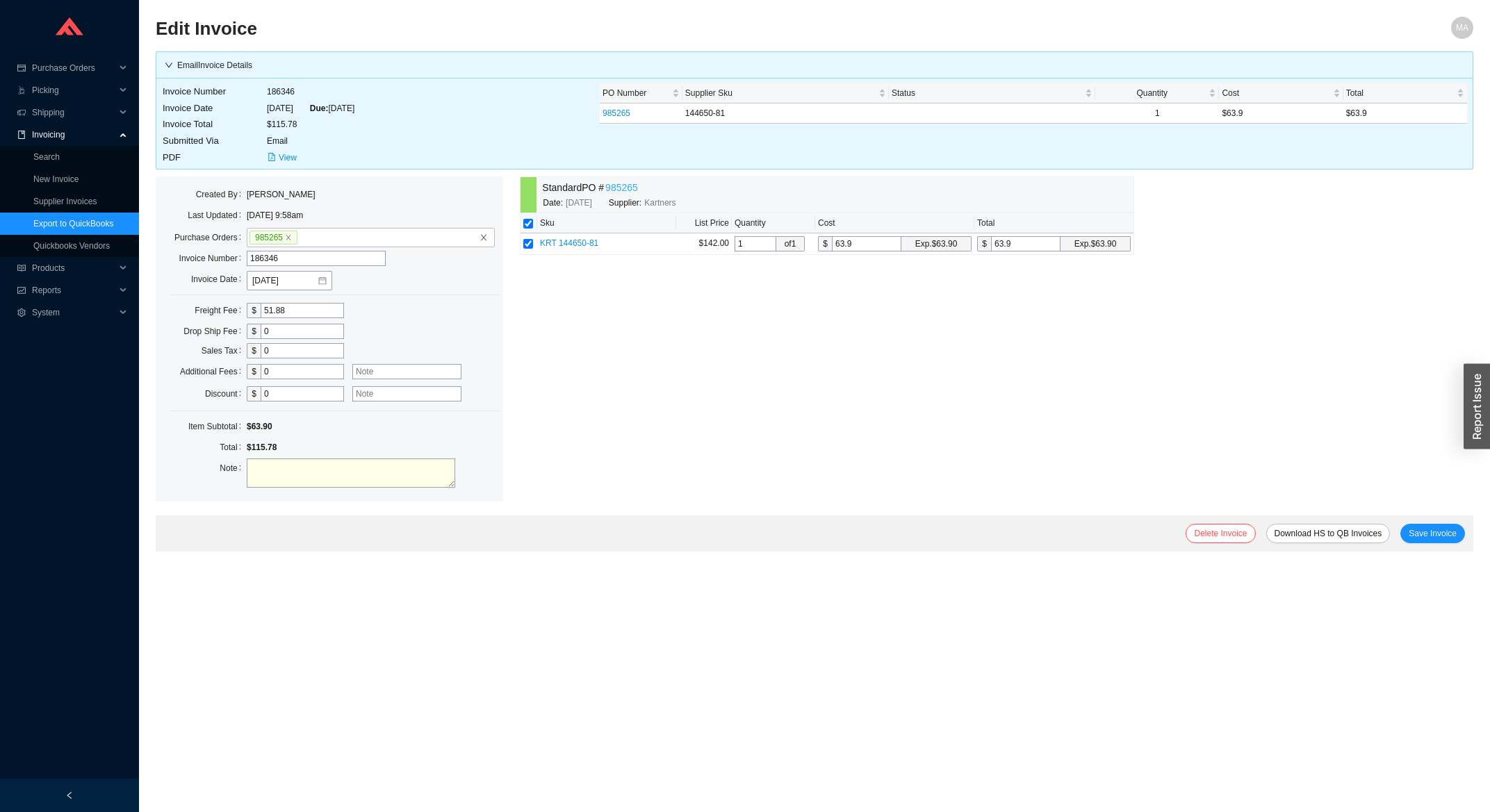
click at [618, 194] on link "985265" at bounding box center [622, 188] width 33 height 16
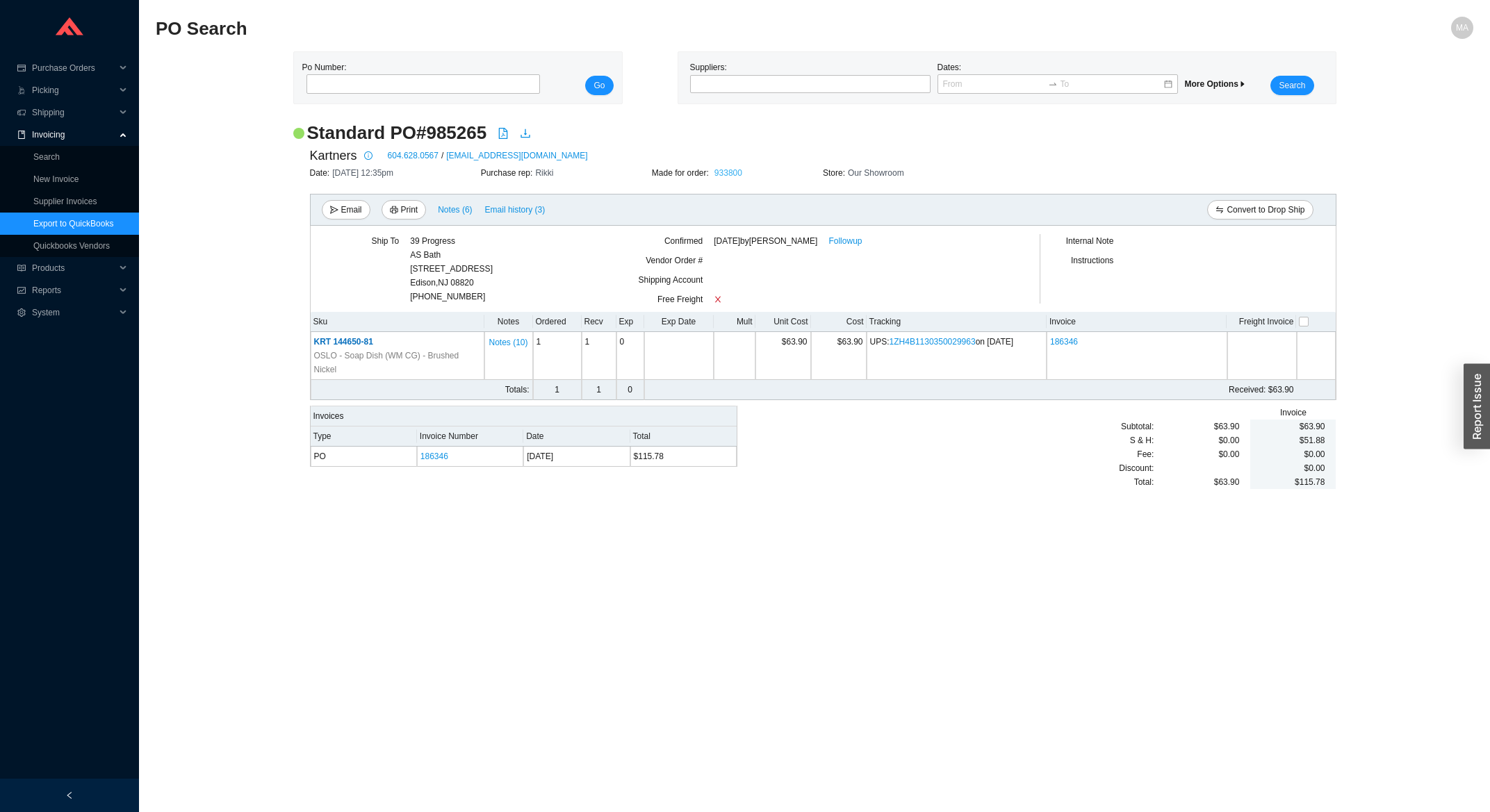
click at [729, 176] on link "933800" at bounding box center [728, 173] width 27 height 10
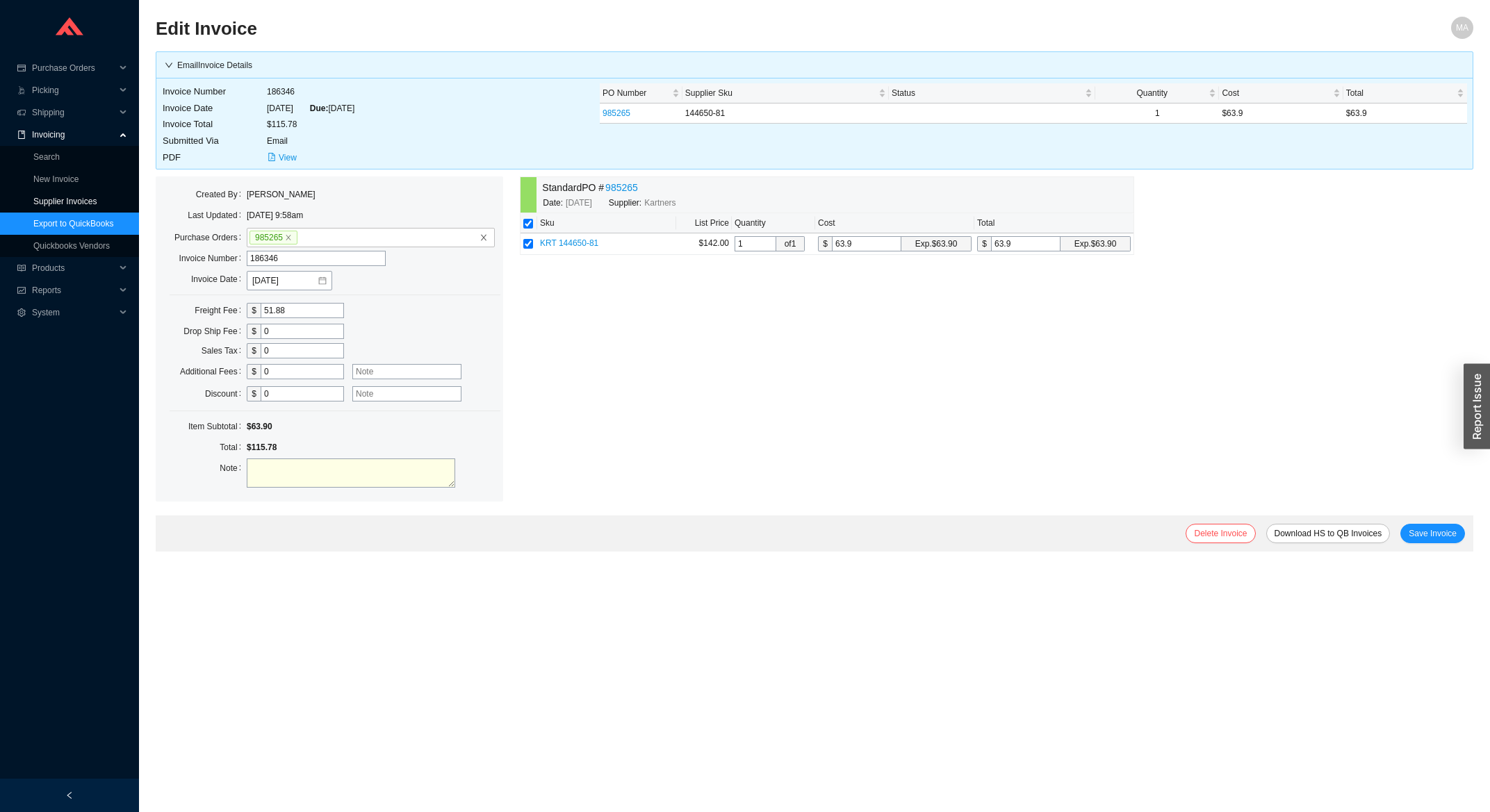
click at [76, 196] on link "Supplier Invoices" at bounding box center [65, 201] width 63 height 10
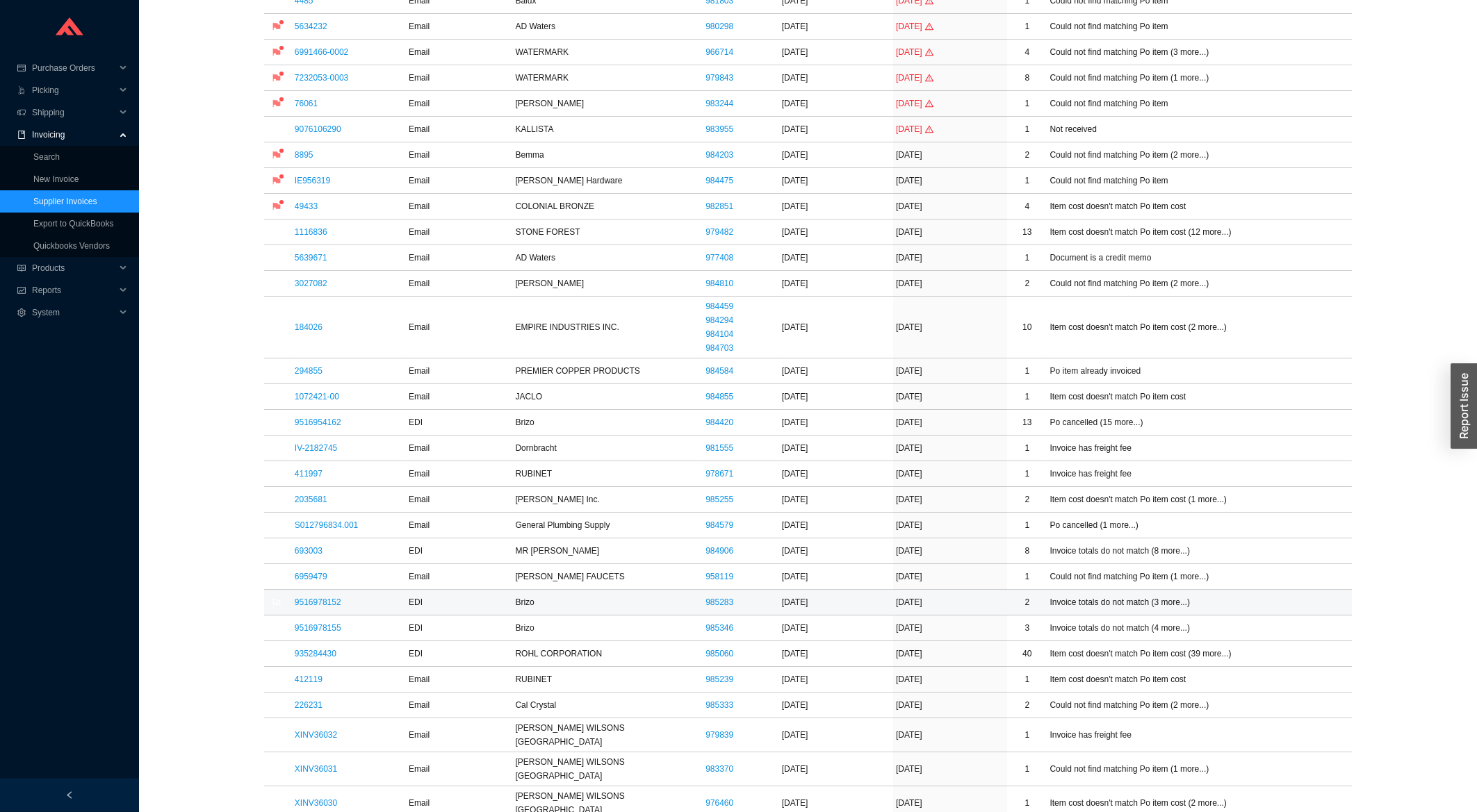
scroll to position [447, 0]
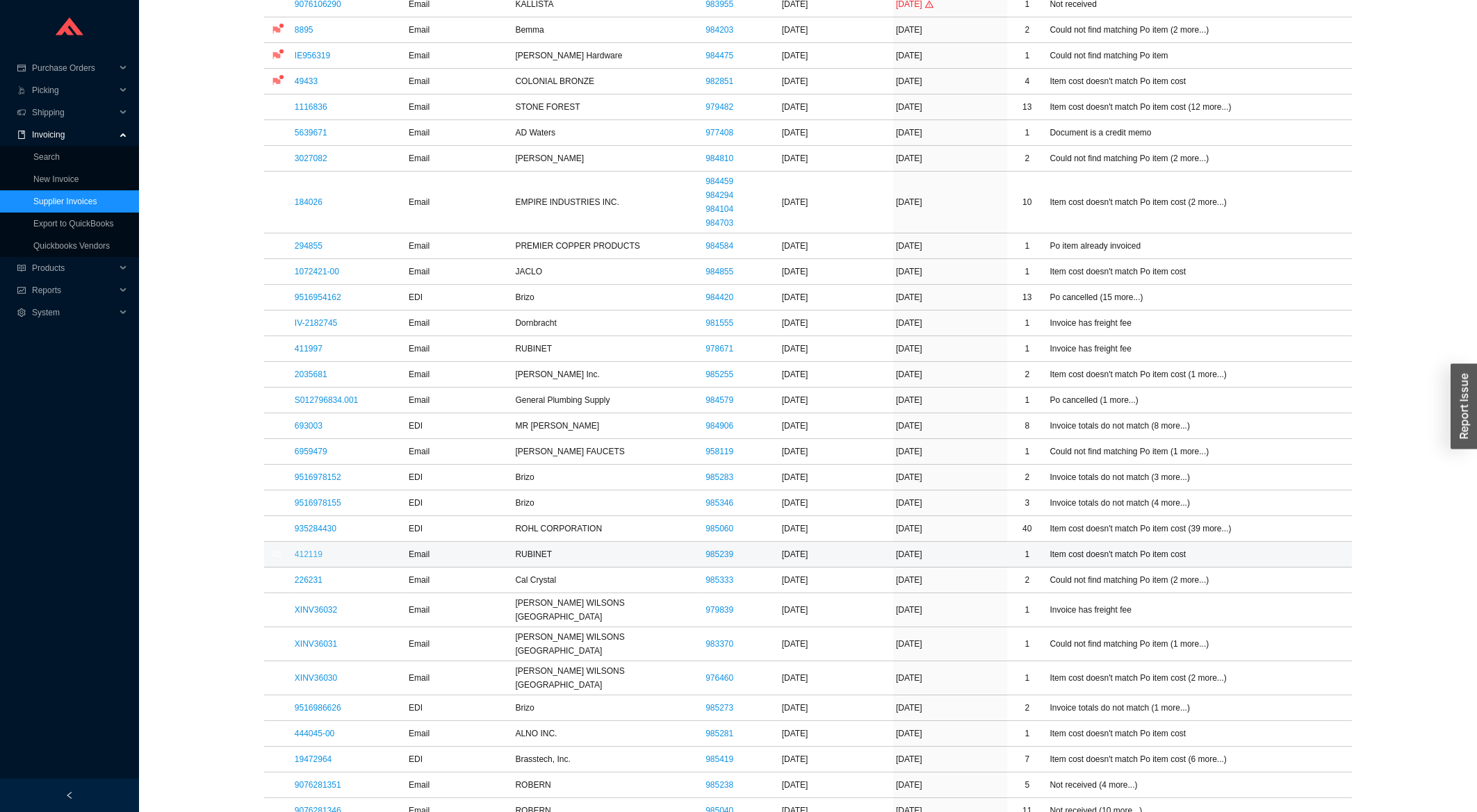
click at [313, 556] on link "412119" at bounding box center [309, 554] width 27 height 10
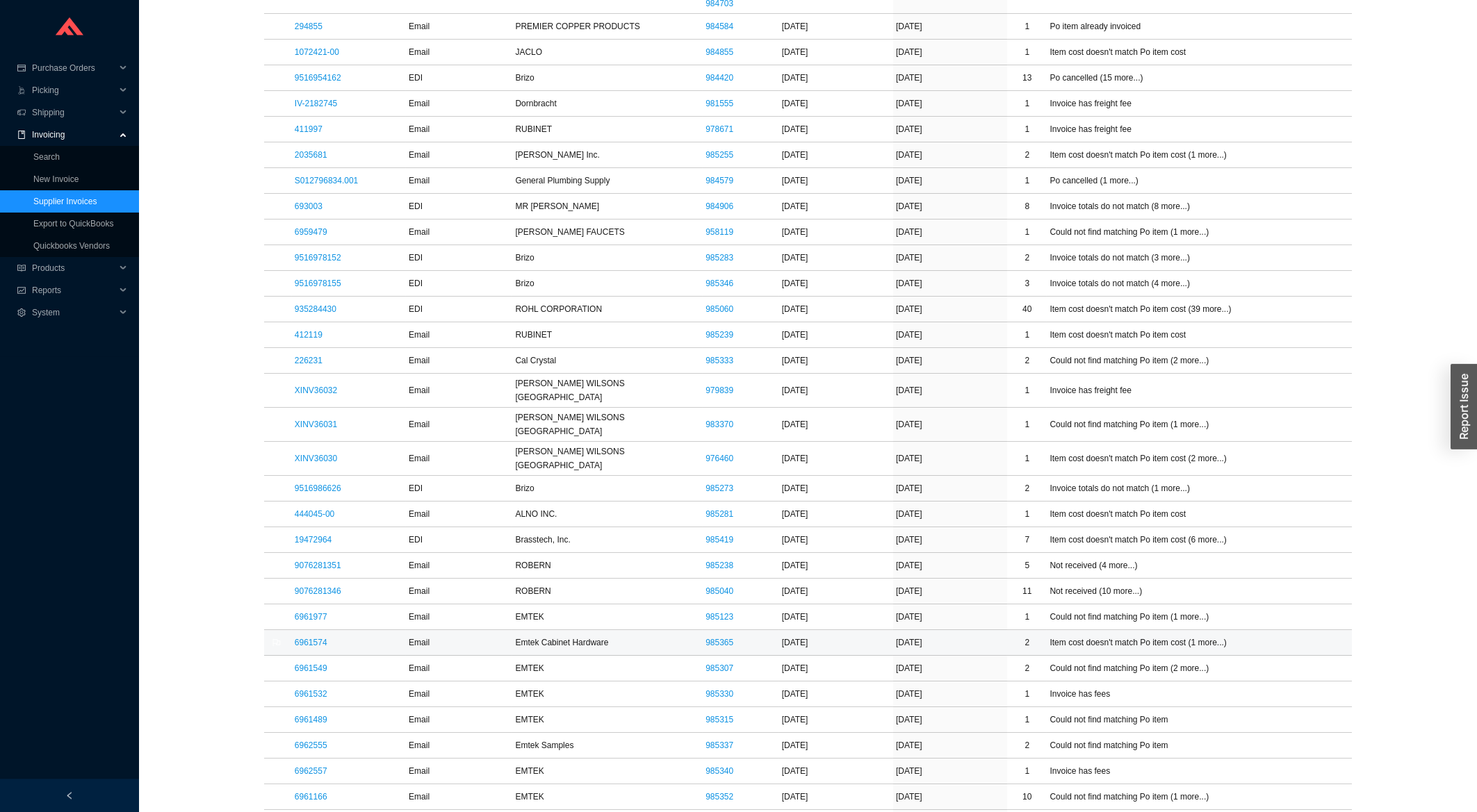
scroll to position [670, 0]
click at [307, 609] on link "6961977" at bounding box center [311, 614] width 33 height 10
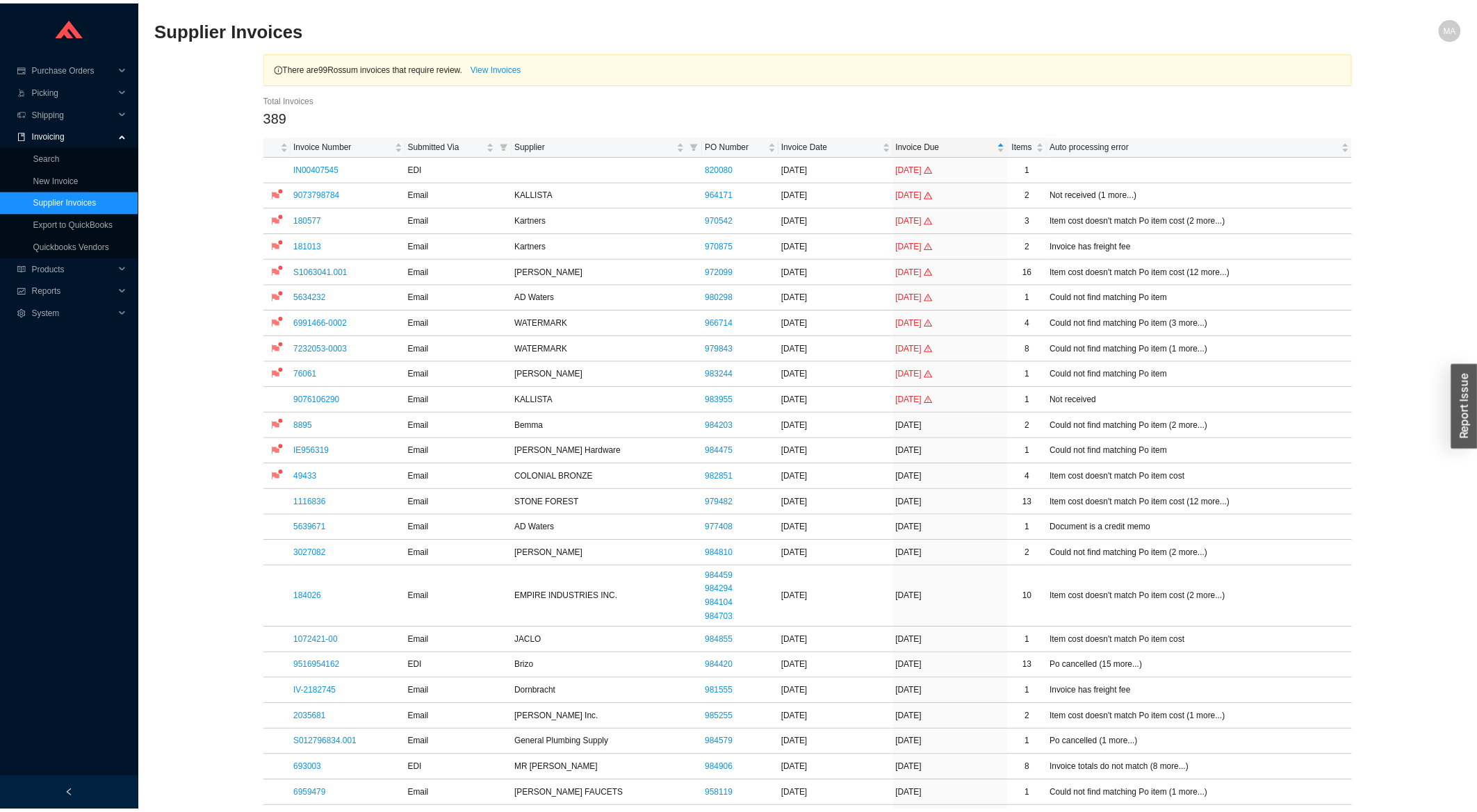
scroll to position [670, 0]
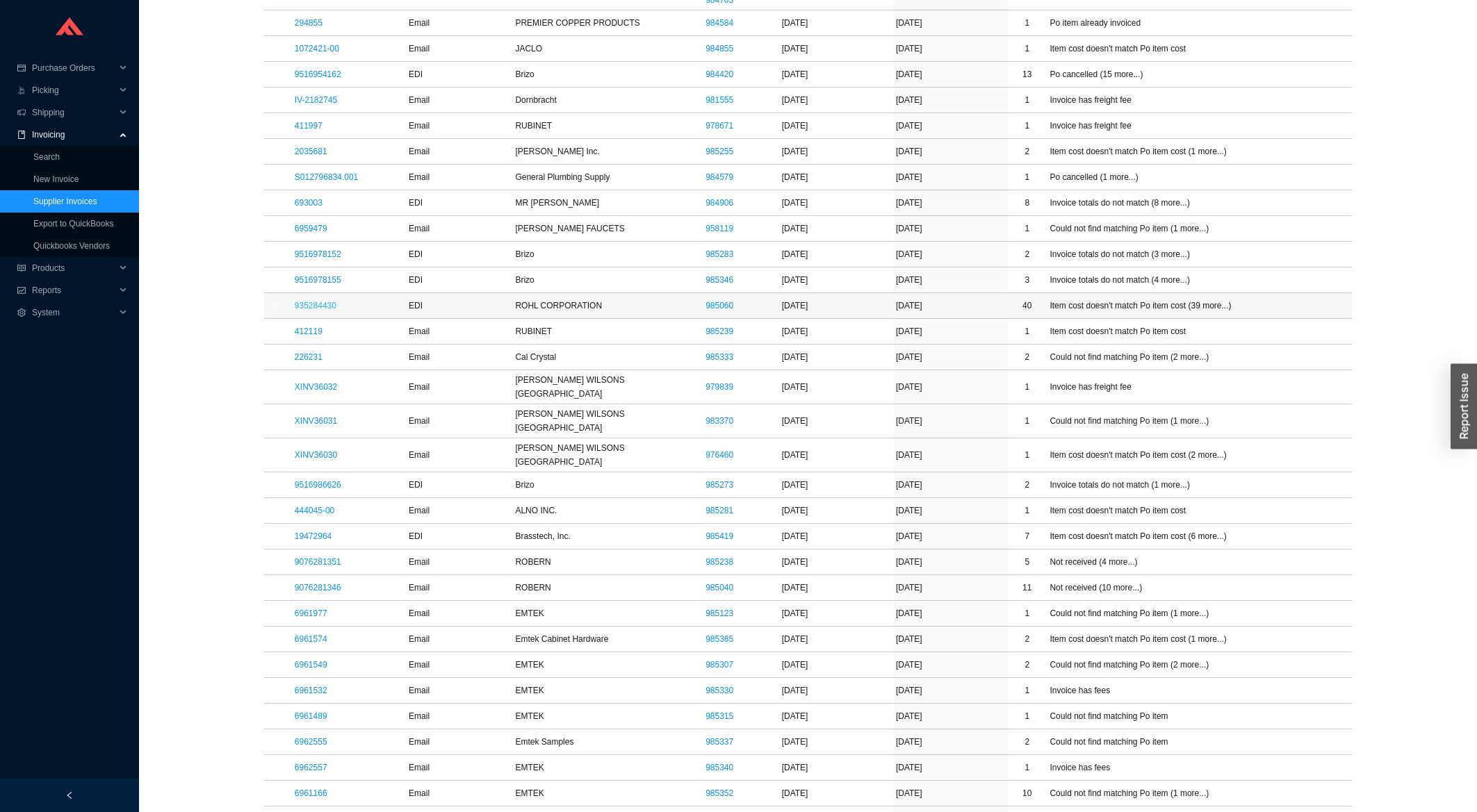
click at [327, 307] on link "935284430" at bounding box center [316, 305] width 42 height 10
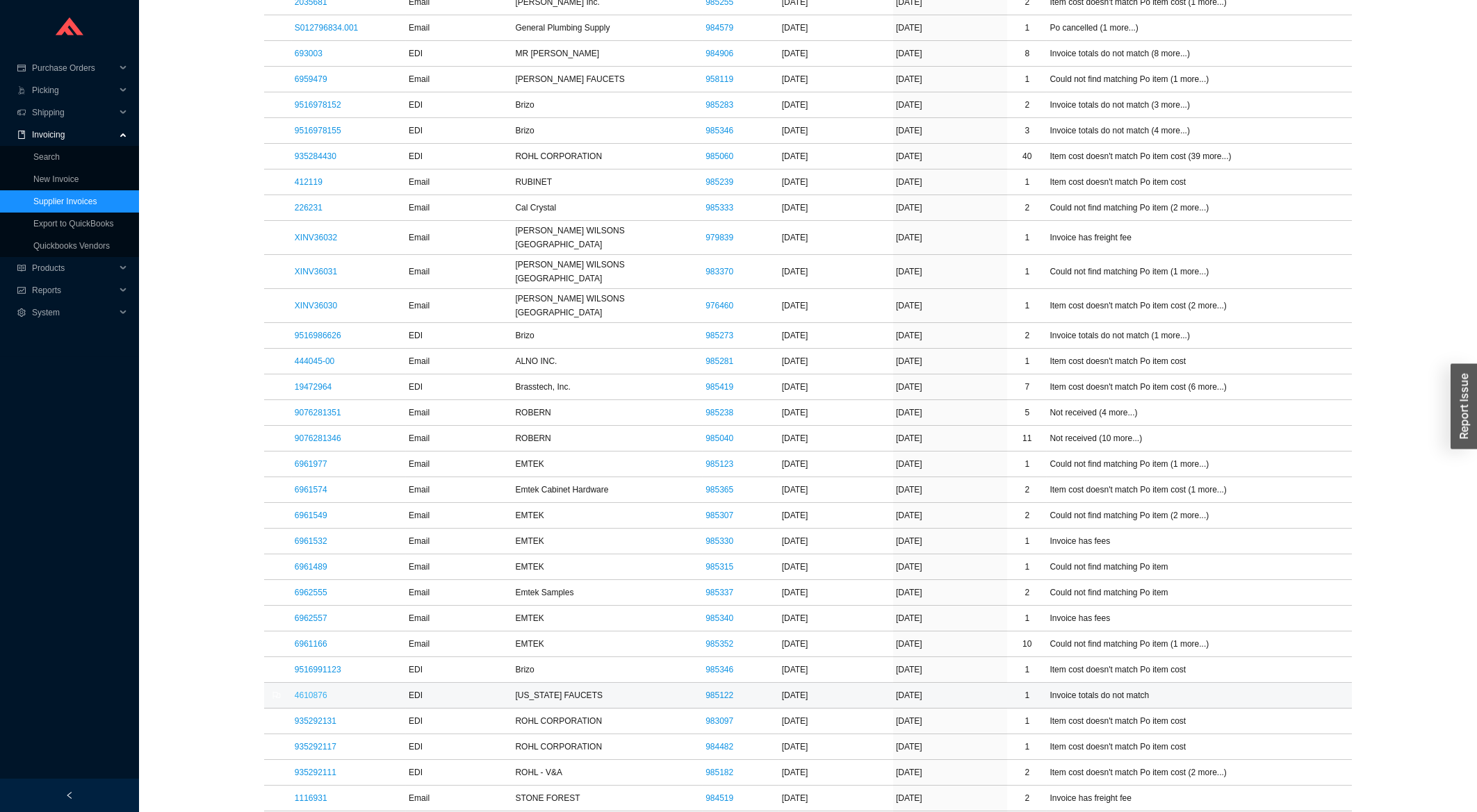
click at [299, 691] on link "4610876" at bounding box center [311, 695] width 33 height 10
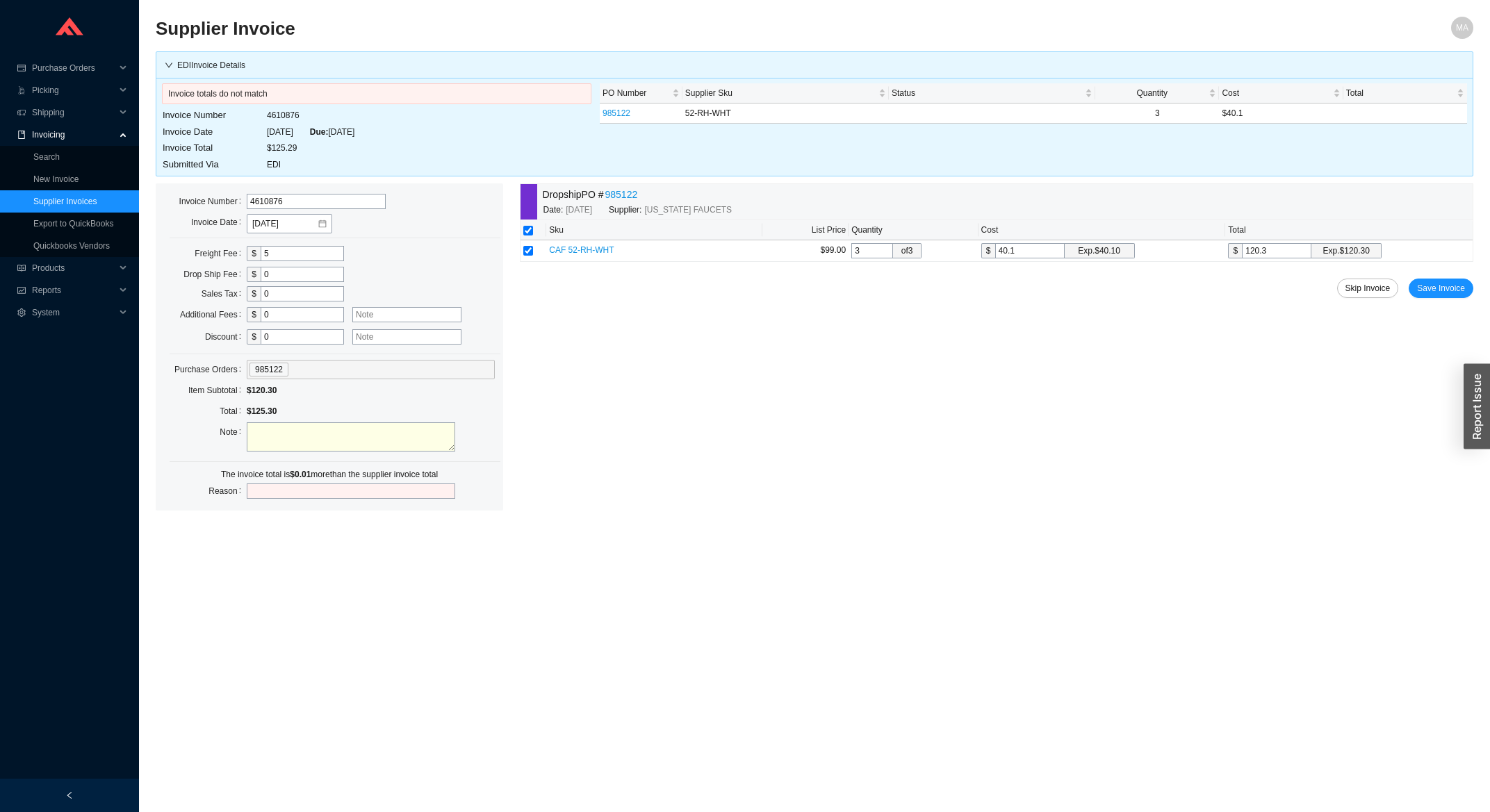
click at [1263, 263] on div "Dropship PO # 985122 Date: 8/12/2025 Supplier: CALIFORNIA FAUCETS Sku List Pric…" at bounding box center [997, 347] width 954 height 327
click at [1028, 250] on input "40.1" at bounding box center [1030, 250] width 69 height 16
type input "40."
type input "120"
type input "40.09"
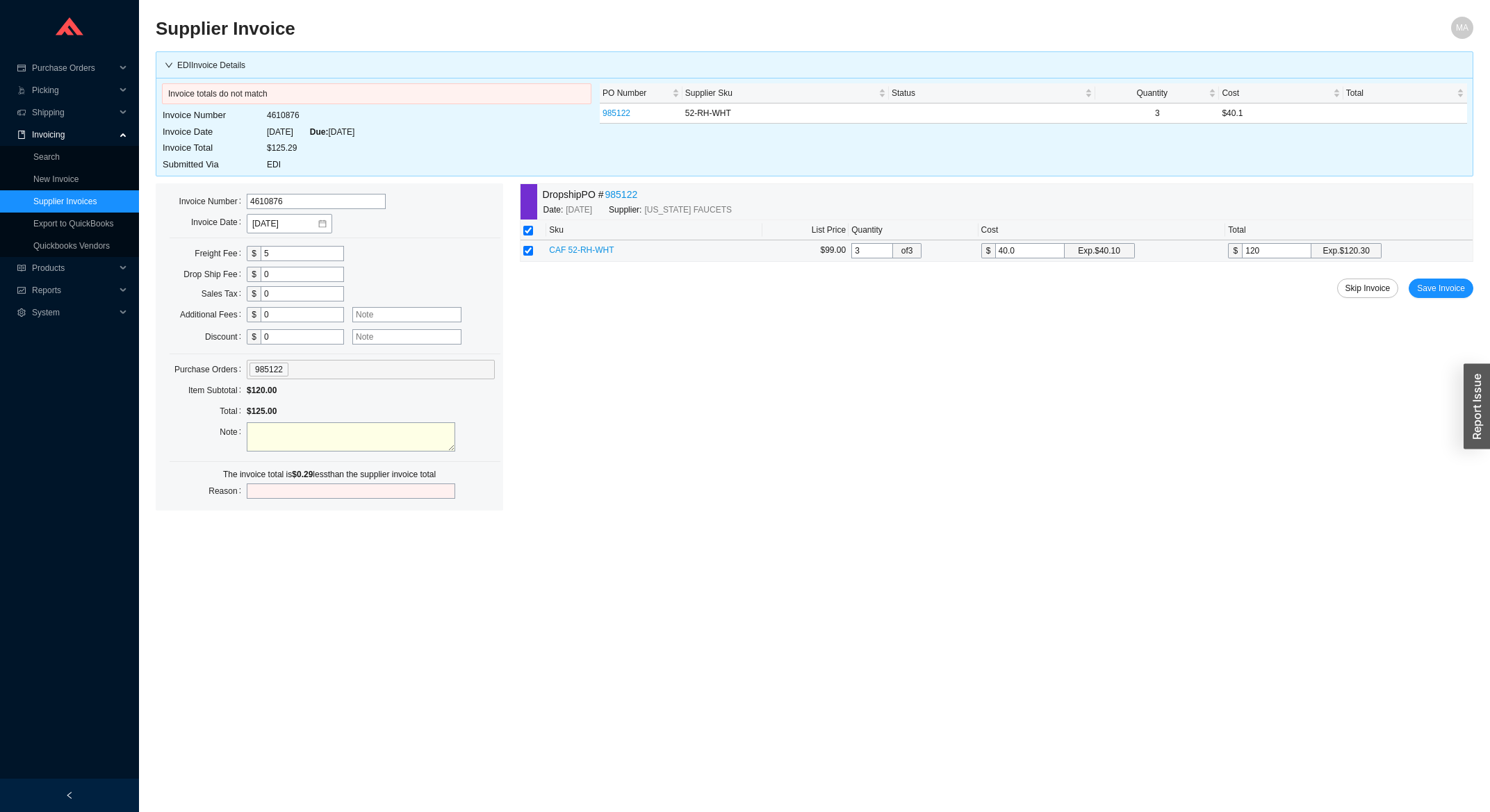
type input "120.27"
drag, startPoint x: 1278, startPoint y: 258, endPoint x: 1266, endPoint y: 258, distance: 12.0
click at [1266, 258] on input "120.27" at bounding box center [1277, 250] width 69 height 16
type input "40.0967"
type input "120.29"
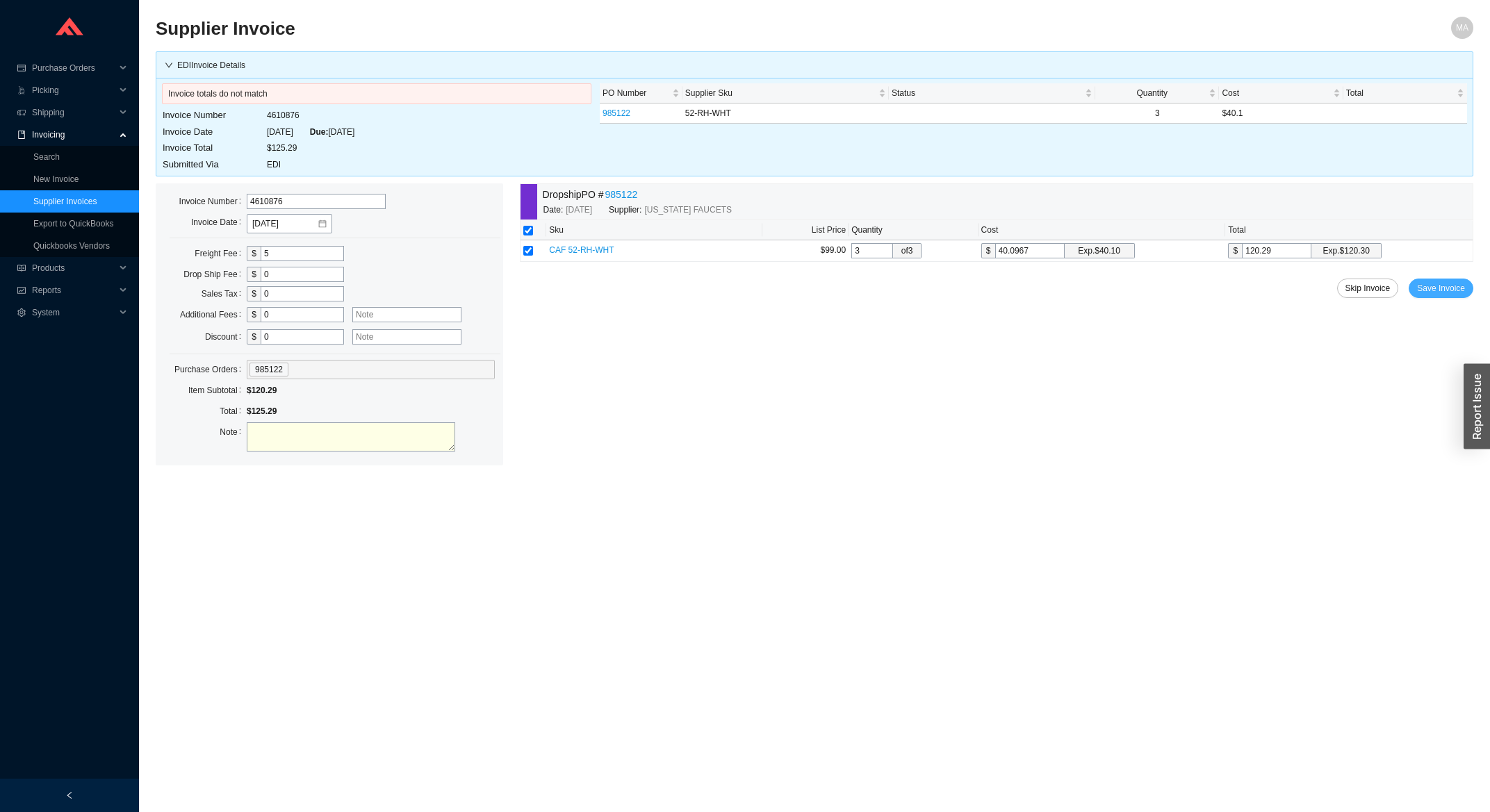
click at [1440, 290] on span "Save Invoice" at bounding box center [1441, 288] width 48 height 14
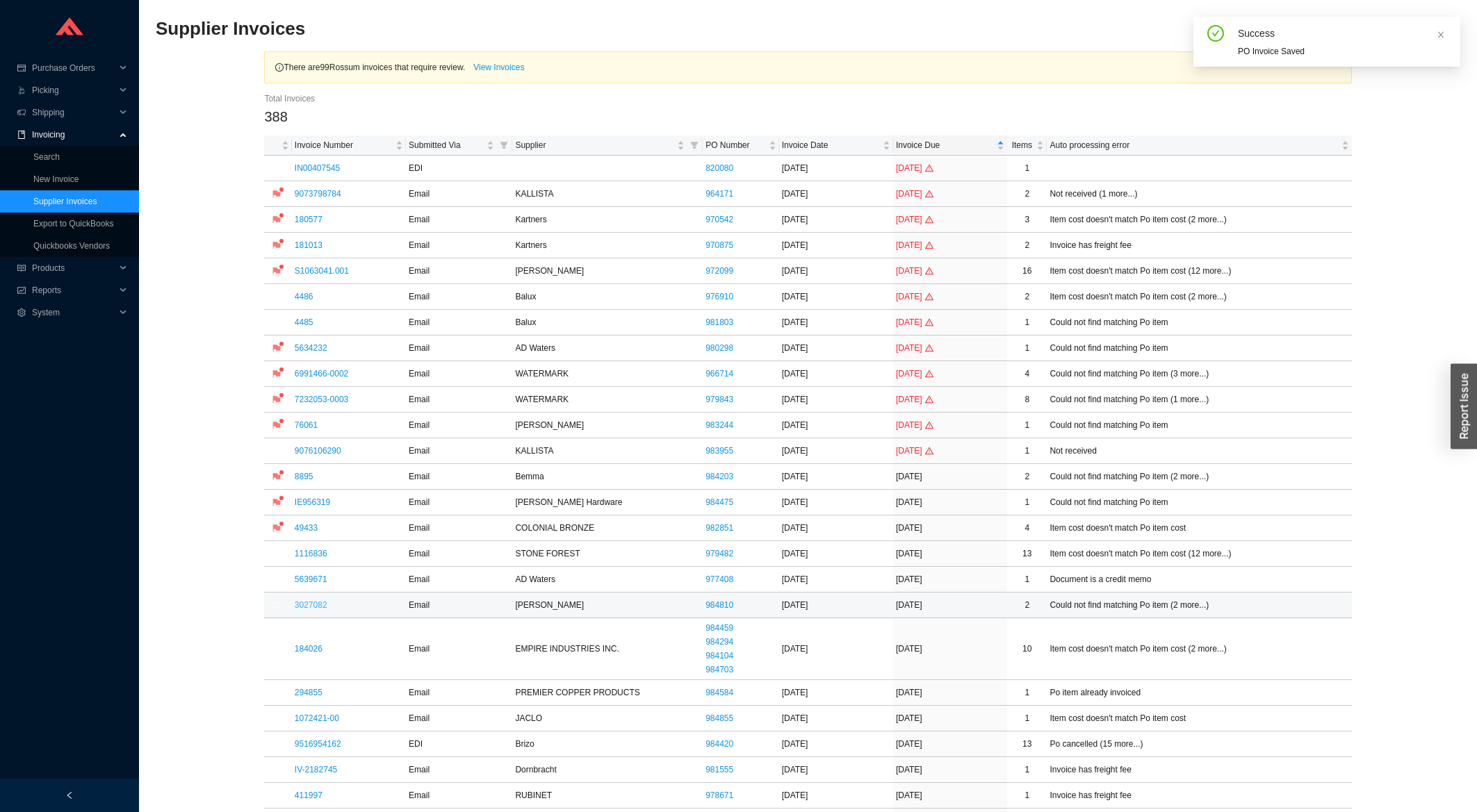
click at [315, 606] on link "3027082" at bounding box center [311, 605] width 33 height 10
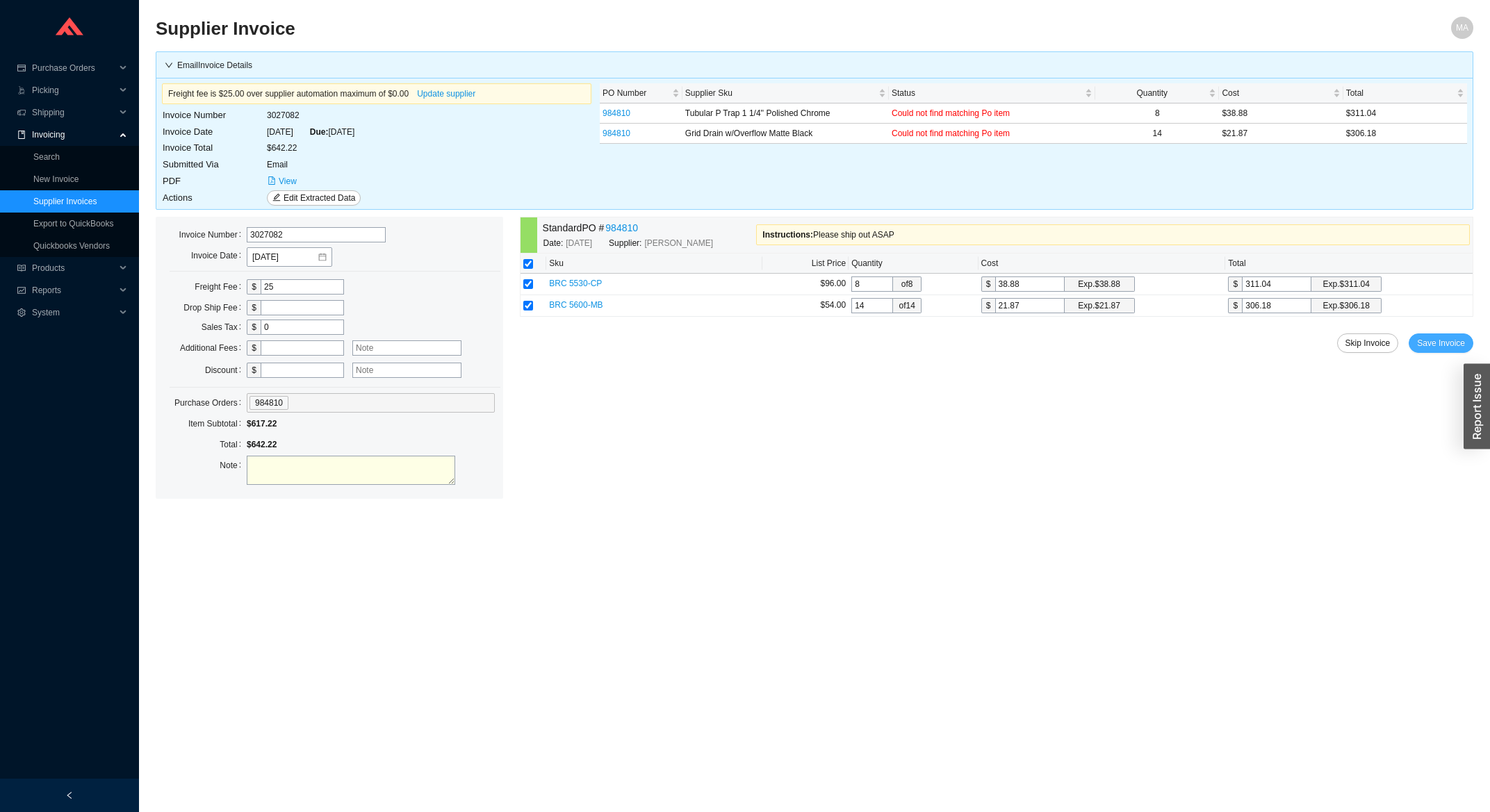
drag, startPoint x: 1429, startPoint y: 350, endPoint x: 1406, endPoint y: 371, distance: 31.1
click at [1430, 350] on span "Save Invoice" at bounding box center [1441, 343] width 48 height 14
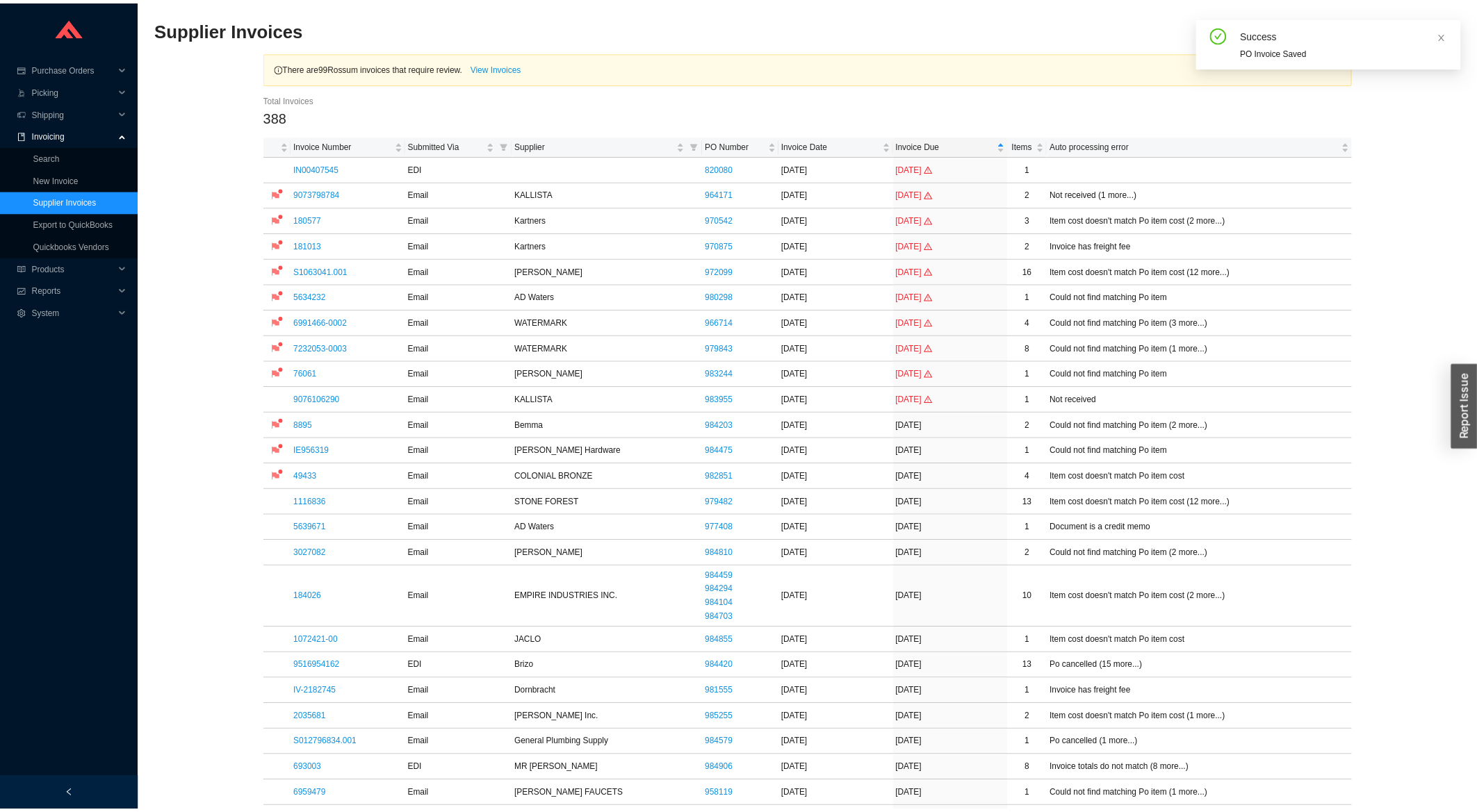
scroll to position [298, 0]
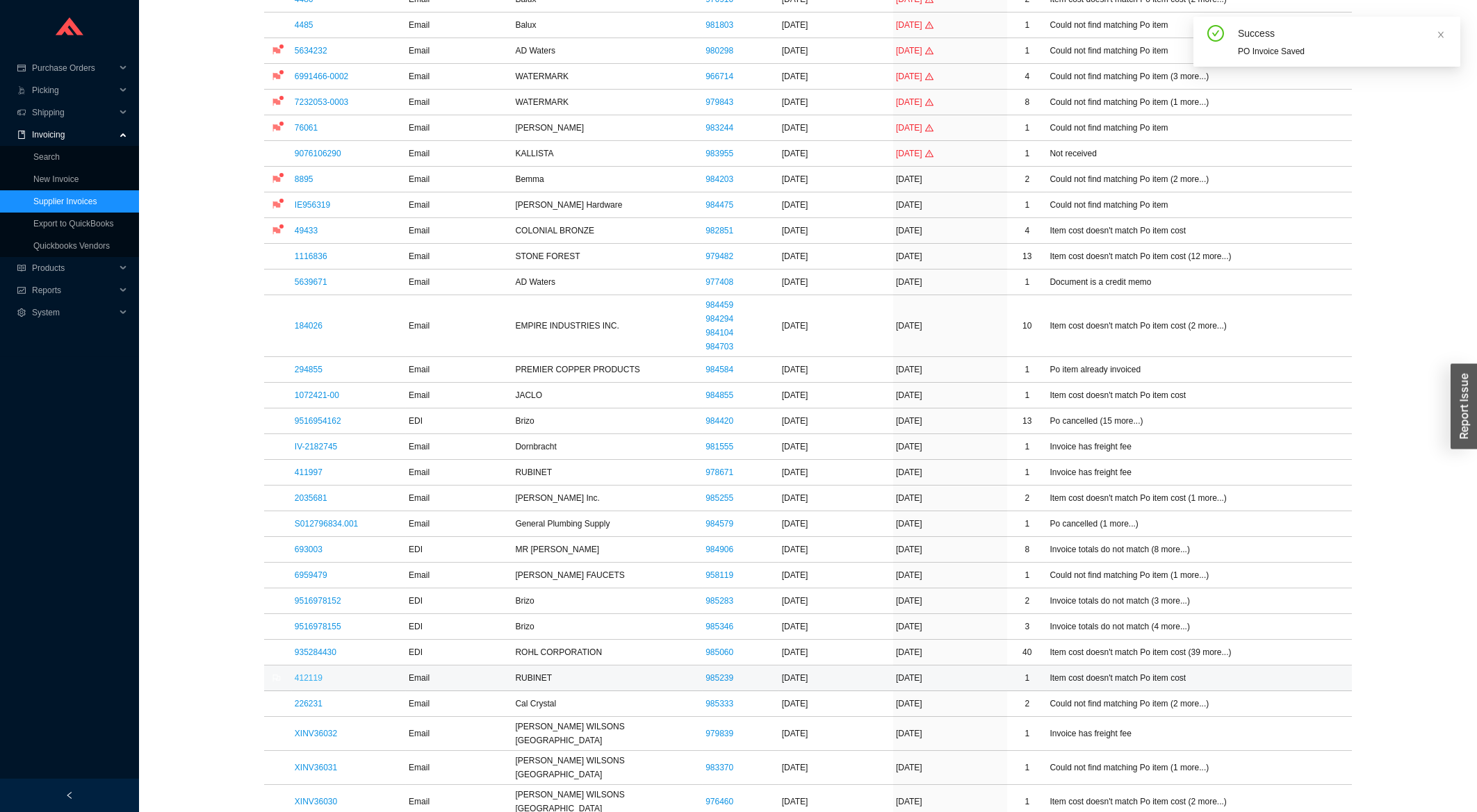
click at [312, 683] on link "412119" at bounding box center [309, 678] width 27 height 10
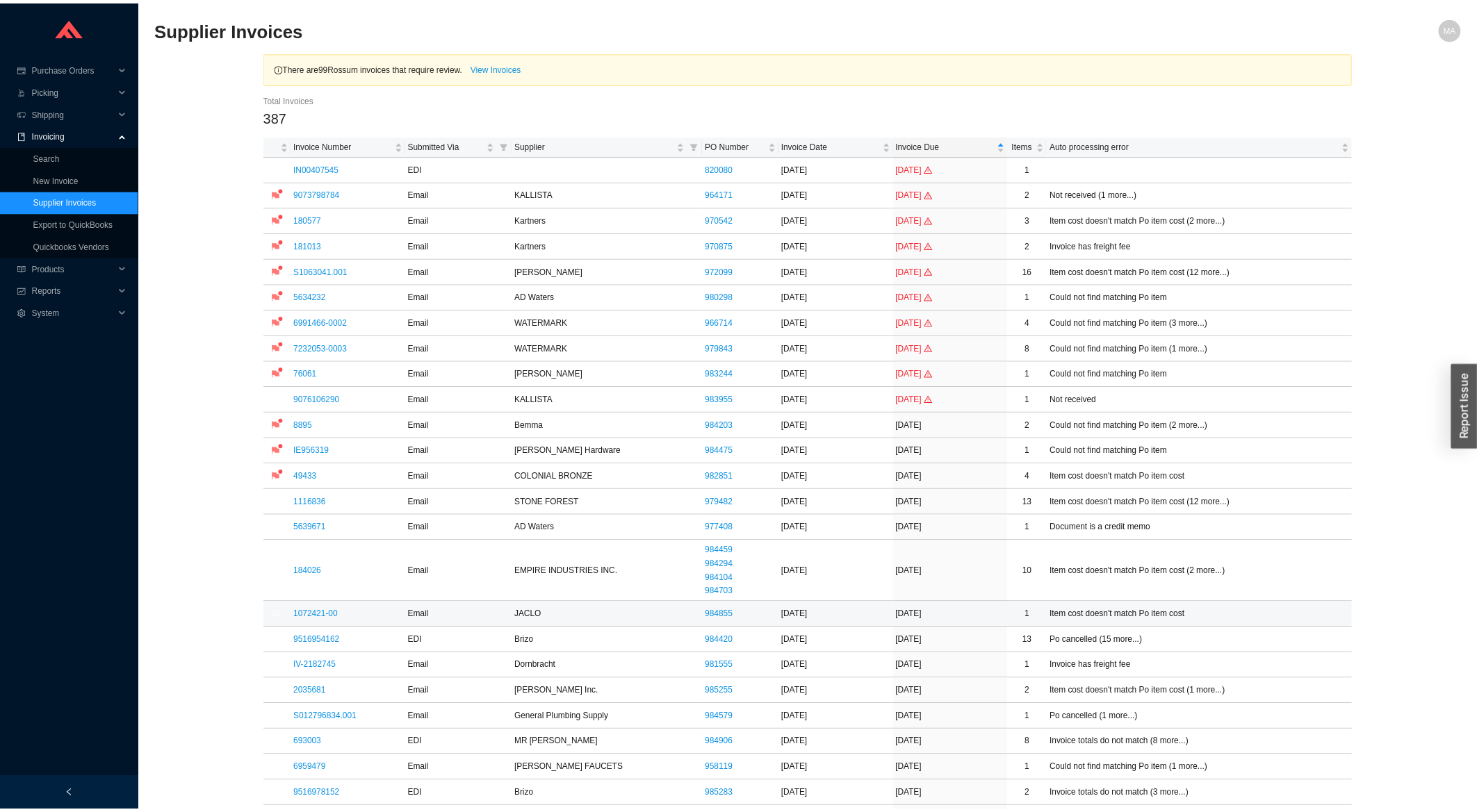
scroll to position [298, 0]
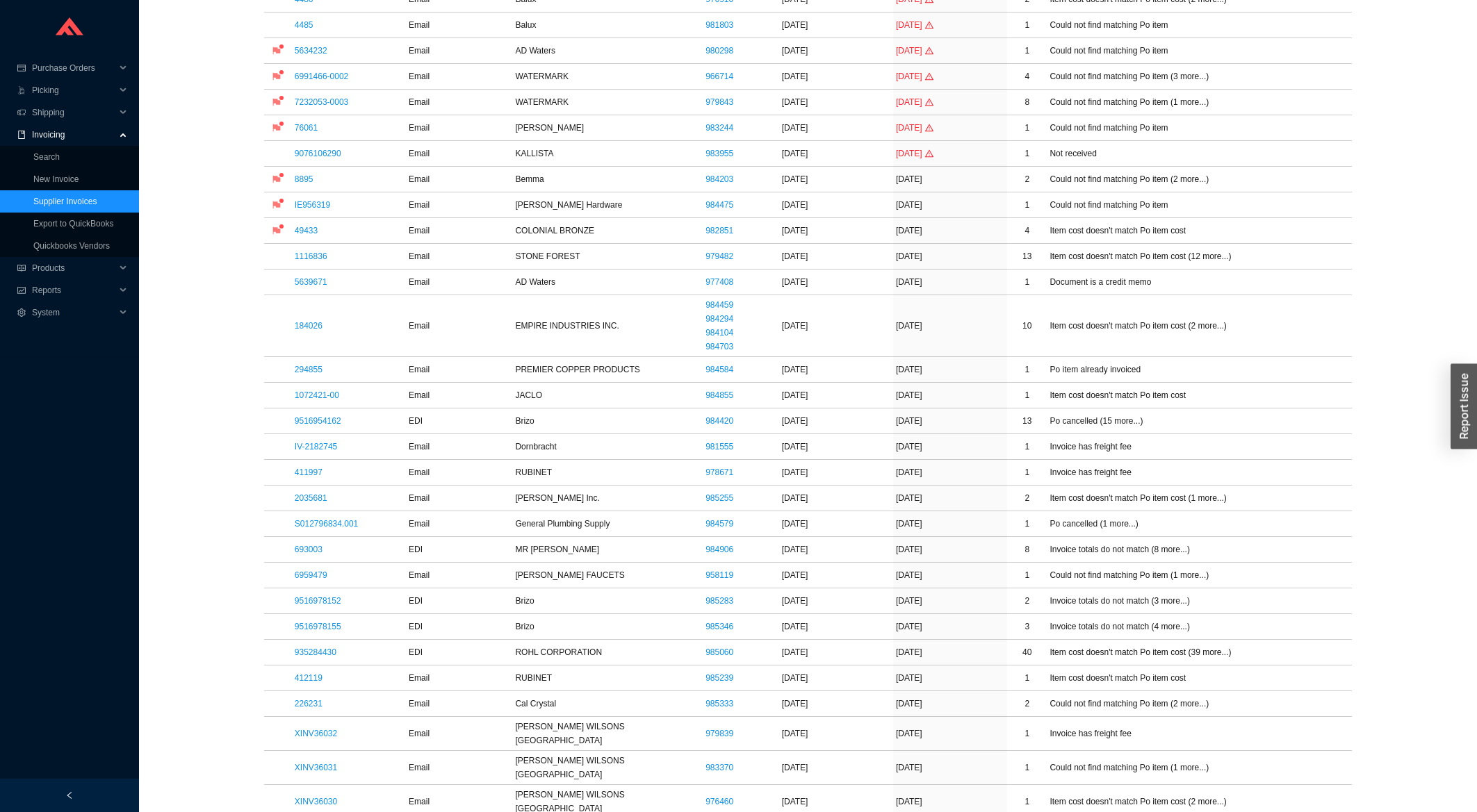
click at [310, 503] on link "2035681" at bounding box center [311, 498] width 33 height 10
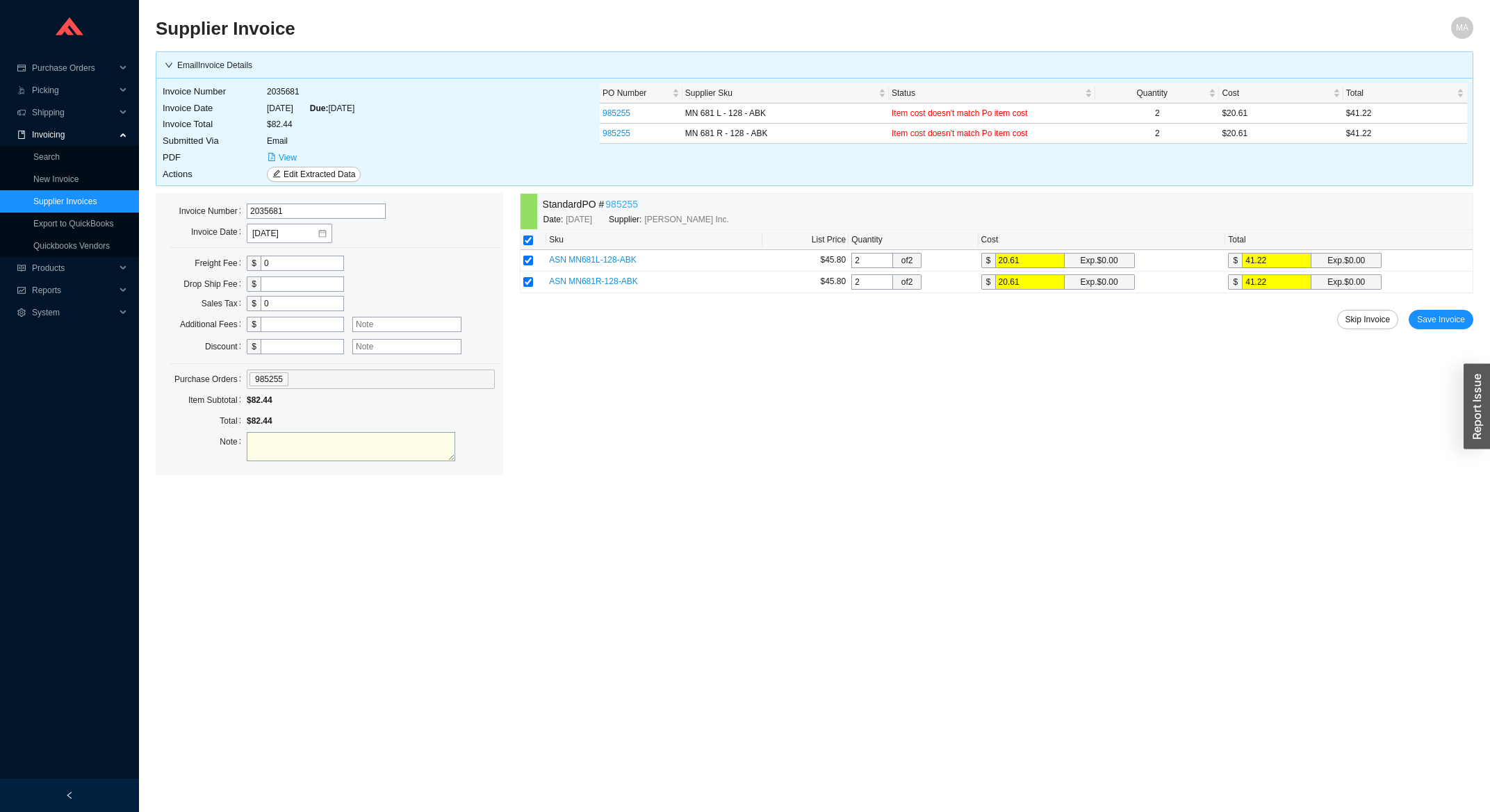
click at [620, 208] on link "985255" at bounding box center [622, 205] width 33 height 16
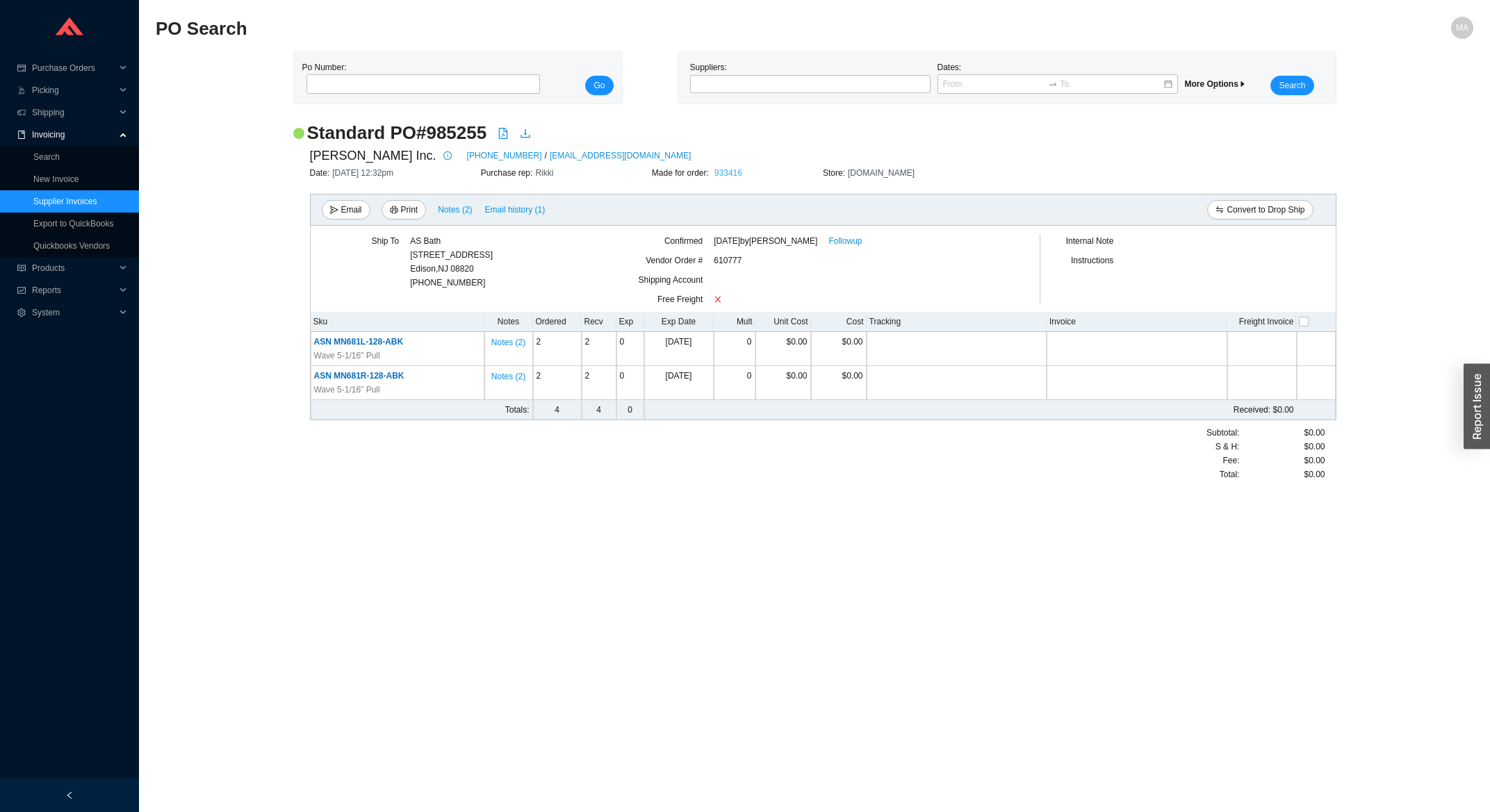
click at [724, 178] on link "933416" at bounding box center [728, 173] width 27 height 10
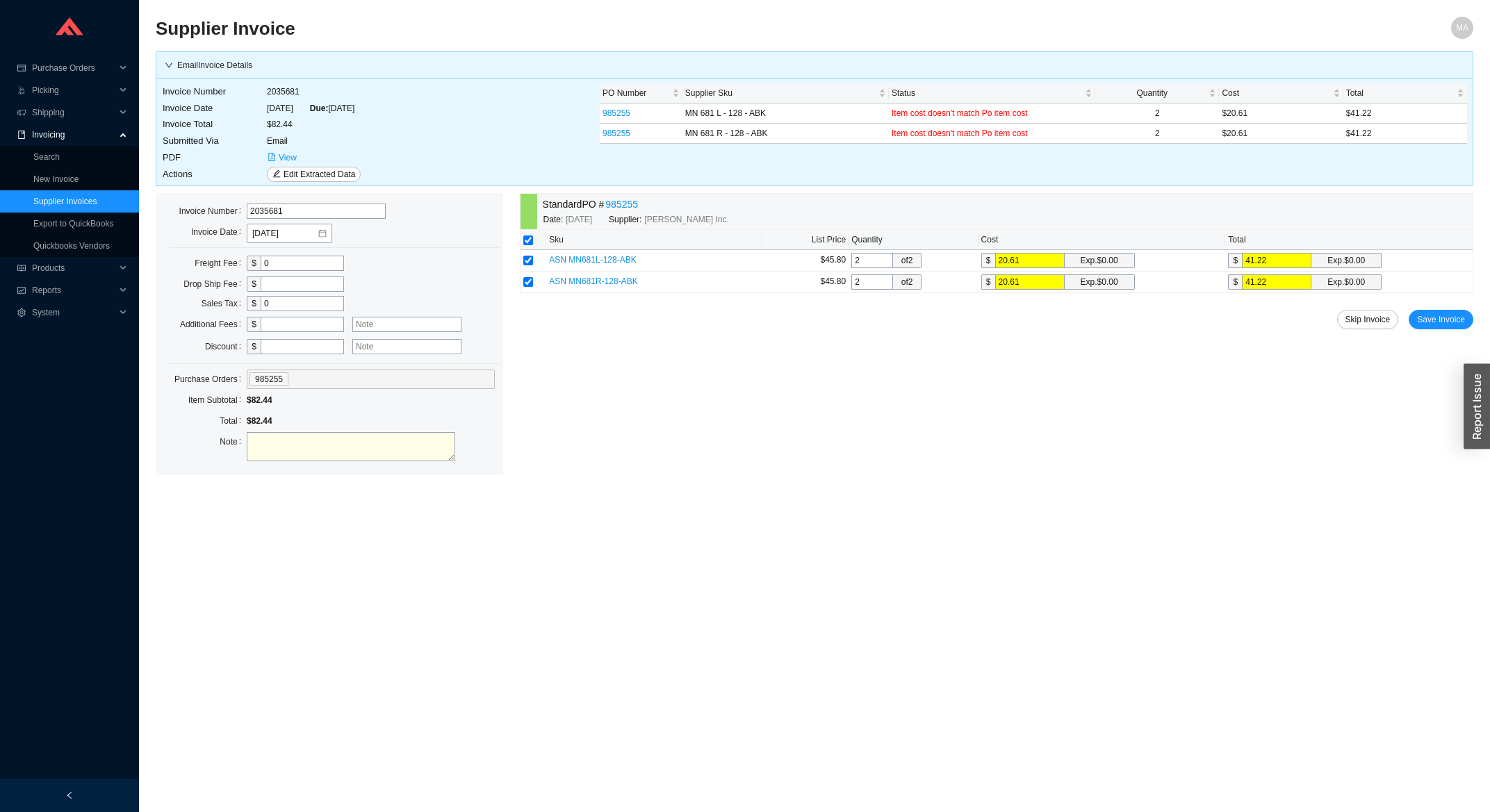
click at [1464, 304] on div "Standard PO # 985255 Date: 8/13/2025 Supplier: Ashley Norton Inc. Sku List Pric…" at bounding box center [997, 334] width 954 height 282
click at [1460, 318] on span "Save Invoice" at bounding box center [1441, 319] width 48 height 14
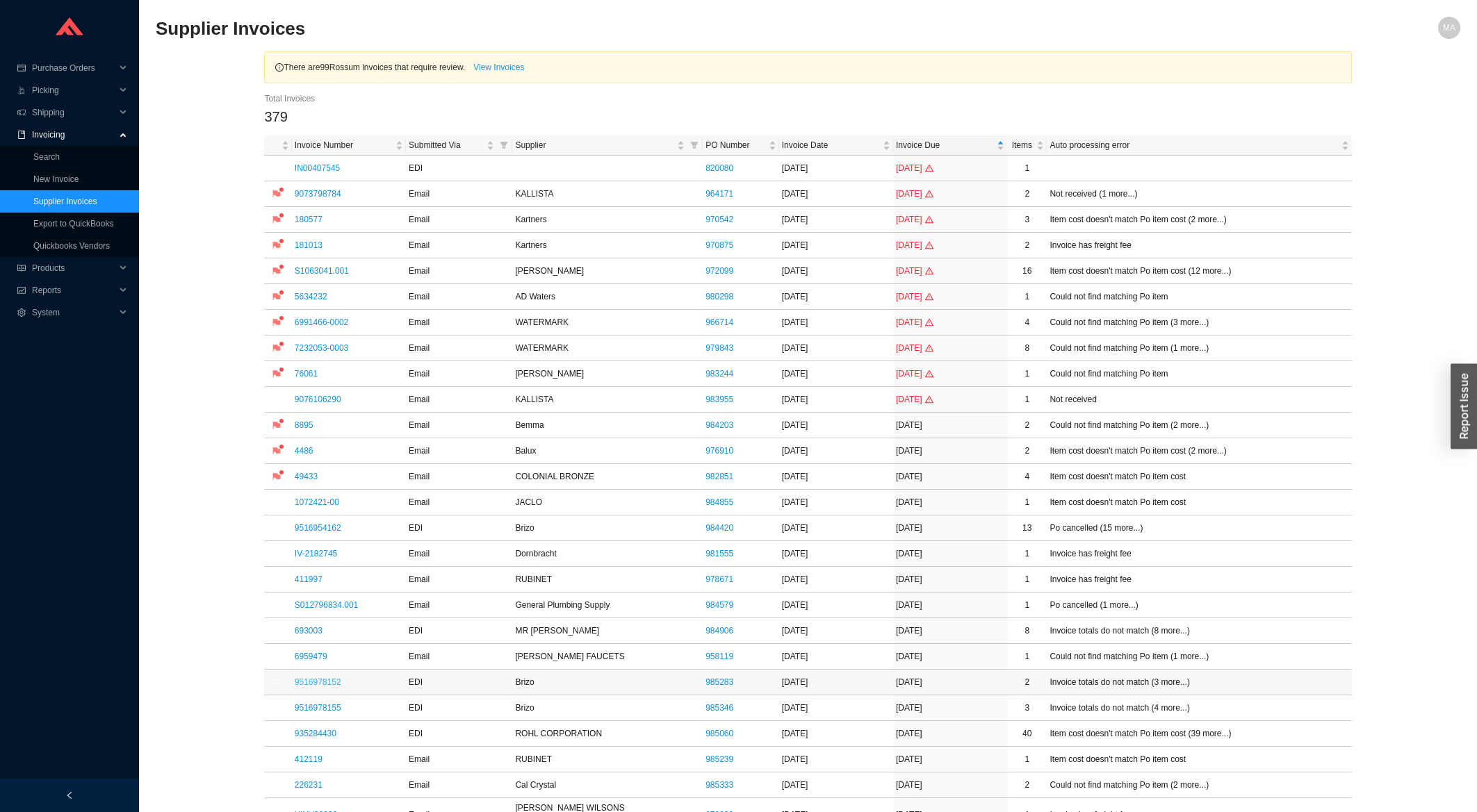
click at [326, 688] on link "9516978152" at bounding box center [318, 682] width 47 height 10
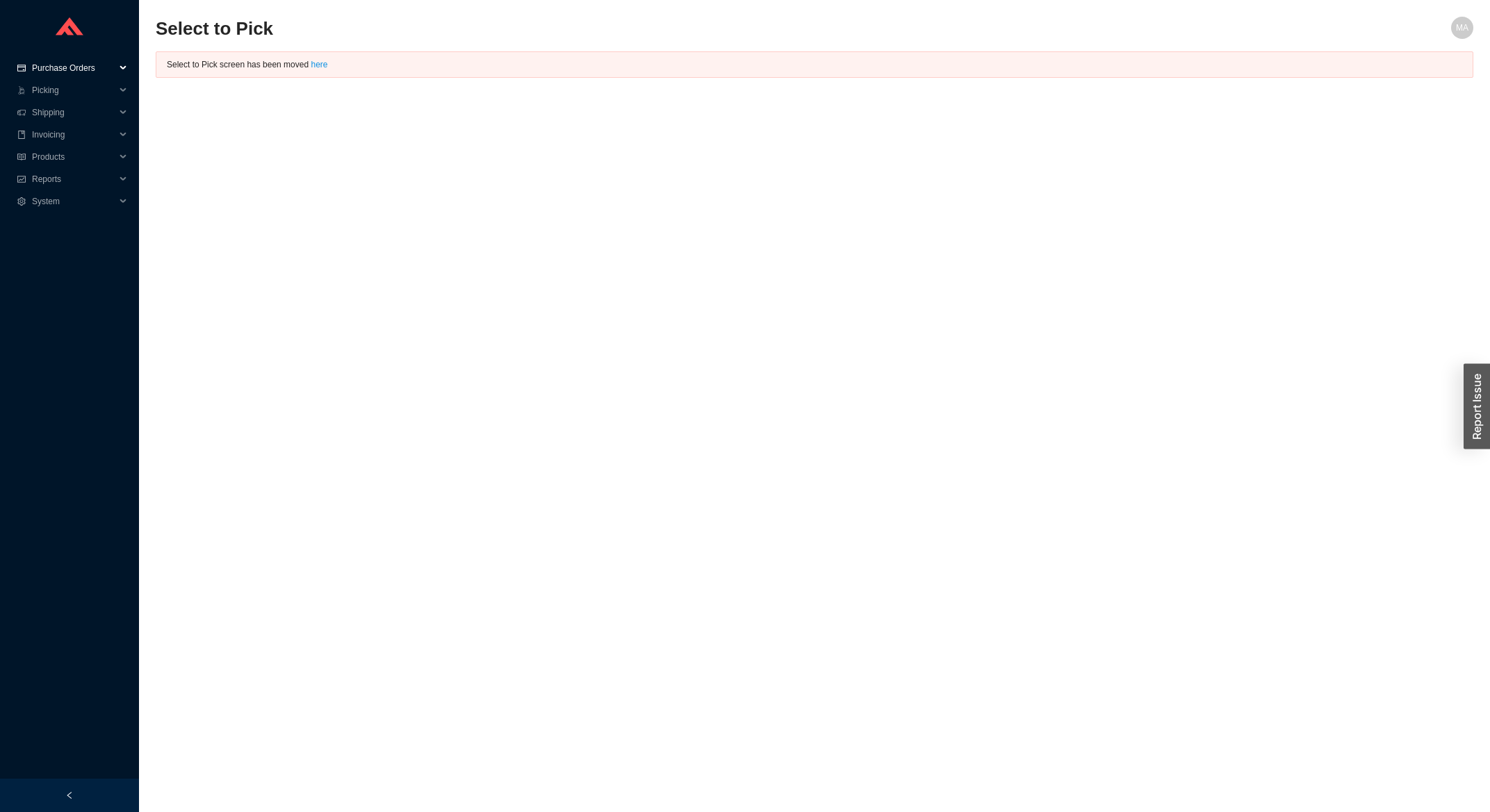
click at [105, 71] on span "Purchase Orders" at bounding box center [73, 68] width 83 height 22
click at [59, 95] on link "Search" at bounding box center [47, 90] width 26 height 10
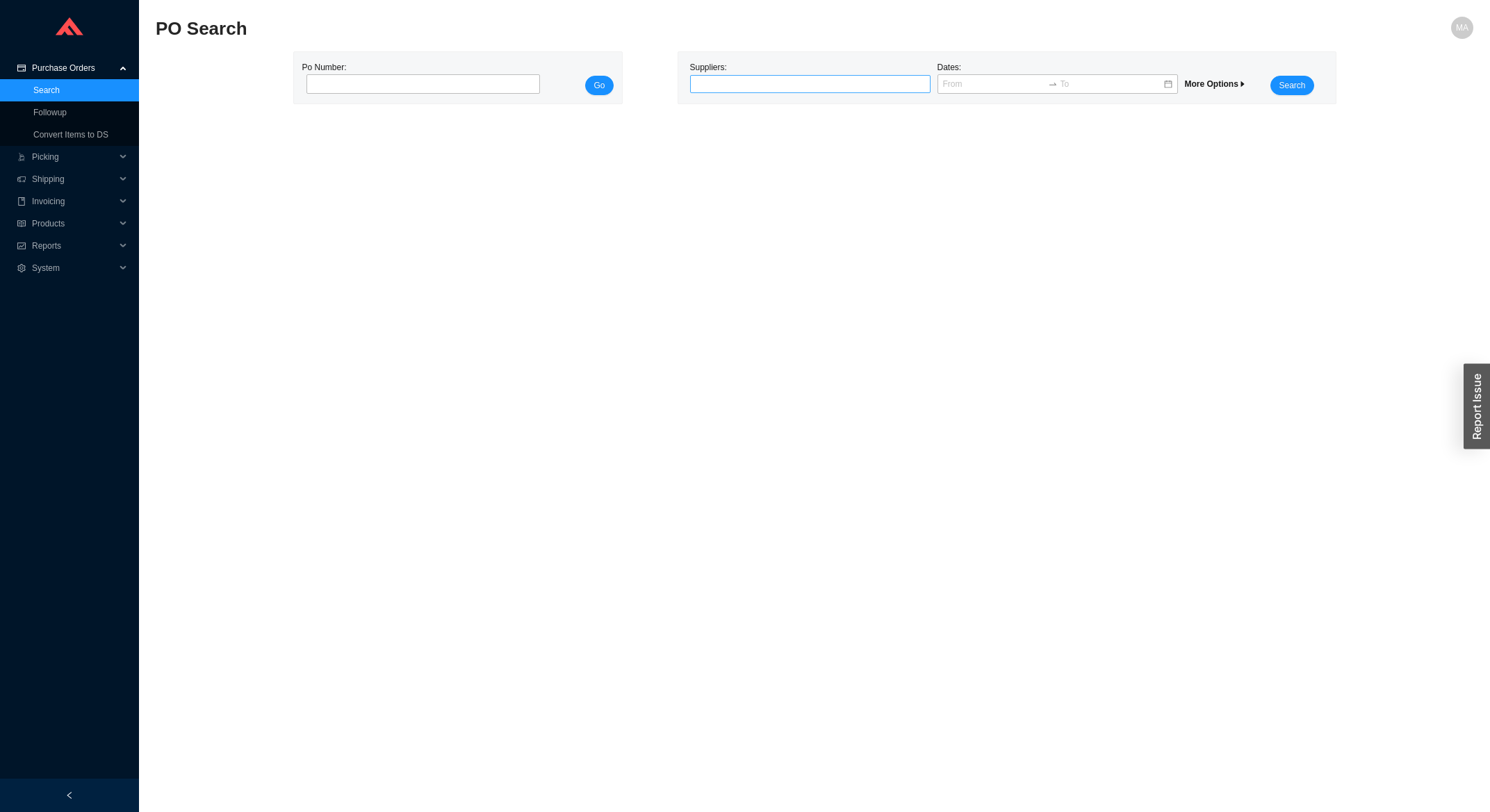
click at [796, 80] on div at bounding box center [805, 83] width 223 height 14
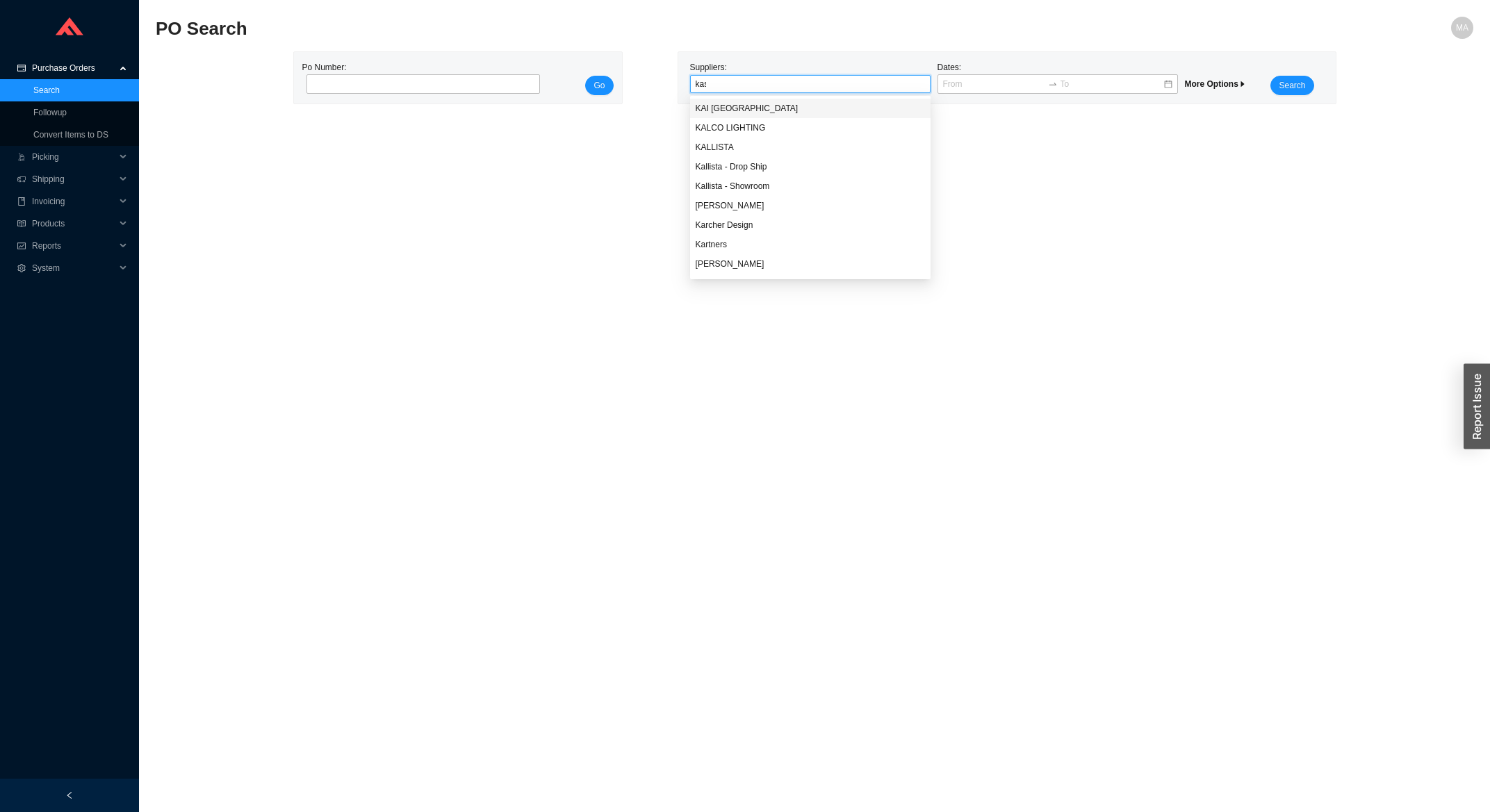
type input "kast"
click at [769, 104] on div "Kast" at bounding box center [810, 109] width 229 height 13
click at [1294, 85] on span "Search" at bounding box center [1292, 85] width 26 height 14
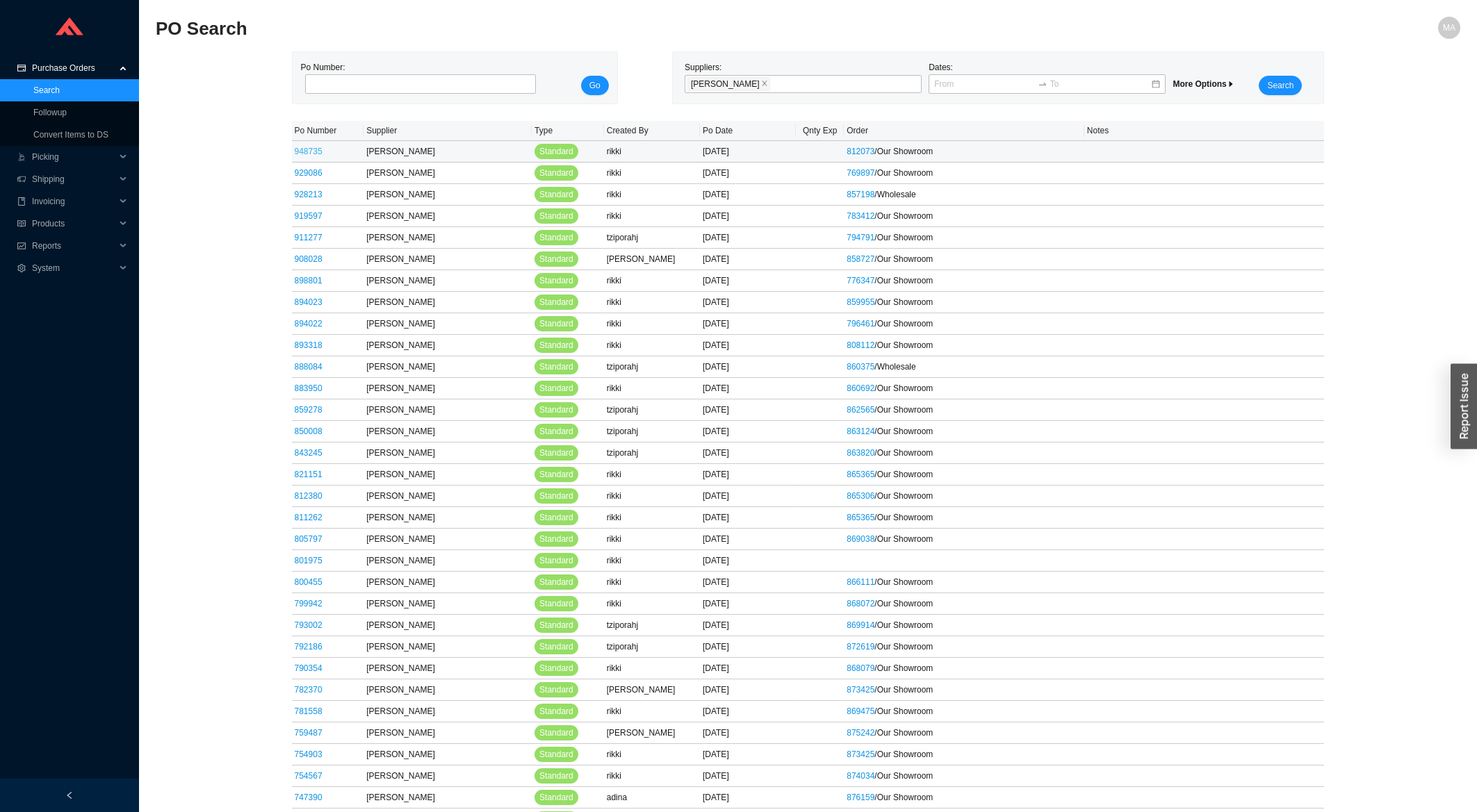
click at [314, 156] on link "948735" at bounding box center [309, 152] width 27 height 10
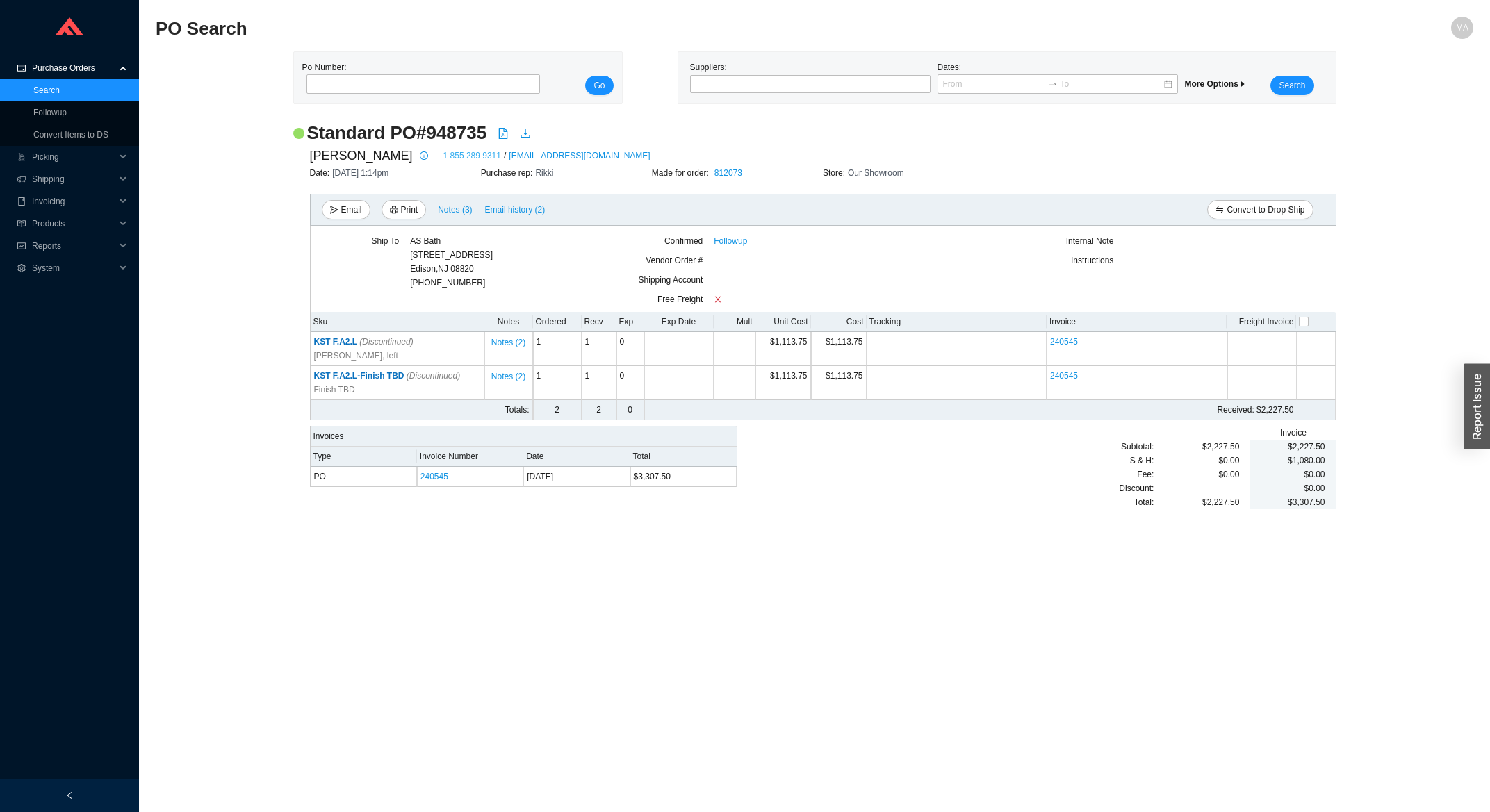
click at [443, 155] on link "1 855 289 9311" at bounding box center [471, 155] width 58 height 14
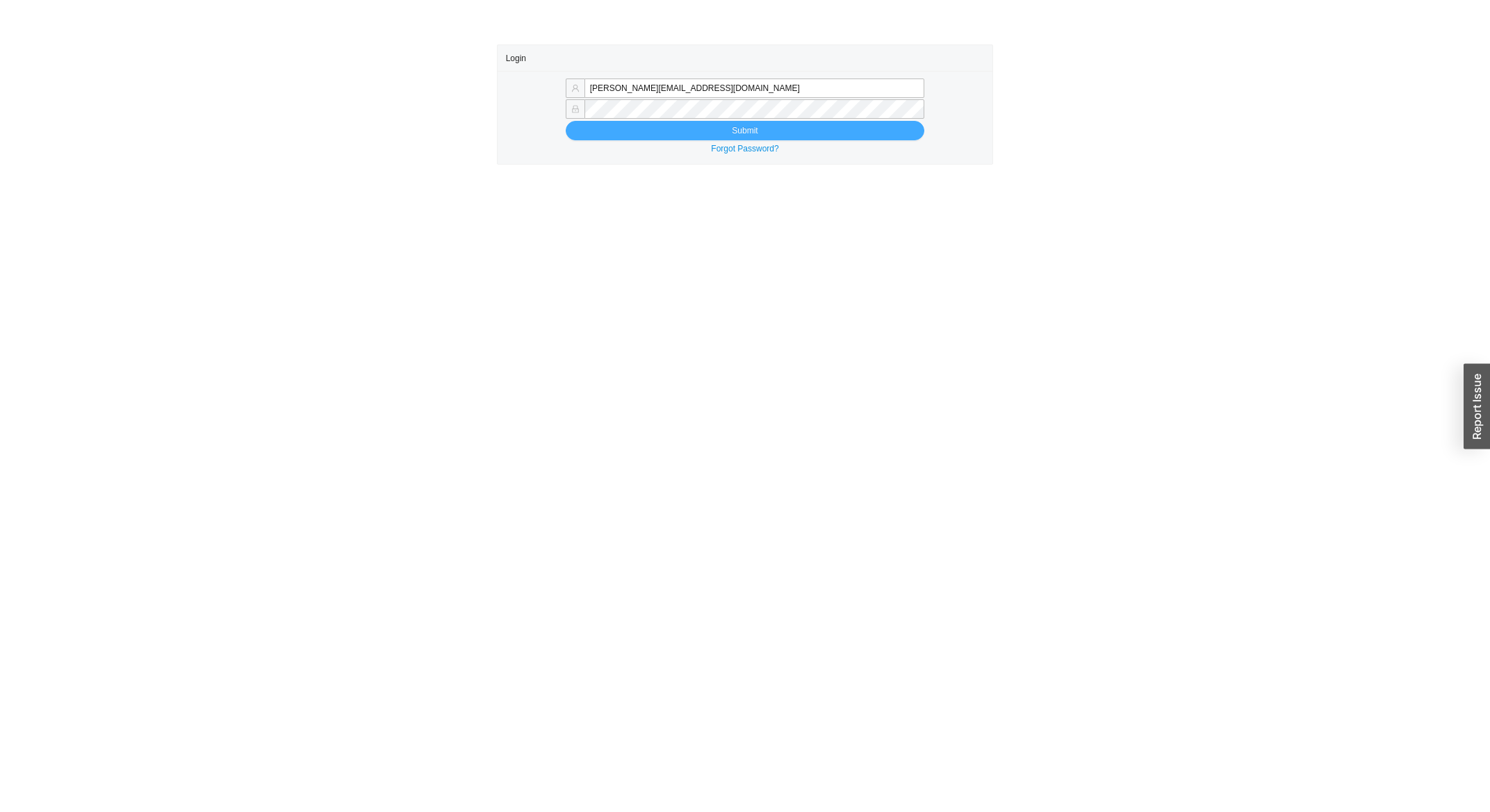
type input "[PERSON_NAME][EMAIL_ADDRESS][DOMAIN_NAME]"
click at [678, 137] on button "Submit" at bounding box center [745, 130] width 359 height 19
